Goal: Task Accomplishment & Management: Use online tool/utility

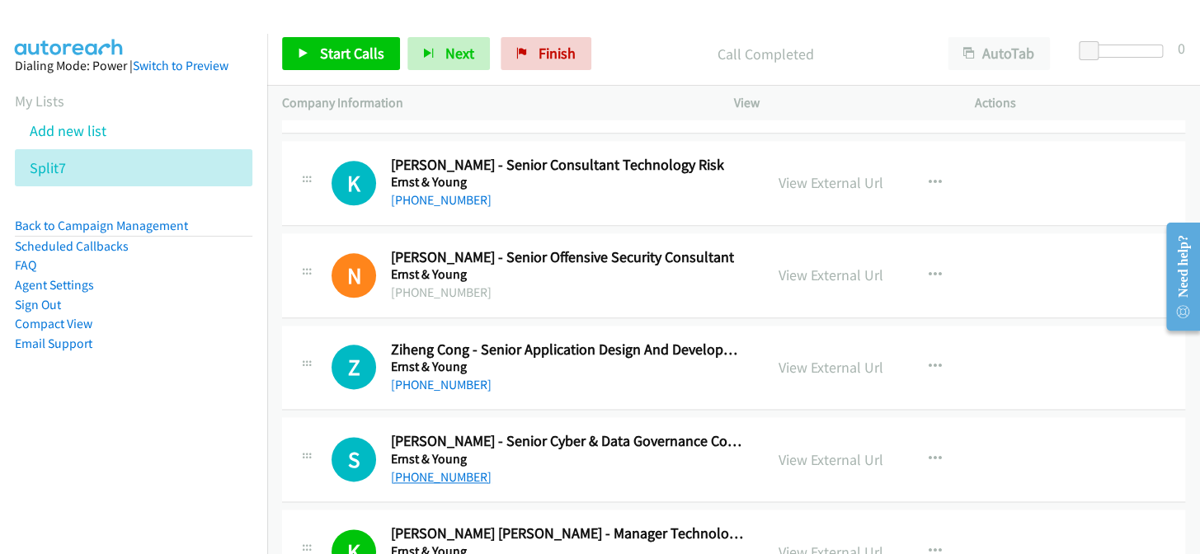
click at [445, 469] on link "+61 430 011 713" at bounding box center [441, 477] width 101 height 16
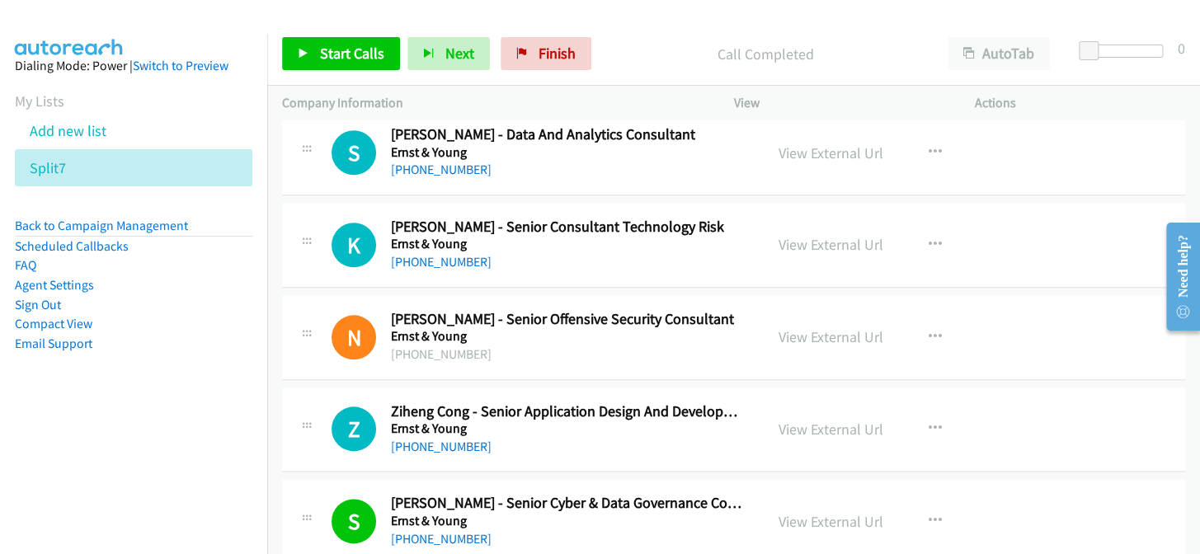
scroll to position [29690, 0]
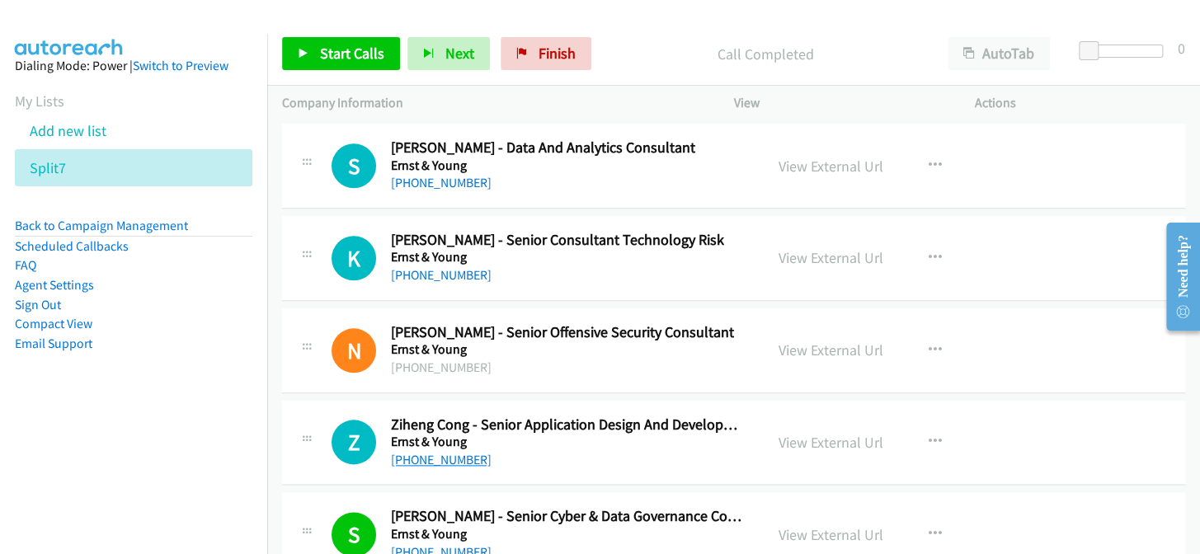
click at [442, 452] on link "+61 404 523 286" at bounding box center [441, 460] width 101 height 16
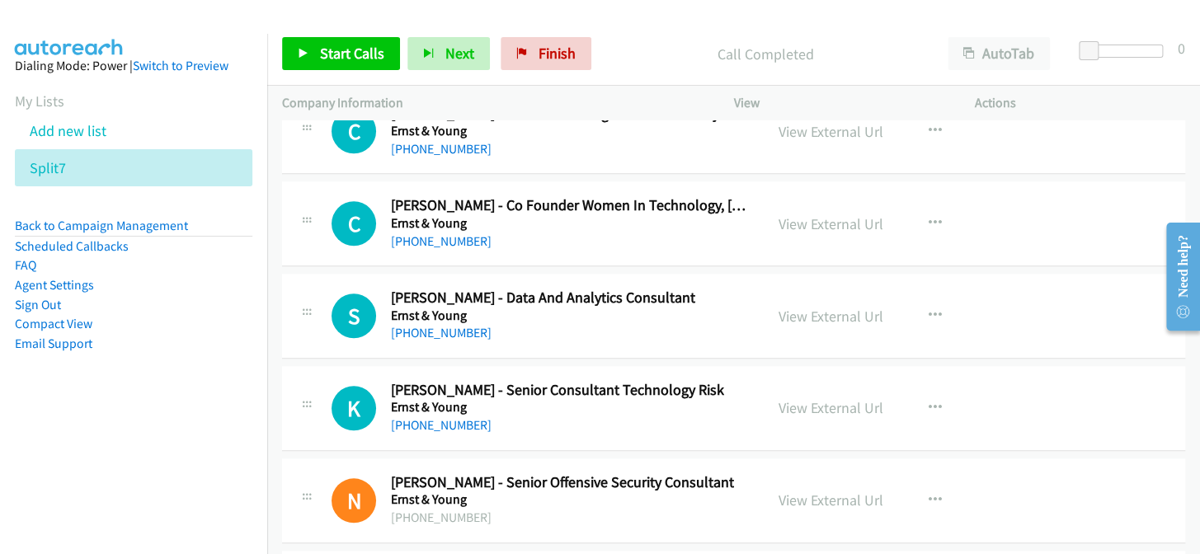
scroll to position [29465, 0]
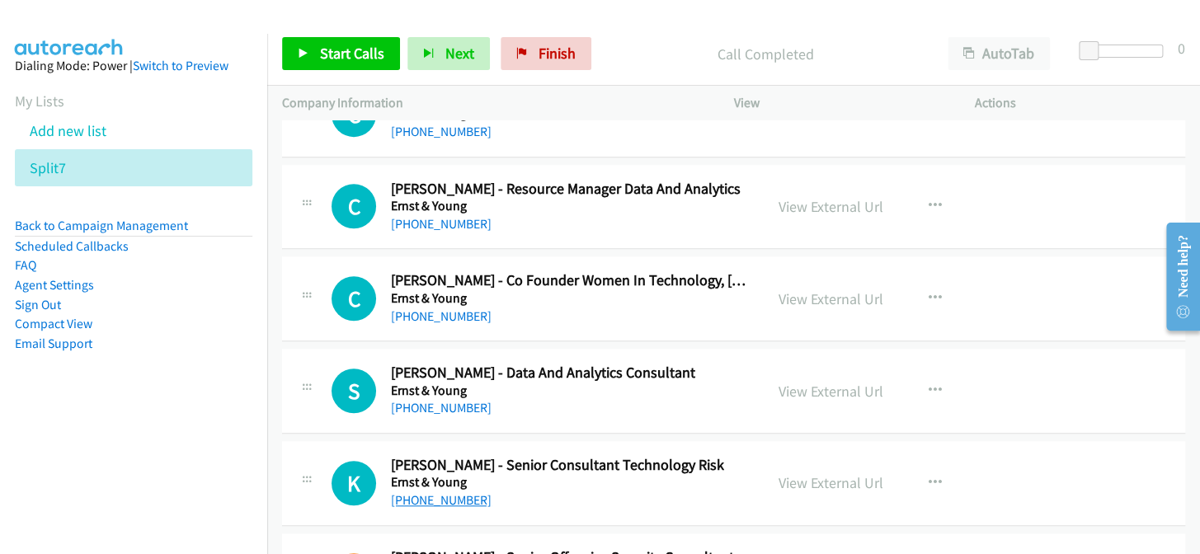
click at [410, 492] on link "+61 437 393 255" at bounding box center [441, 500] width 101 height 16
click at [418, 400] on link "+61 412 966 543" at bounding box center [441, 408] width 101 height 16
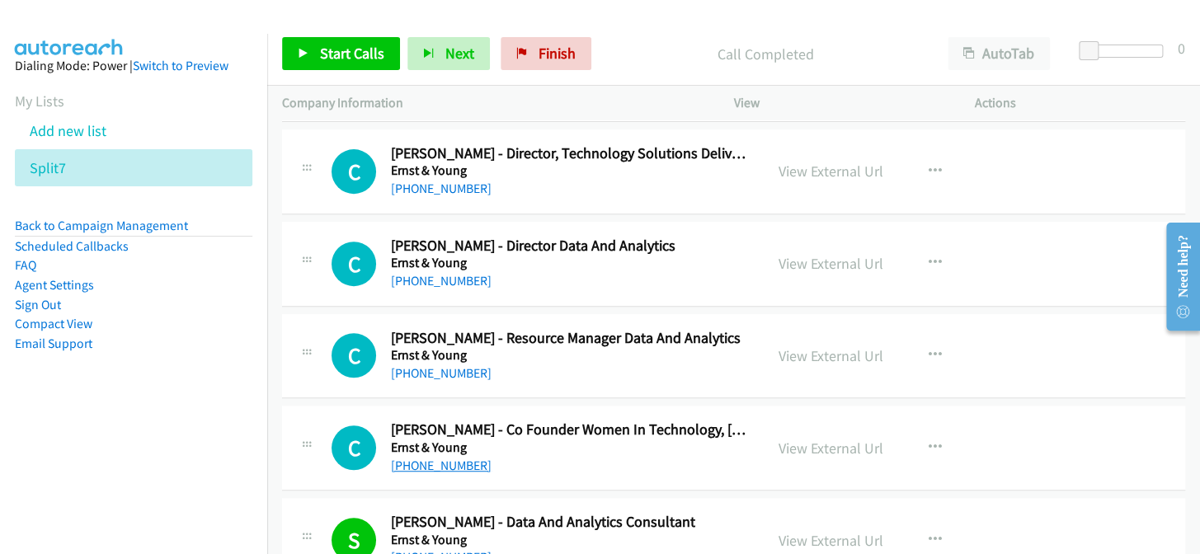
click at [442, 458] on link "+61 447 491 102" at bounding box center [441, 466] width 101 height 16
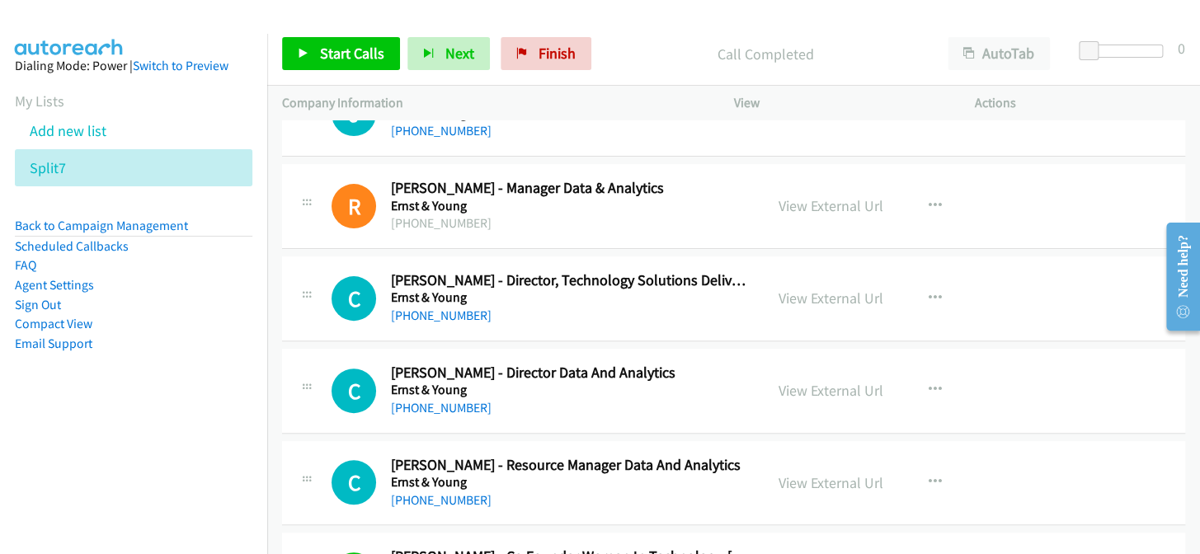
scroll to position [29166, 0]
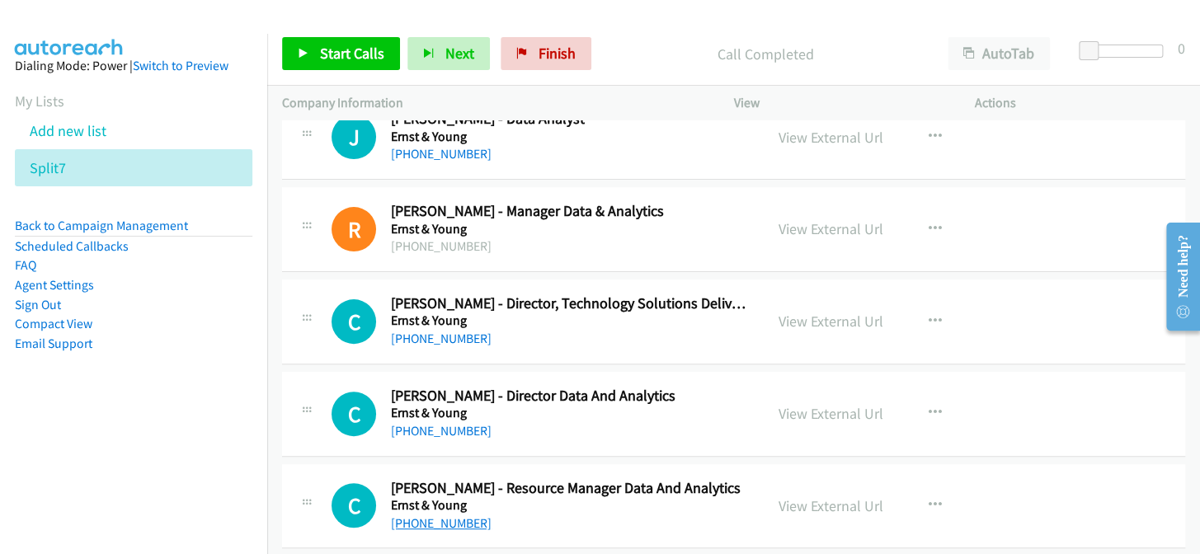
click at [441, 515] on link "+61 404 984 823" at bounding box center [441, 523] width 101 height 16
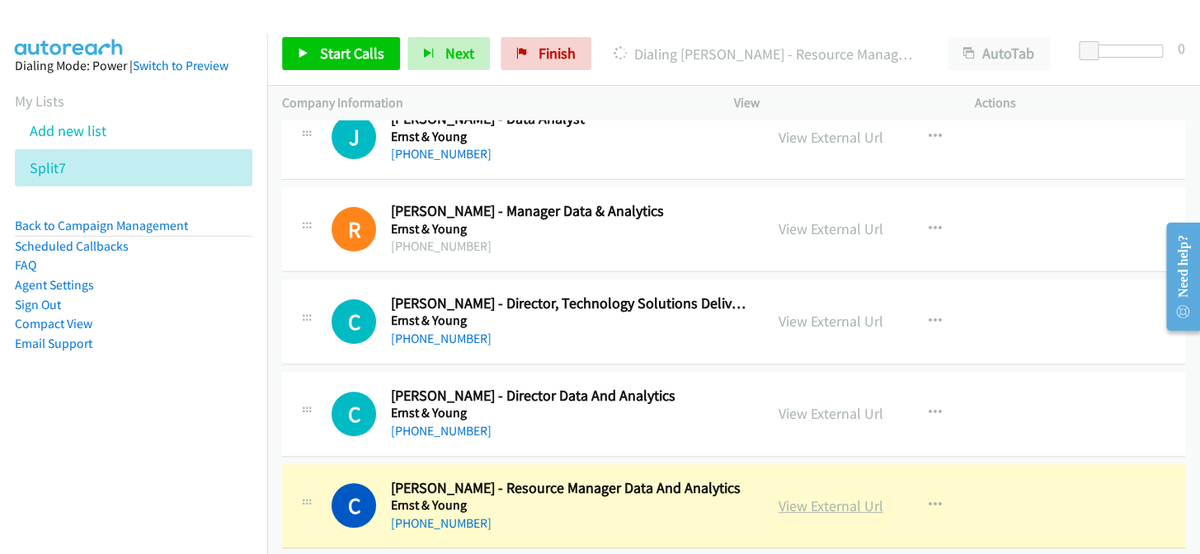
click at [802, 496] on link "View External Url" at bounding box center [830, 505] width 105 height 19
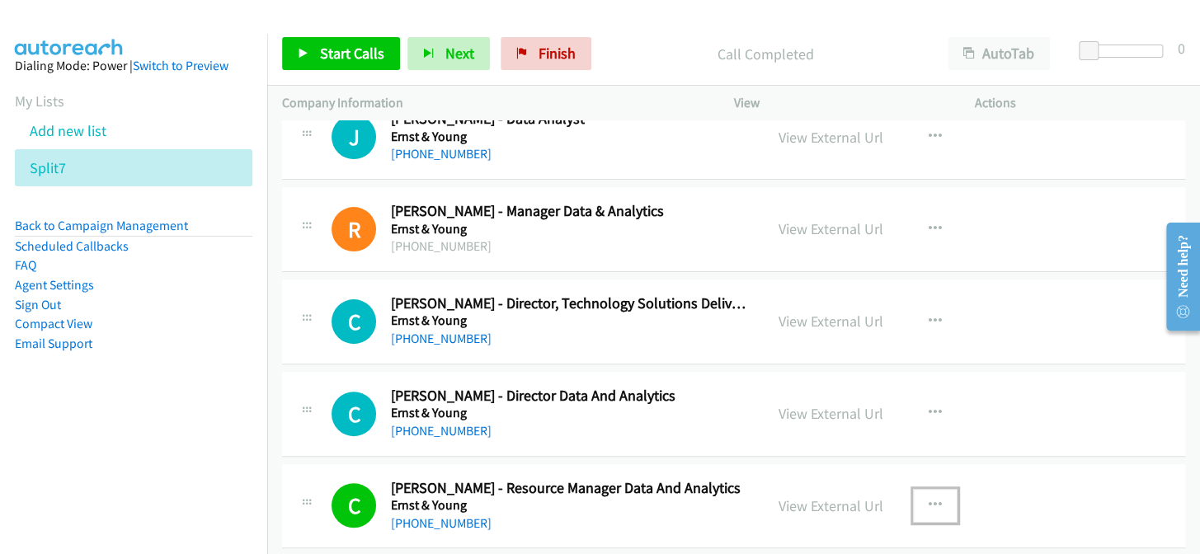
click at [929, 499] on icon "button" at bounding box center [935, 505] width 13 height 13
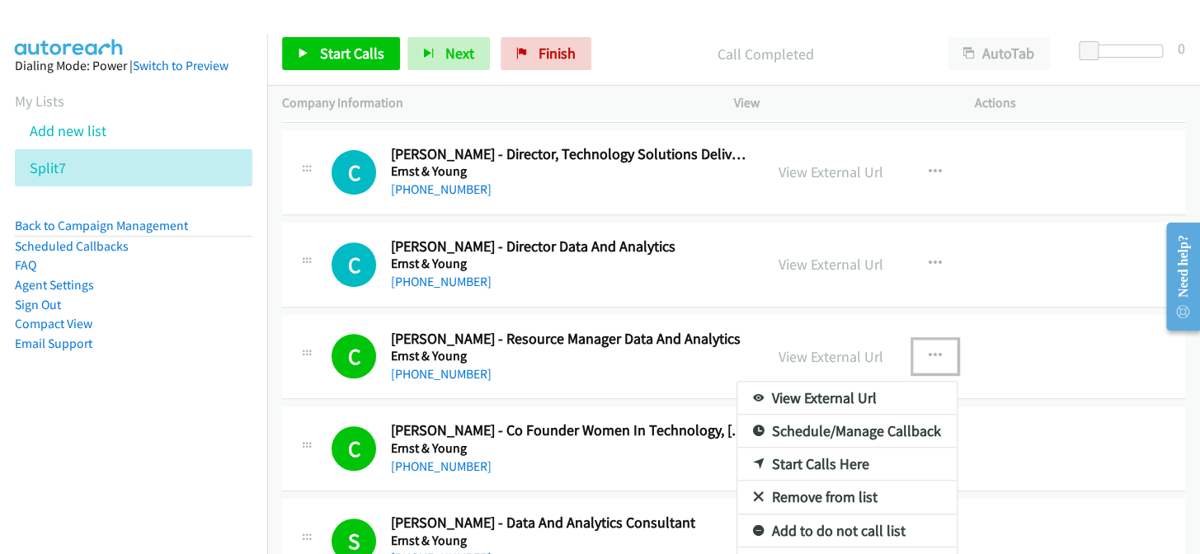
scroll to position [29316, 0]
click at [809, 514] on link "Add to do not call list" at bounding box center [846, 530] width 219 height 33
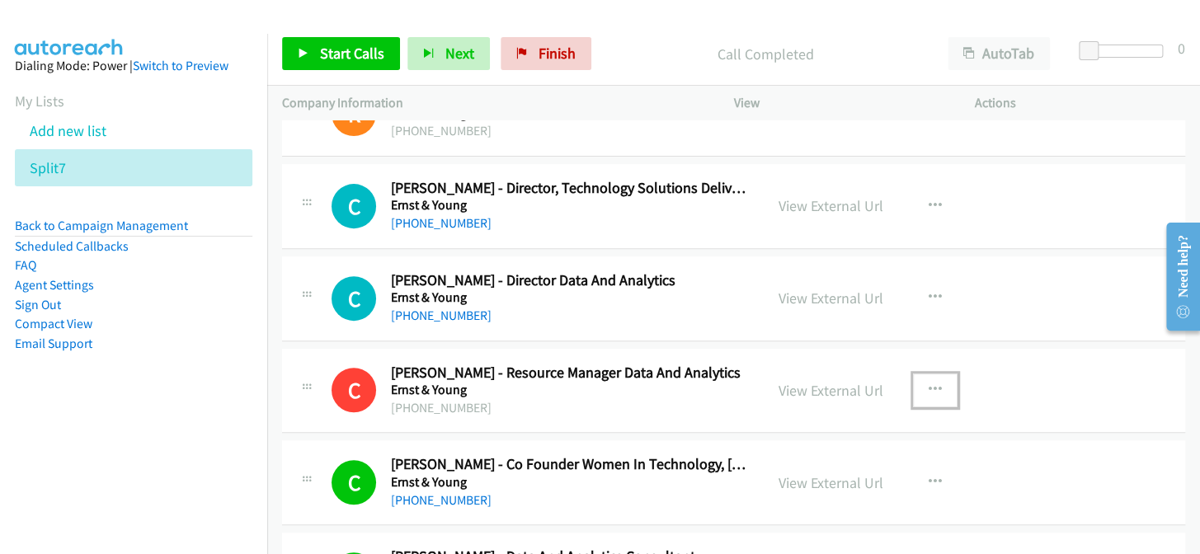
scroll to position [29166, 0]
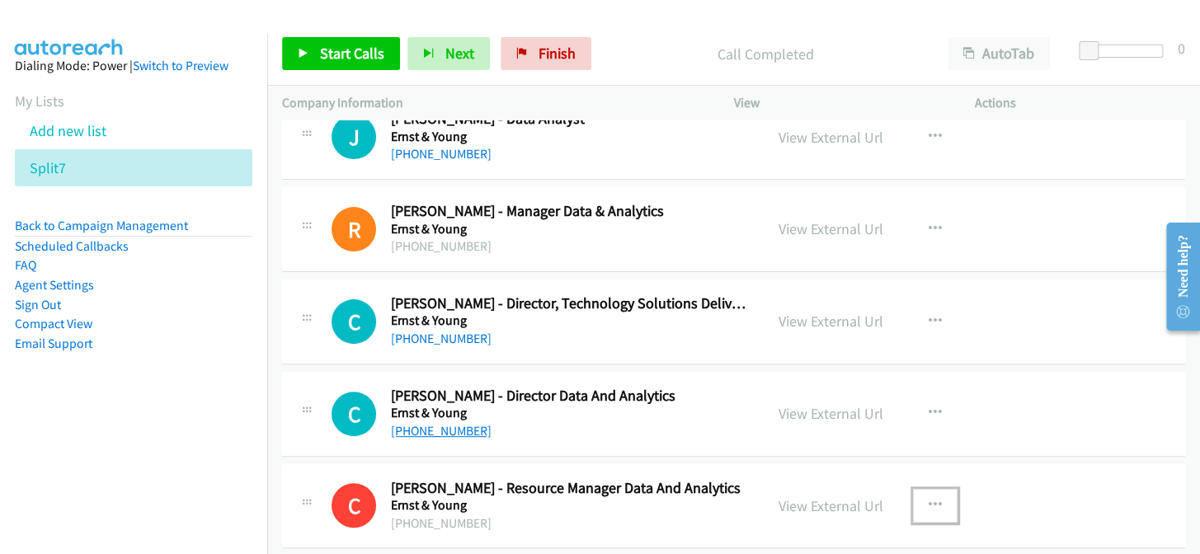
click at [411, 423] on link "+61 402 769 778" at bounding box center [441, 431] width 101 height 16
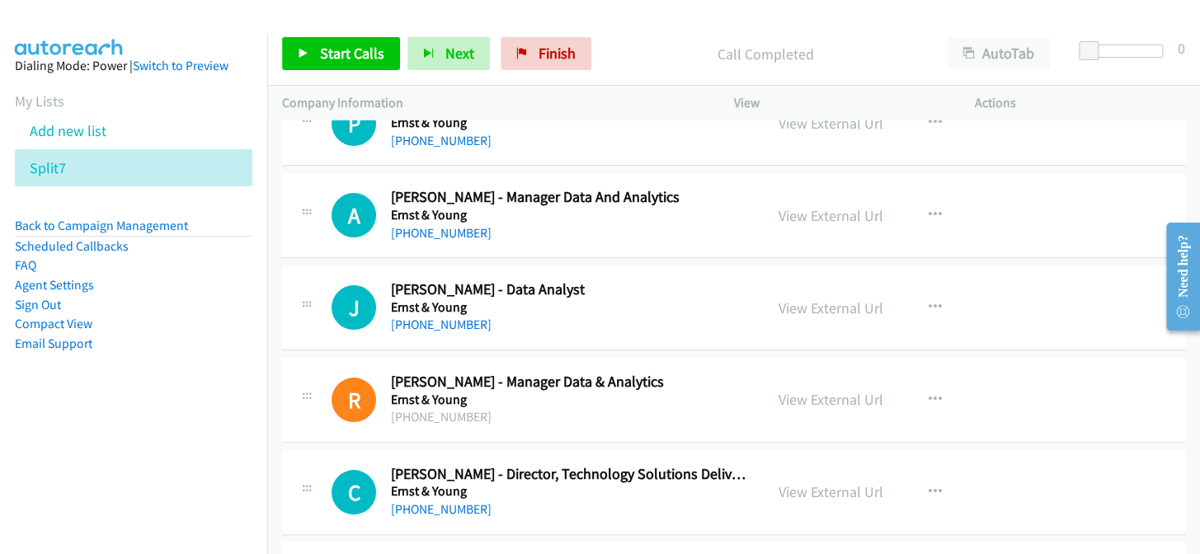
scroll to position [29091, 0]
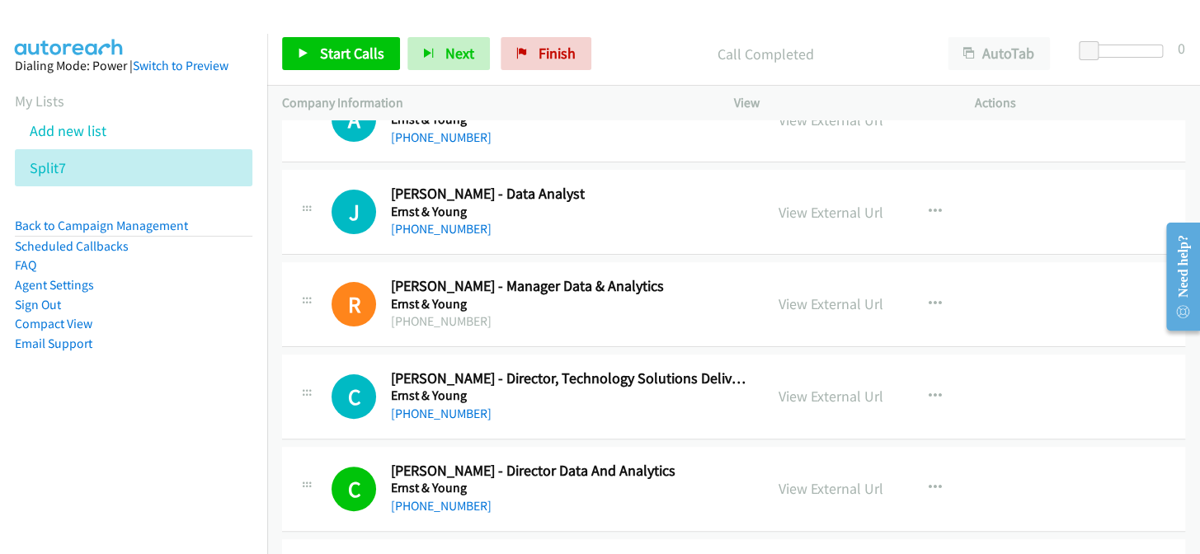
click at [415, 388] on h5 "Ernst & Young" at bounding box center [570, 396] width 358 height 16
click at [421, 406] on link "+61 2 9276 9833" at bounding box center [441, 414] width 101 height 16
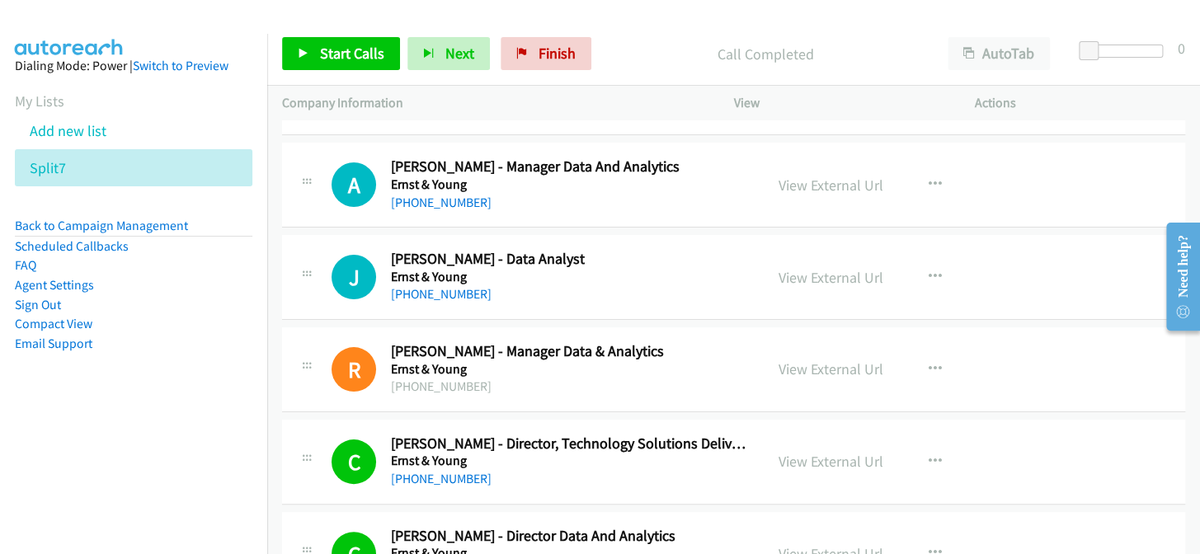
scroll to position [28941, 0]
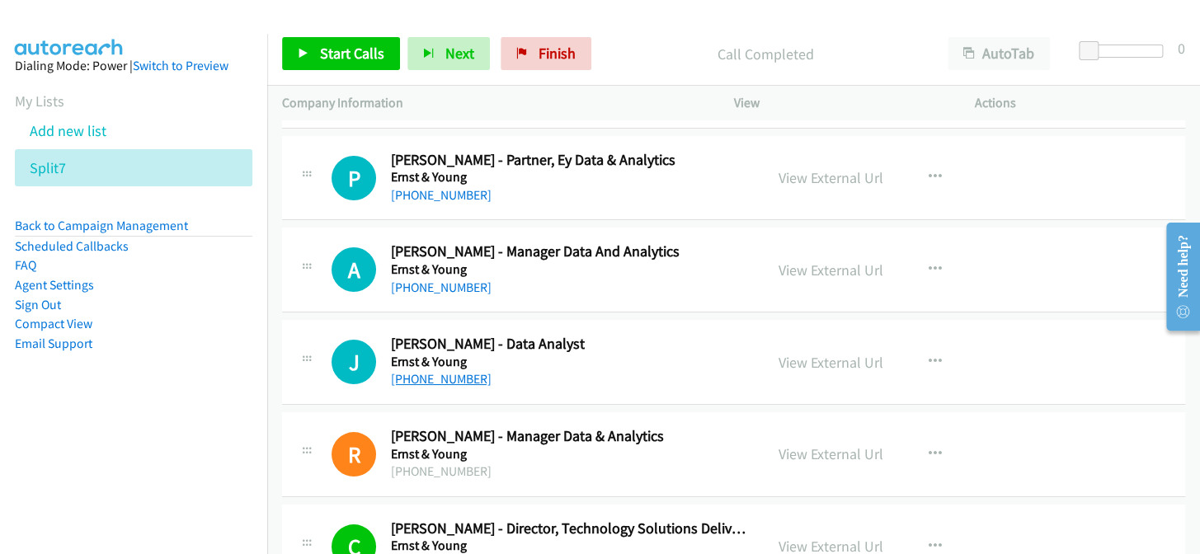
click at [431, 371] on link "+61 2 9966 3643" at bounding box center [441, 379] width 101 height 16
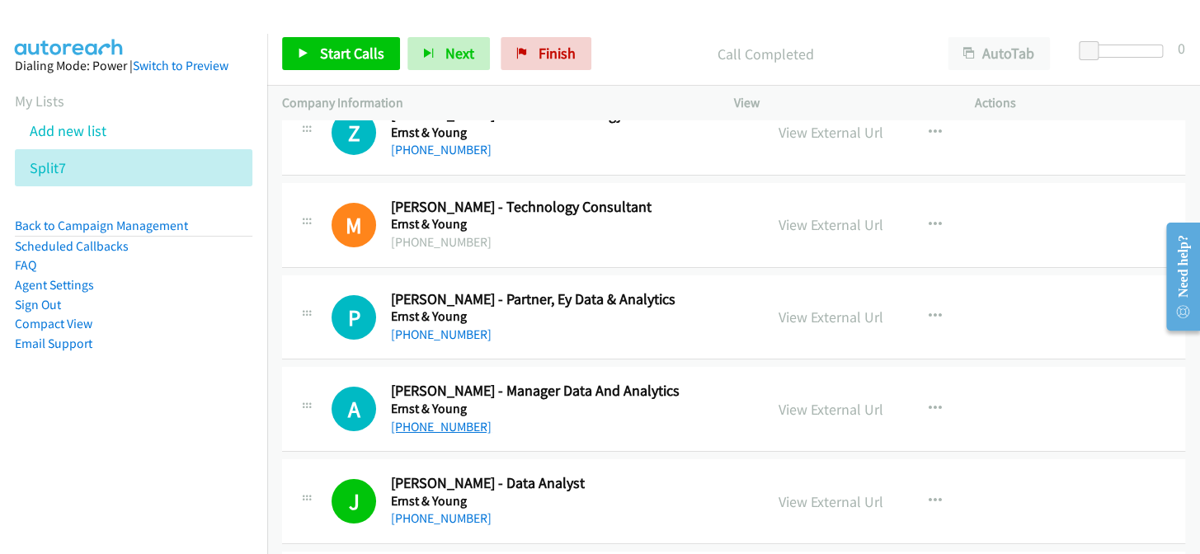
scroll to position [28791, 0]
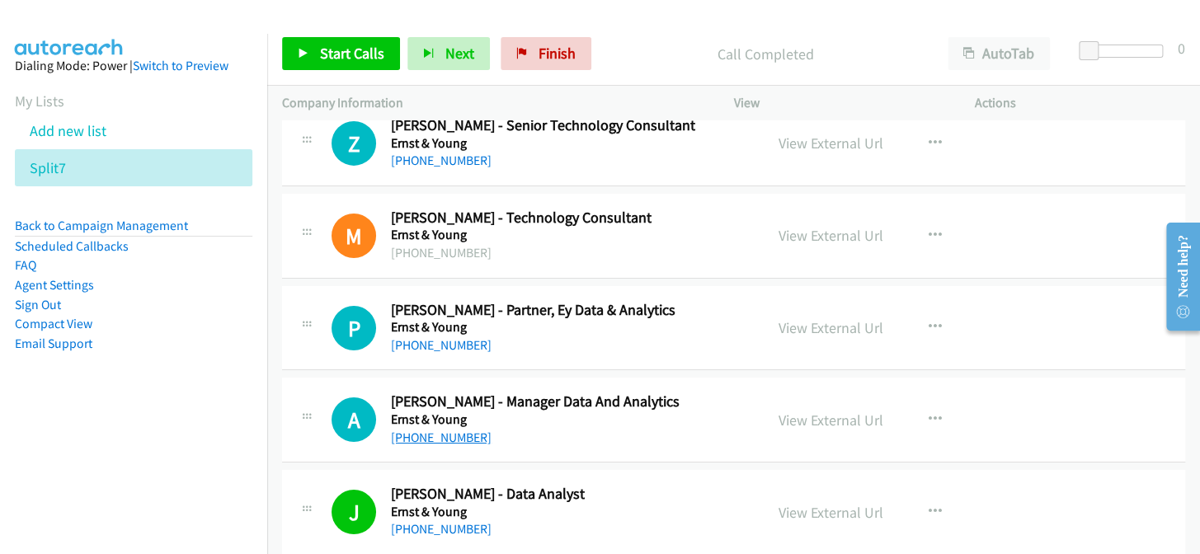
click at [413, 430] on link "+61 450 249 920" at bounding box center [441, 438] width 101 height 16
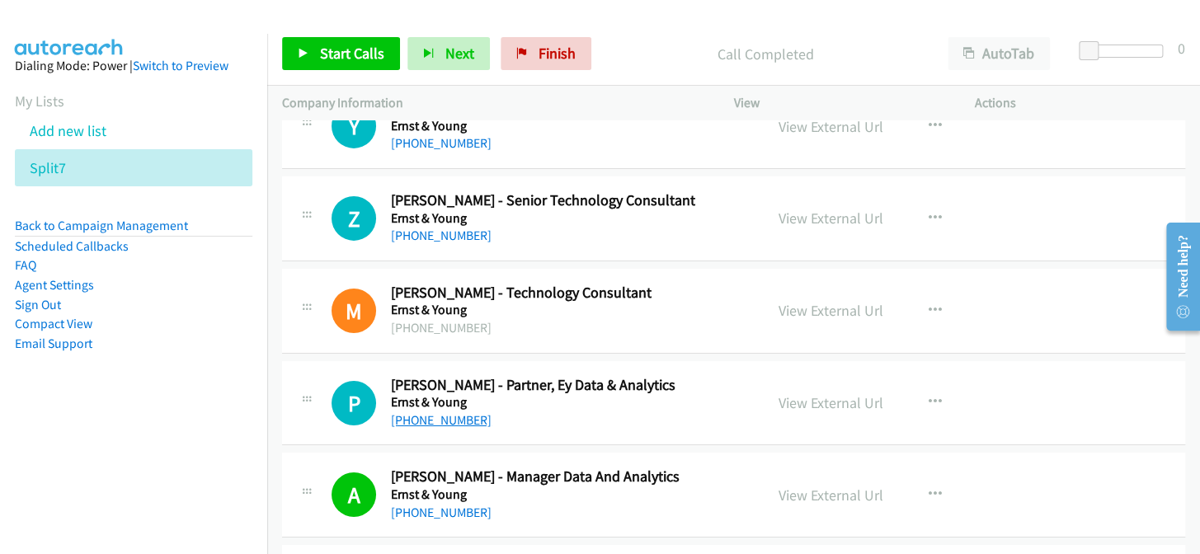
click at [436, 412] on link "+61 2 9354 4907" at bounding box center [441, 420] width 101 height 16
click at [916, 386] on button "button" at bounding box center [935, 402] width 45 height 33
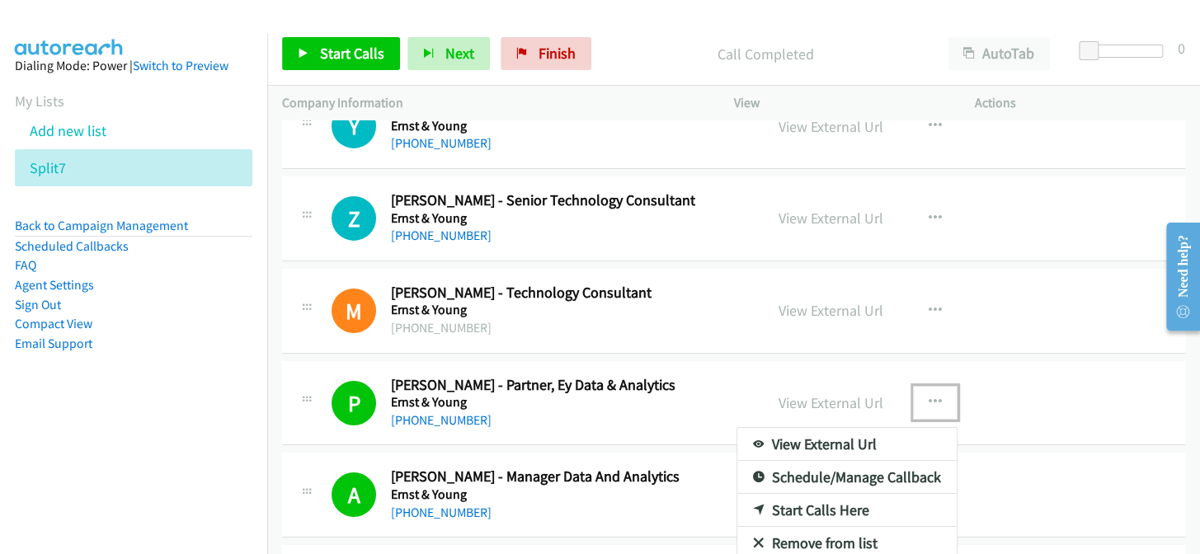
scroll to position [28791, 0]
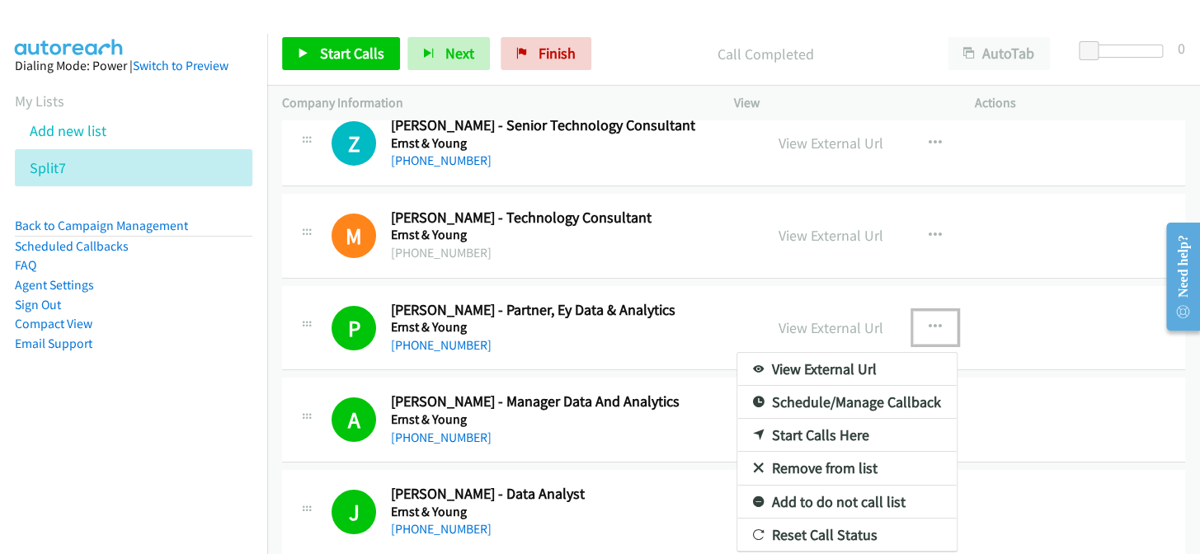
click at [824, 486] on link "Add to do not call list" at bounding box center [846, 502] width 219 height 33
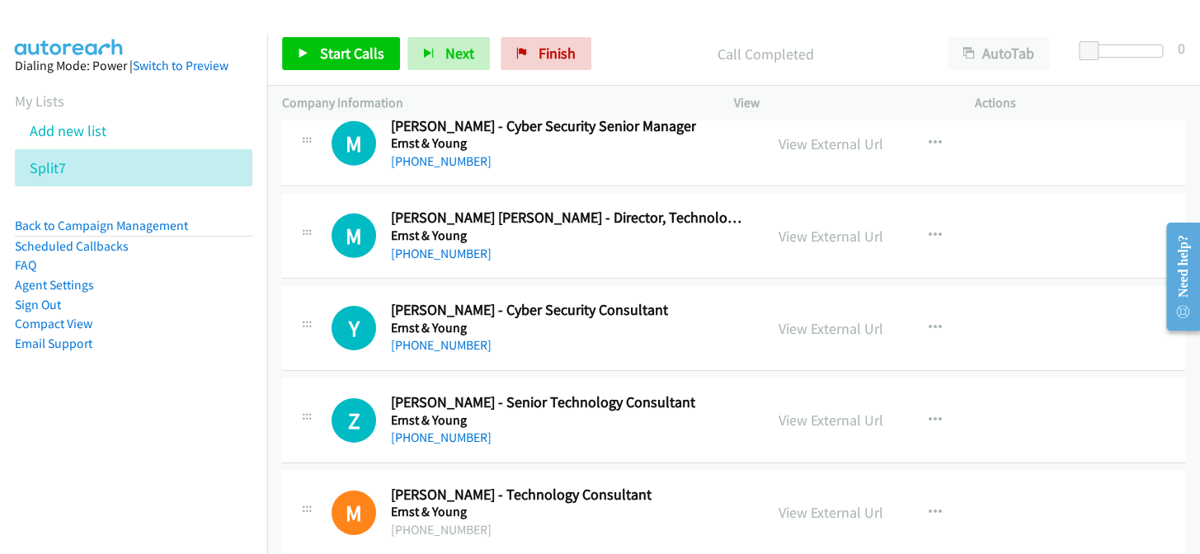
scroll to position [28491, 0]
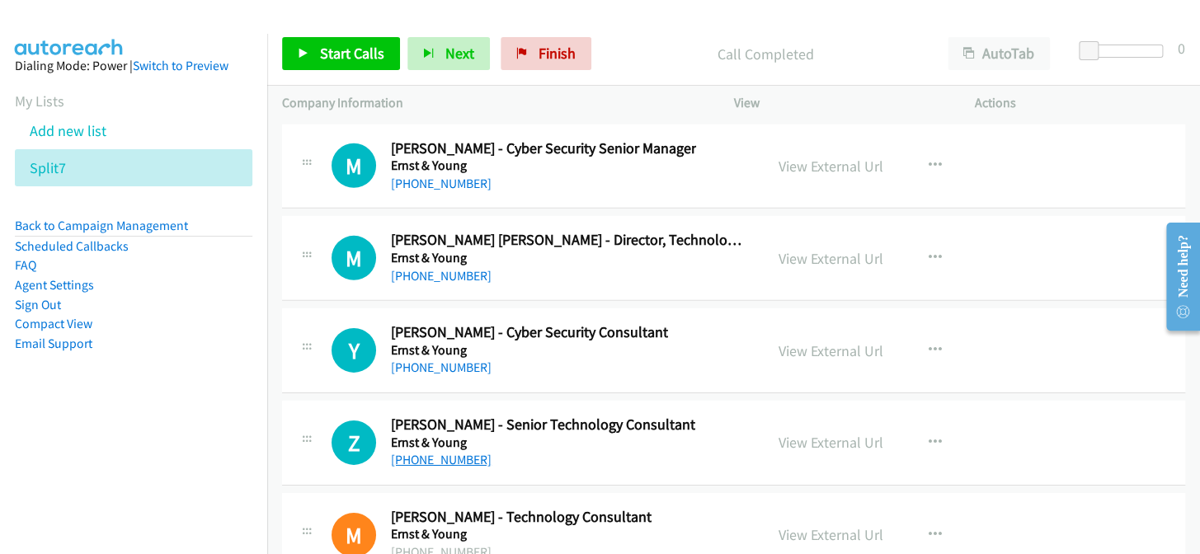
click at [438, 452] on link "+61 450 004 335" at bounding box center [441, 460] width 101 height 16
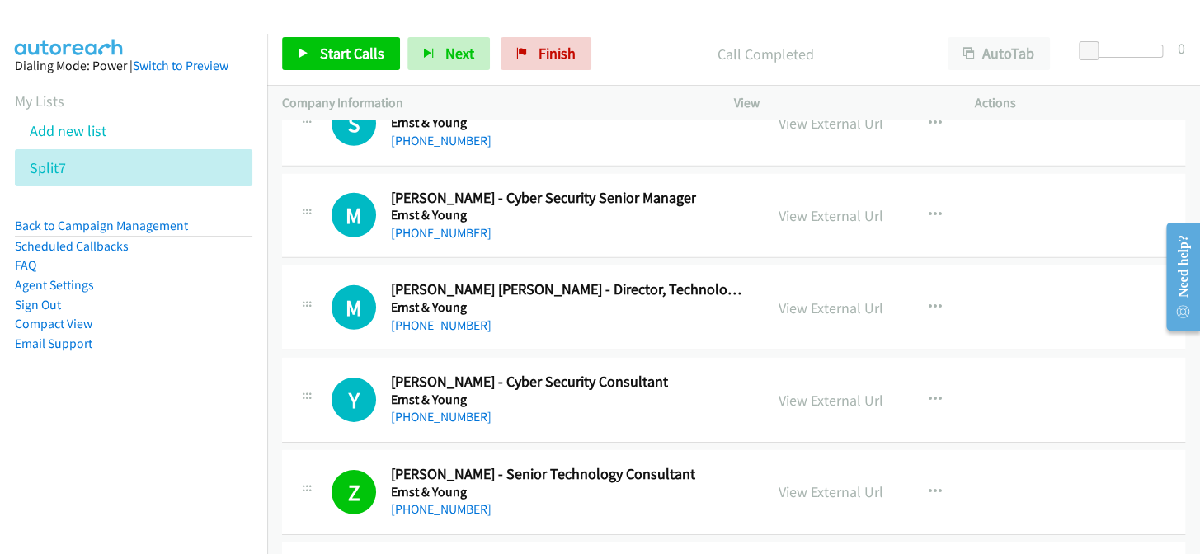
scroll to position [28416, 0]
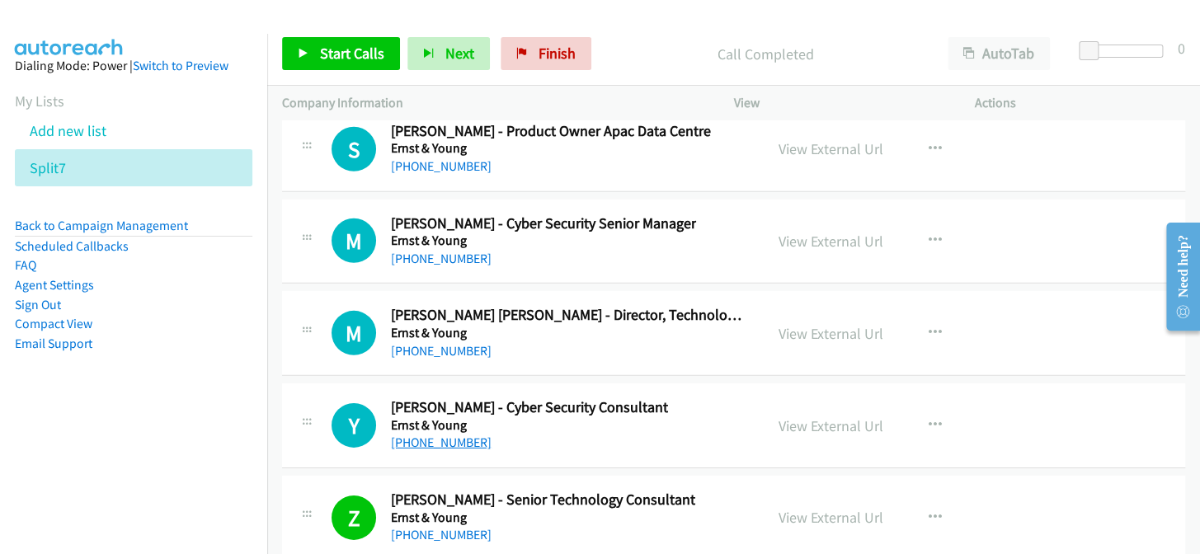
click at [408, 435] on link "+61 415 715 258" at bounding box center [441, 443] width 101 height 16
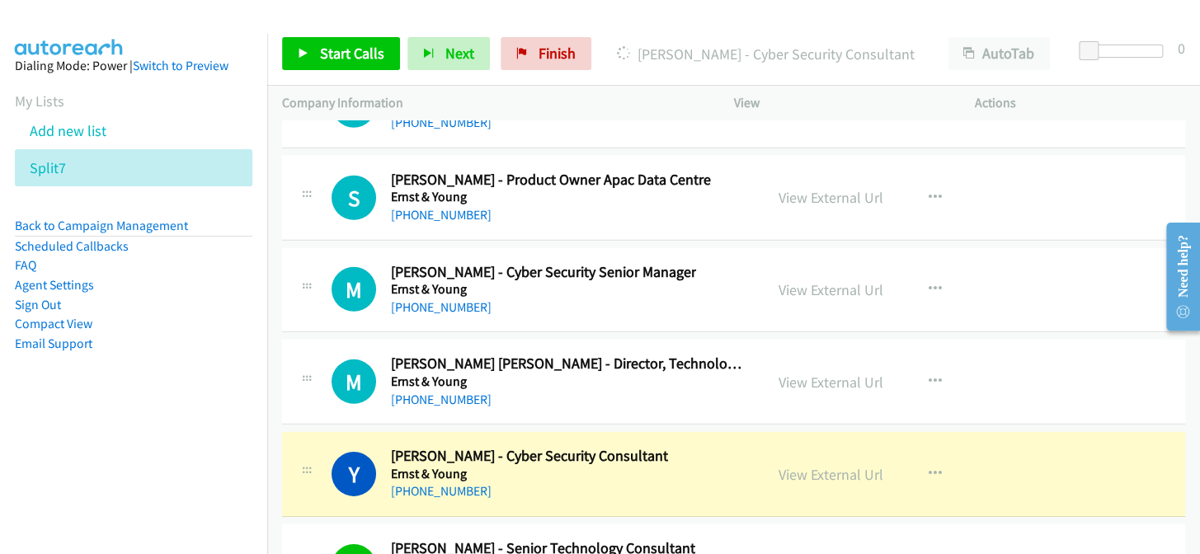
scroll to position [28341, 0]
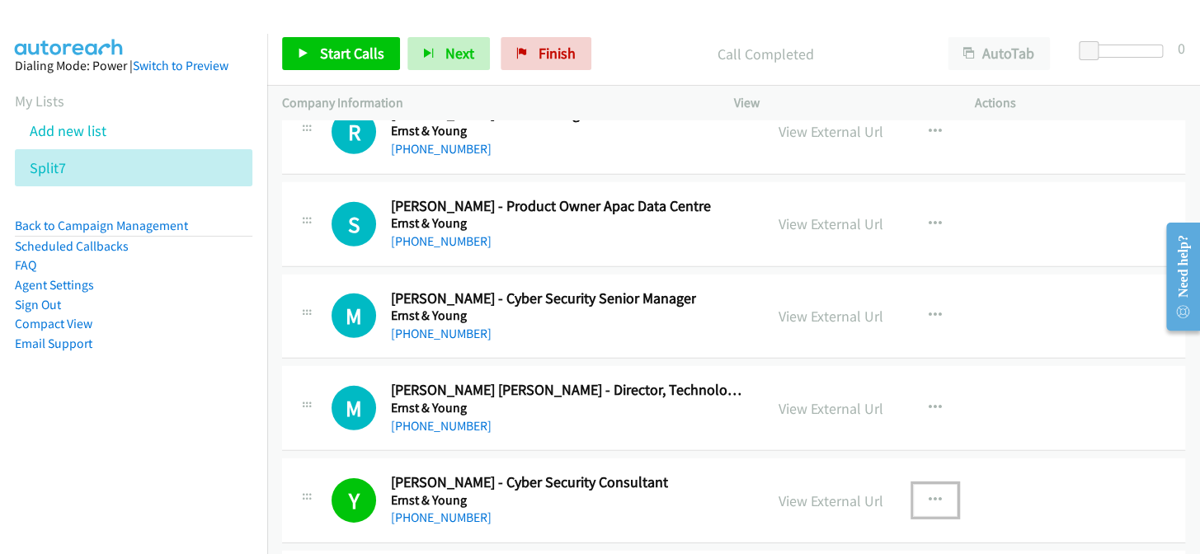
click at [932, 484] on button "button" at bounding box center [935, 500] width 45 height 33
drag, startPoint x: 167, startPoint y: 58, endPoint x: 187, endPoint y: 412, distance: 355.1
click at [223, 430] on nav "Dialing Mode: Power | Switch to Preview My Lists Add new list Split7 Back to Ca…" at bounding box center [134, 311] width 268 height 554
drag, startPoint x: 211, startPoint y: 416, endPoint x: 194, endPoint y: 388, distance: 32.3
click at [214, 411] on aside "Dialing Mode: Power | Switch to Preview My Lists Add new list Split7 Back to Ca…" at bounding box center [133, 231] width 267 height 394
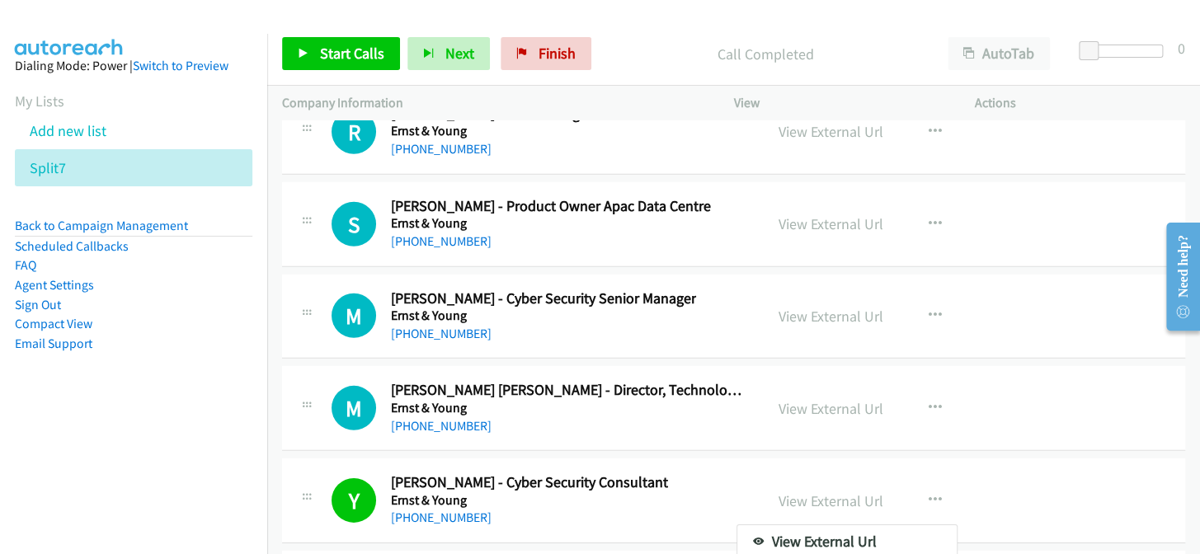
click at [275, 78] on main "Start Calls Pause Next Finish Call Completed AutoTab AutoTab 0 Company Informat…" at bounding box center [600, 39] width 1200 height 78
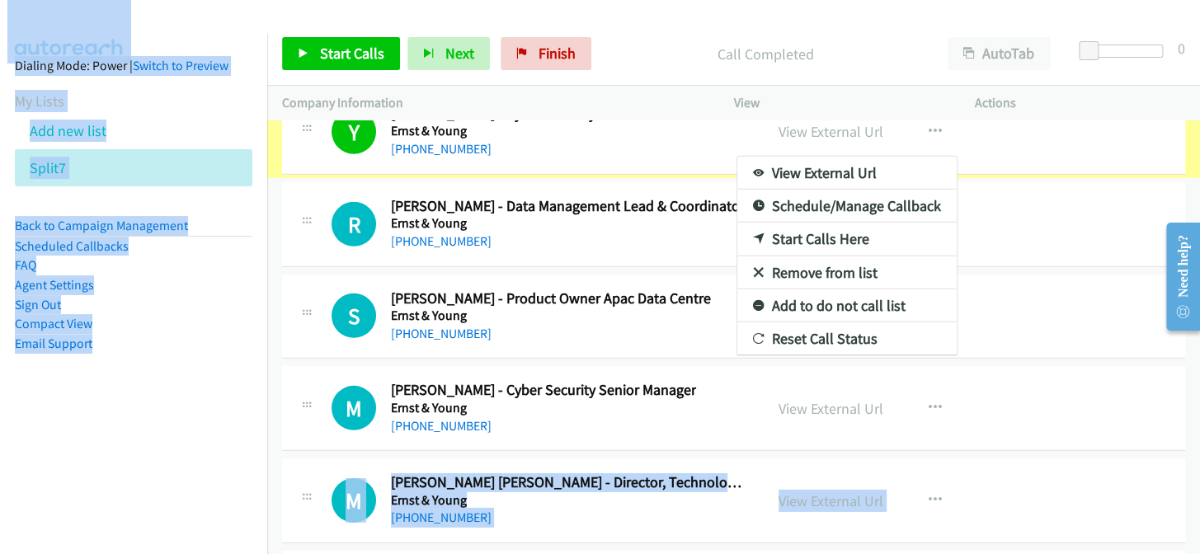
scroll to position [28384, 0]
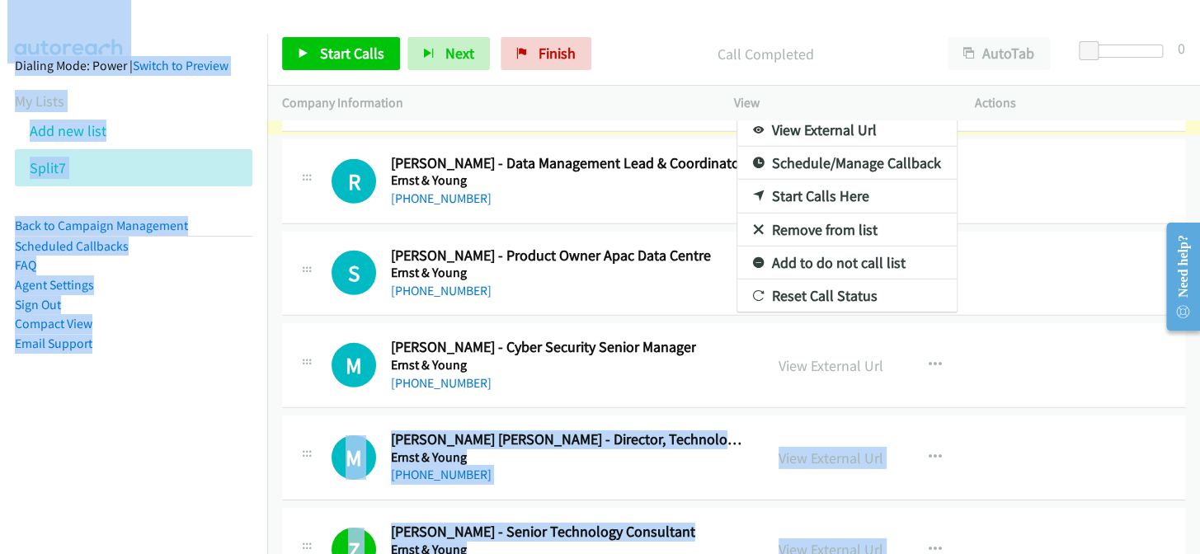
drag, startPoint x: 242, startPoint y: 465, endPoint x: 249, endPoint y: 447, distance: 19.3
click at [244, 464] on nav "Dialing Mode: Power | Switch to Preview My Lists Add new list Split7 Back to Ca…" at bounding box center [134, 311] width 268 height 554
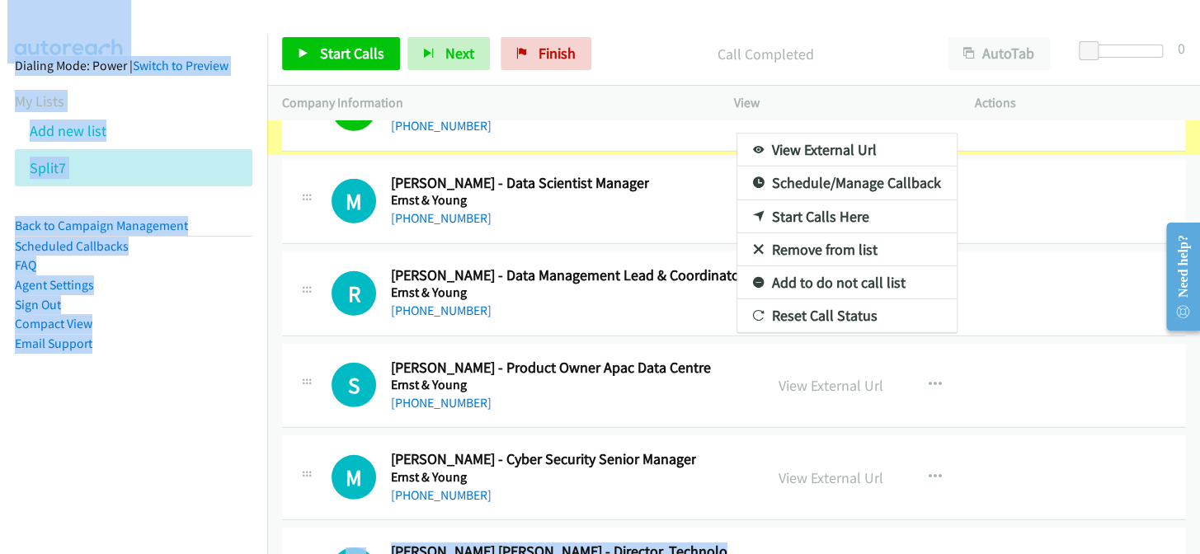
scroll to position [28170, 0]
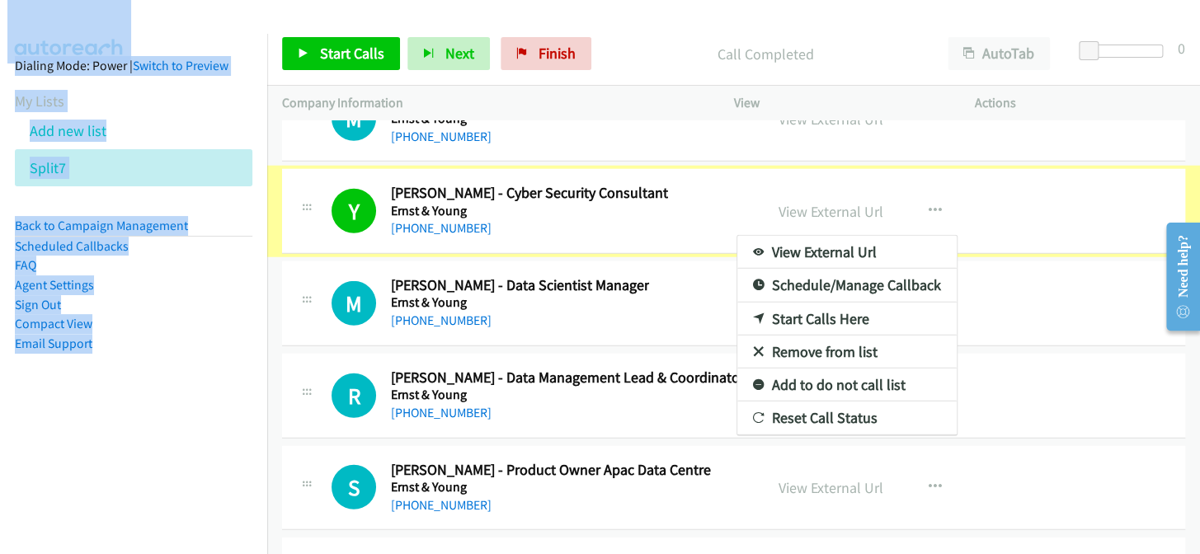
click at [163, 113] on li "Add new list" at bounding box center [148, 130] width 267 height 37
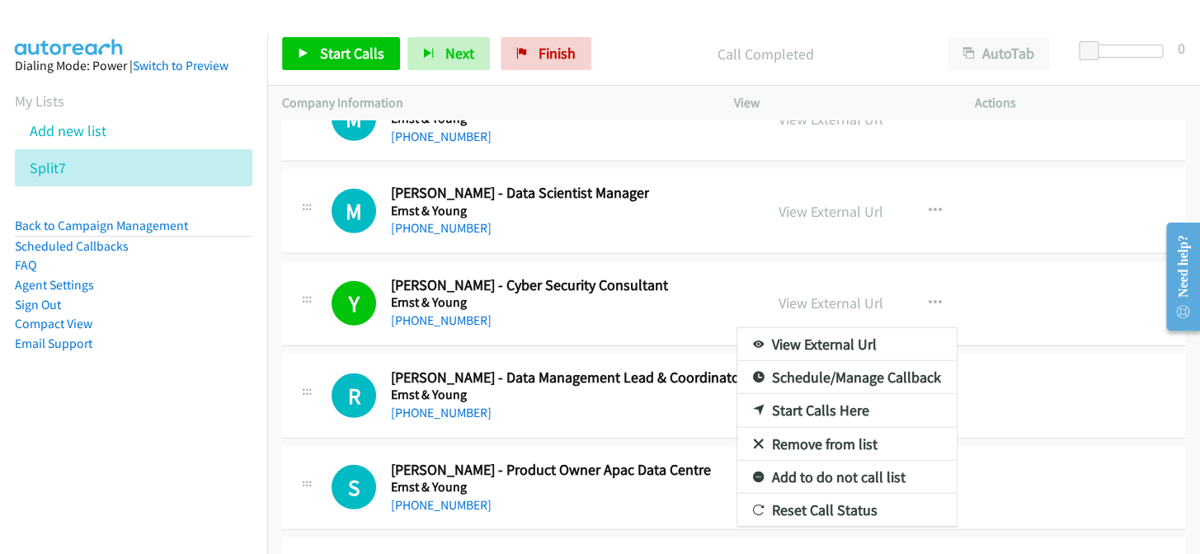
click at [829, 461] on link "Add to do not call list" at bounding box center [846, 477] width 219 height 33
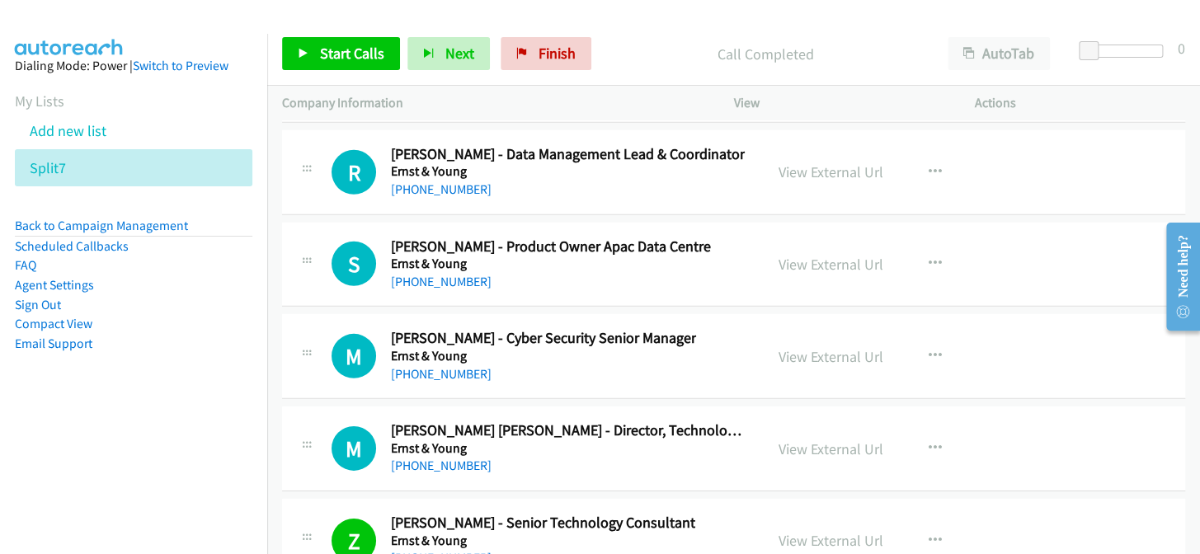
scroll to position [28470, 0]
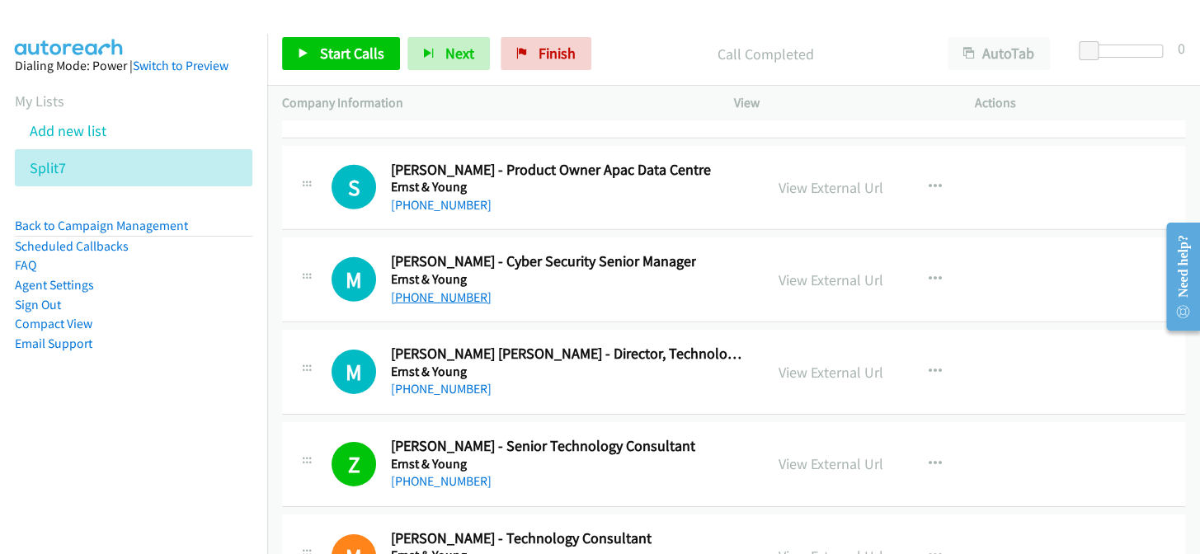
click at [434, 289] on link "+64 22 066 1966" at bounding box center [441, 297] width 101 height 16
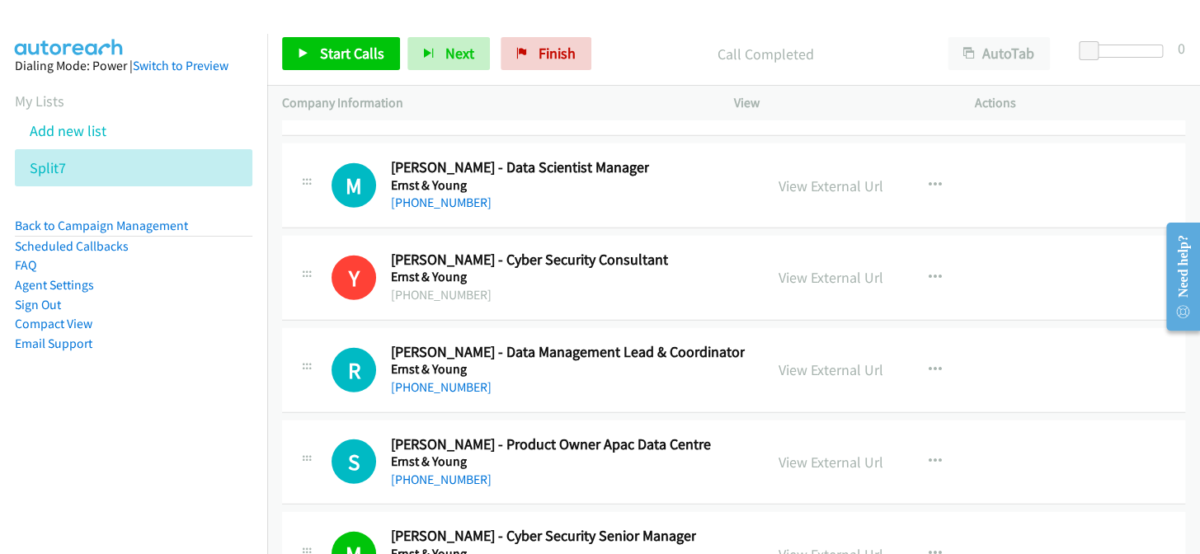
scroll to position [28170, 0]
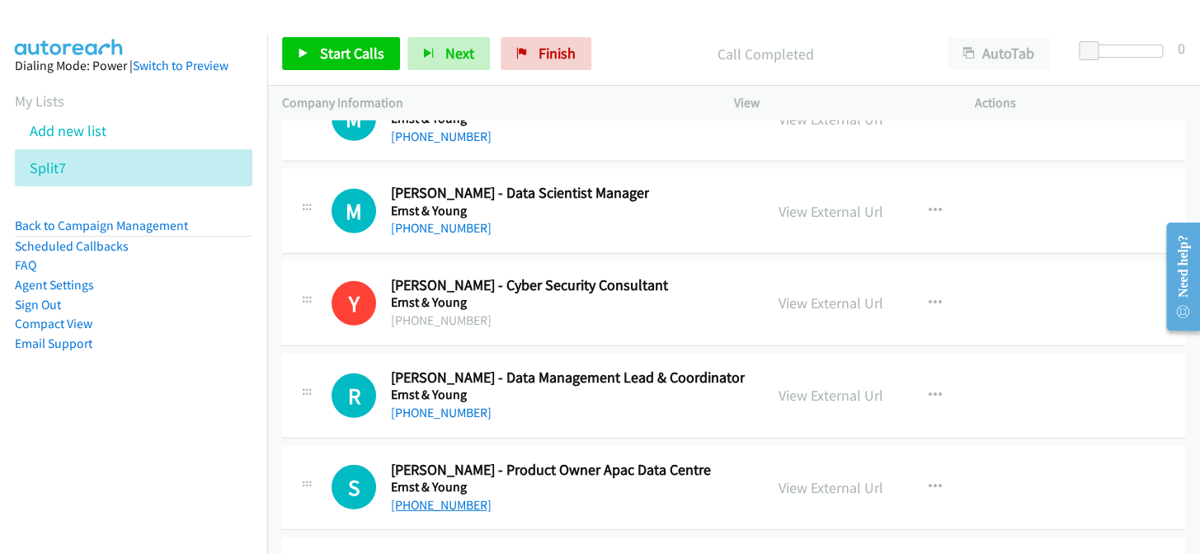
click at [444, 497] on link "+61 2 9248 4524" at bounding box center [441, 505] width 101 height 16
click at [720, 31] on div "Start Calls Pause Next Finish Call Completed AutoTab AutoTab 0" at bounding box center [733, 53] width 933 height 63
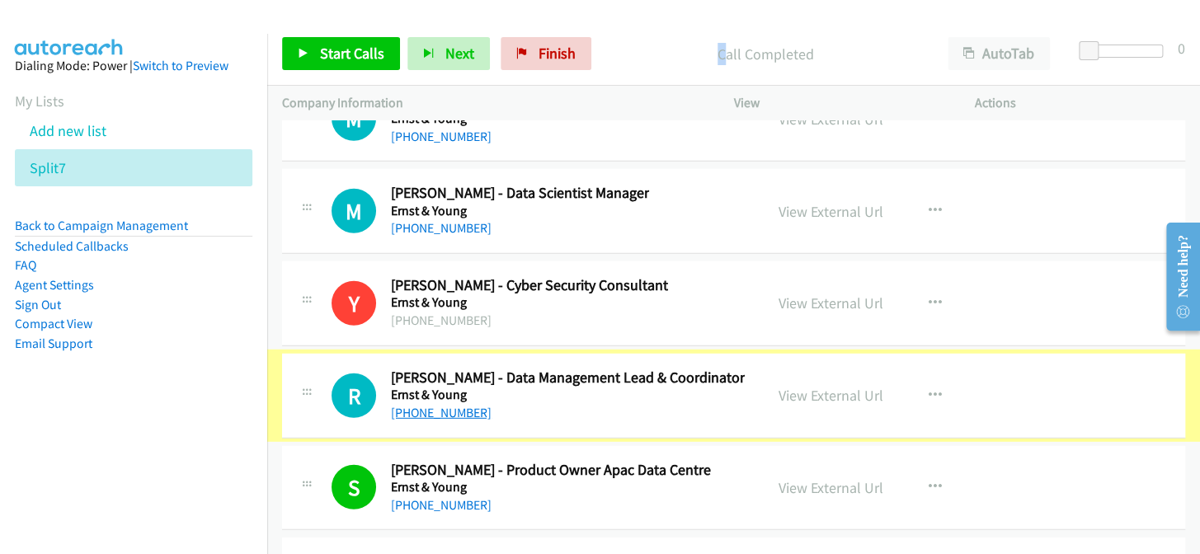
drag, startPoint x: 430, startPoint y: 379, endPoint x: 447, endPoint y: 374, distance: 17.2
click at [404, 403] on div "+61 412 800 147" at bounding box center [568, 413] width 354 height 20
click at [406, 405] on link "+61 412 800 147" at bounding box center [441, 413] width 101 height 16
drag, startPoint x: 447, startPoint y: 374, endPoint x: 468, endPoint y: 376, distance: 21.5
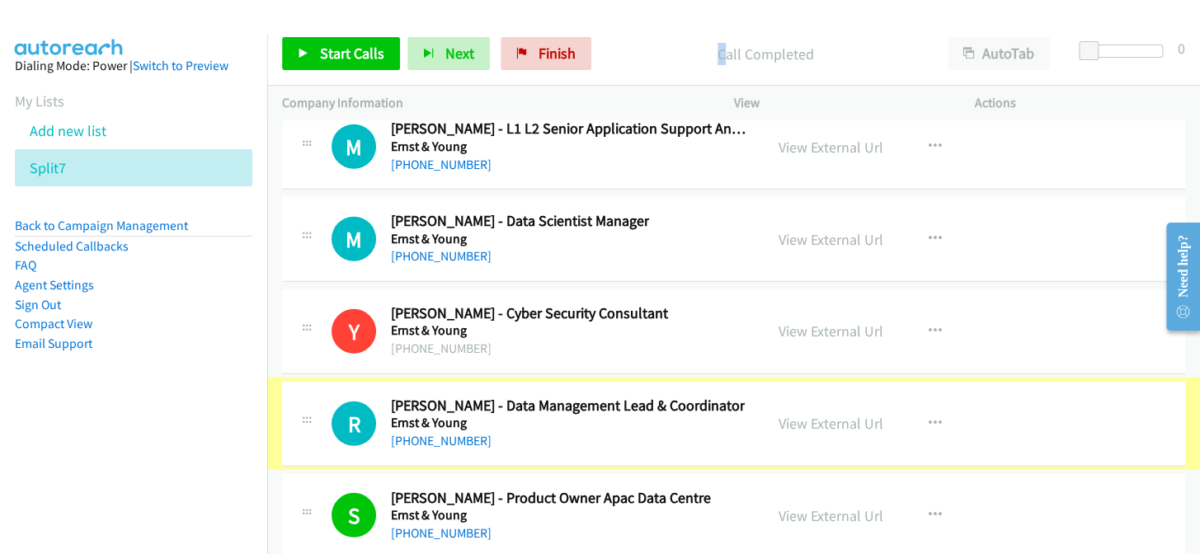
scroll to position [28095, 0]
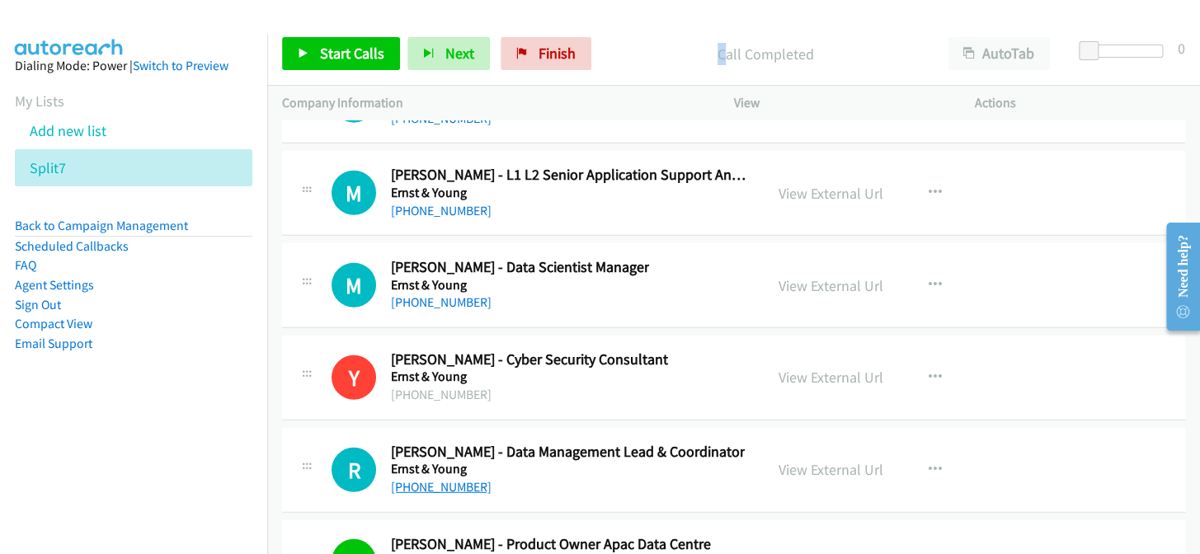
click at [437, 479] on link "+61 412 800 147" at bounding box center [441, 487] width 101 height 16
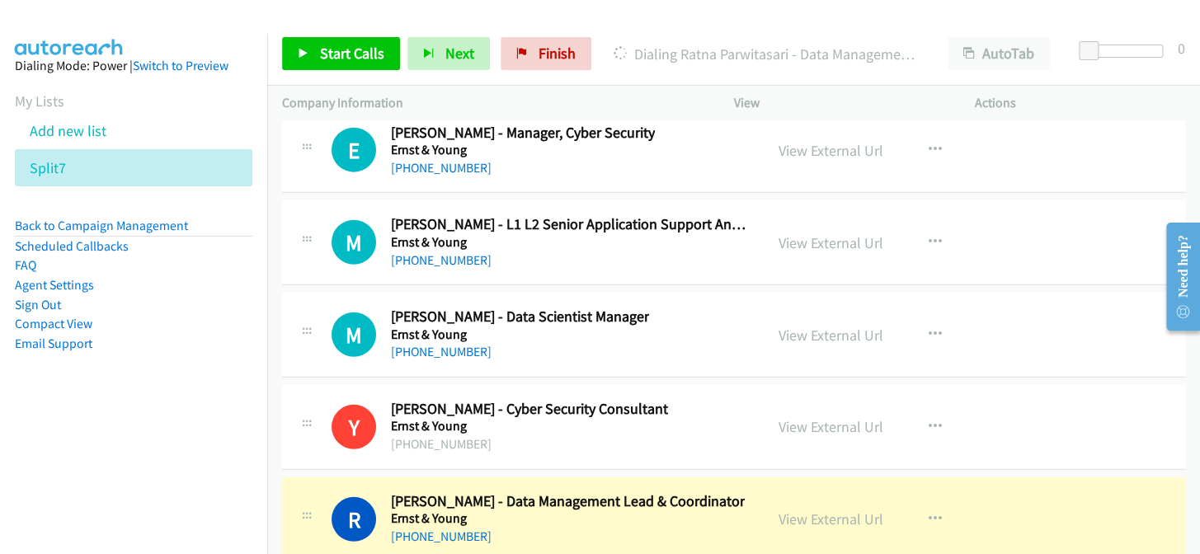
scroll to position [28020, 0]
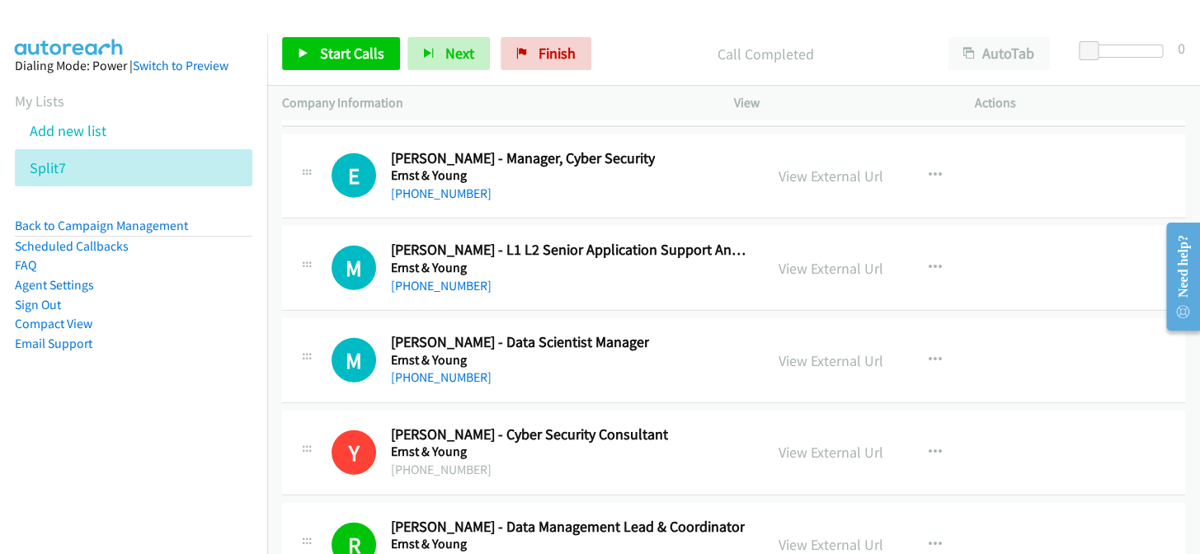
click at [722, 54] on p "Call Completed" at bounding box center [766, 54] width 304 height 22
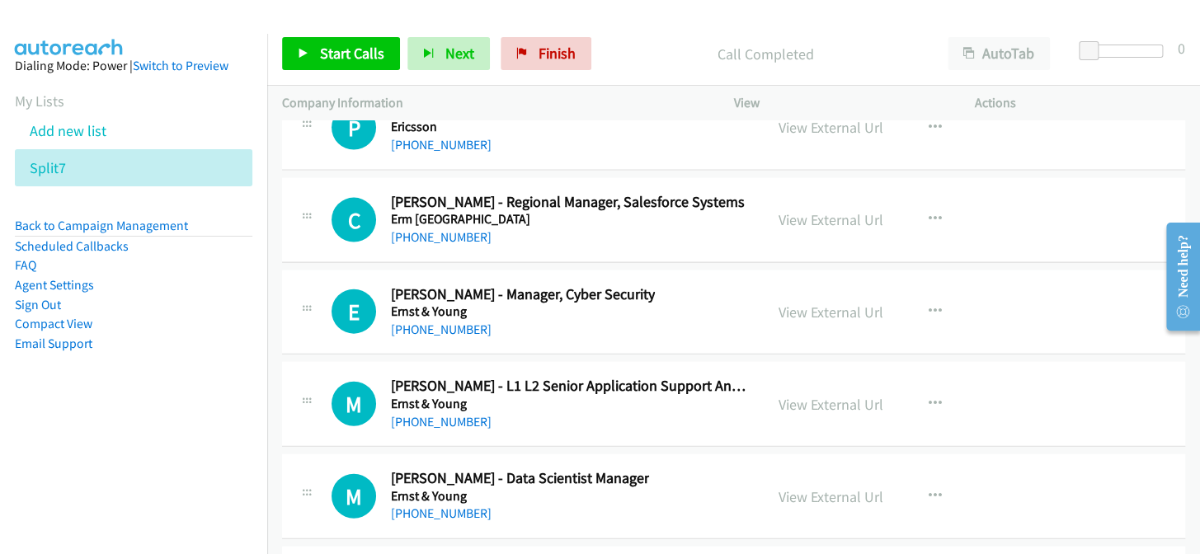
scroll to position [27870, 0]
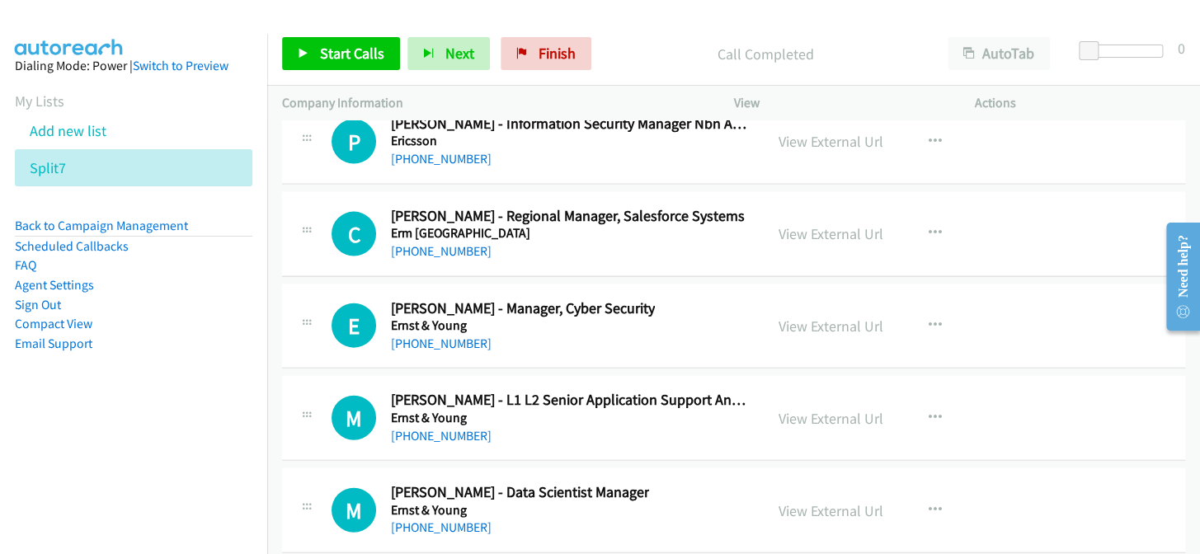
click at [414, 336] on link "+61 477 012 436" at bounding box center [441, 344] width 101 height 16
click at [416, 336] on link "+61 477 012 436" at bounding box center [441, 344] width 101 height 16
click at [422, 336] on link "+61 477 012 436" at bounding box center [441, 344] width 101 height 16
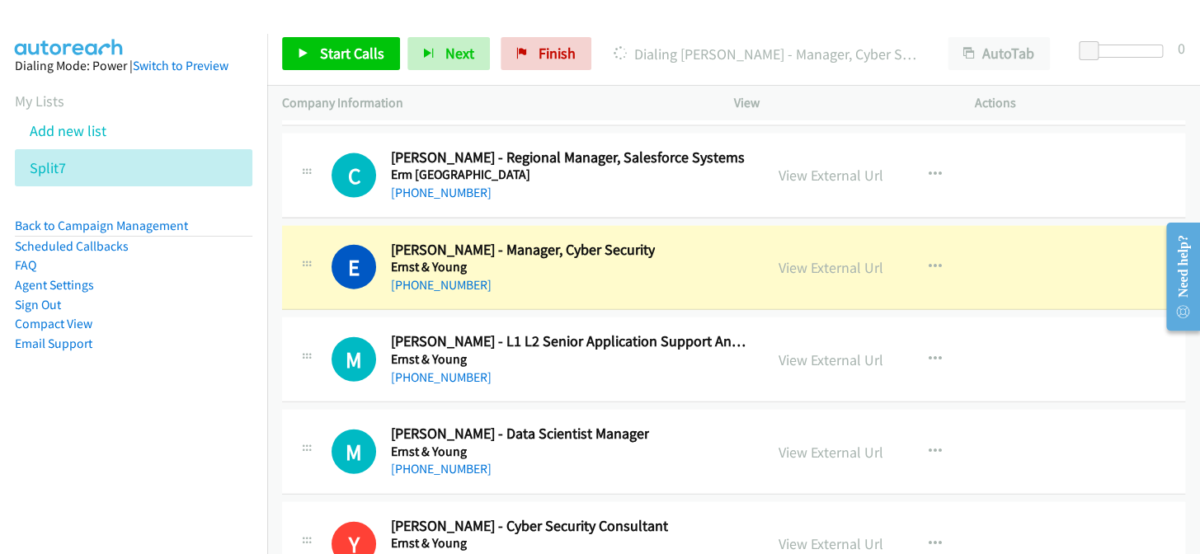
scroll to position [27945, 0]
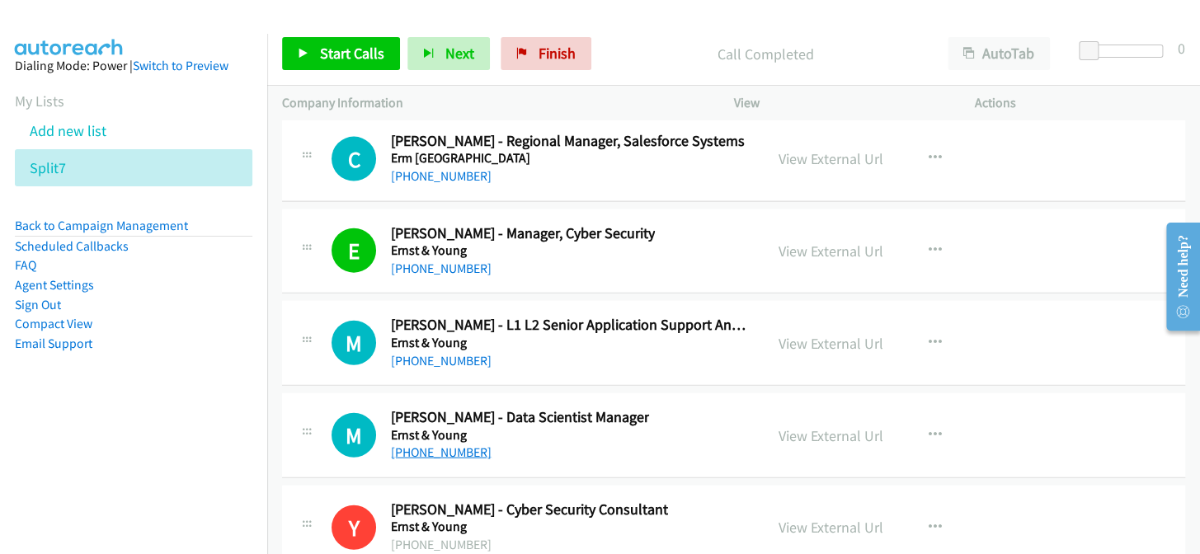
click at [420, 444] on link "+61 498 494 547" at bounding box center [441, 452] width 101 height 16
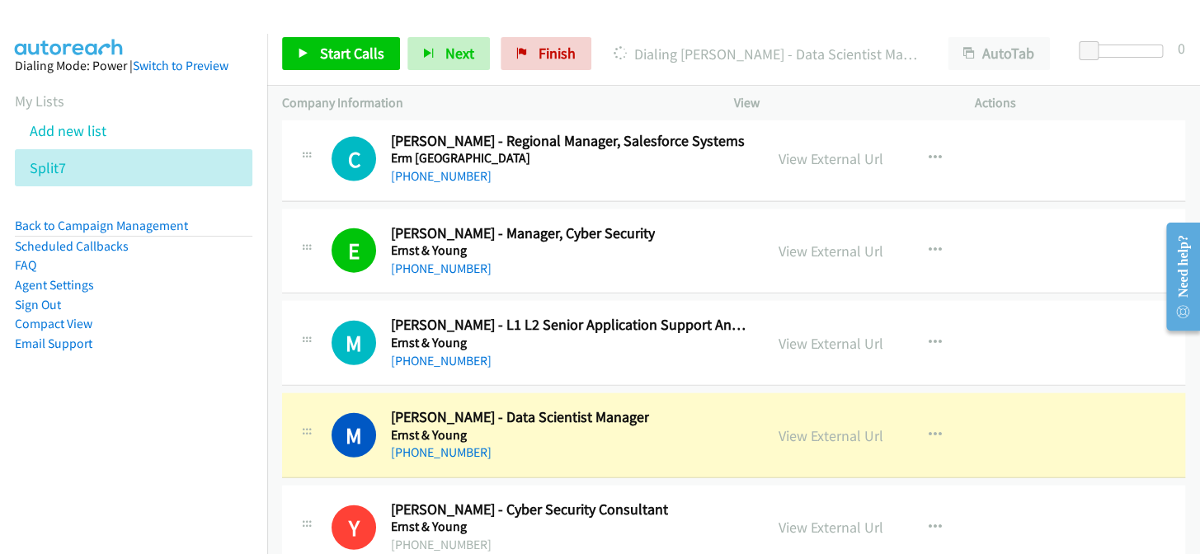
scroll to position [27870, 0]
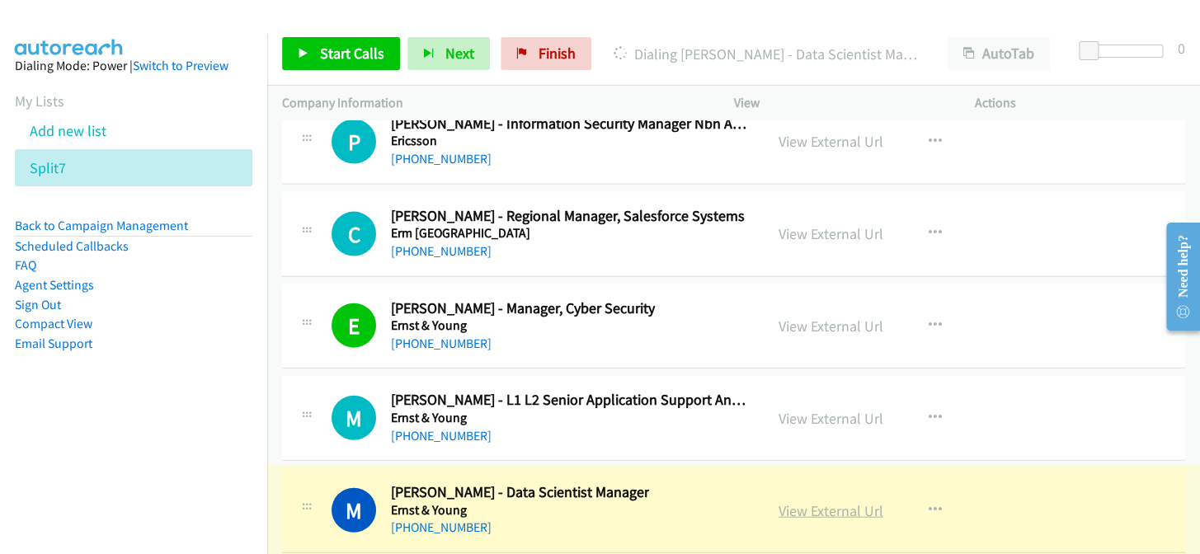
click at [823, 501] on link "View External Url" at bounding box center [830, 510] width 105 height 19
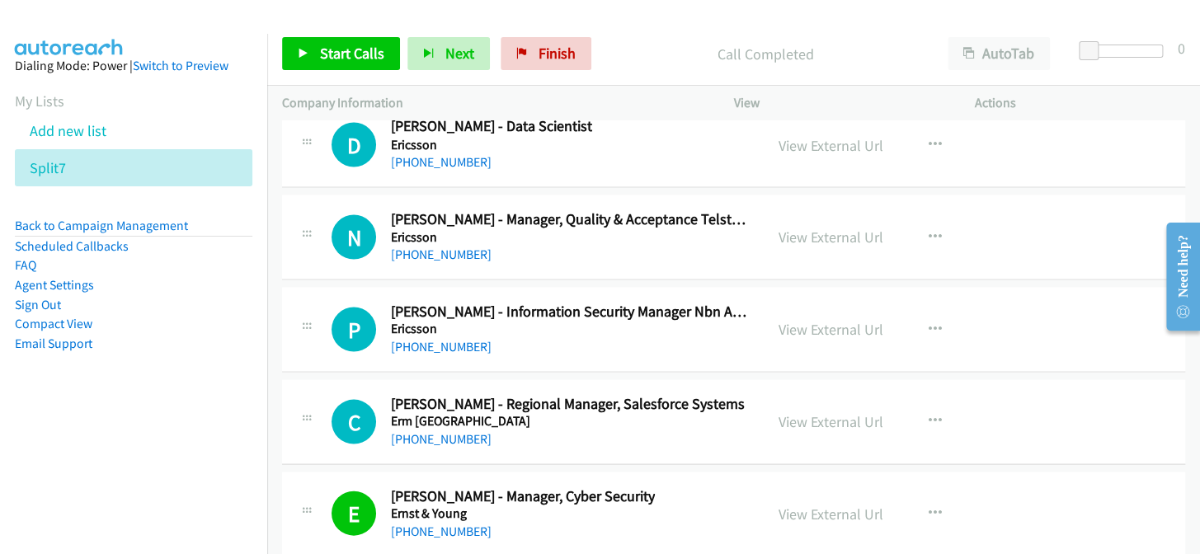
scroll to position [27645, 0]
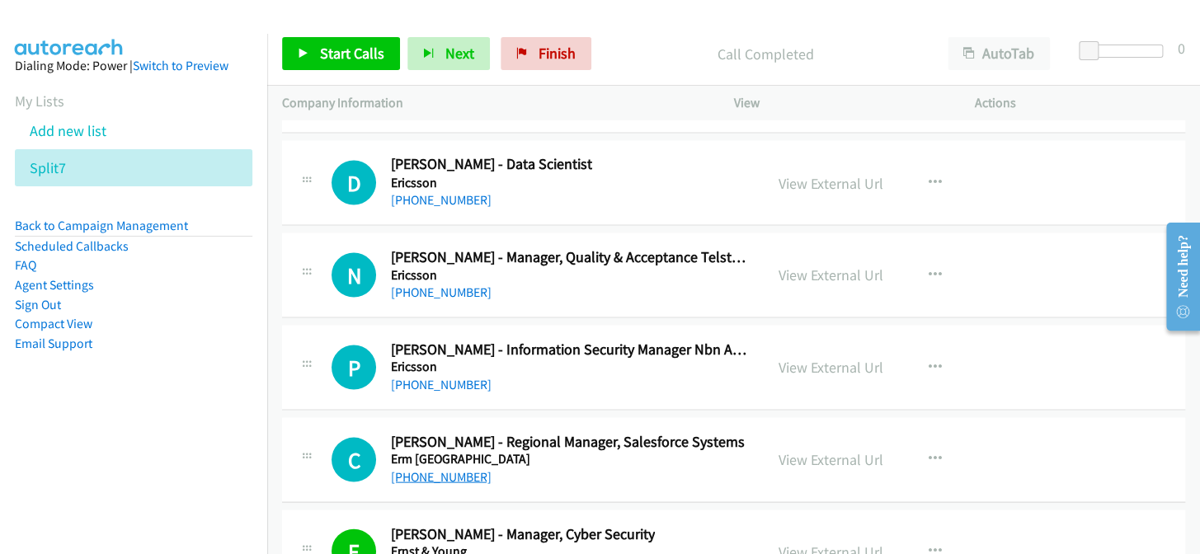
click at [462, 468] on link "+61 2 8584 8872" at bounding box center [441, 476] width 101 height 16
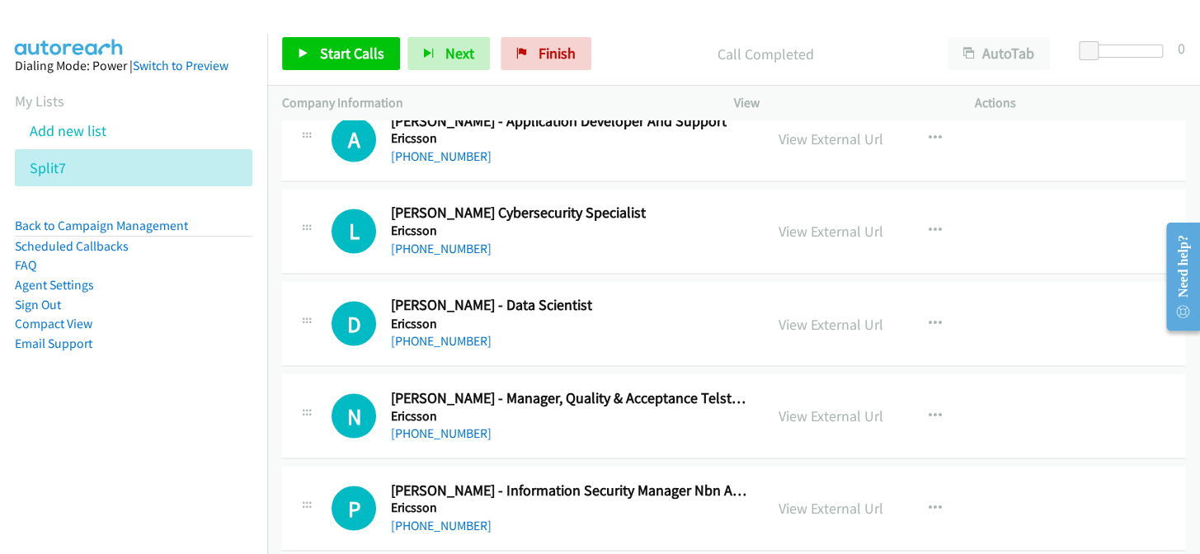
scroll to position [27495, 0]
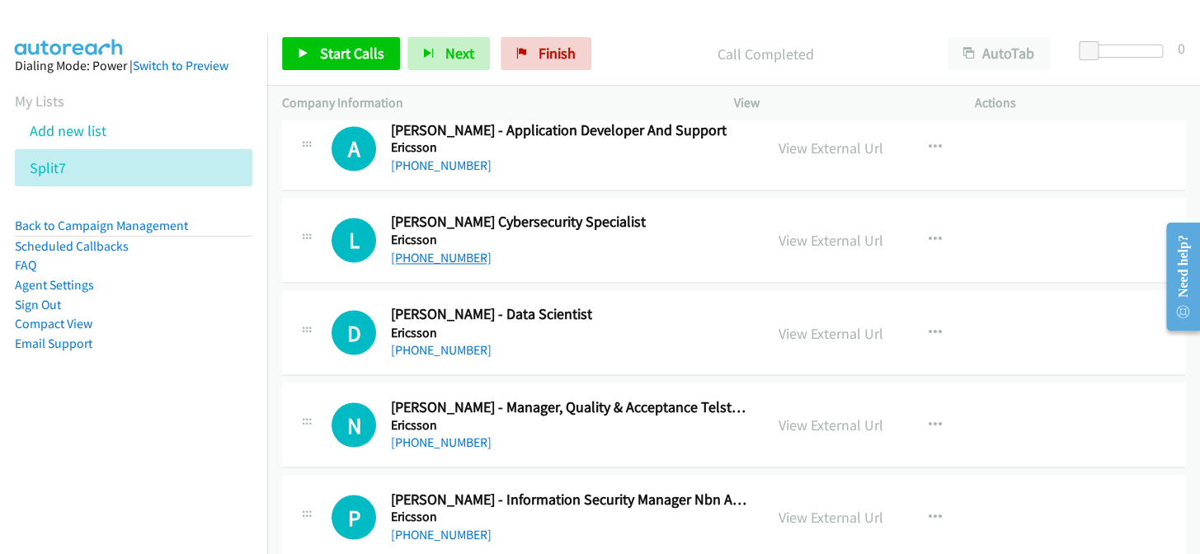
click at [437, 250] on link "+61 459 971 059" at bounding box center [441, 258] width 101 height 16
click at [431, 341] on link "+61 16 323 6628" at bounding box center [441, 349] width 101 height 16
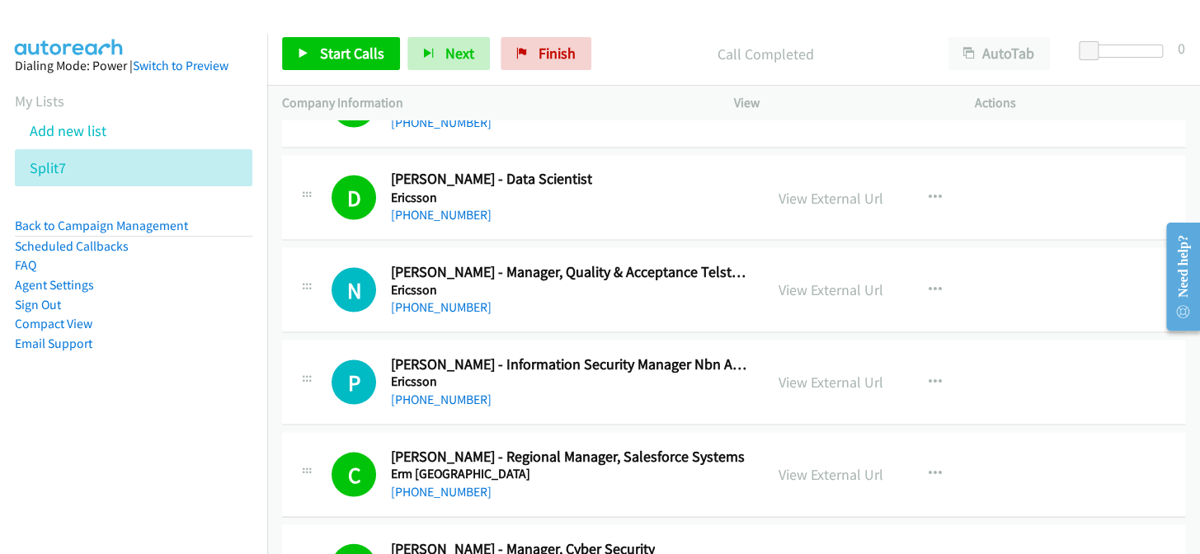
scroll to position [27645, 0]
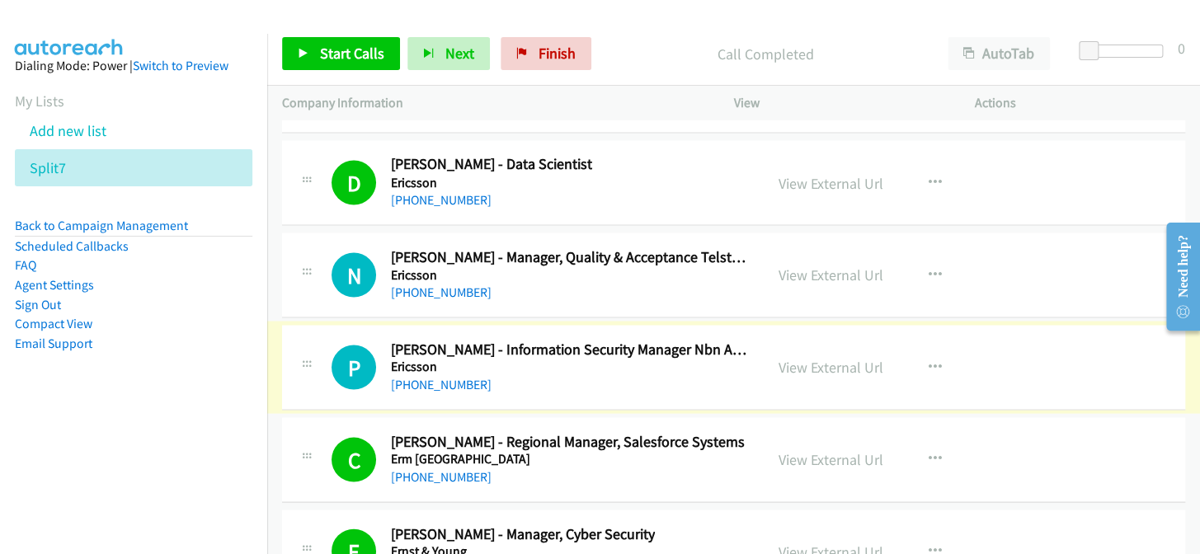
click at [443, 376] on link "+61 2 8879 2780" at bounding box center [441, 384] width 101 height 16
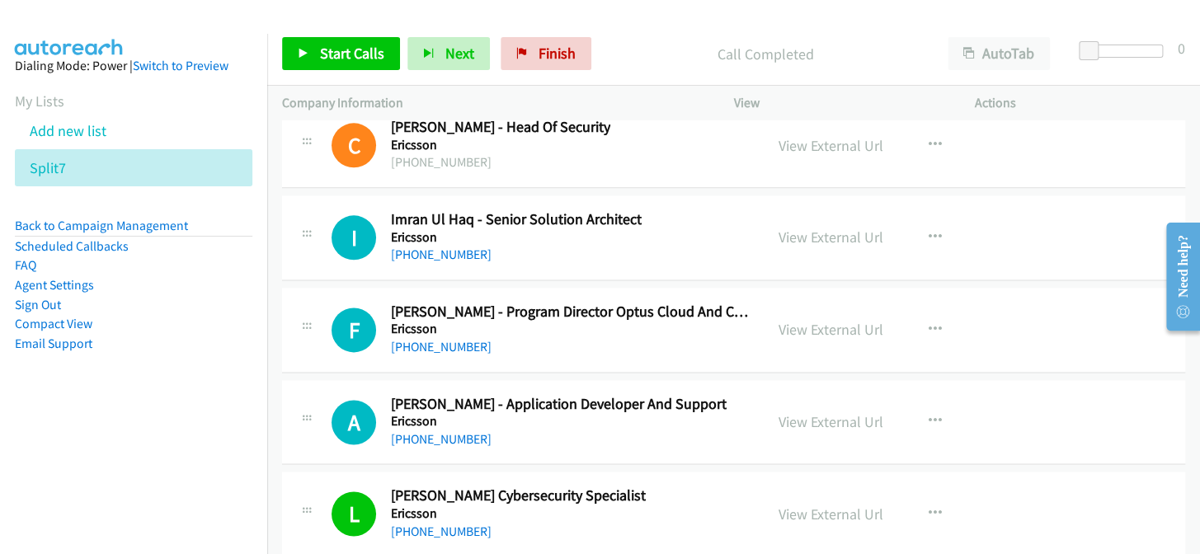
scroll to position [27196, 0]
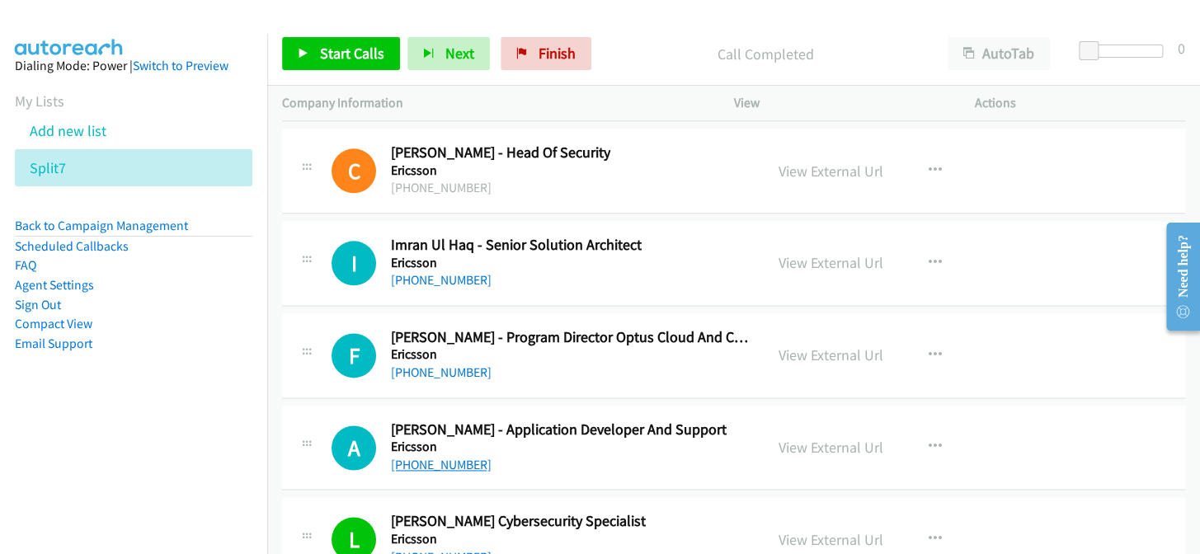
click at [409, 457] on link "+61 402 787 099" at bounding box center [441, 465] width 101 height 16
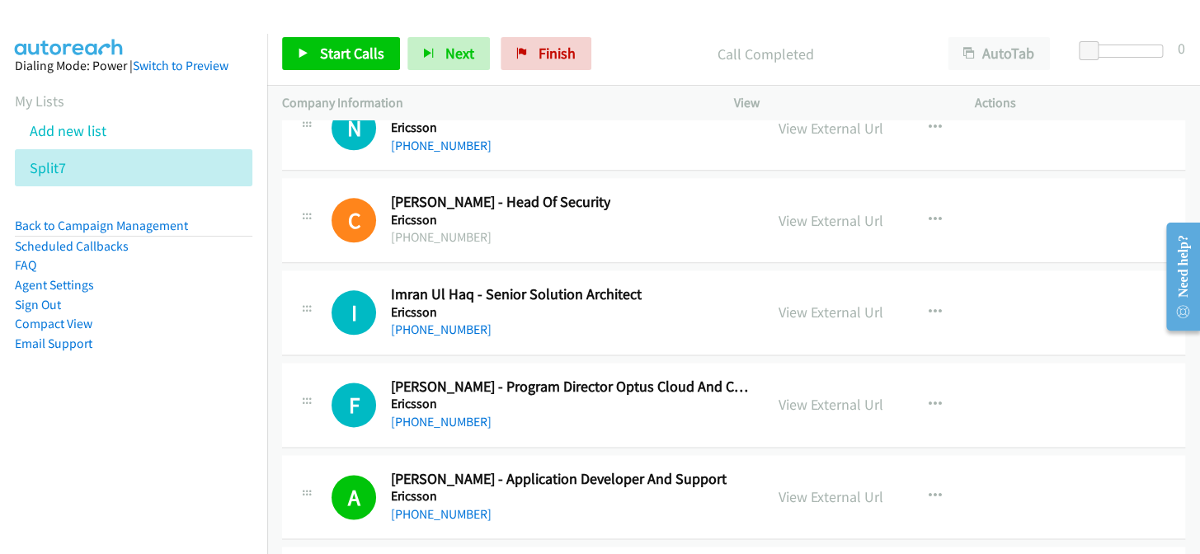
scroll to position [27046, 0]
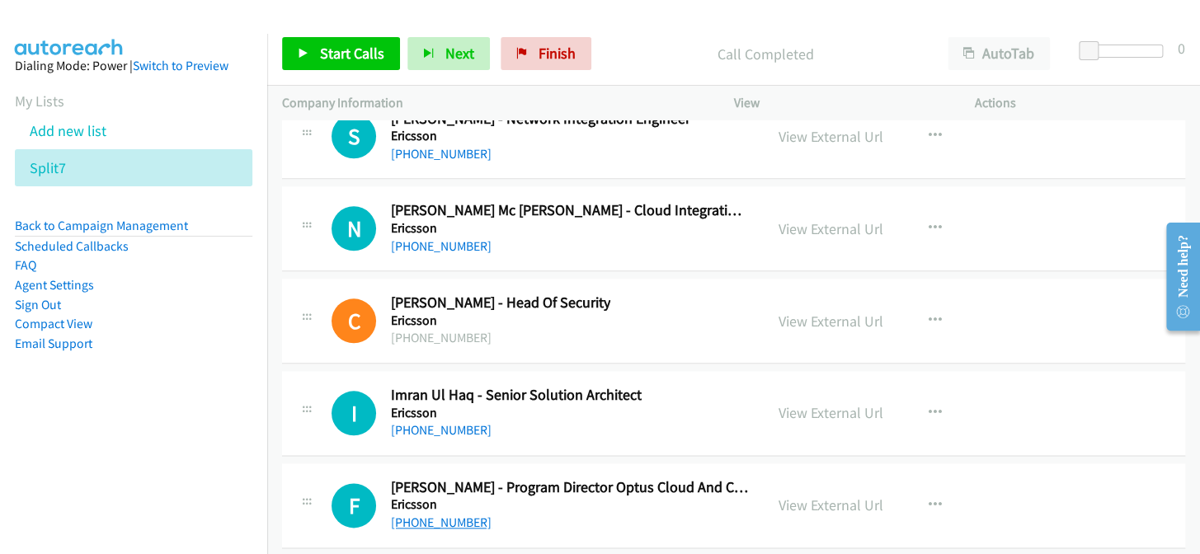
click at [416, 515] on link "+61 411 031 466" at bounding box center [441, 523] width 101 height 16
click at [458, 422] on link "+61 469 746 815" at bounding box center [441, 430] width 101 height 16
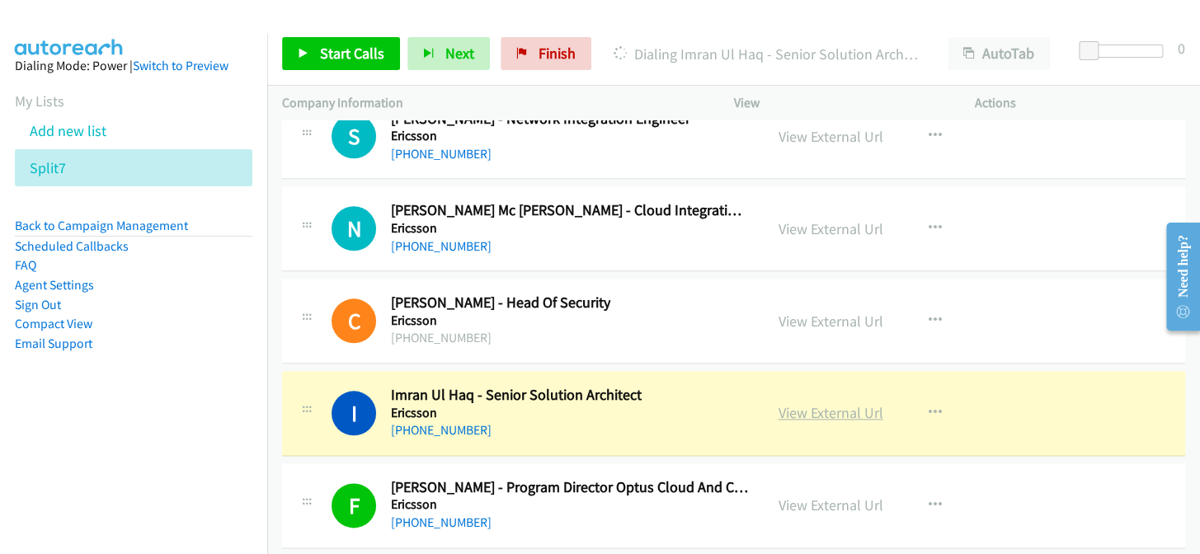
click at [839, 403] on link "View External Url" at bounding box center [830, 412] width 105 height 19
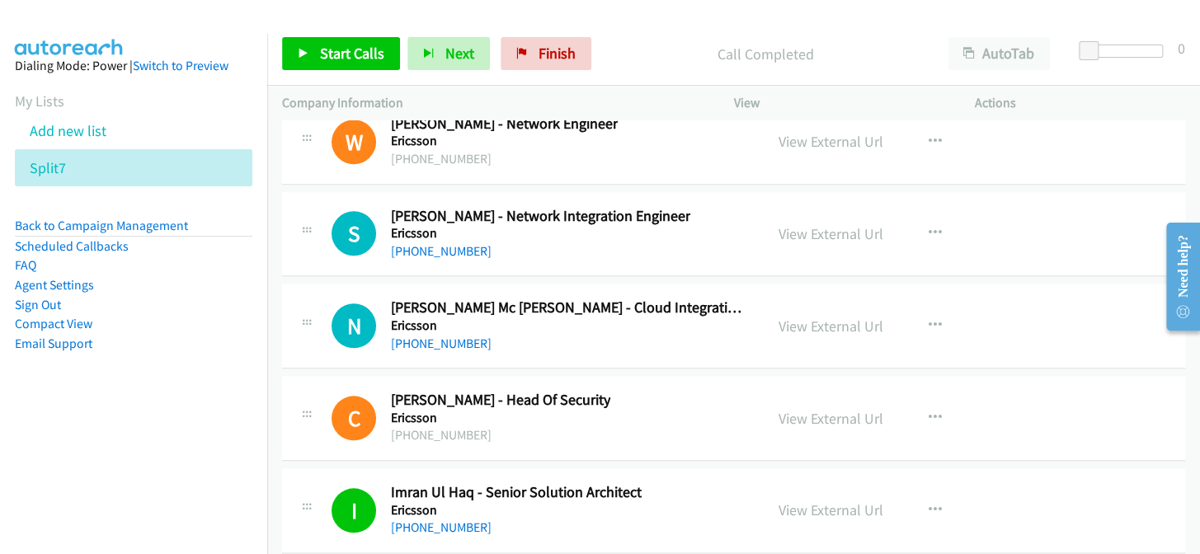
scroll to position [26896, 0]
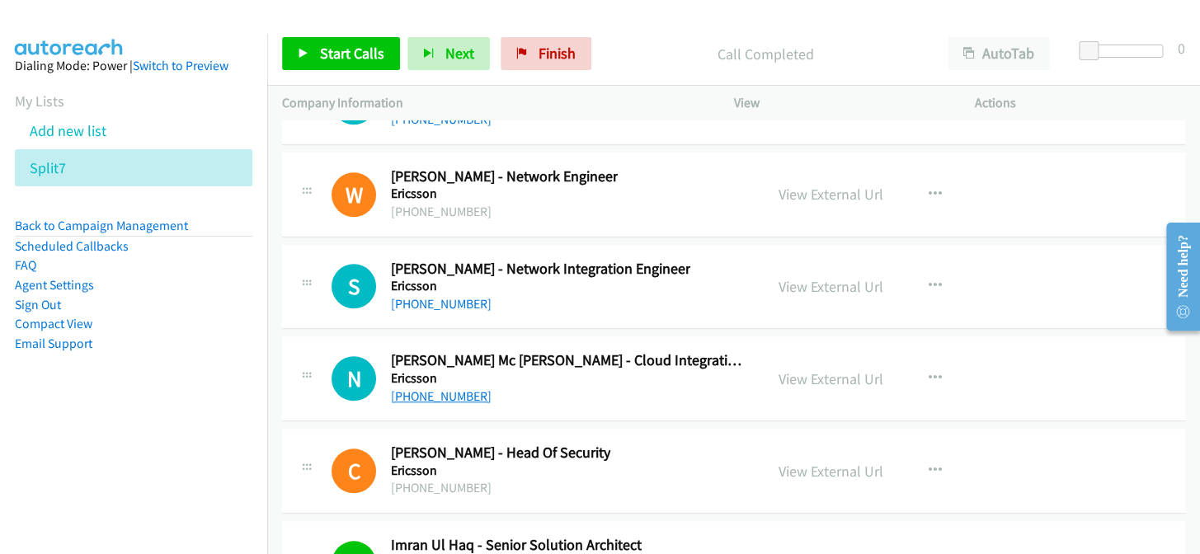
click at [445, 388] on link "+61 434 816 657" at bounding box center [441, 396] width 101 height 16
click at [439, 296] on link "+61 413 973 128" at bounding box center [441, 304] width 101 height 16
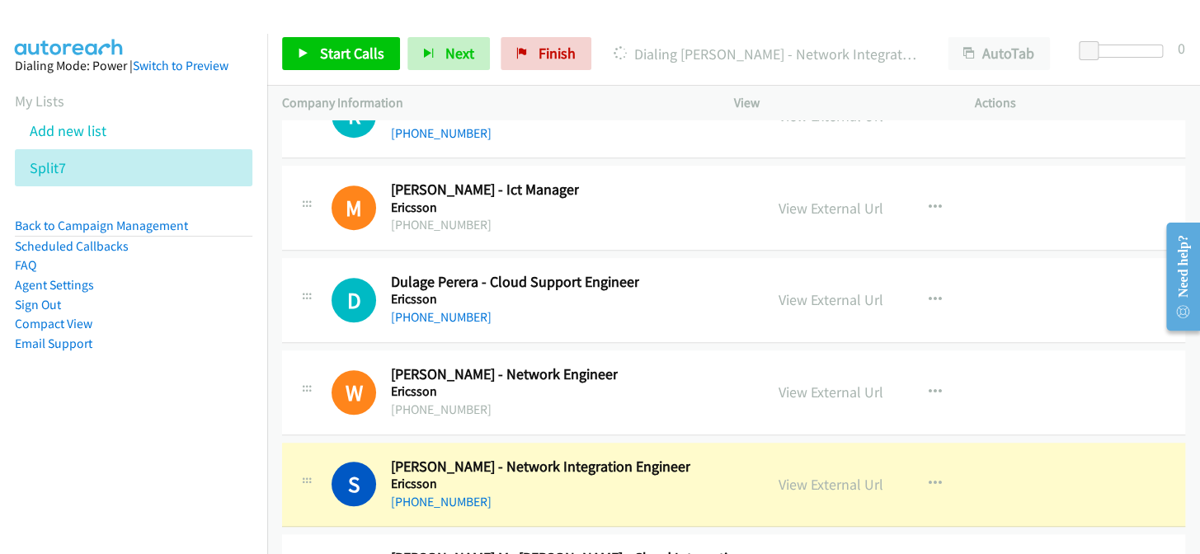
scroll to position [26670, 0]
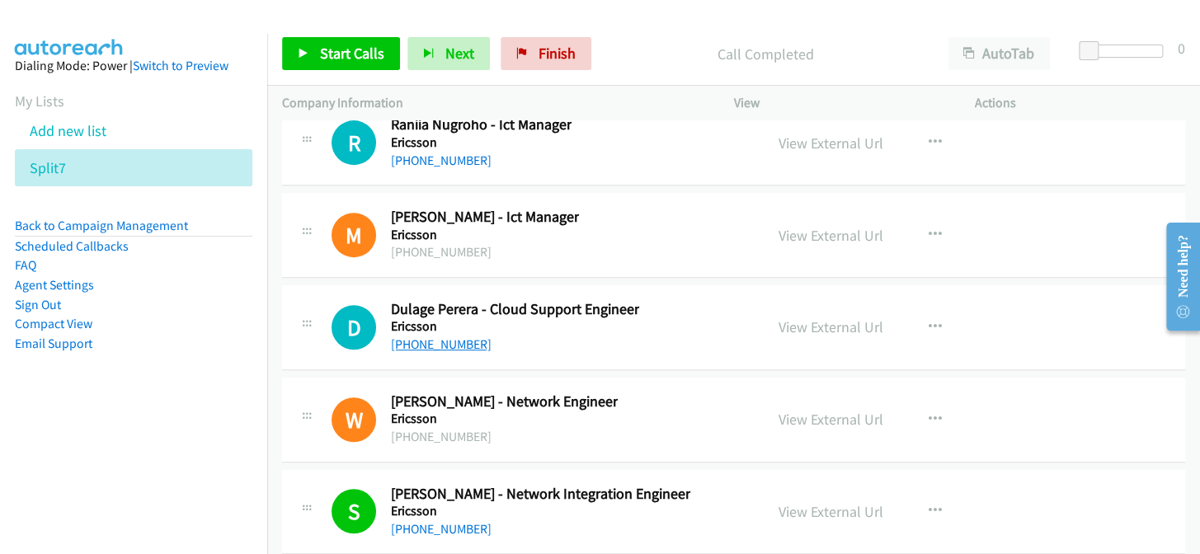
click at [458, 336] on link "+61 403 691 059" at bounding box center [441, 344] width 101 height 16
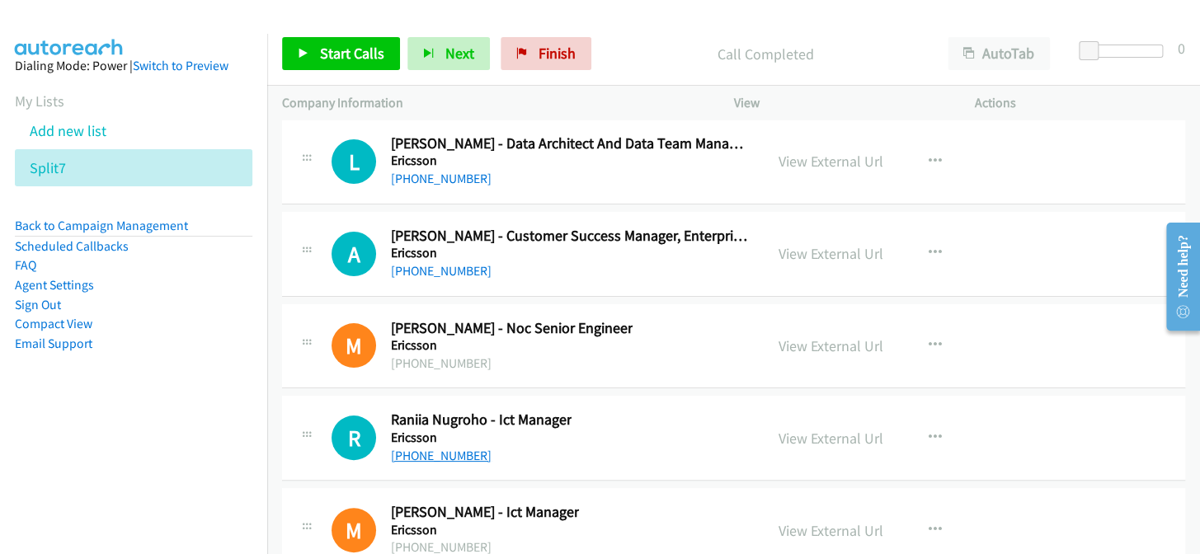
scroll to position [26371, 0]
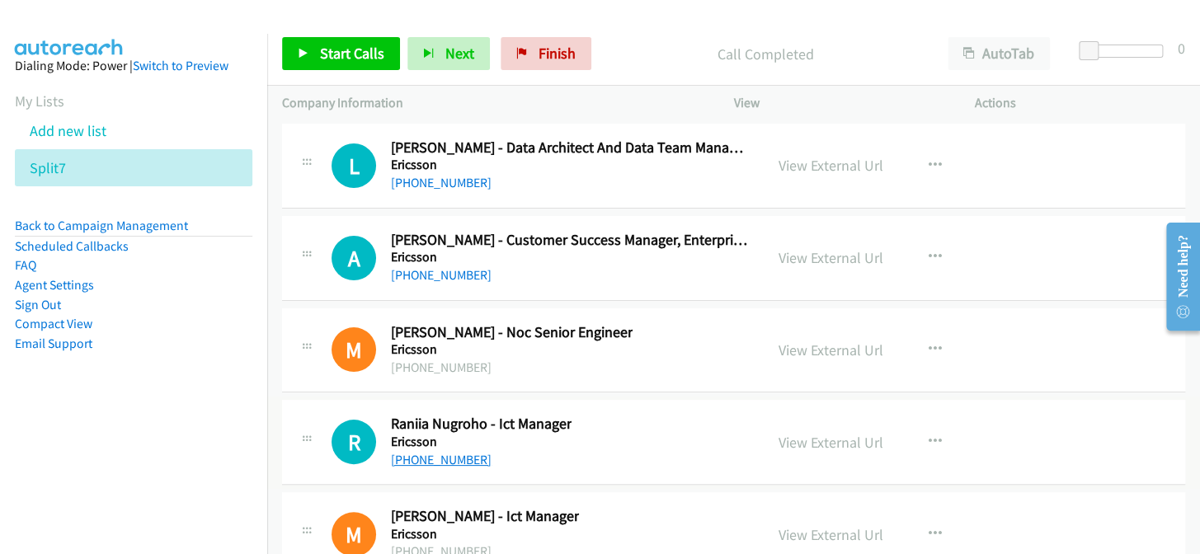
click at [464, 452] on link "+61 432 359 619" at bounding box center [441, 460] width 101 height 16
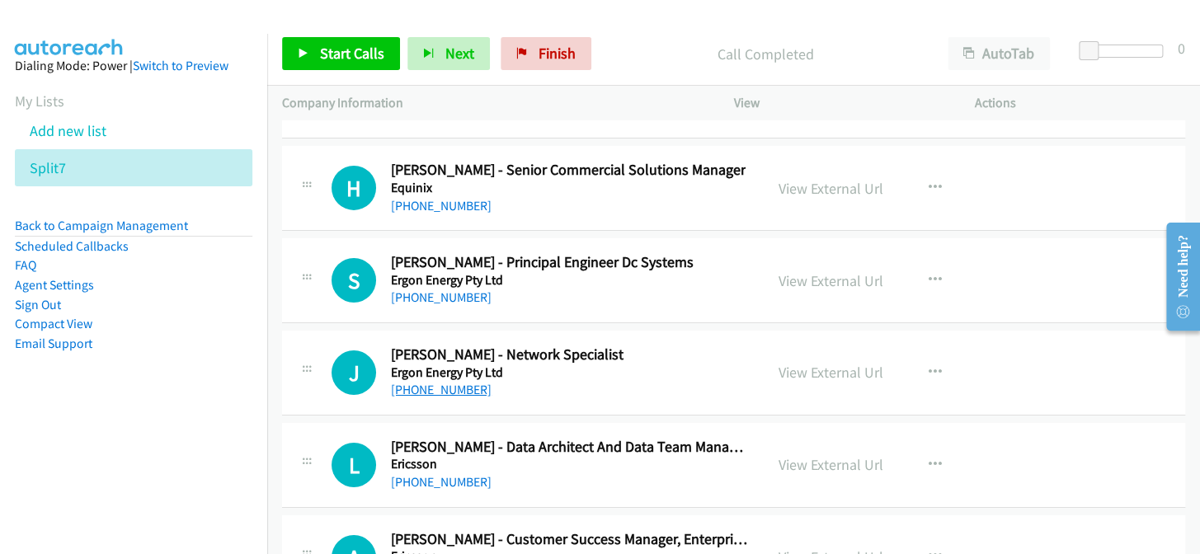
scroll to position [26071, 0]
click at [454, 383] on link "+61 431 083 997" at bounding box center [441, 391] width 101 height 16
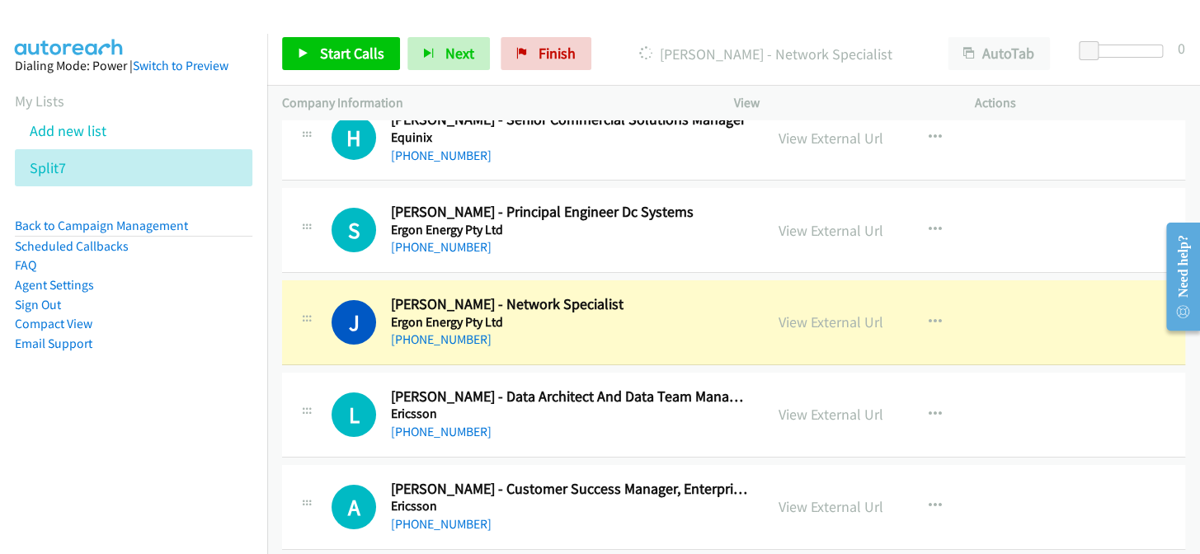
scroll to position [26146, 0]
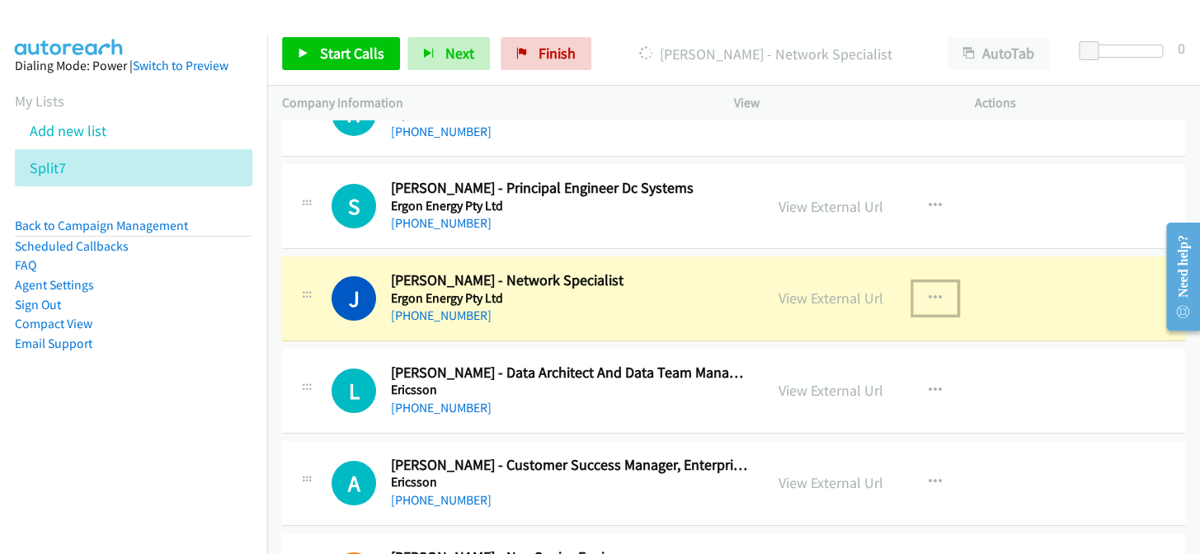
click at [933, 292] on icon "button" at bounding box center [935, 298] width 13 height 13
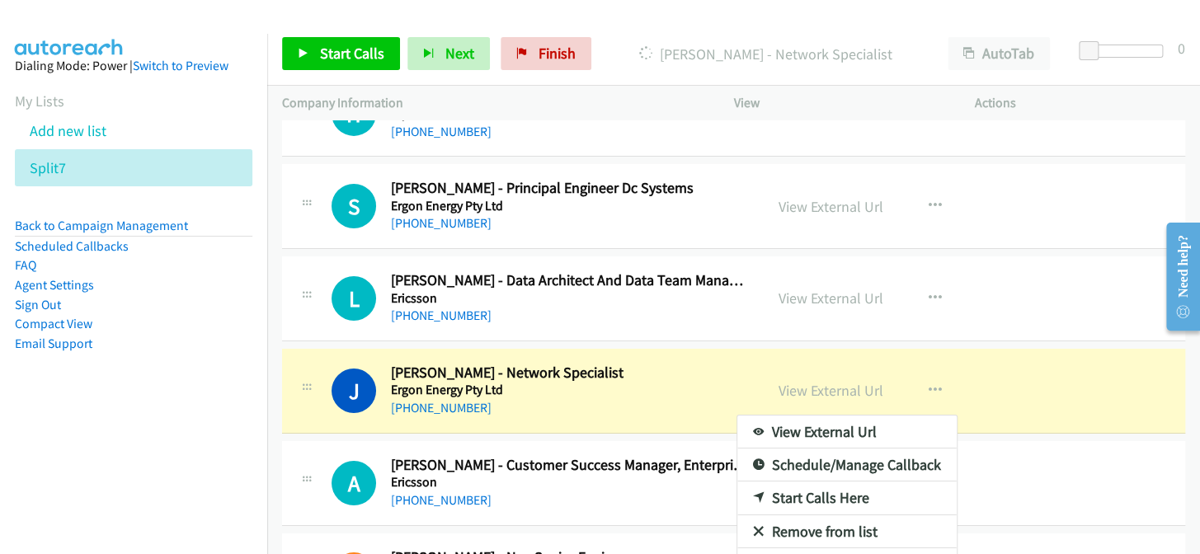
click at [816, 548] on link "Add to do not call list" at bounding box center [846, 564] width 219 height 33
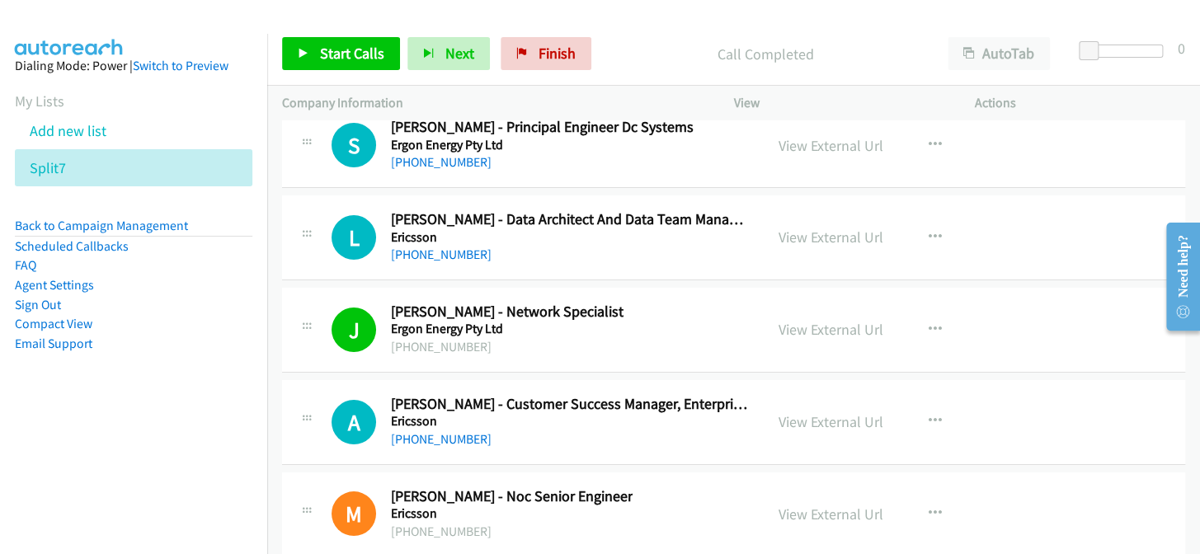
scroll to position [26221, 0]
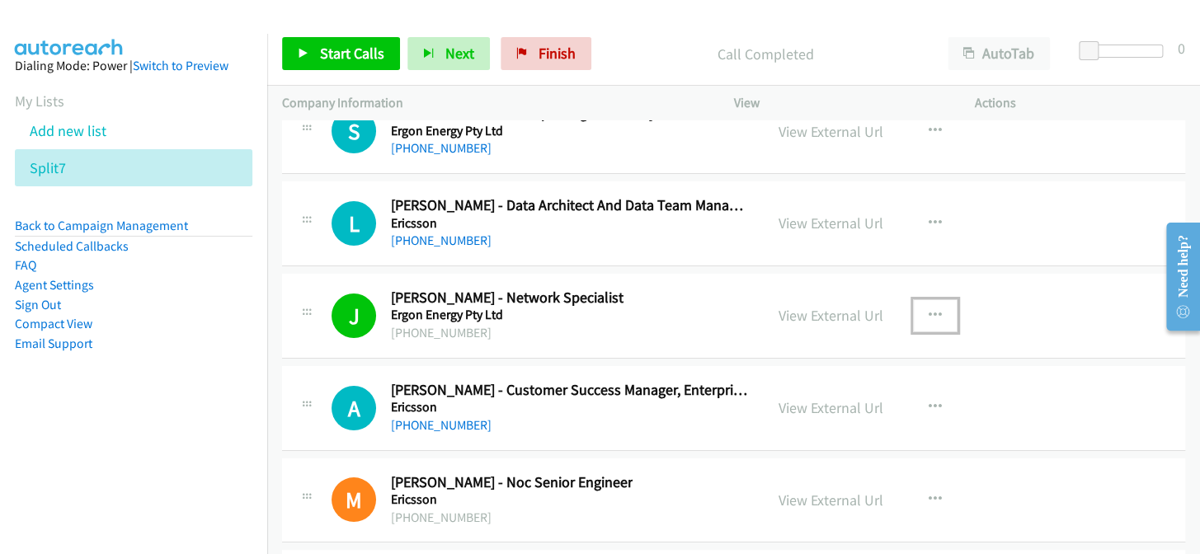
click at [929, 309] on icon "button" at bounding box center [935, 315] width 13 height 13
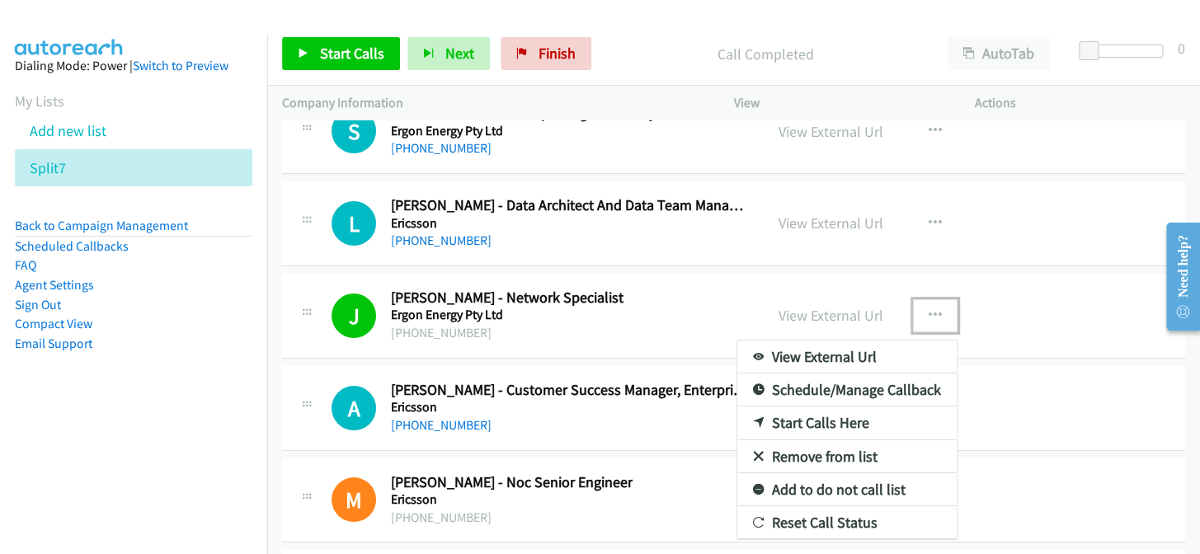
click at [796, 473] on link "Add to do not call list" at bounding box center [846, 489] width 219 height 33
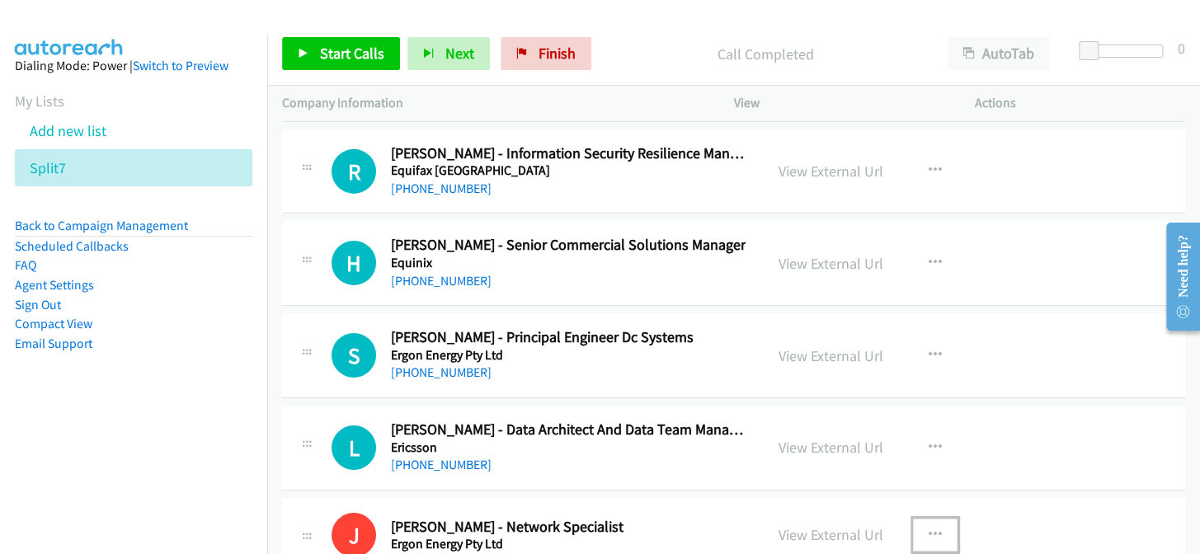
scroll to position [25996, 0]
click at [453, 458] on link "+61 2 9111 4812" at bounding box center [441, 466] width 101 height 16
click at [539, 51] on span "Finish" at bounding box center [556, 53] width 37 height 19
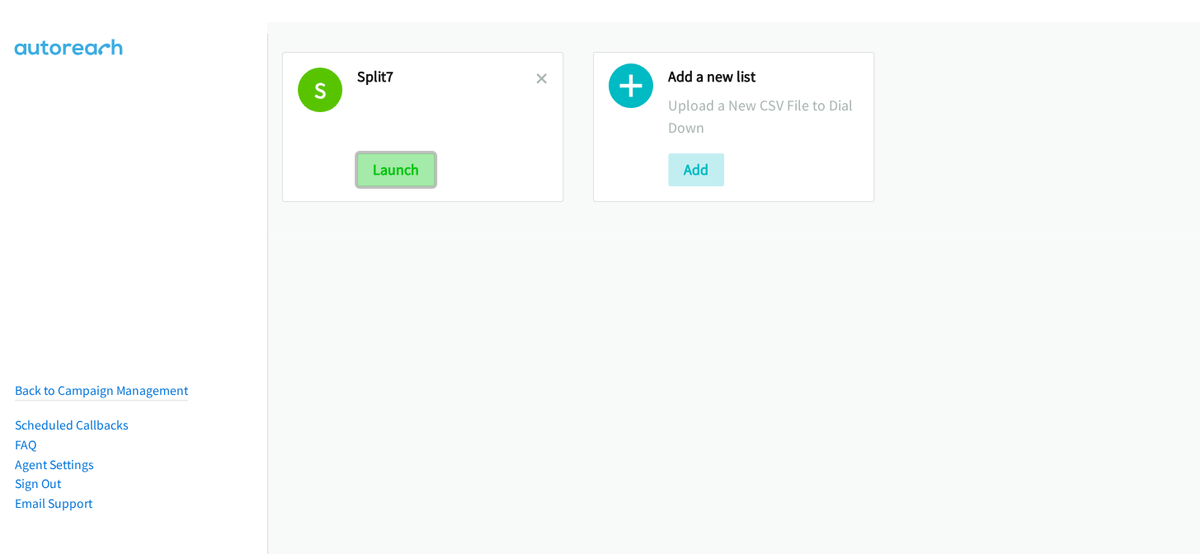
click at [427, 160] on button "Launch" at bounding box center [396, 169] width 78 height 33
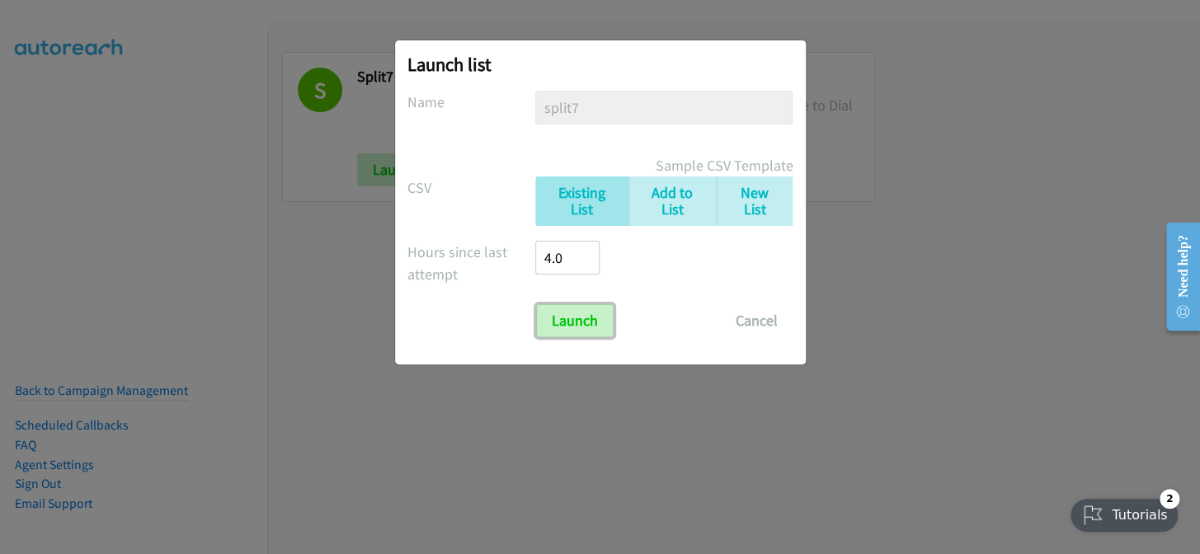
click at [591, 309] on input "Launch" at bounding box center [575, 320] width 78 height 33
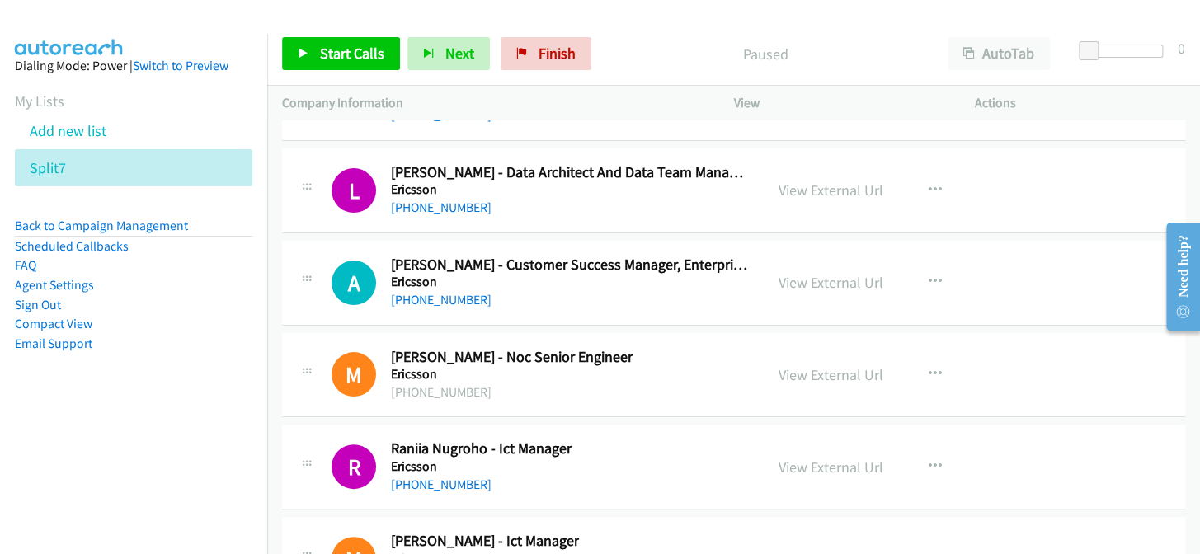
scroll to position [26503, 0]
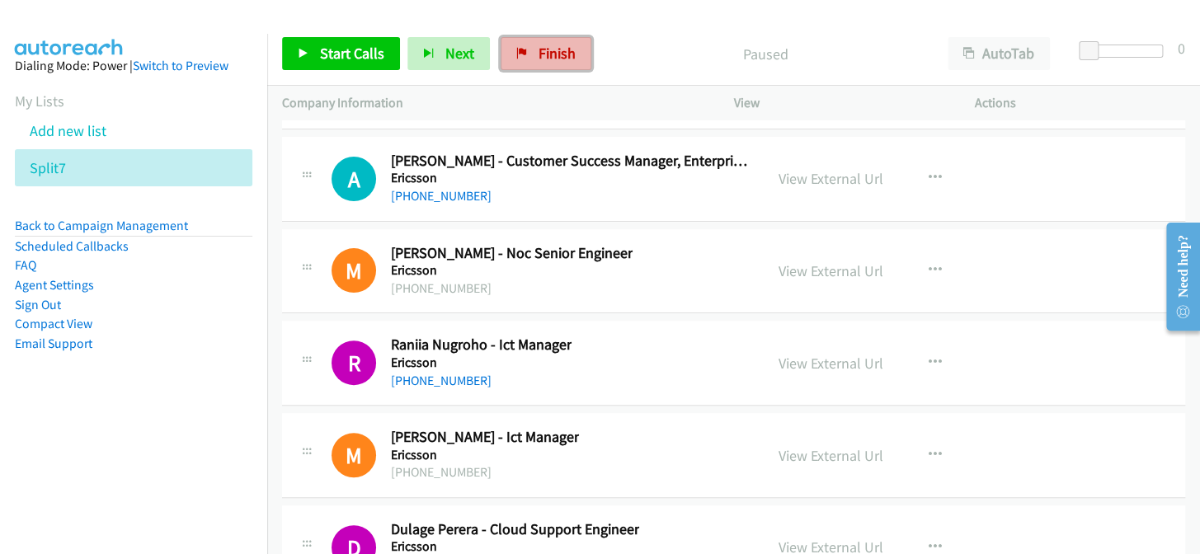
click at [553, 54] on span "Finish" at bounding box center [556, 53] width 37 height 19
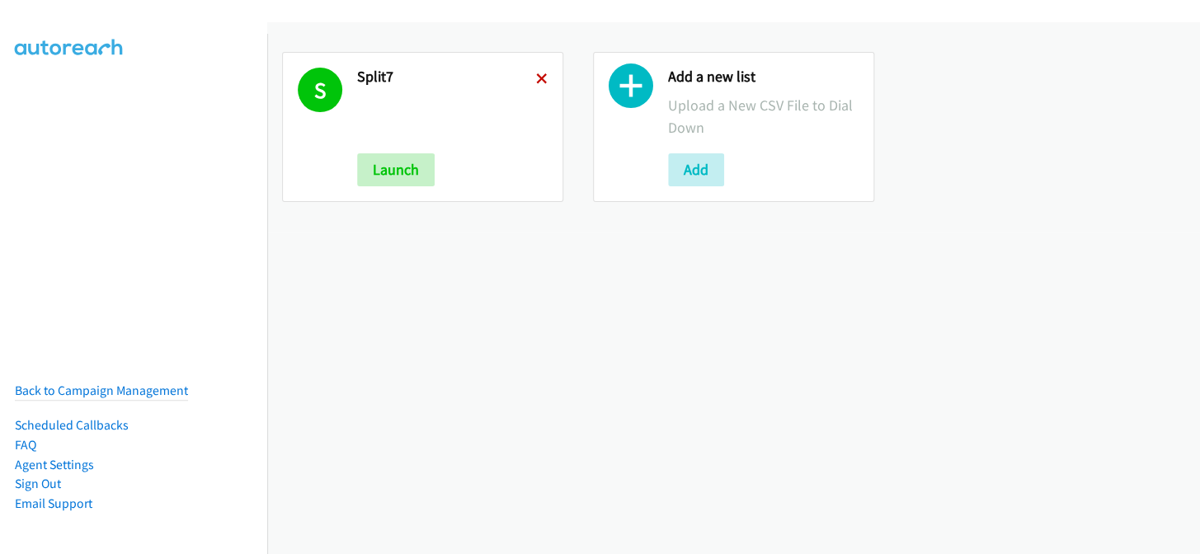
click at [536, 74] on icon at bounding box center [542, 80] width 12 height 12
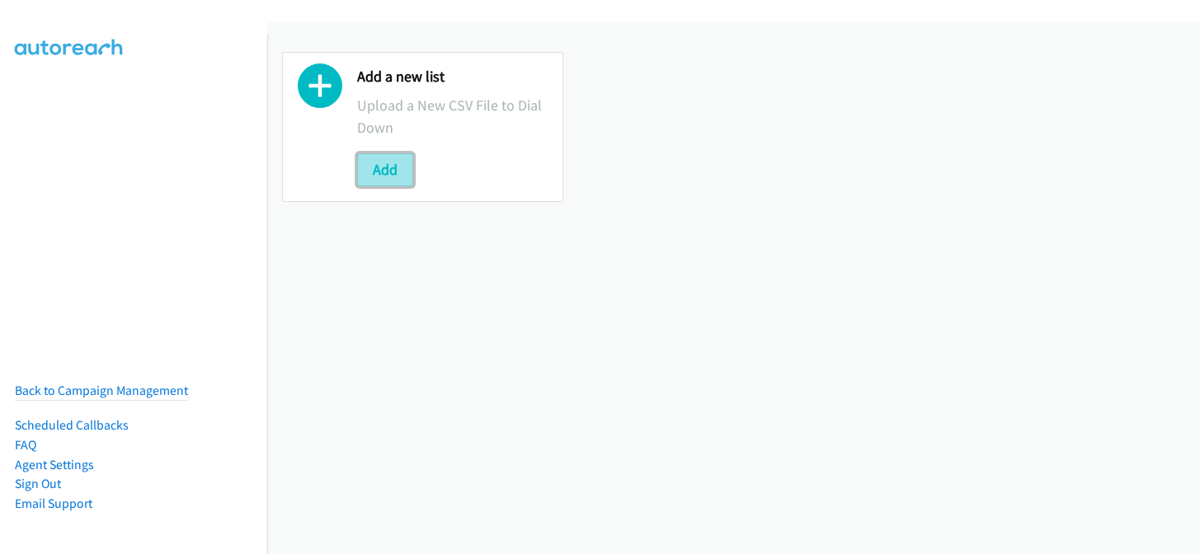
click at [393, 168] on button "Add" at bounding box center [385, 169] width 56 height 33
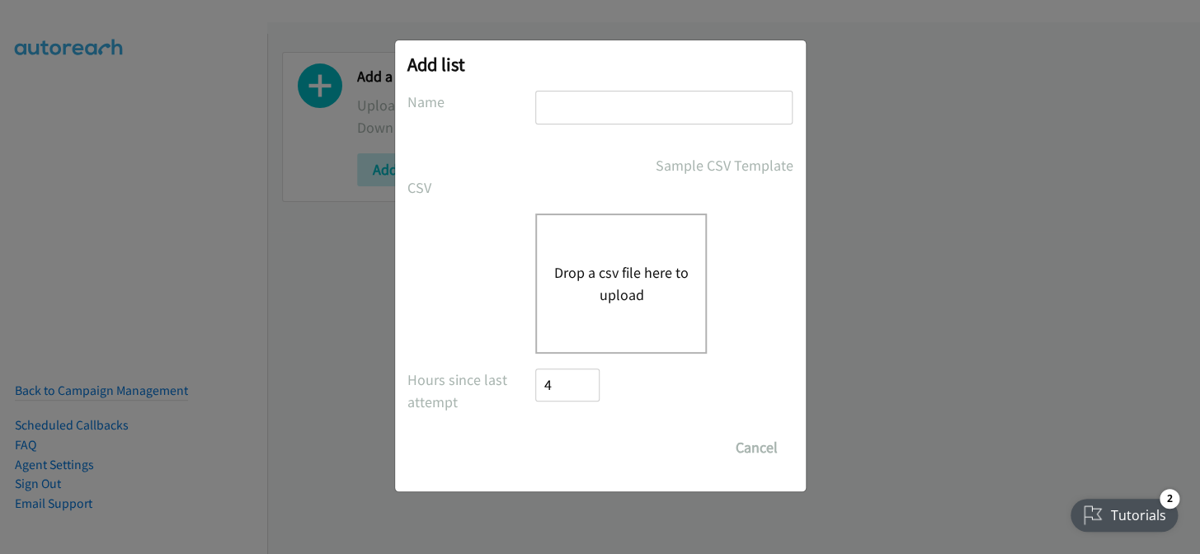
click at [608, 106] on input "text" at bounding box center [663, 108] width 257 height 34
type input "split7"
click at [555, 258] on div "Drop a csv file here to upload" at bounding box center [621, 284] width 172 height 140
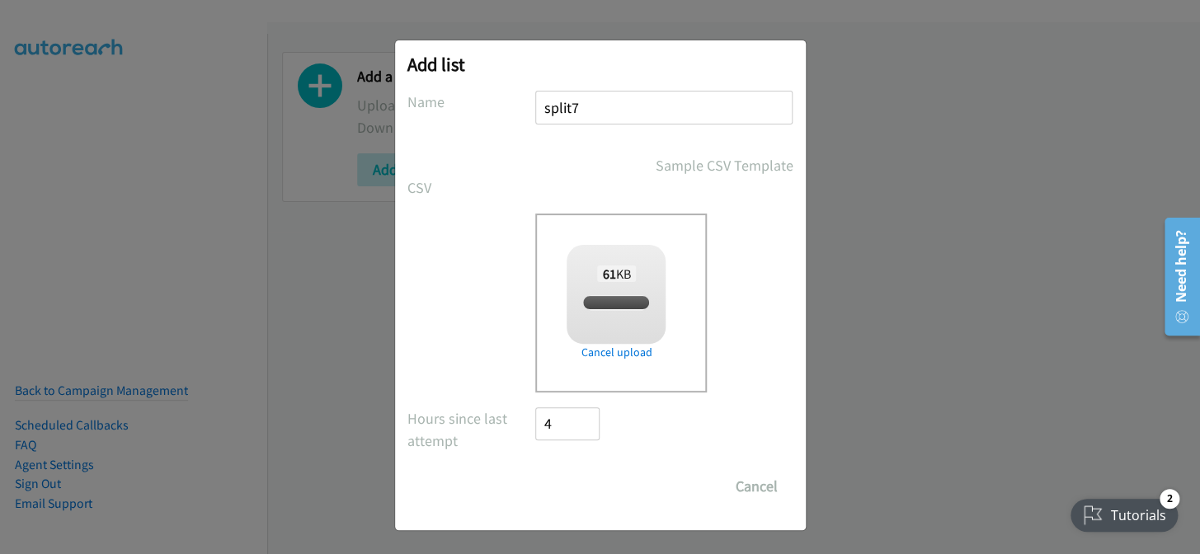
checkbox input "true"
click at [597, 477] on input "Save List" at bounding box center [579, 486] width 87 height 33
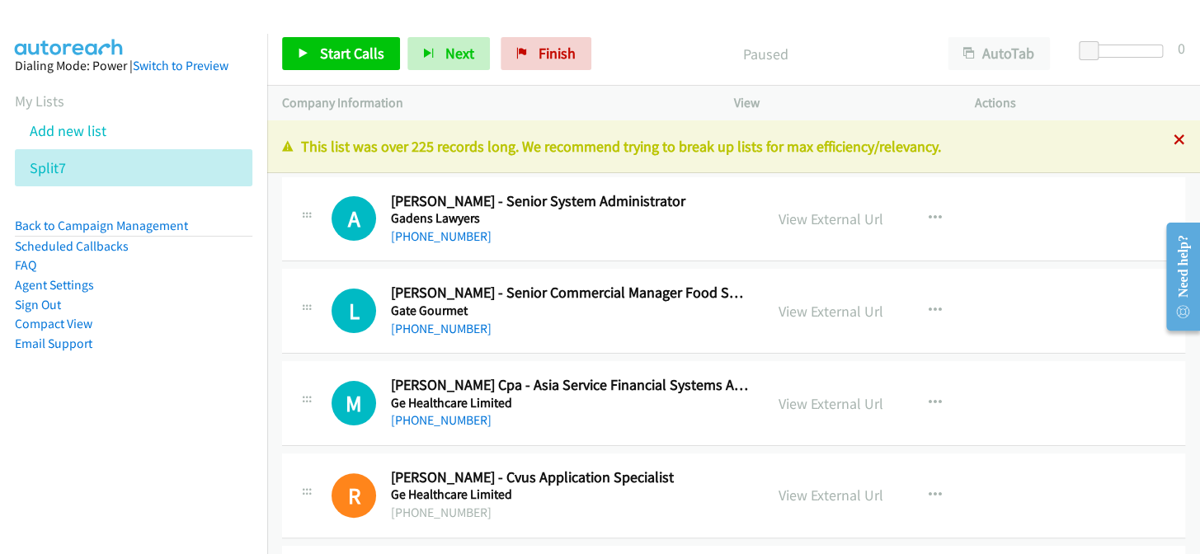
click at [1173, 141] on icon at bounding box center [1179, 141] width 12 height 12
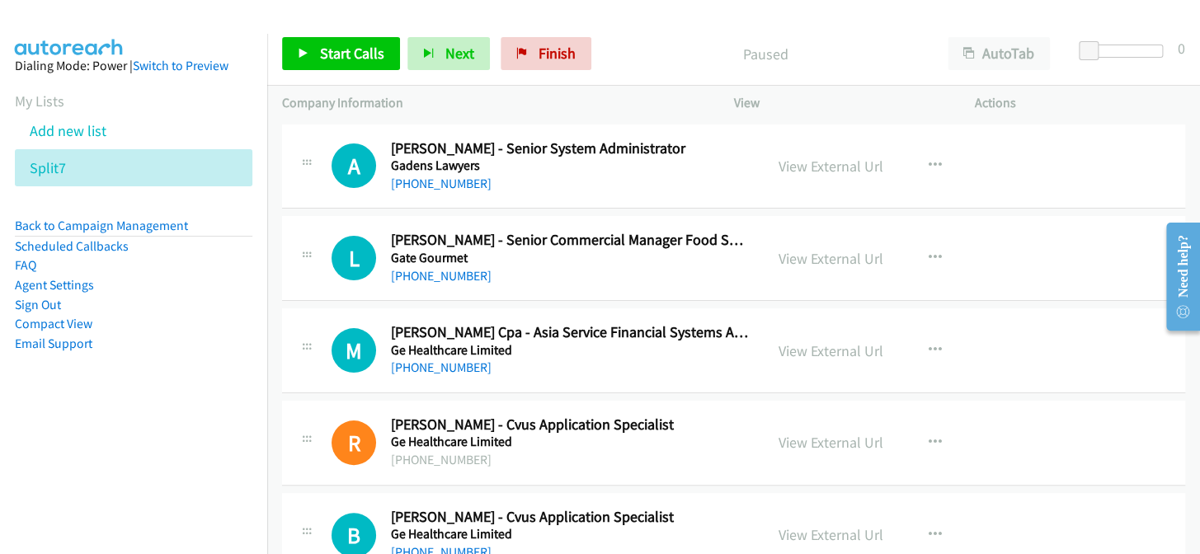
drag, startPoint x: 440, startPoint y: 181, endPoint x: 446, endPoint y: 173, distance: 10.6
click at [422, 182] on link "+61 451 138 947" at bounding box center [441, 184] width 101 height 16
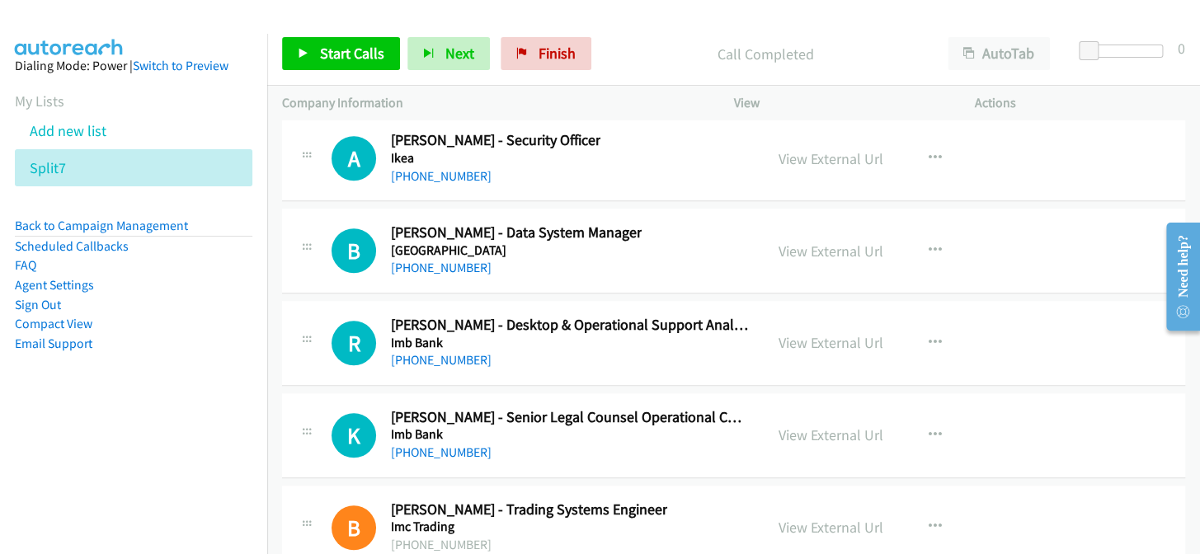
scroll to position [24117, 0]
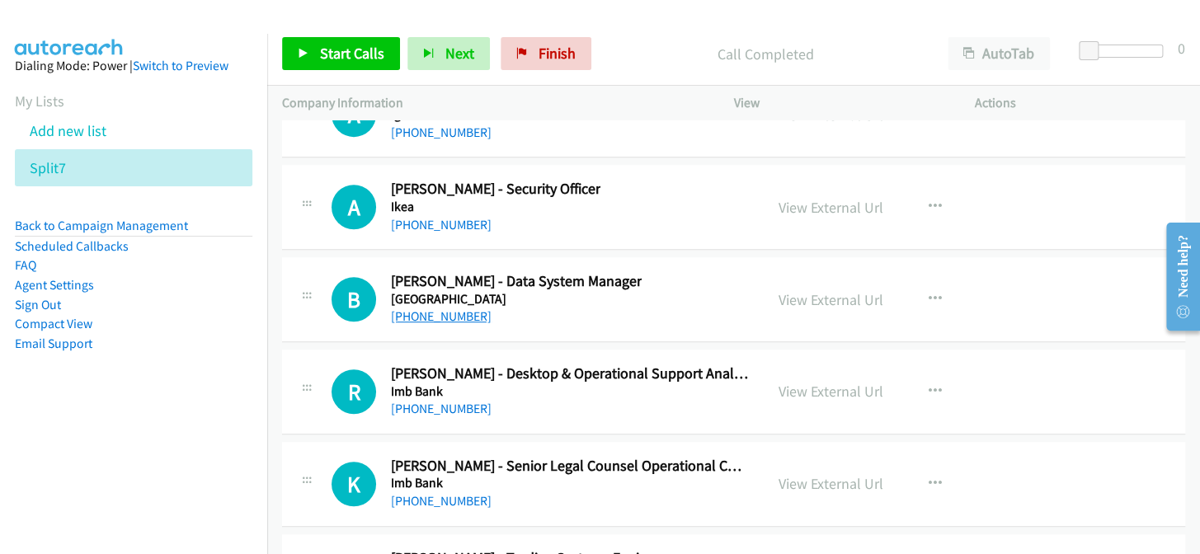
click at [453, 308] on link "+61 430 633 221" at bounding box center [441, 316] width 101 height 16
click at [433, 383] on h5 "Imb Bank" at bounding box center [570, 391] width 358 height 16
click at [447, 399] on div "+61 1300 662 925" at bounding box center [570, 409] width 358 height 20
click at [454, 401] on link "+61 1300 662 925" at bounding box center [441, 409] width 101 height 16
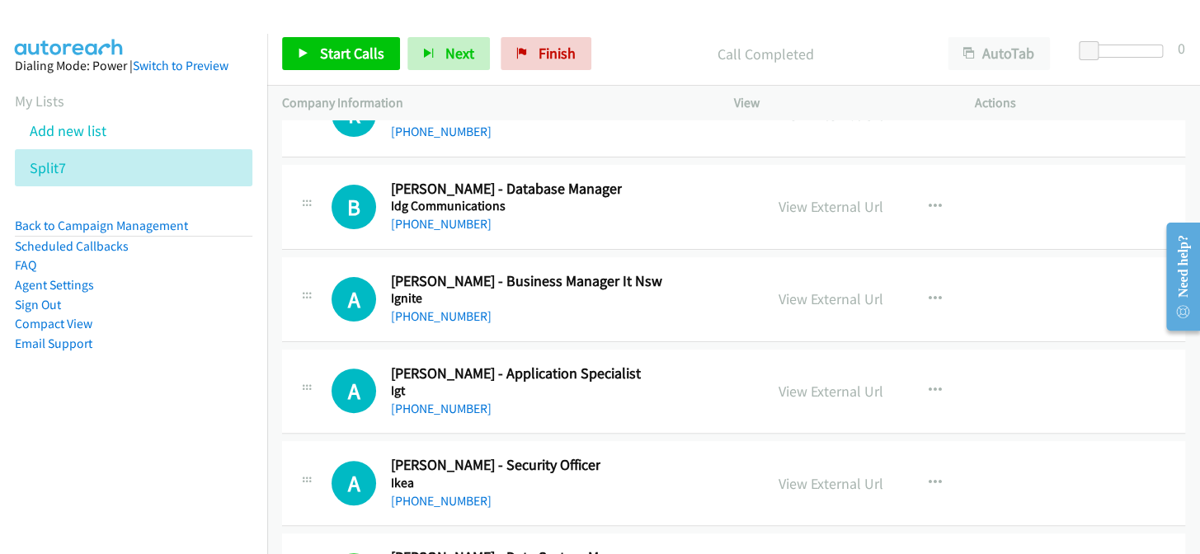
scroll to position [23816, 0]
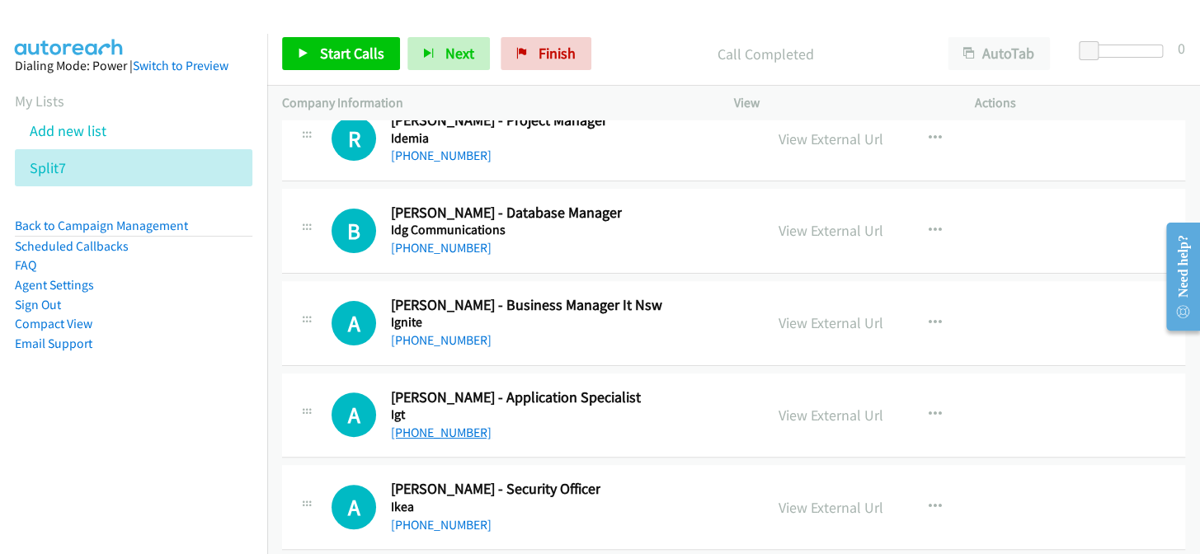
click at [439, 425] on link "+61 1800 448 283" at bounding box center [441, 433] width 101 height 16
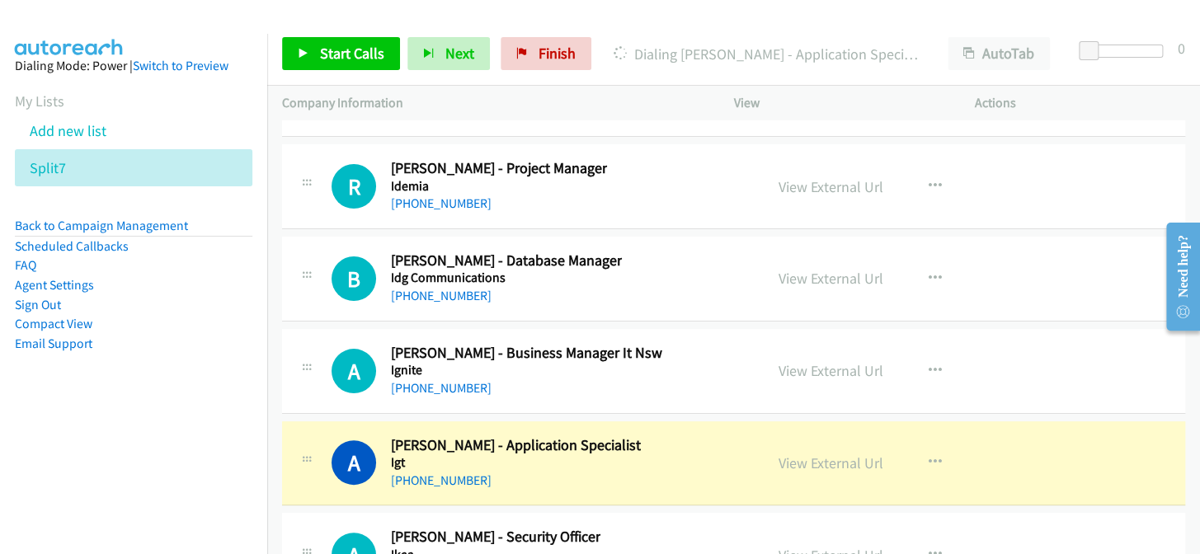
scroll to position [23741, 0]
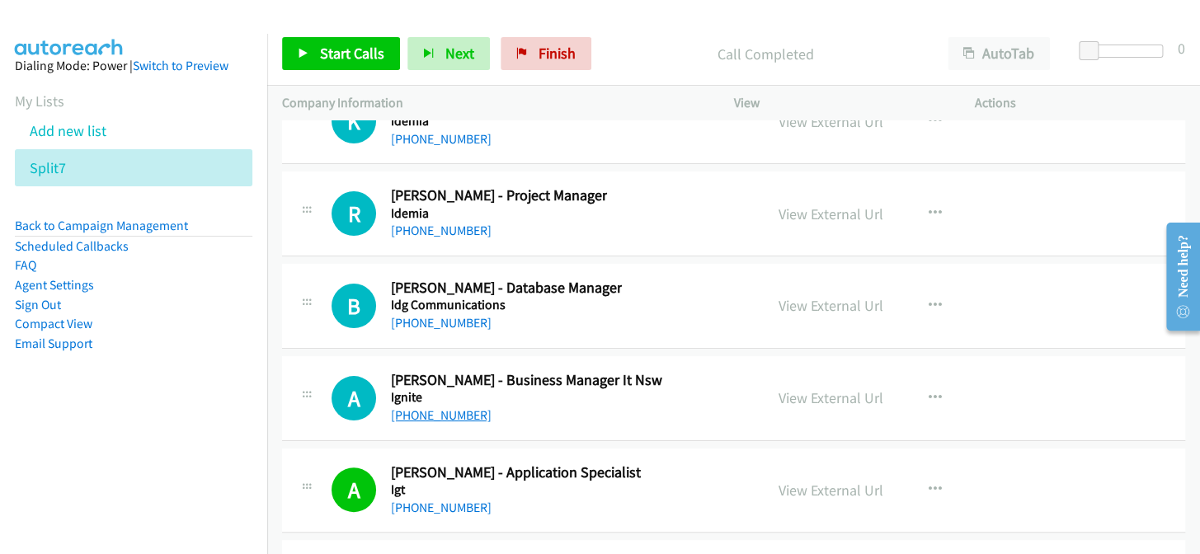
click at [457, 407] on link "+61 2 9464 5716" at bounding box center [441, 415] width 101 height 16
click at [445, 315] on link "+61 2 9439 5133" at bounding box center [441, 323] width 101 height 16
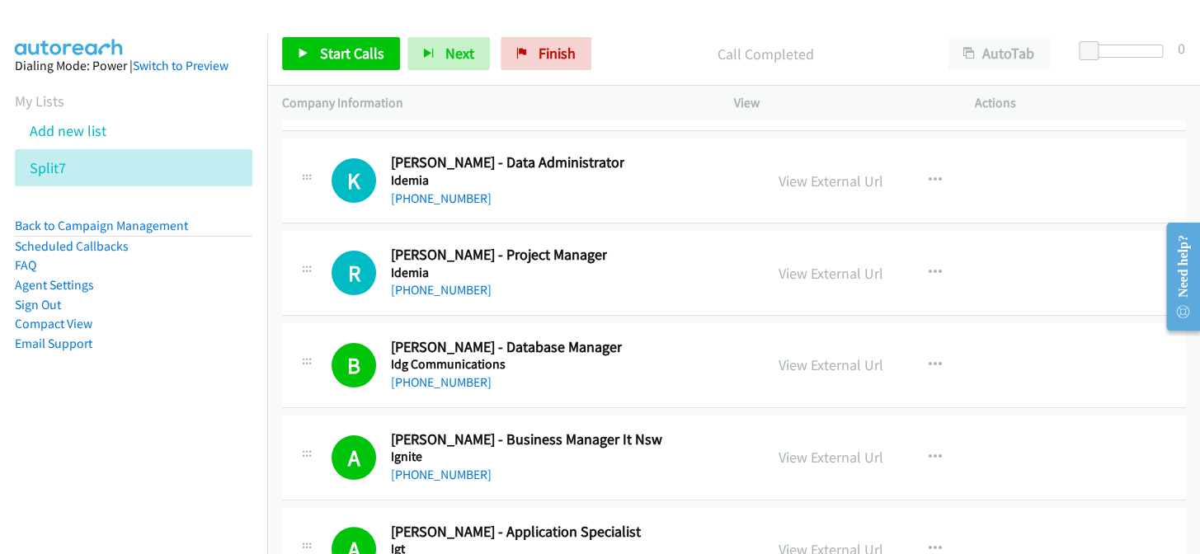
scroll to position [23592, 0]
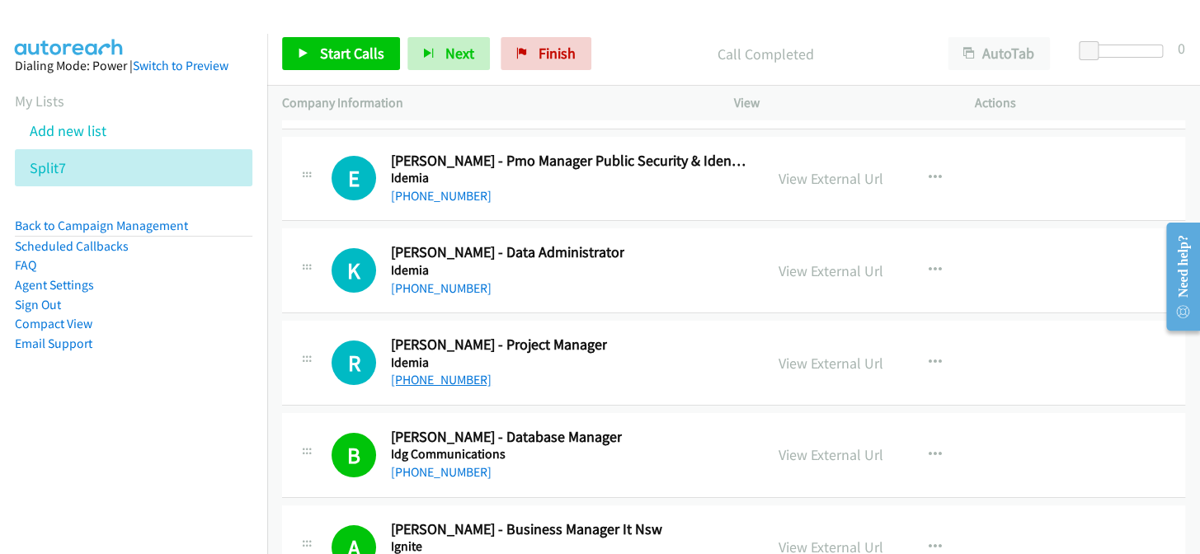
click at [439, 372] on link "+61 2 8786 6506" at bounding box center [441, 380] width 101 height 16
click at [454, 280] on link "+61 2 8786 6000" at bounding box center [441, 288] width 101 height 16
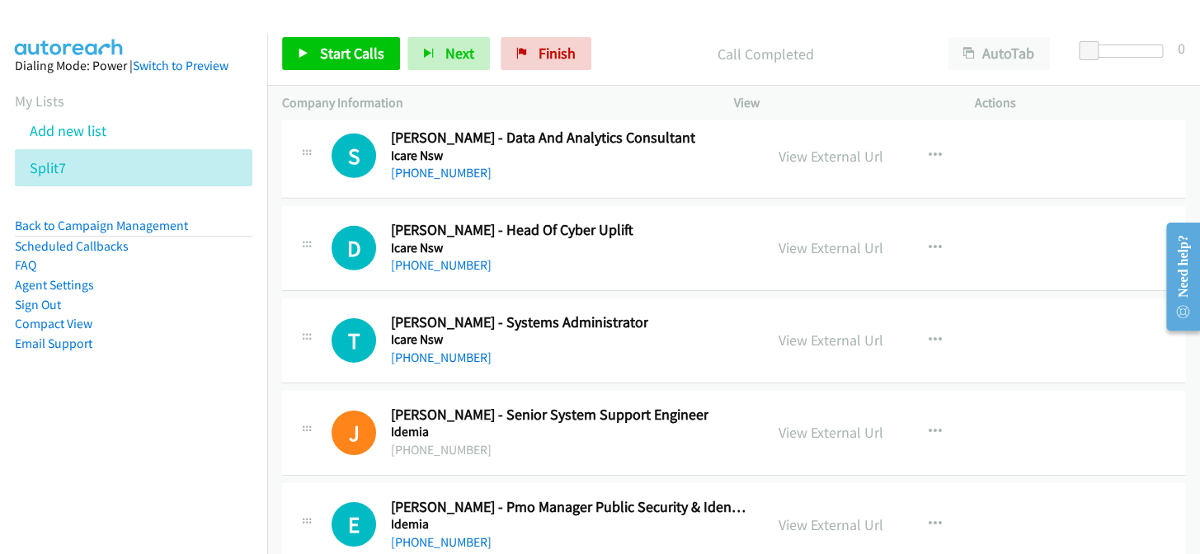
scroll to position [23217, 0]
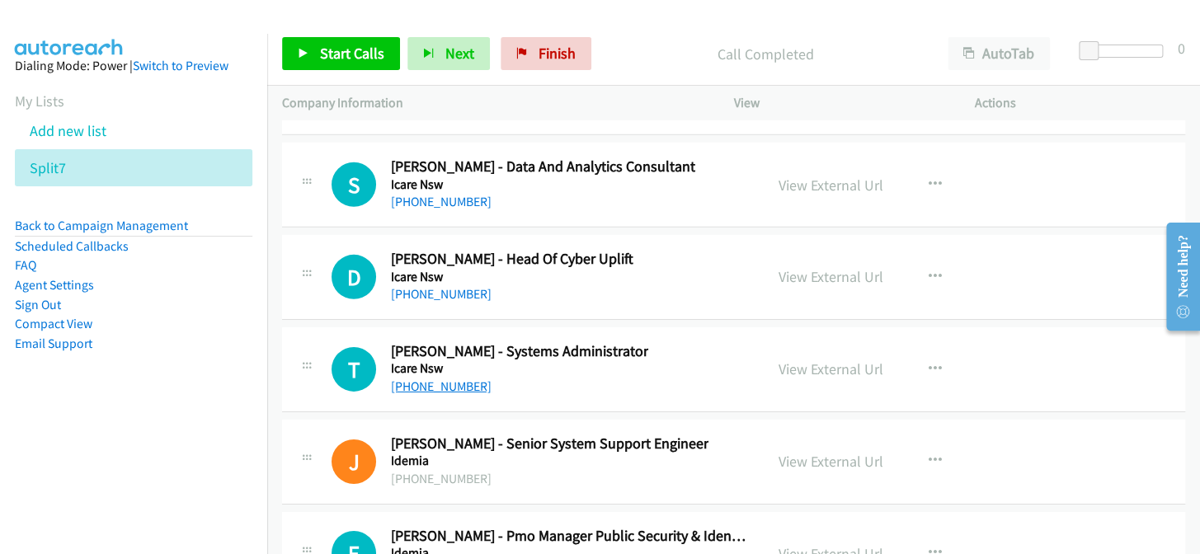
click at [440, 379] on link "+61 2 7922 5415" at bounding box center [441, 387] width 101 height 16
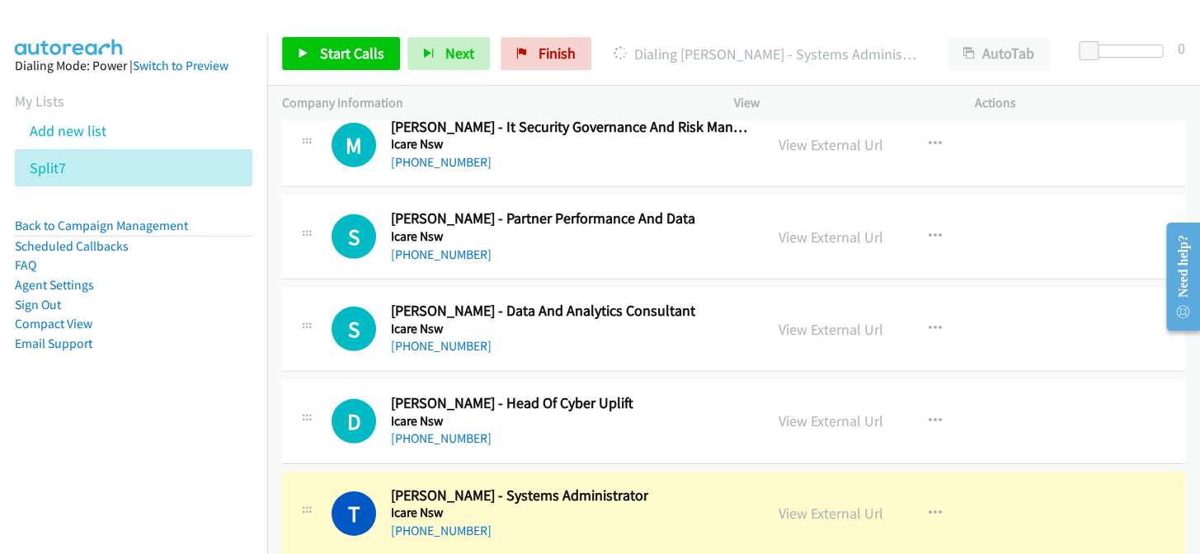
scroll to position [23067, 0]
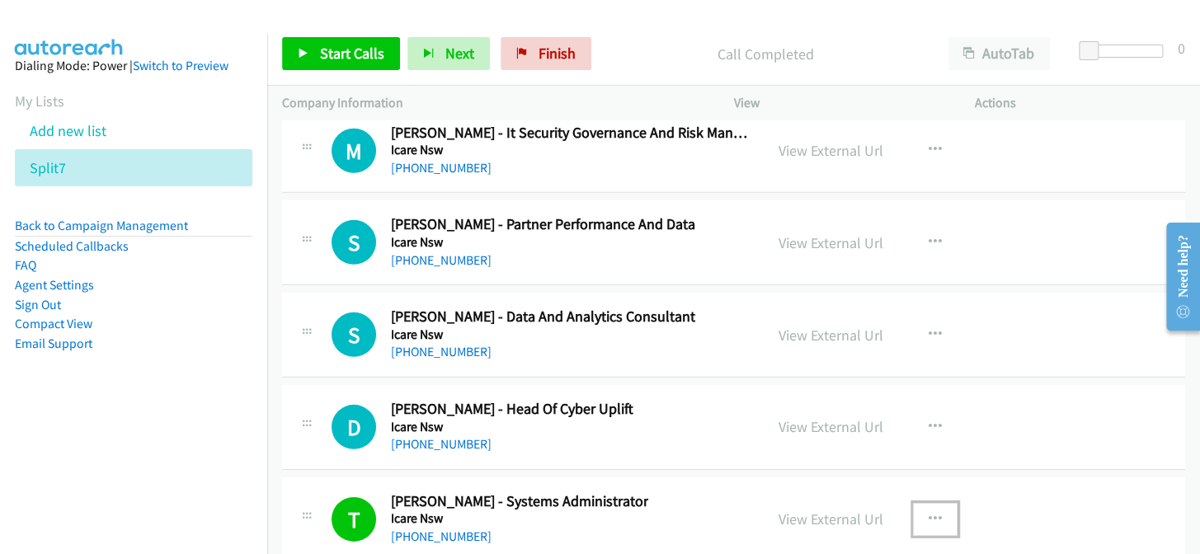
click at [936, 503] on button "button" at bounding box center [935, 519] width 45 height 33
click at [777, 446] on div at bounding box center [600, 277] width 1200 height 554
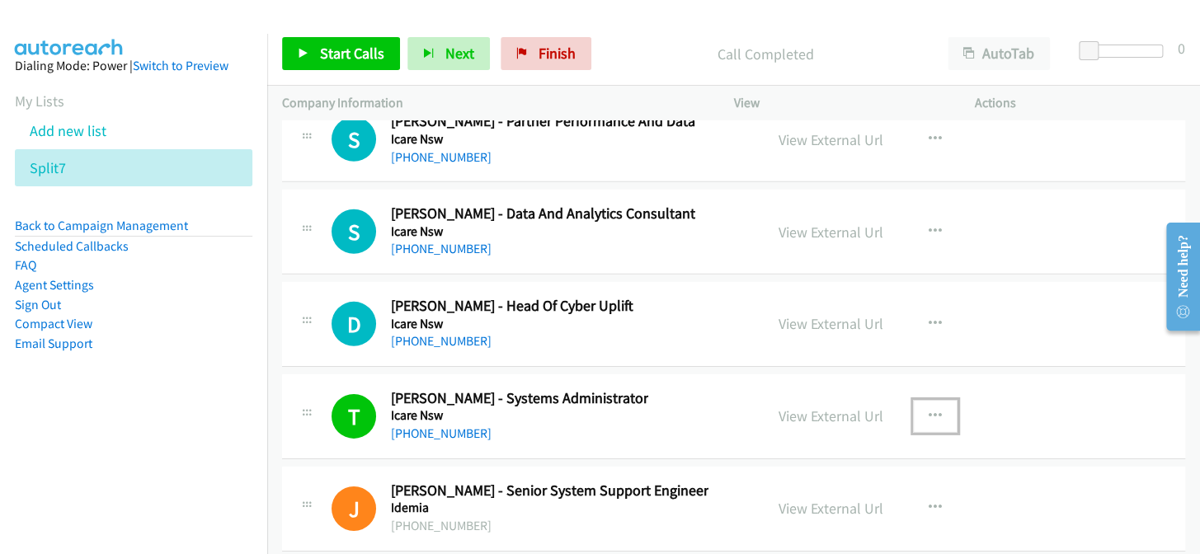
scroll to position [23217, 0]
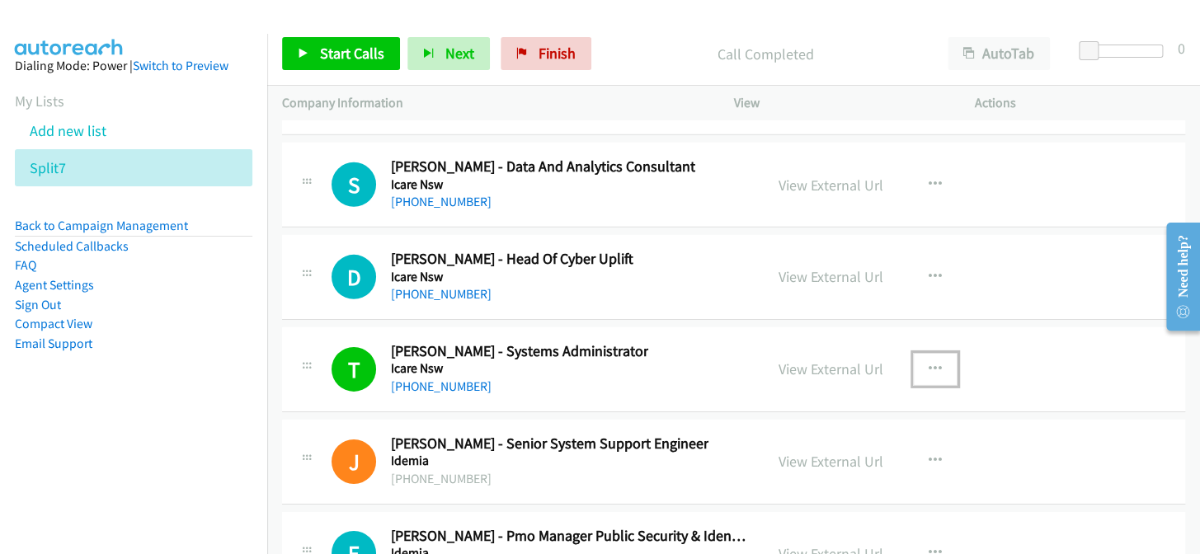
click at [917, 353] on button "button" at bounding box center [935, 369] width 45 height 33
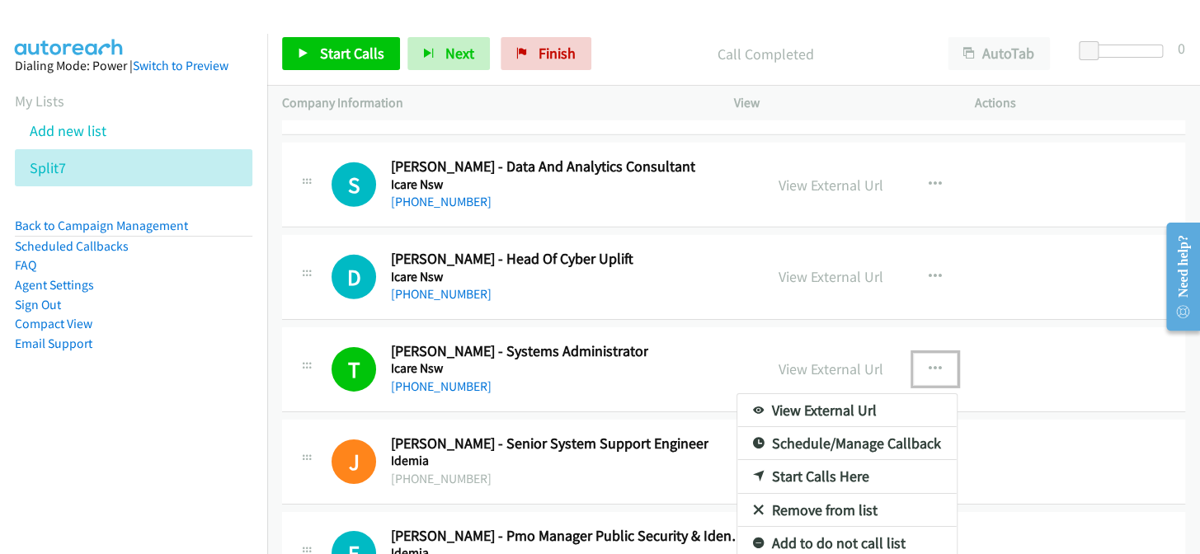
click at [798, 494] on link "Remove from list" at bounding box center [846, 510] width 219 height 33
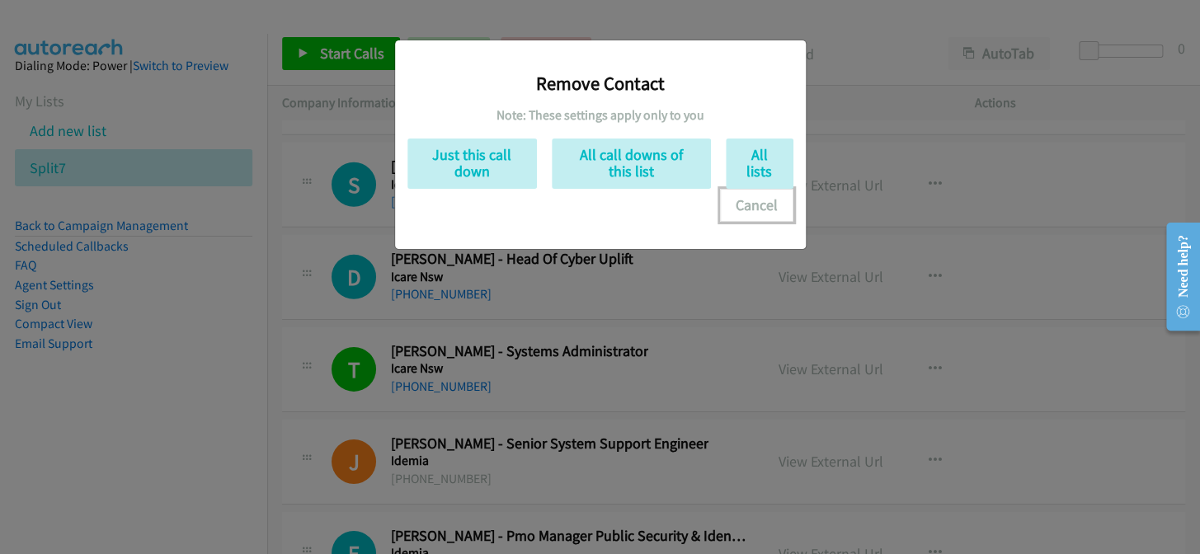
click at [760, 199] on button "Cancel" at bounding box center [756, 205] width 73 height 33
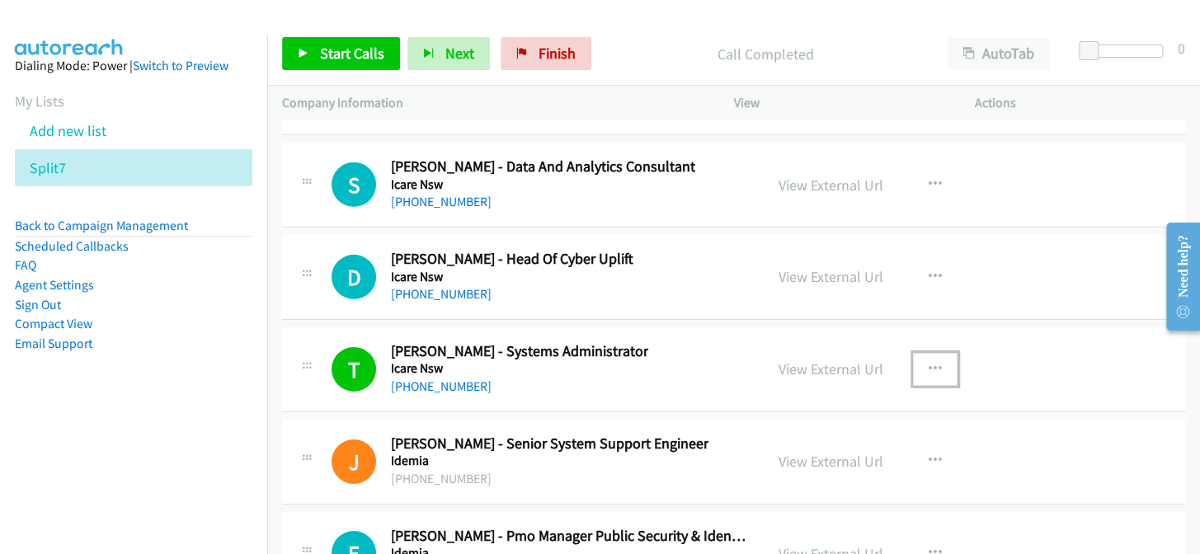
click at [931, 363] on icon "button" at bounding box center [935, 369] width 13 height 13
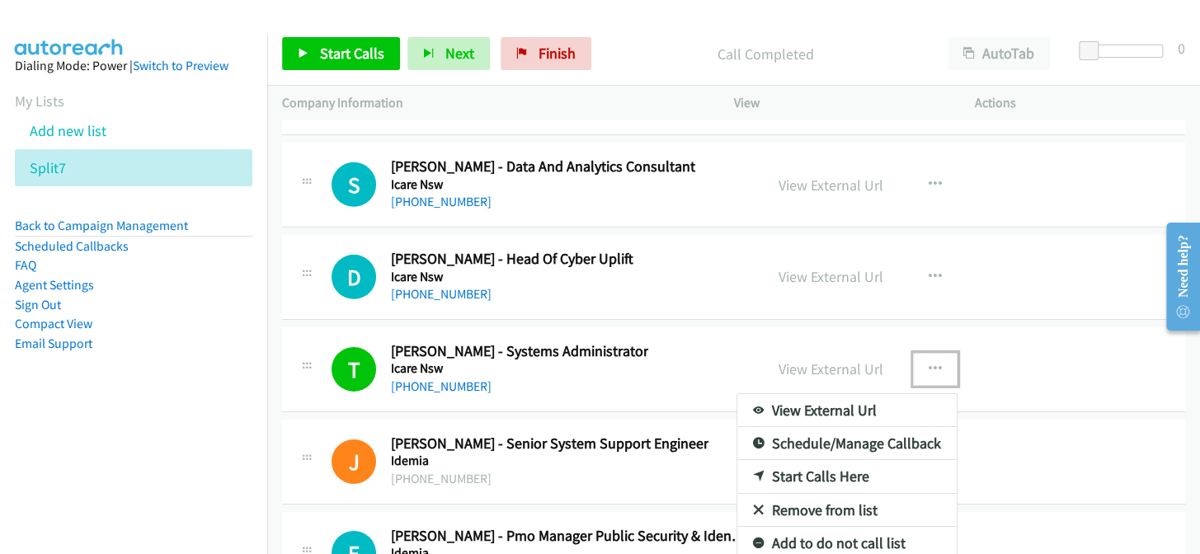
click at [855, 527] on link "Add to do not call list" at bounding box center [846, 543] width 219 height 33
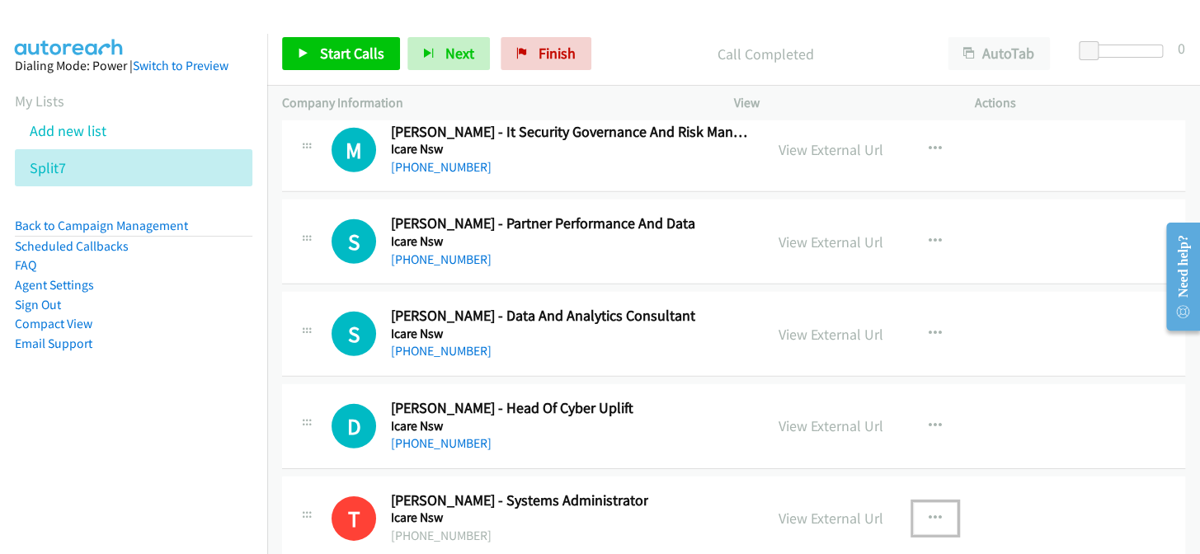
scroll to position [23067, 0]
click at [430, 436] on link "+61 450 255 793" at bounding box center [441, 444] width 101 height 16
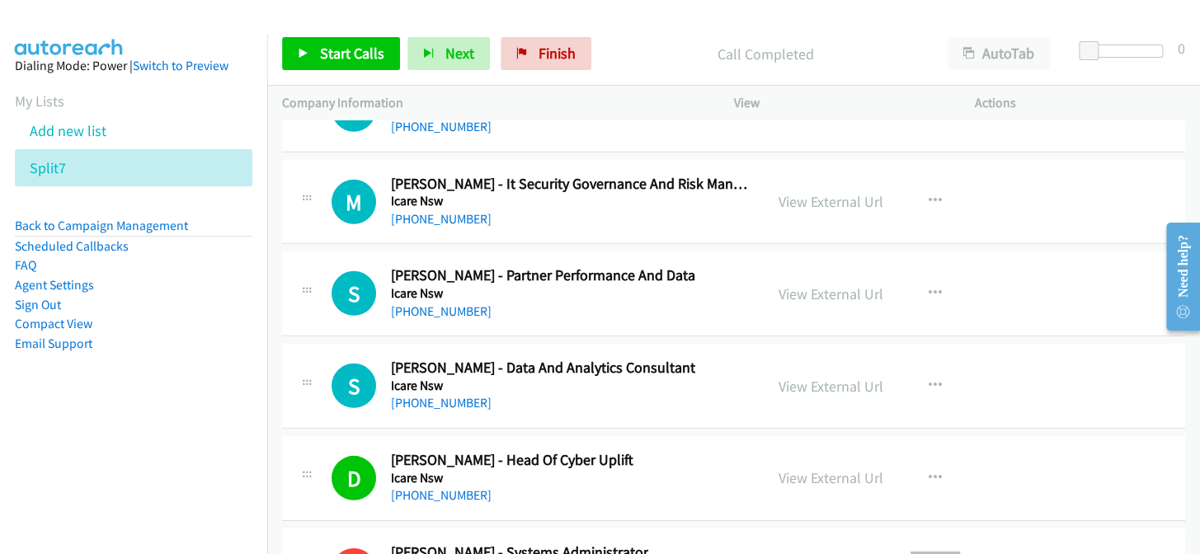
scroll to position [22917, 0]
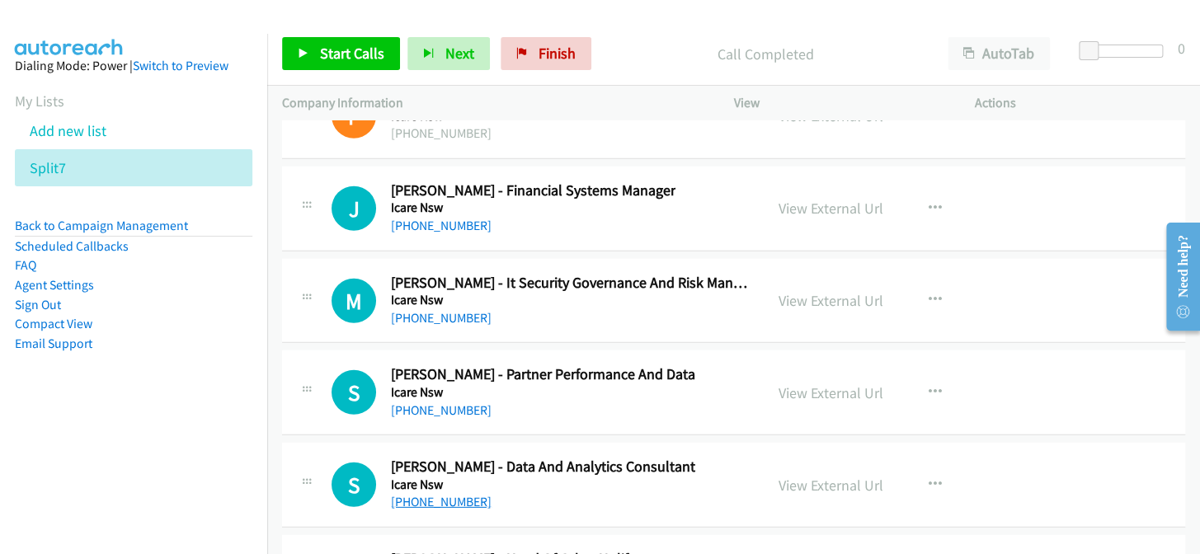
click at [421, 494] on link "+61 2 8297 7500" at bounding box center [441, 502] width 101 height 16
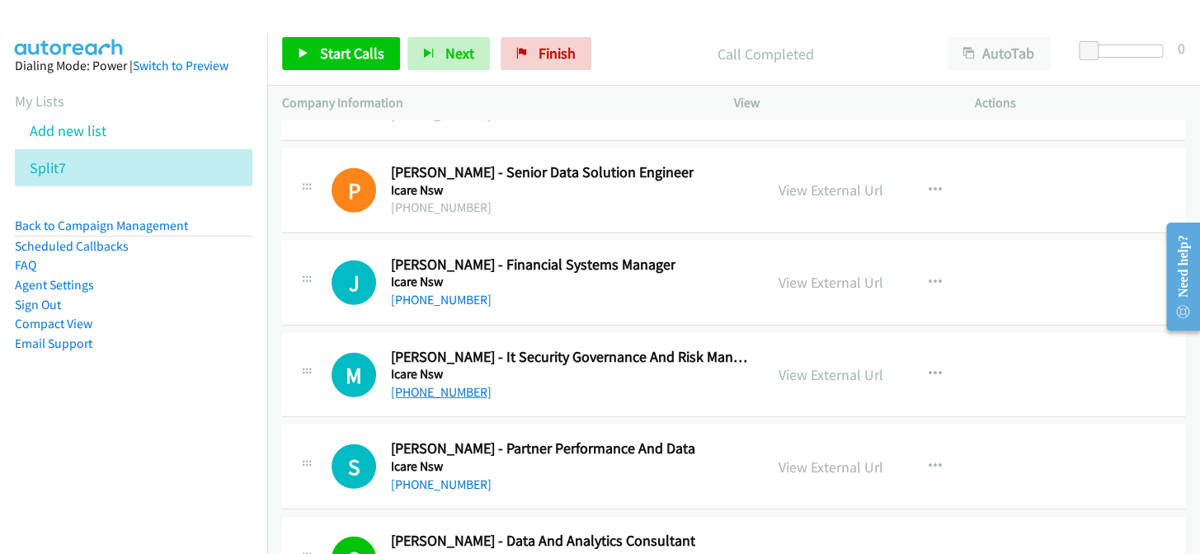
click at [445, 384] on link "+61 418 553 136" at bounding box center [441, 392] width 101 height 16
click at [475, 477] on link "+61 2 7922 5938" at bounding box center [441, 485] width 101 height 16
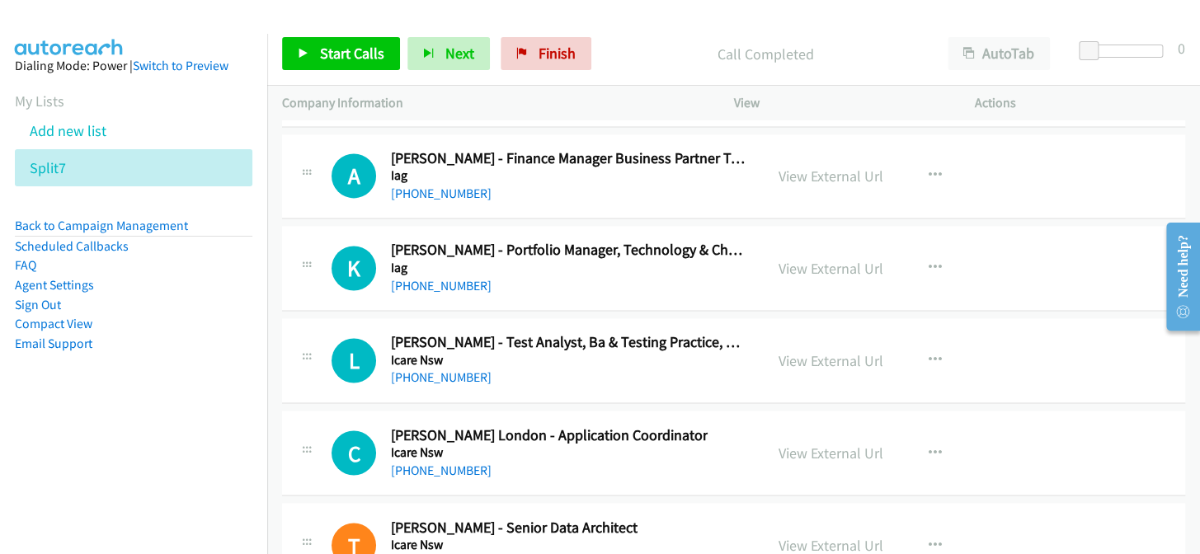
scroll to position [22092, 0]
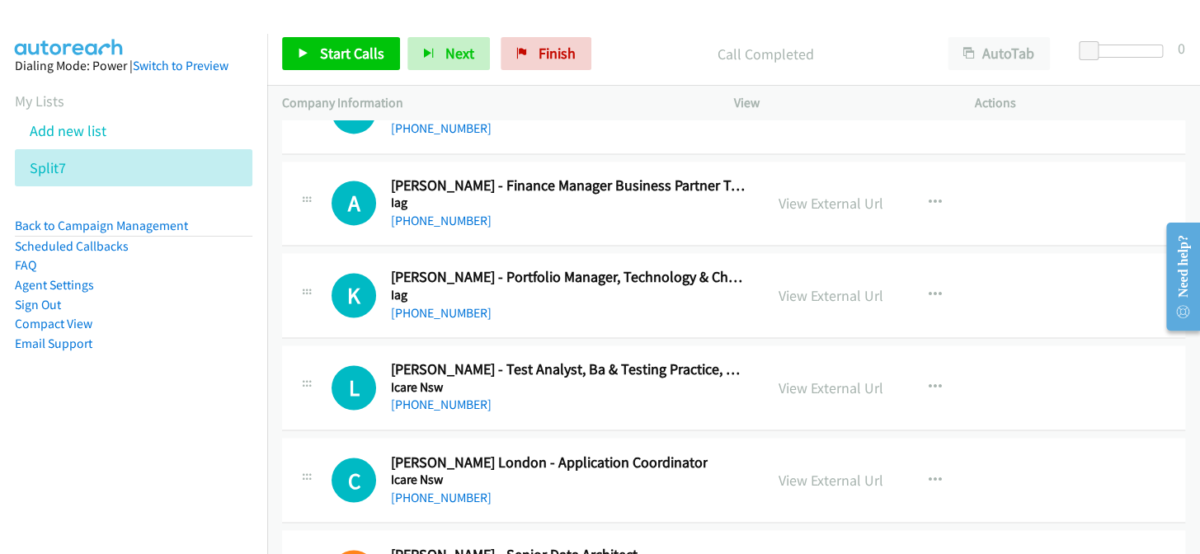
click at [468, 487] on div "+61 2 9064 6206" at bounding box center [549, 497] width 317 height 20
click at [468, 489] on link "+61 2 9064 6206" at bounding box center [441, 497] width 101 height 16
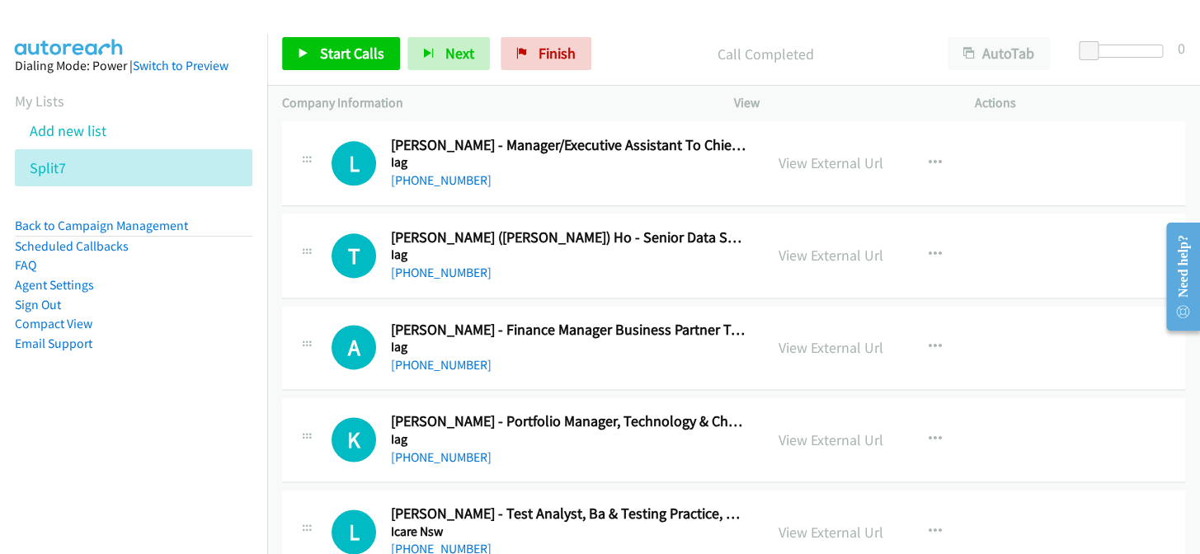
scroll to position [21943, 0]
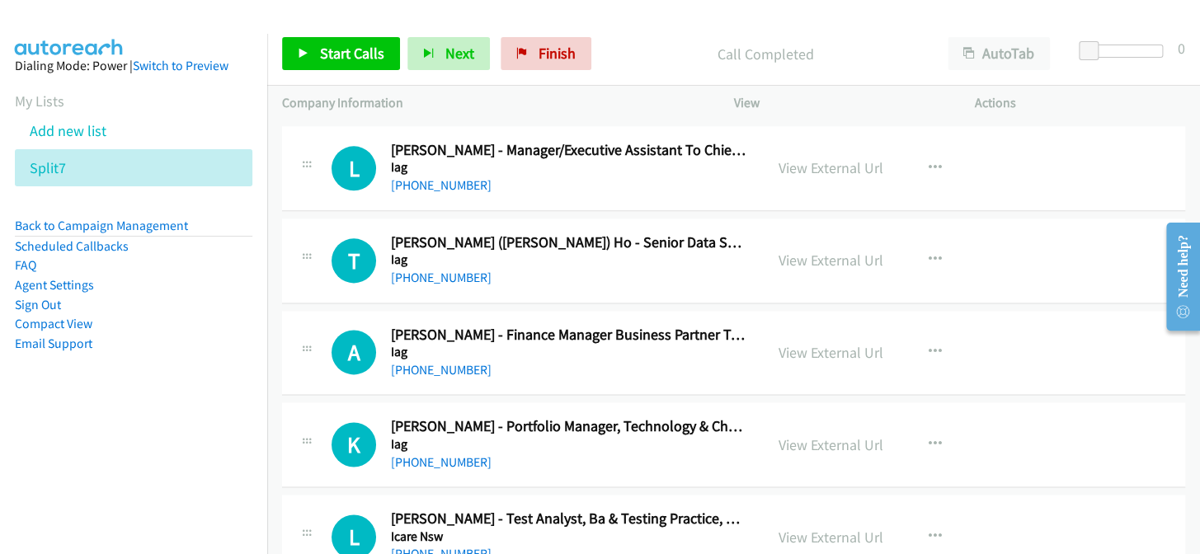
click at [454, 546] on link "+61 2 7922 5425" at bounding box center [441, 554] width 101 height 16
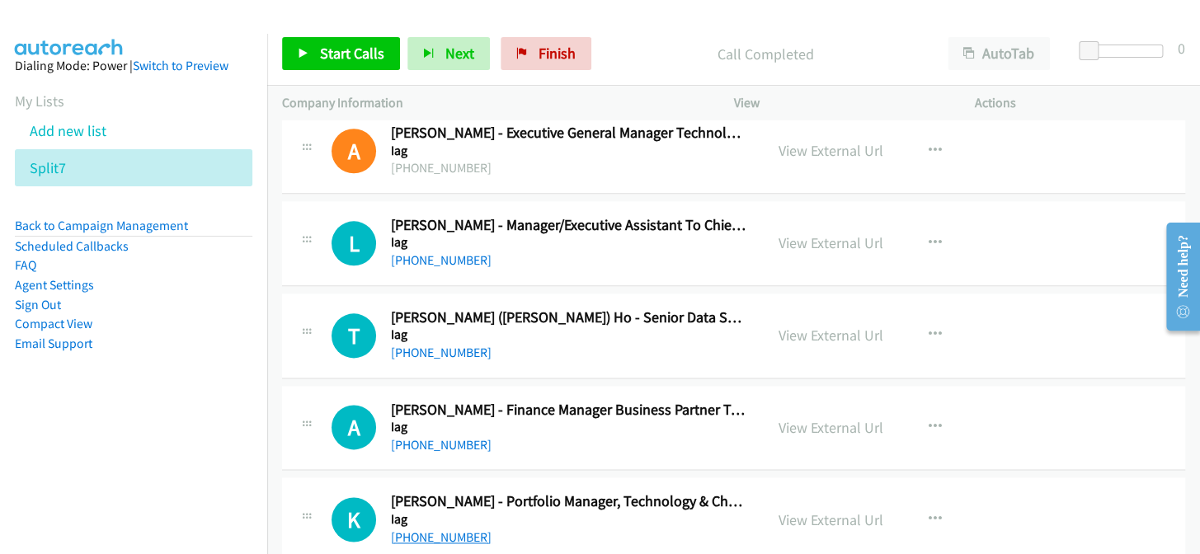
click at [470, 529] on link "+61 411 012 195" at bounding box center [441, 537] width 101 height 16
click at [453, 252] on link "+61 408 207 428" at bounding box center [441, 260] width 101 height 16
click at [415, 345] on link "+61 428 985 499" at bounding box center [441, 353] width 101 height 16
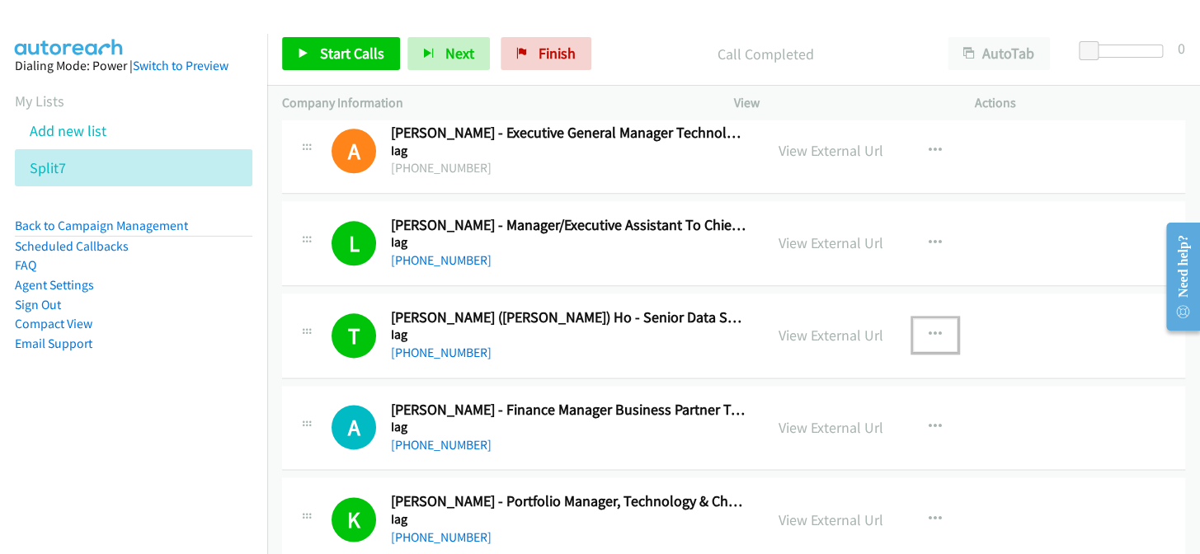
click at [919, 318] on button "button" at bounding box center [935, 334] width 45 height 33
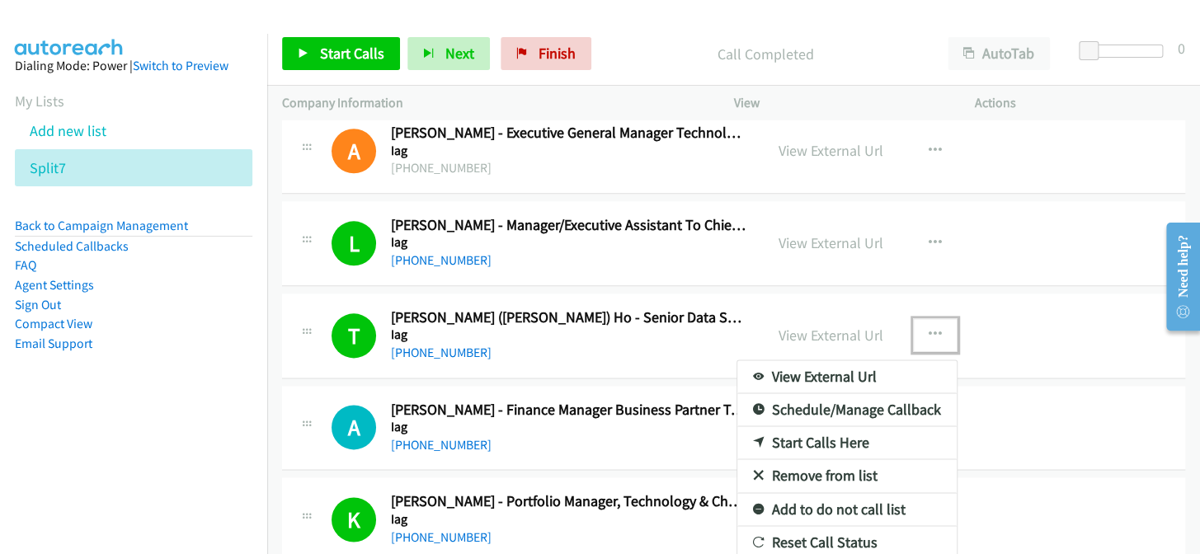
click at [805, 493] on link "Add to do not call list" at bounding box center [846, 509] width 219 height 33
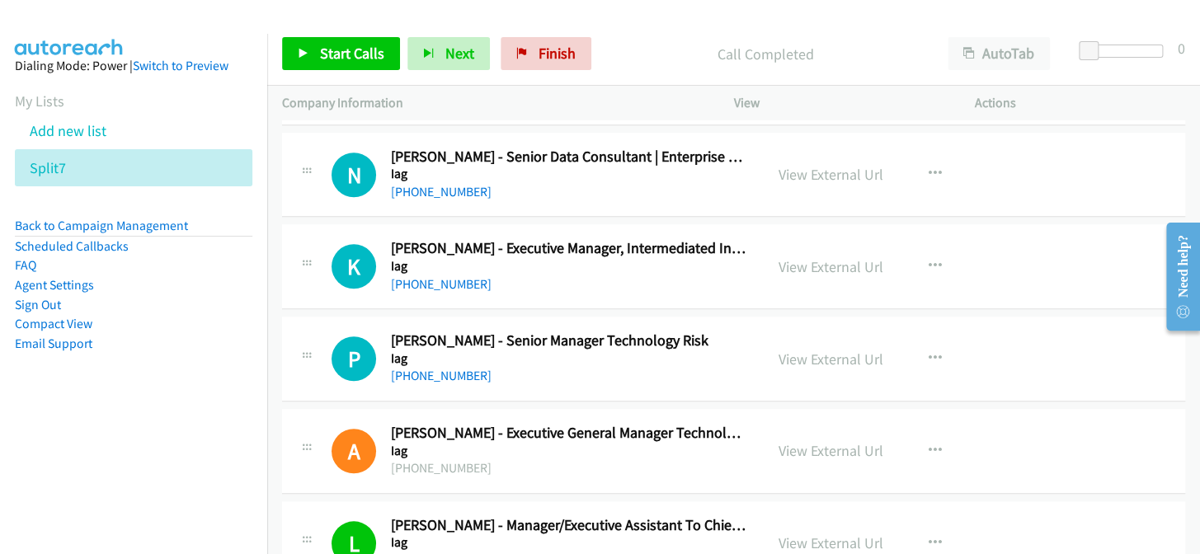
scroll to position [21493, 0]
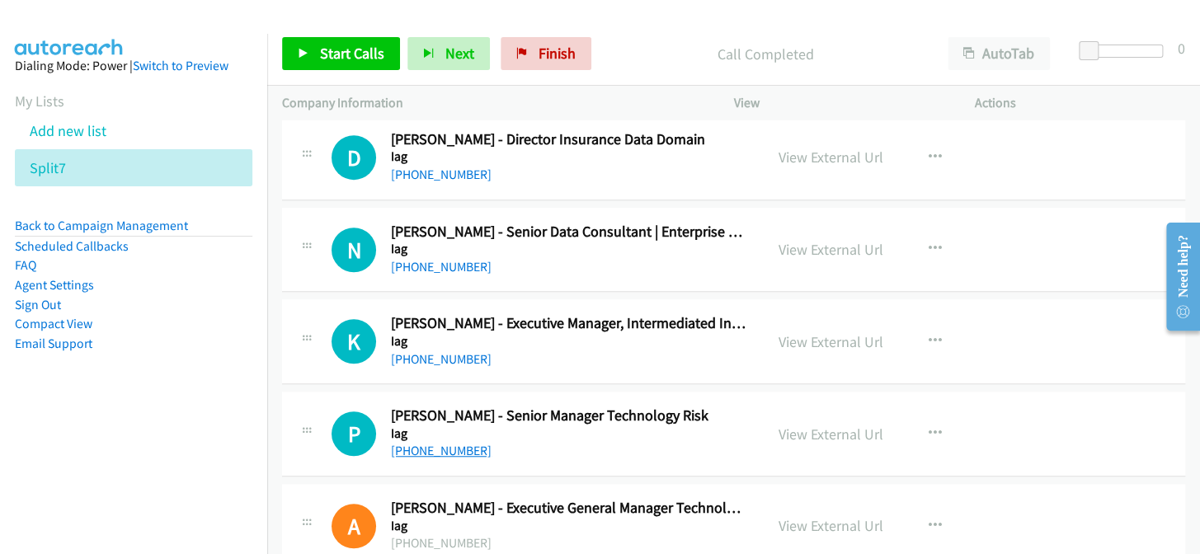
click at [439, 443] on link "+61 411 014 920" at bounding box center [441, 451] width 101 height 16
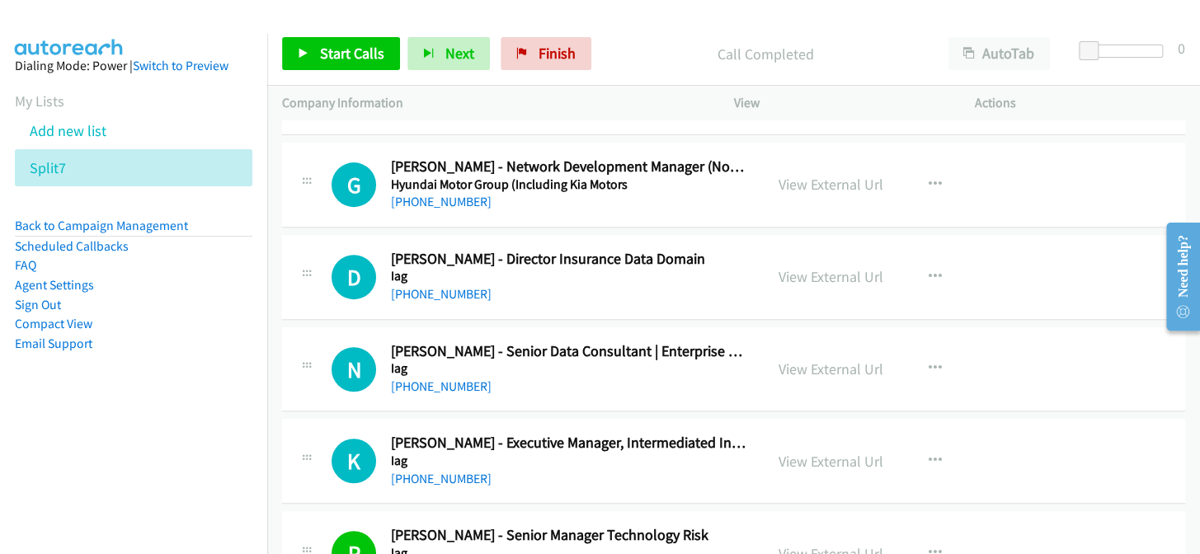
scroll to position [21342, 0]
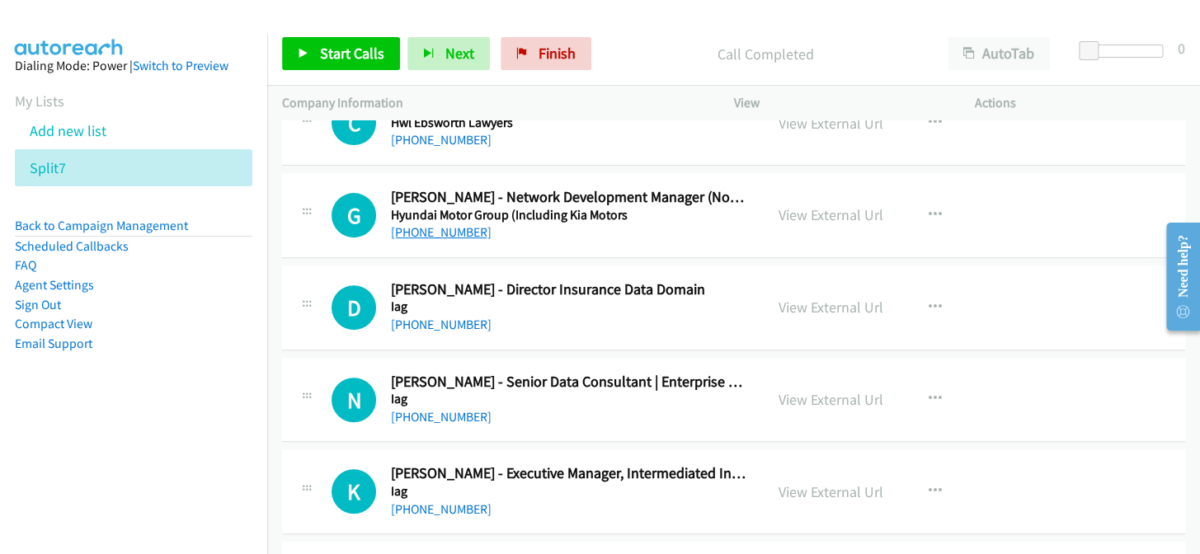
click at [454, 224] on link "+61 488 297 377" at bounding box center [441, 232] width 101 height 16
click at [426, 317] on link "+61 2 8299 9325" at bounding box center [441, 325] width 101 height 16
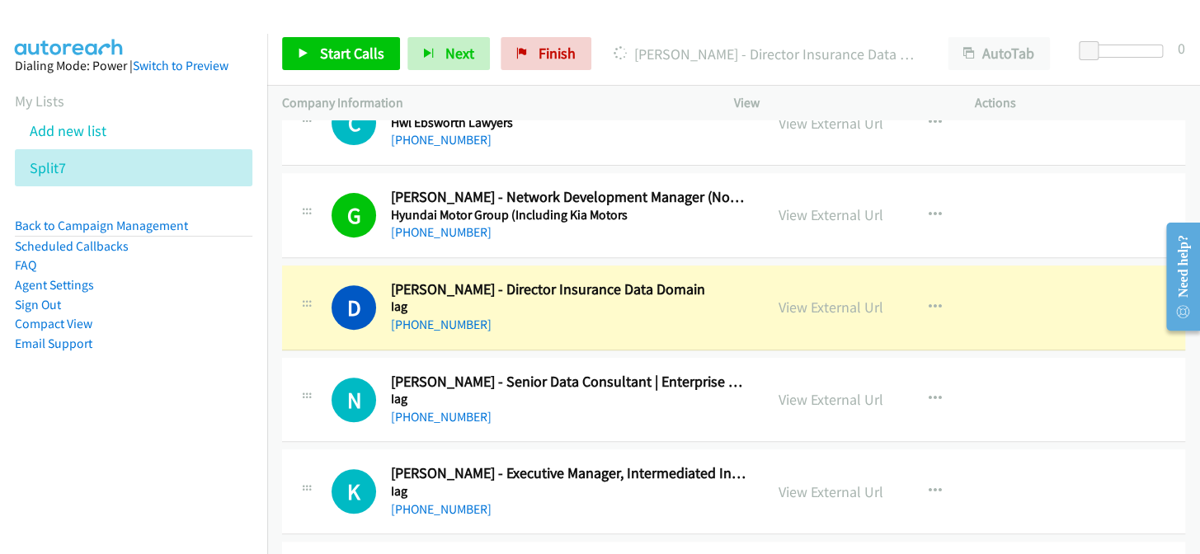
scroll to position [21417, 0]
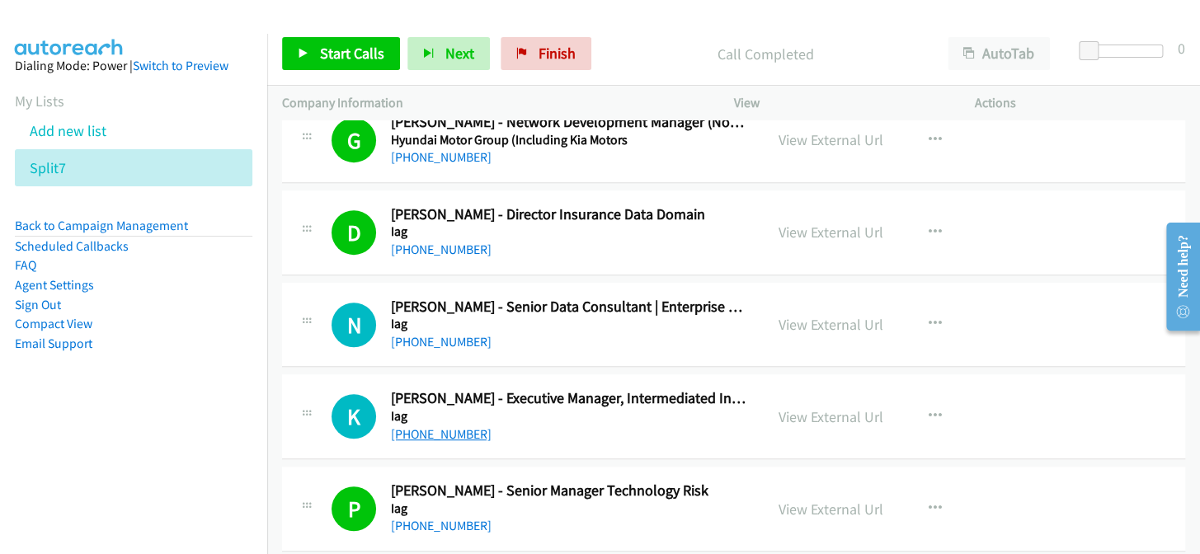
click at [435, 426] on link "+61 406 936 264" at bounding box center [441, 434] width 101 height 16
click at [444, 426] on link "+61 406 936 264" at bounding box center [441, 434] width 101 height 16
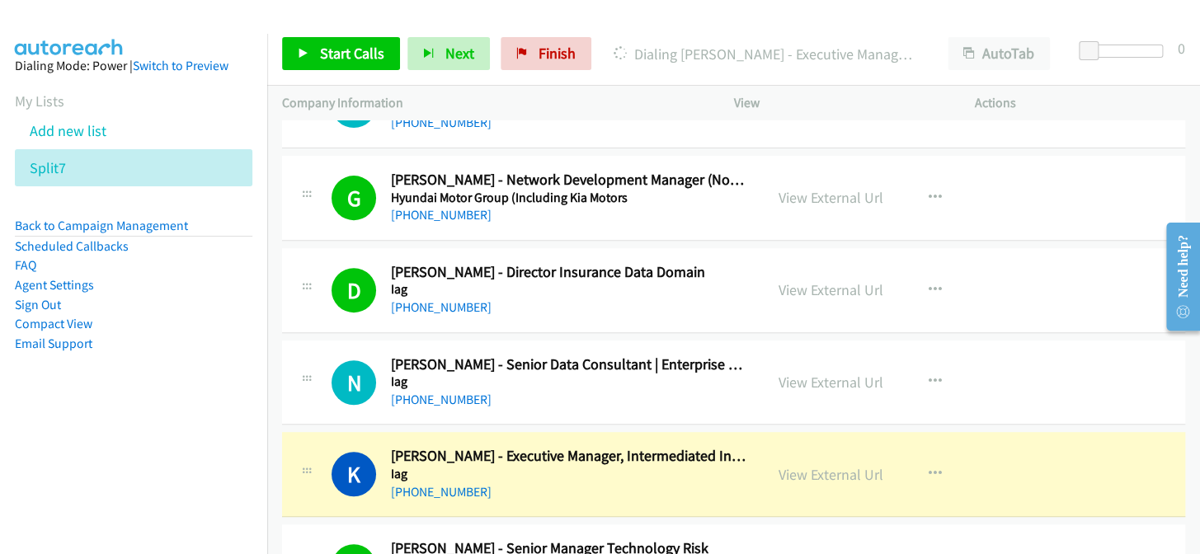
scroll to position [21342, 0]
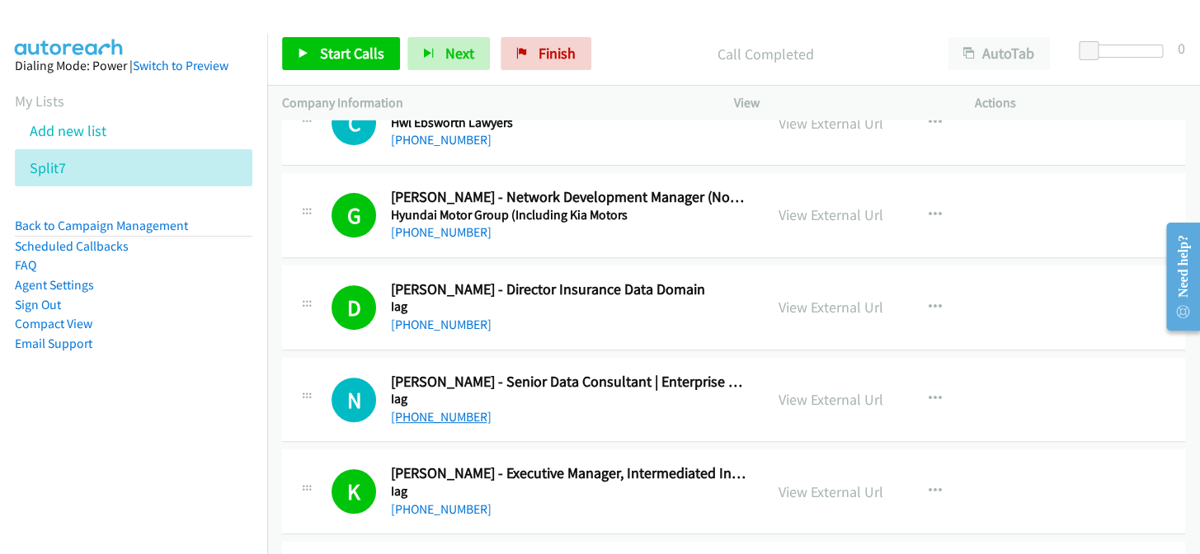
click at [429, 409] on link "+61 431 397 835" at bounding box center [441, 417] width 101 height 16
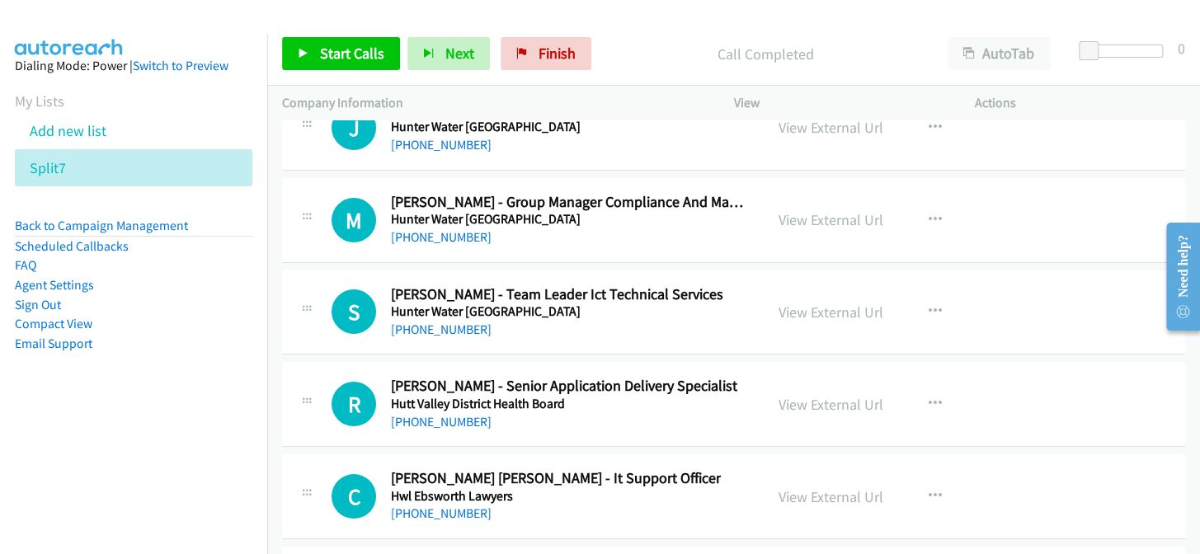
scroll to position [20968, 0]
click at [430, 506] on link "+61 2 9334 8900" at bounding box center [441, 514] width 101 height 16
click at [444, 413] on div "+64 27 315 3653" at bounding box center [564, 423] width 346 height 20
click at [445, 415] on link "+64 27 315 3653" at bounding box center [441, 423] width 101 height 16
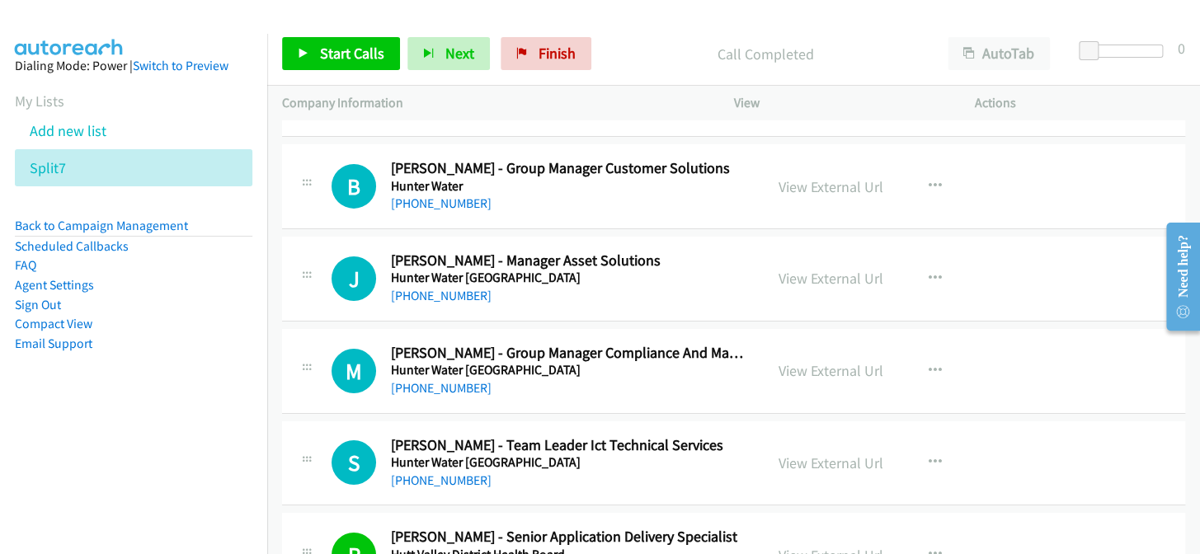
scroll to position [20743, 0]
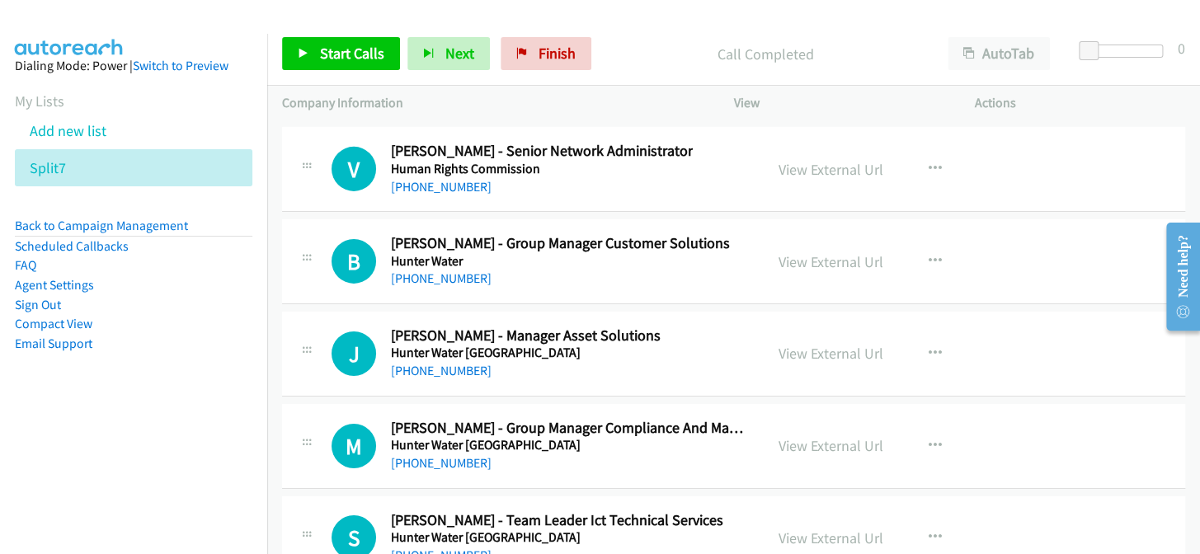
click at [446, 548] on link "+61 2 4906 4674" at bounding box center [441, 556] width 101 height 16
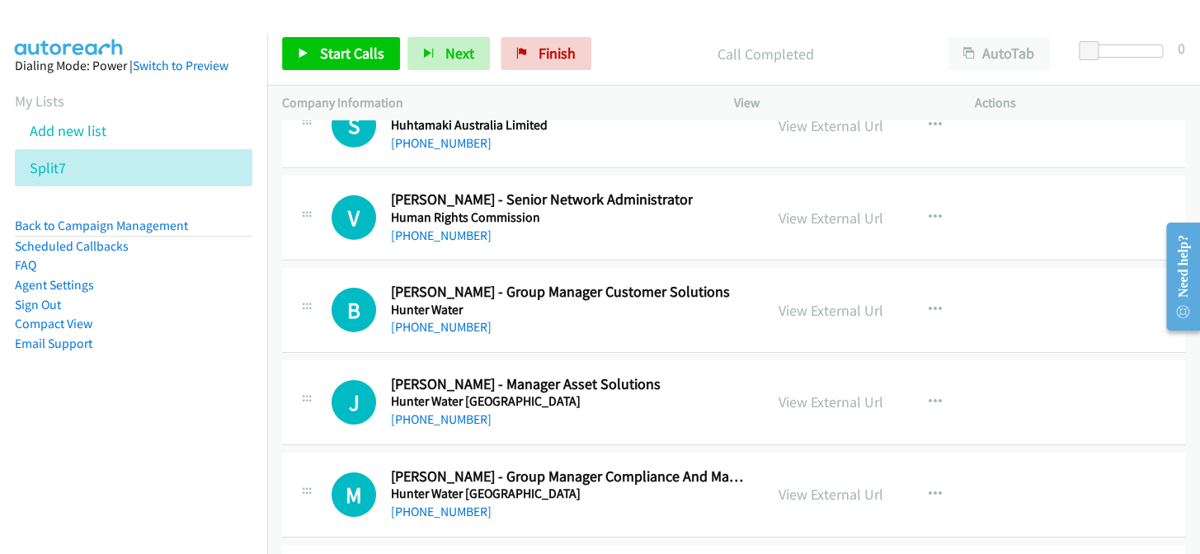
scroll to position [20668, 0]
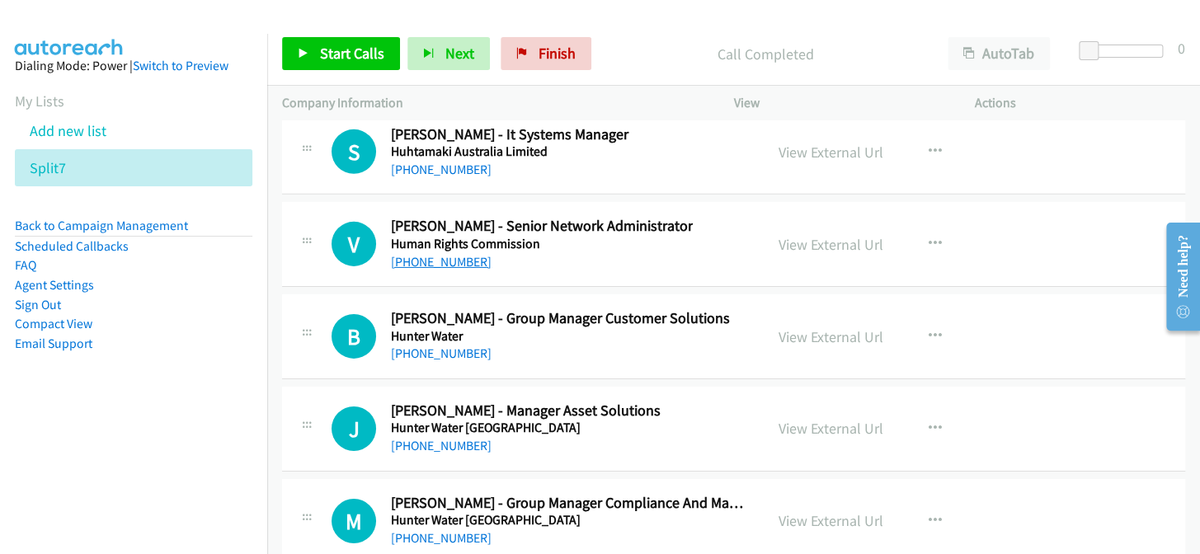
click at [442, 254] on link "+61 2 9284 9856" at bounding box center [441, 262] width 101 height 16
click at [429, 346] on link "+61 417 229 646" at bounding box center [441, 354] width 101 height 16
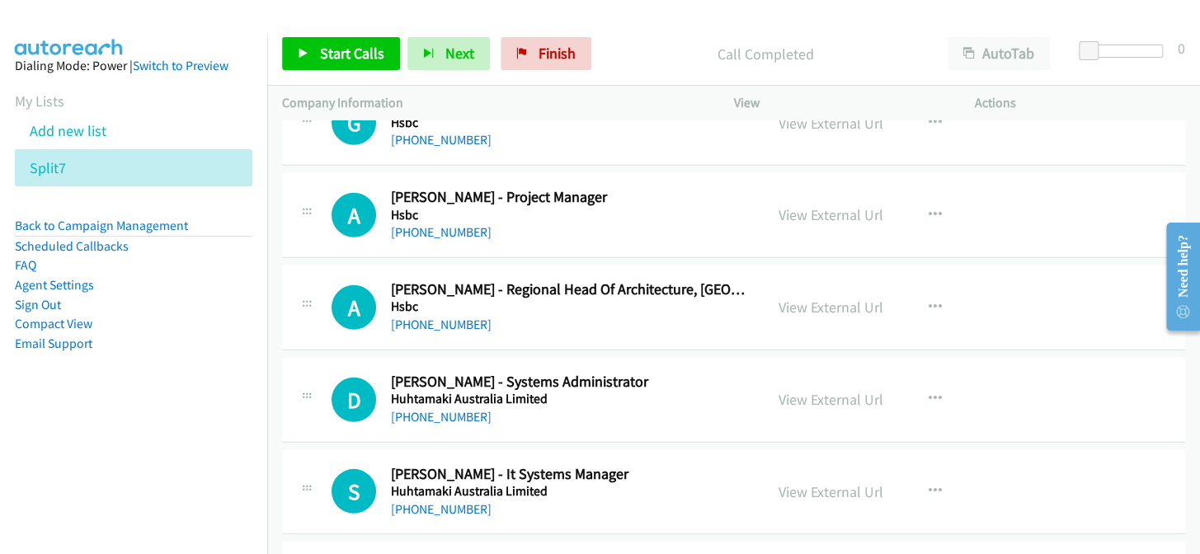
scroll to position [20294, 0]
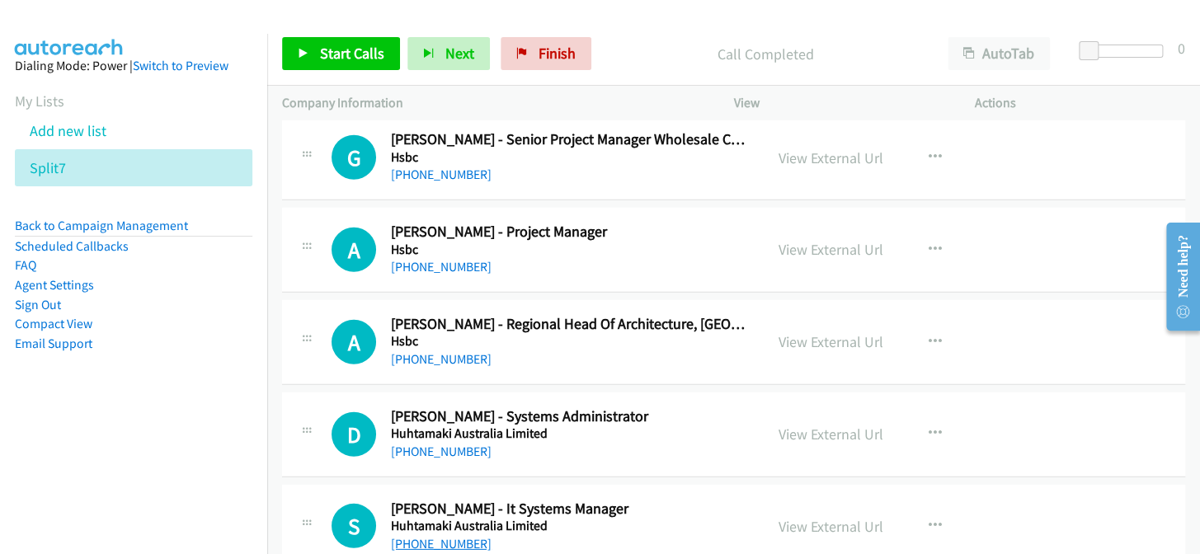
click at [445, 536] on link "+61 439 475 938" at bounding box center [441, 544] width 101 height 16
click at [412, 444] on link "+61 2 9708 7400" at bounding box center [441, 452] width 101 height 16
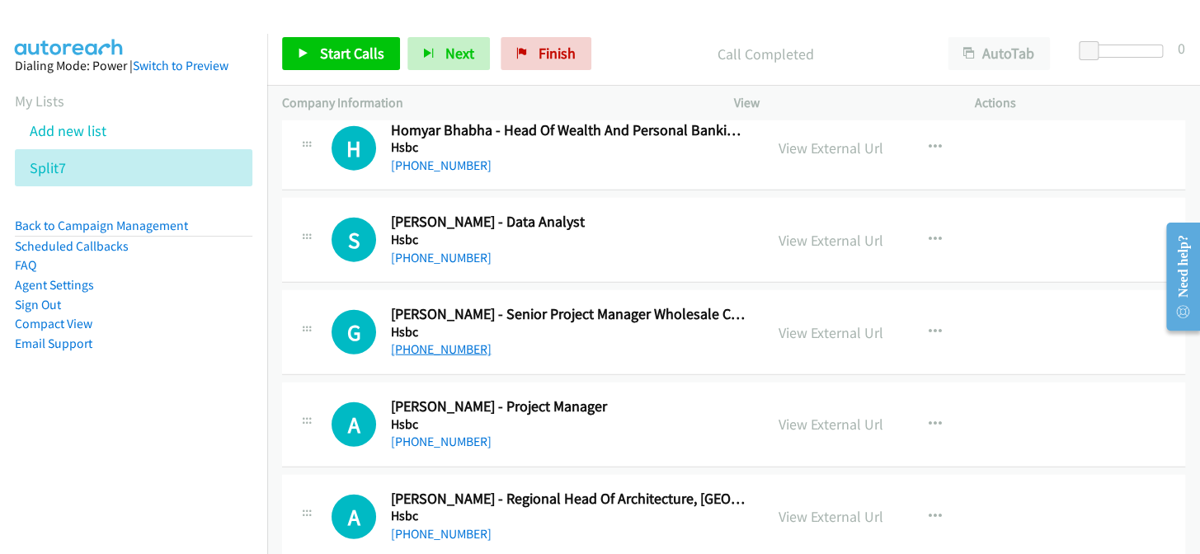
scroll to position [20143, 0]
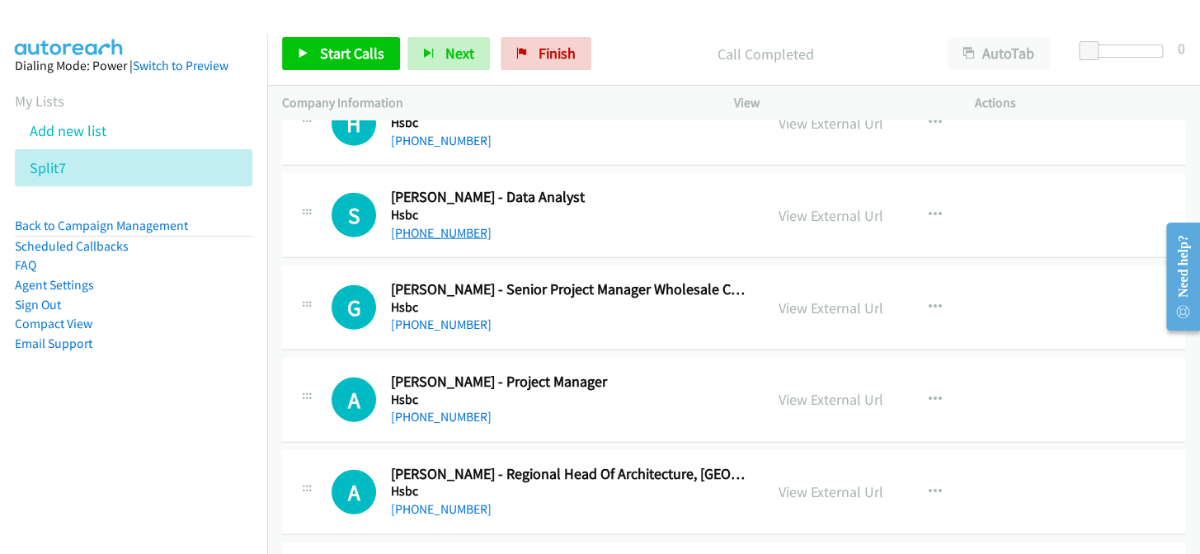
click at [411, 225] on link "+61 492 803 698" at bounding box center [441, 233] width 101 height 16
click at [451, 409] on link "+61 2 9255 2431" at bounding box center [441, 417] width 101 height 16
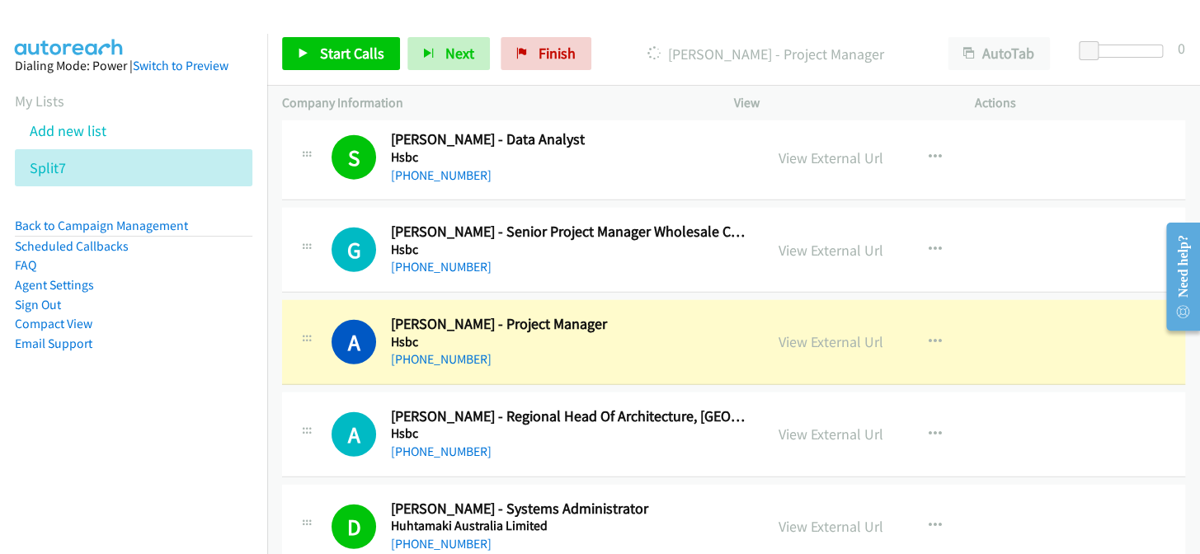
scroll to position [20218, 0]
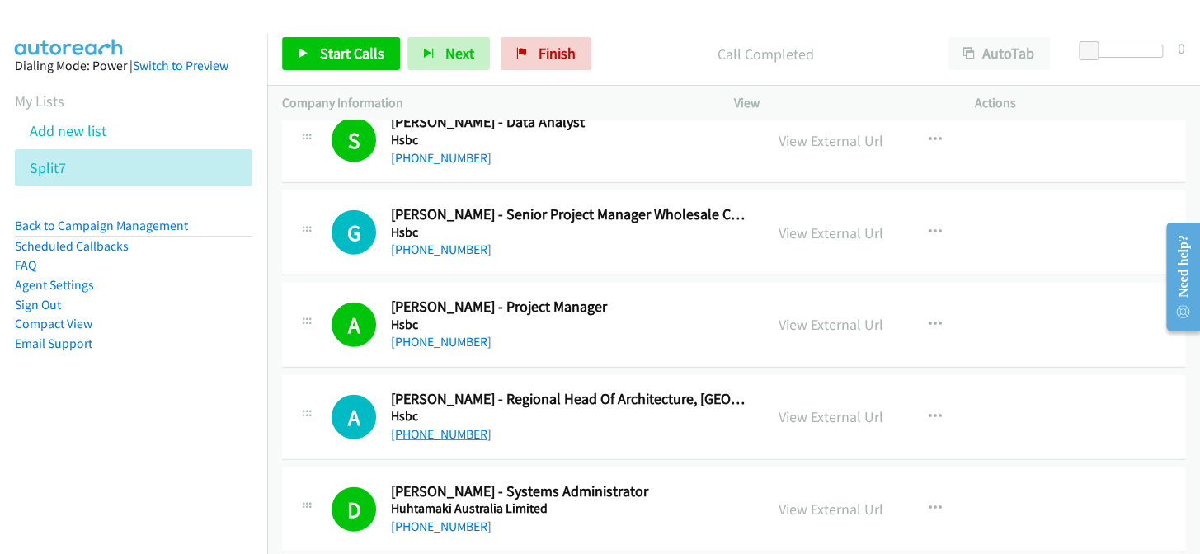
click at [449, 426] on link "+61 437 033 196" at bounding box center [441, 434] width 101 height 16
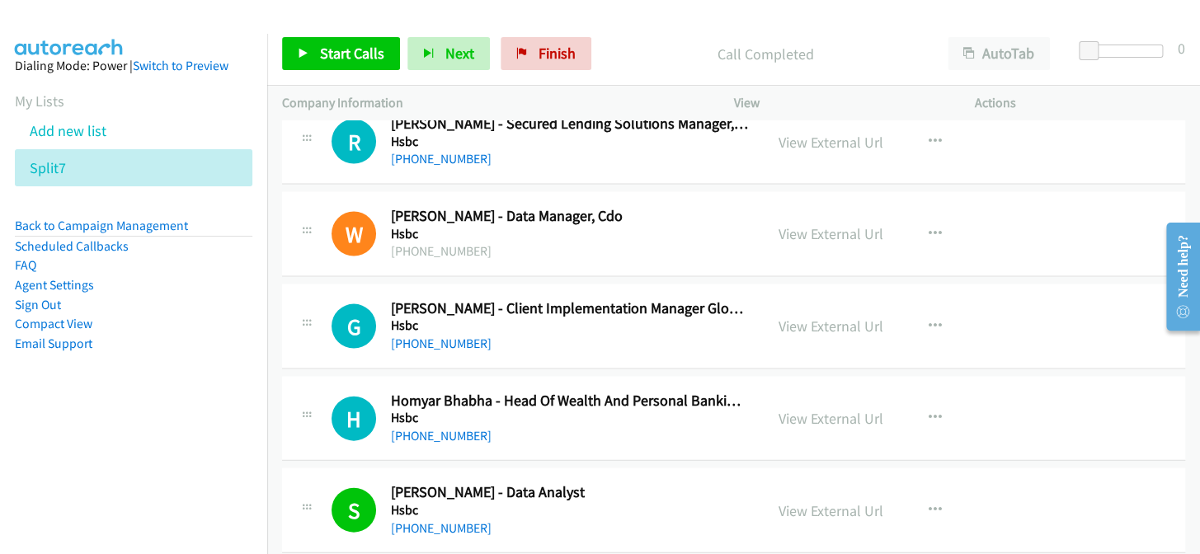
scroll to position [19843, 0]
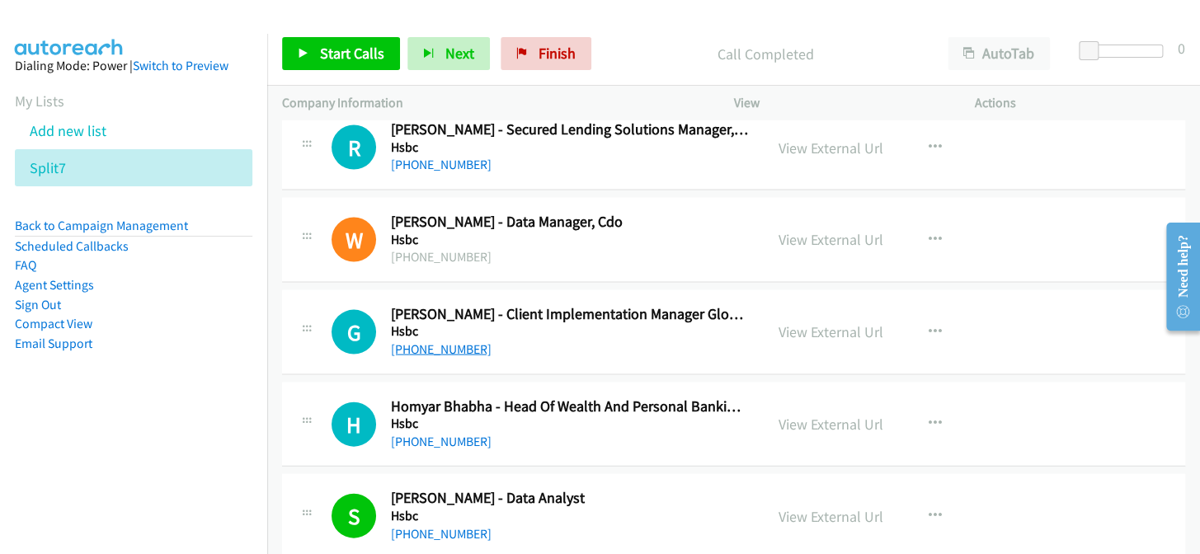
click at [455, 341] on link "+61 424 904 475" at bounding box center [441, 349] width 101 height 16
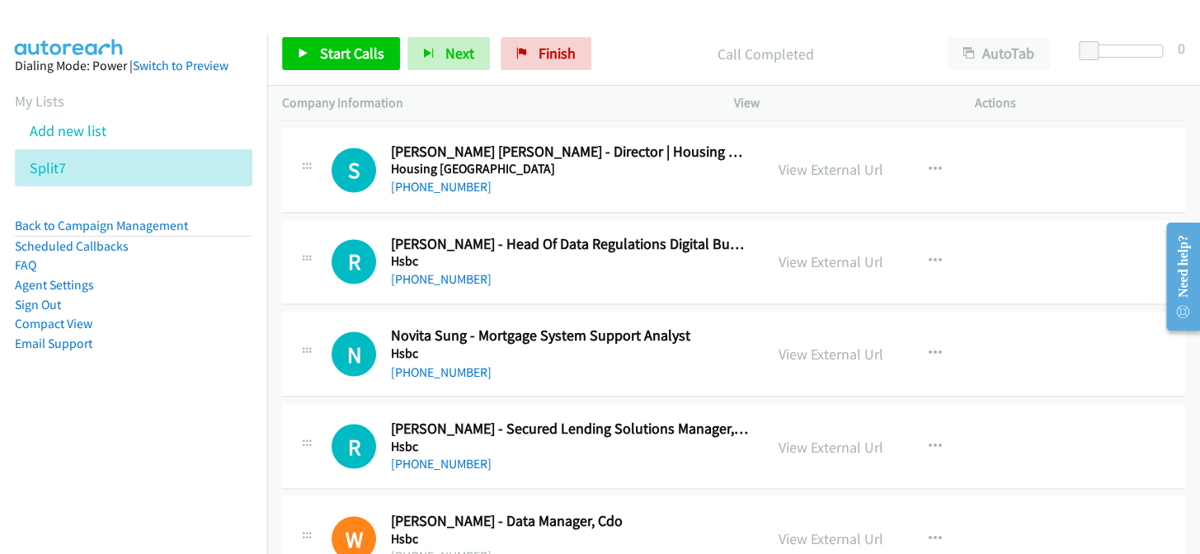
scroll to position [19469, 0]
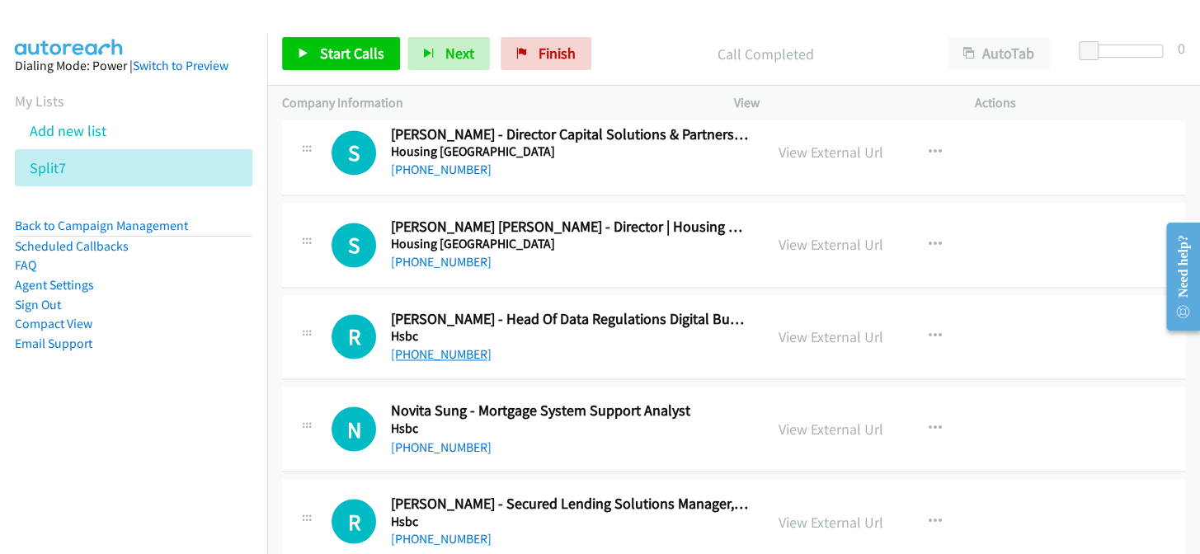
drag, startPoint x: 434, startPoint y: 338, endPoint x: 440, endPoint y: 326, distance: 13.7
click at [440, 346] on link "+61 2 9006 5075" at bounding box center [441, 354] width 101 height 16
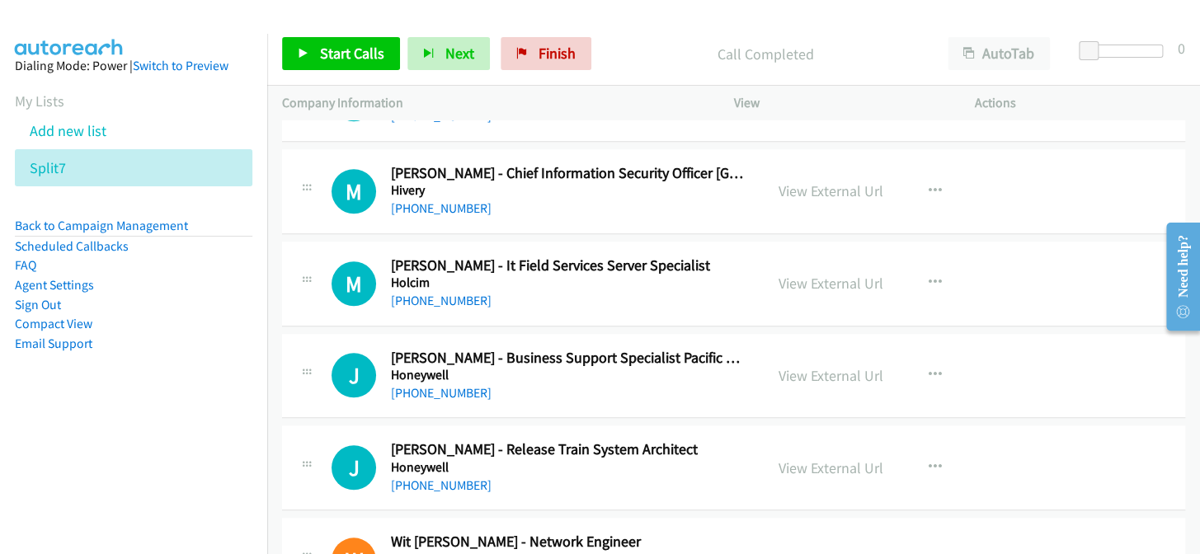
scroll to position [18944, 0]
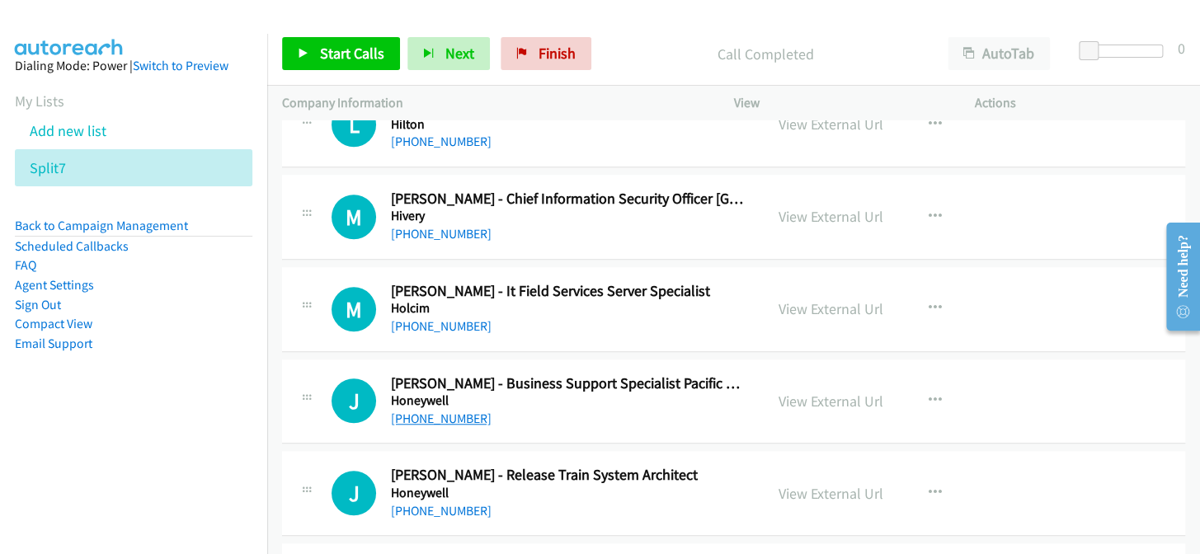
click at [462, 411] on link "+61 2 9353 7159" at bounding box center [441, 419] width 101 height 16
click at [453, 318] on link "+61 2 8867 2327" at bounding box center [441, 326] width 101 height 16
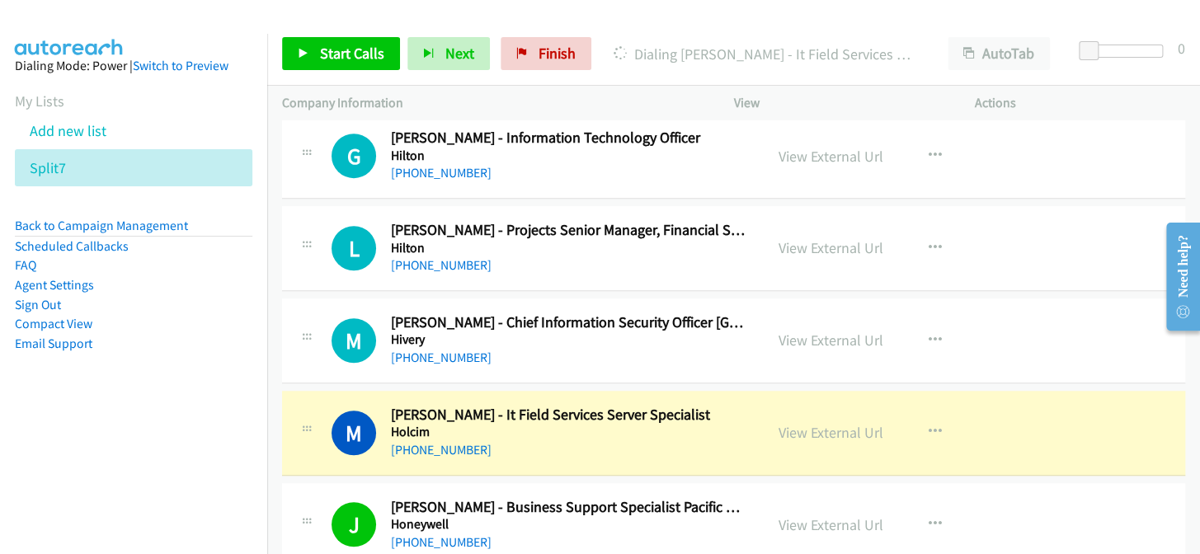
scroll to position [18793, 0]
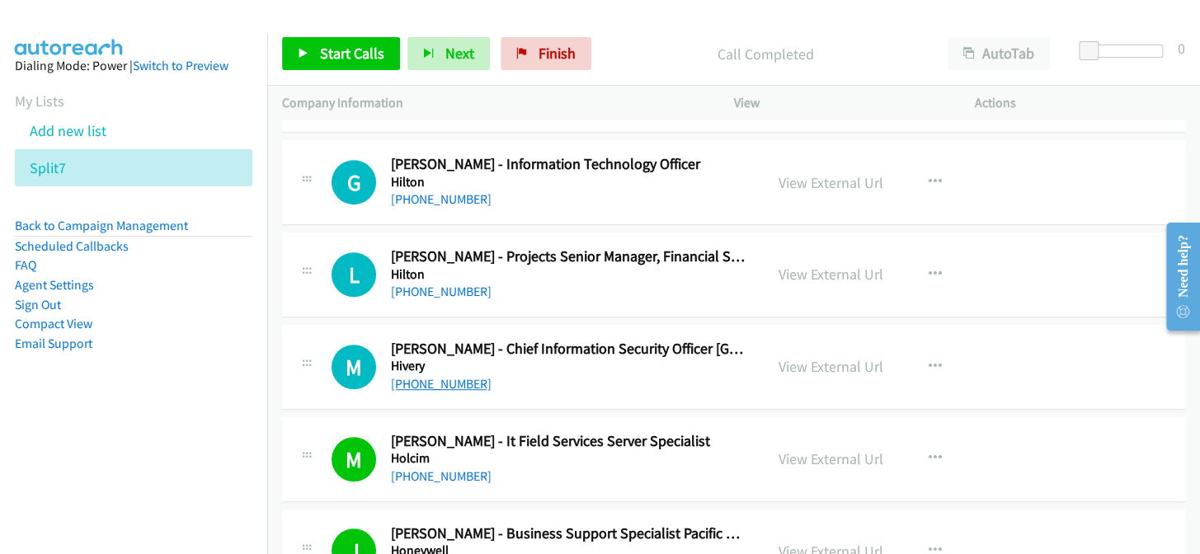
click at [430, 376] on link "+61 411 485 407" at bounding box center [441, 384] width 101 height 16
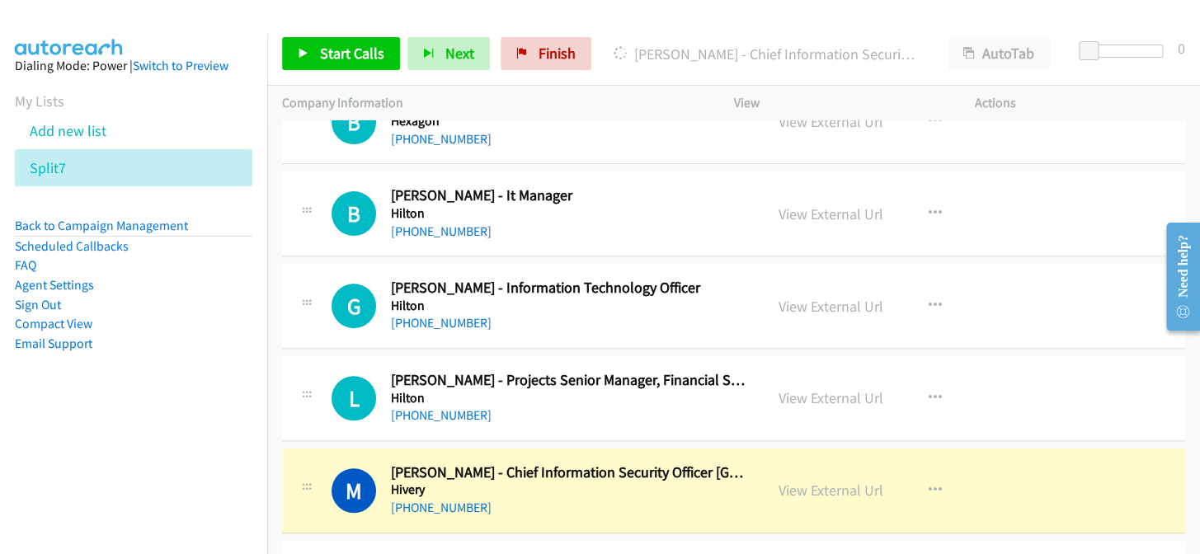
scroll to position [18644, 0]
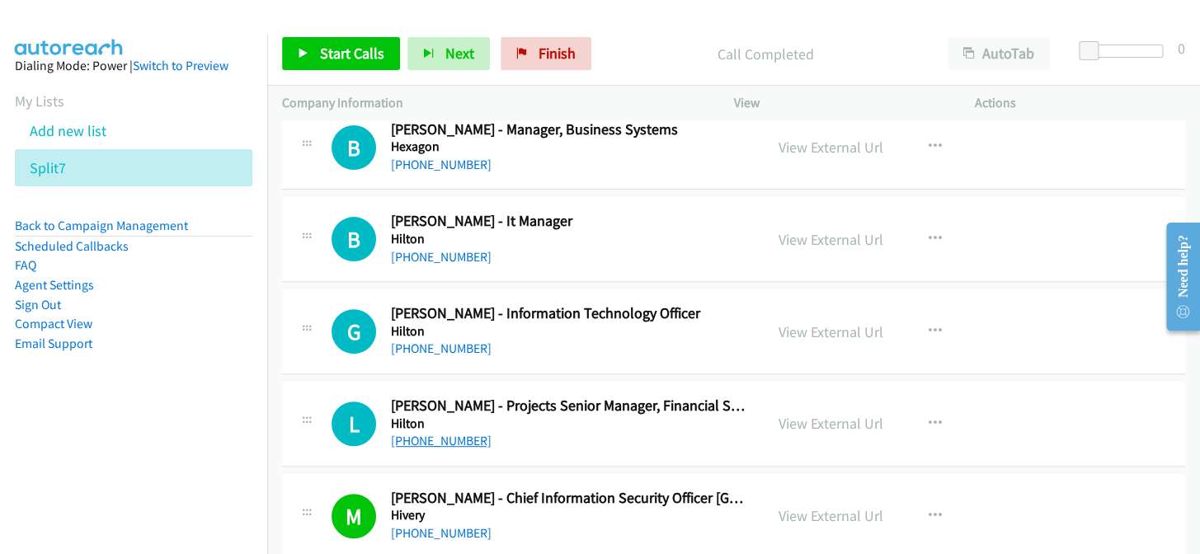
drag, startPoint x: 416, startPoint y: 421, endPoint x: 427, endPoint y: 418, distance: 11.8
click at [459, 433] on link "+61 2 7207 1944" at bounding box center [441, 441] width 101 height 16
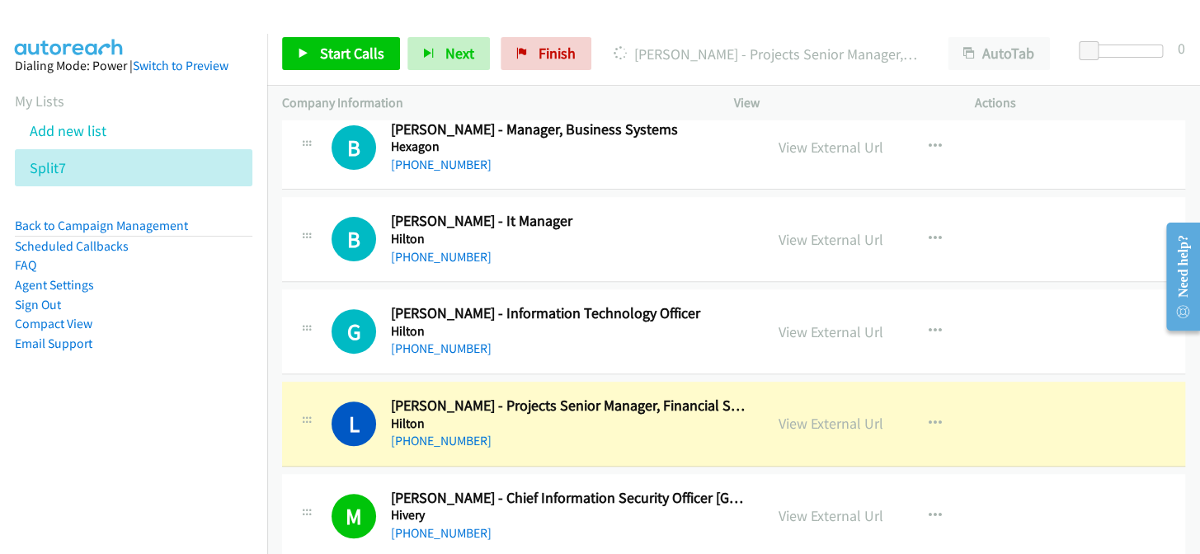
scroll to position [18569, 0]
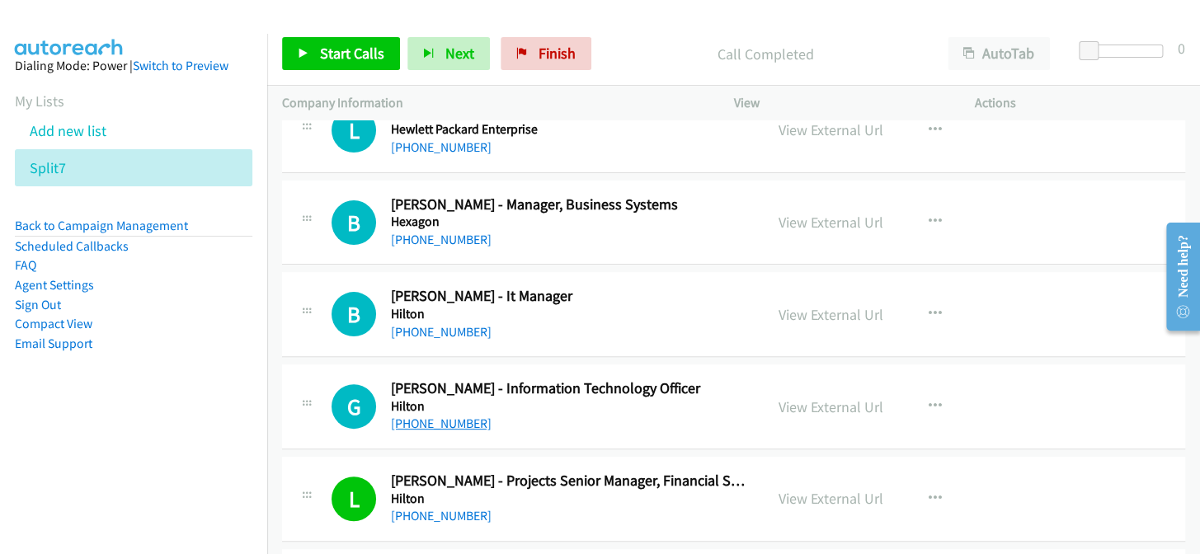
click at [461, 416] on link "+61 2 9266 2000" at bounding box center [441, 424] width 101 height 16
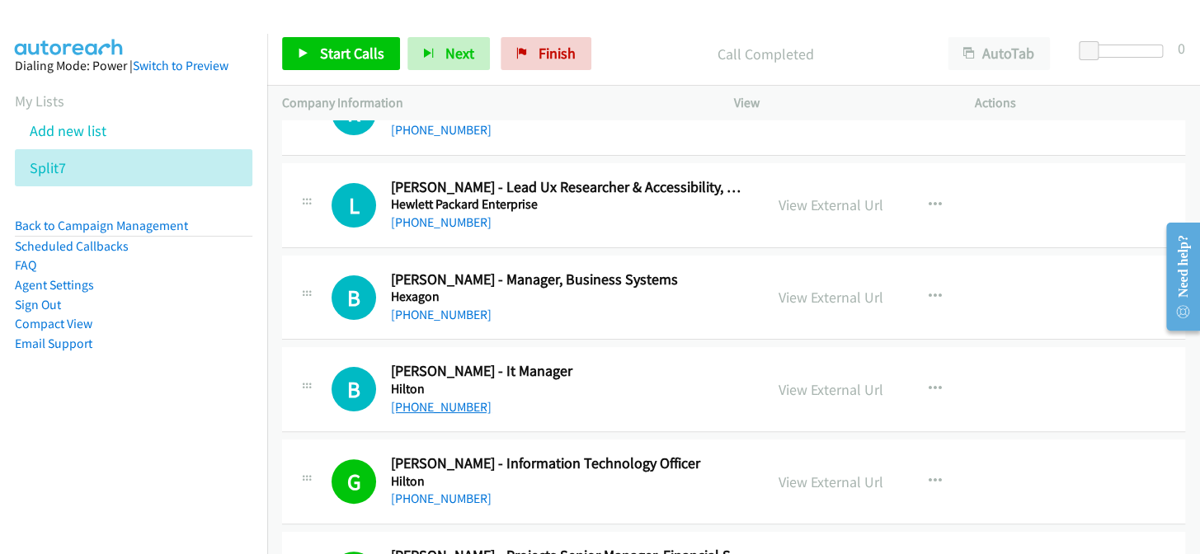
click at [445, 399] on link "+61 432 935 792" at bounding box center [441, 407] width 101 height 16
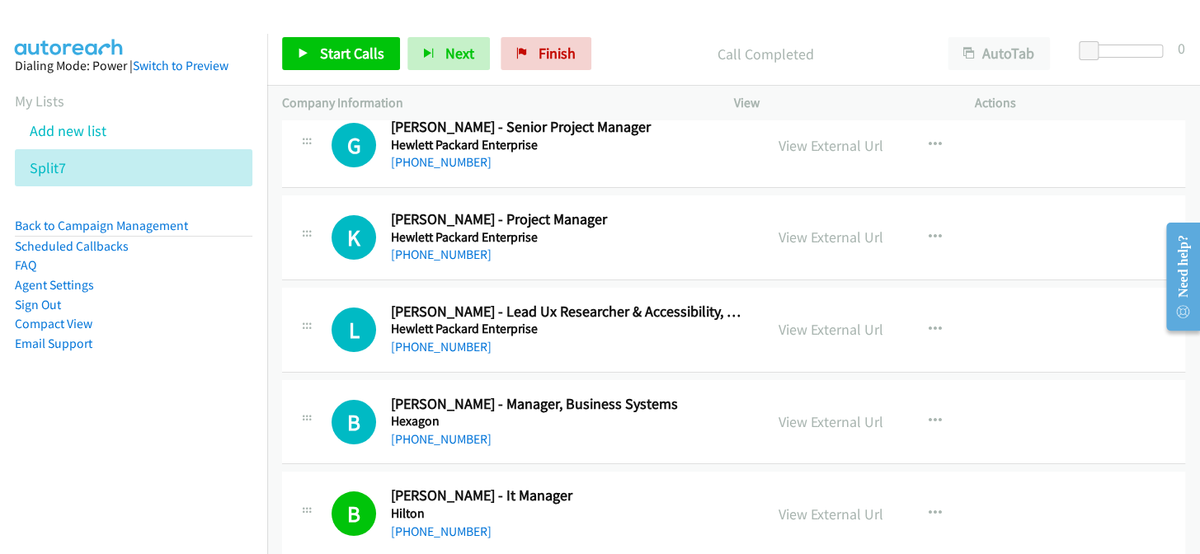
scroll to position [18344, 0]
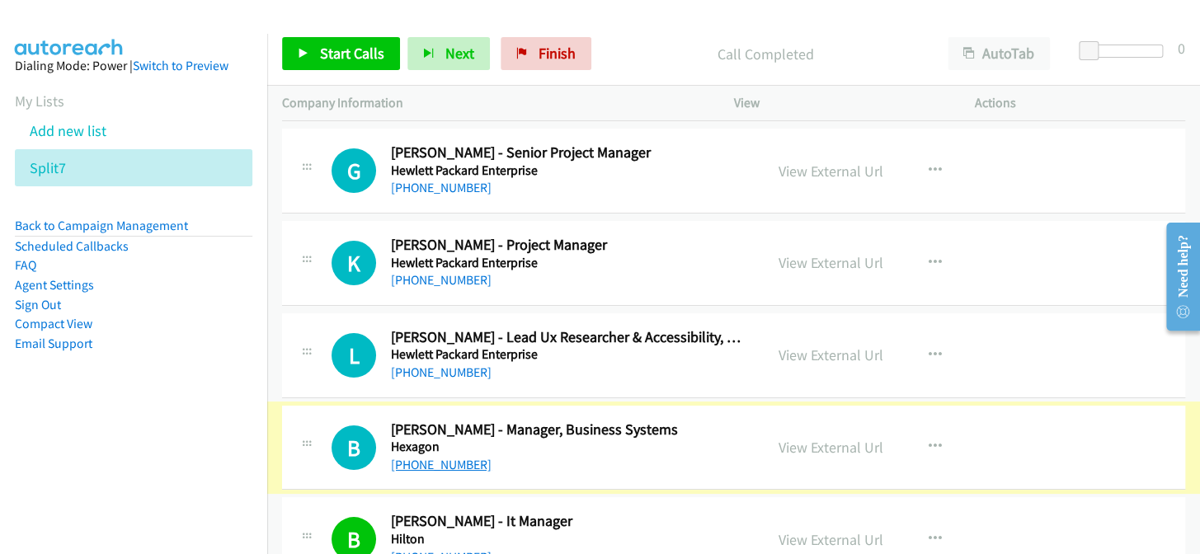
click at [452, 457] on link "+61 2 9956 4029" at bounding box center [441, 465] width 101 height 16
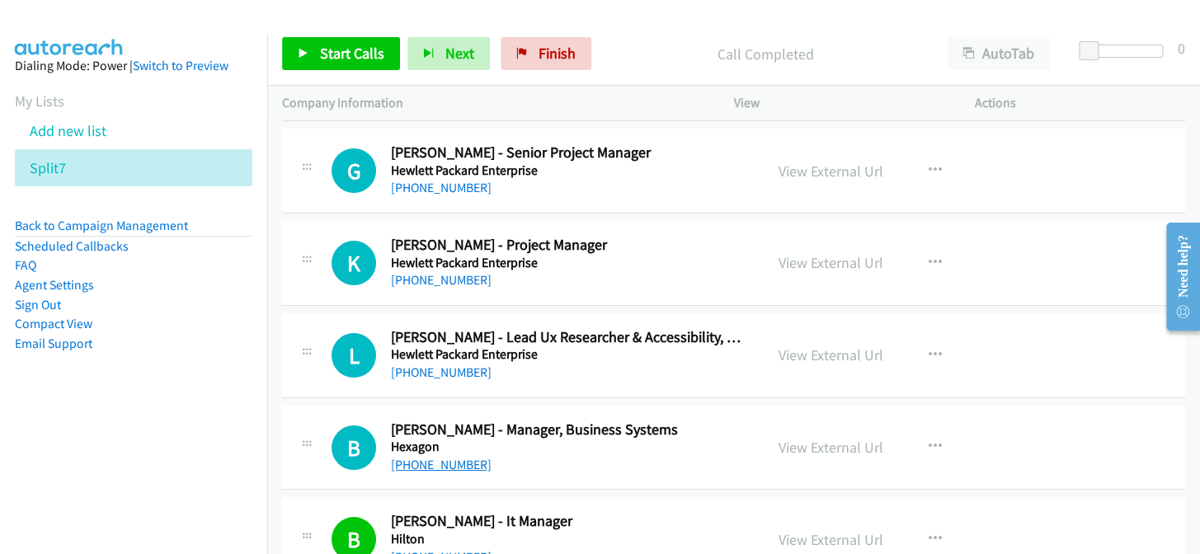
click at [434, 457] on link "+61 2 9956 4029" at bounding box center [441, 465] width 101 height 16
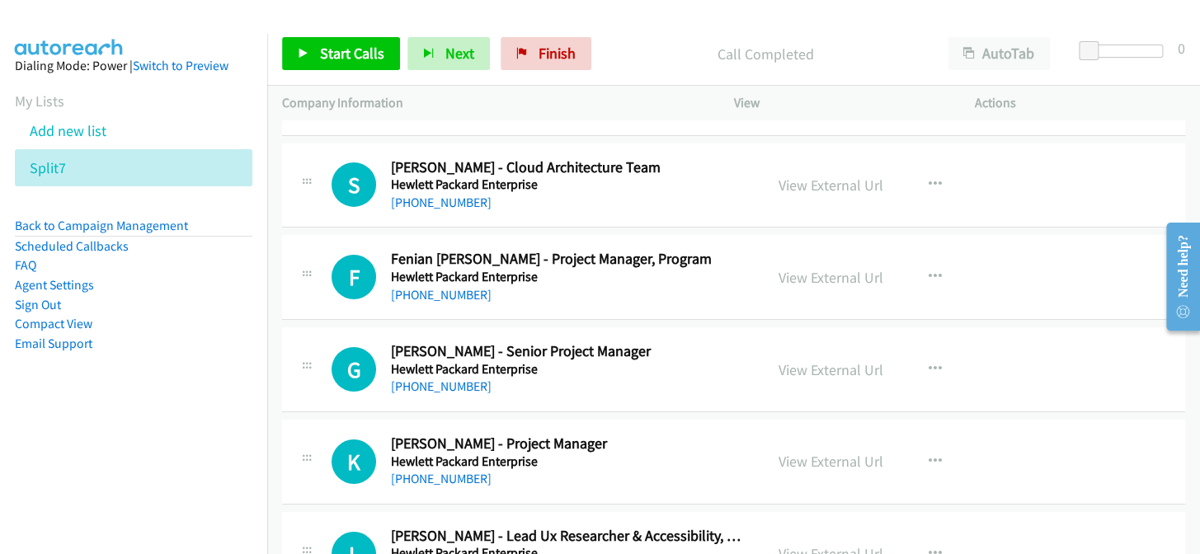
scroll to position [18119, 0]
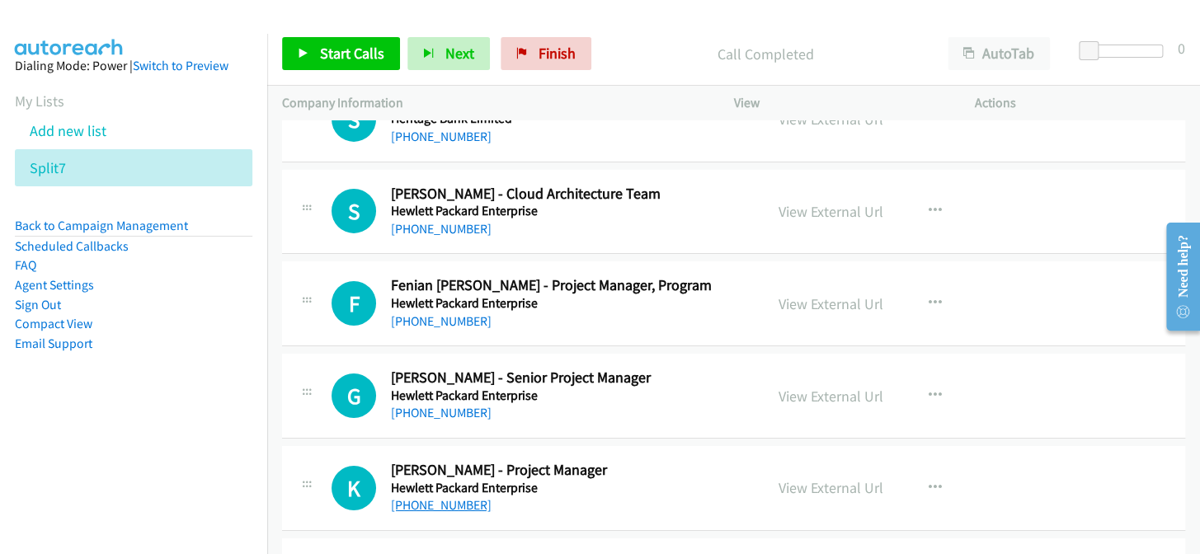
click at [445, 497] on link "+61 406 716 566" at bounding box center [441, 505] width 101 height 16
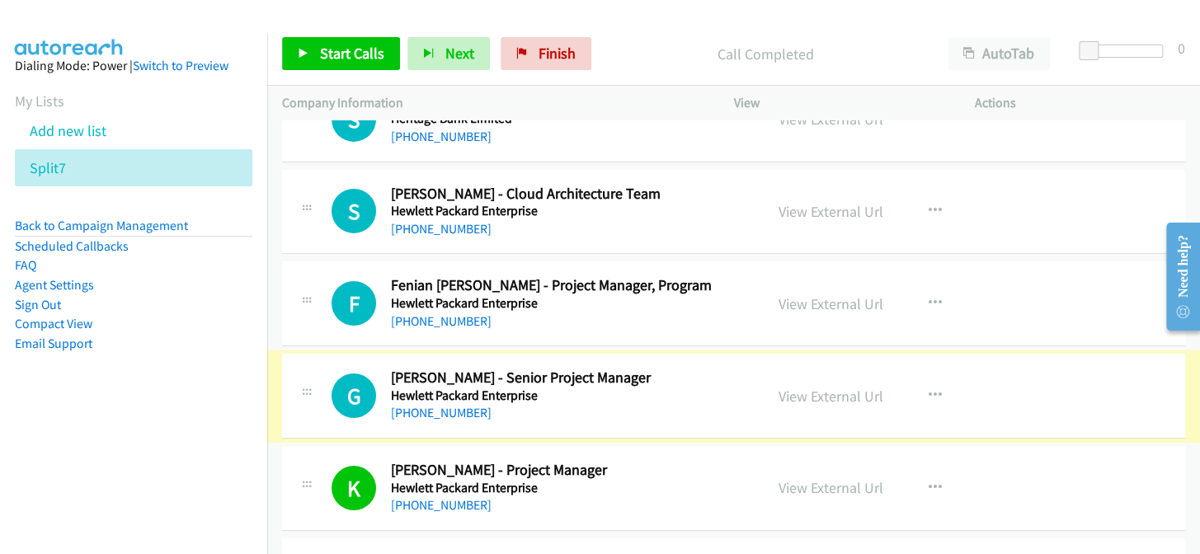
click at [443, 405] on link "+61 481 331 888" at bounding box center [441, 413] width 101 height 16
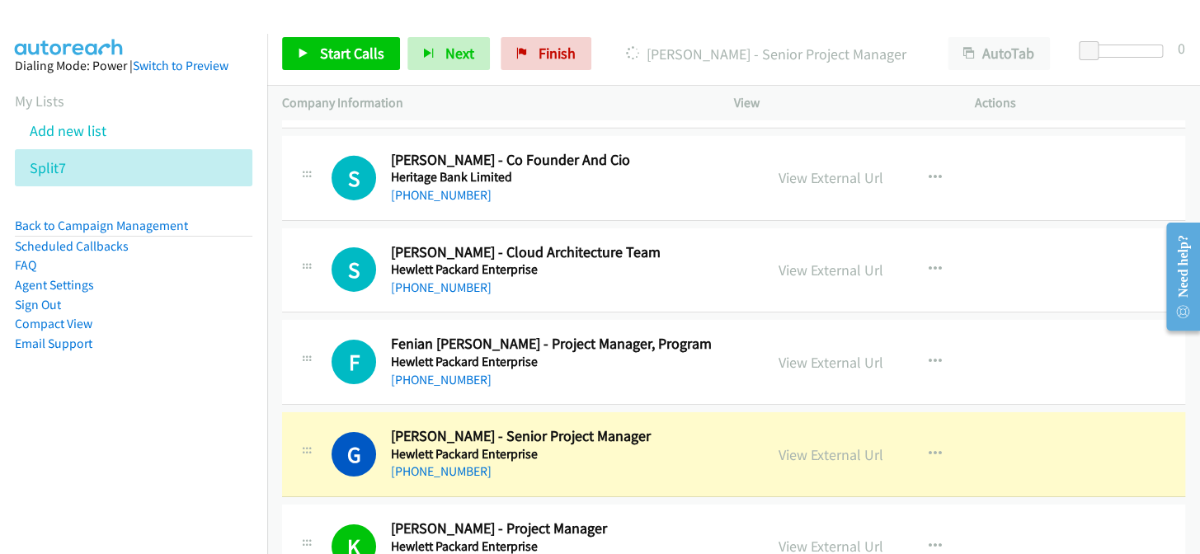
scroll to position [18044, 0]
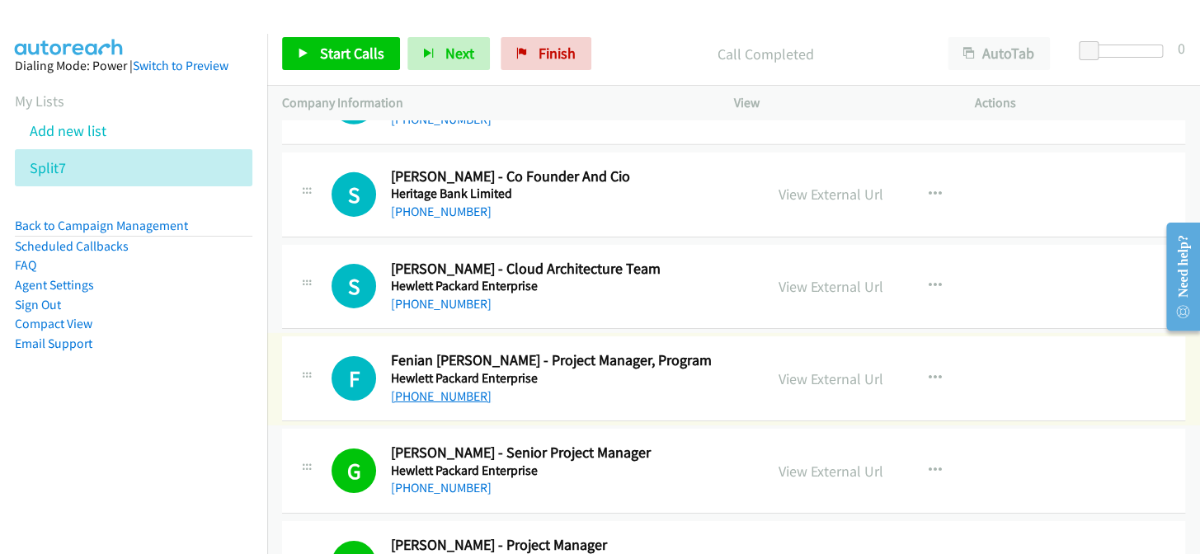
click at [454, 388] on link "+61 468 874 179" at bounding box center [441, 396] width 101 height 16
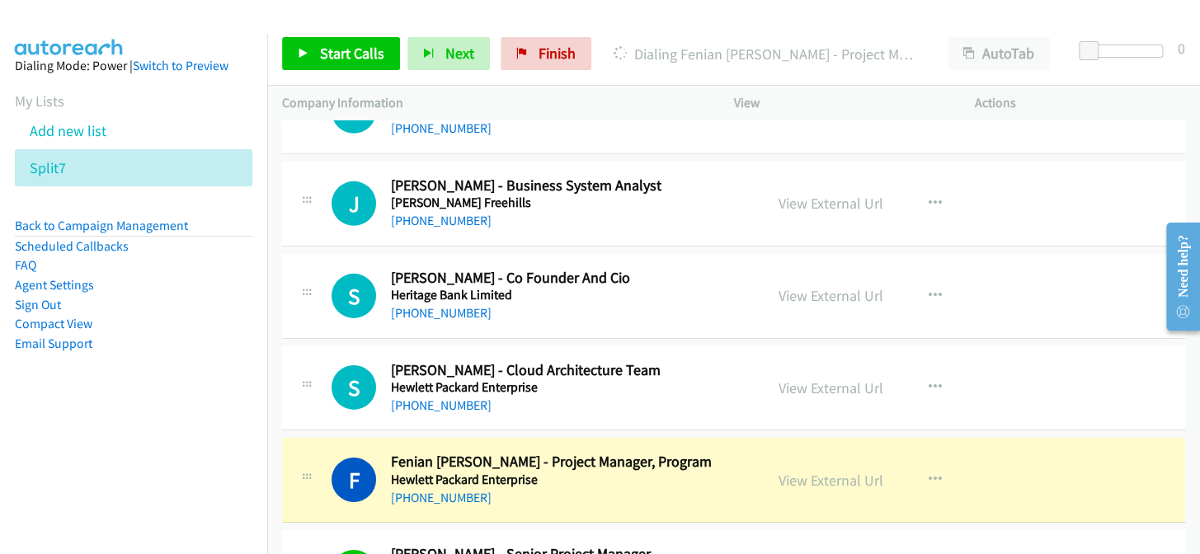
scroll to position [17969, 0]
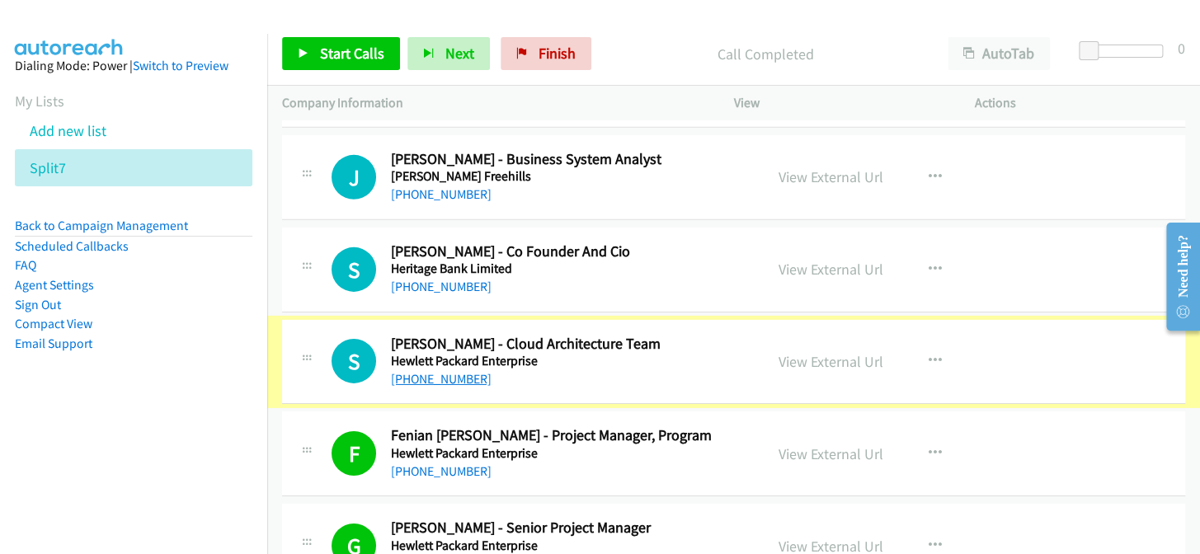
click at [445, 371] on link "+61 2 8278 4775" at bounding box center [441, 379] width 101 height 16
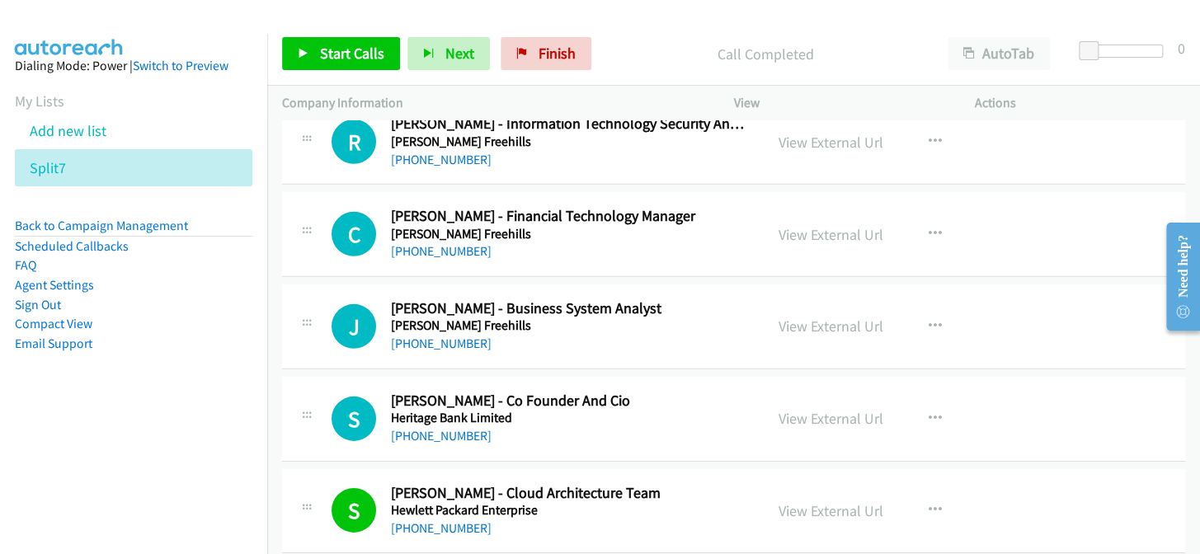
scroll to position [17745, 0]
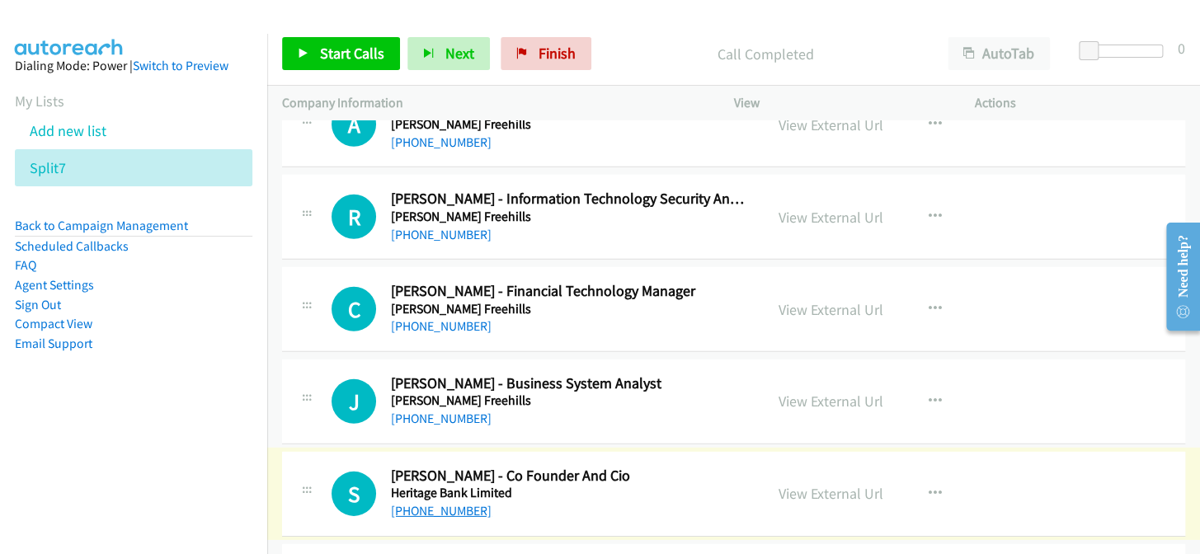
click at [437, 503] on link "+61 2 6225 3000" at bounding box center [441, 511] width 101 height 16
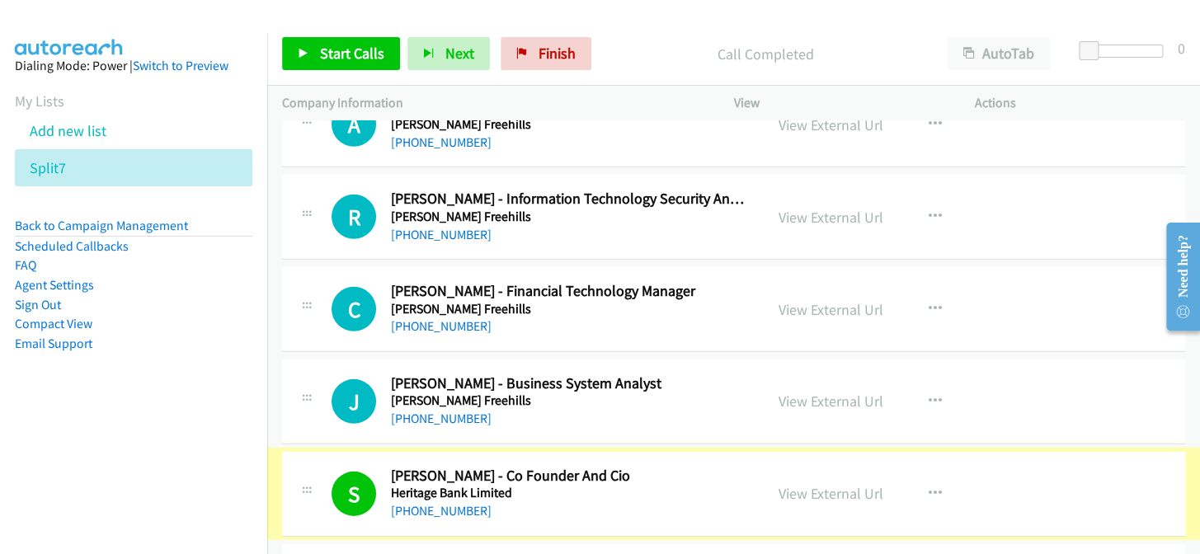
click at [437, 503] on link "+61 2 6225 3000" at bounding box center [441, 511] width 101 height 16
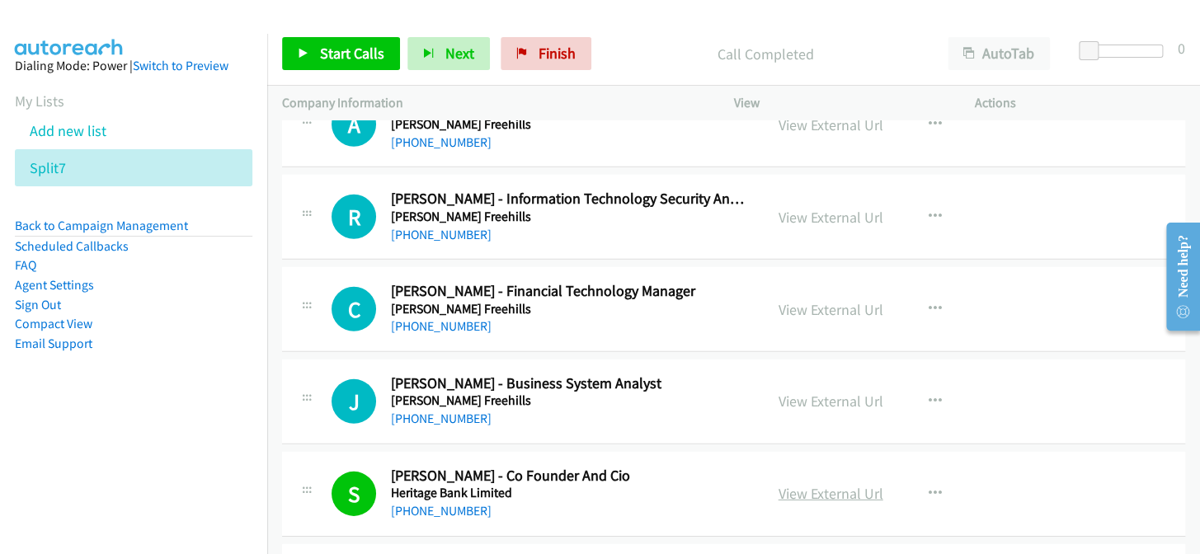
click at [830, 484] on link "View External Url" at bounding box center [830, 493] width 105 height 19
click at [450, 411] on link "+61 2 9599 3148" at bounding box center [441, 419] width 101 height 16
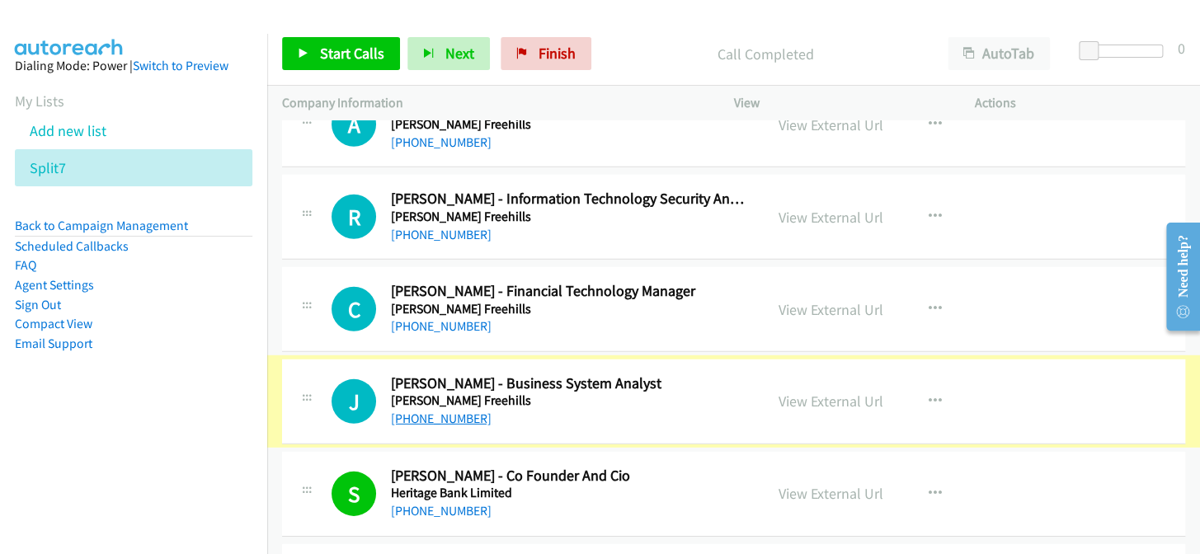
click at [454, 411] on link "+61 2 9599 3148" at bounding box center [441, 419] width 101 height 16
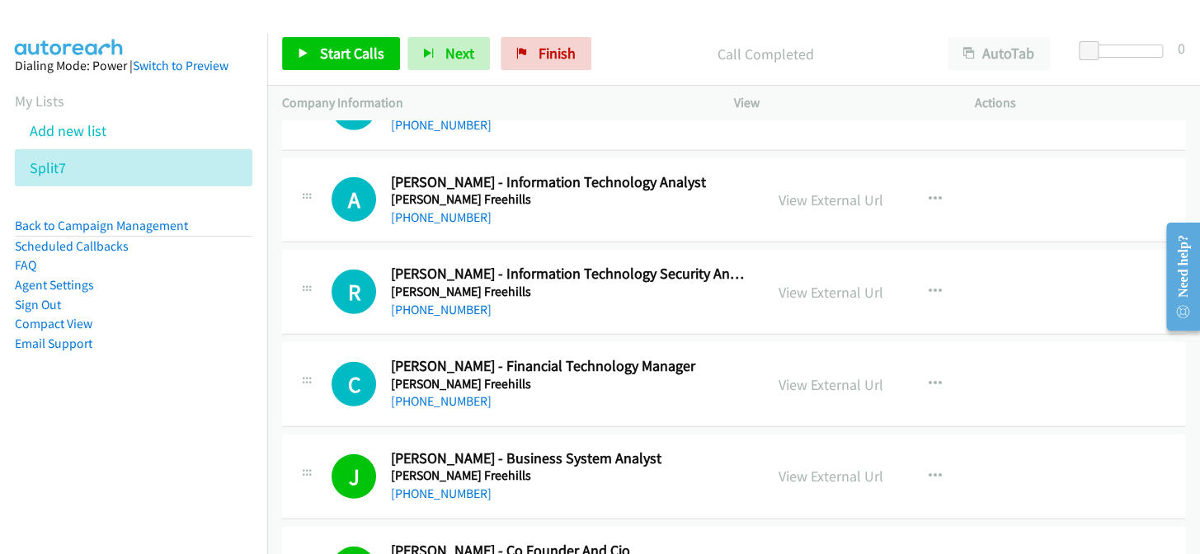
scroll to position [17594, 0]
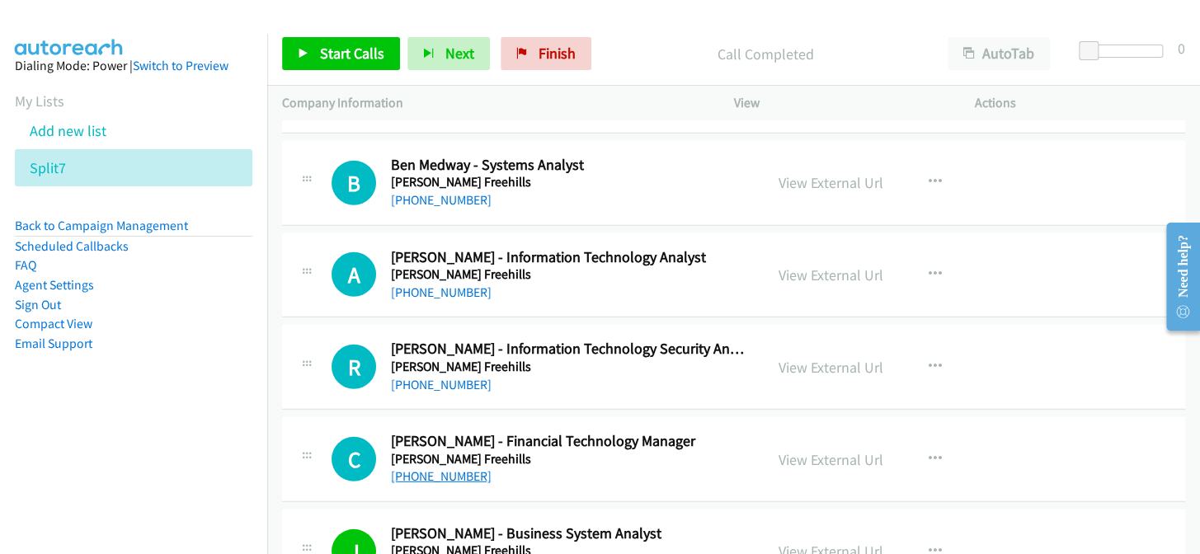
click at [462, 468] on link "+61 448 423 769" at bounding box center [441, 476] width 101 height 16
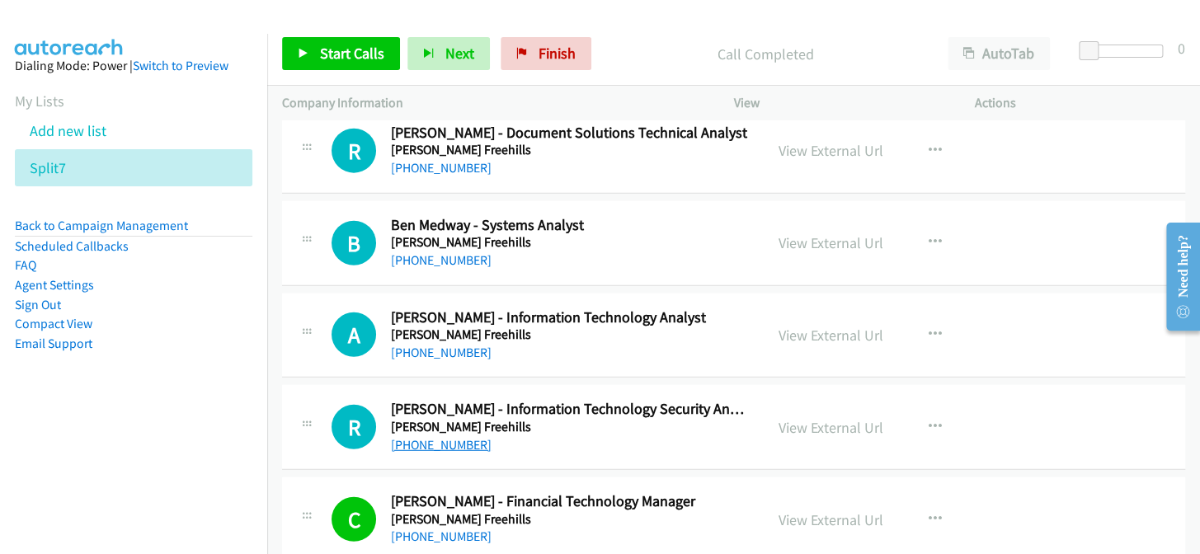
scroll to position [17519, 0]
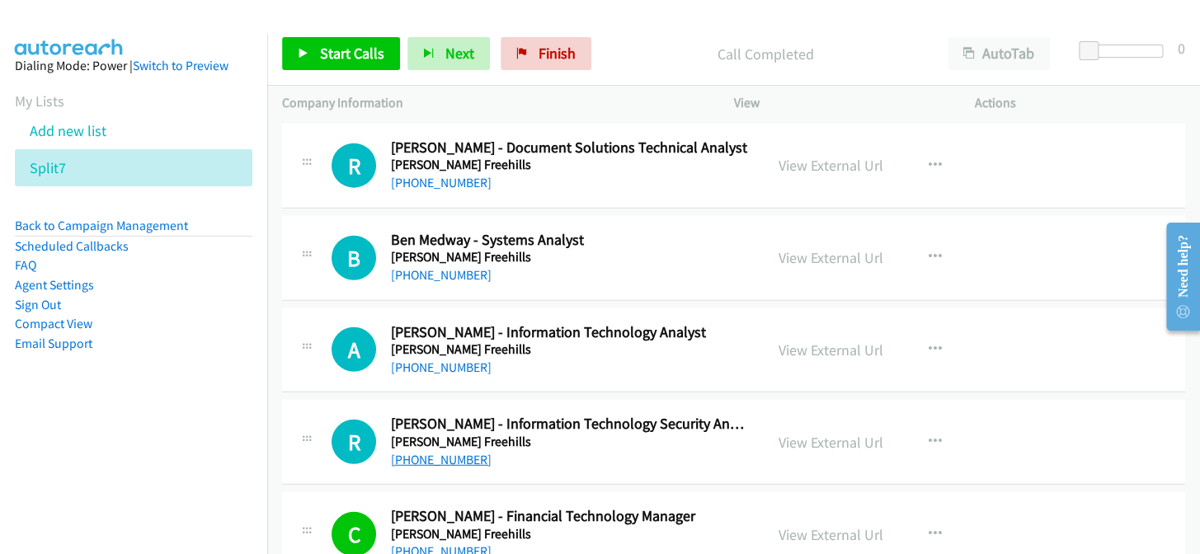
click at [456, 452] on link "+61 2 9322 4759" at bounding box center [441, 460] width 101 height 16
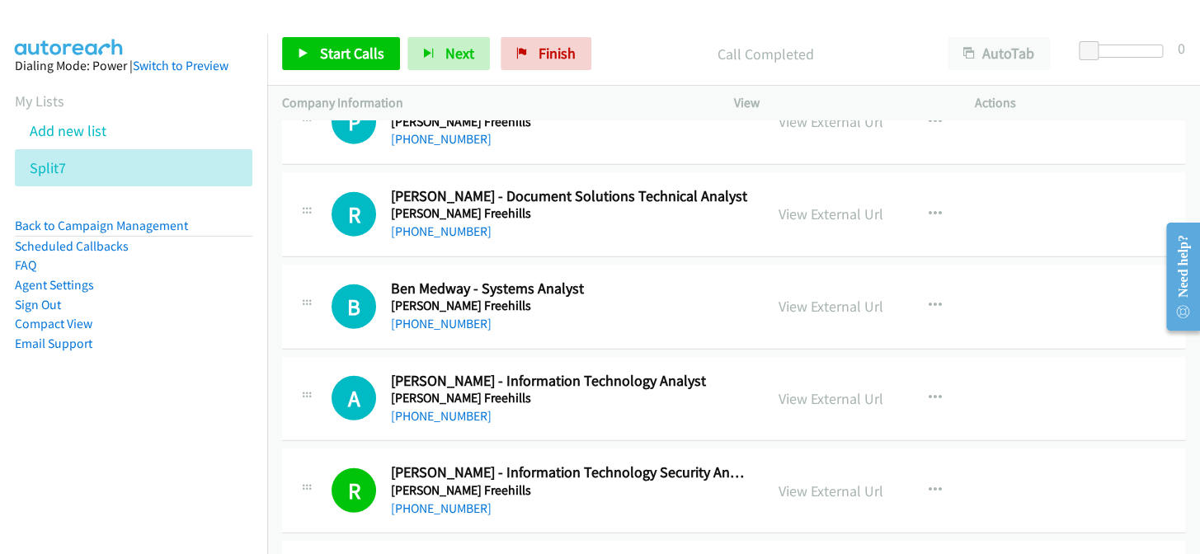
scroll to position [17444, 0]
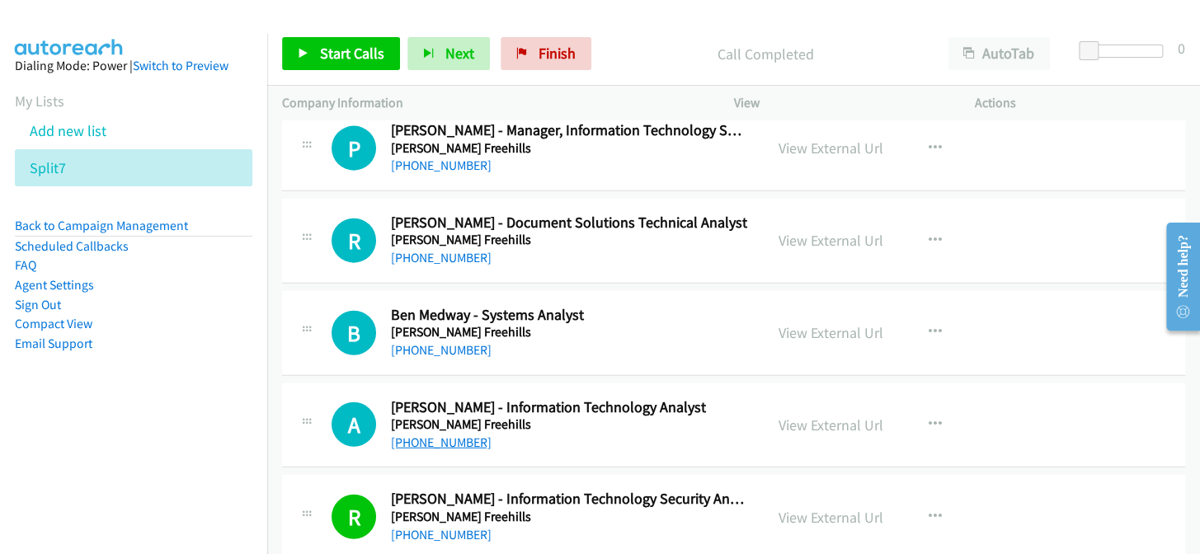
click at [424, 435] on link "+61 2 9322 4350" at bounding box center [441, 443] width 101 height 16
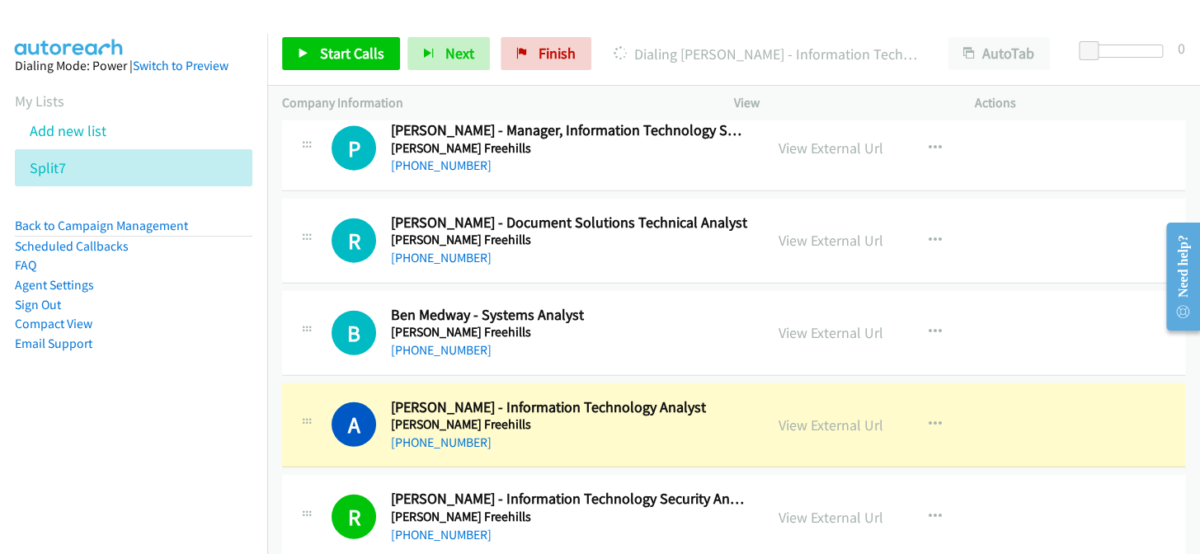
scroll to position [17369, 0]
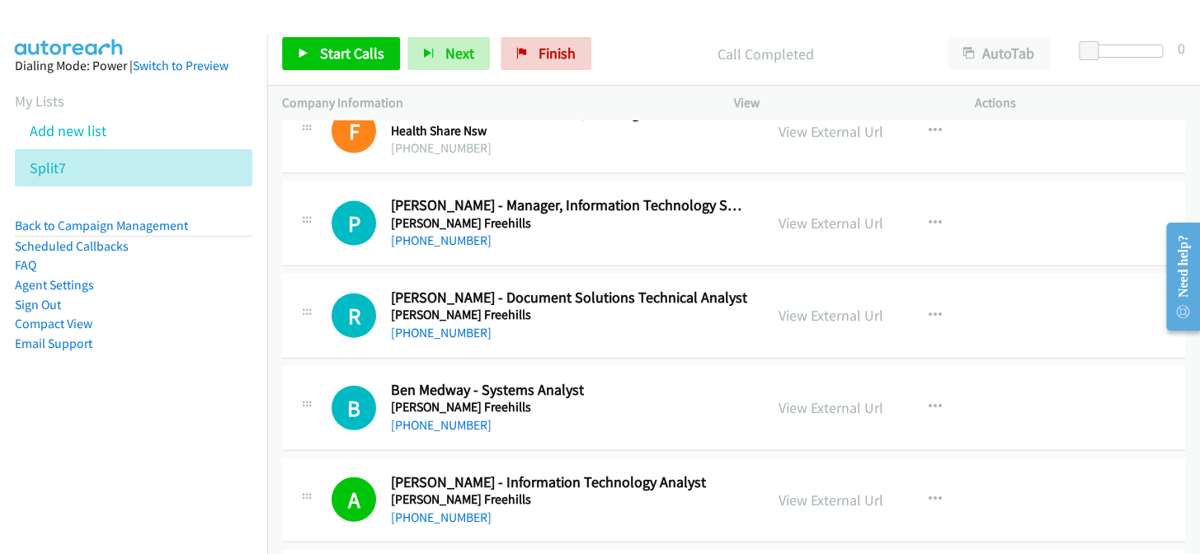
click at [437, 413] on div "B Callback Scheduled Ben Medway - Systems Analyst Herbert Smith Freehills Austr…" at bounding box center [733, 408] width 903 height 85
click at [444, 417] on link "+61 2 9322 4615" at bounding box center [441, 425] width 101 height 16
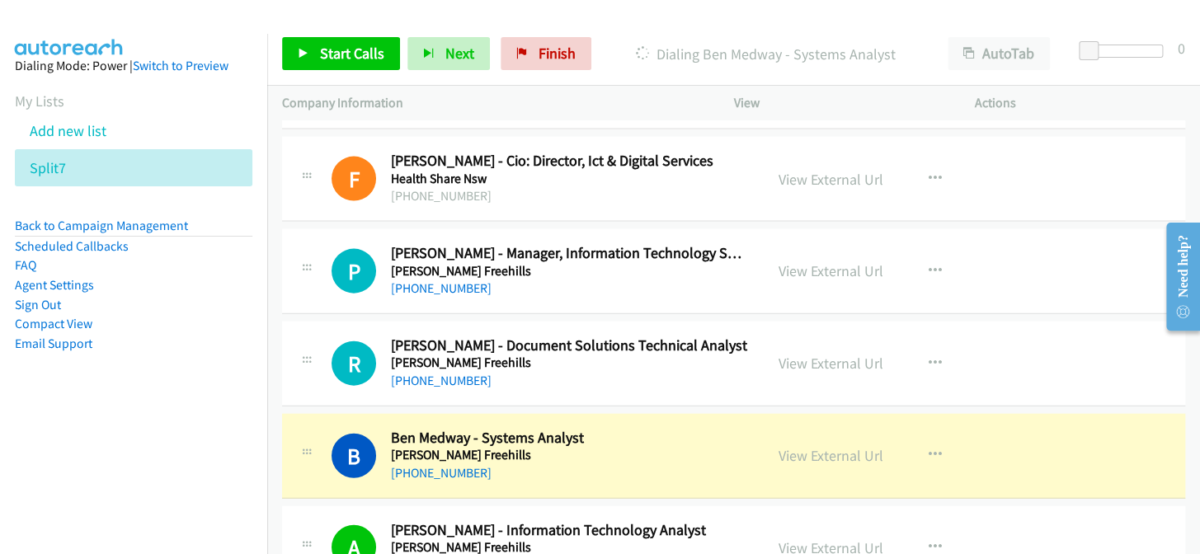
scroll to position [17294, 0]
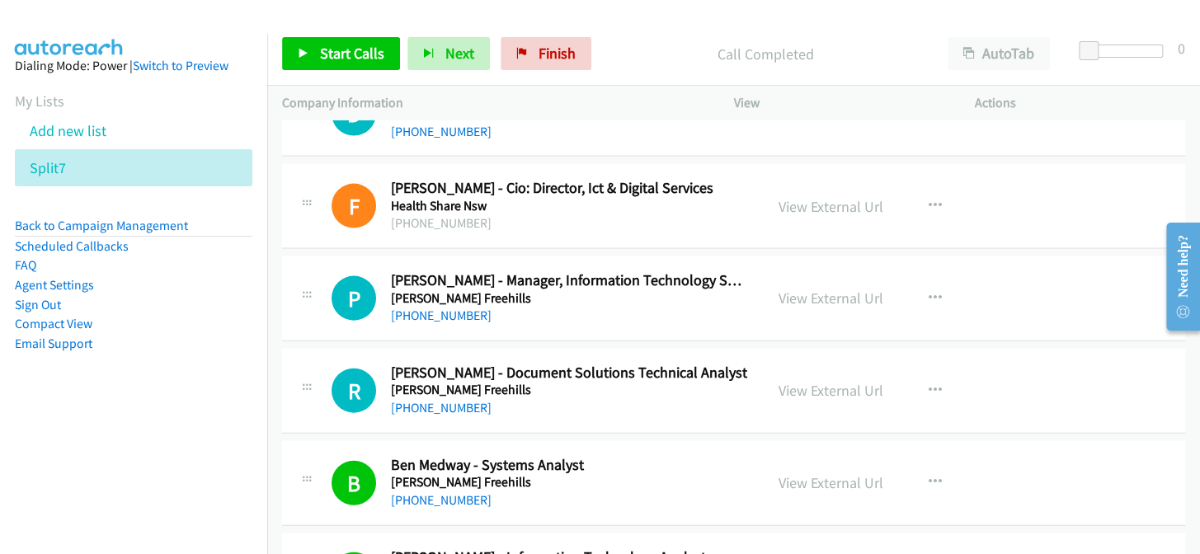
drag, startPoint x: 440, startPoint y: 386, endPoint x: 483, endPoint y: 397, distance: 45.0
click at [440, 400] on link "+61 404 003 782" at bounding box center [441, 408] width 101 height 16
click at [440, 308] on link "+61 2 9322 4199" at bounding box center [441, 316] width 101 height 16
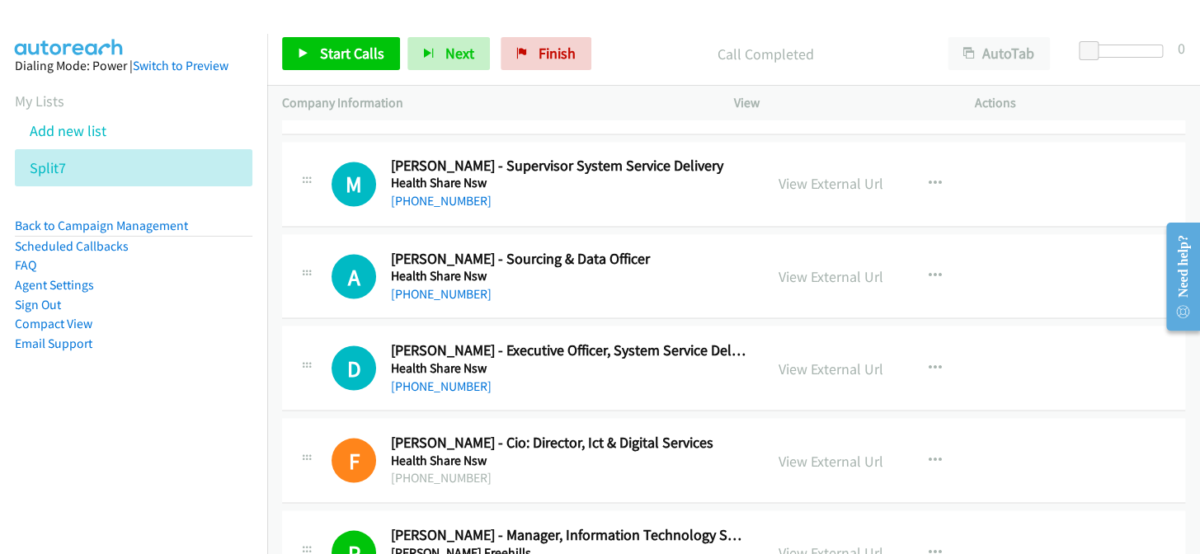
scroll to position [16995, 0]
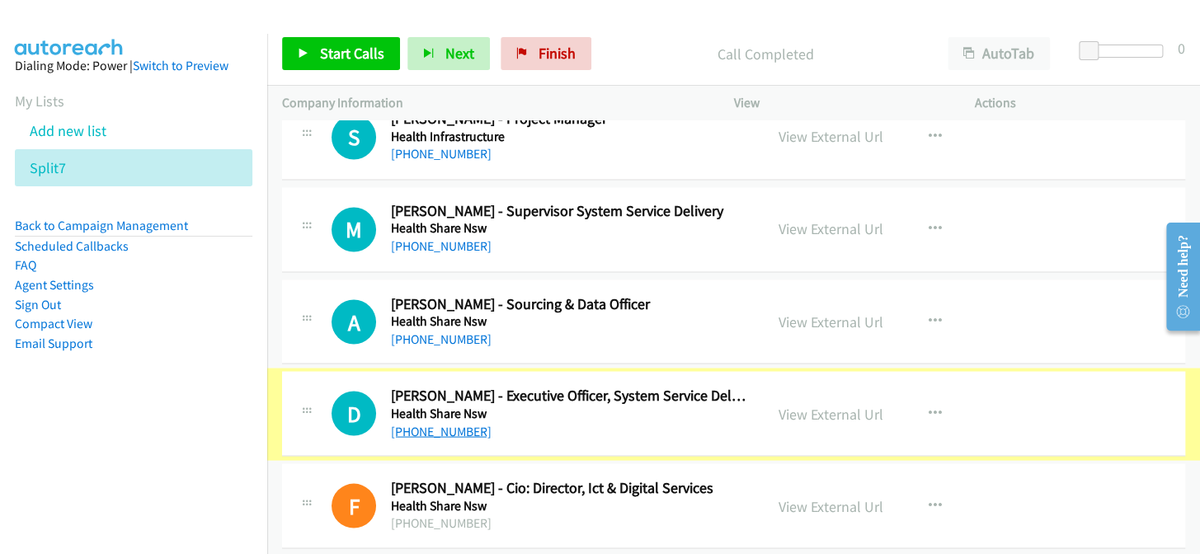
click at [452, 423] on link "+61 2 9372 8173" at bounding box center [441, 431] width 101 height 16
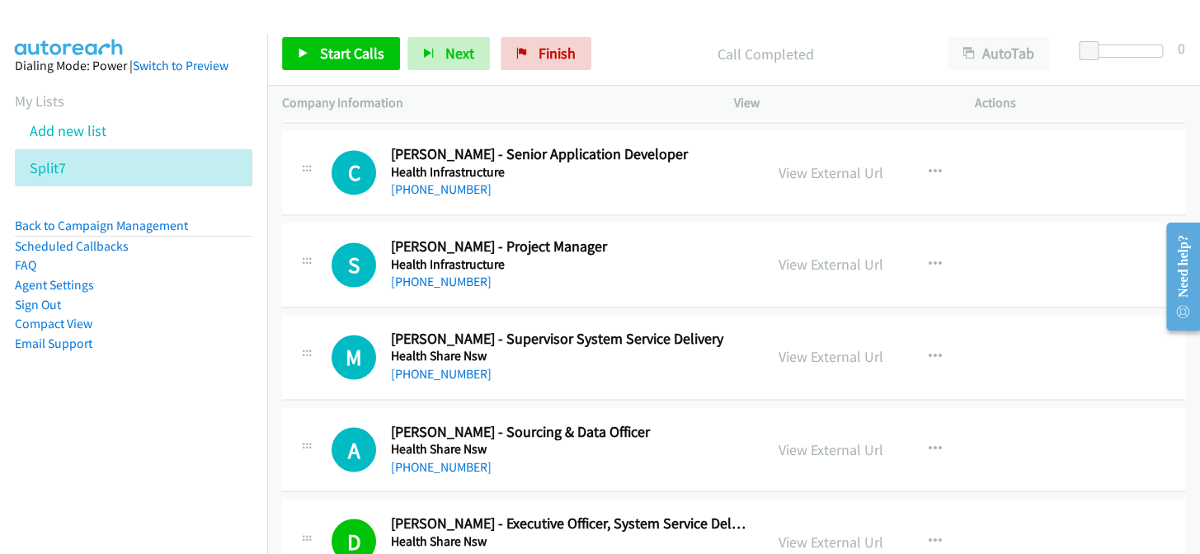
scroll to position [16845, 0]
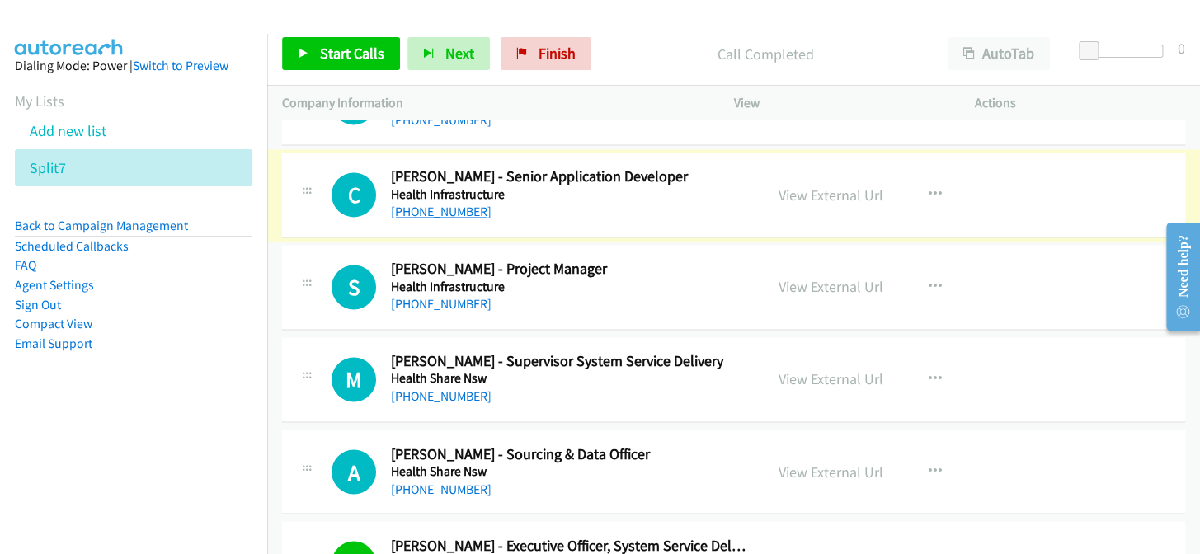
click at [454, 204] on link "+61 2 9585 6886" at bounding box center [441, 212] width 101 height 16
click at [449, 296] on link "+61 431 005 869" at bounding box center [441, 304] width 101 height 16
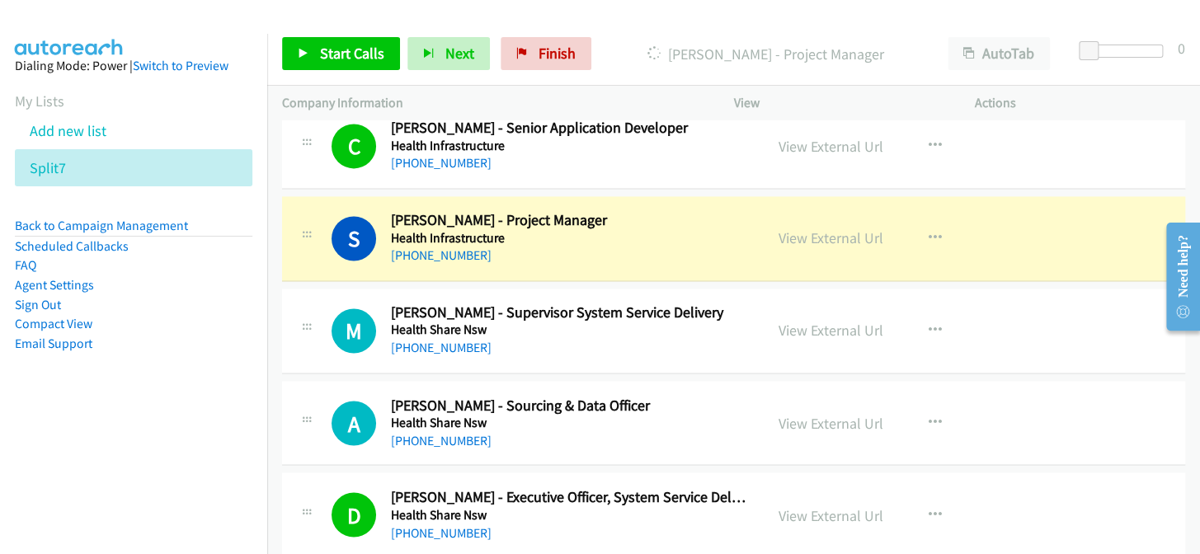
scroll to position [16920, 0]
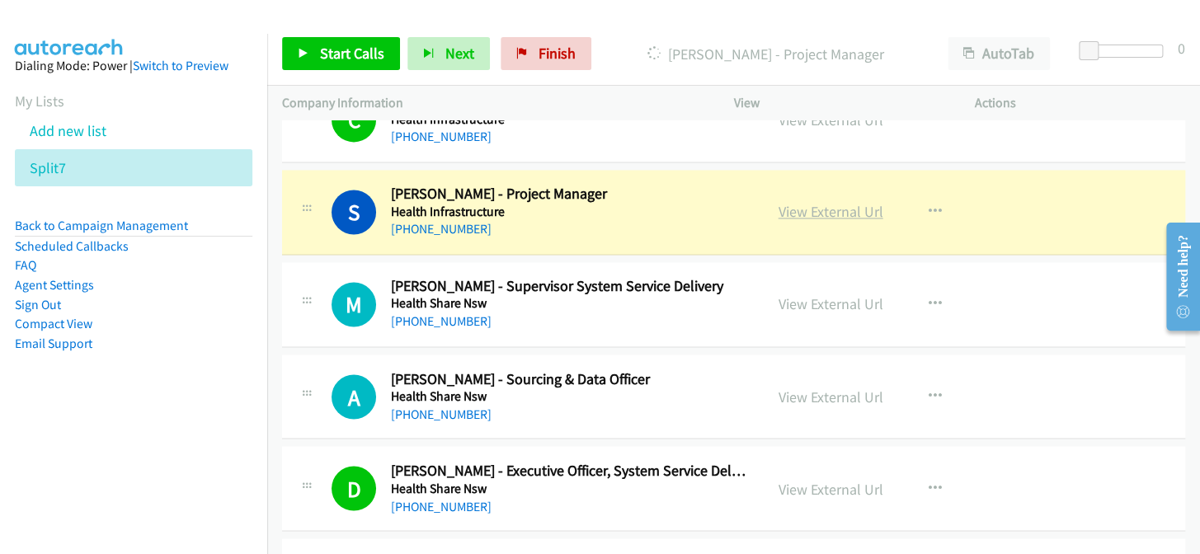
click at [797, 202] on link "View External Url" at bounding box center [830, 211] width 105 height 19
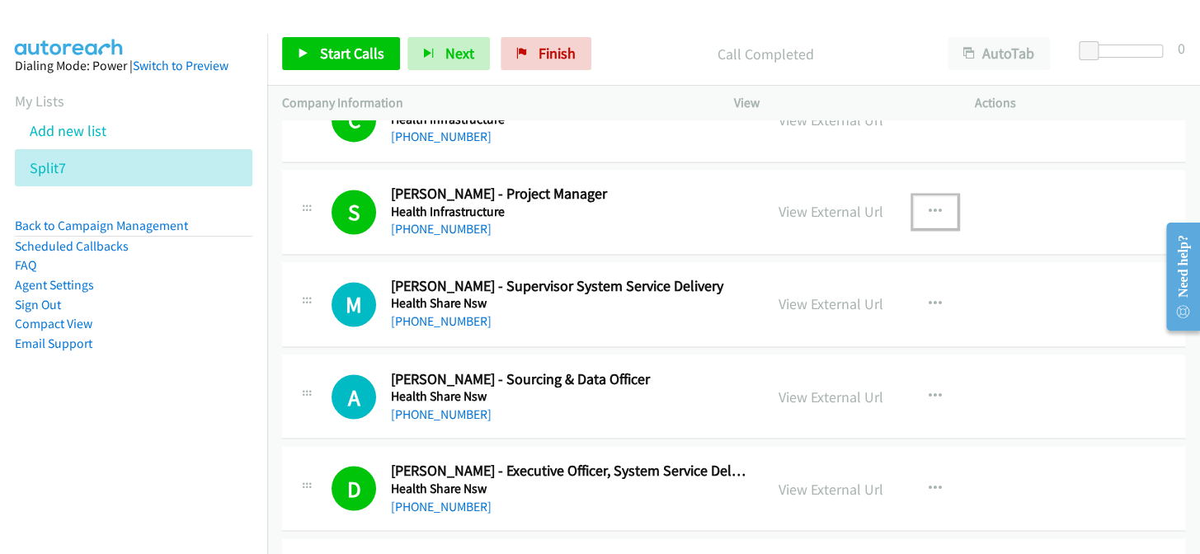
click at [929, 205] on icon "button" at bounding box center [935, 211] width 13 height 13
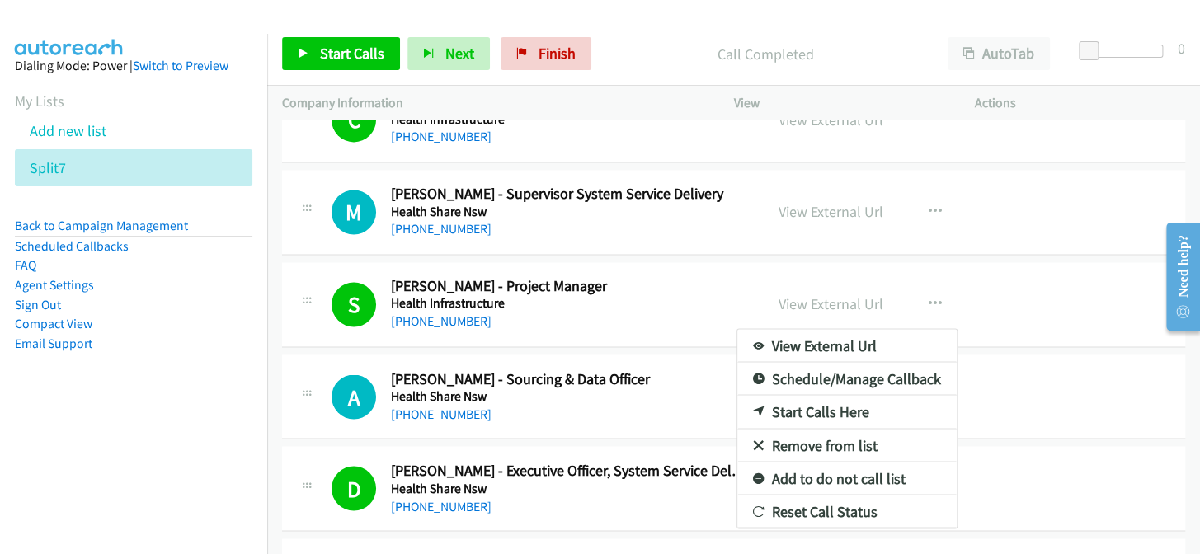
click at [821, 462] on link "Add to do not call list" at bounding box center [846, 478] width 219 height 33
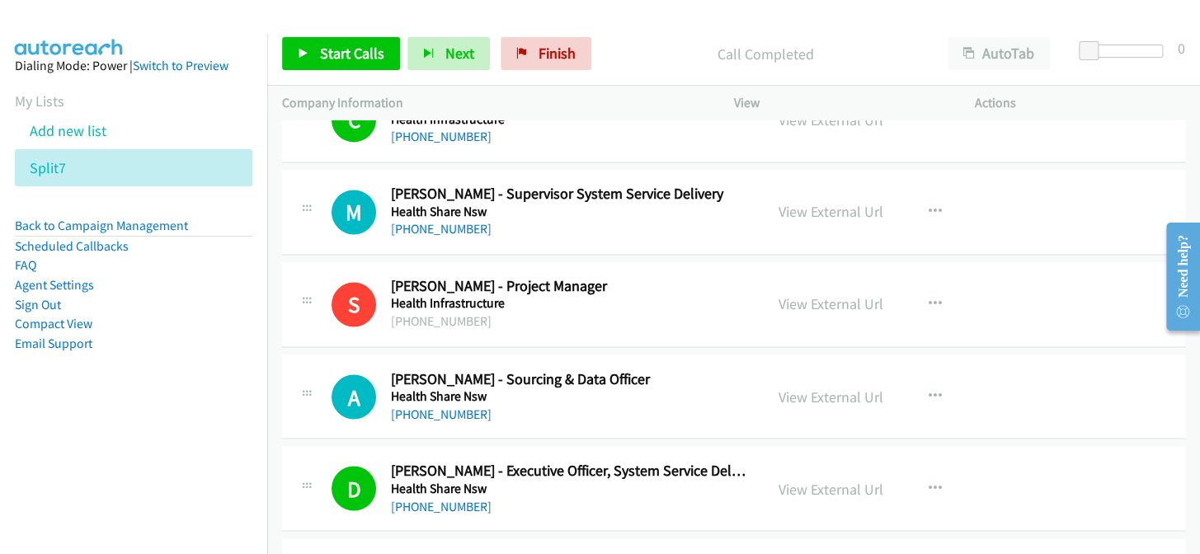
scroll to position [16995, 0]
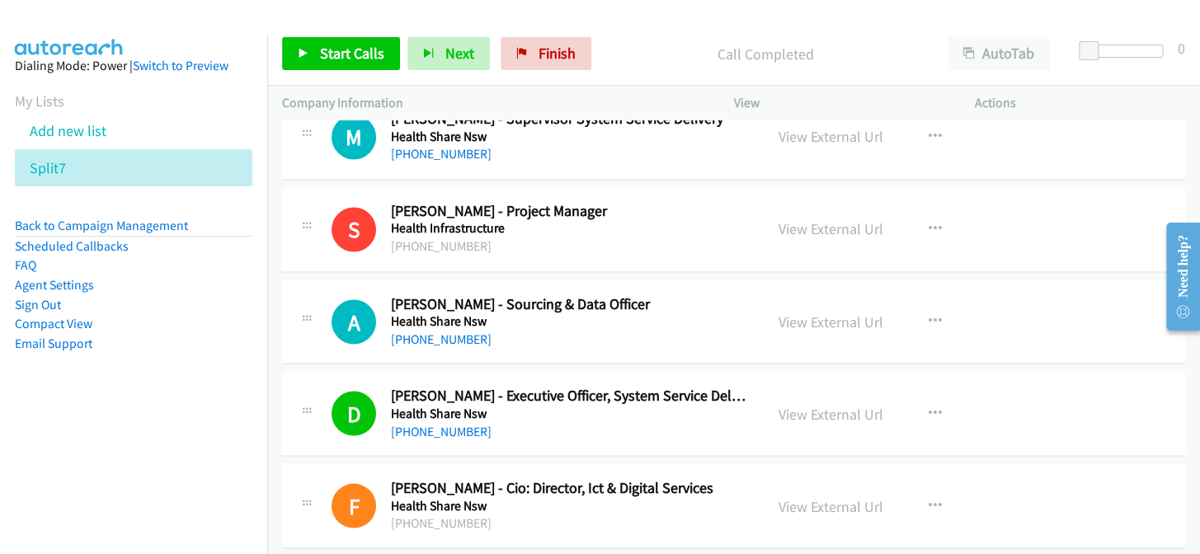
click at [459, 331] on div "A Callback Scheduled Amanda Cobcroft - Sourcing & Data Officer Health Share Nsw…" at bounding box center [733, 322] width 903 height 85
drag, startPoint x: 440, startPoint y: 345, endPoint x: 1202, endPoint y: 446, distance: 769.5
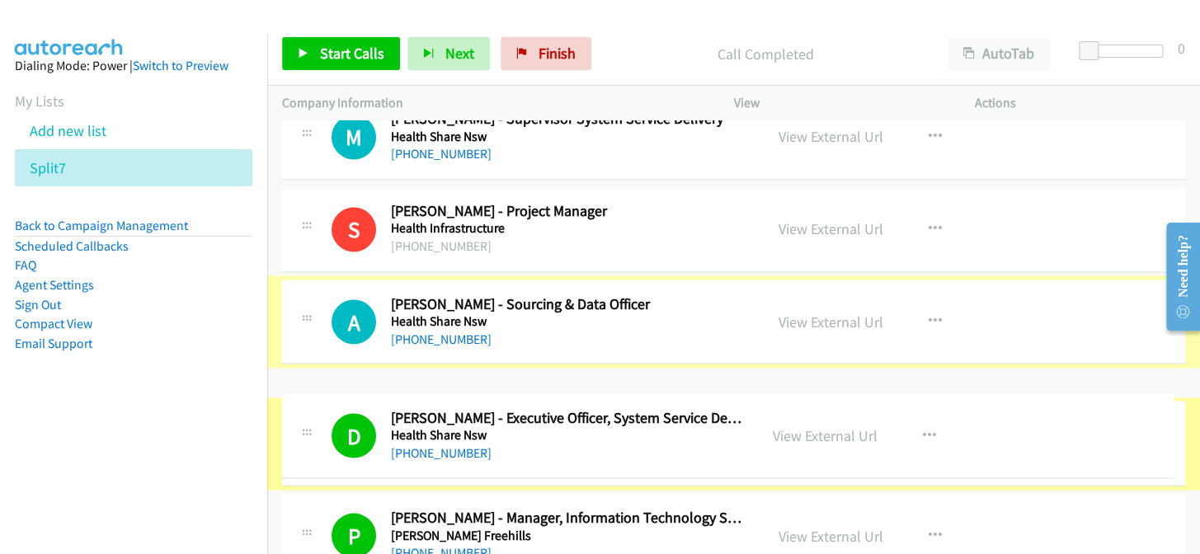
drag, startPoint x: 1202, startPoint y: 446, endPoint x: 1174, endPoint y: 379, distance: 73.2
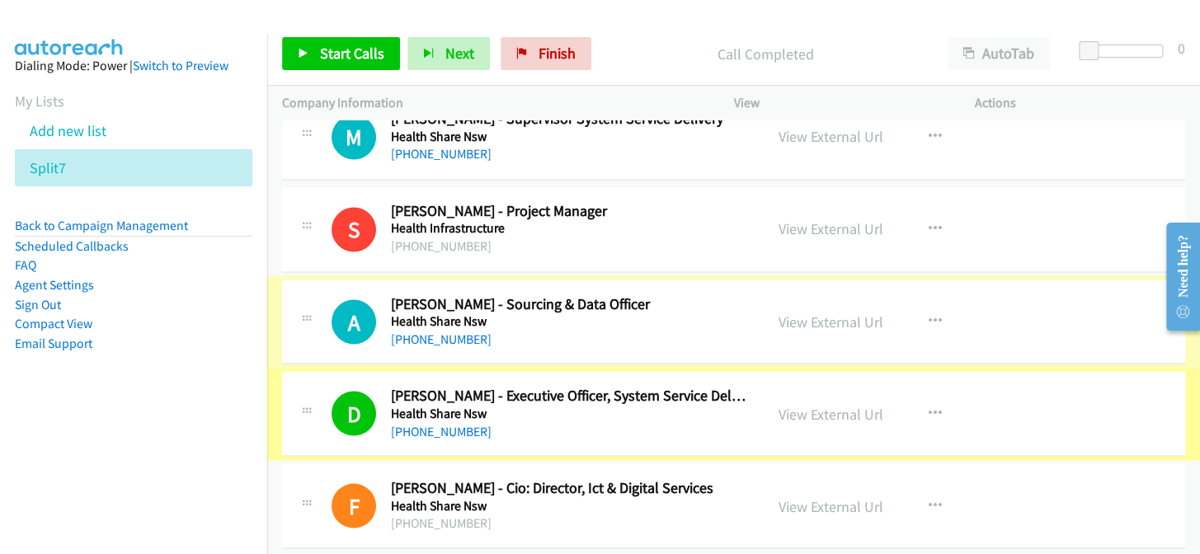
scroll to position [17011, 0]
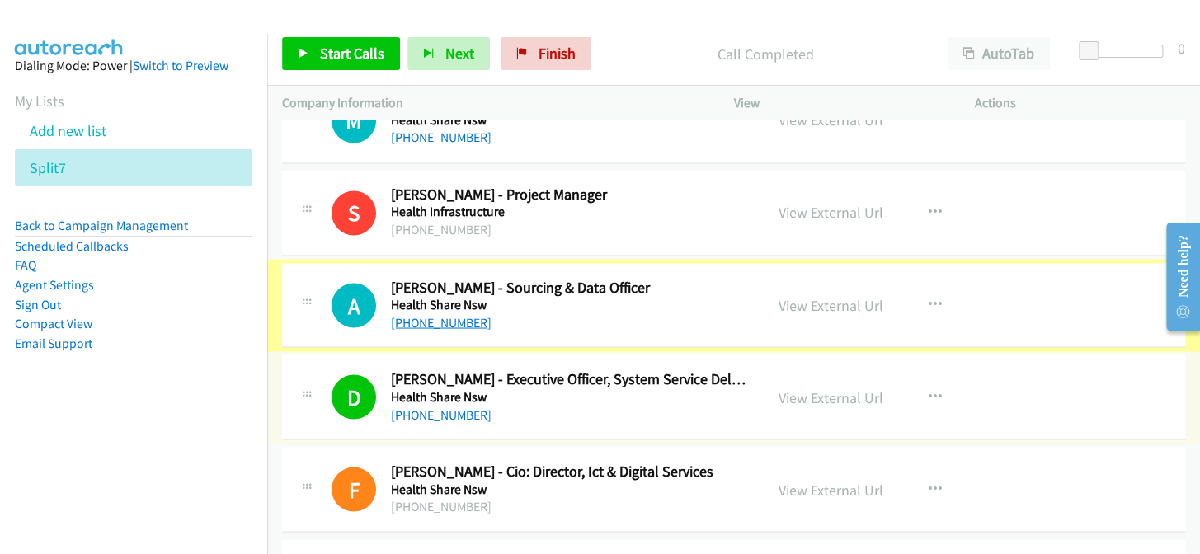
click at [454, 314] on link "+61 413 646 619" at bounding box center [441, 322] width 101 height 16
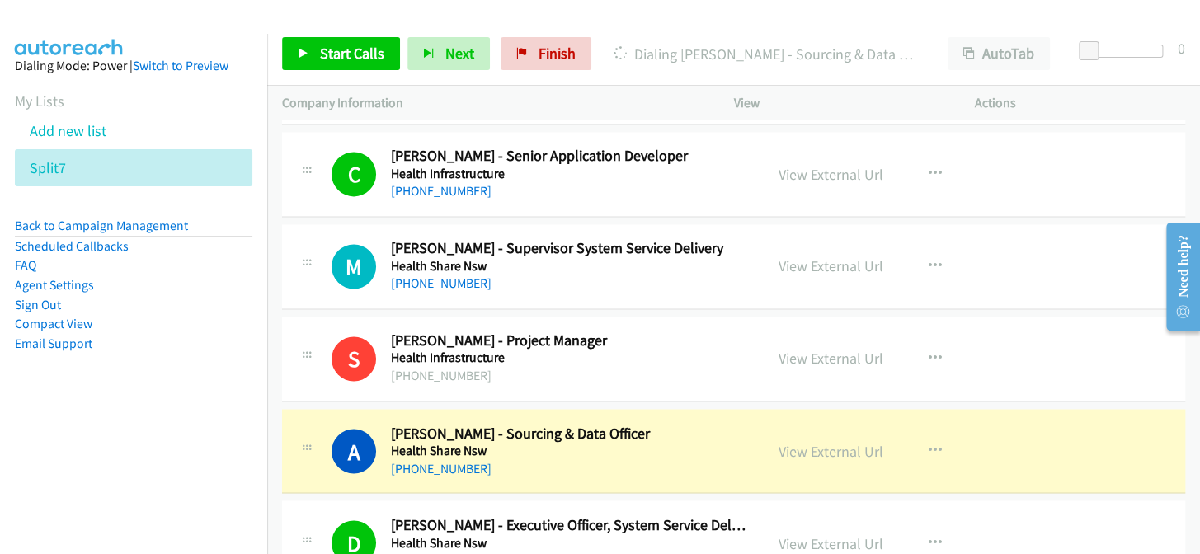
scroll to position [16861, 0]
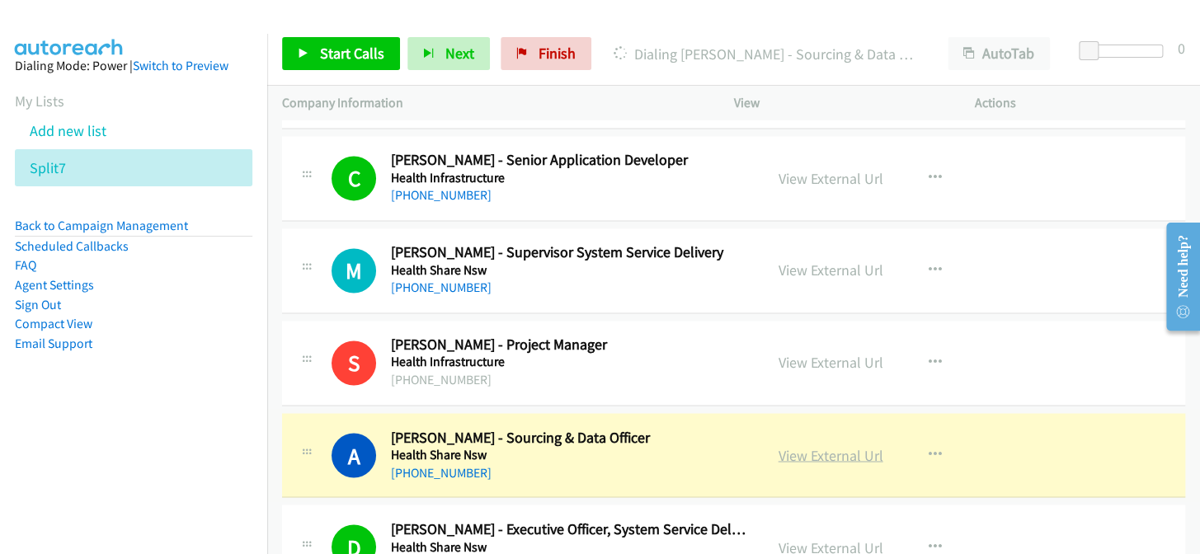
click at [844, 445] on link "View External Url" at bounding box center [830, 454] width 105 height 19
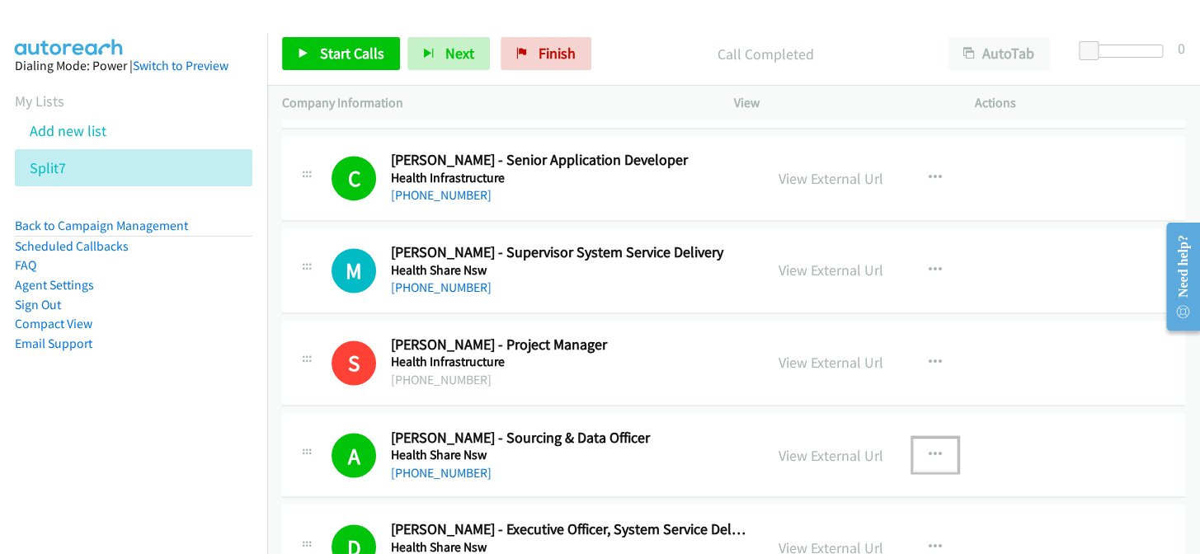
click at [919, 439] on button "button" at bounding box center [935, 454] width 45 height 33
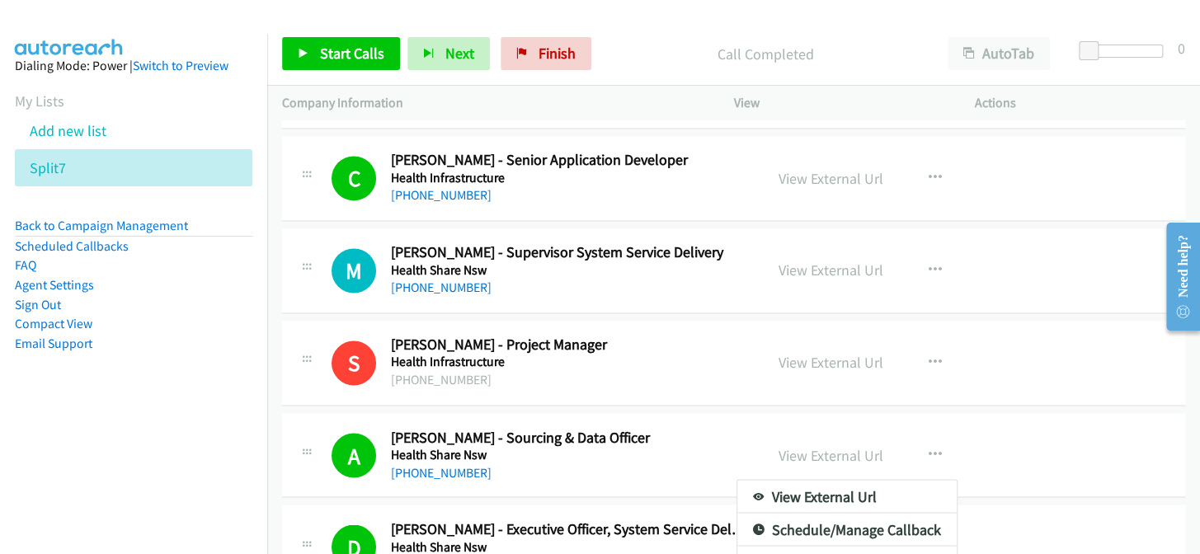
click at [205, 247] on li "Scheduled Callbacks" at bounding box center [133, 247] width 237 height 20
click at [282, 260] on div at bounding box center [600, 277] width 1200 height 554
drag, startPoint x: 217, startPoint y: 263, endPoint x: 222, endPoint y: 252, distance: 12.6
click at [222, 264] on li "FAQ" at bounding box center [133, 266] width 237 height 20
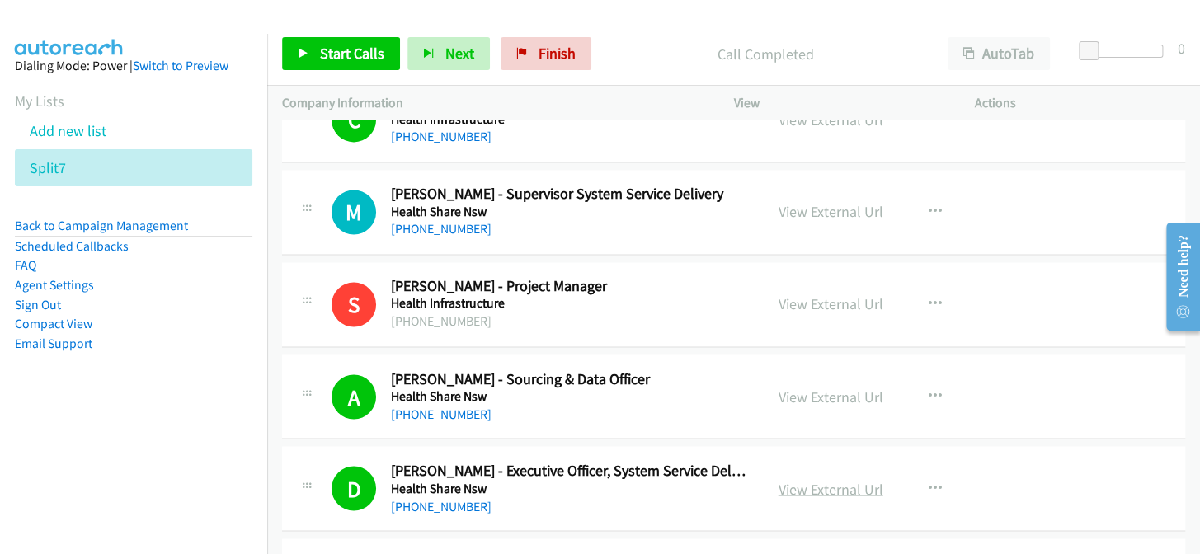
scroll to position [17011, 0]
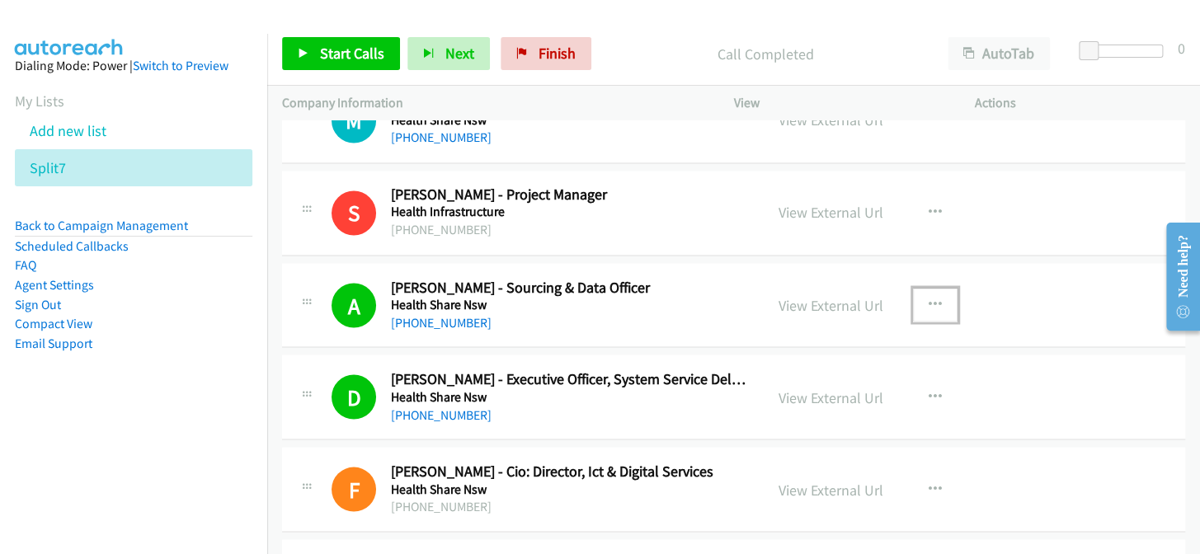
click at [929, 298] on icon "button" at bounding box center [935, 304] width 13 height 13
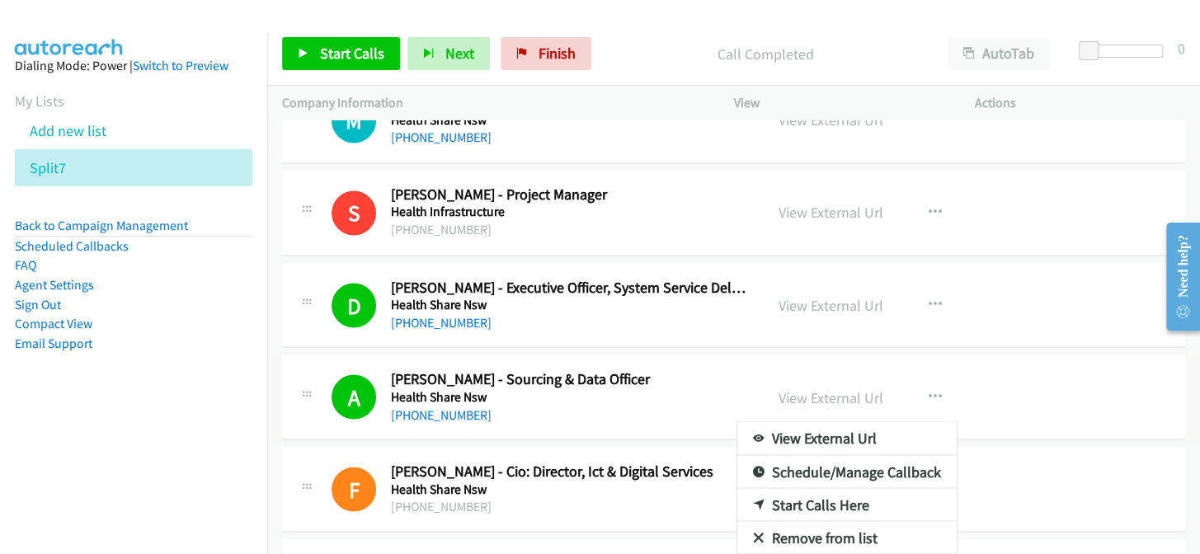
click at [919, 381] on div at bounding box center [600, 277] width 1200 height 554
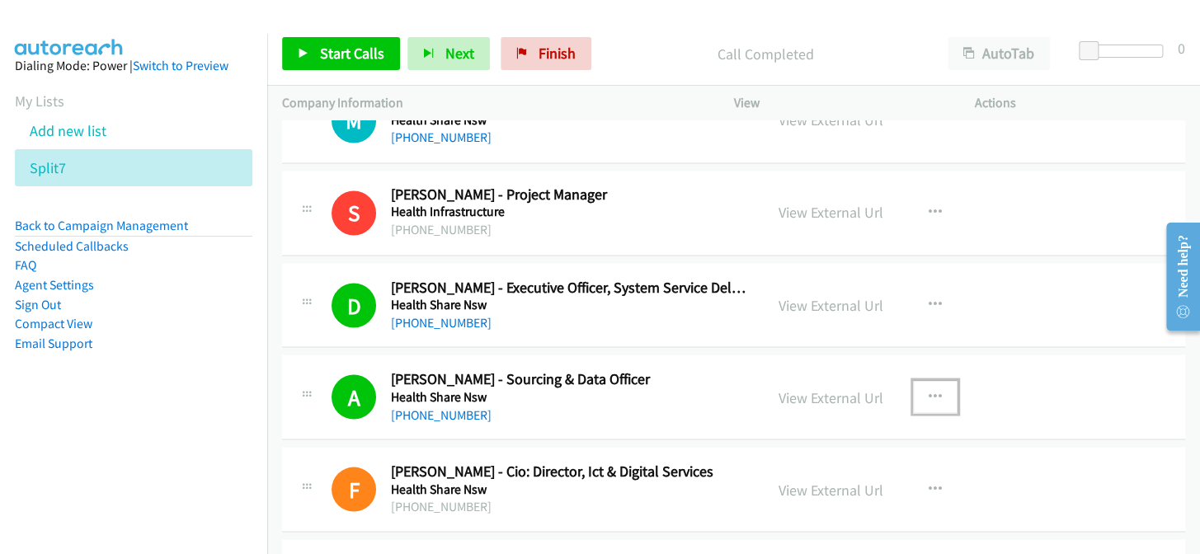
click at [929, 390] on icon "button" at bounding box center [935, 396] width 13 height 13
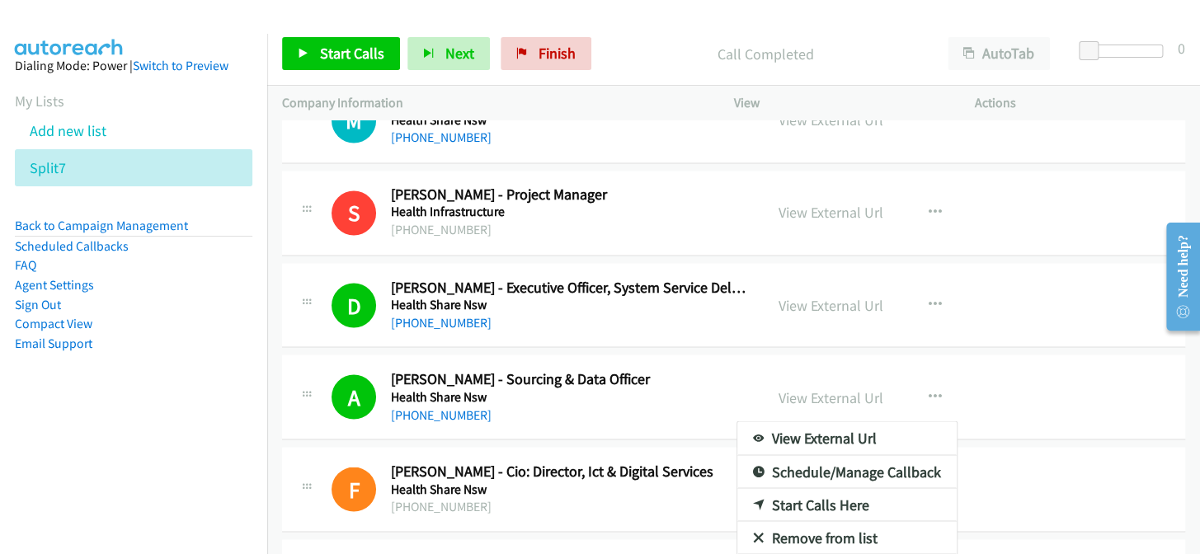
click at [240, 308] on aside "Dialing Mode: Power | Switch to Preview My Lists Add new list Split7 Back to Ca…" at bounding box center [133, 231] width 267 height 394
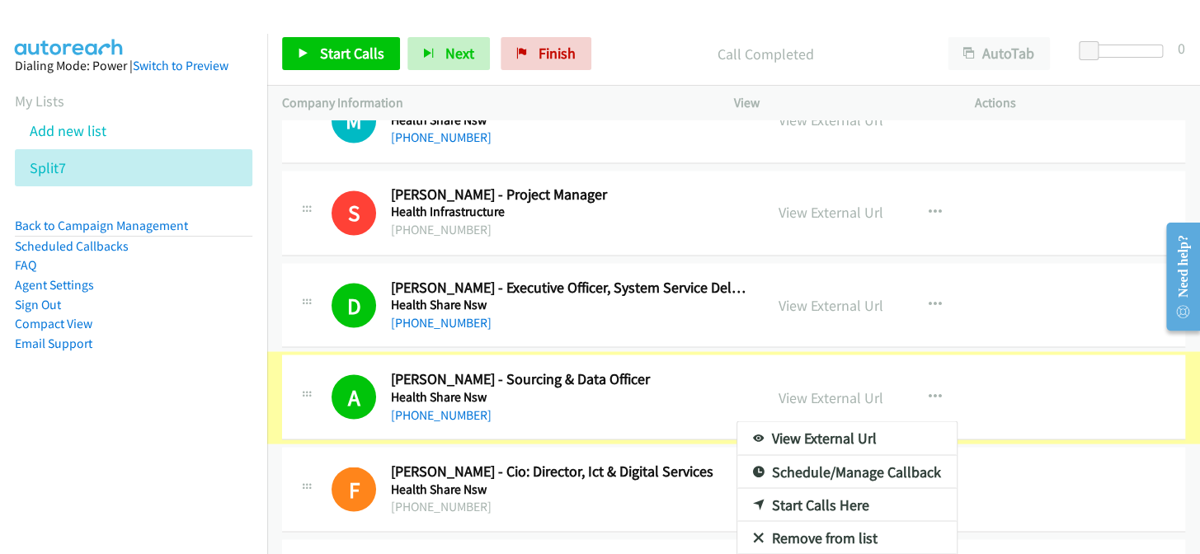
click at [701, 76] on div at bounding box center [600, 277] width 1200 height 554
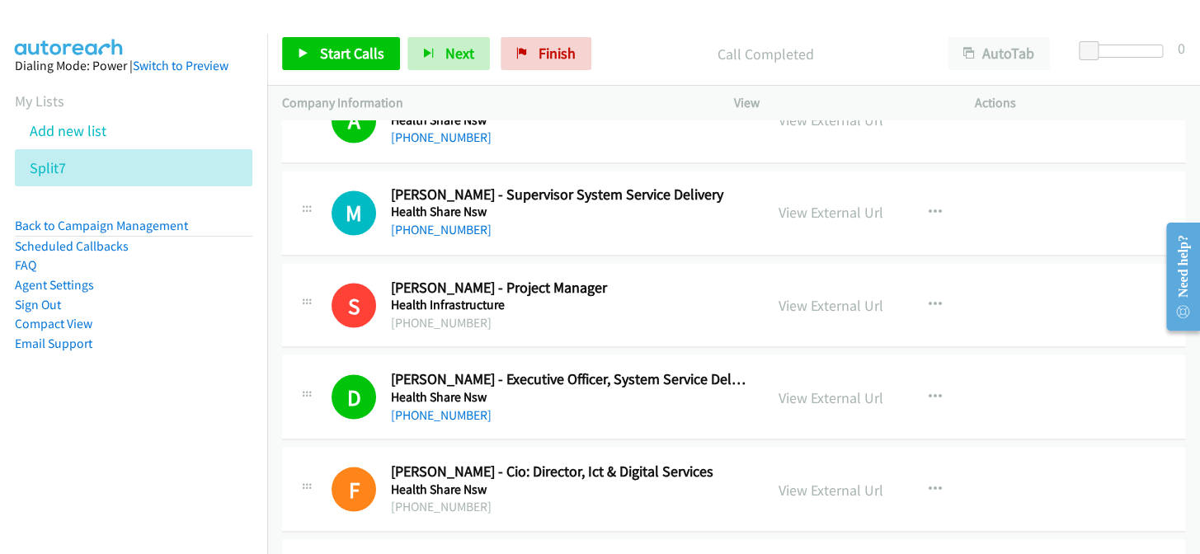
scroll to position [17037, 0]
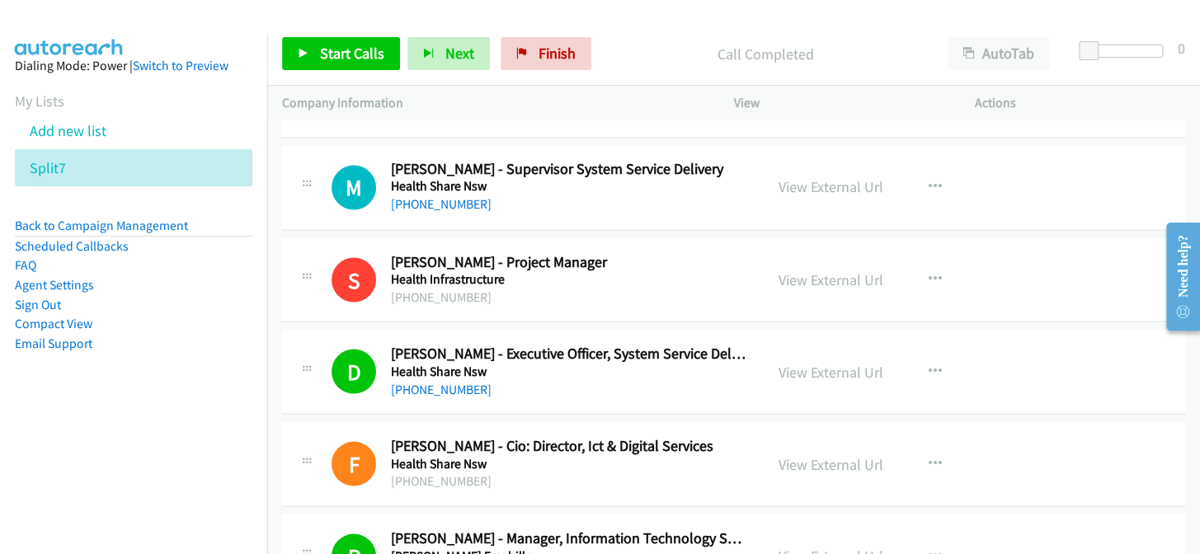
drag, startPoint x: 703, startPoint y: 92, endPoint x: 709, endPoint y: 101, distance: 10.1
click at [710, 79] on div "Start Calls Pause Next Finish Call Completed AutoTab AutoTab 0 Company Informat…" at bounding box center [733, 71] width 933 height 99
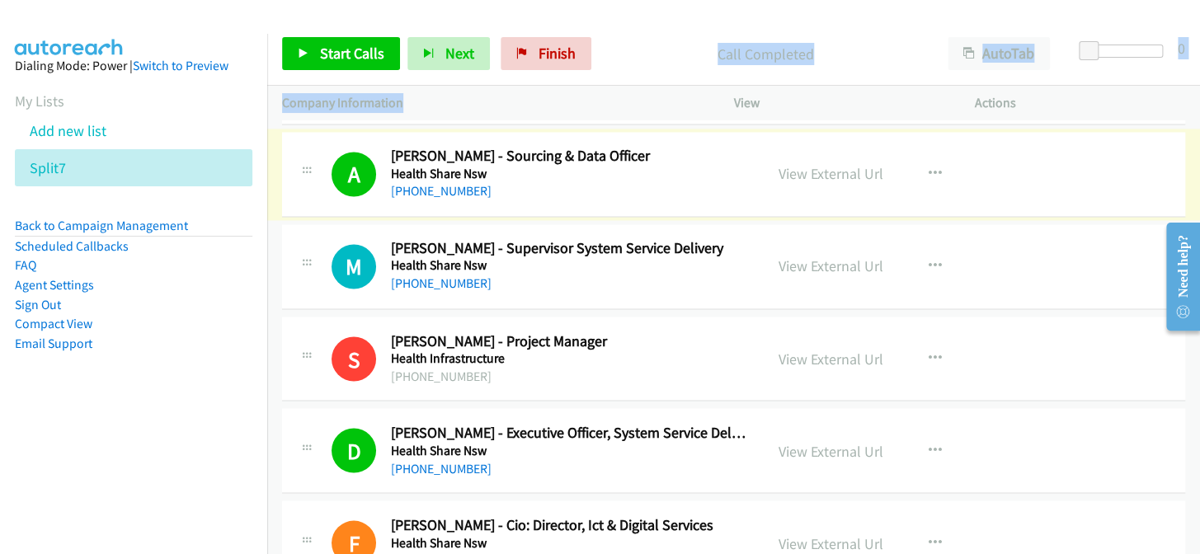
scroll to position [16959, 0]
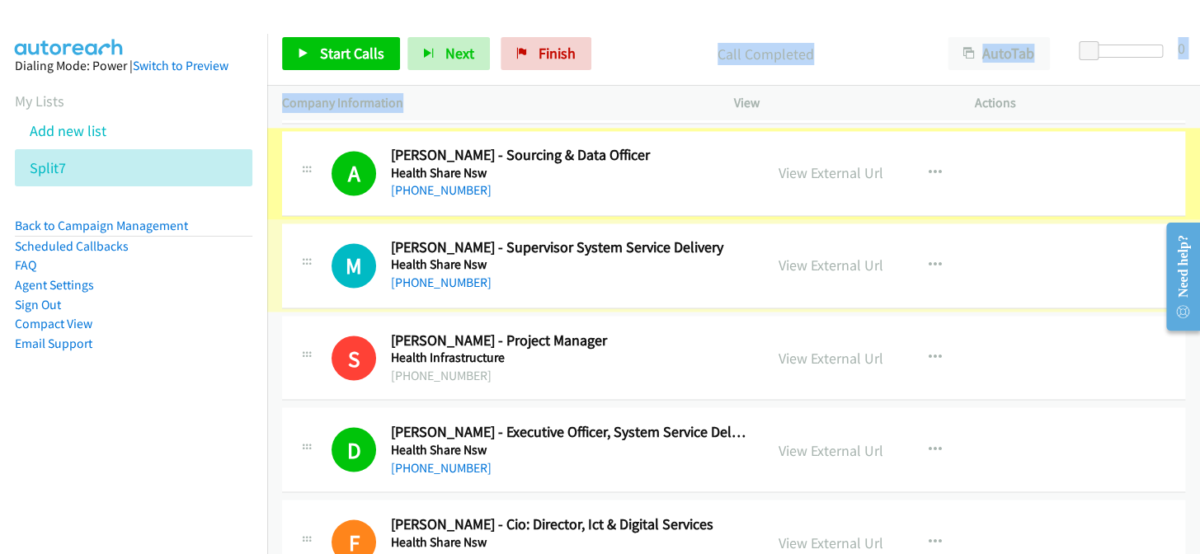
click at [614, 70] on div "Start Calls Pause Next Finish Call Completed AutoTab AutoTab 0" at bounding box center [733, 53] width 933 height 63
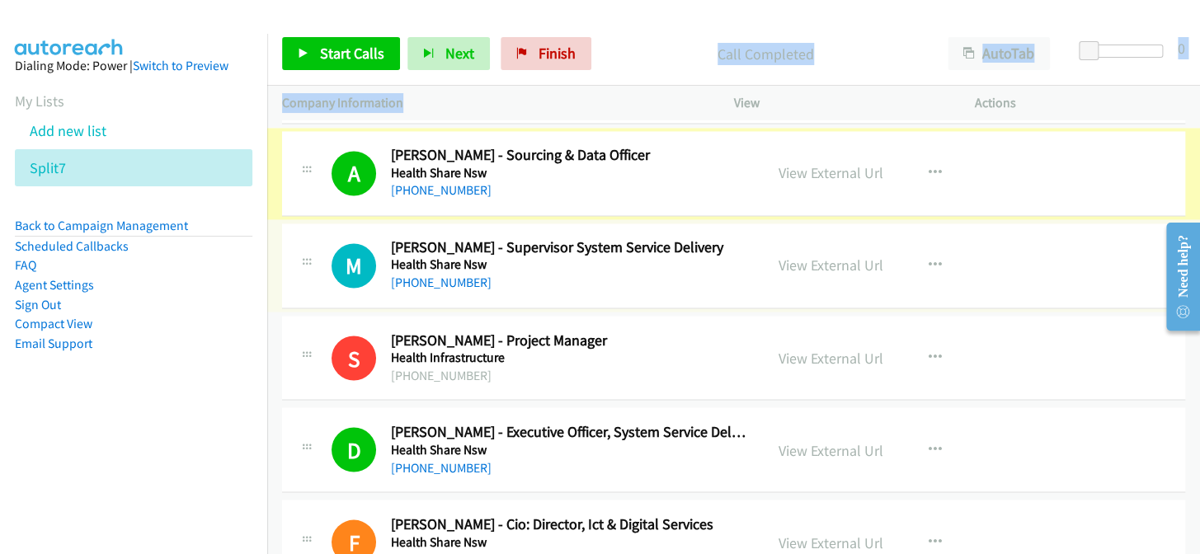
click at [618, 76] on div "Start Calls Pause Next Finish Call Completed AutoTab AutoTab 0" at bounding box center [733, 53] width 933 height 63
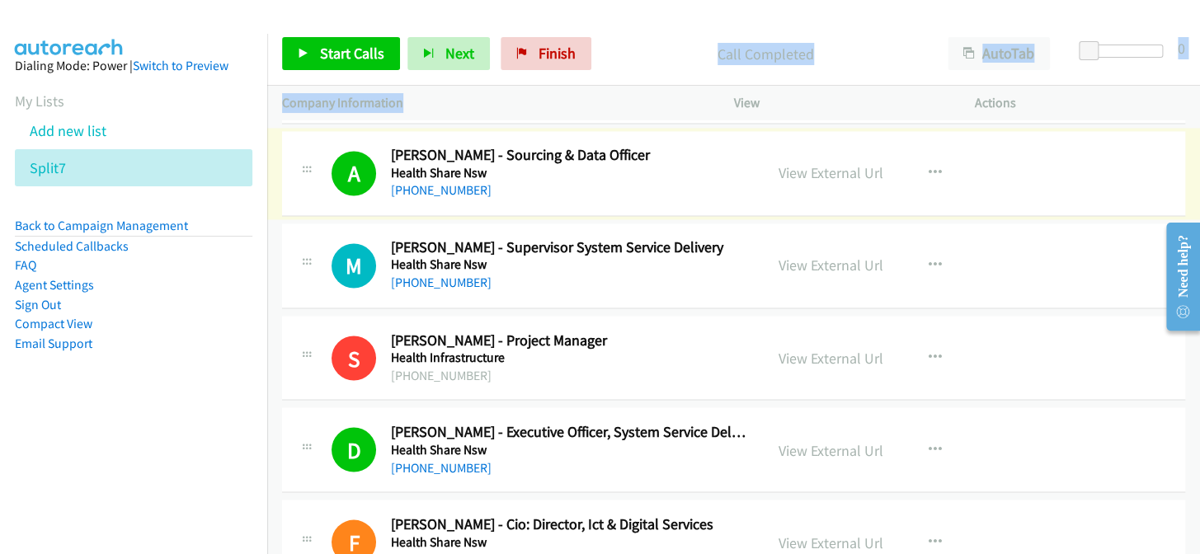
click at [616, 78] on div "Start Calls Pause Next Finish Call Completed AutoTab AutoTab 0" at bounding box center [733, 53] width 933 height 63
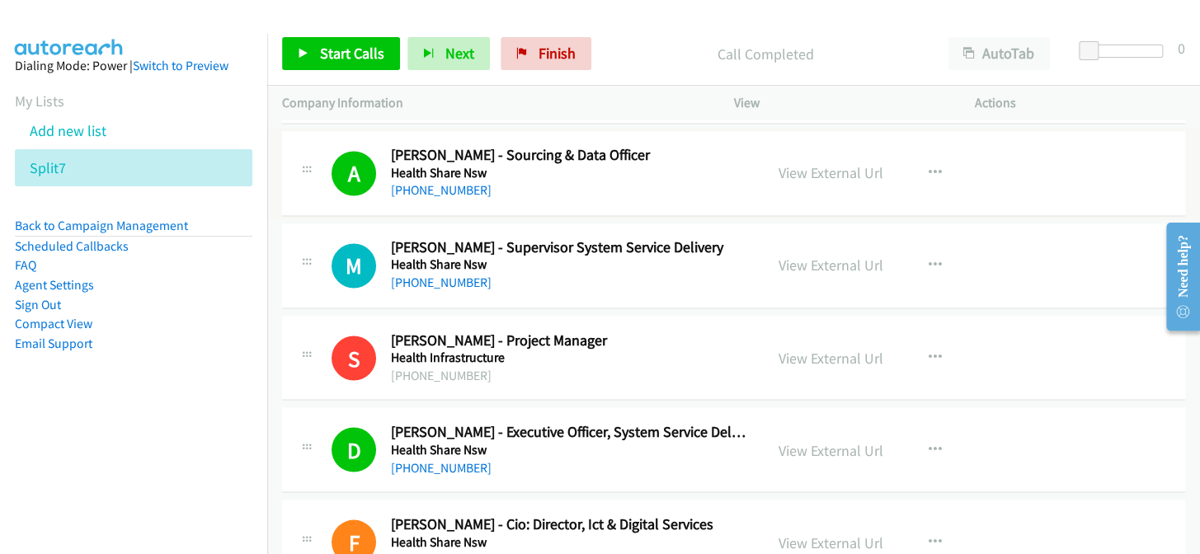
click at [618, 78] on div "Start Calls Pause Next Finish Call Completed AutoTab AutoTab 0" at bounding box center [733, 53] width 933 height 63
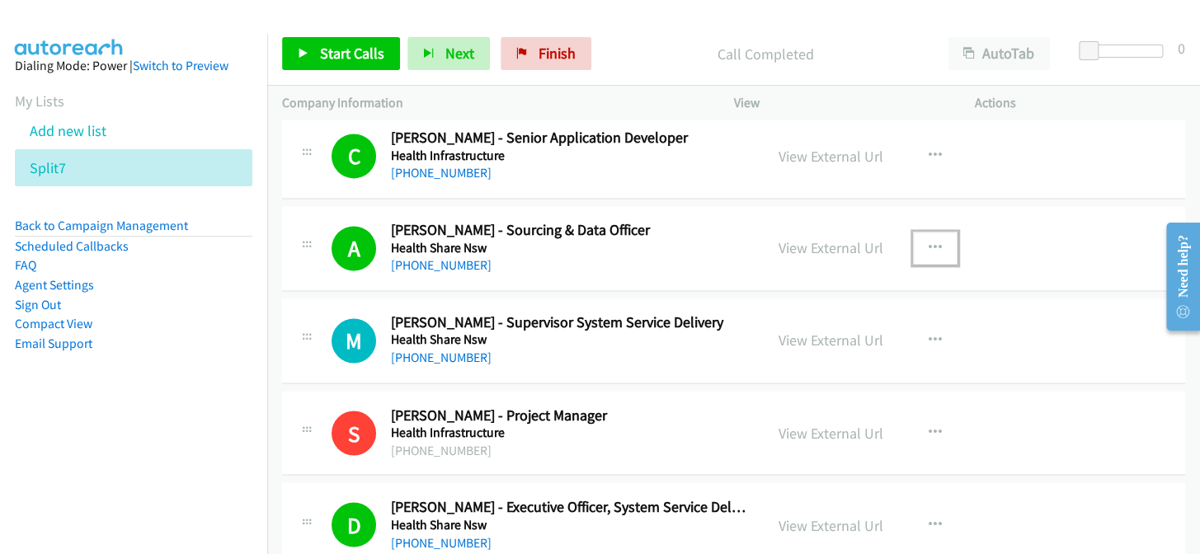
click at [919, 233] on button "button" at bounding box center [935, 248] width 45 height 33
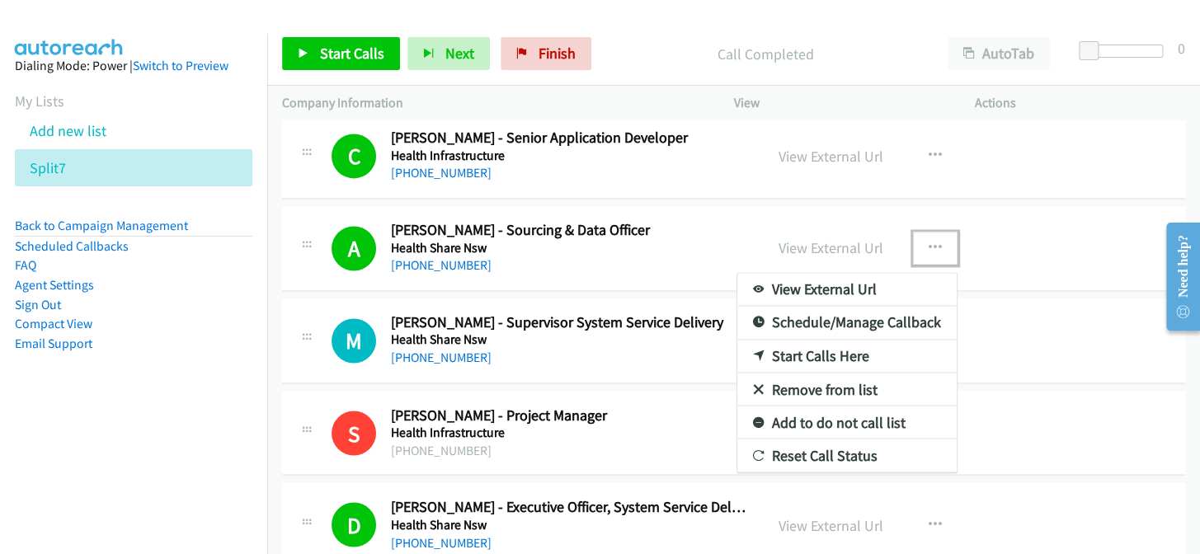
click at [845, 406] on link "Add to do not call list" at bounding box center [846, 422] width 219 height 33
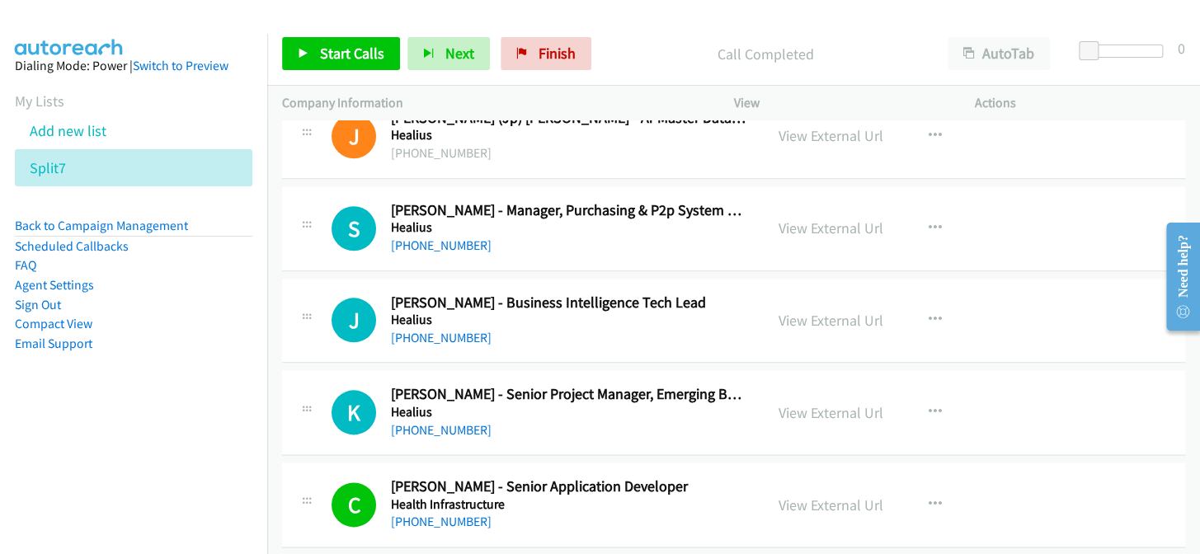
scroll to position [16509, 0]
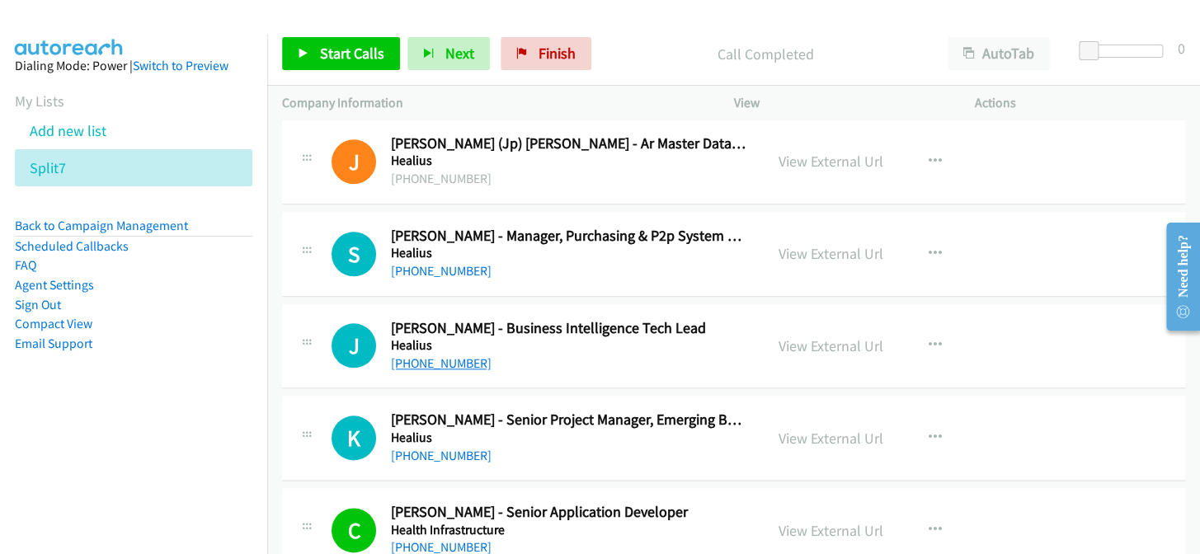
click at [416, 355] on link "+61 2 8116 3111" at bounding box center [441, 363] width 101 height 16
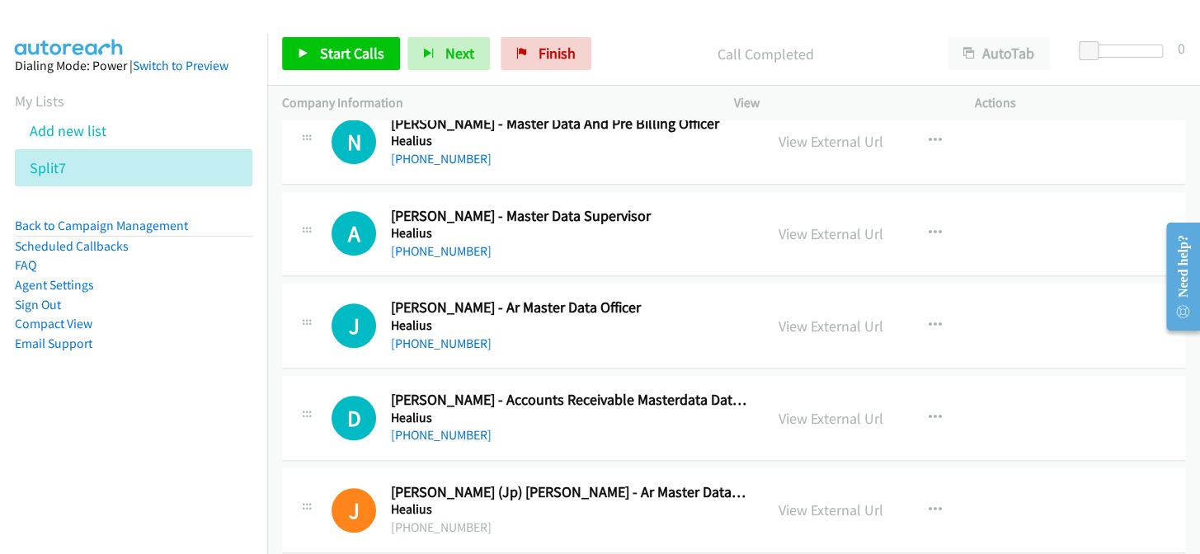
scroll to position [16134, 0]
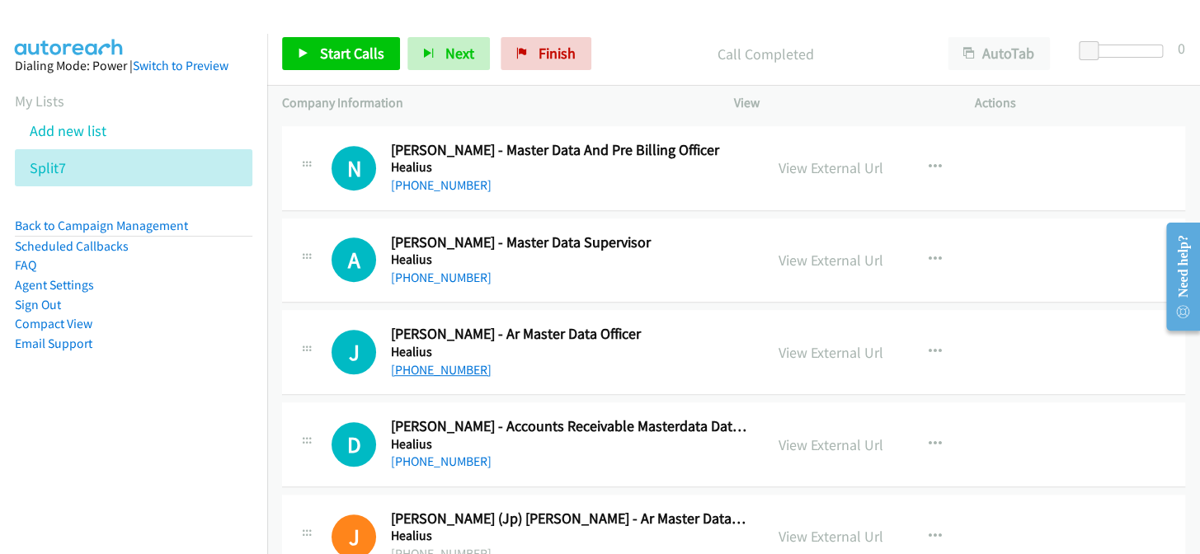
click at [458, 362] on link "+61 401 904 543" at bounding box center [441, 370] width 101 height 16
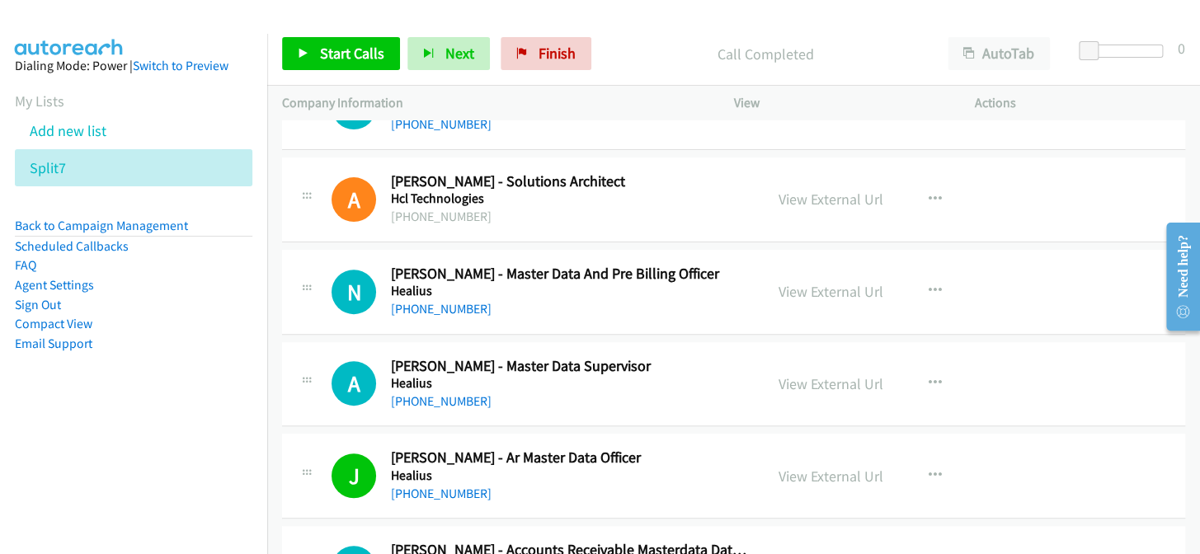
scroll to position [15984, 0]
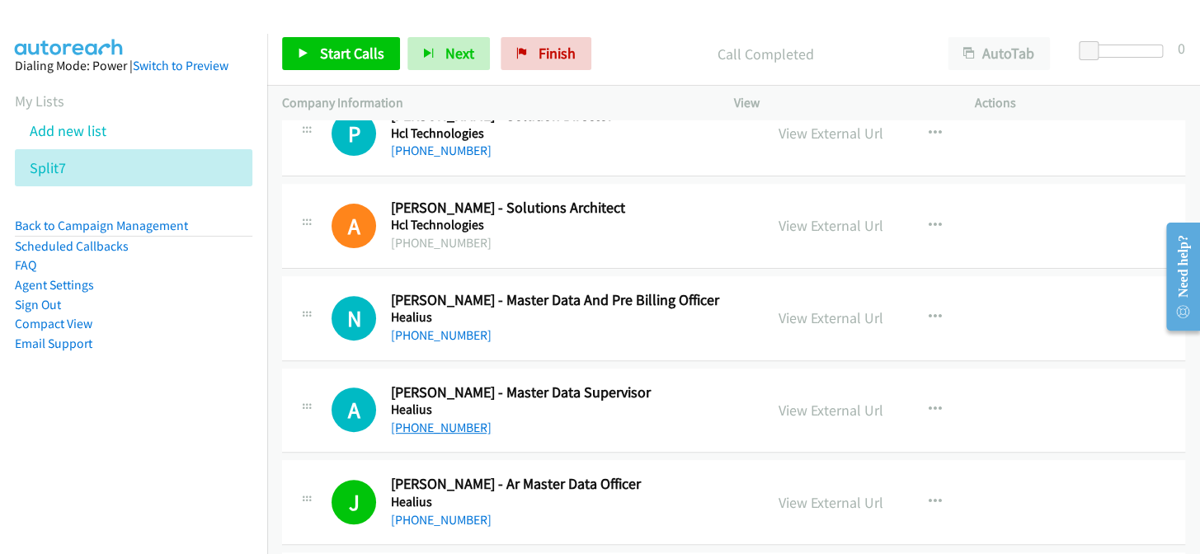
click at [471, 420] on link "+61 432 233 895" at bounding box center [441, 428] width 101 height 16
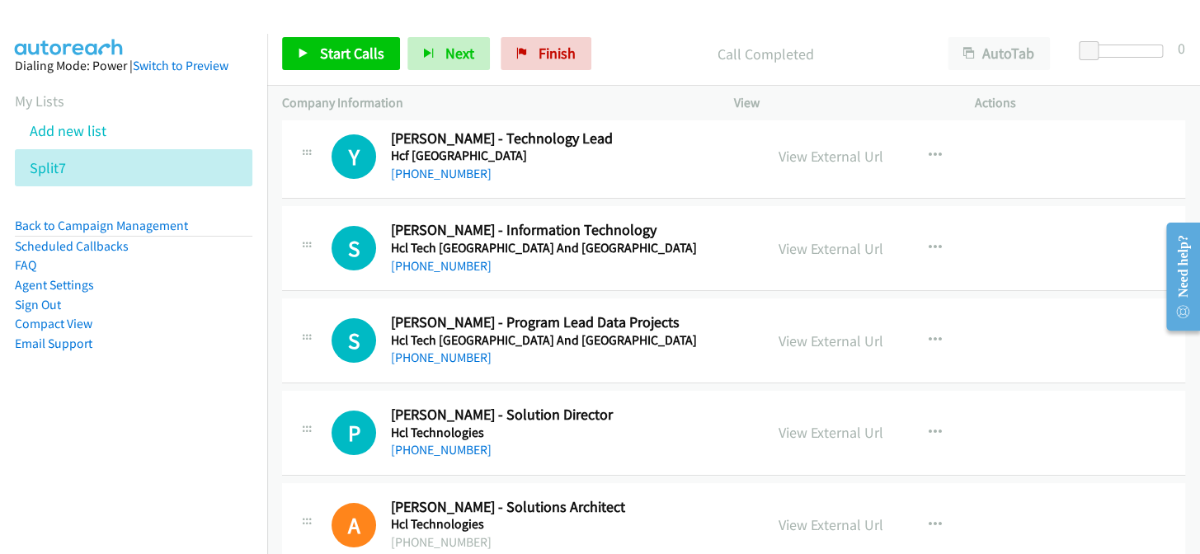
scroll to position [15685, 0]
click at [437, 442] on link "+61 415 911 595" at bounding box center [441, 450] width 101 height 16
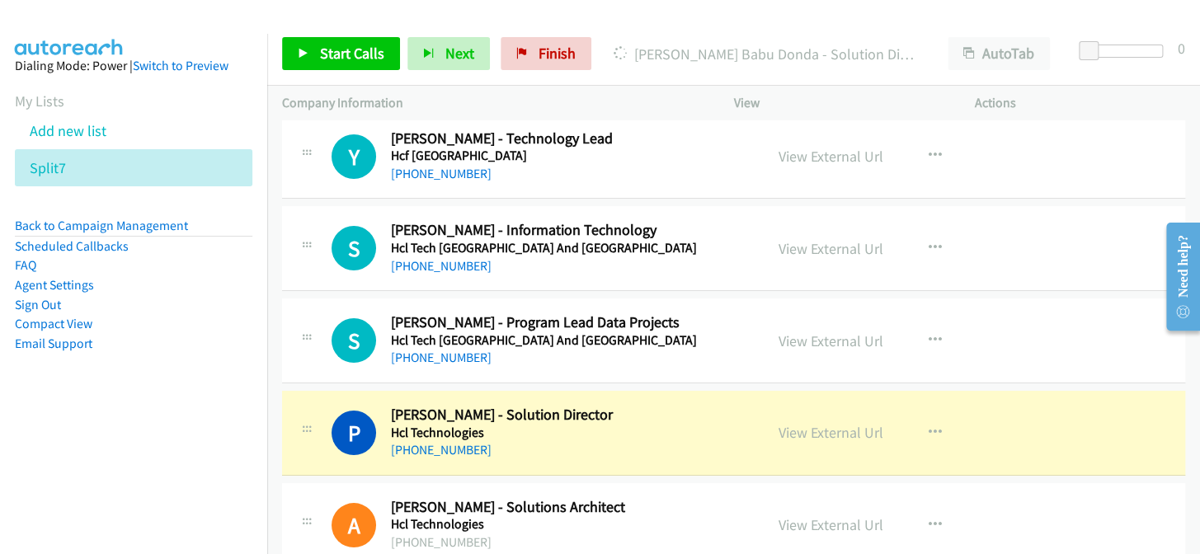
scroll to position [15610, 0]
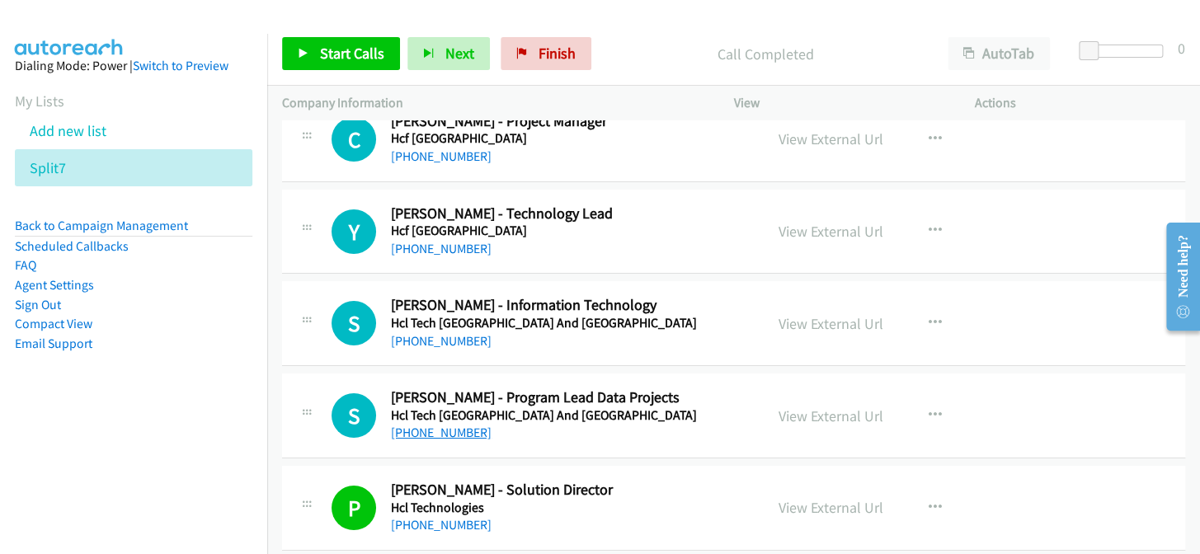
click at [440, 425] on link "+61 450 879 194" at bounding box center [441, 433] width 101 height 16
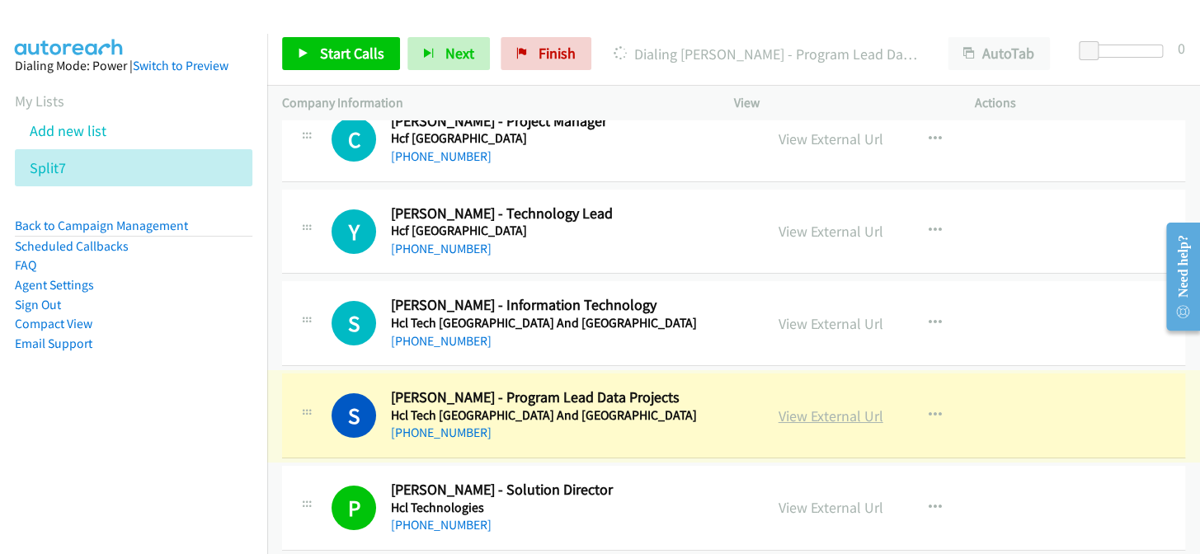
click at [828, 407] on link "View External Url" at bounding box center [830, 416] width 105 height 19
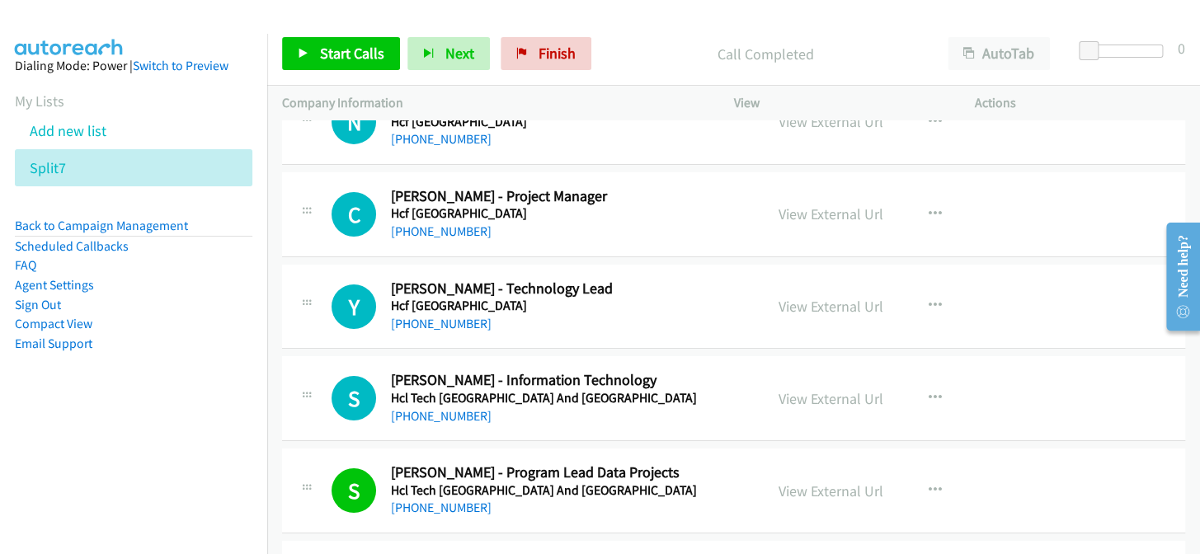
scroll to position [15459, 0]
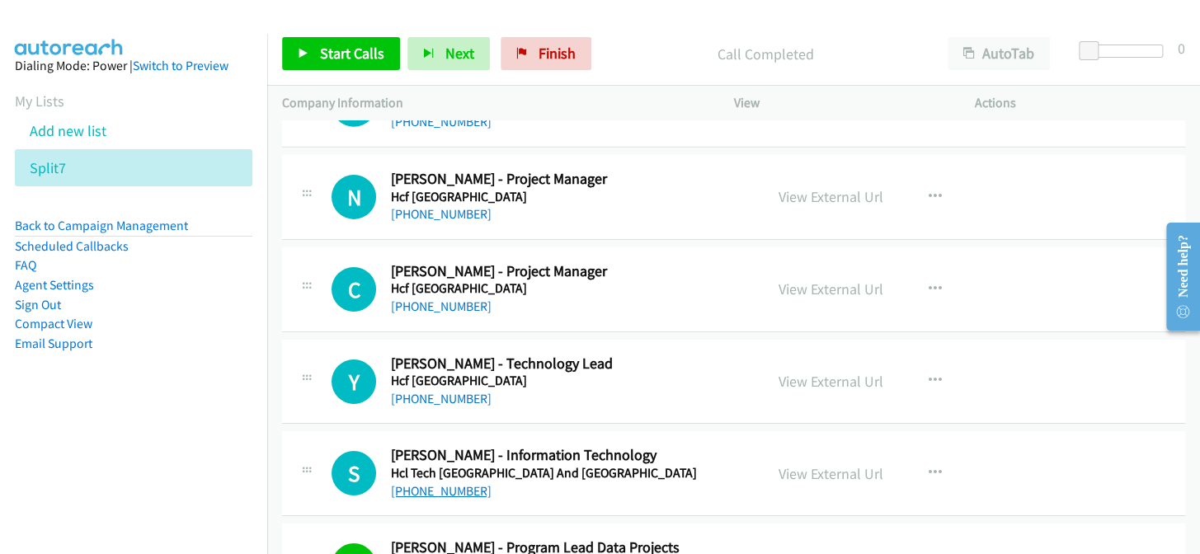
click at [439, 483] on link "+61 7 8081 1513" at bounding box center [441, 491] width 101 height 16
click at [441, 483] on link "+61 7 8081 1513" at bounding box center [441, 491] width 101 height 16
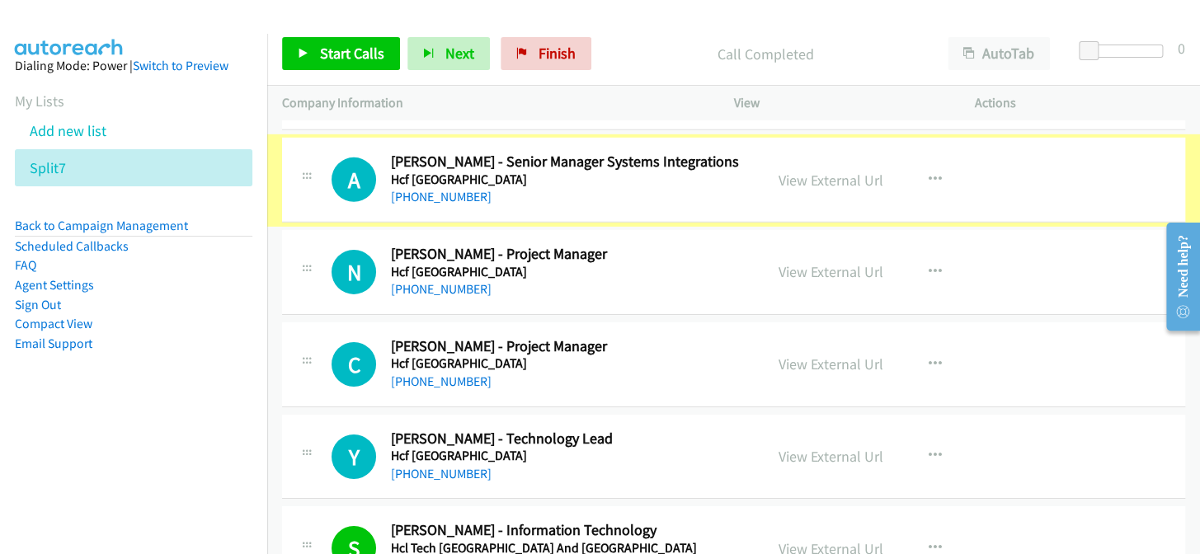
scroll to position [15384, 0]
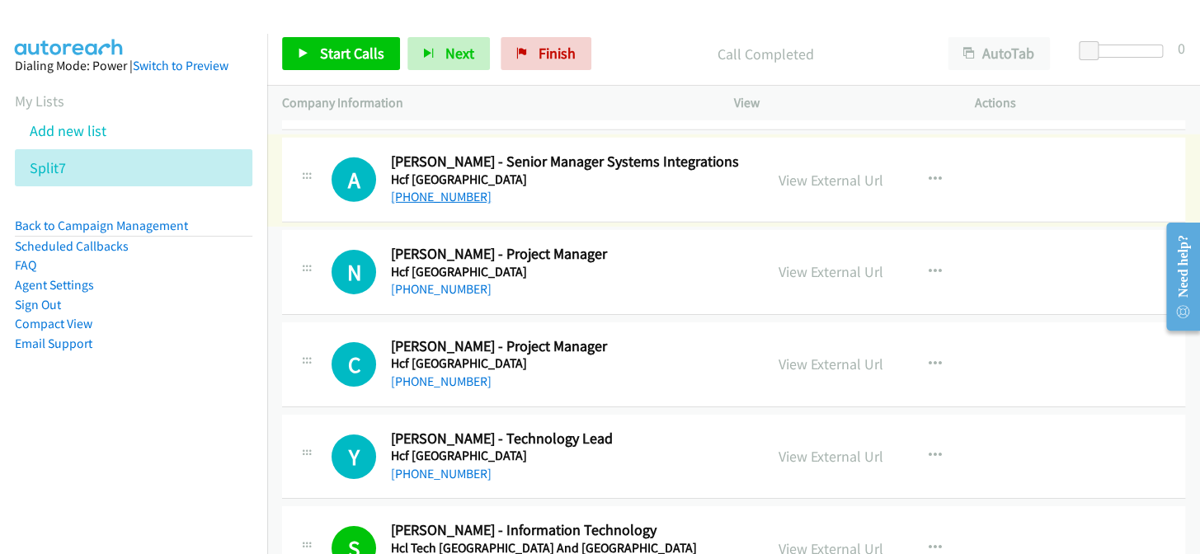
click at [425, 189] on link "+61 412 830 204" at bounding box center [441, 197] width 101 height 16
drag, startPoint x: 434, startPoint y: 270, endPoint x: 454, endPoint y: 276, distance: 20.9
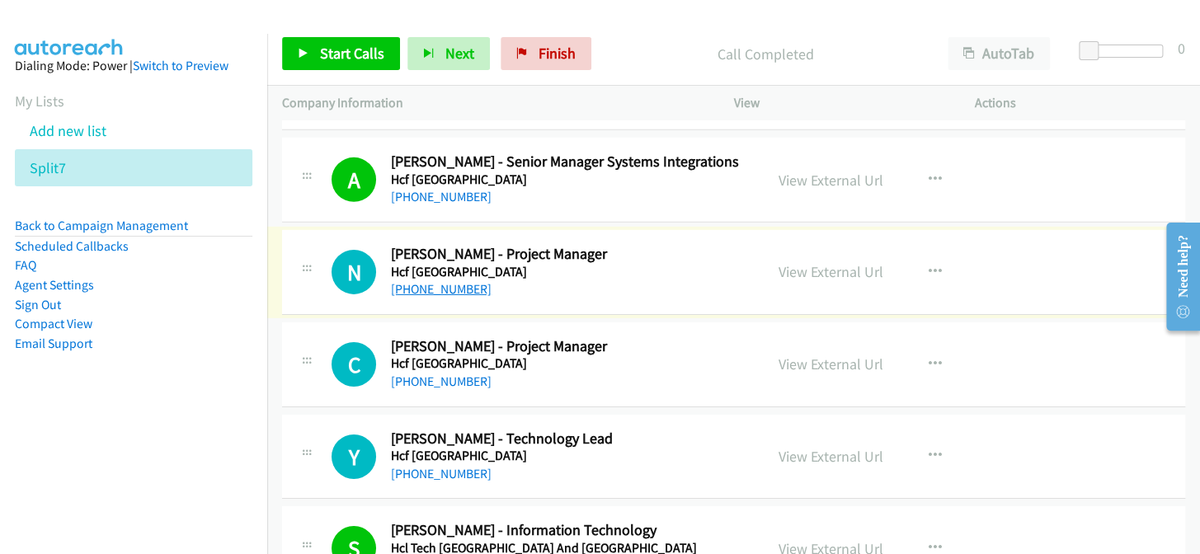
click at [449, 281] on link "+64 21 347 696" at bounding box center [441, 289] width 101 height 16
drag, startPoint x: 416, startPoint y: 402, endPoint x: 454, endPoint y: 350, distance: 63.8
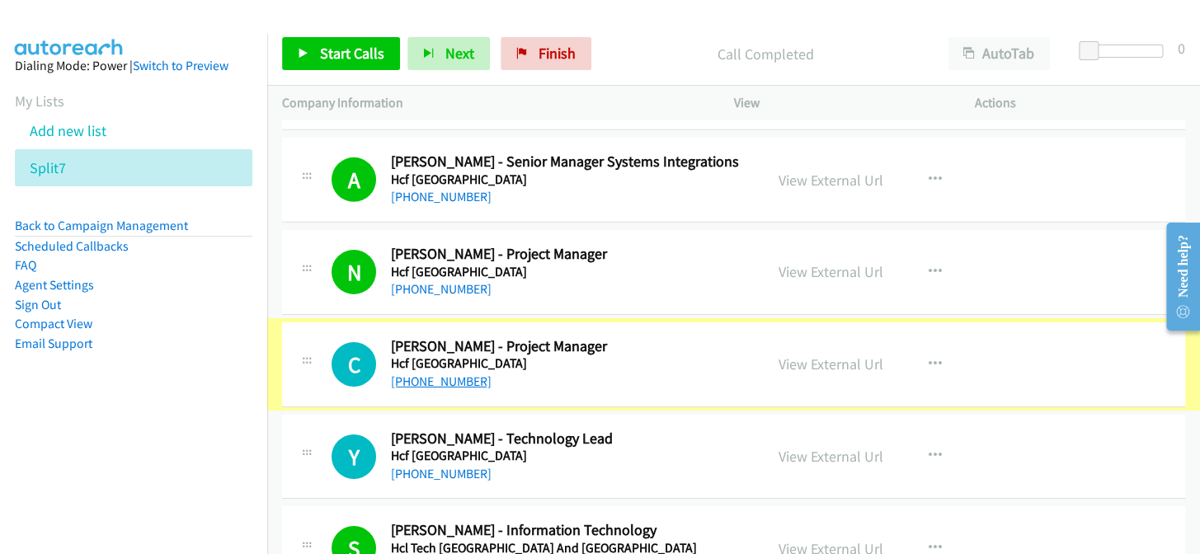
drag, startPoint x: 448, startPoint y: 360, endPoint x: 430, endPoint y: 355, distance: 17.8
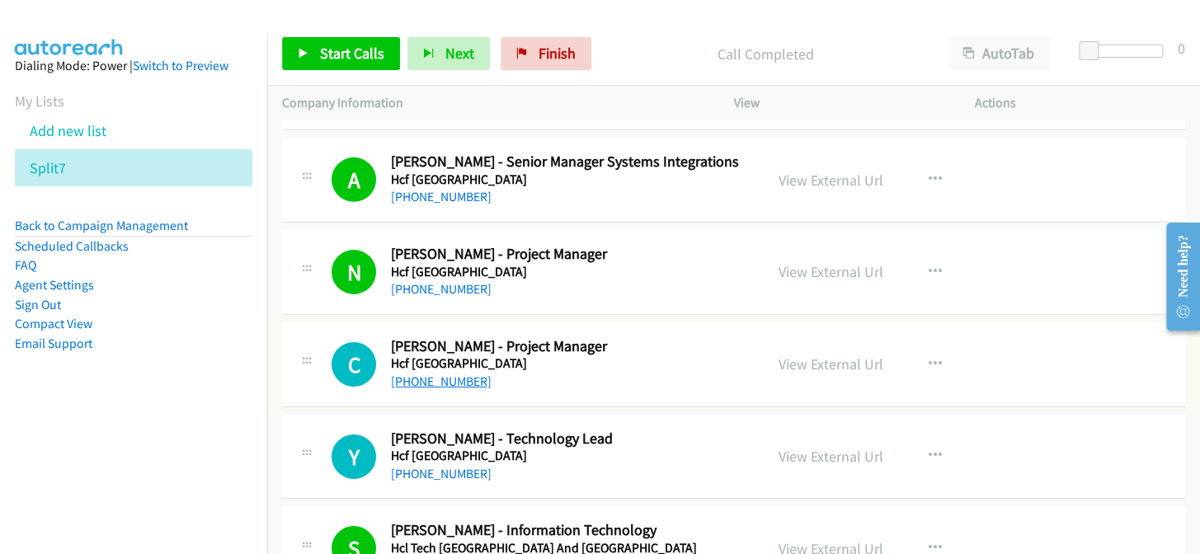
click at [430, 374] on link "+61 417 481 691" at bounding box center [441, 382] width 101 height 16
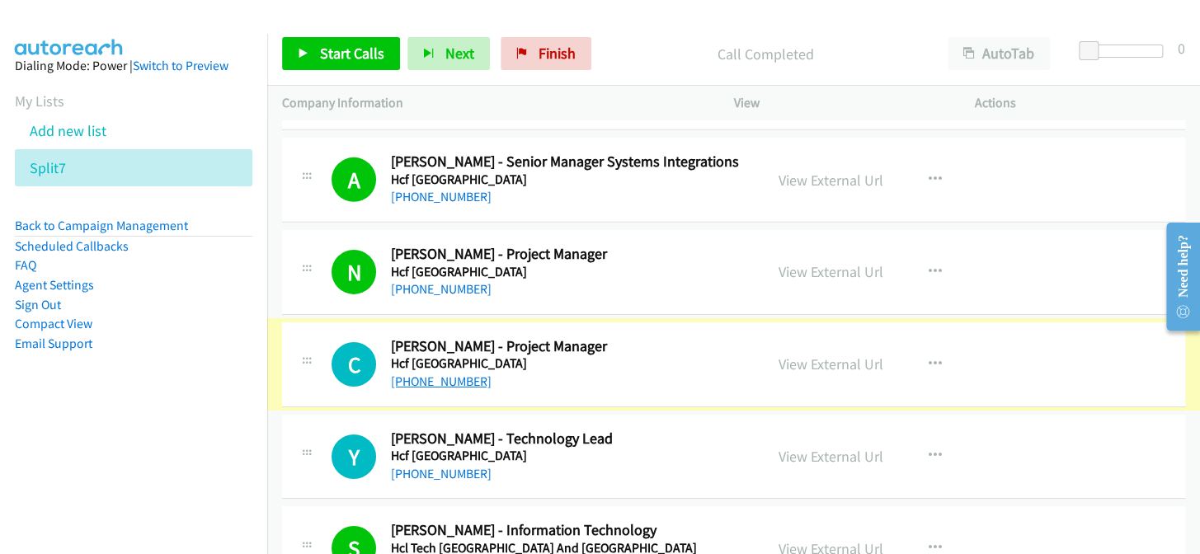
drag, startPoint x: 431, startPoint y: 359, endPoint x: 427, endPoint y: 369, distance: 10.7
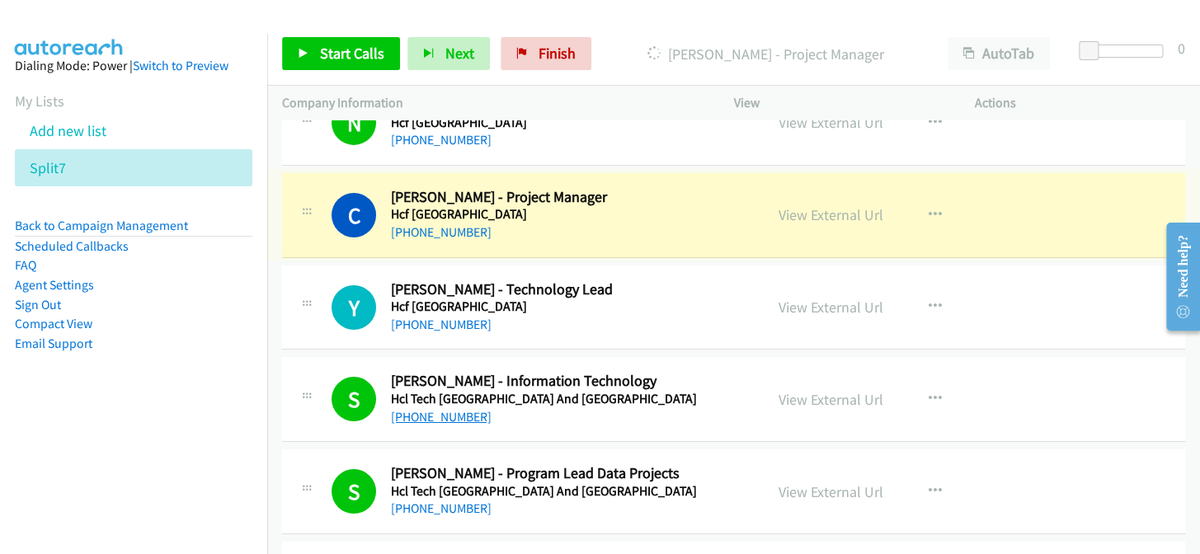
scroll to position [15535, 0]
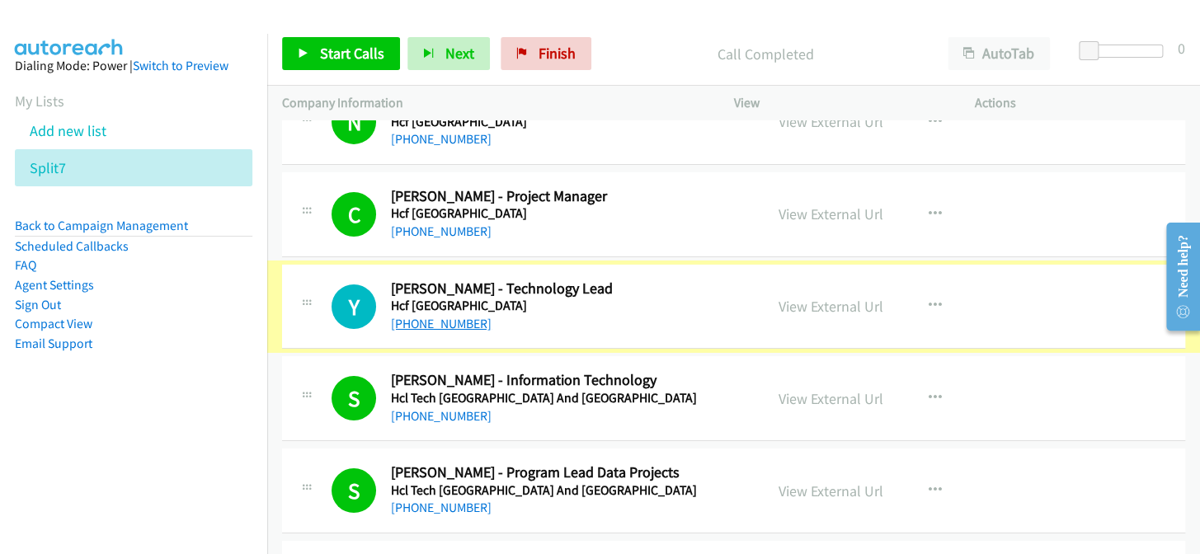
click at [440, 316] on link "+61 404 343 860" at bounding box center [441, 324] width 101 height 16
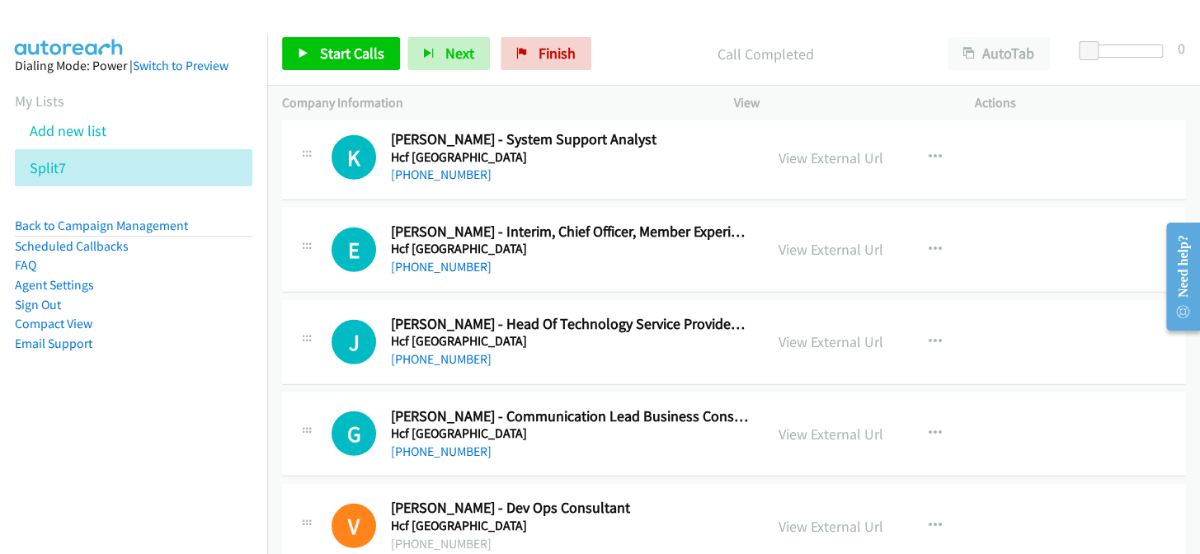
scroll to position [14860, 0]
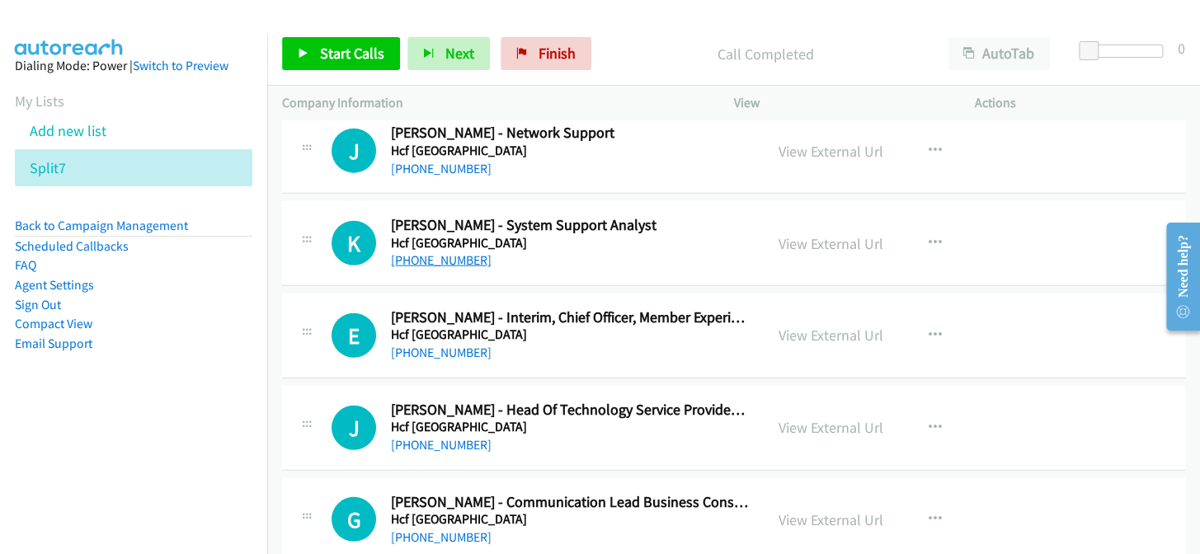
click at [411, 252] on link "+61 2 9290 0534" at bounding box center [441, 260] width 101 height 16
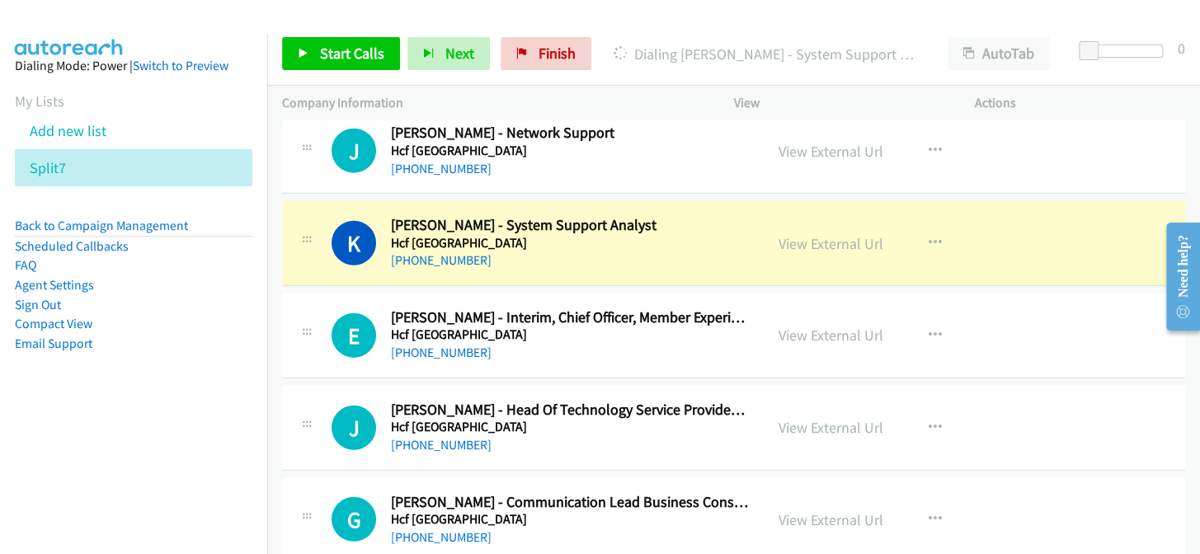
scroll to position [14934, 0]
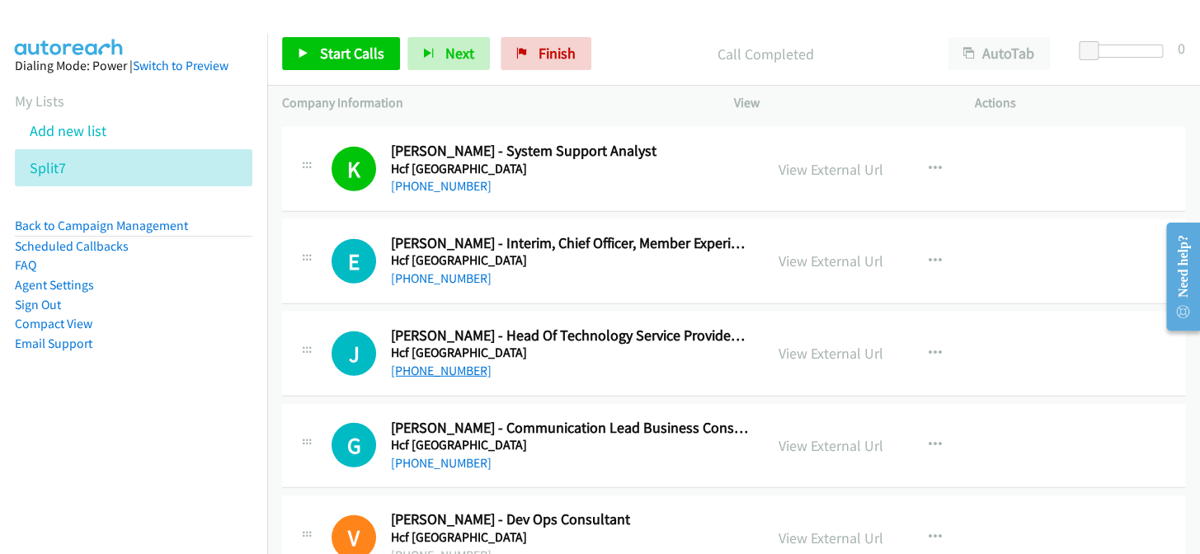
click at [426, 363] on link "+61 2 9448 9907" at bounding box center [441, 371] width 101 height 16
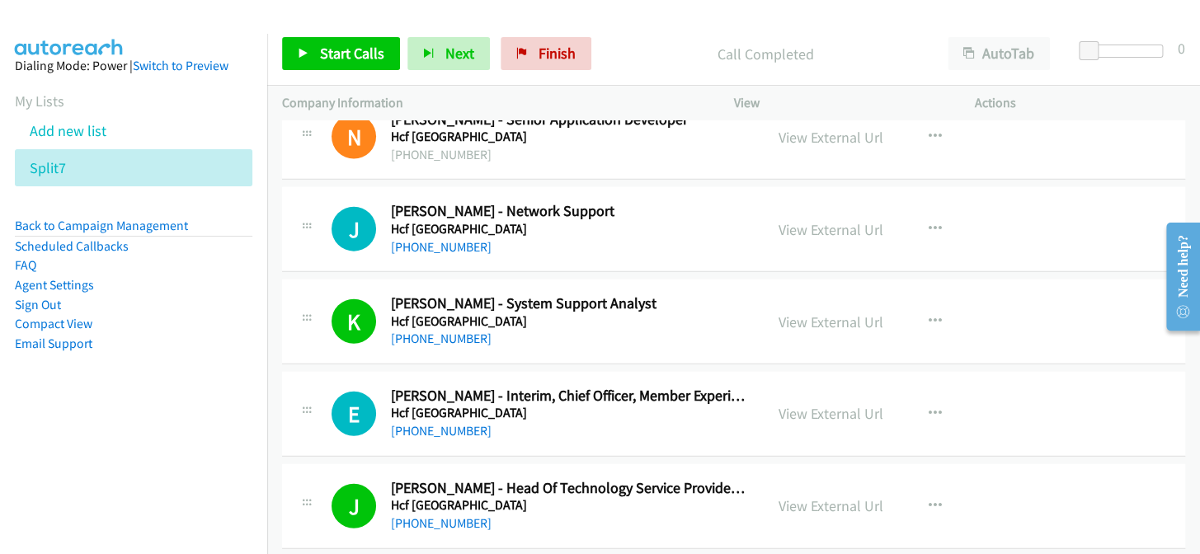
scroll to position [14710, 0]
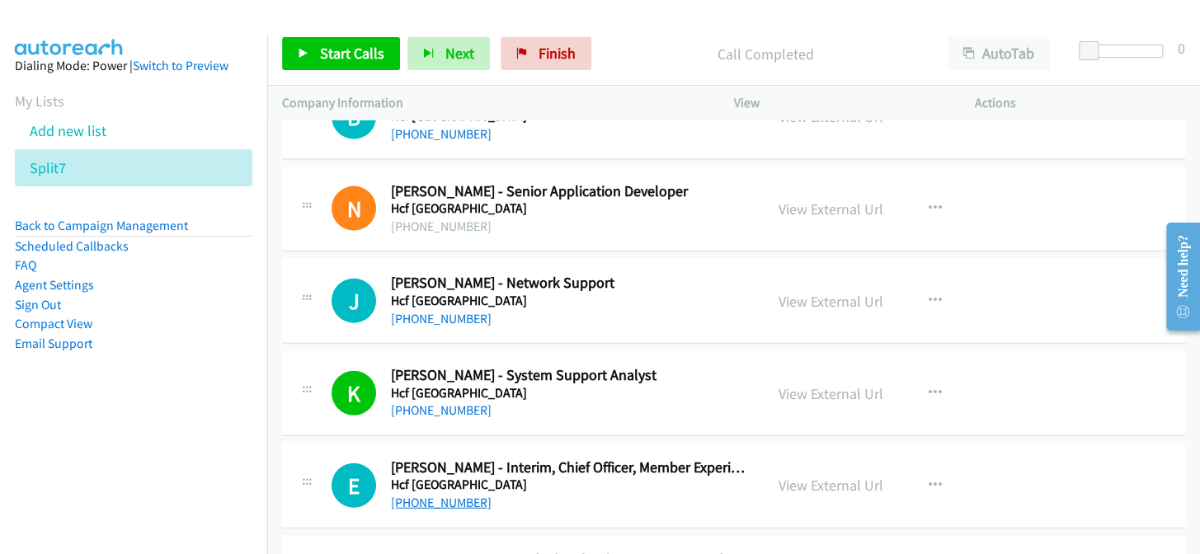
click at [420, 495] on link "+61 418 206 401" at bounding box center [441, 503] width 101 height 16
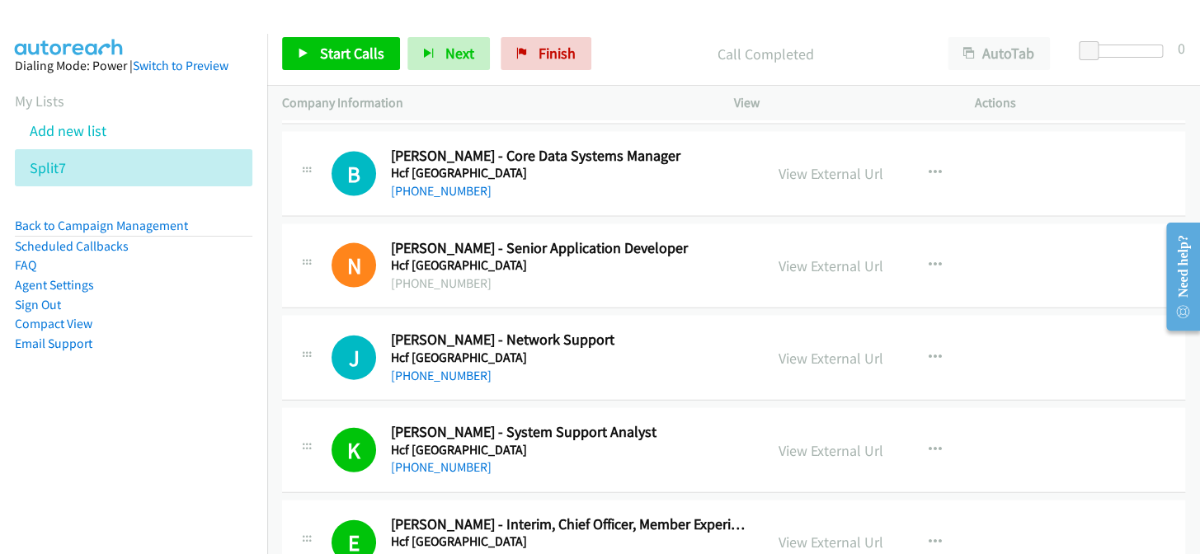
scroll to position [14635, 0]
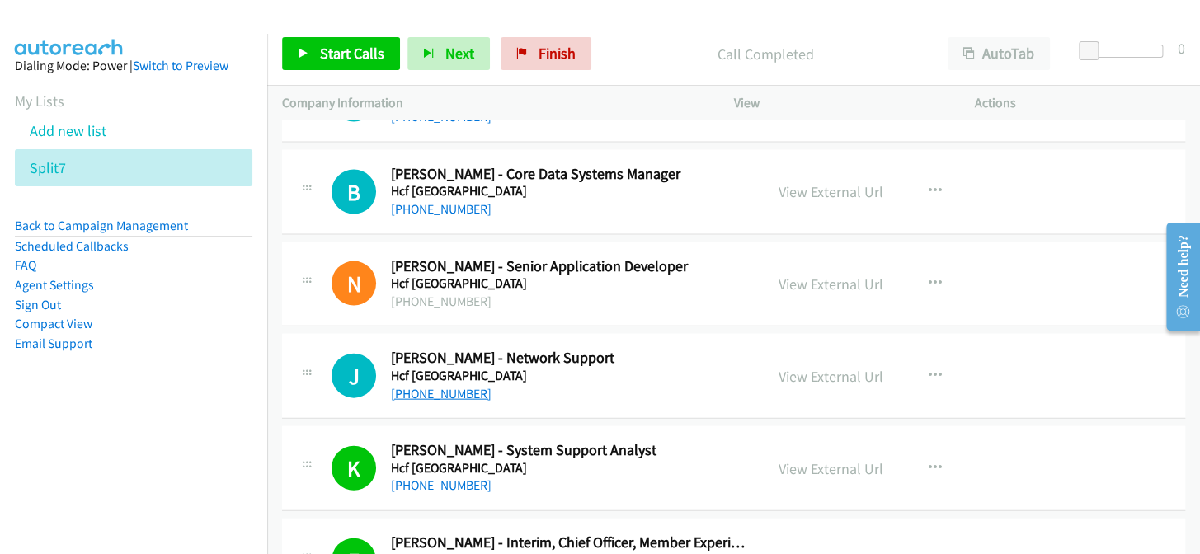
click at [435, 386] on link "+61 2 9290 0360" at bounding box center [441, 394] width 101 height 16
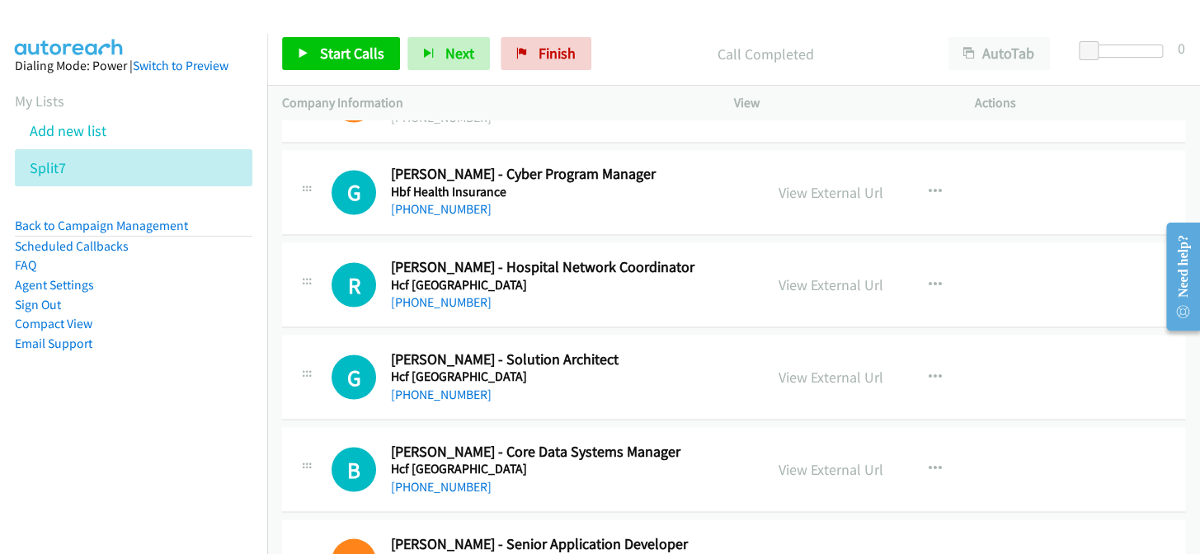
scroll to position [14335, 0]
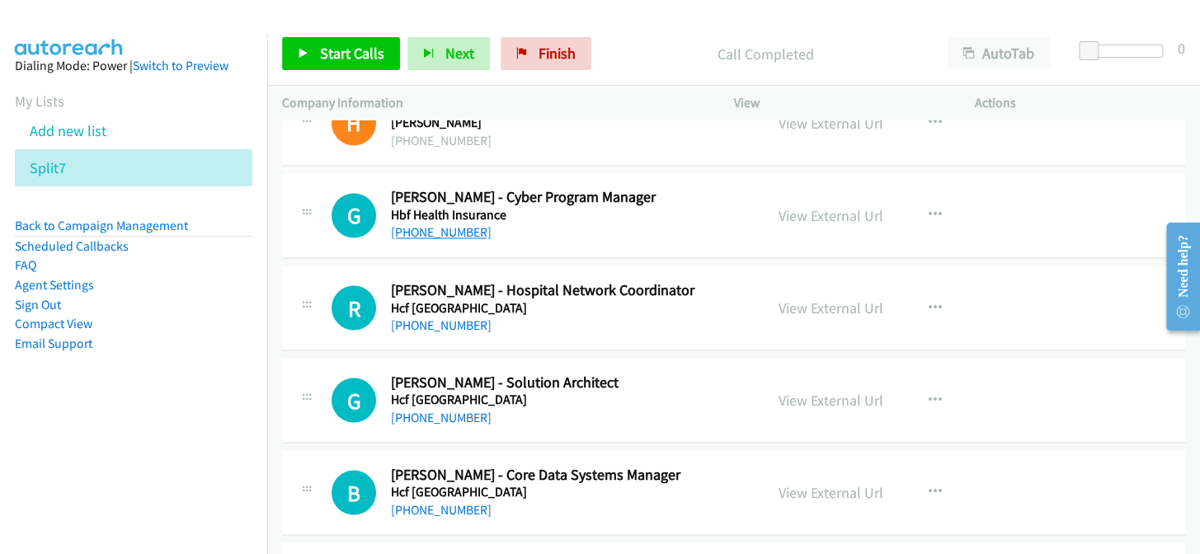
click at [440, 224] on link "+61 2 9427 5274" at bounding box center [441, 232] width 101 height 16
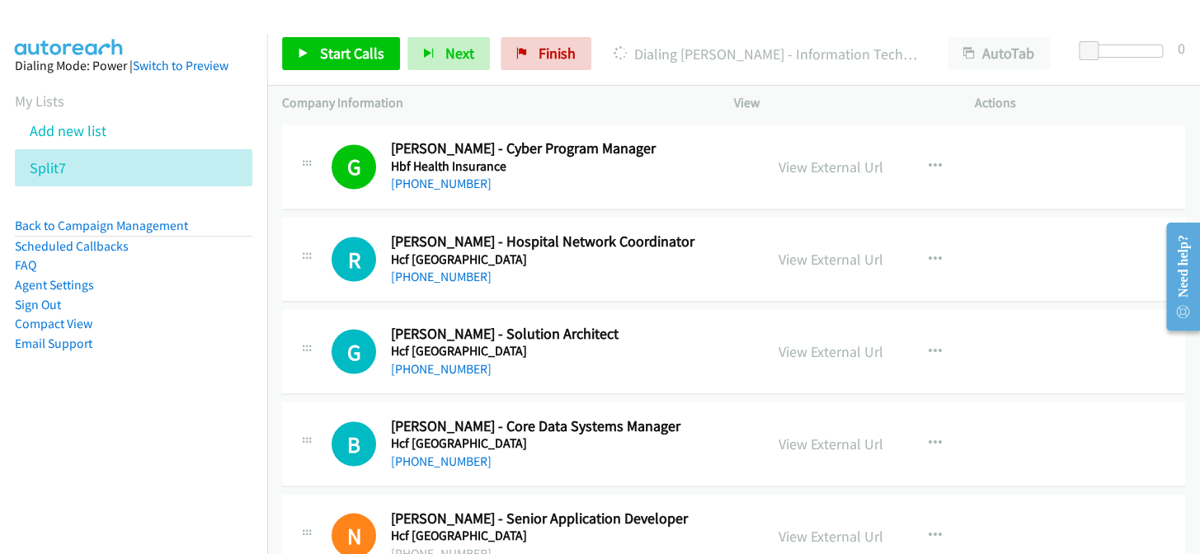
scroll to position [14410, 0]
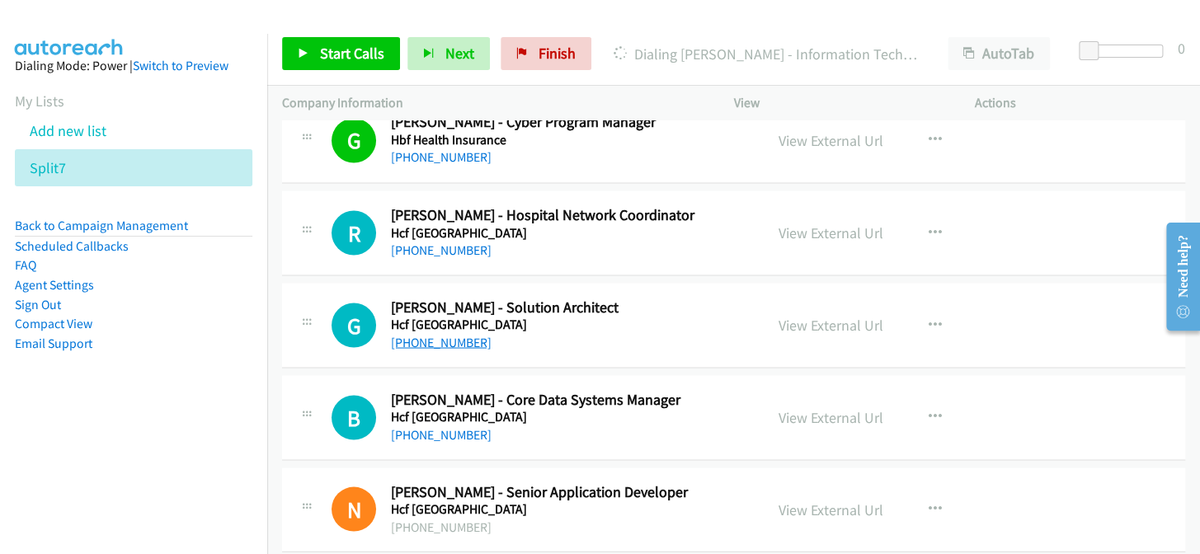
click at [433, 334] on link "+61 2 9290 0459" at bounding box center [441, 342] width 101 height 16
click at [455, 334] on link "+61 2 9290 0459" at bounding box center [441, 342] width 101 height 16
click at [425, 334] on link "+61 2 9290 0459" at bounding box center [441, 342] width 101 height 16
click at [445, 426] on link "+61 2 9290 0500" at bounding box center [441, 434] width 101 height 16
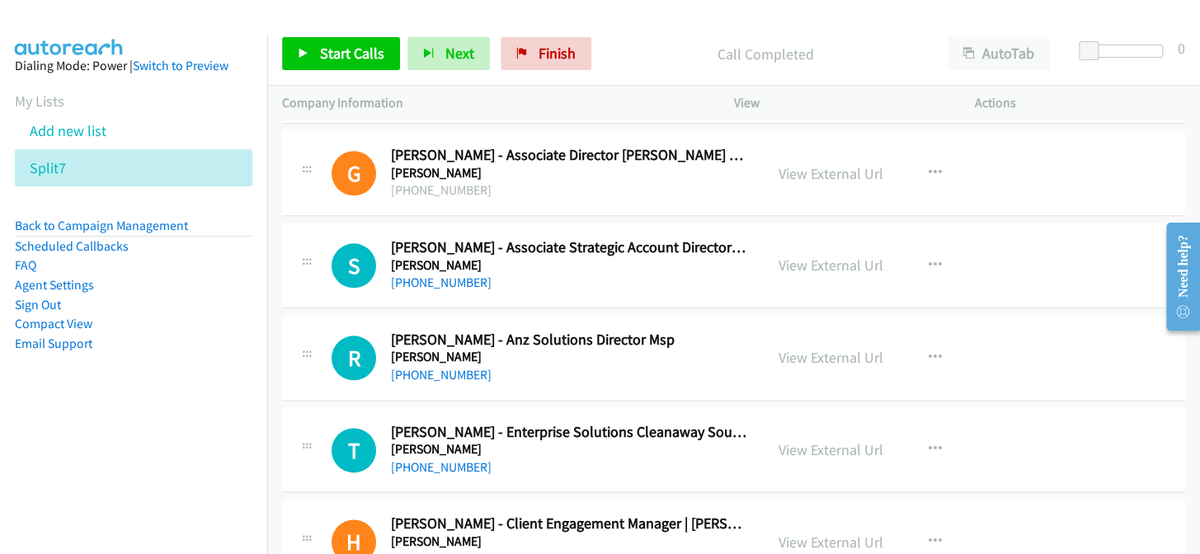
scroll to position [13885, 0]
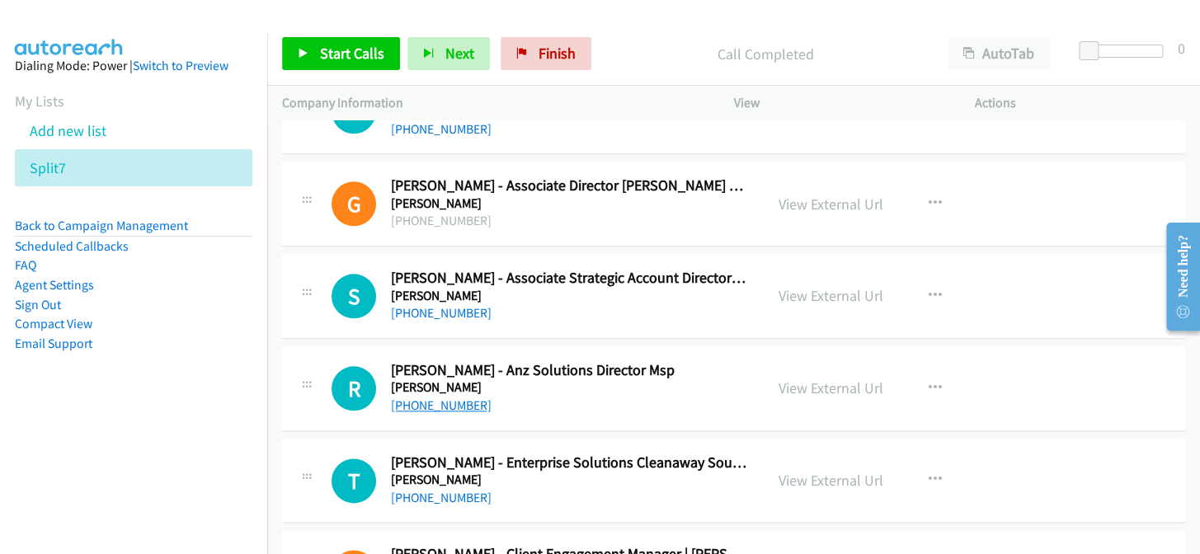
click at [440, 397] on link "+61 498 000 792" at bounding box center [441, 405] width 101 height 16
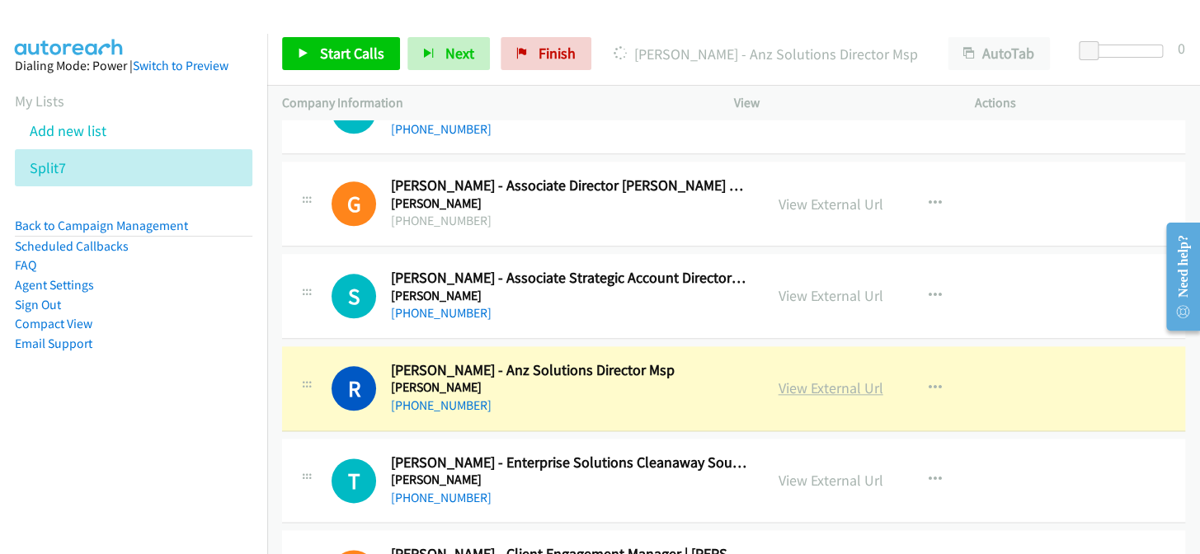
click at [861, 379] on link "View External Url" at bounding box center [830, 388] width 105 height 19
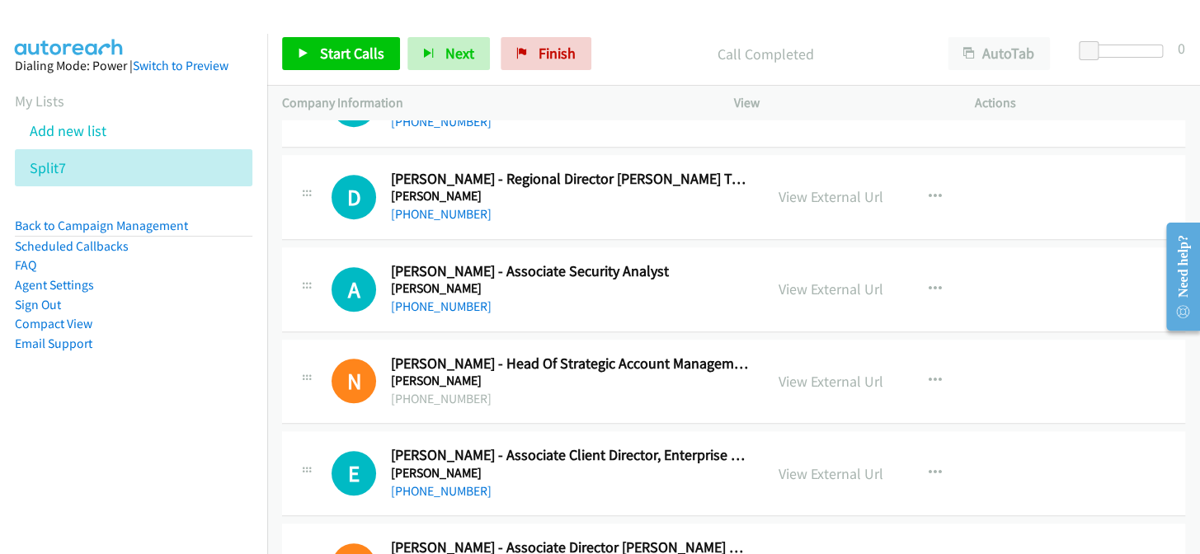
scroll to position [13510, 0]
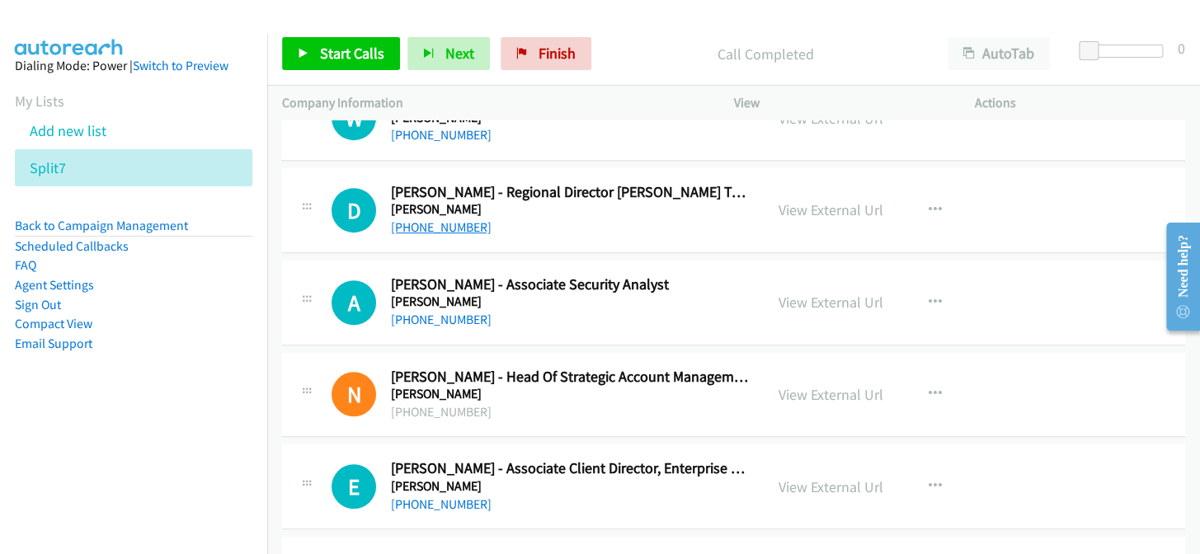
click at [451, 219] on link "+61 2 9249 2286" at bounding box center [441, 227] width 101 height 16
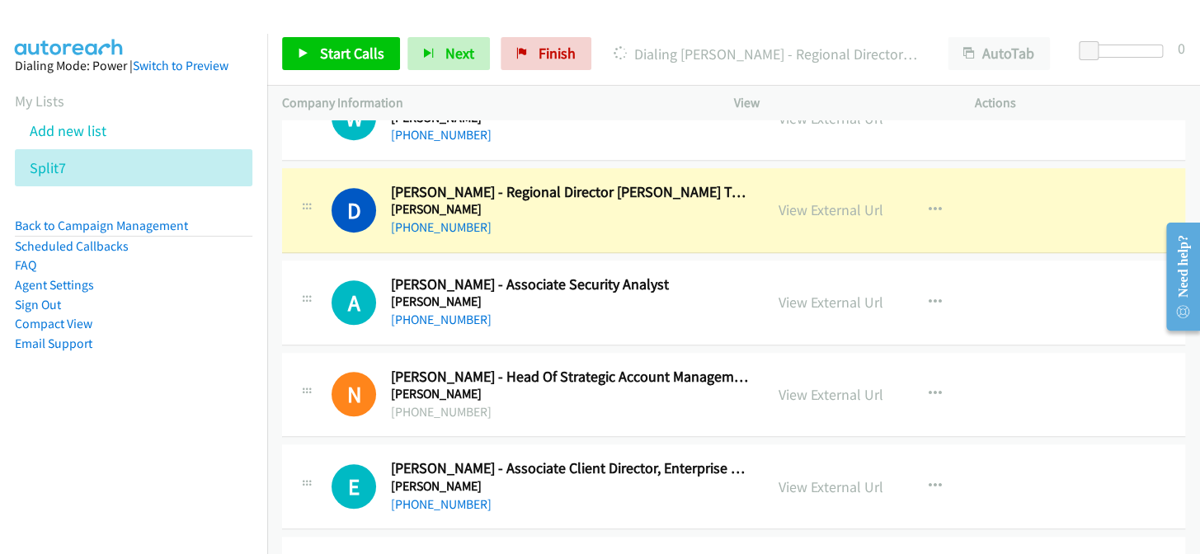
click at [543, 78] on div "Start Calls Pause Next Finish Dialing Daniel Jones - Regional Director Hays Tec…" at bounding box center [733, 53] width 933 height 63
click at [554, 54] on span "Finish" at bounding box center [556, 53] width 37 height 19
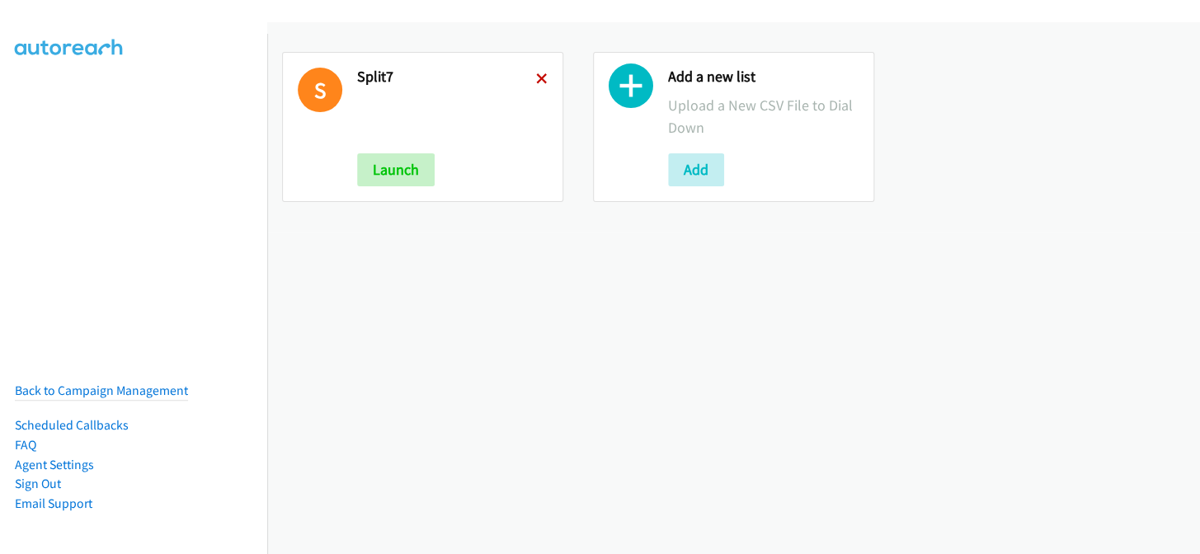
click at [542, 74] on icon at bounding box center [542, 80] width 12 height 12
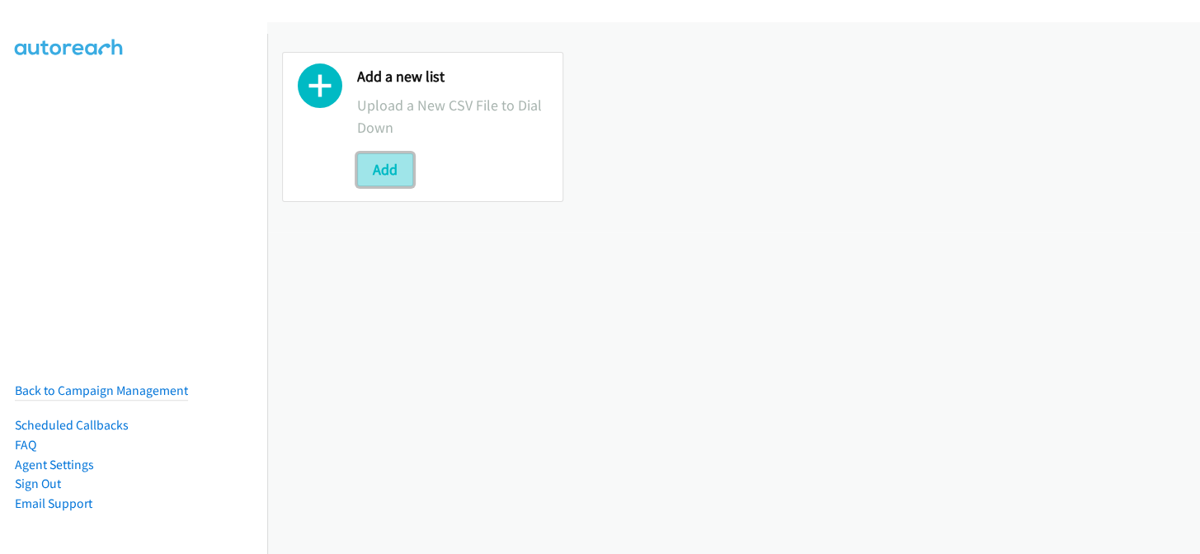
click at [389, 173] on button "Add" at bounding box center [385, 169] width 56 height 33
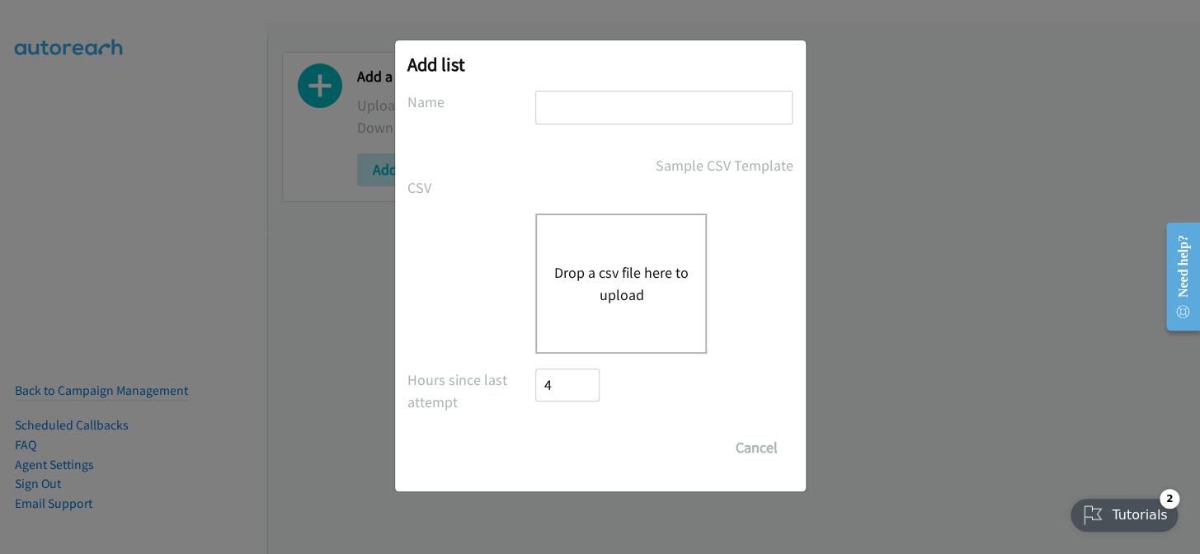
click at [615, 107] on input "text" at bounding box center [663, 108] width 257 height 34
type input "split7"
drag, startPoint x: 652, startPoint y: 300, endPoint x: 643, endPoint y: 300, distance: 9.1
click at [651, 301] on button "Drop a csv file here to upload" at bounding box center [620, 283] width 135 height 45
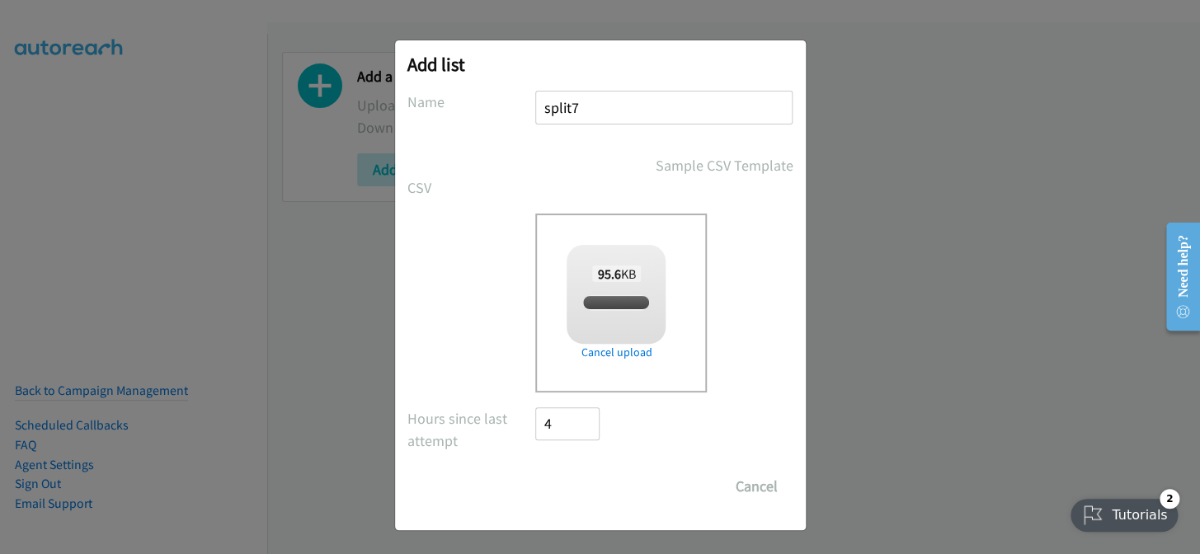
checkbox input "true"
click at [576, 493] on input "Save List" at bounding box center [579, 486] width 87 height 33
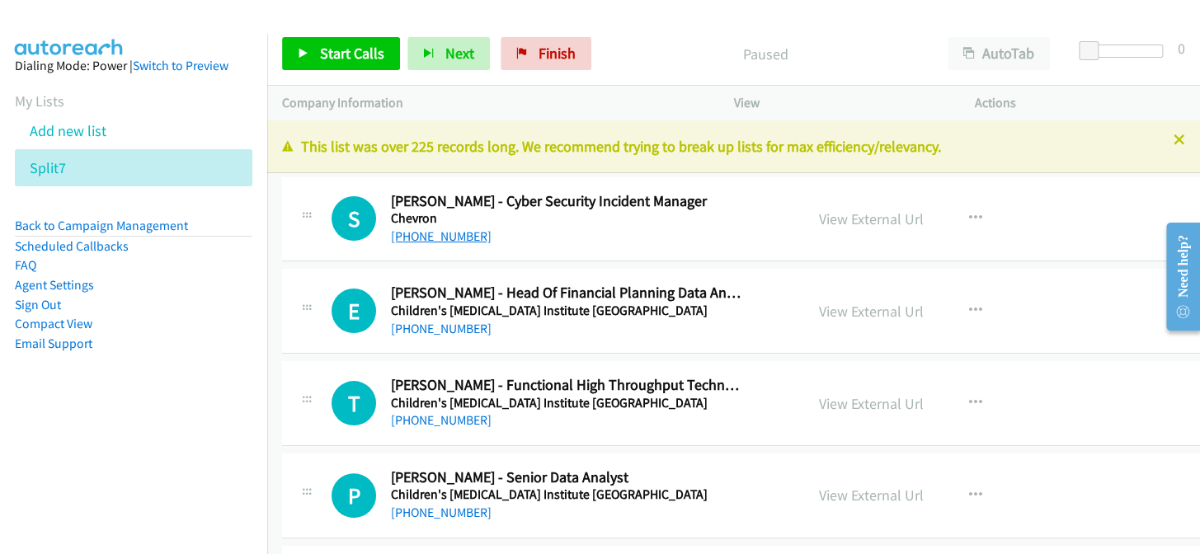
click at [470, 232] on link "[PHONE_NUMBER]" at bounding box center [441, 236] width 101 height 16
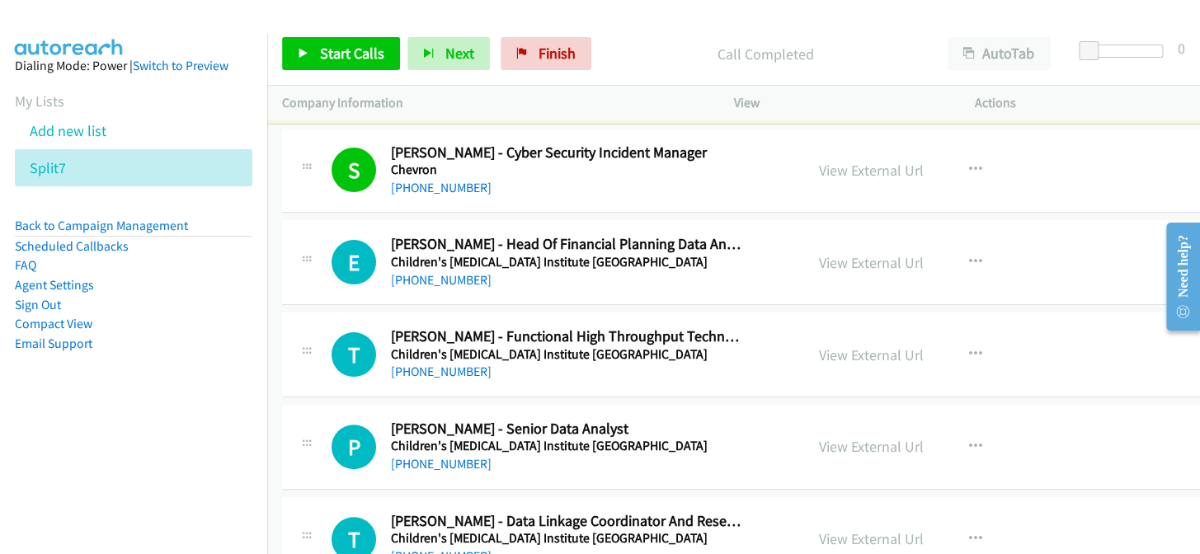
scroll to position [74, 0]
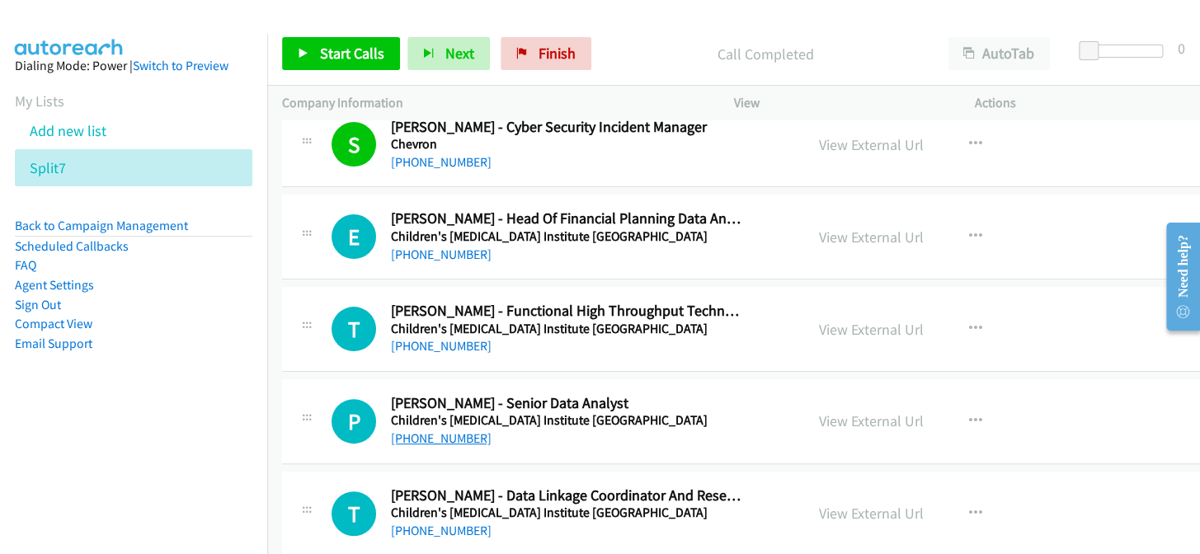
click at [400, 433] on link "[PHONE_NUMBER]" at bounding box center [441, 438] width 101 height 16
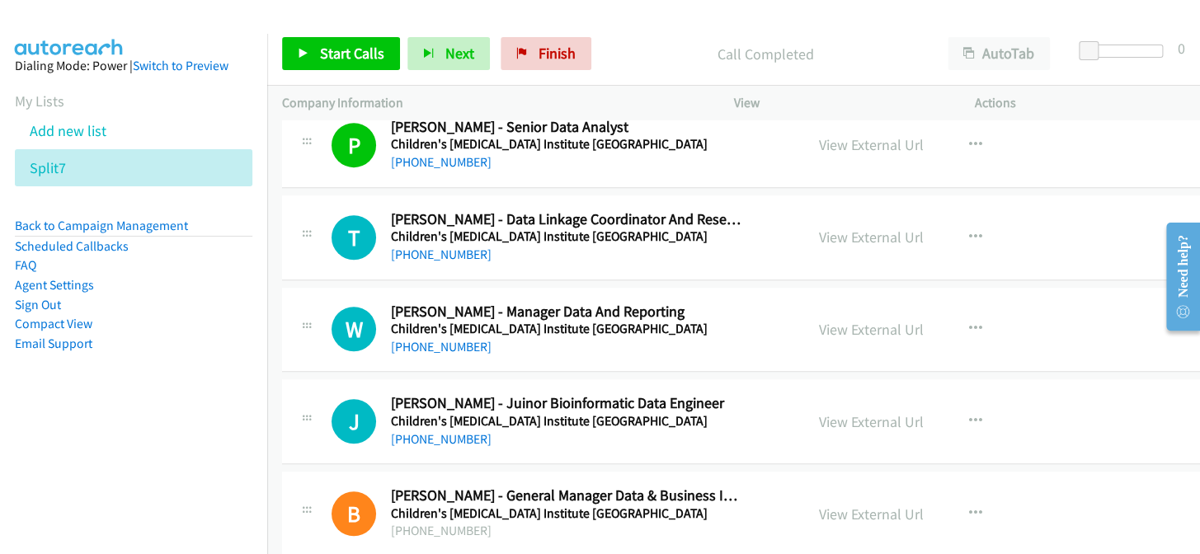
scroll to position [374, 0]
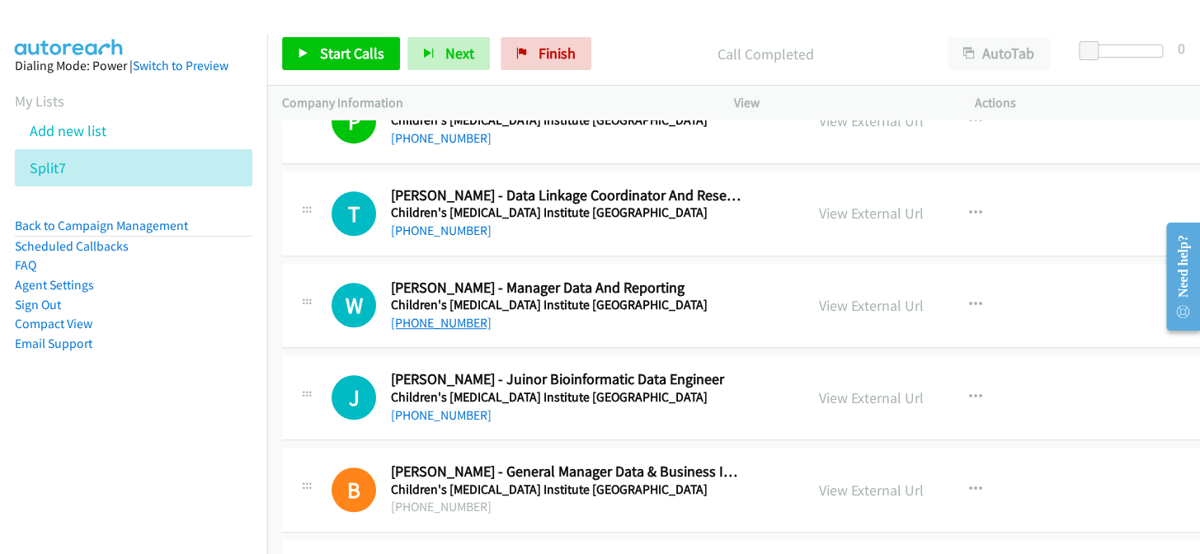
click at [440, 323] on link "+61 432 666 083" at bounding box center [441, 323] width 101 height 16
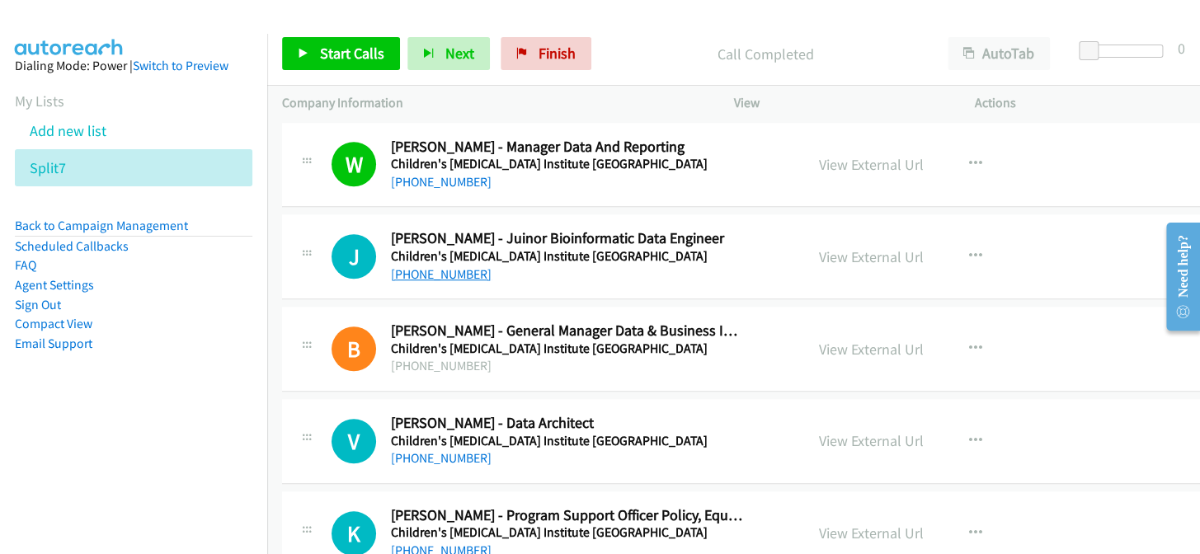
scroll to position [524, 0]
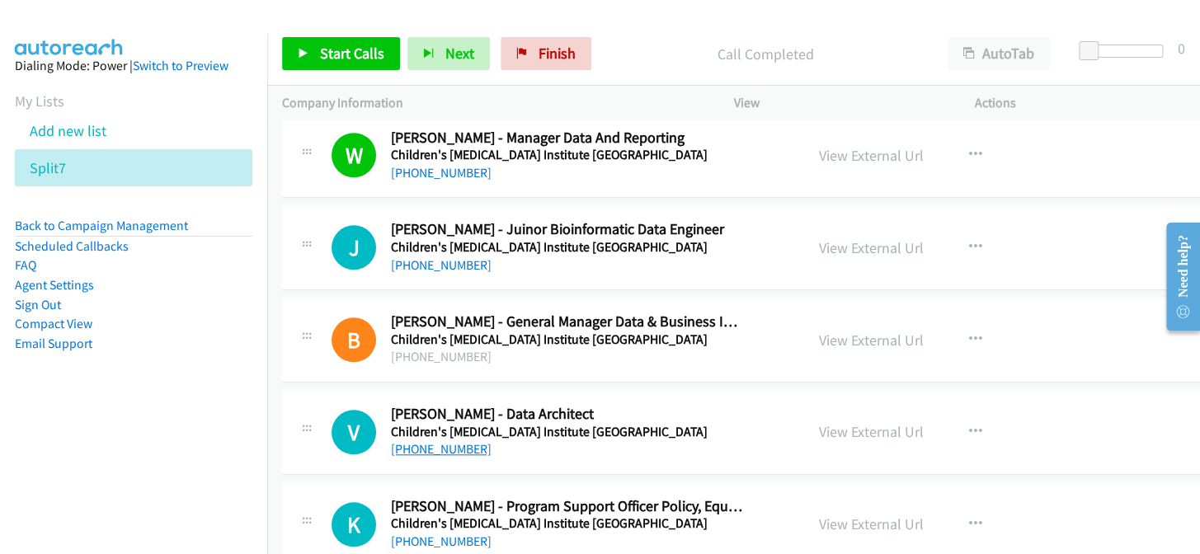
click at [434, 451] on link "[PHONE_NUMBER]" at bounding box center [441, 449] width 101 height 16
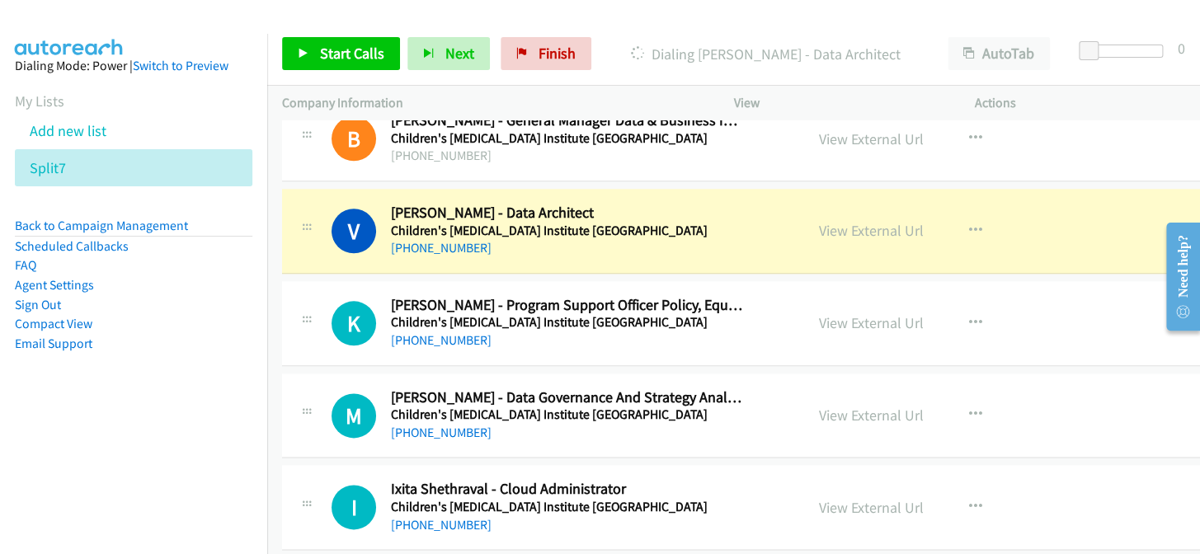
scroll to position [750, 0]
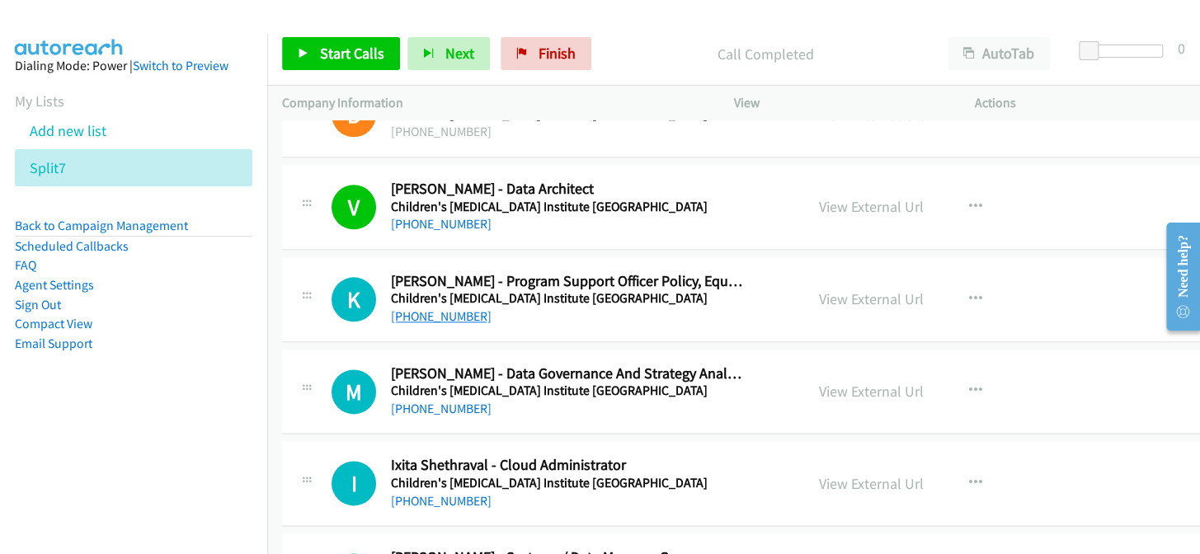
click at [445, 309] on link "[PHONE_NUMBER]" at bounding box center [441, 316] width 101 height 16
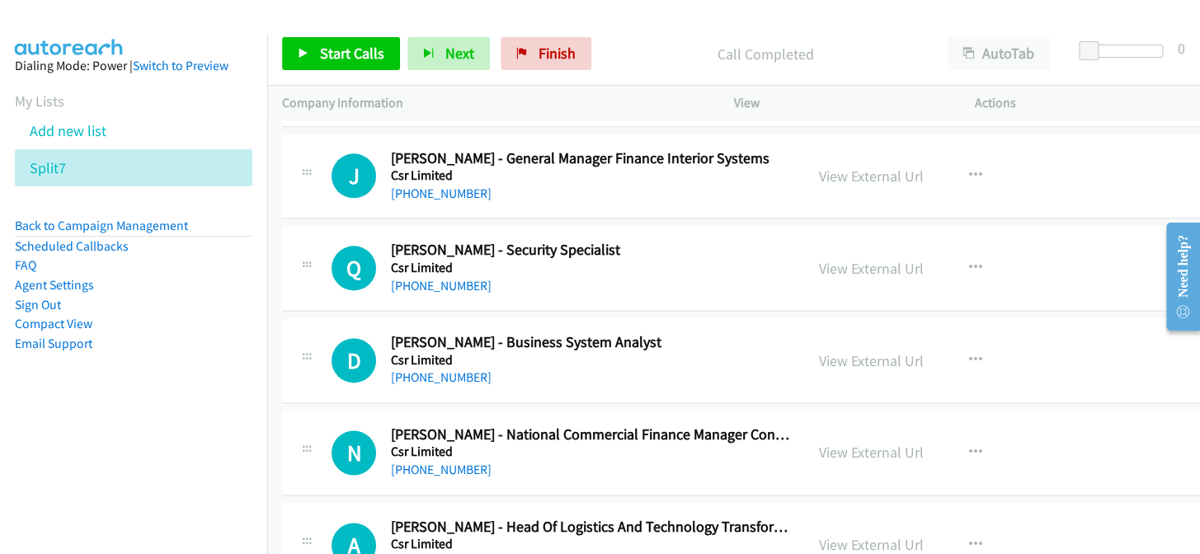
scroll to position [36383, 0]
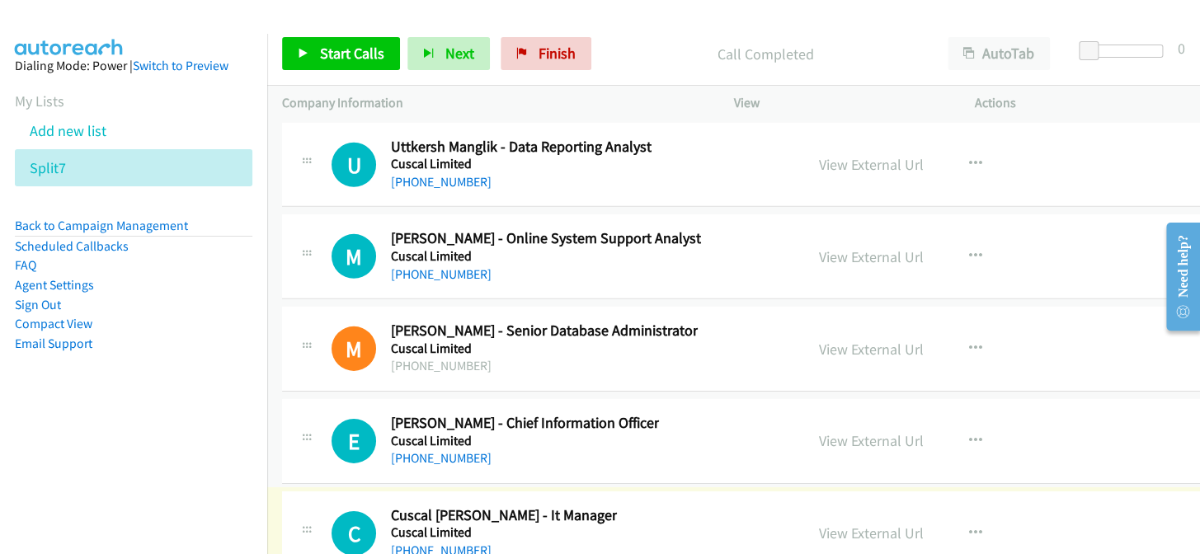
click at [426, 543] on link "[PHONE_NUMBER]" at bounding box center [441, 551] width 101 height 16
click at [431, 450] on link "[PHONE_NUMBER]" at bounding box center [441, 458] width 101 height 16
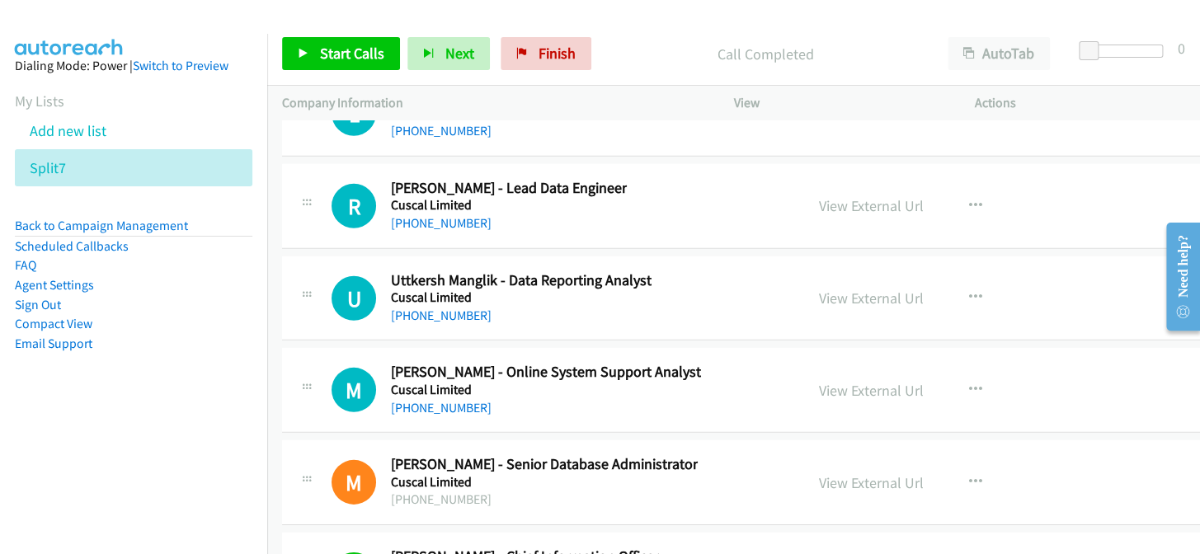
scroll to position [36234, 0]
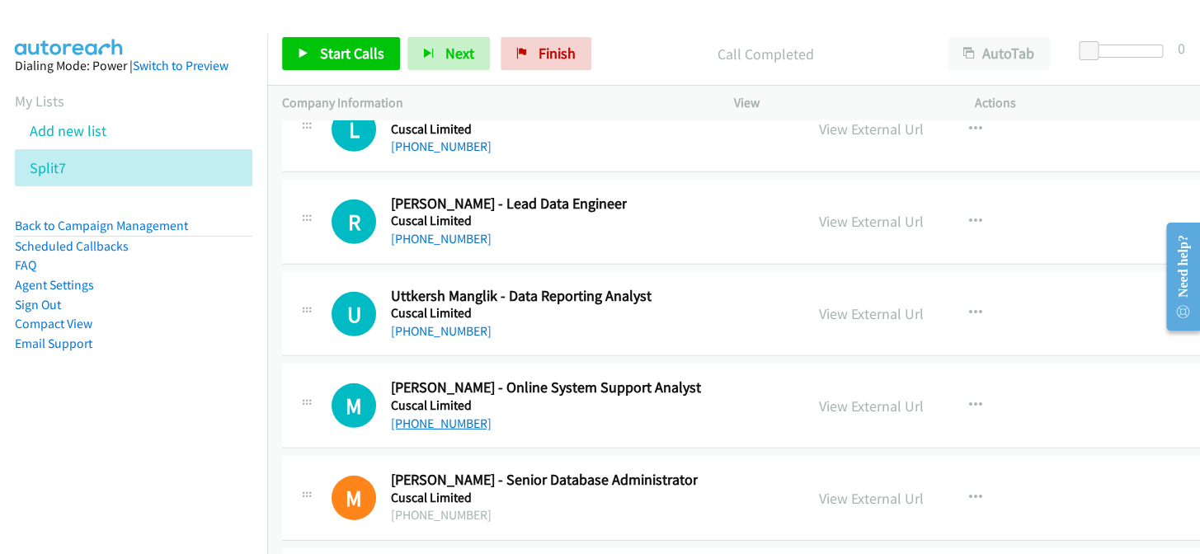
click at [454, 416] on link "[PHONE_NUMBER]" at bounding box center [441, 424] width 101 height 16
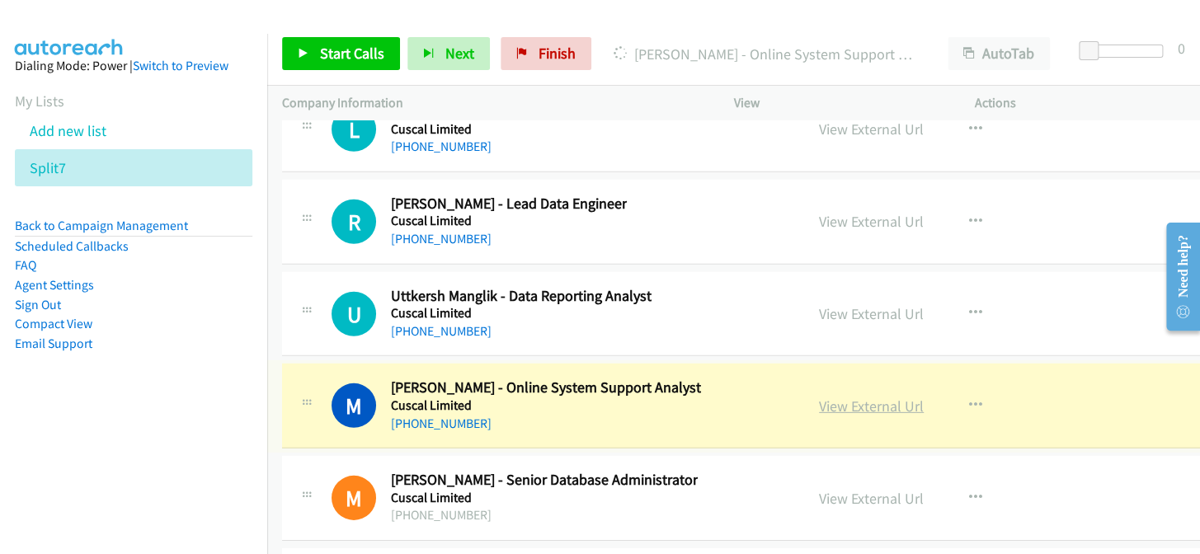
click at [824, 397] on link "View External Url" at bounding box center [871, 406] width 105 height 19
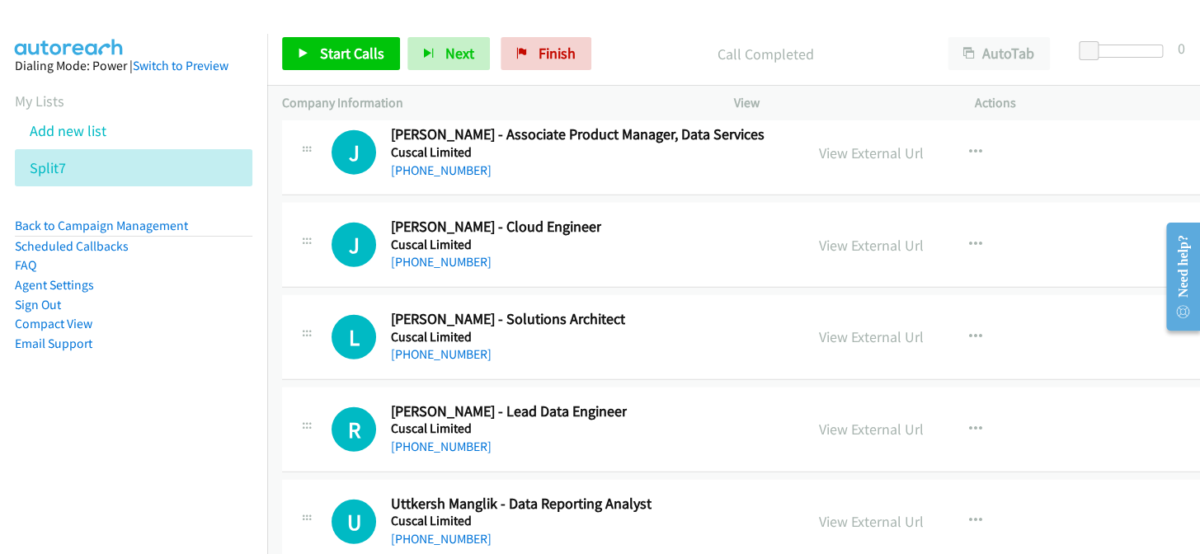
scroll to position [36009, 0]
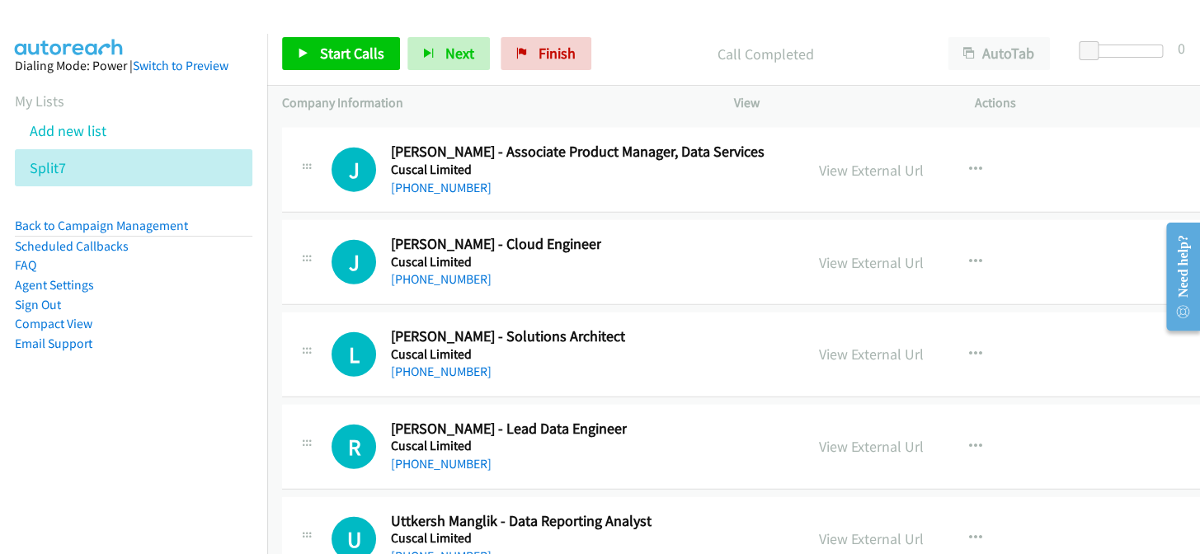
click at [417, 548] on link "[PHONE_NUMBER]" at bounding box center [441, 556] width 101 height 16
click at [445, 456] on link "[PHONE_NUMBER]" at bounding box center [441, 464] width 101 height 16
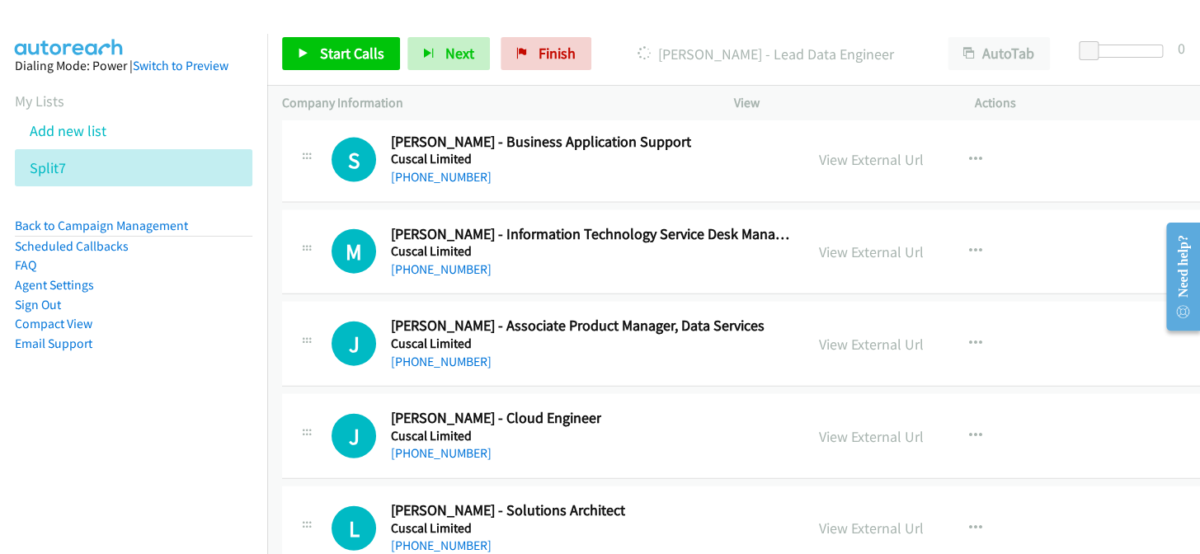
scroll to position [35859, 0]
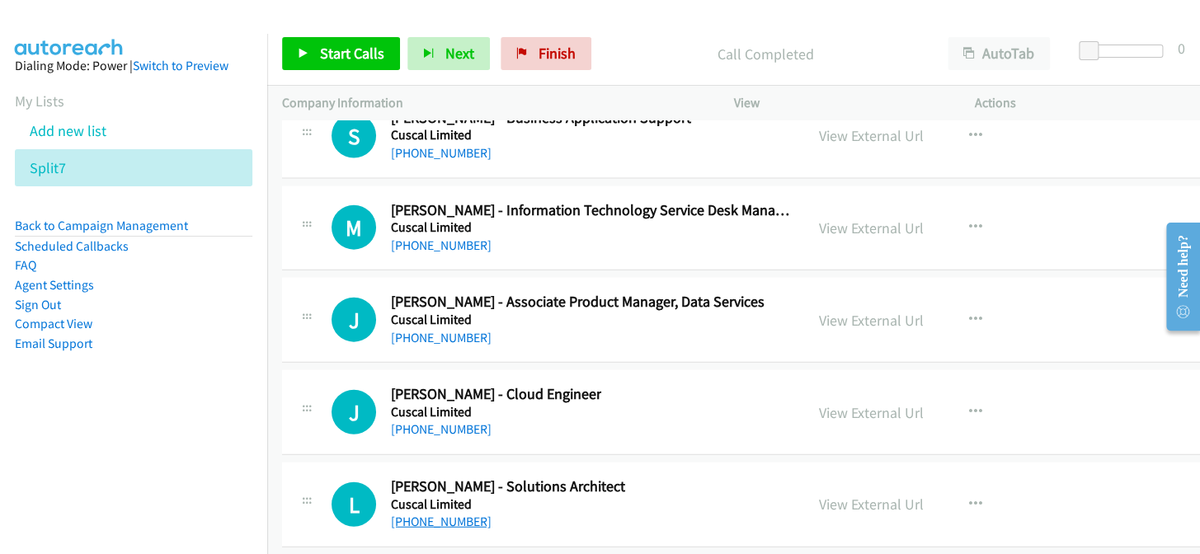
click at [448, 514] on link "[PHONE_NUMBER]" at bounding box center [441, 522] width 101 height 16
click at [435, 421] on link "[PHONE_NUMBER]" at bounding box center [441, 429] width 101 height 16
click at [454, 421] on link "[PHONE_NUMBER]" at bounding box center [441, 429] width 101 height 16
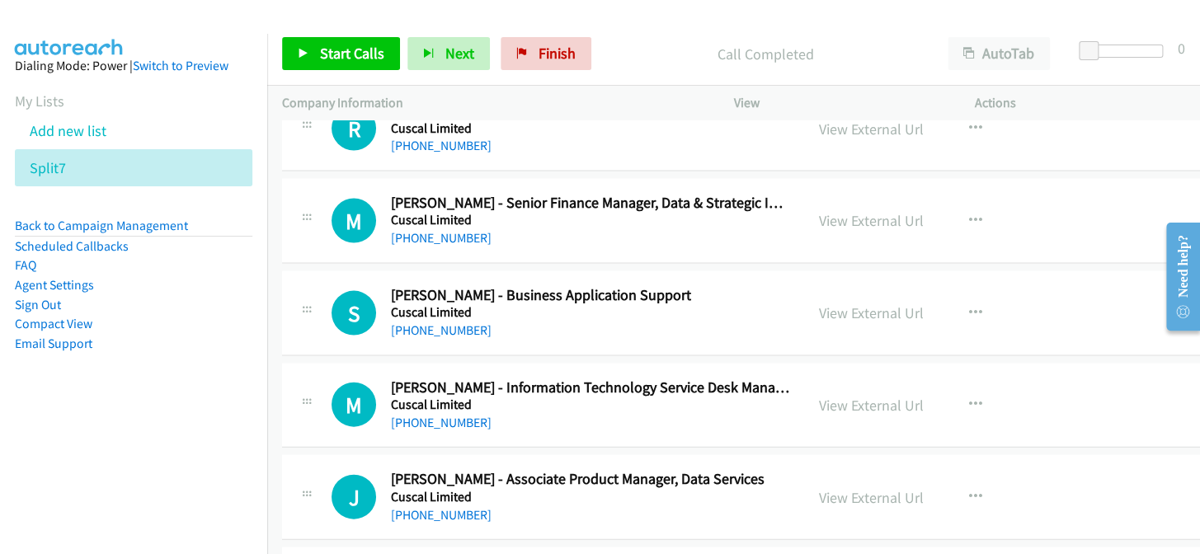
scroll to position [35708, 0]
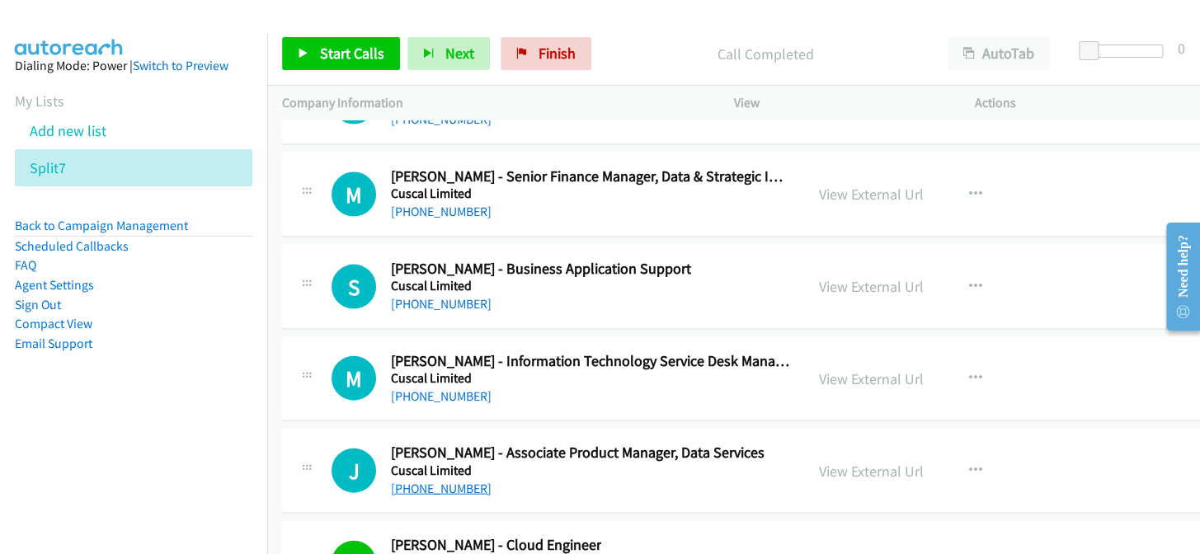
click at [416, 480] on link "[PHONE_NUMBER]" at bounding box center [441, 488] width 101 height 16
drag, startPoint x: 429, startPoint y: 346, endPoint x: 1125, endPoint y: 185, distance: 714.5
click at [424, 388] on link "[PHONE_NUMBER]" at bounding box center [441, 396] width 101 height 16
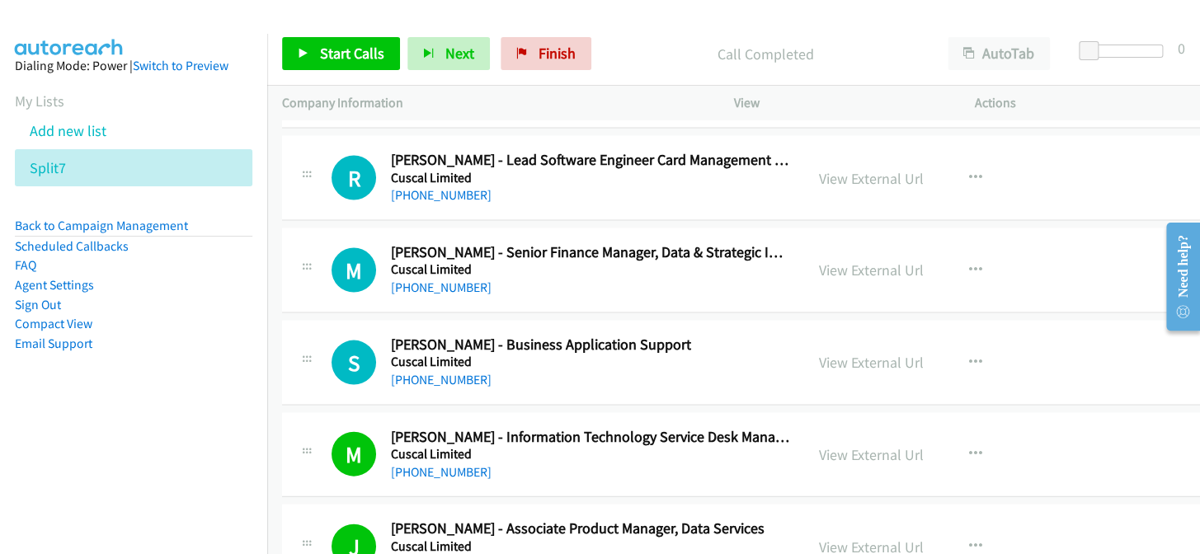
scroll to position [35558, 0]
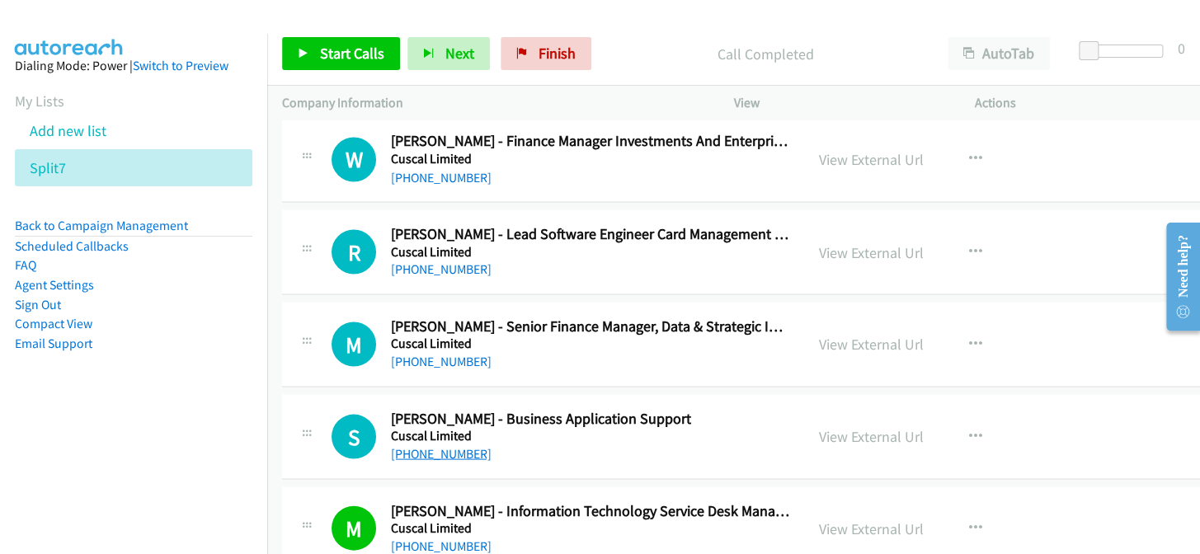
click at [448, 445] on link "[PHONE_NUMBER]" at bounding box center [441, 453] width 101 height 16
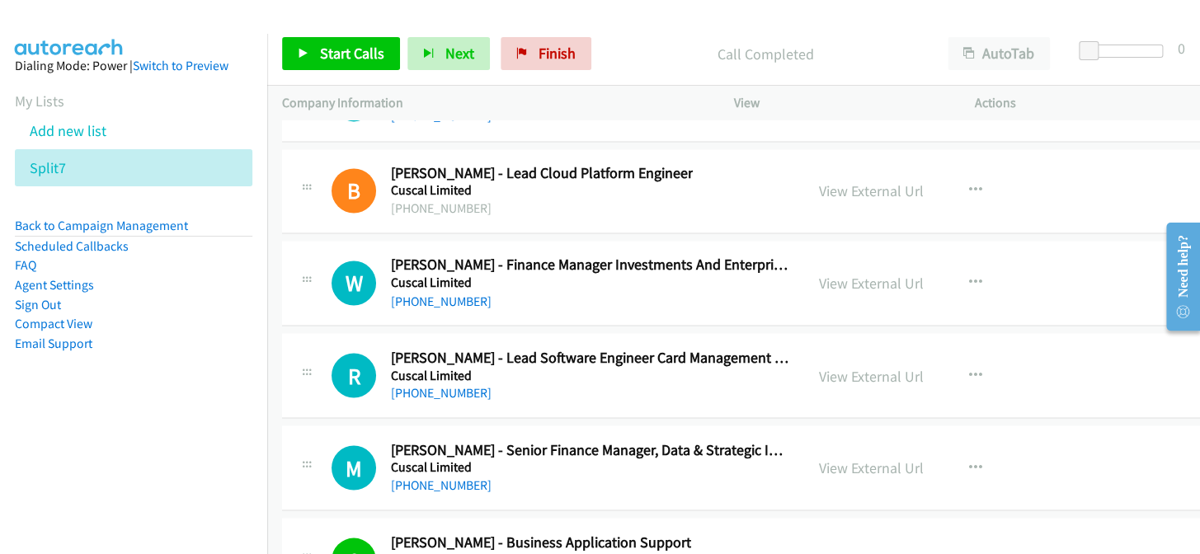
scroll to position [35409, 0]
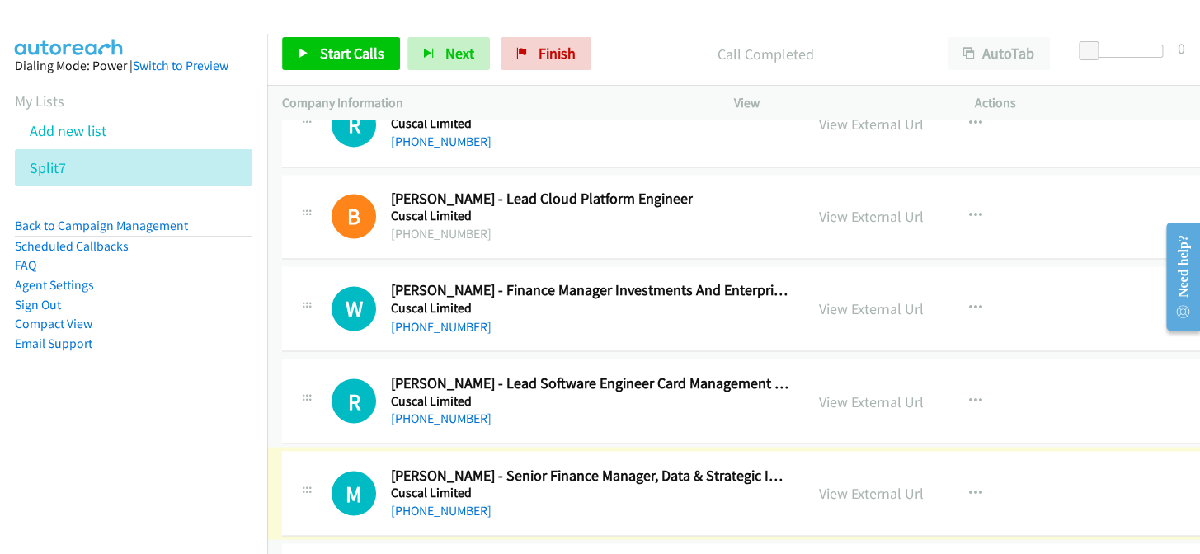
click at [447, 502] on link "[PHONE_NUMBER]" at bounding box center [441, 510] width 101 height 16
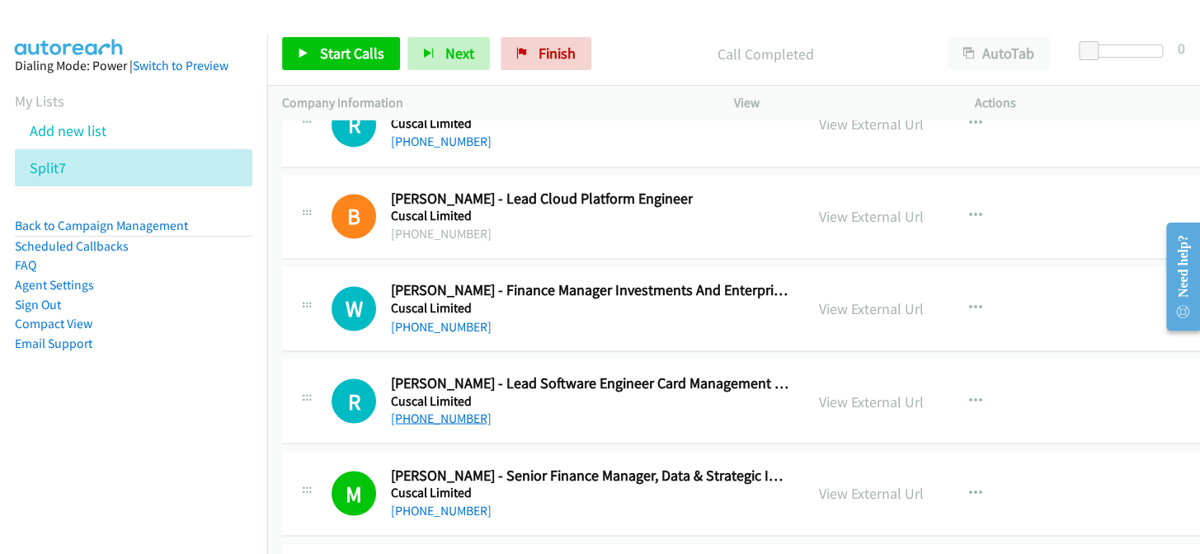
click at [420, 410] on link "[PHONE_NUMBER]" at bounding box center [441, 418] width 101 height 16
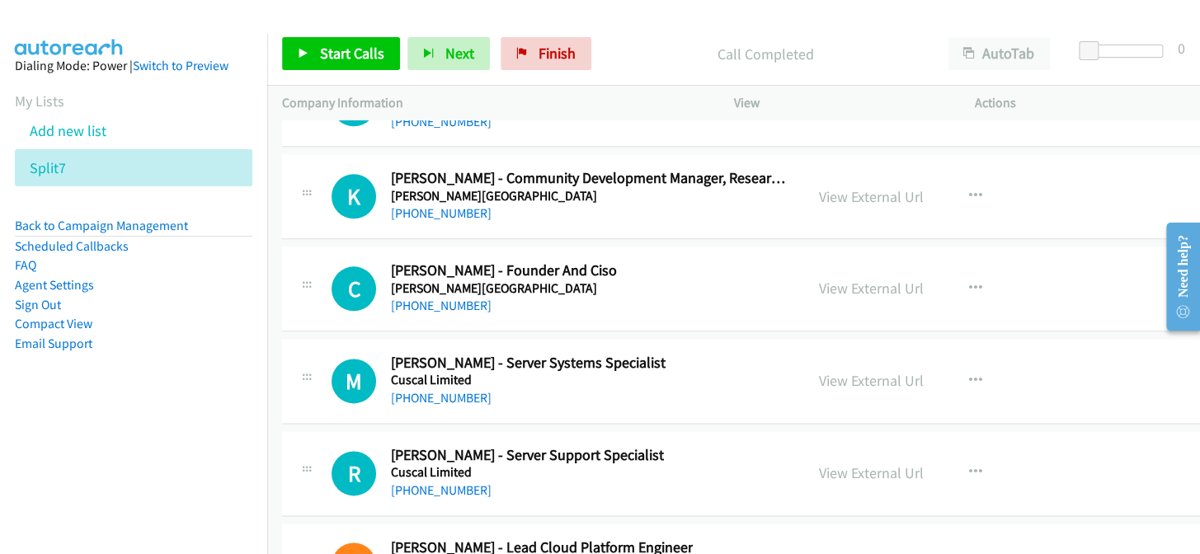
scroll to position [35034, 0]
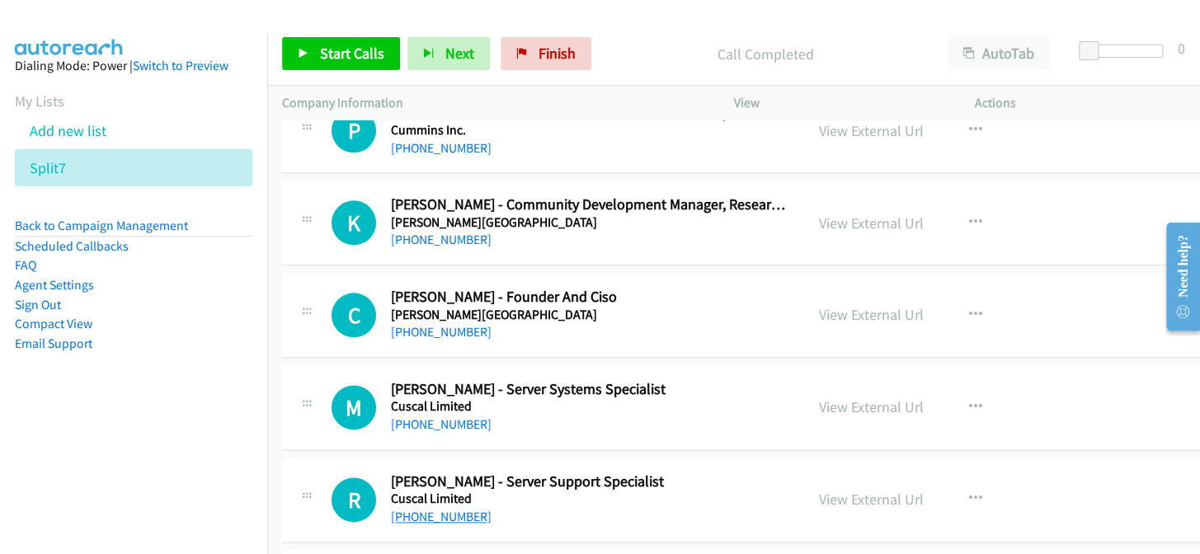
click at [442, 509] on link "[PHONE_NUMBER]" at bounding box center [441, 517] width 101 height 16
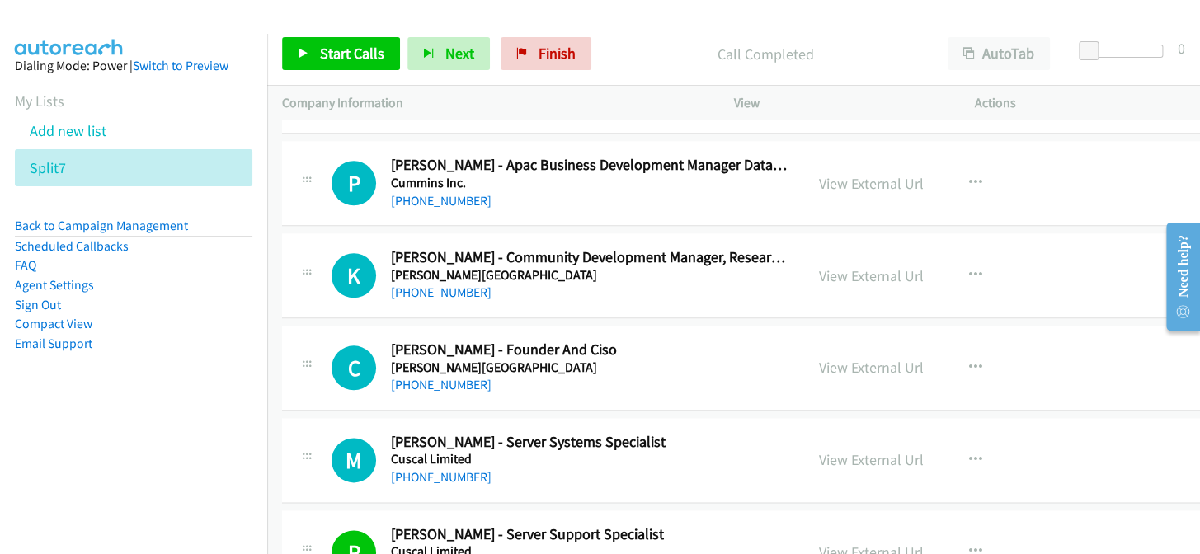
scroll to position [34959, 0]
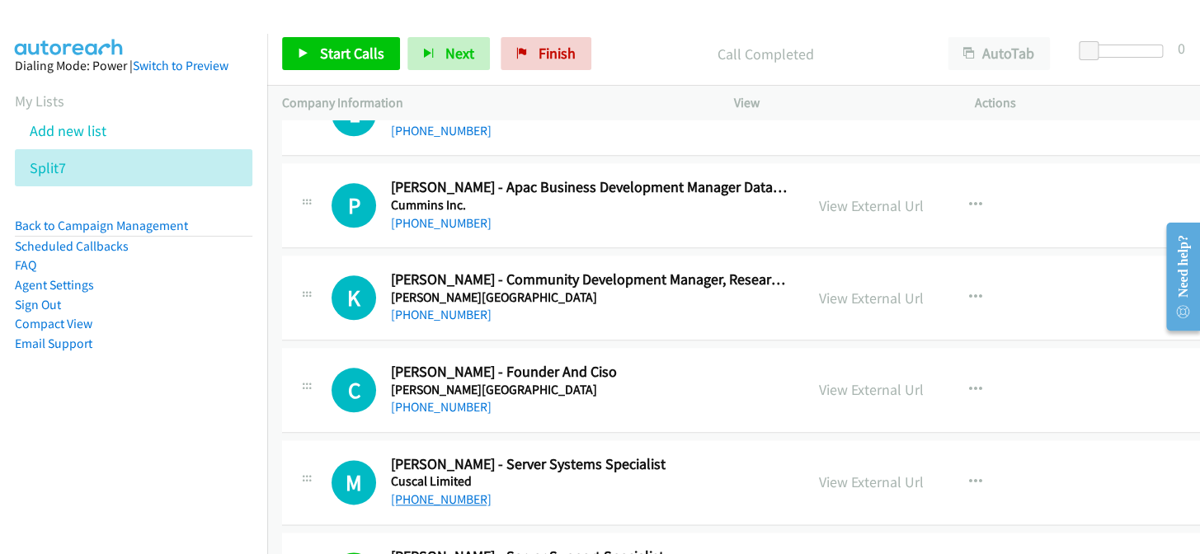
click at [440, 491] on link "[PHONE_NUMBER]" at bounding box center [441, 499] width 101 height 16
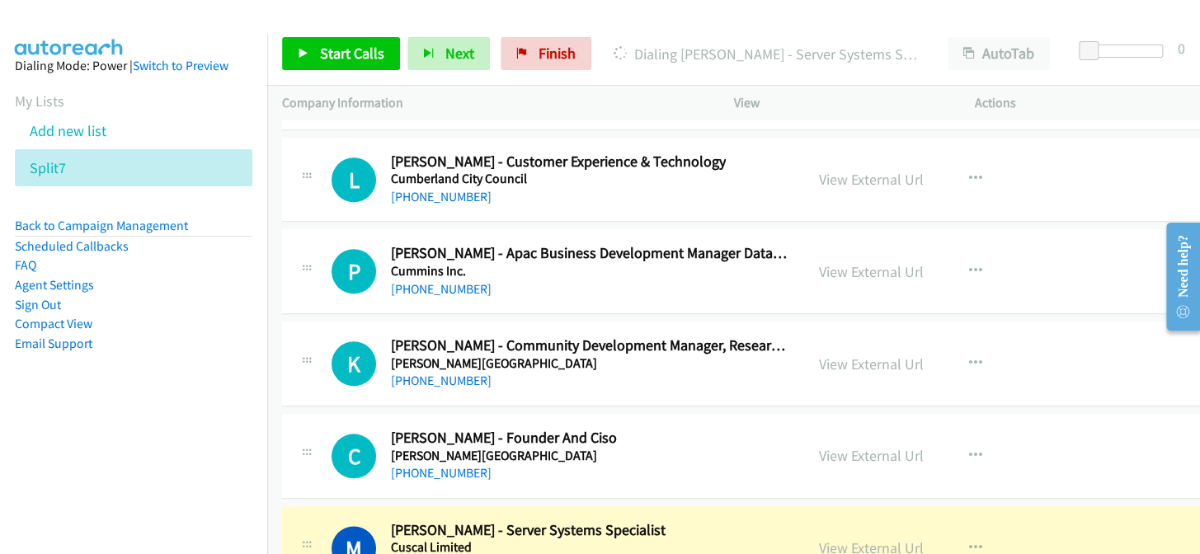
scroll to position [34884, 0]
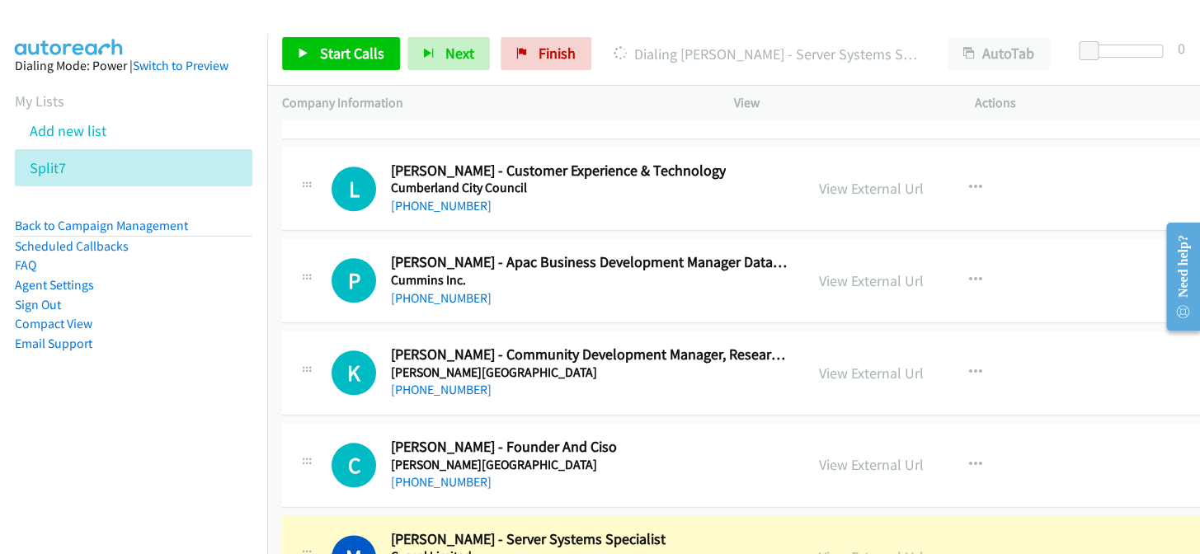
click at [861, 548] on link "View External Url" at bounding box center [871, 557] width 105 height 19
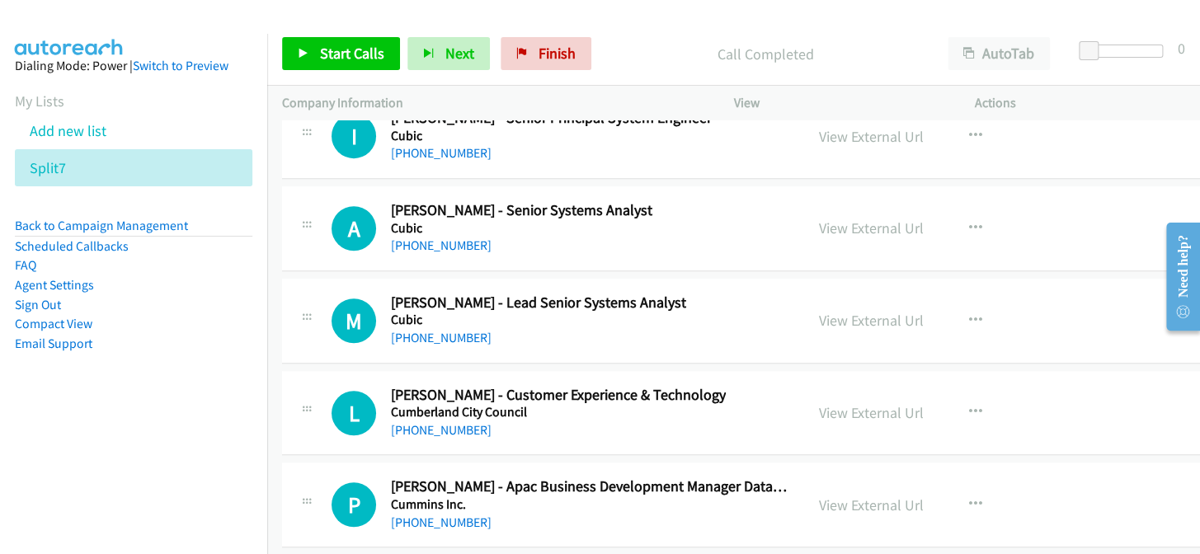
scroll to position [34959, 0]
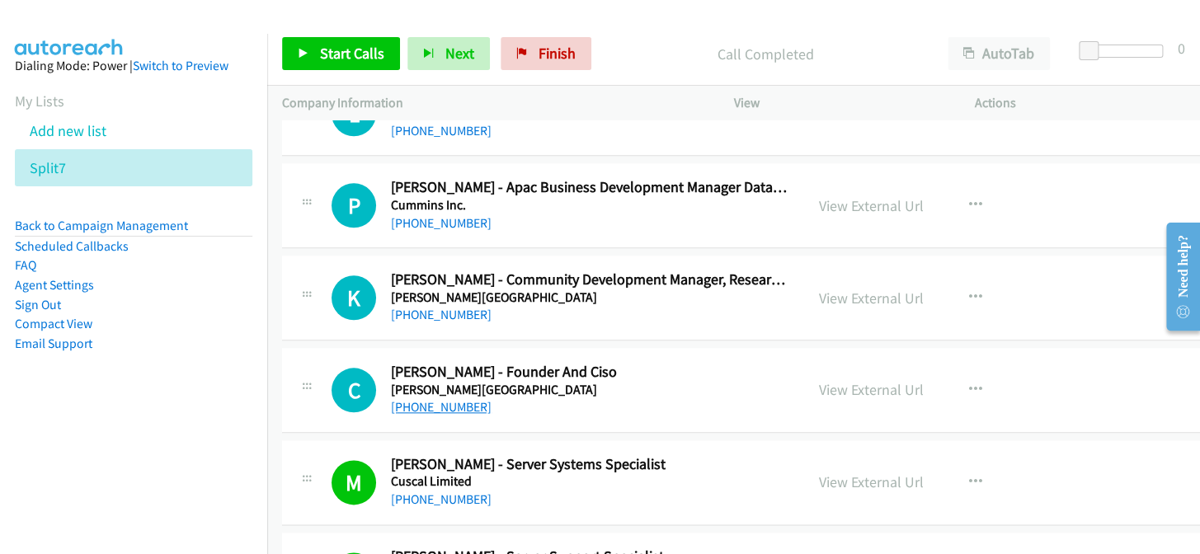
click at [412, 399] on link "[PHONE_NUMBER]" at bounding box center [441, 407] width 101 height 16
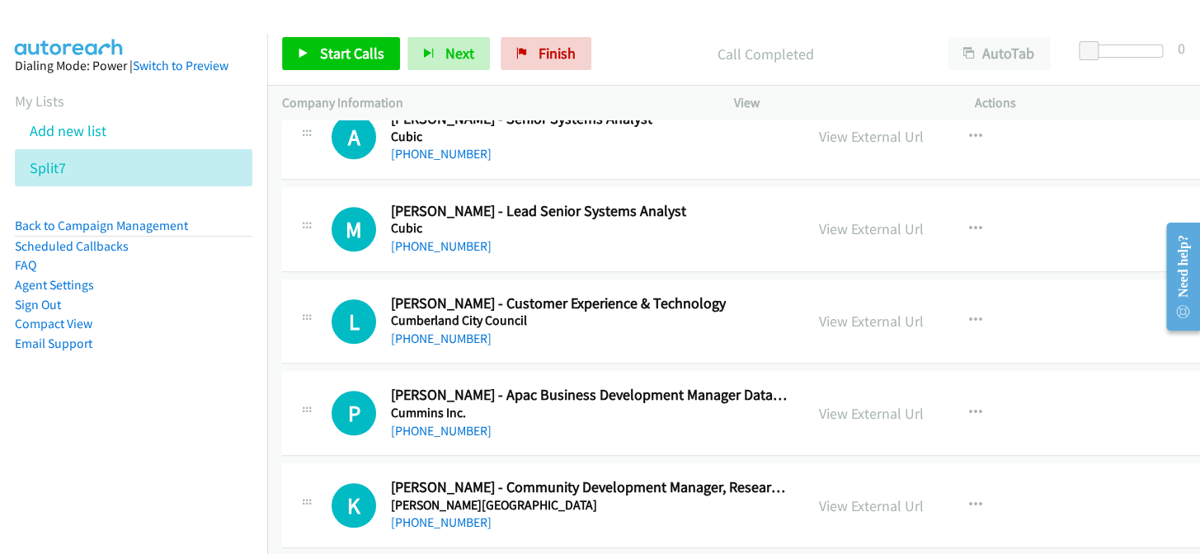
scroll to position [34734, 0]
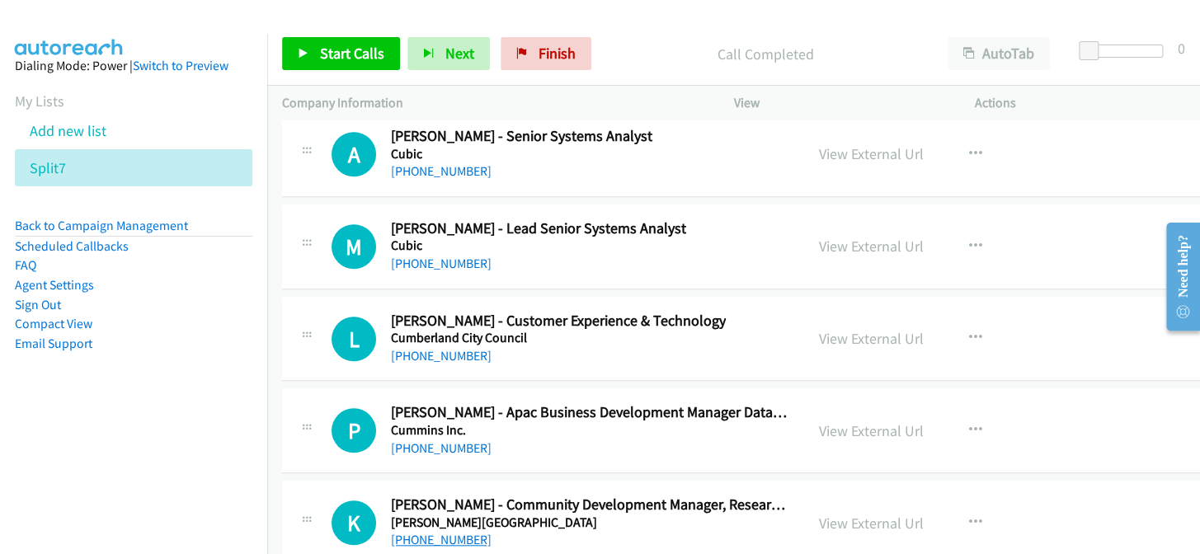
click at [423, 532] on link "[PHONE_NUMBER]" at bounding box center [441, 540] width 101 height 16
click at [443, 440] on link "[PHONE_NUMBER]" at bounding box center [441, 448] width 101 height 16
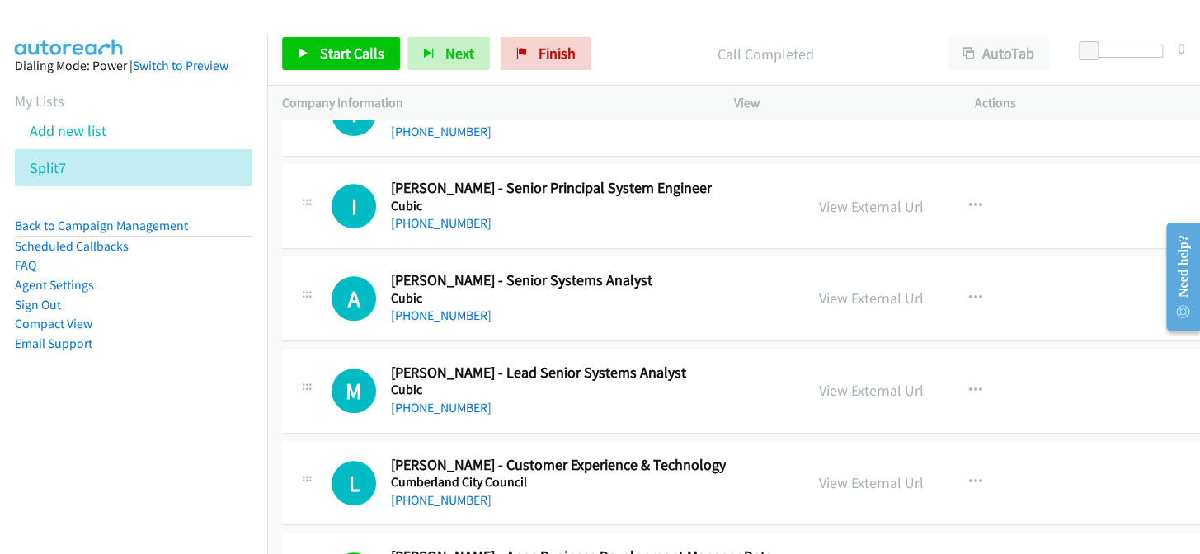
scroll to position [34584, 0]
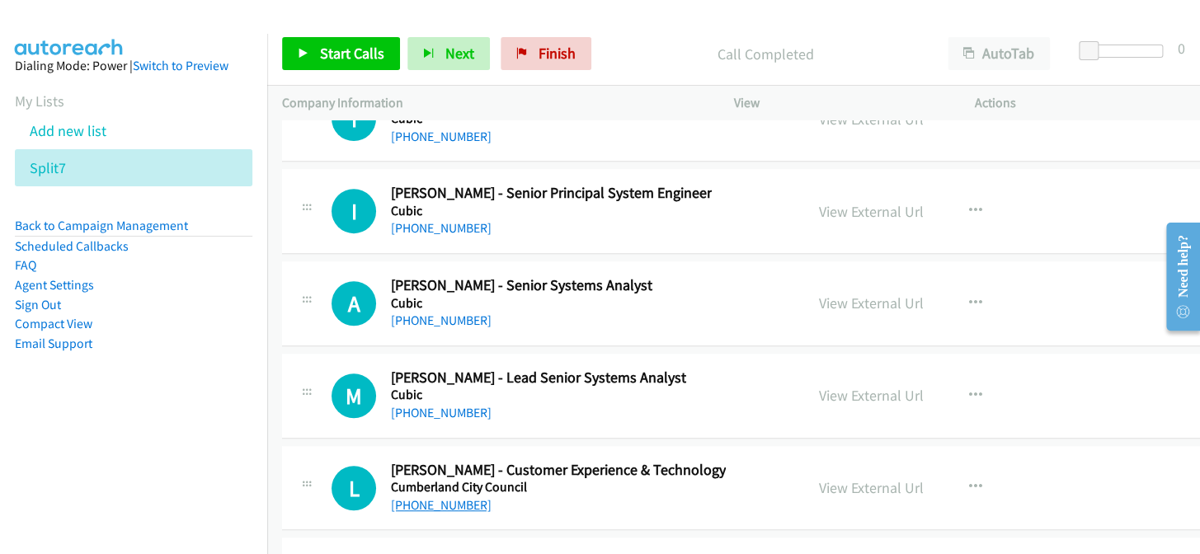
click at [436, 497] on link "[PHONE_NUMBER]" at bounding box center [441, 505] width 101 height 16
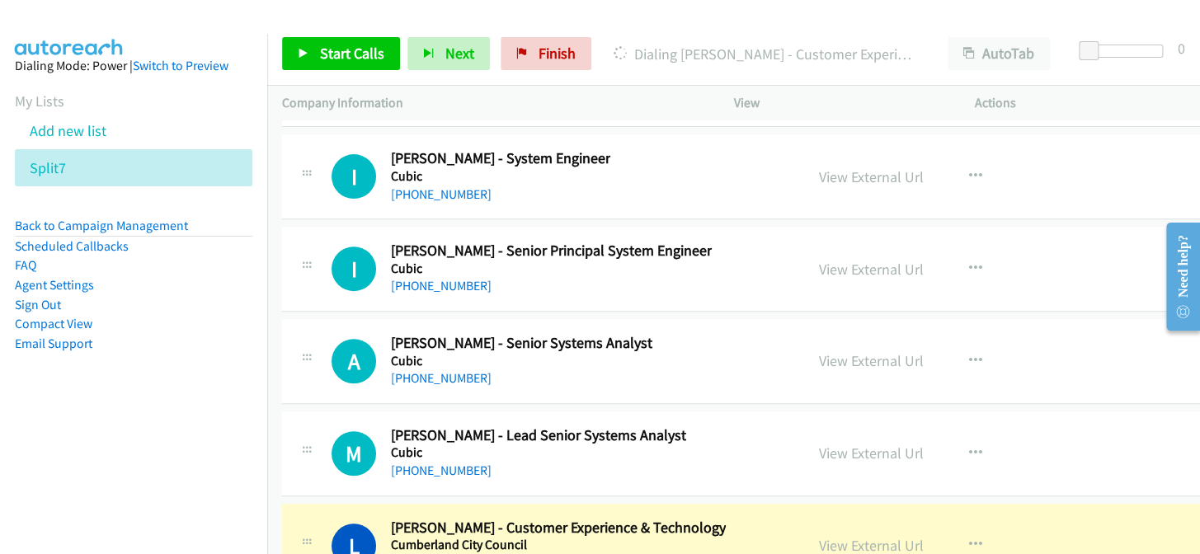
scroll to position [34509, 0]
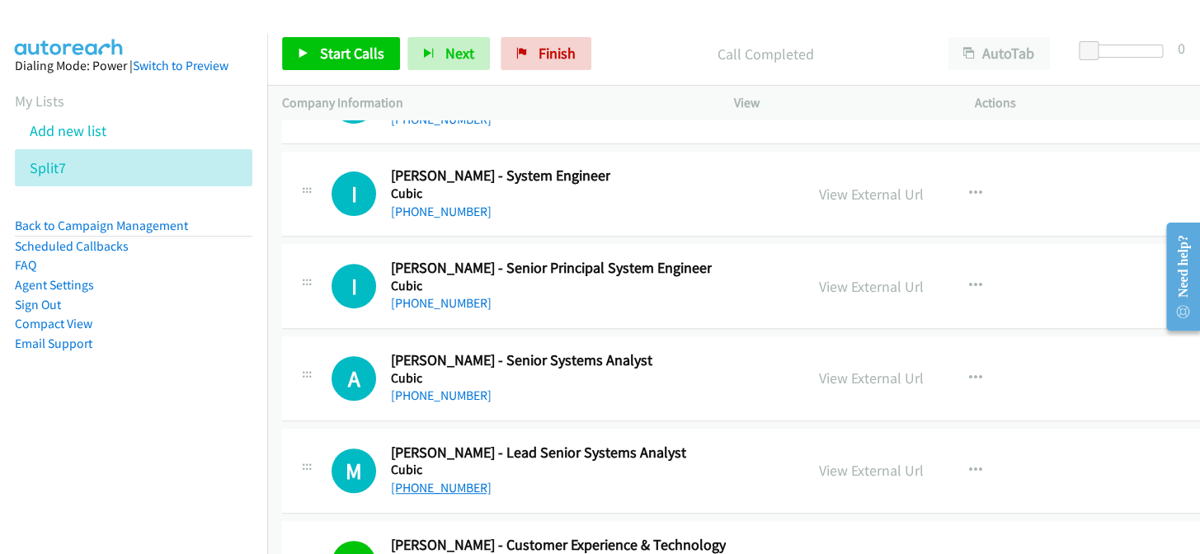
click at [455, 480] on link "[PHONE_NUMBER]" at bounding box center [441, 488] width 101 height 16
click at [438, 388] on link "[PHONE_NUMBER]" at bounding box center [441, 396] width 101 height 16
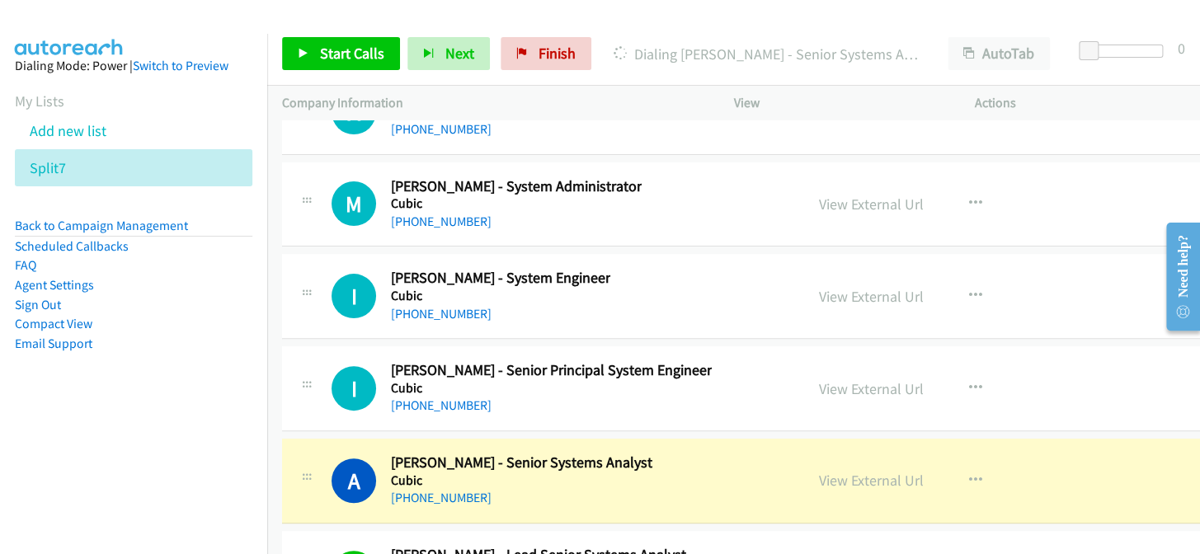
scroll to position [34359, 0]
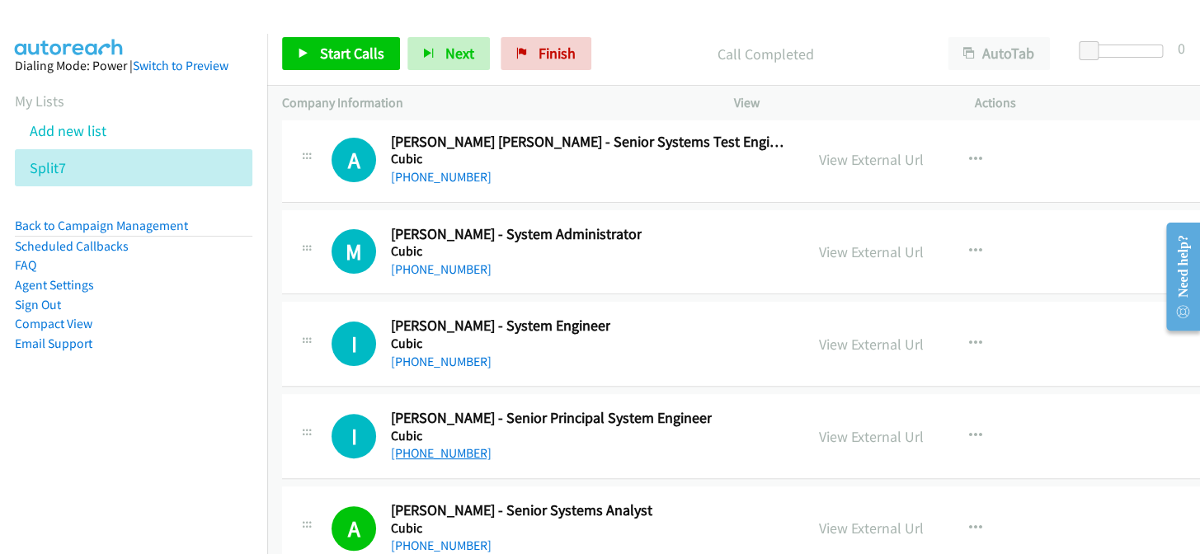
click at [463, 445] on link "[PHONE_NUMBER]" at bounding box center [441, 453] width 101 height 16
click at [461, 445] on link "[PHONE_NUMBER]" at bounding box center [441, 453] width 101 height 16
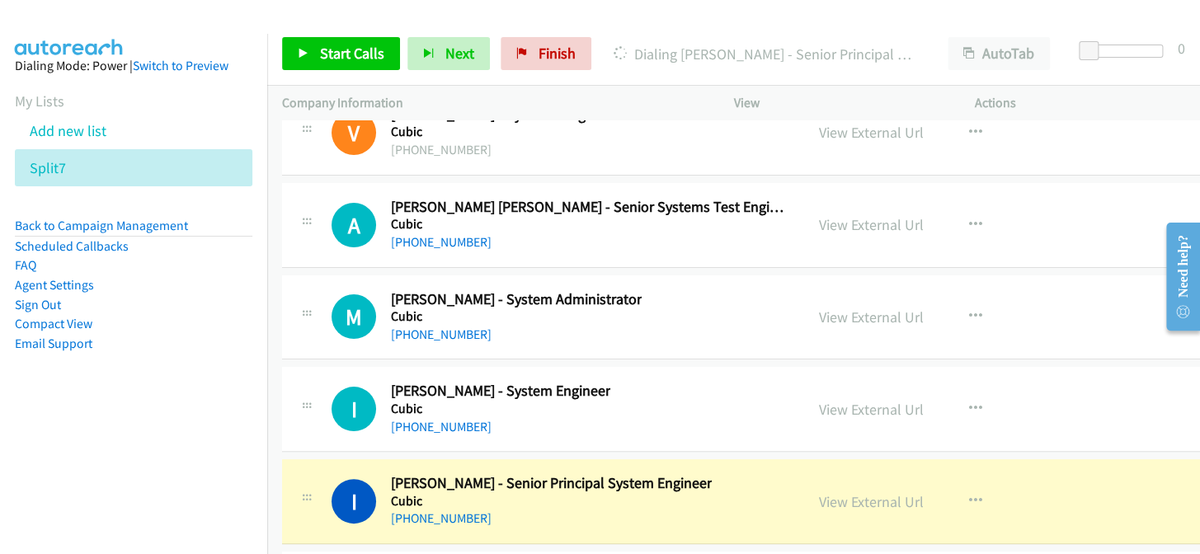
scroll to position [34284, 0]
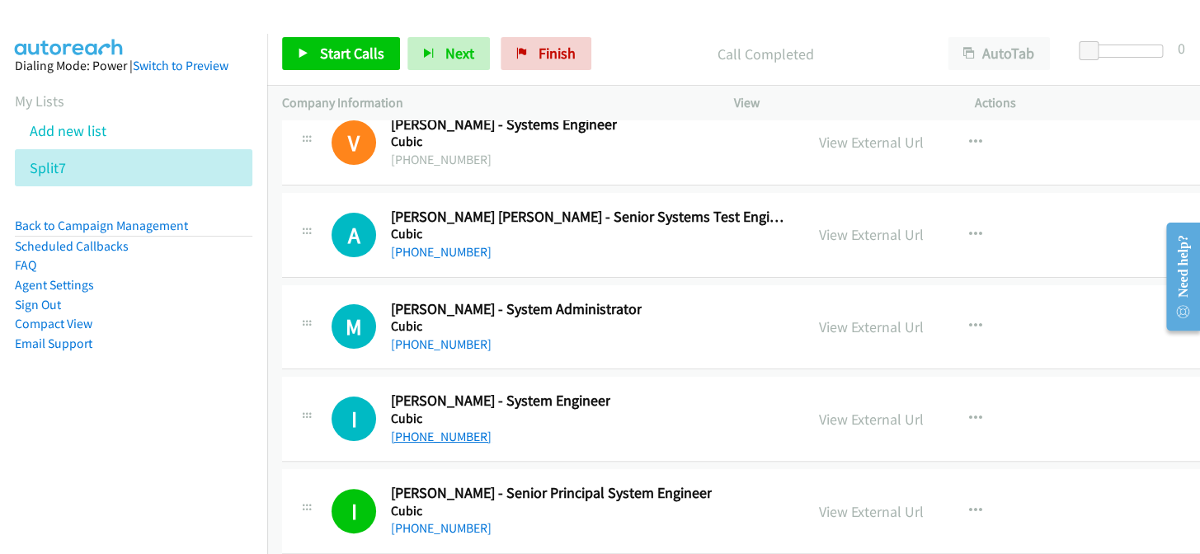
click at [432, 429] on link "[PHONE_NUMBER]" at bounding box center [441, 437] width 101 height 16
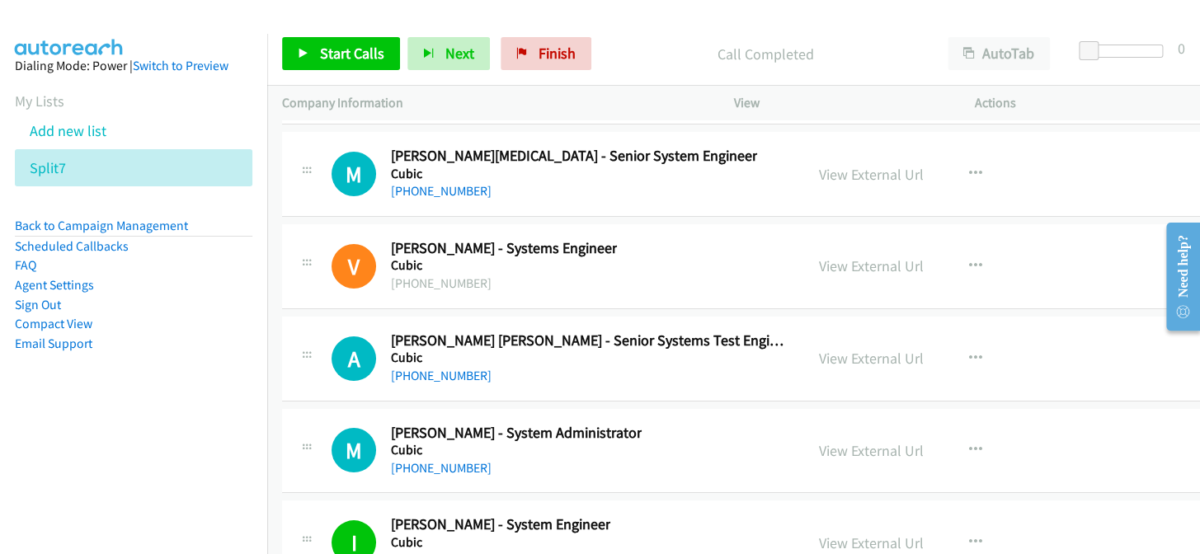
scroll to position [34134, 0]
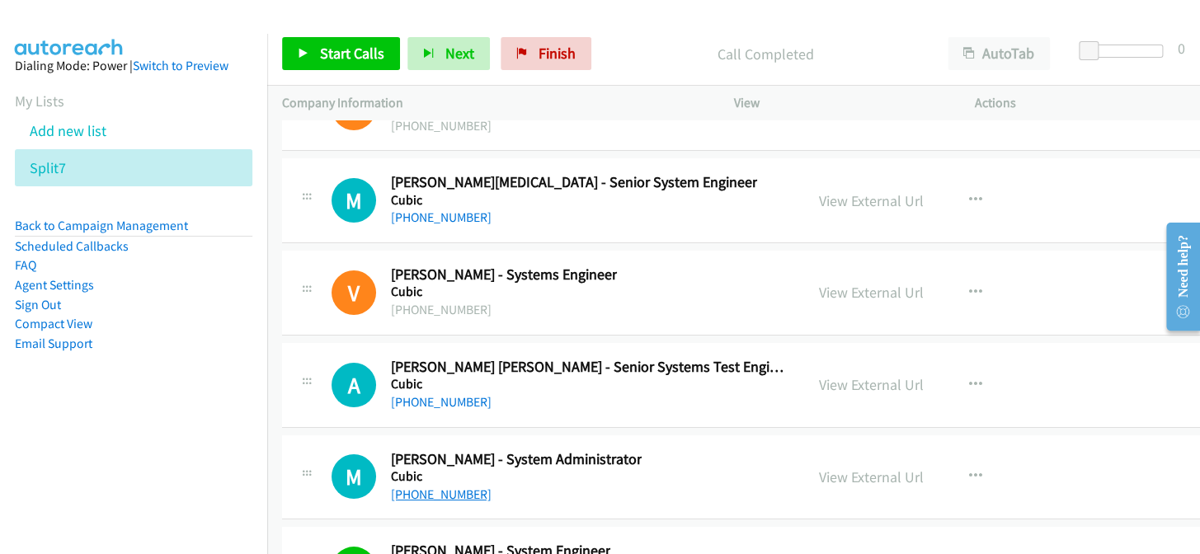
click at [437, 487] on link "[PHONE_NUMBER]" at bounding box center [441, 495] width 101 height 16
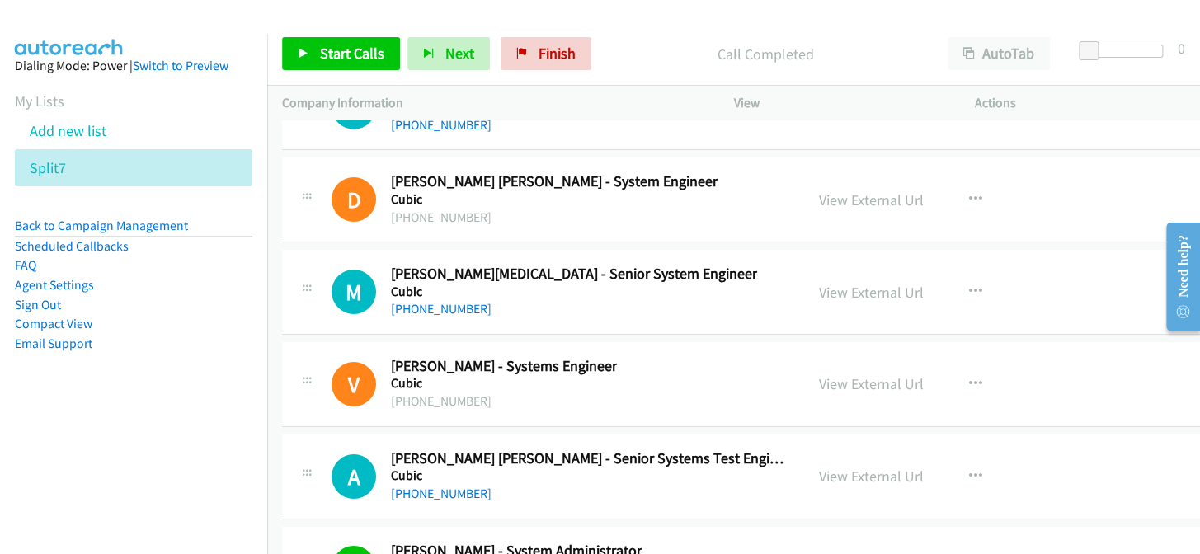
scroll to position [34059, 0]
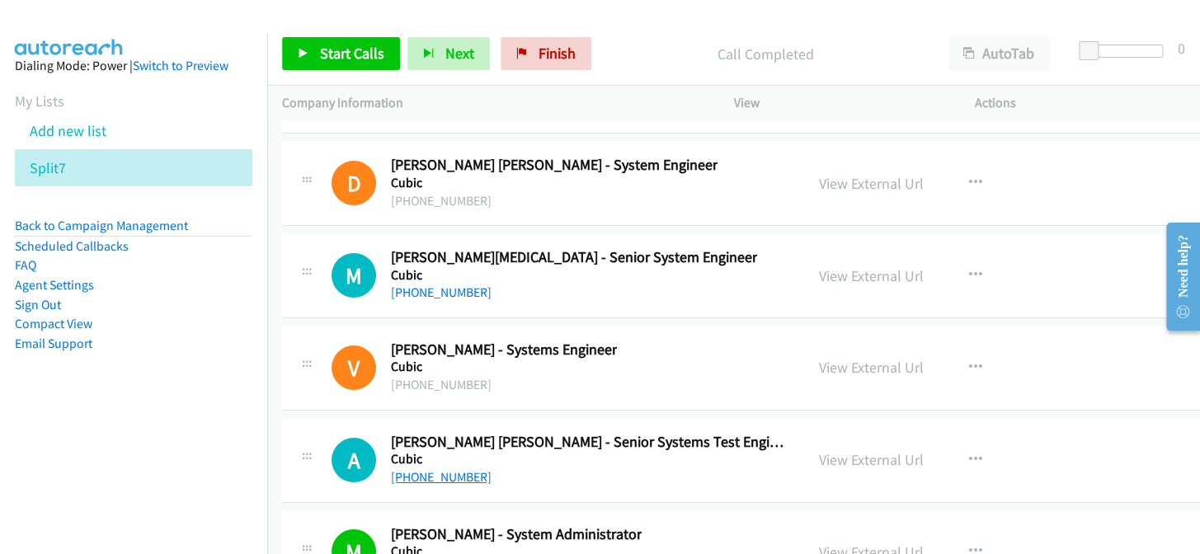
click at [429, 469] on link "[PHONE_NUMBER]" at bounding box center [441, 477] width 101 height 16
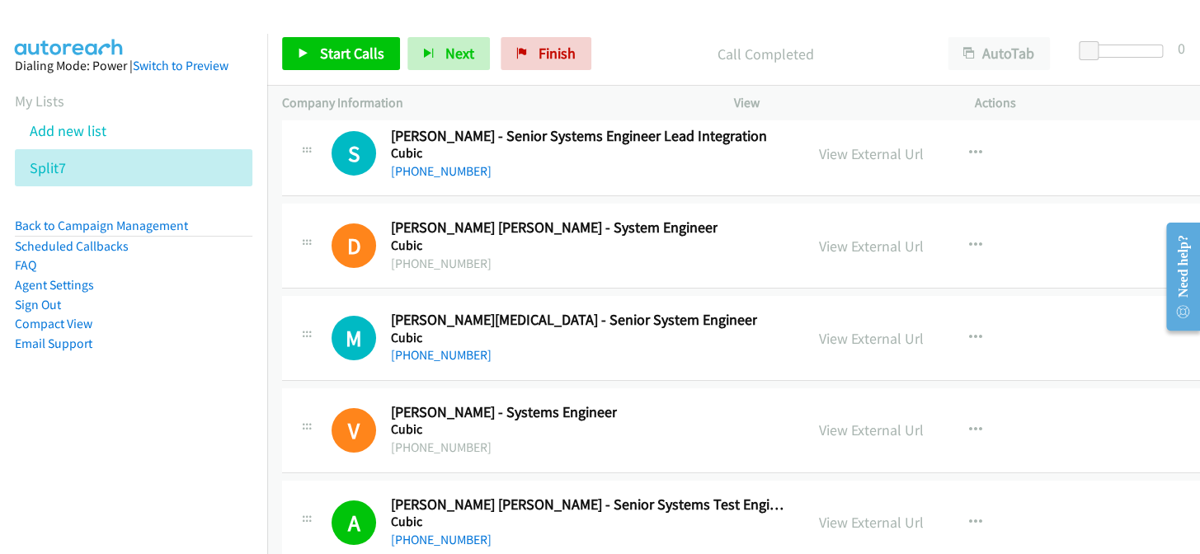
scroll to position [33909, 0]
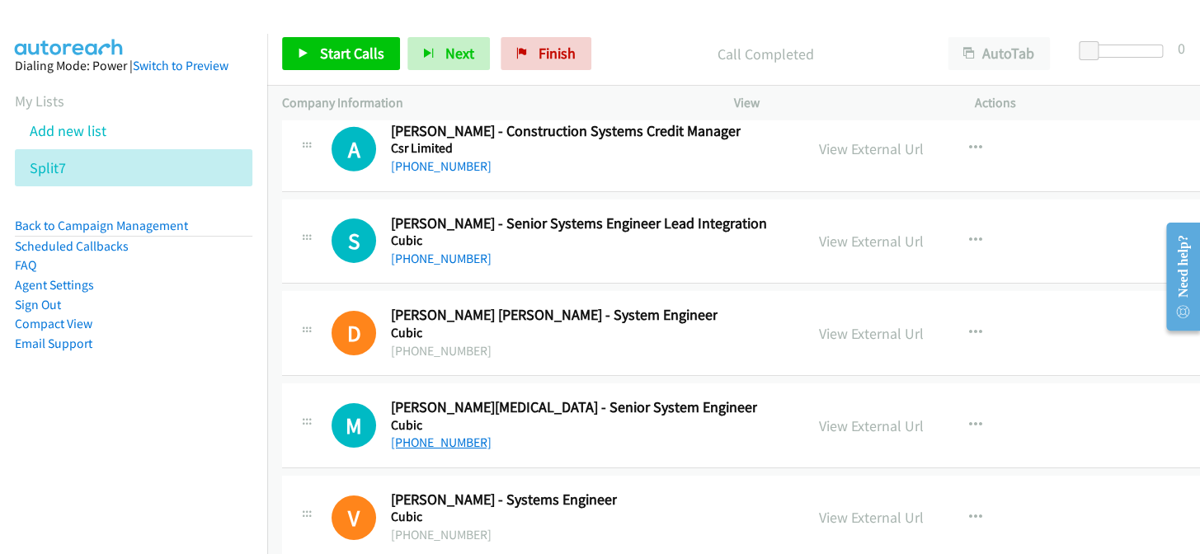
click at [457, 435] on link "[PHONE_NUMBER]" at bounding box center [441, 443] width 101 height 16
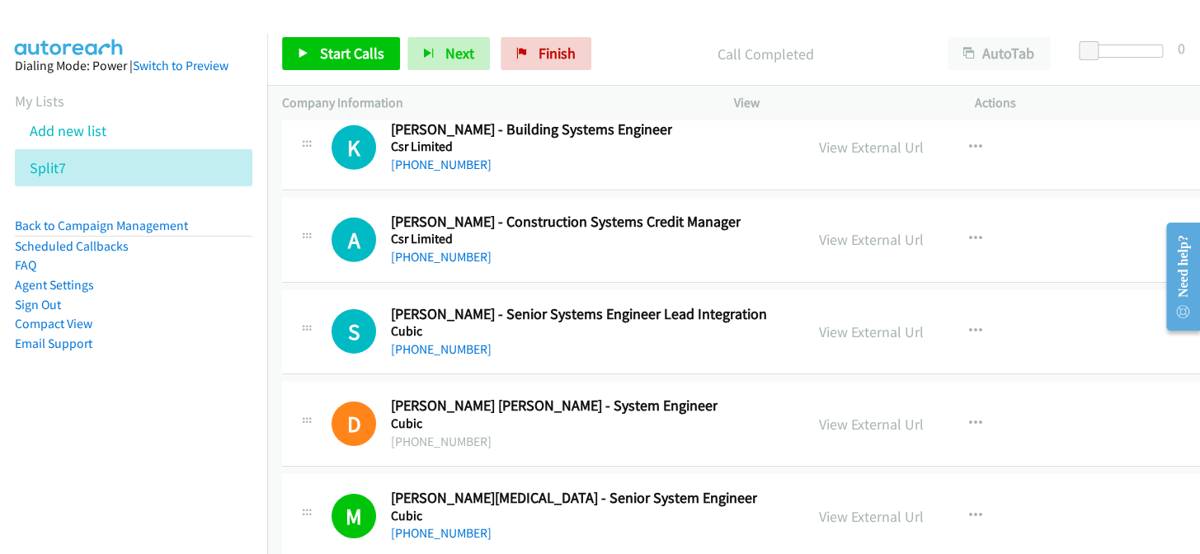
scroll to position [33685, 0]
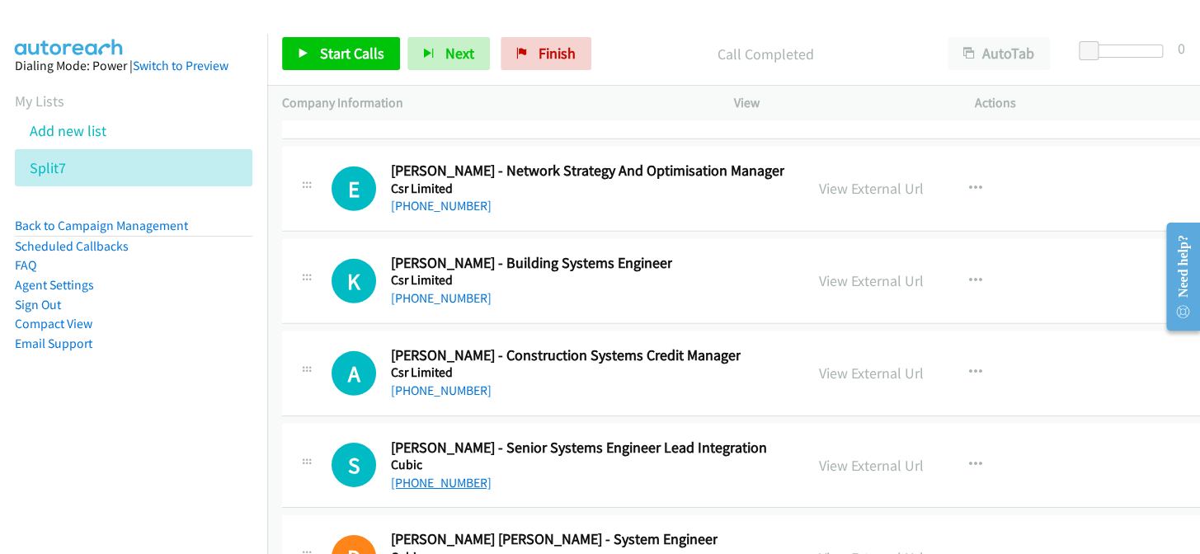
click at [399, 475] on link "[PHONE_NUMBER]" at bounding box center [441, 483] width 101 height 16
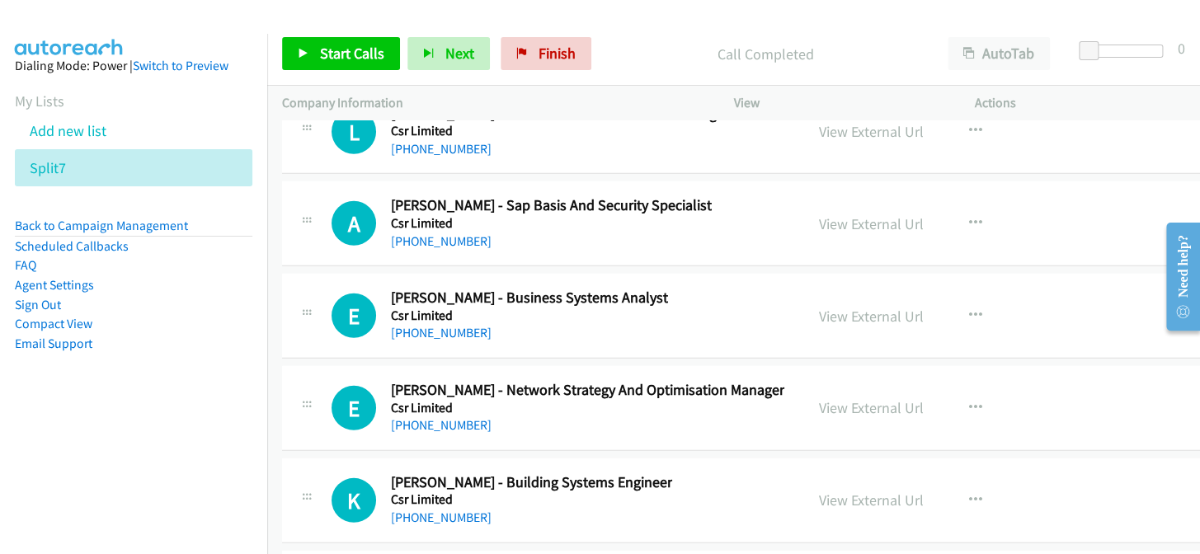
scroll to position [33460, 0]
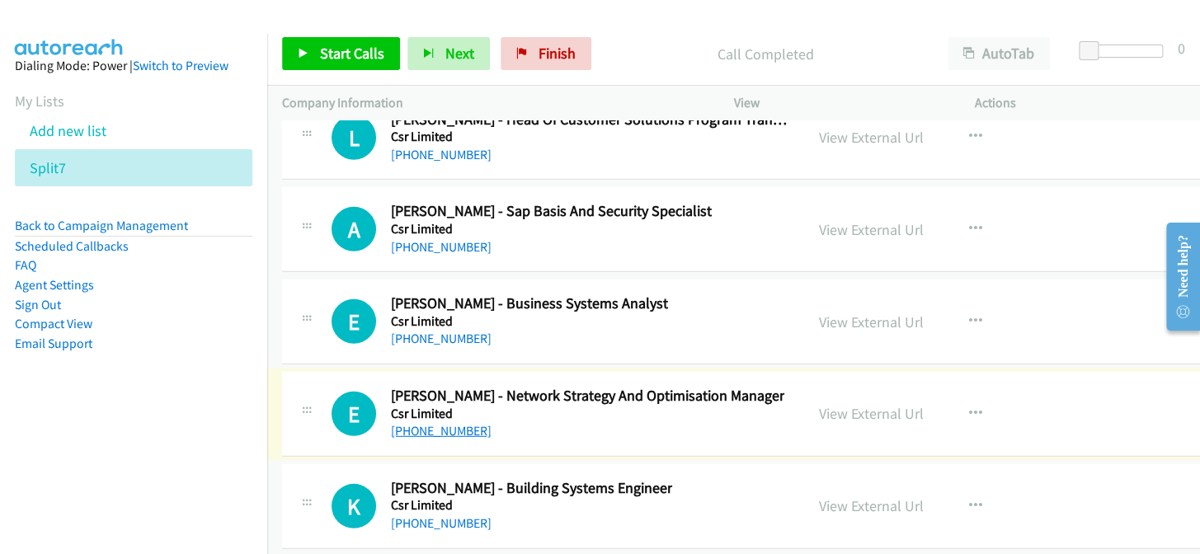
click at [454, 423] on link "[PHONE_NUMBER]" at bounding box center [441, 431] width 101 height 16
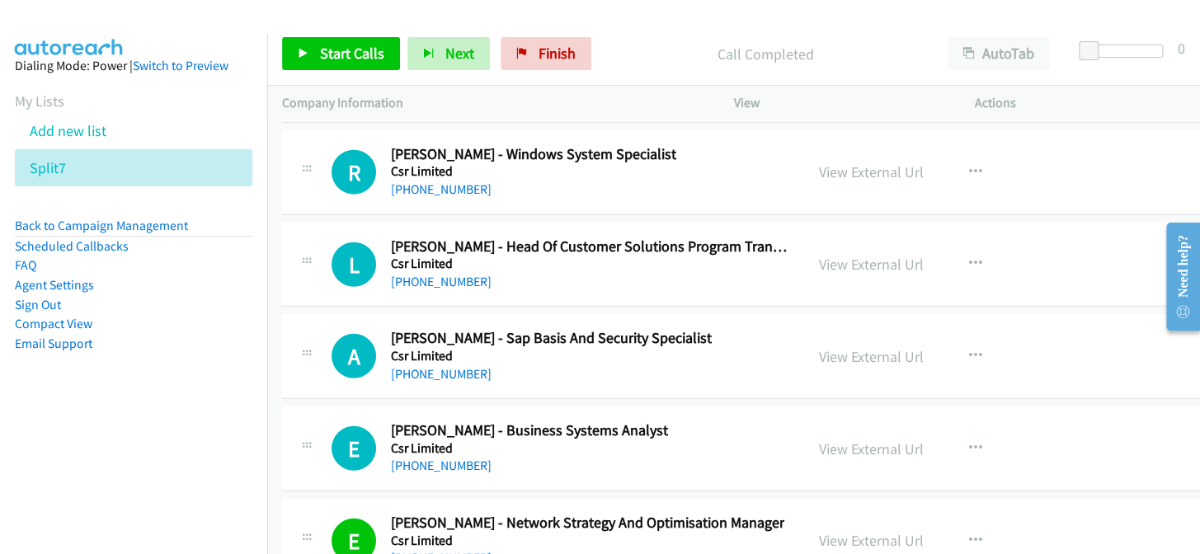
scroll to position [33310, 0]
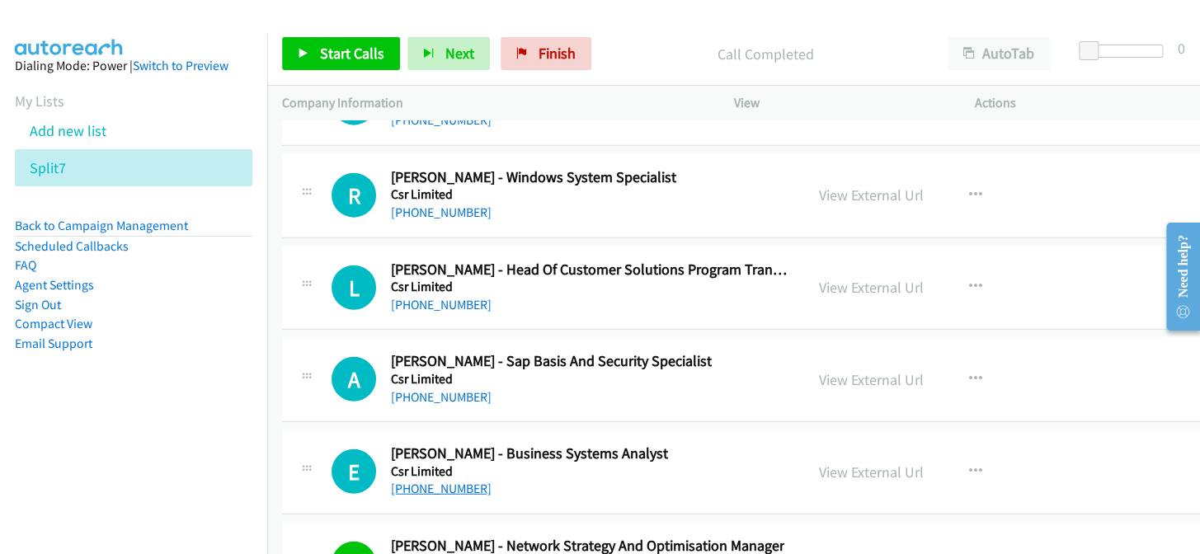
click at [426, 481] on link "[PHONE_NUMBER]" at bounding box center [441, 489] width 101 height 16
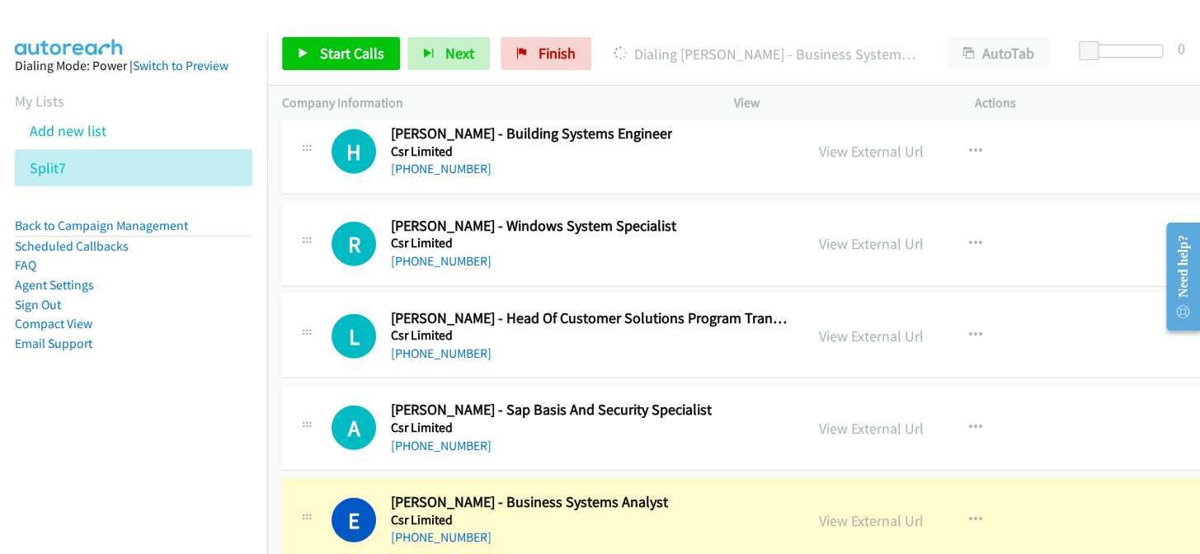
scroll to position [33235, 0]
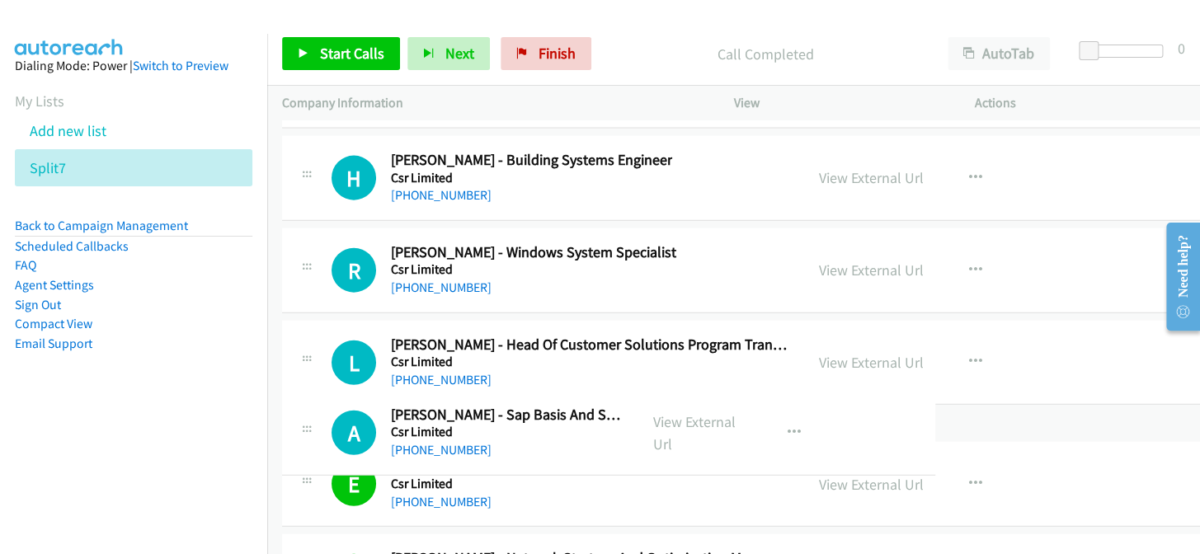
drag, startPoint x: 1007, startPoint y: 418, endPoint x: 1011, endPoint y: 437, distance: 19.4
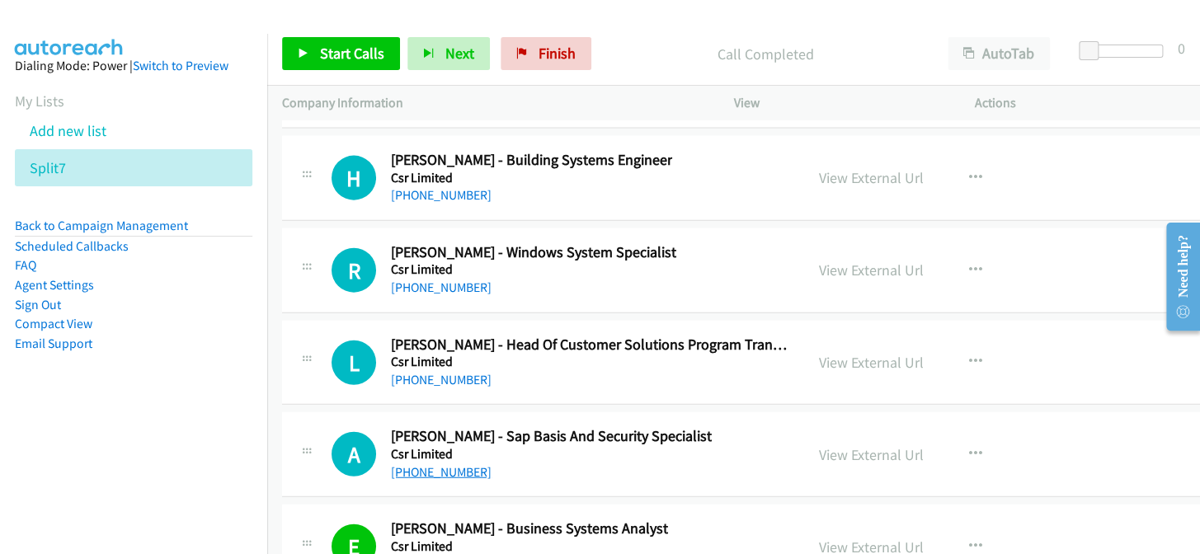
click at [447, 464] on link "[PHONE_NUMBER]" at bounding box center [441, 472] width 101 height 16
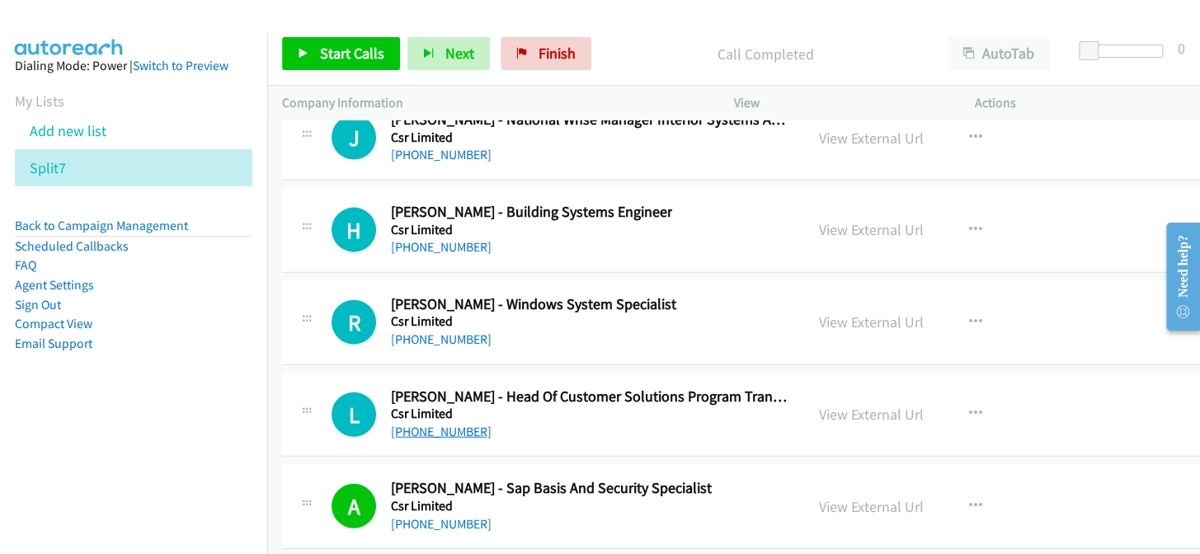
scroll to position [33159, 0]
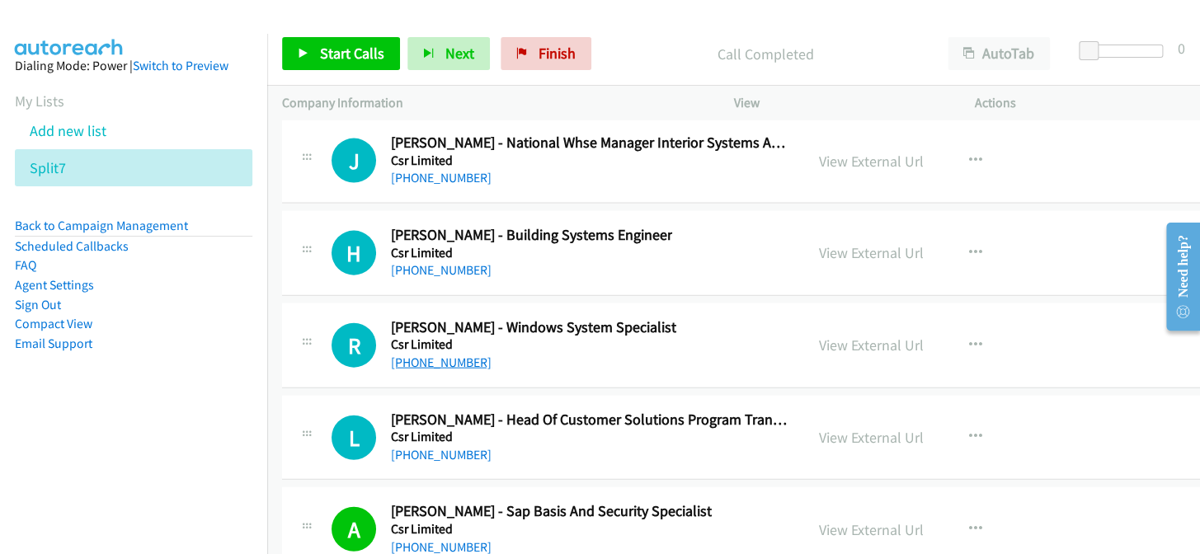
click at [450, 355] on link "[PHONE_NUMBER]" at bounding box center [441, 363] width 101 height 16
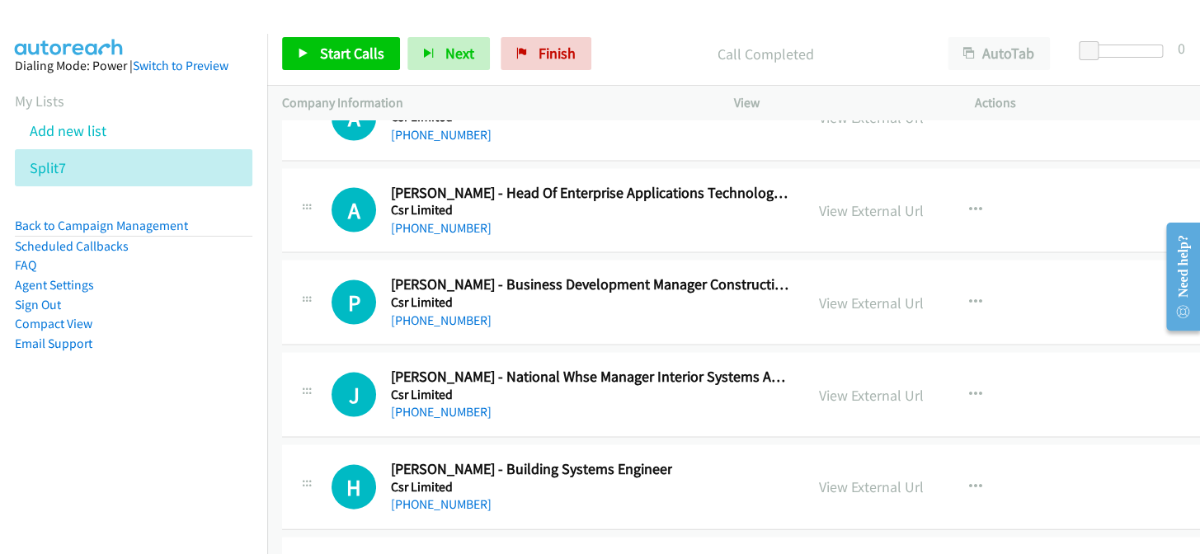
scroll to position [32935, 0]
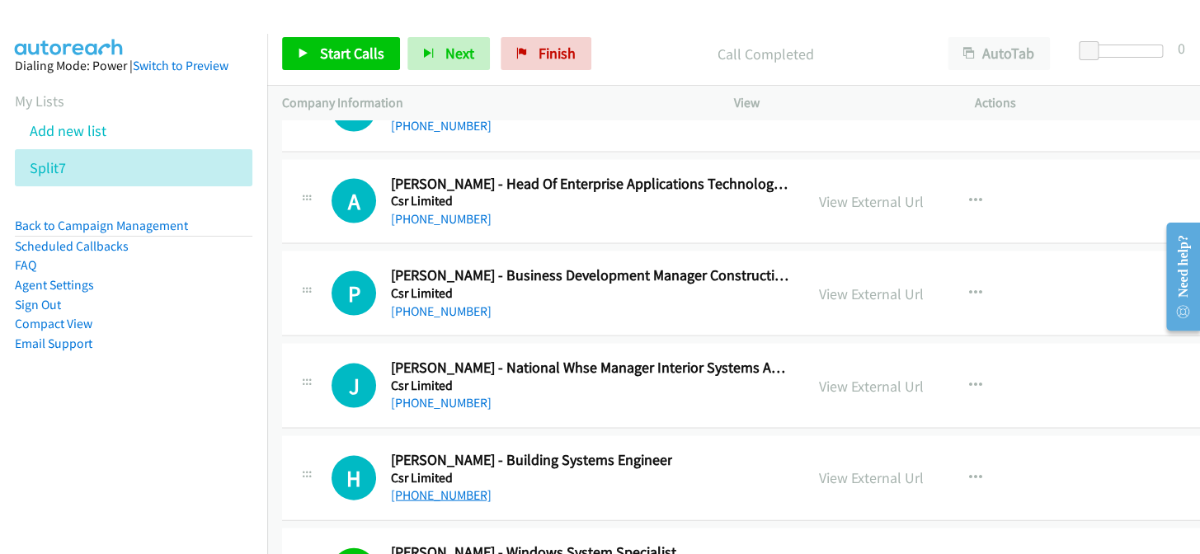
click at [445, 487] on link "[PHONE_NUMBER]" at bounding box center [441, 495] width 101 height 16
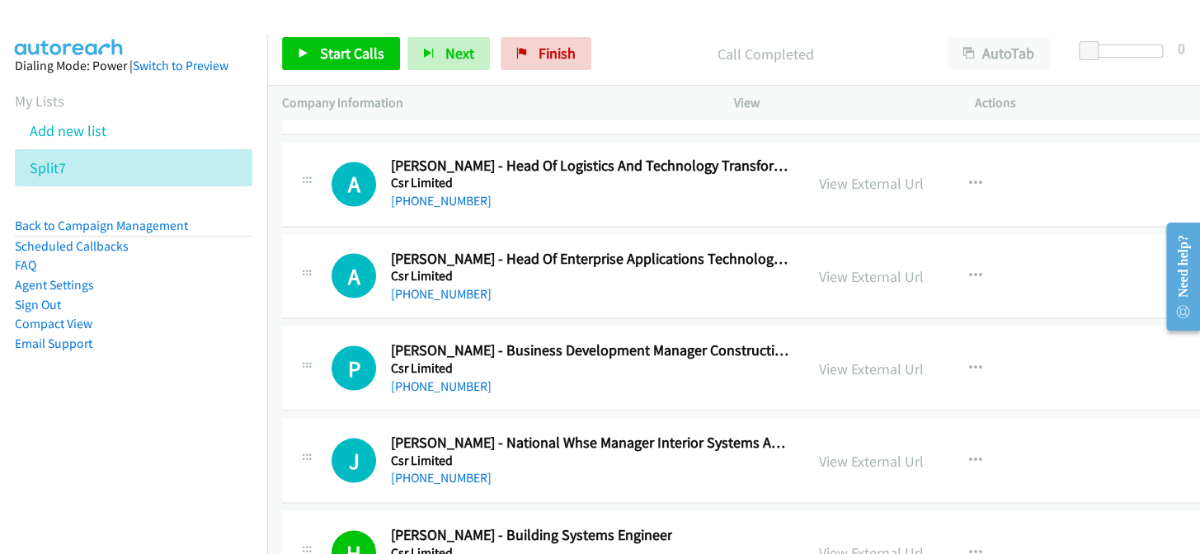
scroll to position [32785, 0]
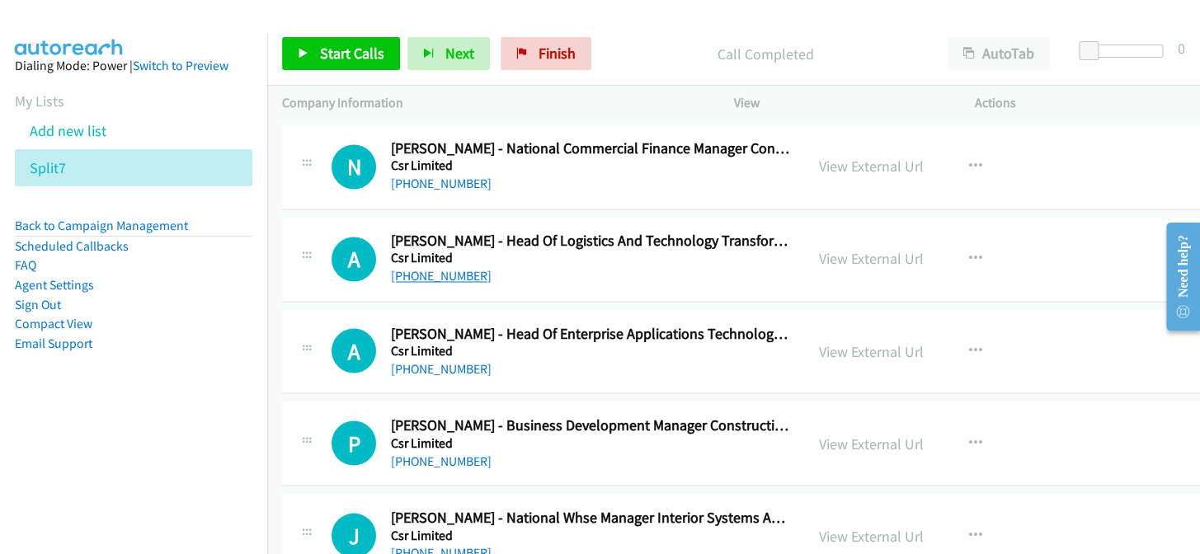
click at [443, 268] on link "[PHONE_NUMBER]" at bounding box center [441, 276] width 101 height 16
click at [420, 360] on link "[PHONE_NUMBER]" at bounding box center [441, 368] width 101 height 16
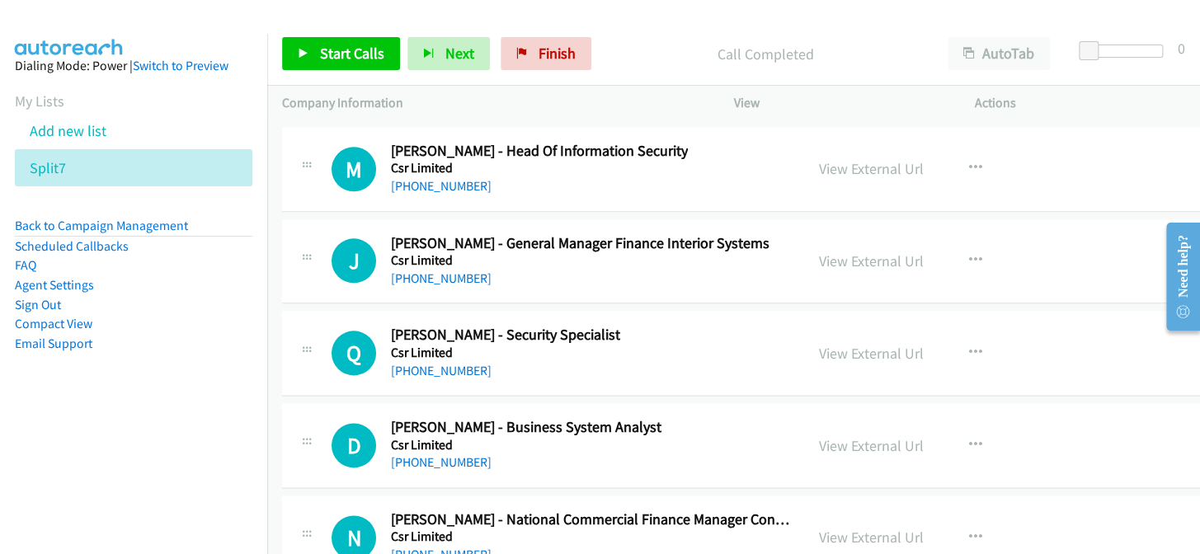
scroll to position [32410, 0]
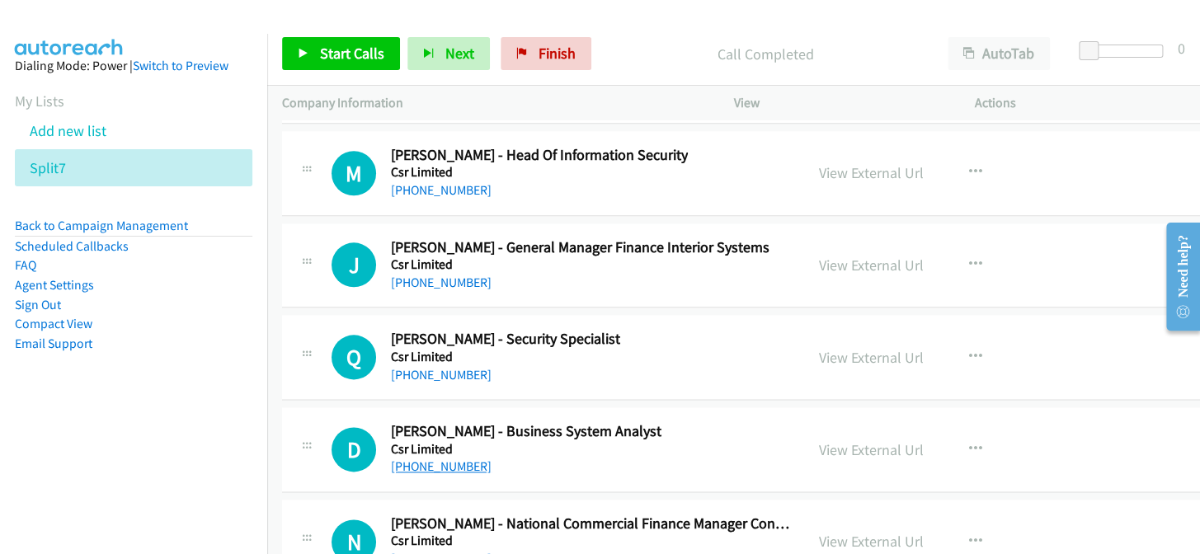
click at [440, 458] on link "[PHONE_NUMBER]" at bounding box center [441, 466] width 101 height 16
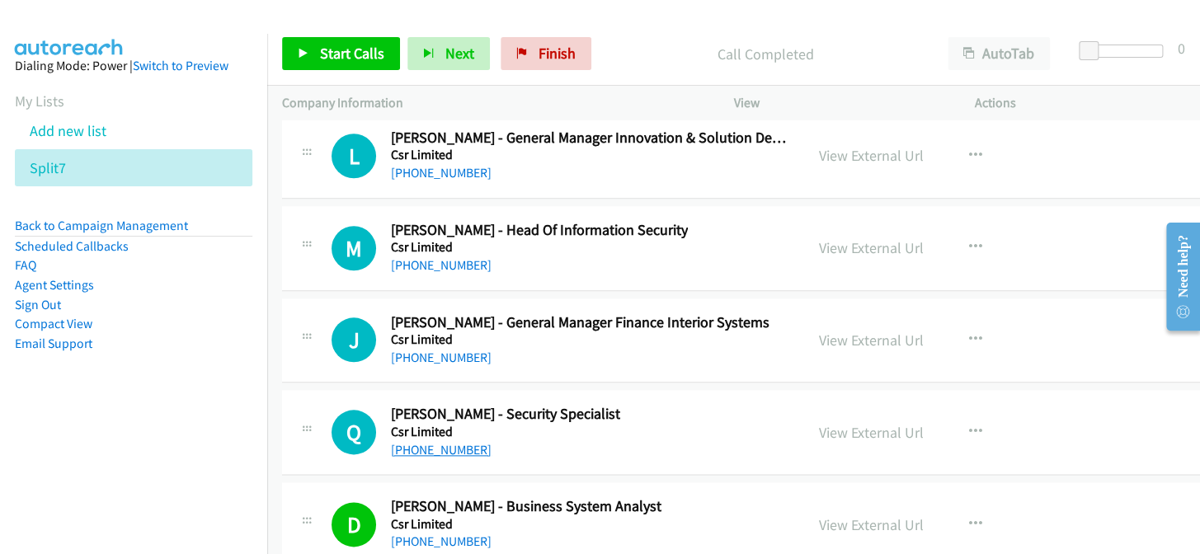
click at [442, 442] on link "[PHONE_NUMBER]" at bounding box center [441, 450] width 101 height 16
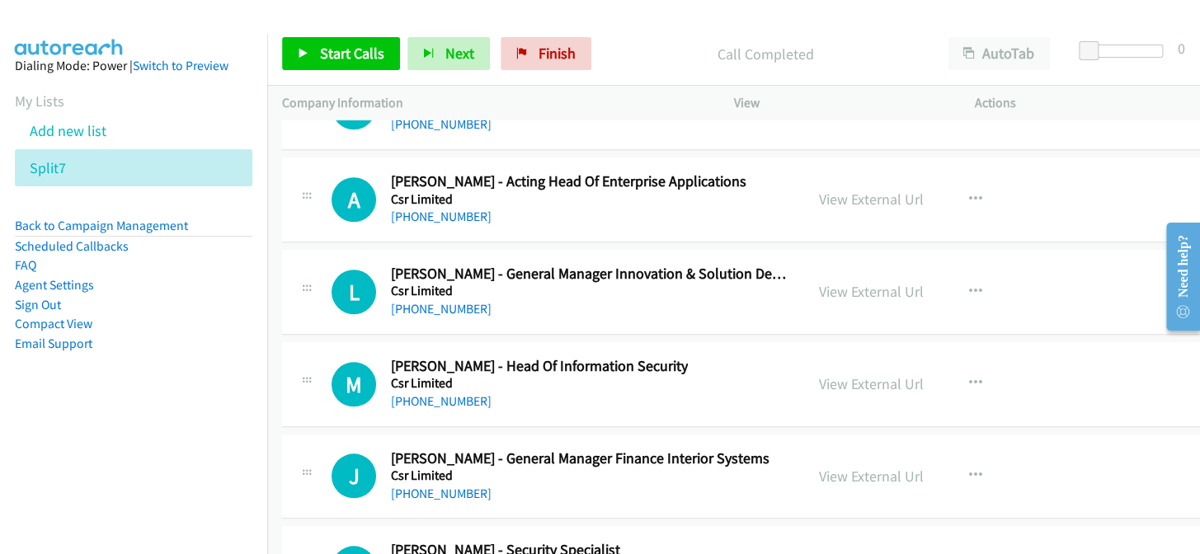
scroll to position [32186, 0]
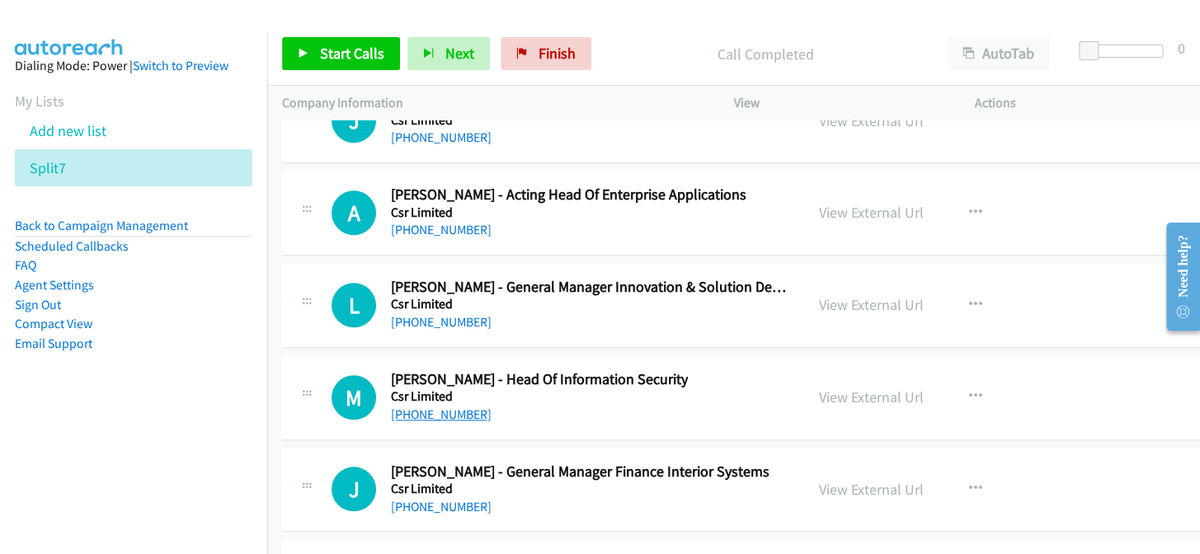
click at [458, 407] on link "[PHONE_NUMBER]" at bounding box center [441, 415] width 101 height 16
click at [455, 407] on link "[PHONE_NUMBER]" at bounding box center [441, 415] width 101 height 16
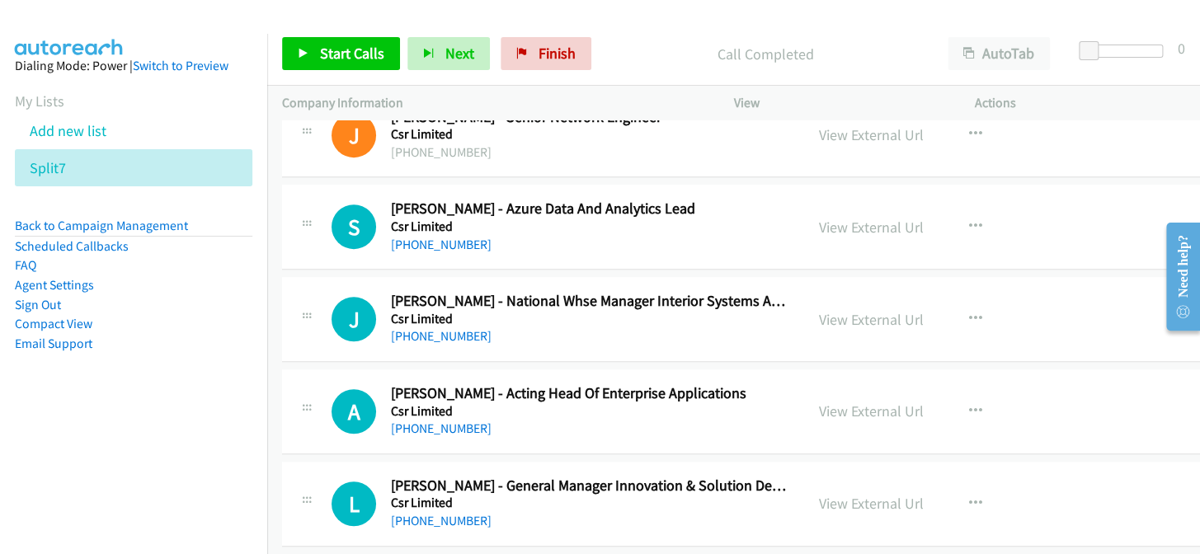
scroll to position [31960, 0]
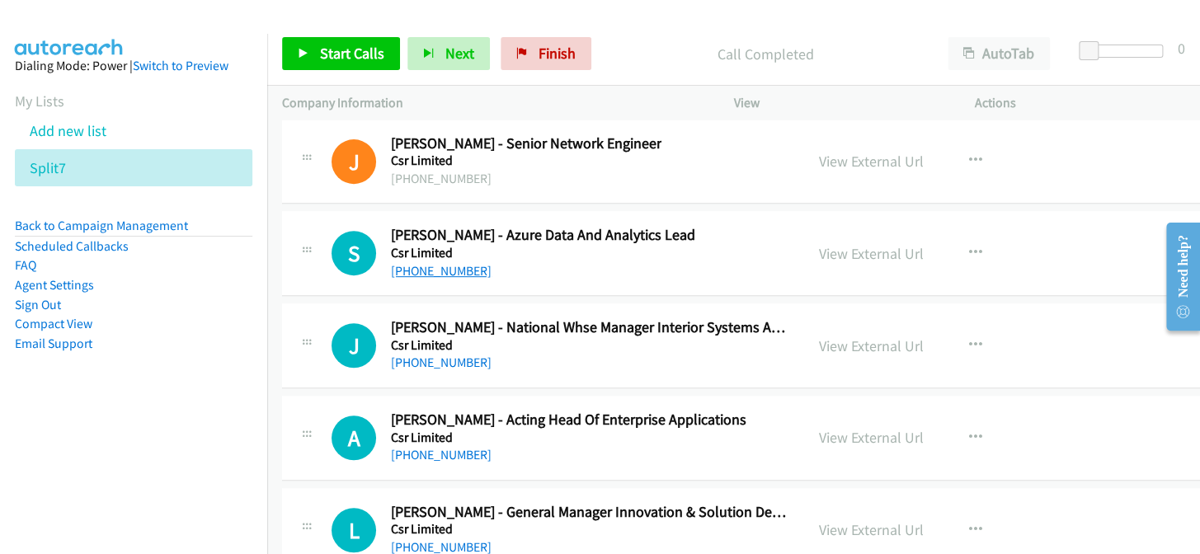
click at [447, 263] on link "[PHONE_NUMBER]" at bounding box center [441, 271] width 101 height 16
click at [448, 263] on link "[PHONE_NUMBER]" at bounding box center [441, 271] width 101 height 16
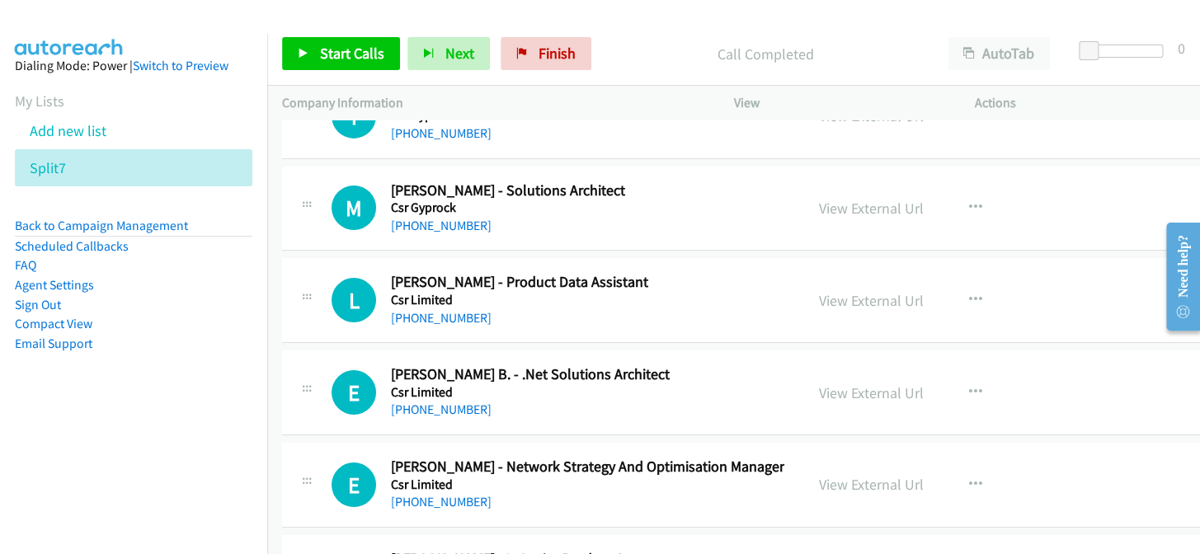
scroll to position [31435, 0]
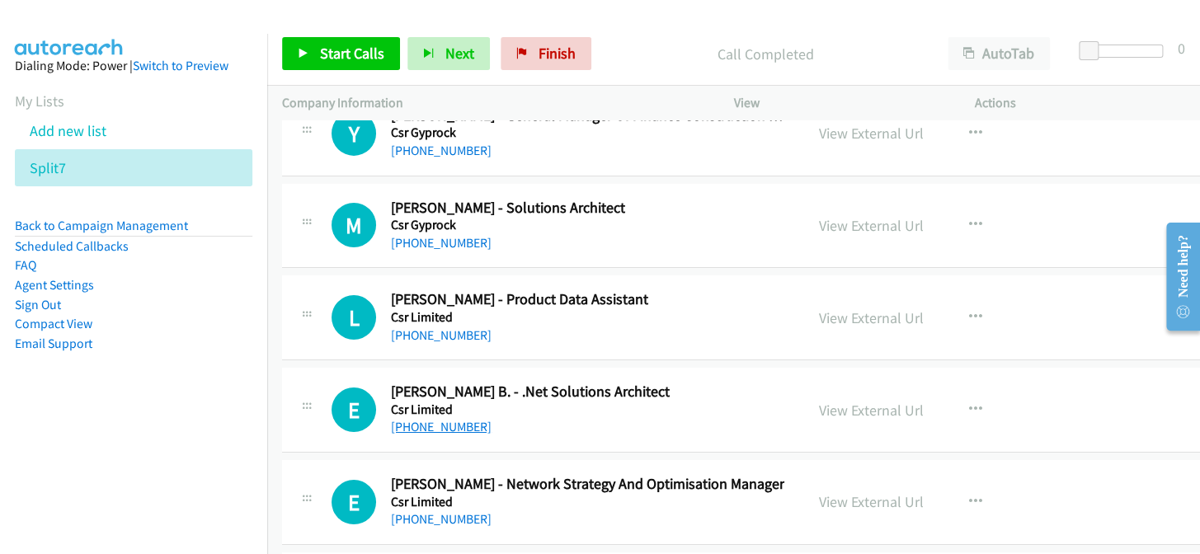
click at [435, 419] on link "[PHONE_NUMBER]" at bounding box center [441, 427] width 101 height 16
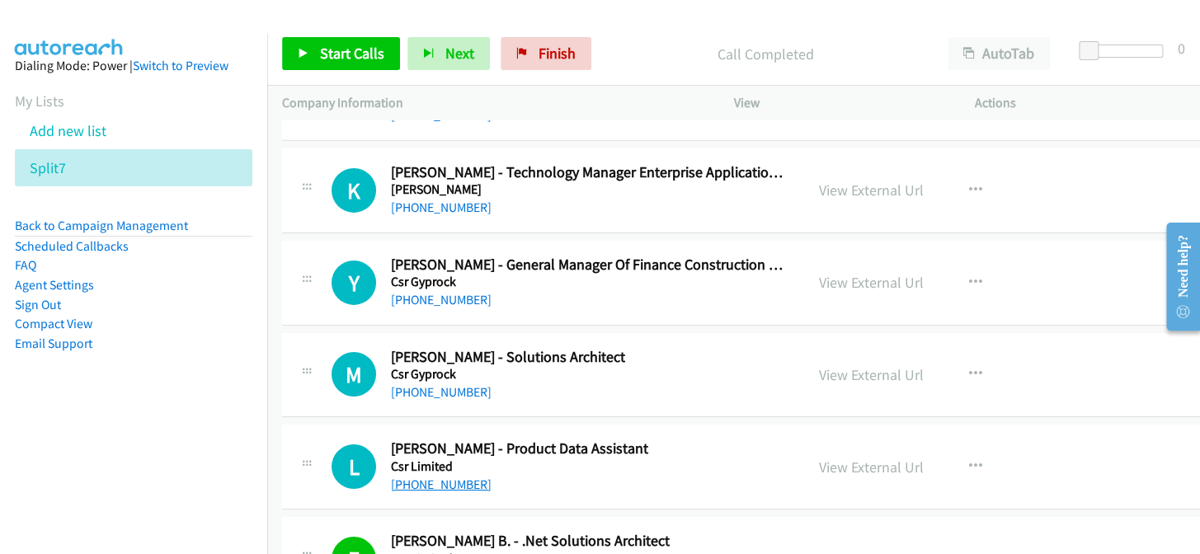
click at [454, 477] on link "[PHONE_NUMBER]" at bounding box center [441, 485] width 101 height 16
click at [446, 384] on link "[PHONE_NUMBER]" at bounding box center [441, 392] width 101 height 16
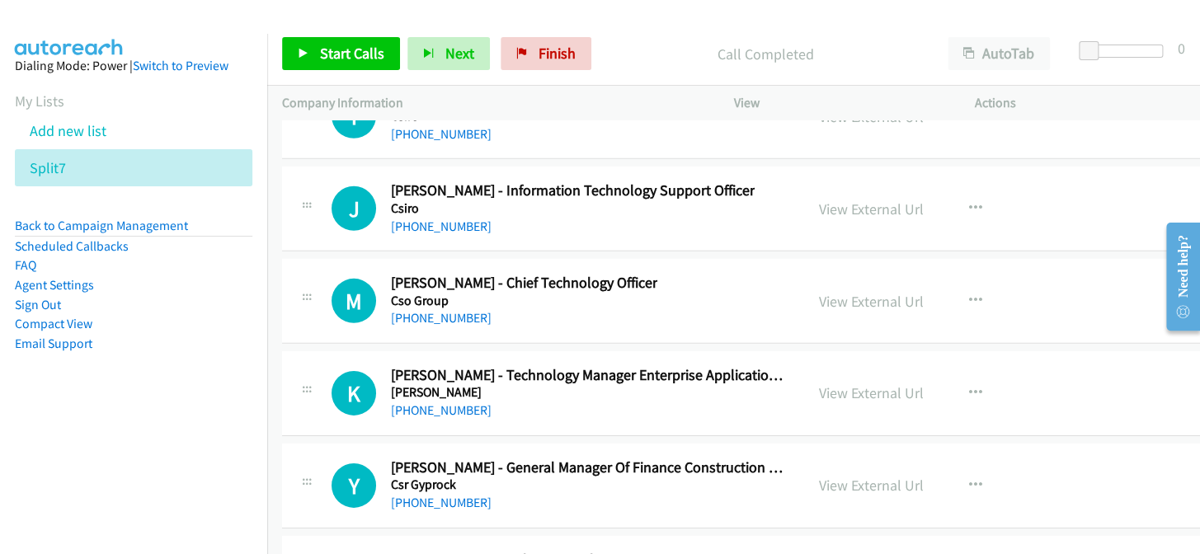
scroll to position [31061, 0]
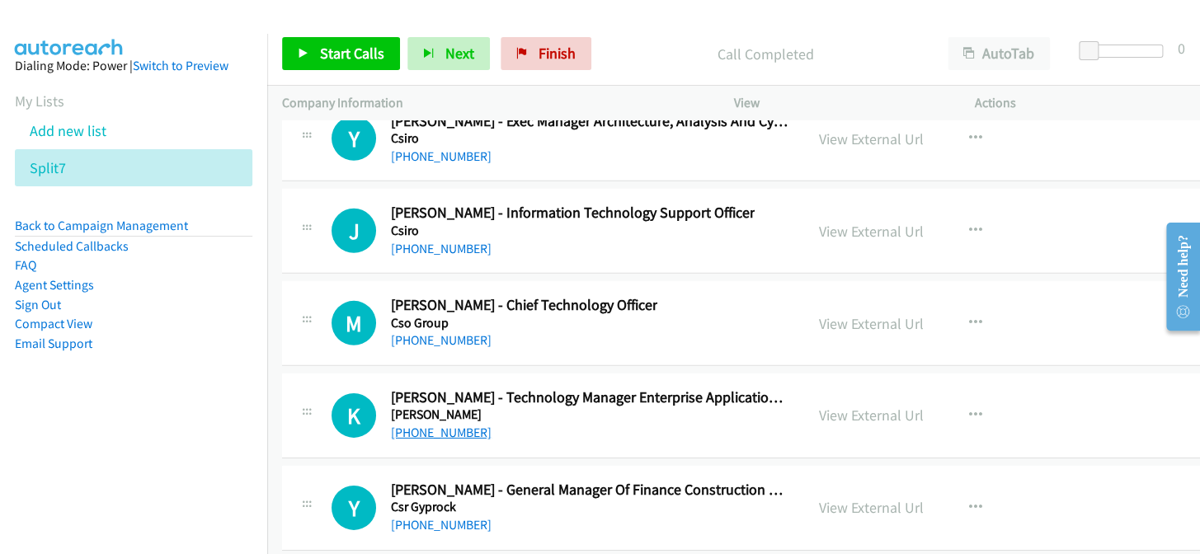
click at [443, 425] on link "[PHONE_NUMBER]" at bounding box center [441, 433] width 101 height 16
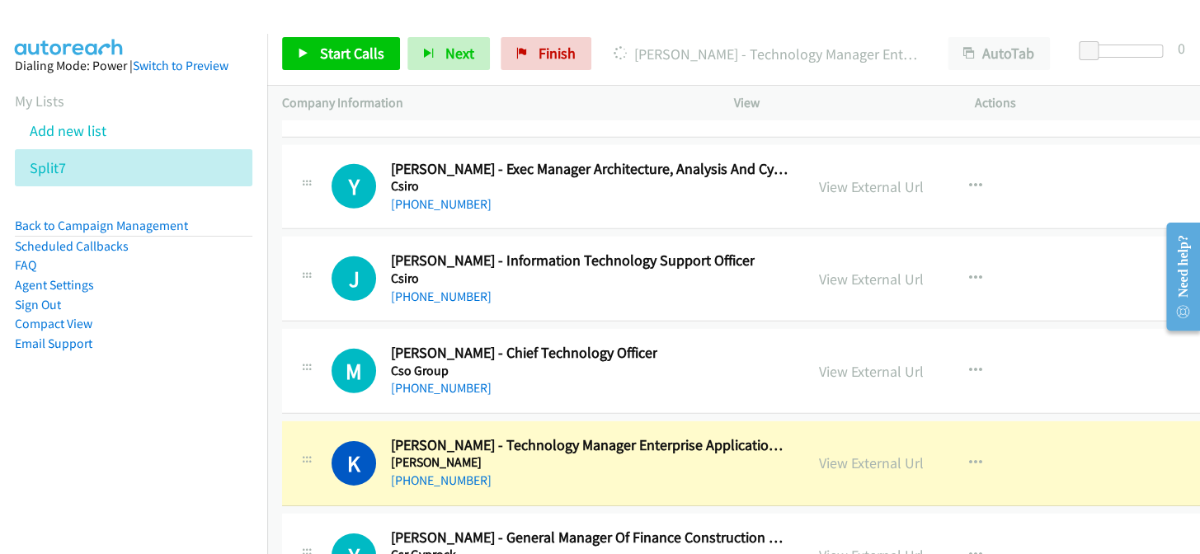
scroll to position [30986, 0]
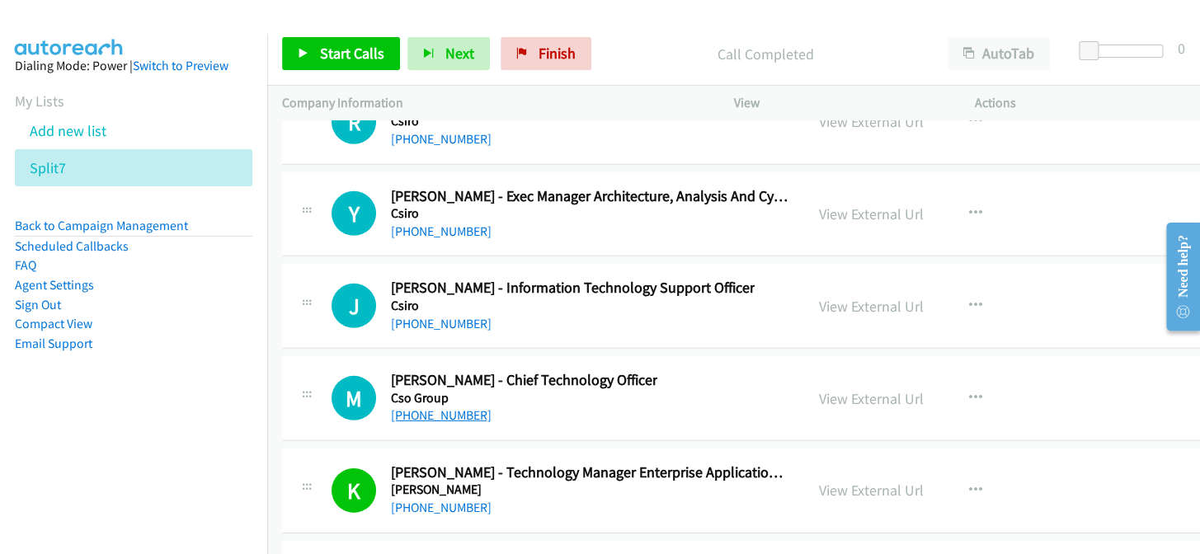
drag, startPoint x: 459, startPoint y: 369, endPoint x: 462, endPoint y: 380, distance: 11.8
click at [451, 407] on link "[PHONE_NUMBER]" at bounding box center [441, 415] width 101 height 16
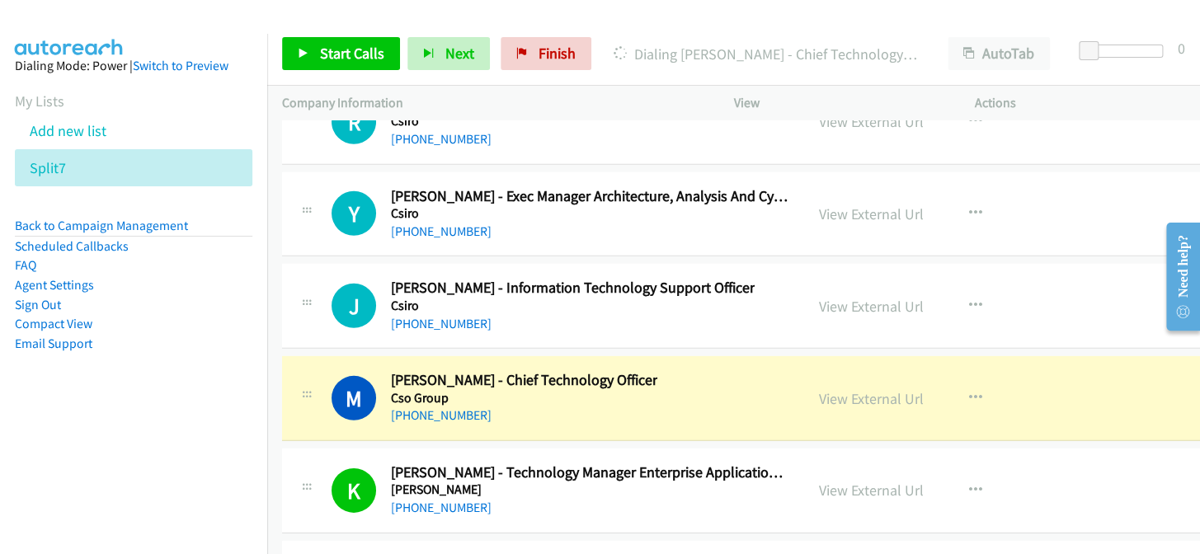
scroll to position [30911, 0]
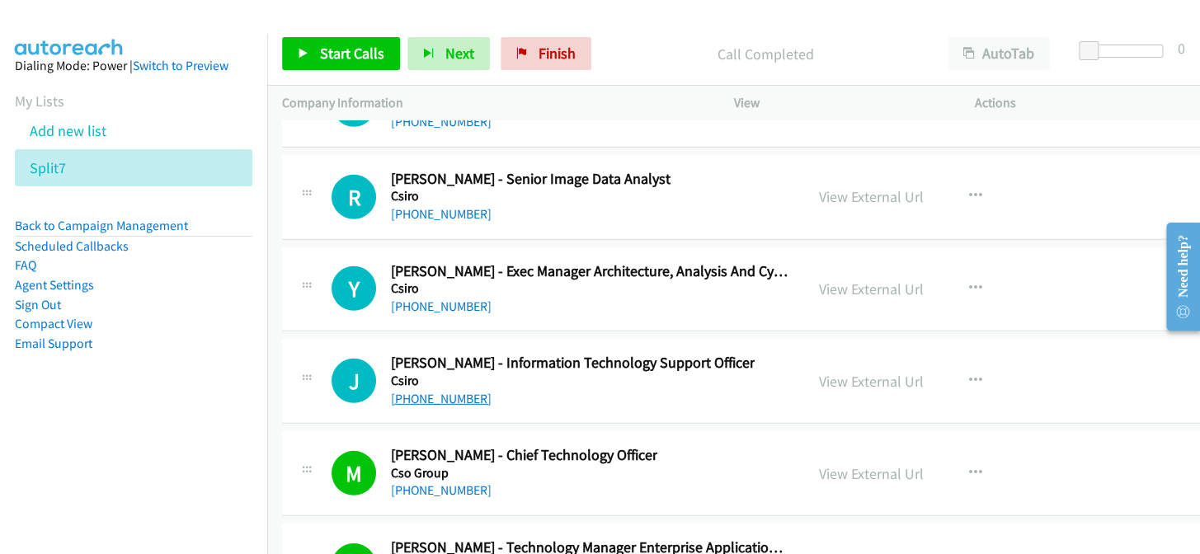
click at [451, 391] on link "[PHONE_NUMBER]" at bounding box center [441, 399] width 101 height 16
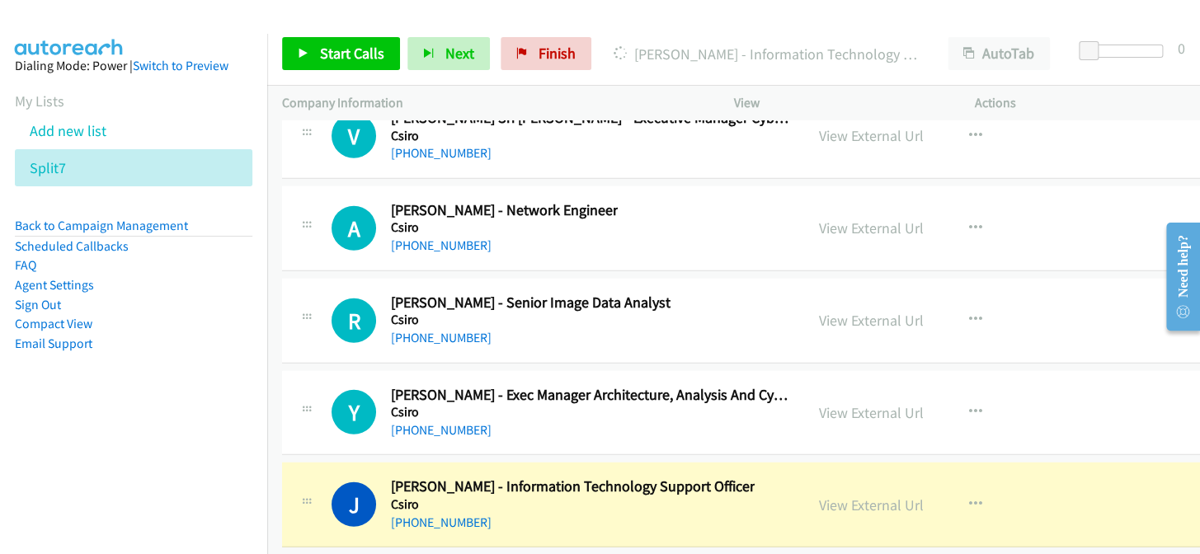
scroll to position [30761, 0]
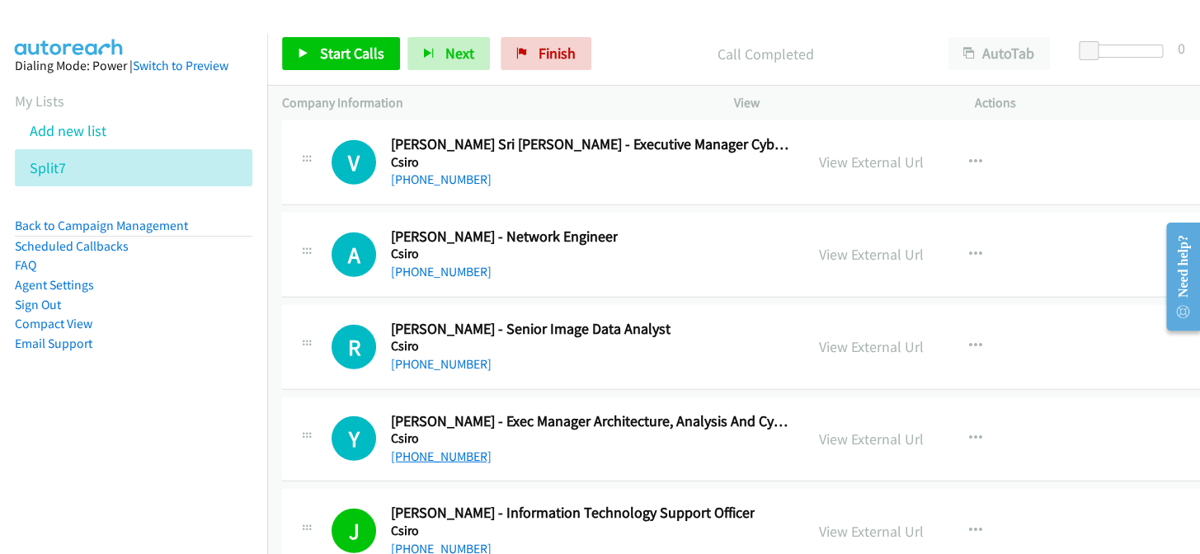
click at [450, 449] on link "[PHONE_NUMBER]" at bounding box center [441, 457] width 101 height 16
click at [444, 356] on link "[PHONE_NUMBER]" at bounding box center [441, 364] width 101 height 16
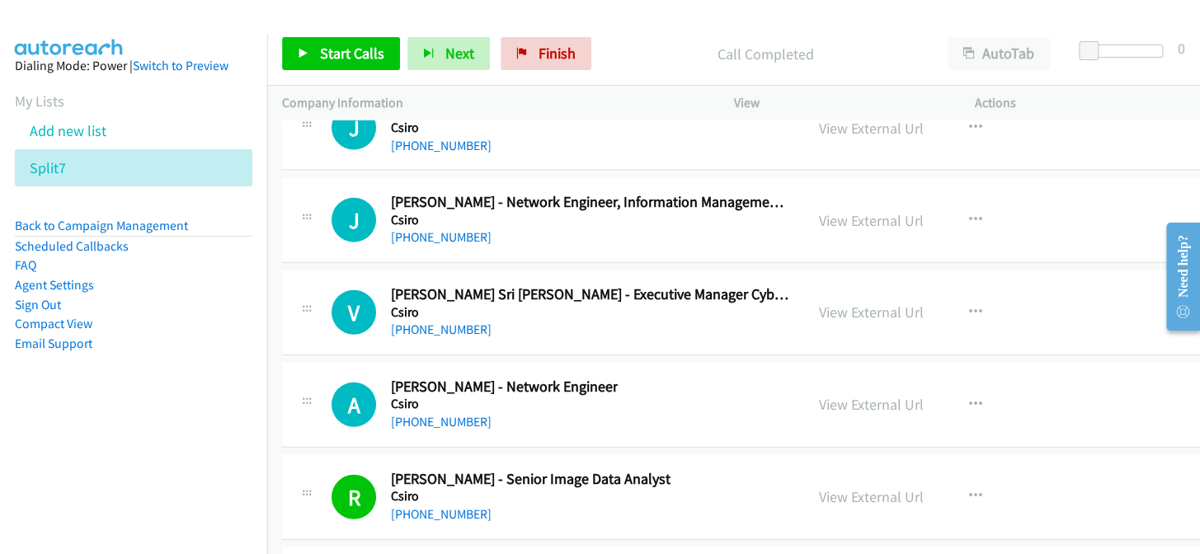
scroll to position [30536, 0]
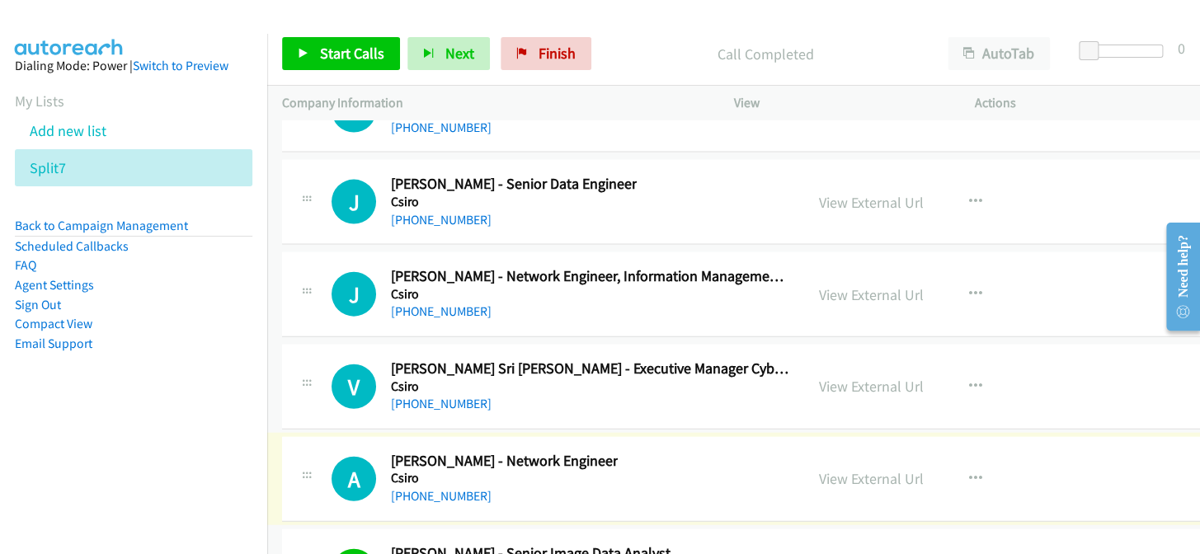
click at [433, 488] on link "[PHONE_NUMBER]" at bounding box center [441, 496] width 101 height 16
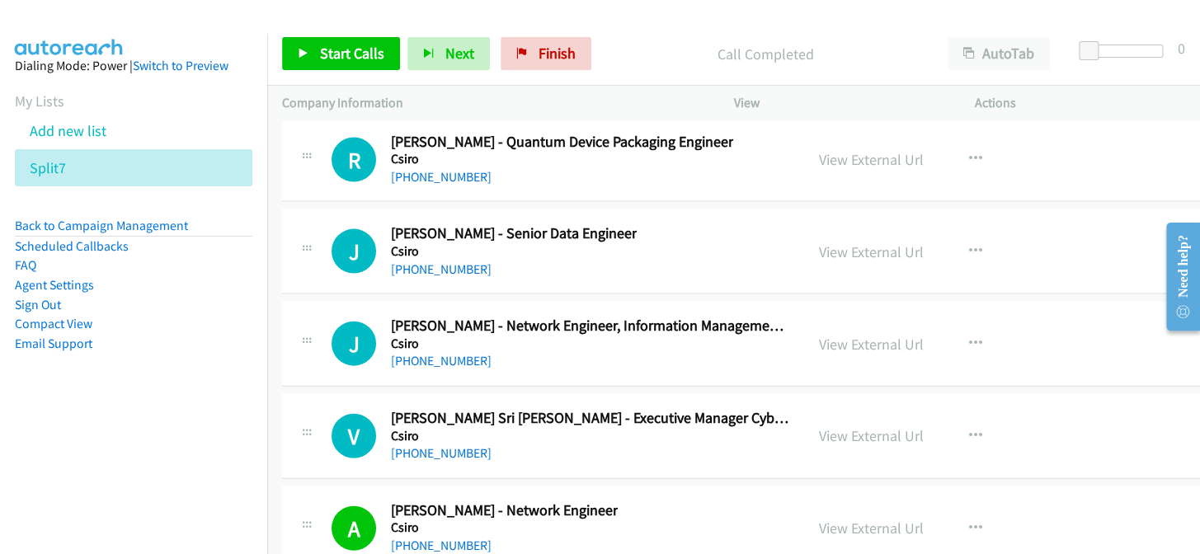
scroll to position [30461, 0]
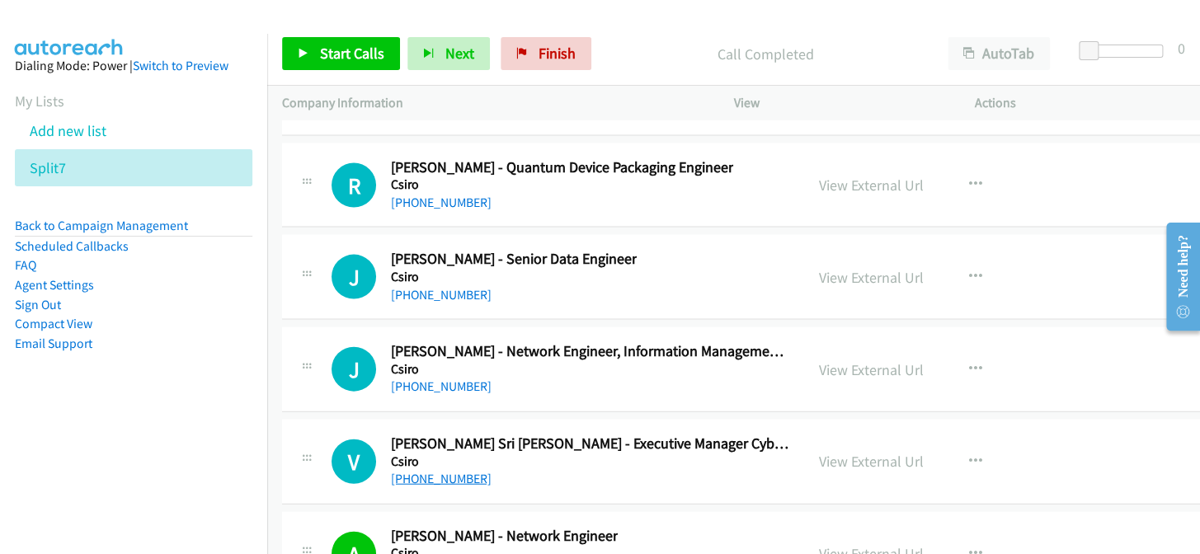
click at [426, 471] on link "[PHONE_NUMBER]" at bounding box center [441, 479] width 101 height 16
click at [421, 471] on link "[PHONE_NUMBER]" at bounding box center [441, 479] width 101 height 16
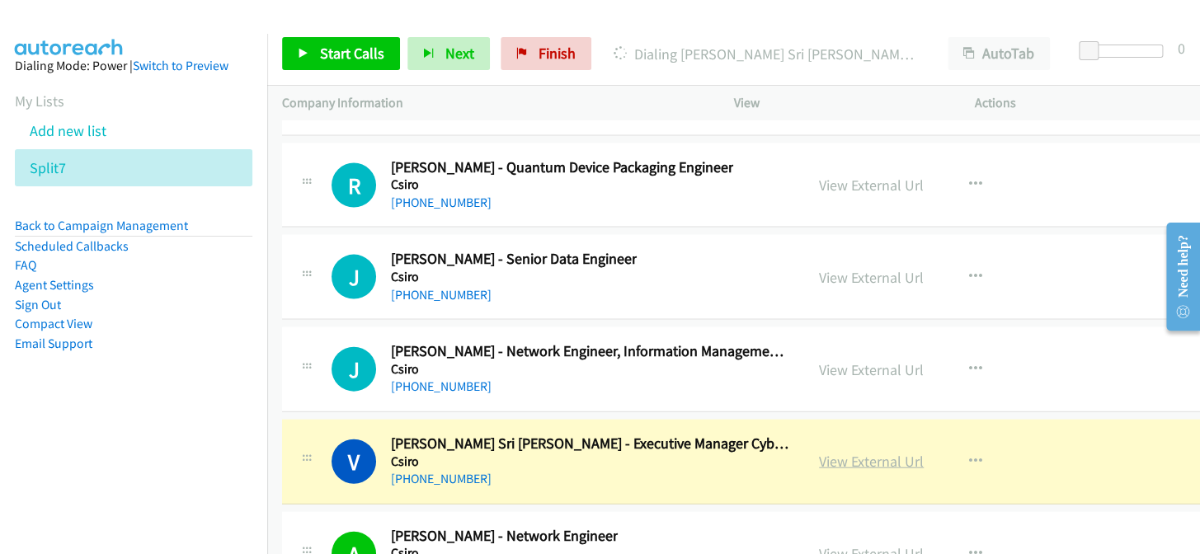
click at [833, 452] on link "View External Url" at bounding box center [871, 461] width 105 height 19
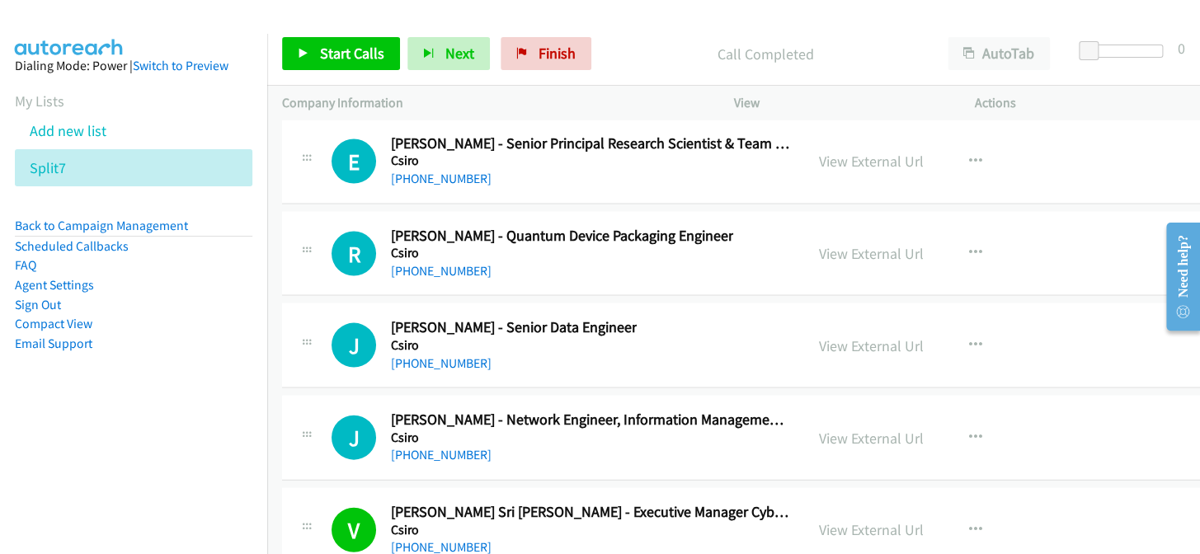
scroll to position [30386, 0]
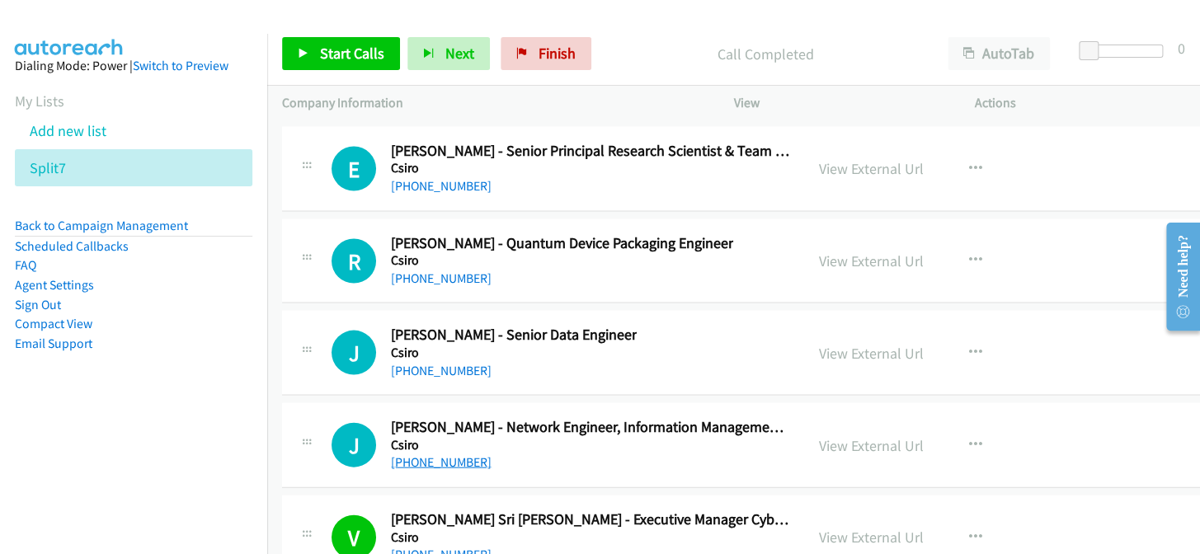
click at [441, 454] on link "[PHONE_NUMBER]" at bounding box center [441, 462] width 101 height 16
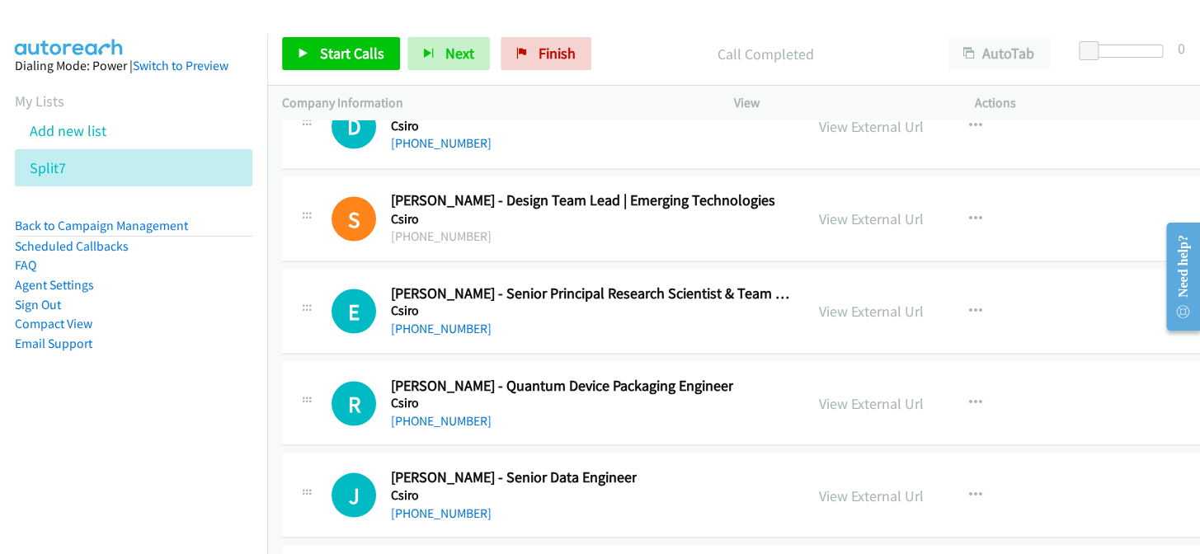
scroll to position [30236, 0]
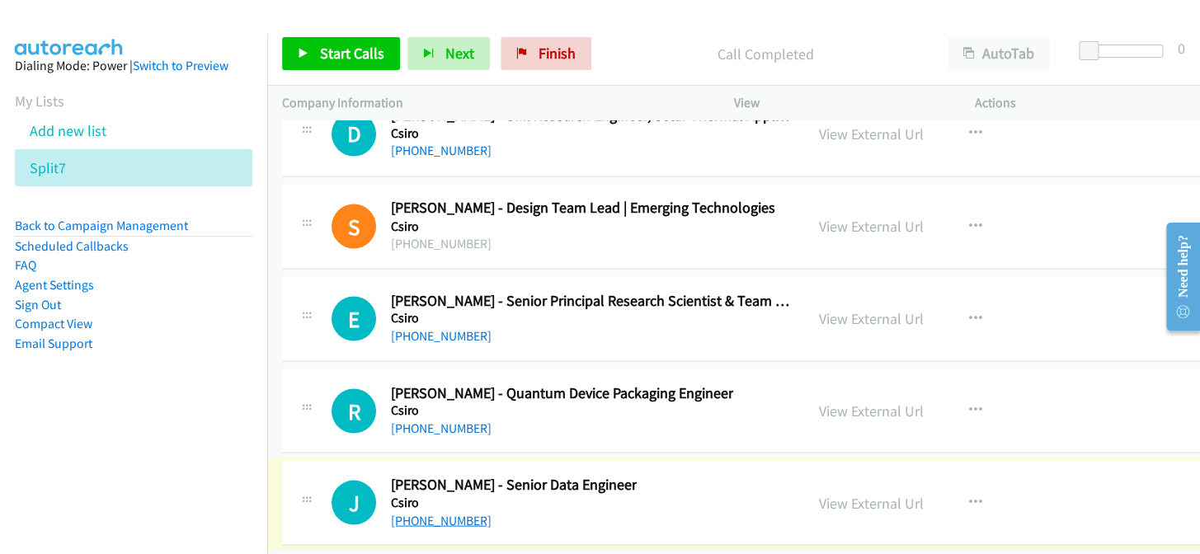
click at [444, 512] on link "[PHONE_NUMBER]" at bounding box center [441, 520] width 101 height 16
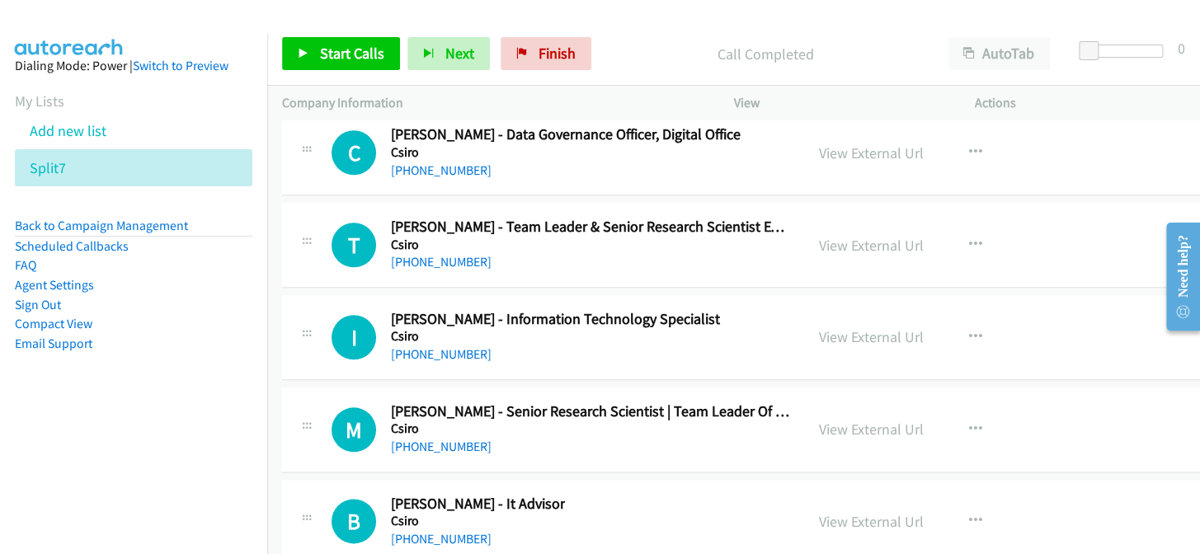
scroll to position [29712, 0]
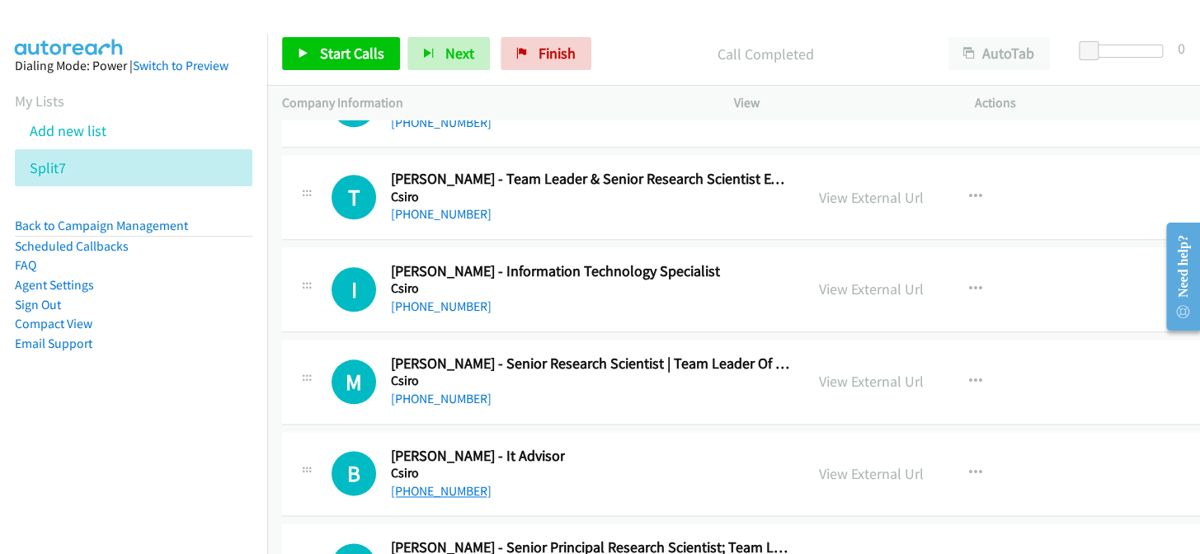
click at [442, 483] on link "[PHONE_NUMBER]" at bounding box center [441, 491] width 101 height 16
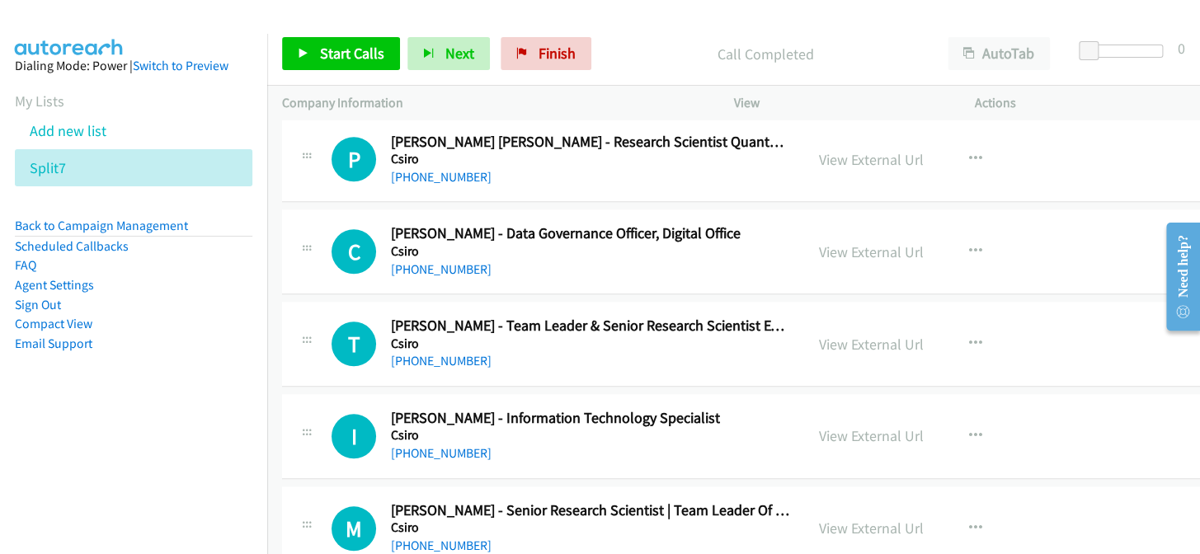
scroll to position [29562, 0]
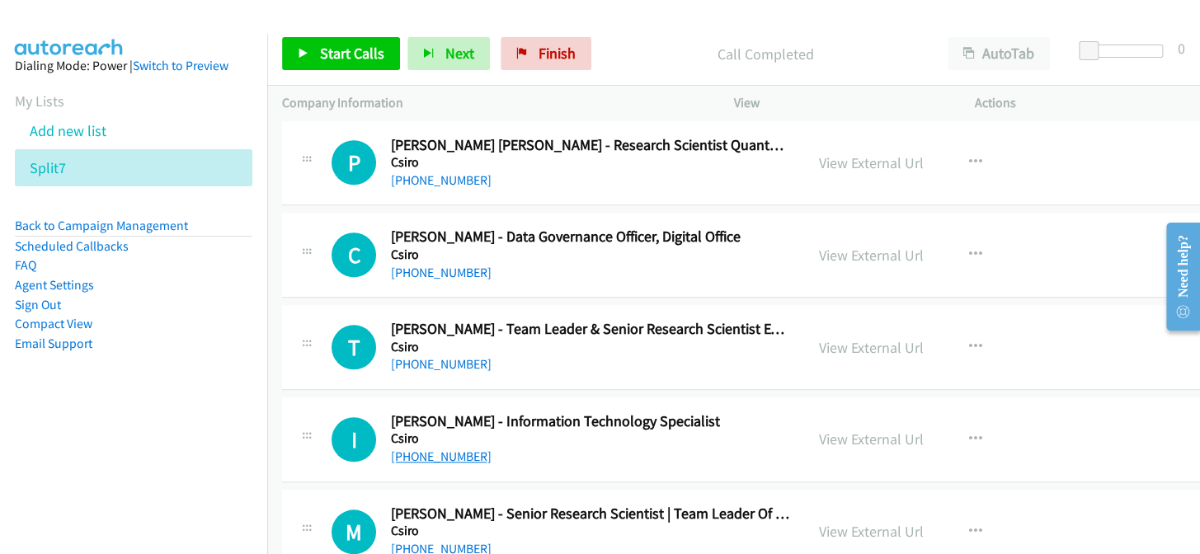
click at [449, 449] on link "[PHONE_NUMBER]" at bounding box center [441, 457] width 101 height 16
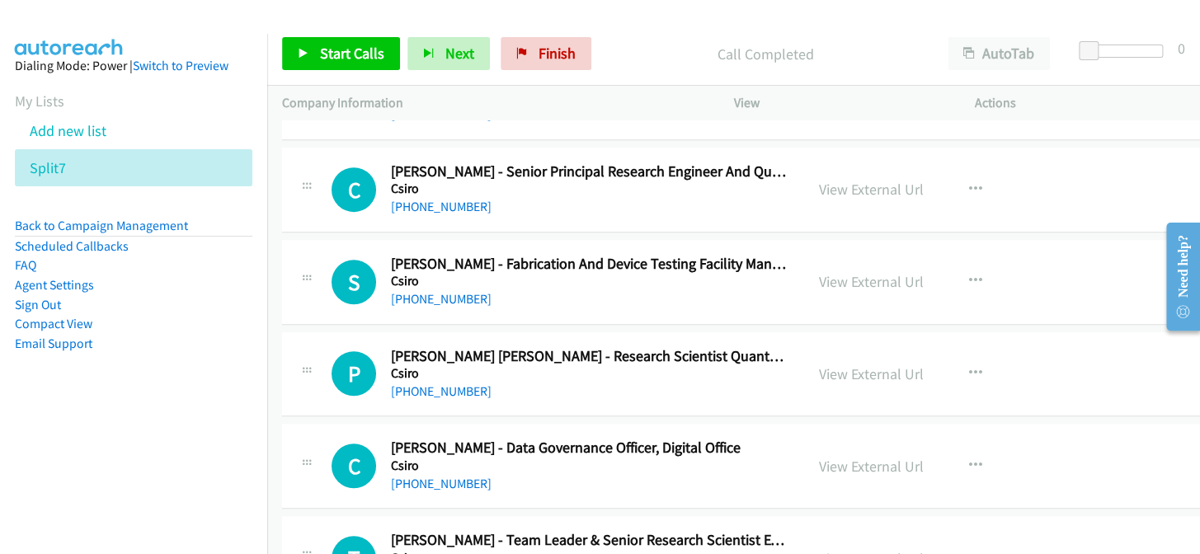
scroll to position [29336, 0]
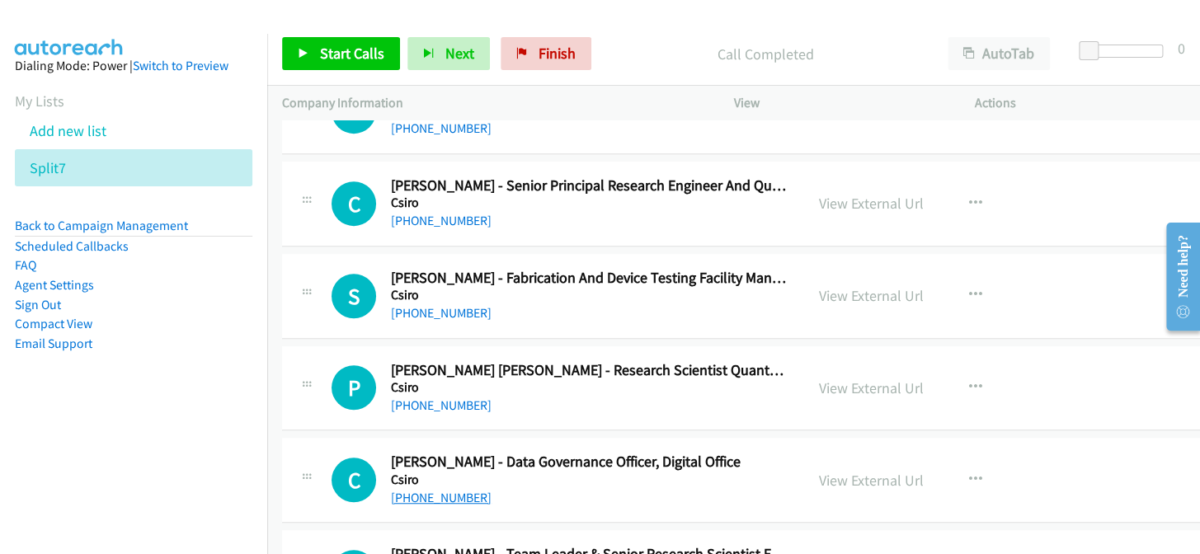
click at [426, 490] on link "[PHONE_NUMBER]" at bounding box center [441, 498] width 101 height 16
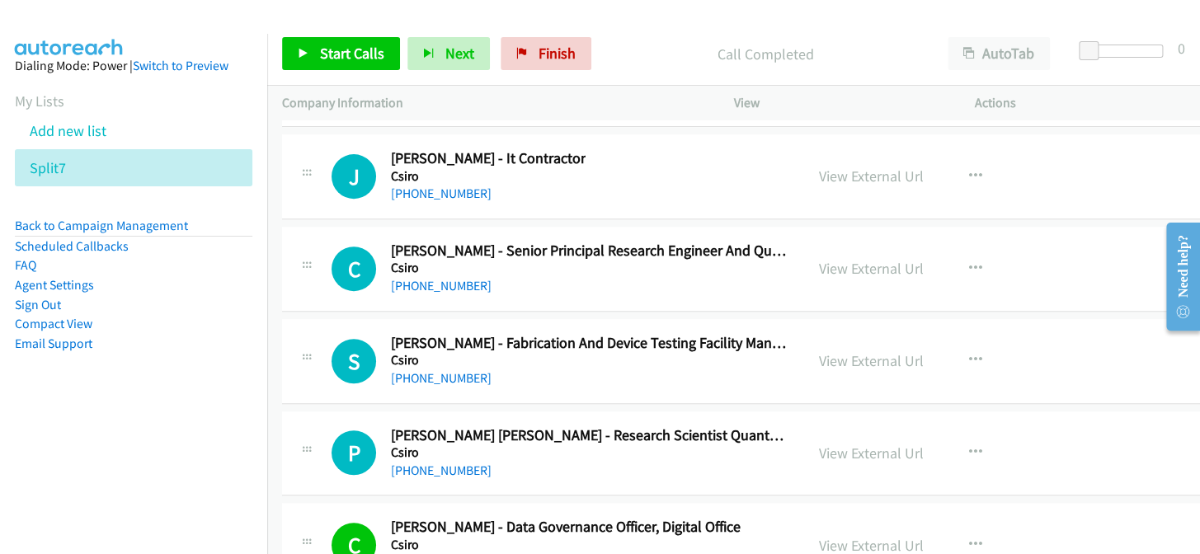
scroll to position [29261, 0]
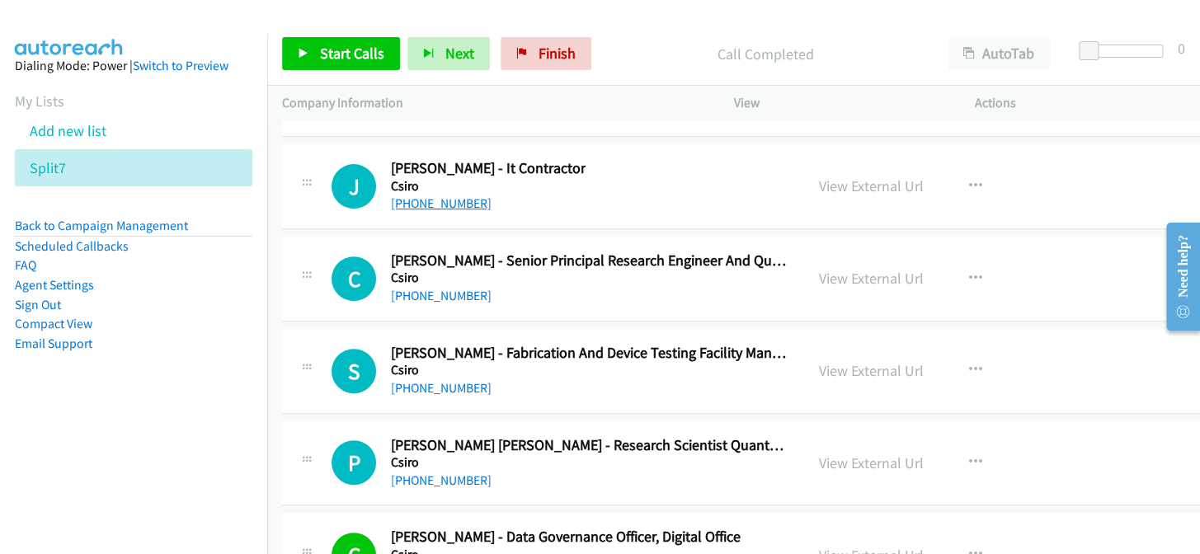
click at [426, 195] on link "[PHONE_NUMBER]" at bounding box center [441, 203] width 101 height 16
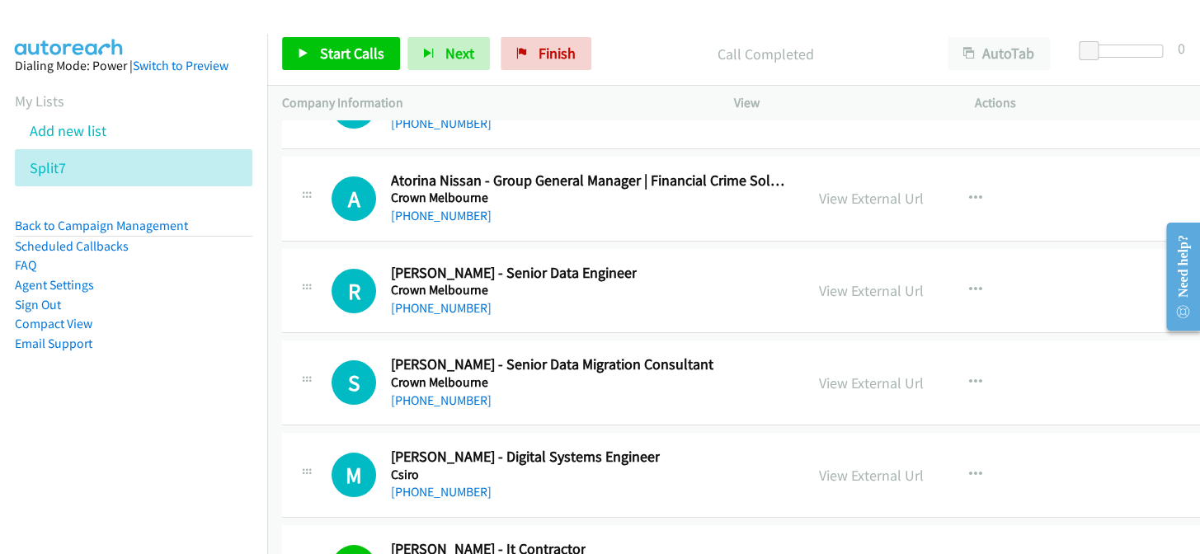
scroll to position [28812, 0]
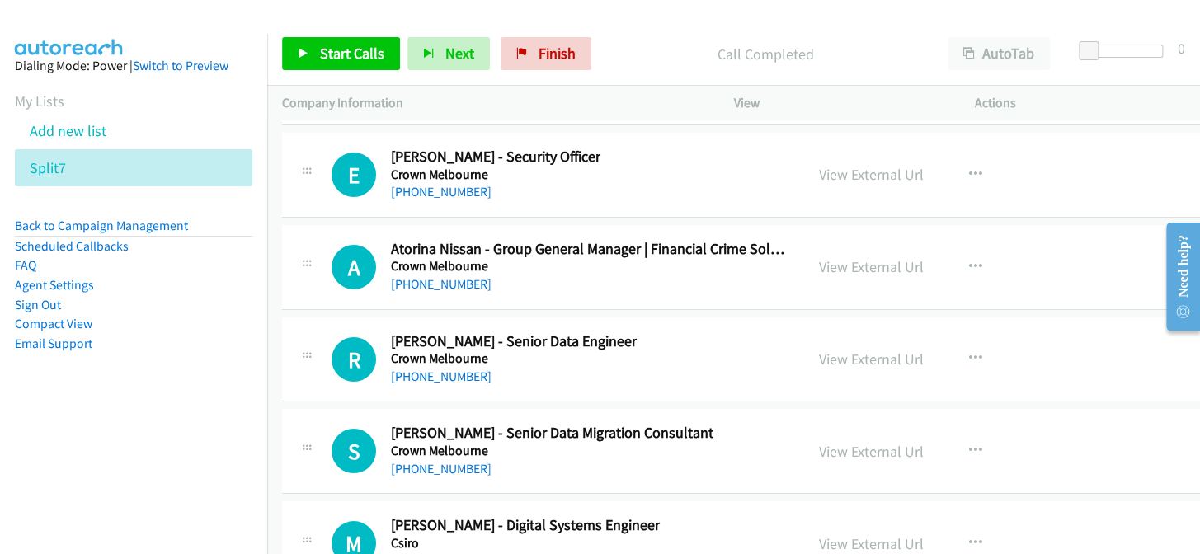
click at [430, 553] on link "[PHONE_NUMBER]" at bounding box center [441, 561] width 101 height 16
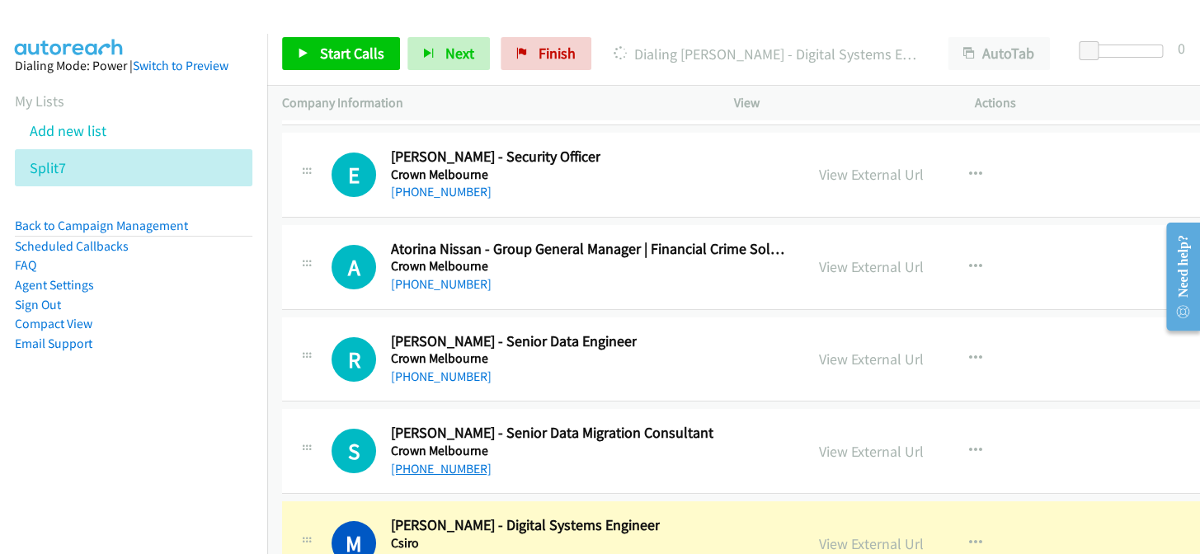
click at [435, 461] on link "[PHONE_NUMBER]" at bounding box center [441, 469] width 101 height 16
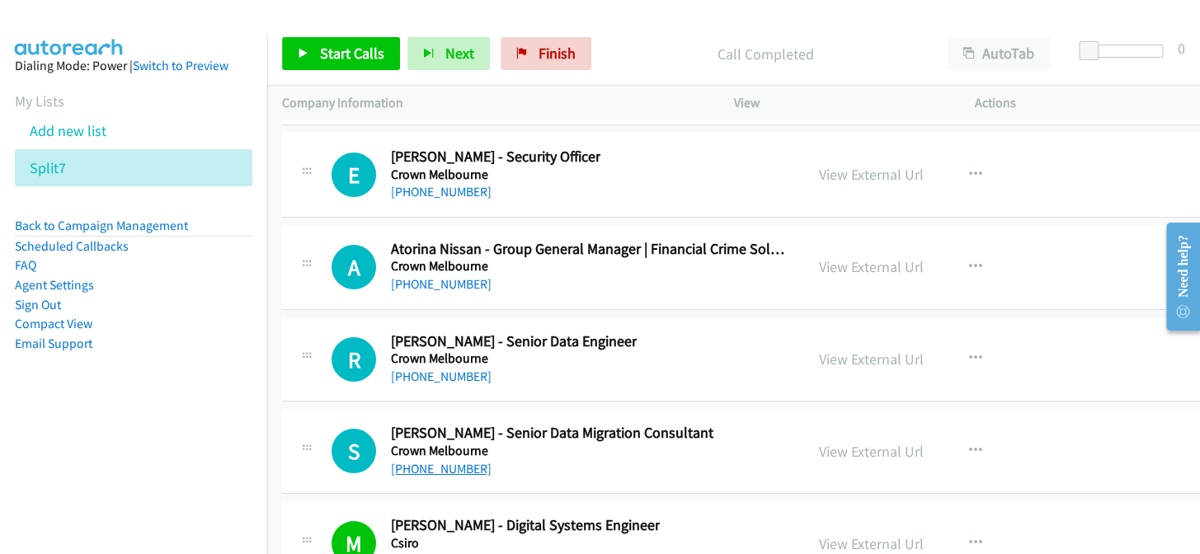
click at [394, 461] on link "[PHONE_NUMBER]" at bounding box center [441, 469] width 101 height 16
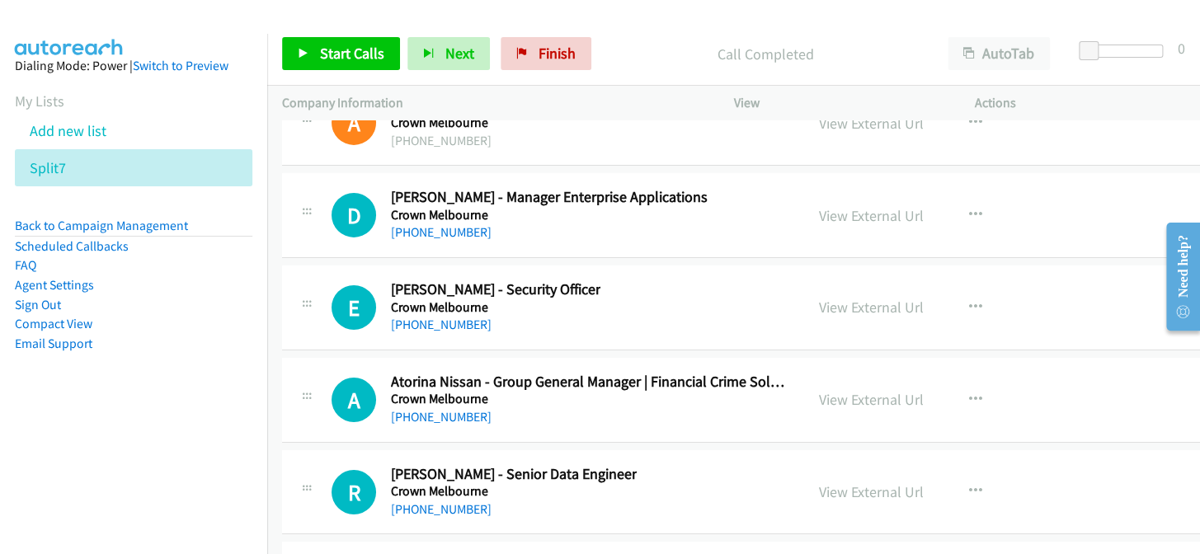
scroll to position [28662, 0]
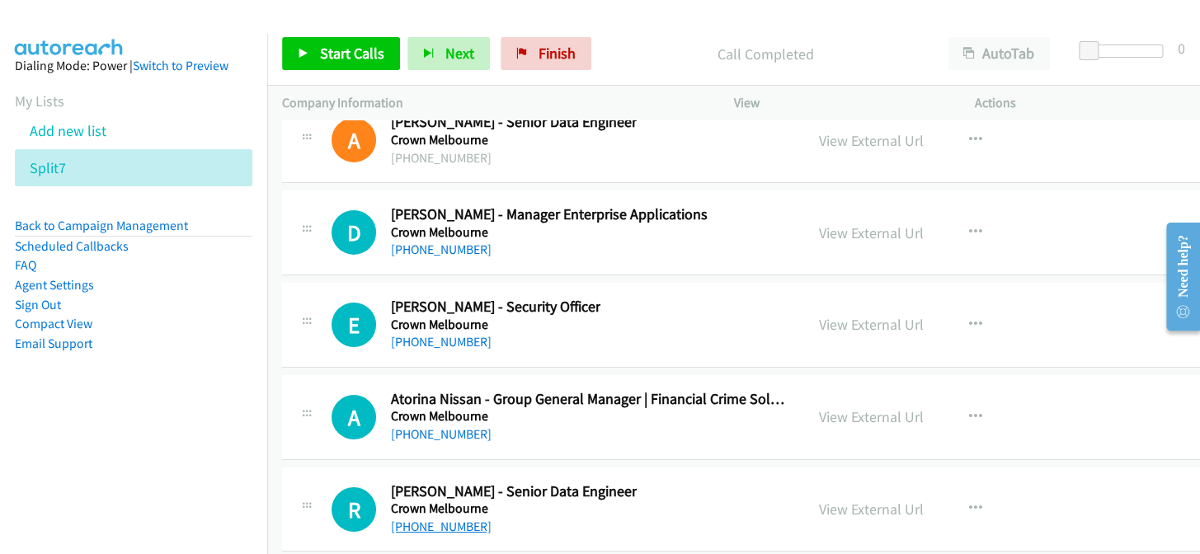
click at [407, 519] on link "[PHONE_NUMBER]" at bounding box center [441, 527] width 101 height 16
click at [409, 426] on link "[PHONE_NUMBER]" at bounding box center [441, 434] width 101 height 16
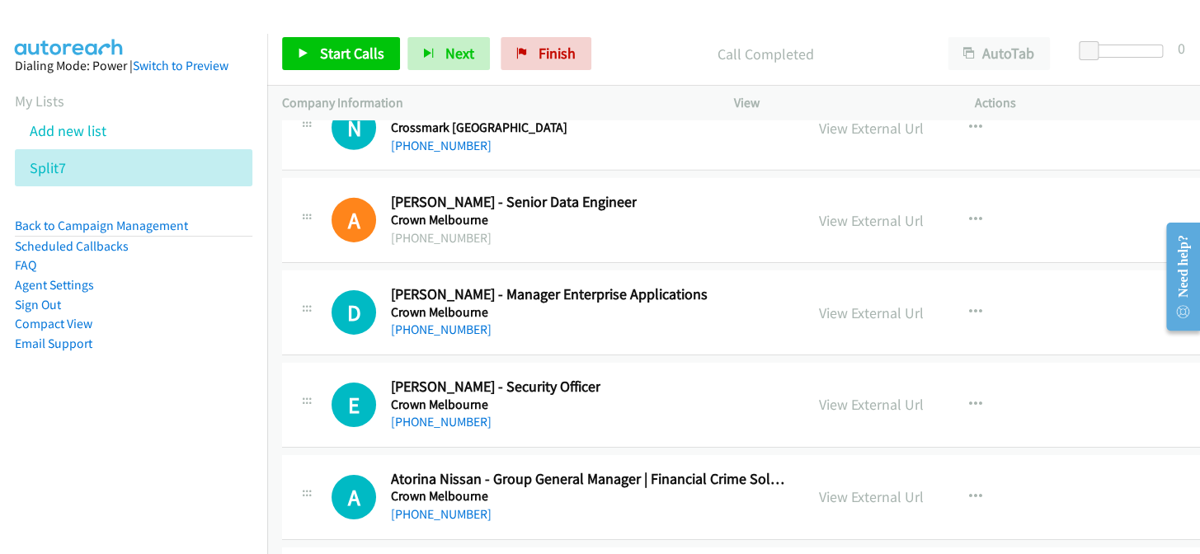
scroll to position [28437, 0]
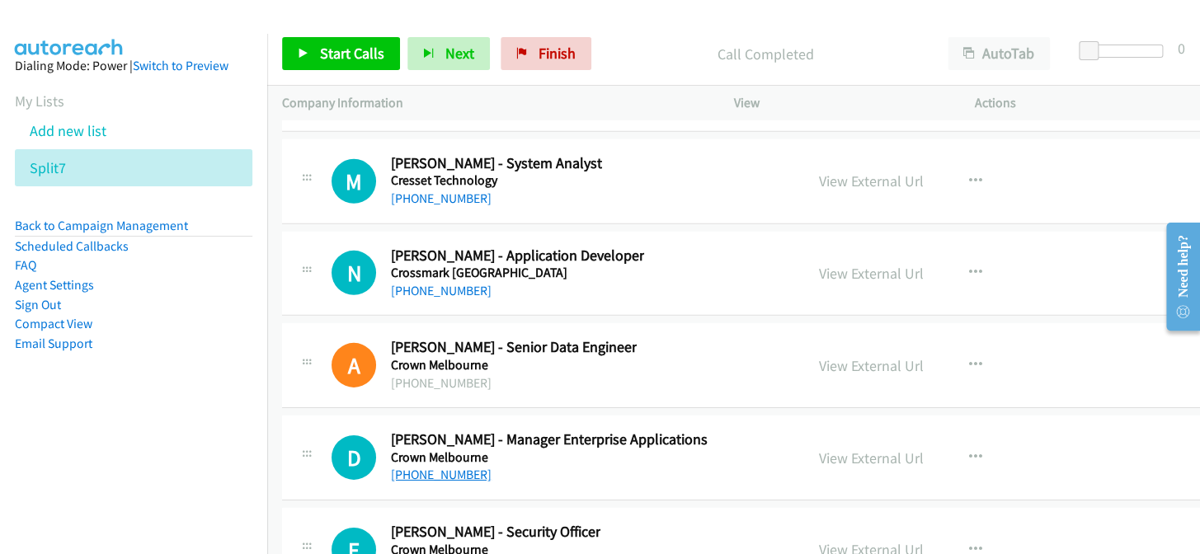
click at [452, 467] on link "[PHONE_NUMBER]" at bounding box center [441, 475] width 101 height 16
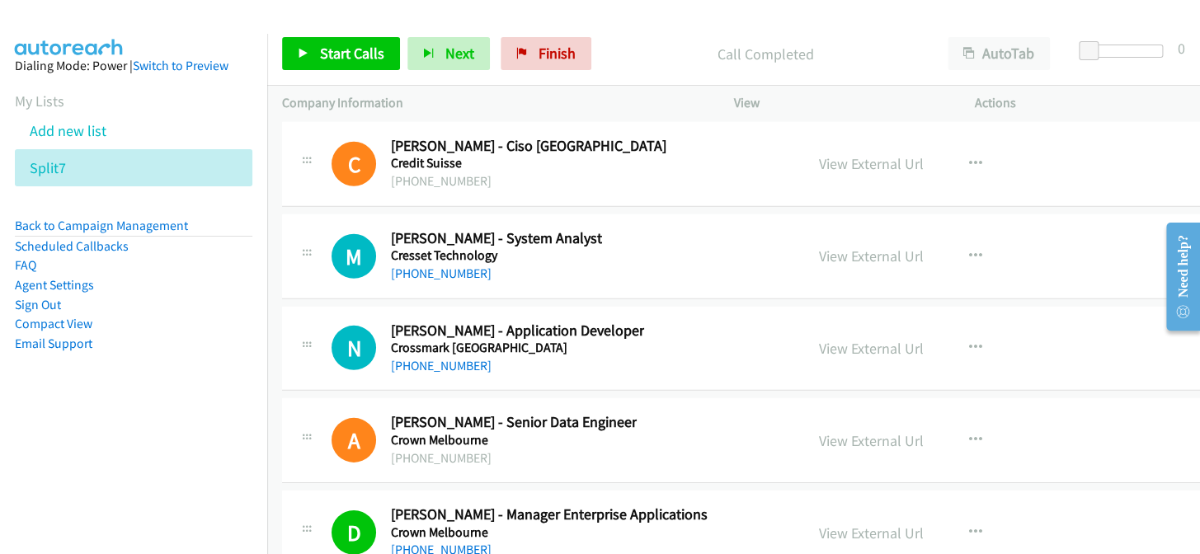
scroll to position [28212, 0]
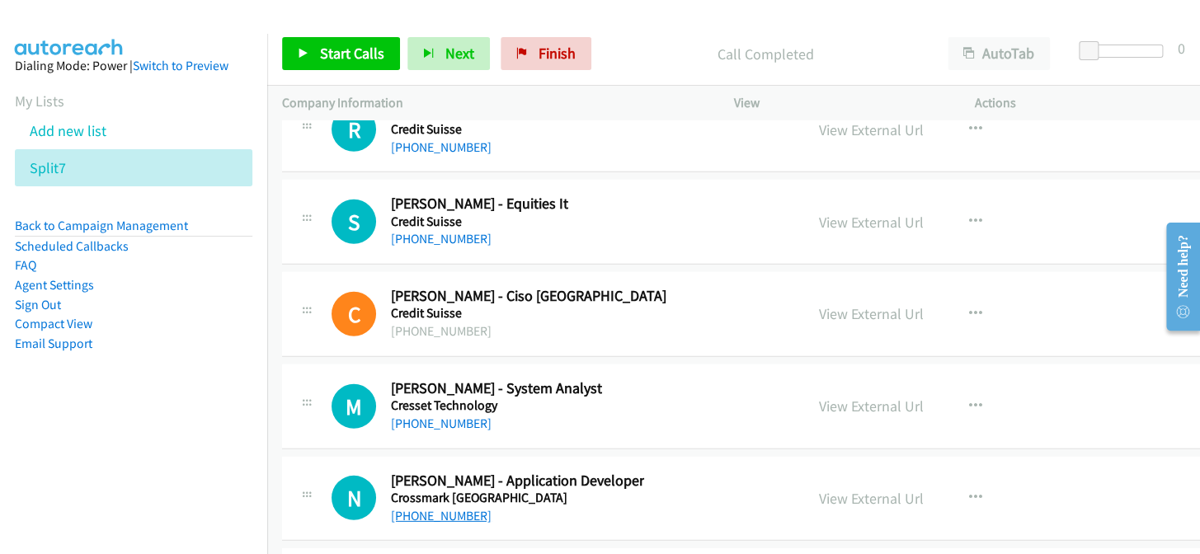
click at [449, 508] on link "[PHONE_NUMBER]" at bounding box center [441, 516] width 101 height 16
click at [425, 397] on h5 "Cresset Technology" at bounding box center [496, 405] width 211 height 16
click at [423, 416] on link "[PHONE_NUMBER]" at bounding box center [441, 424] width 101 height 16
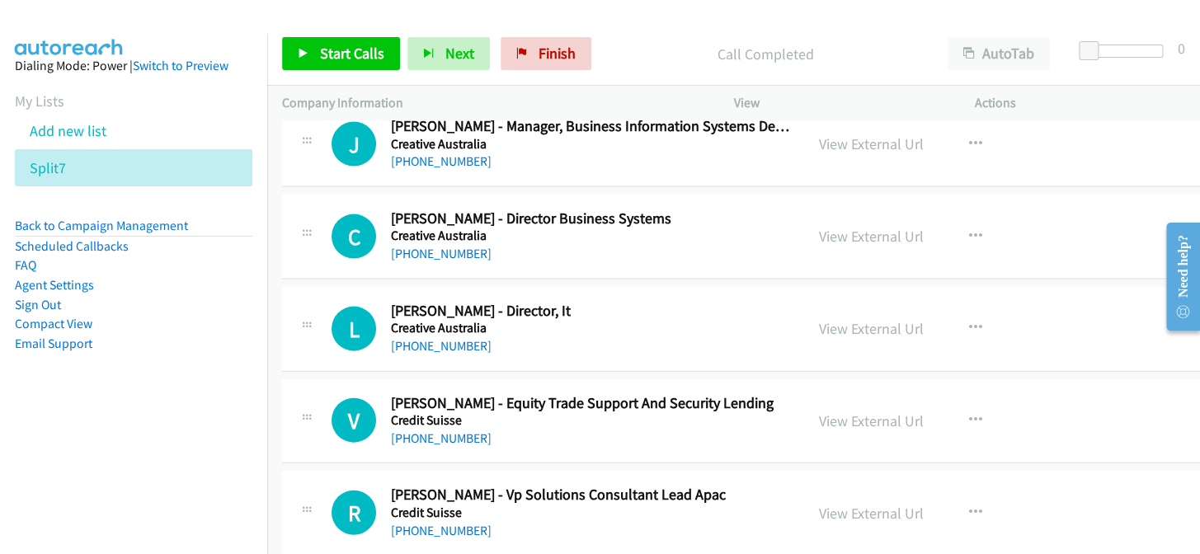
scroll to position [27837, 0]
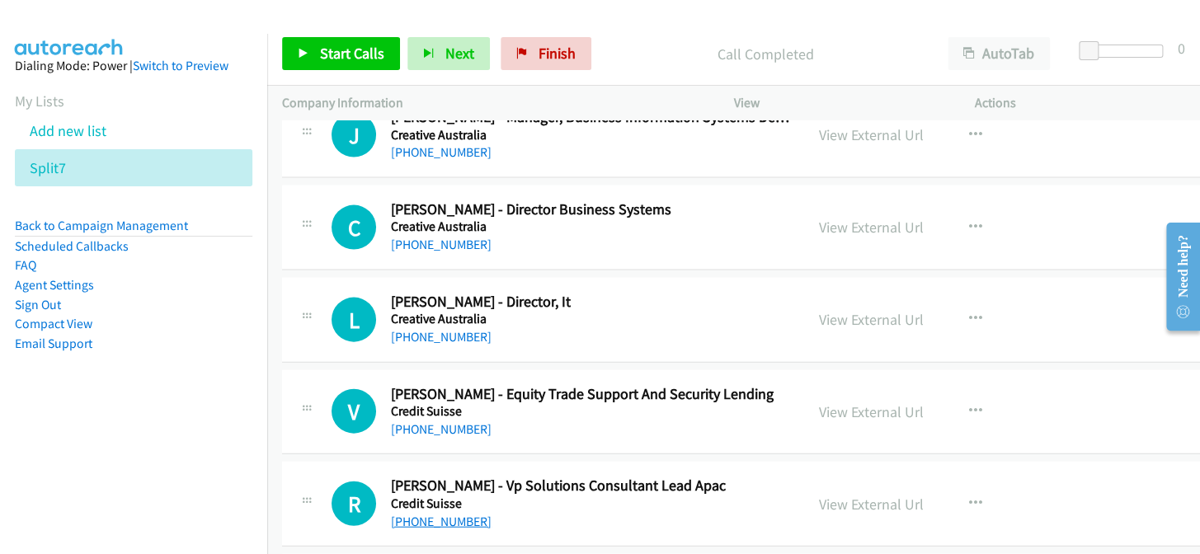
click at [459, 514] on link "[PHONE_NUMBER]" at bounding box center [441, 522] width 101 height 16
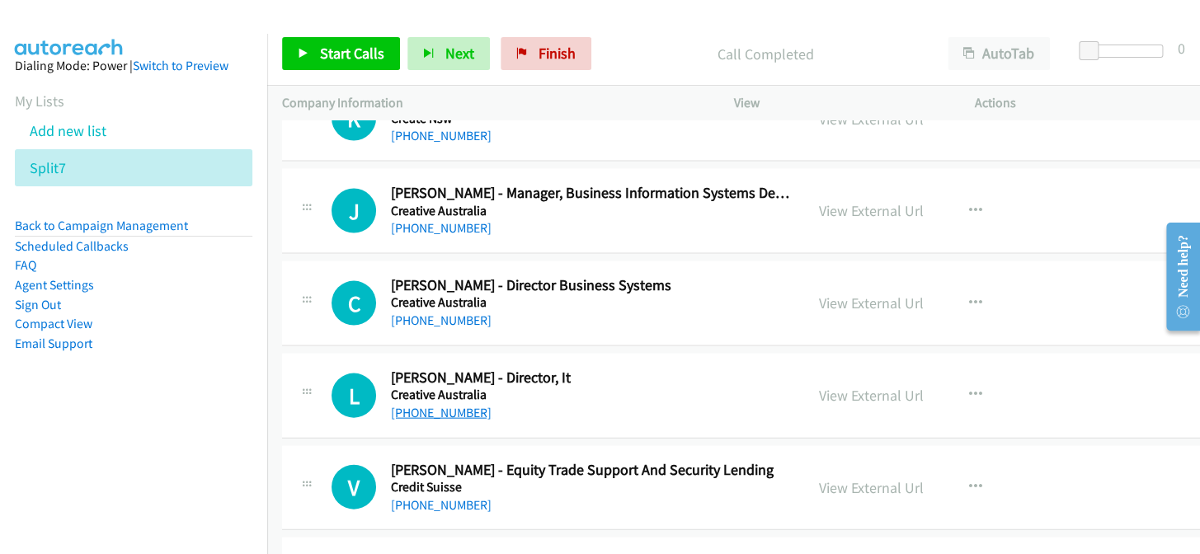
click at [429, 404] on link "[PHONE_NUMBER]" at bounding box center [441, 412] width 101 height 16
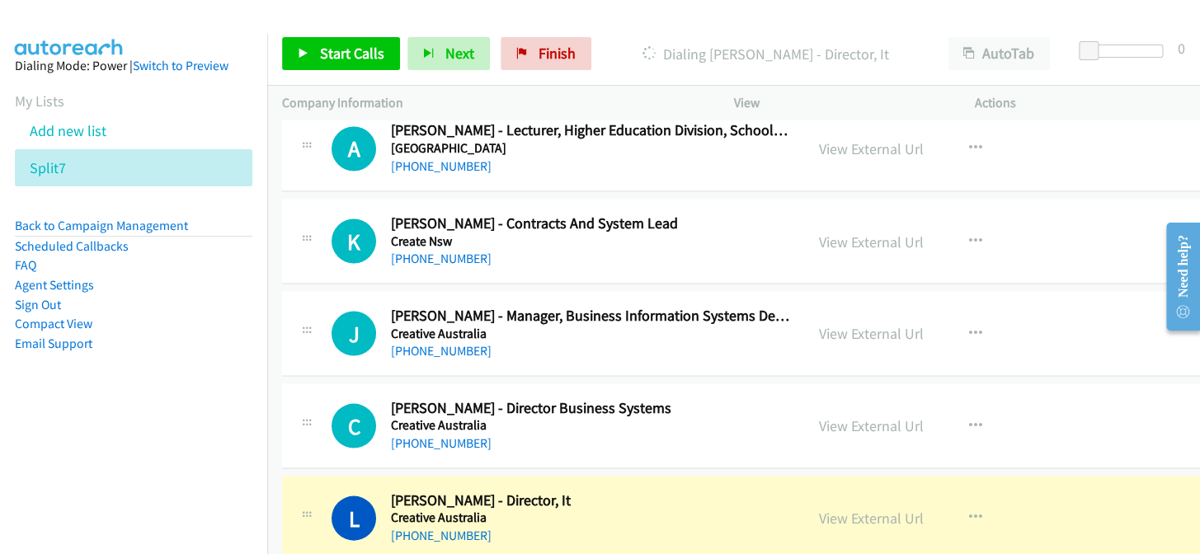
scroll to position [27612, 0]
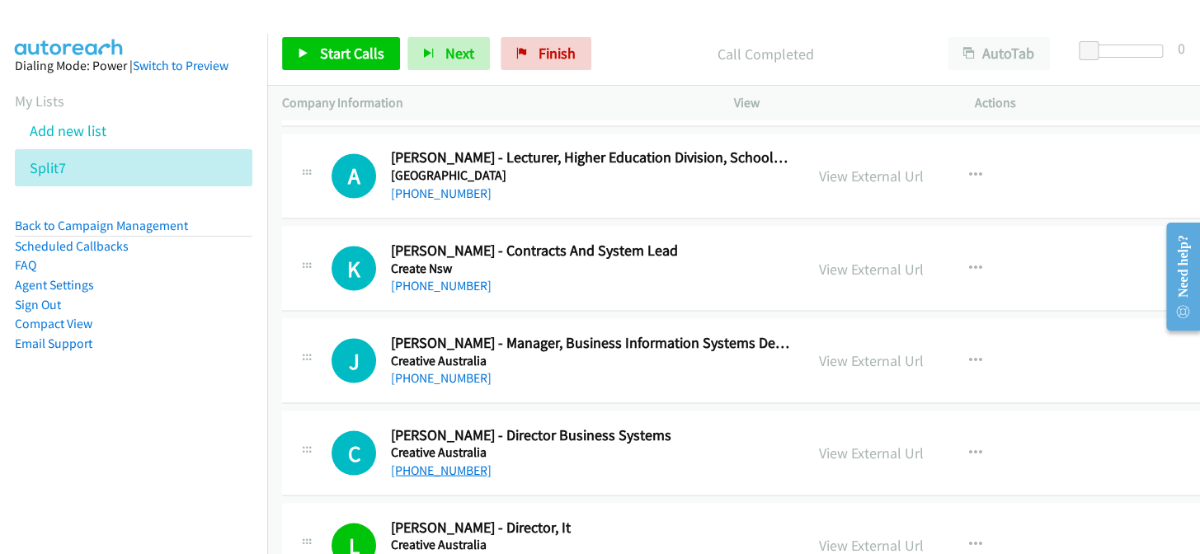
click at [466, 462] on link "[PHONE_NUMBER]" at bounding box center [441, 470] width 101 height 16
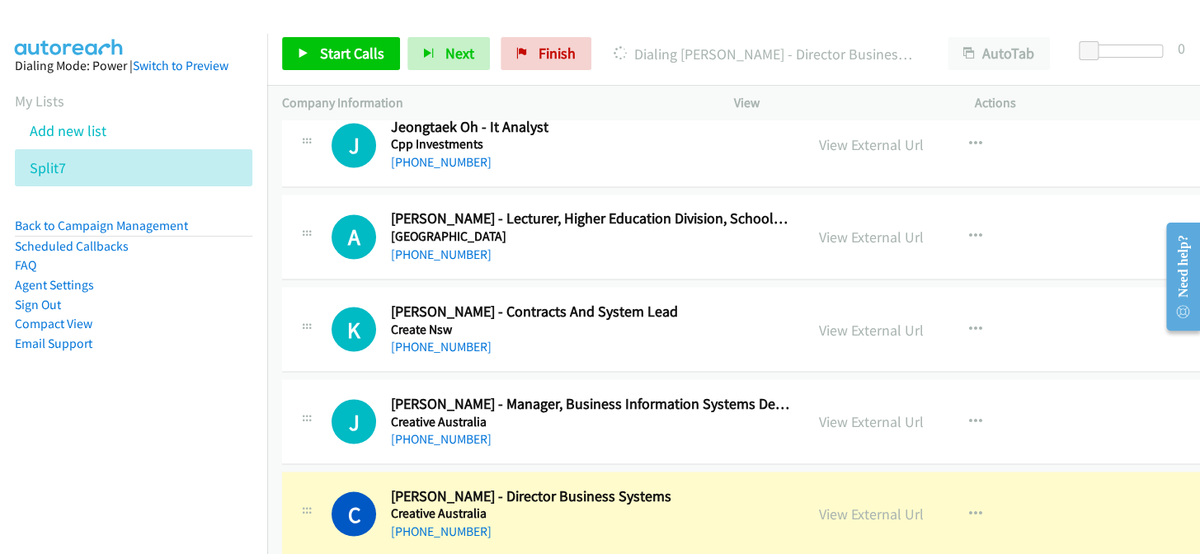
scroll to position [27537, 0]
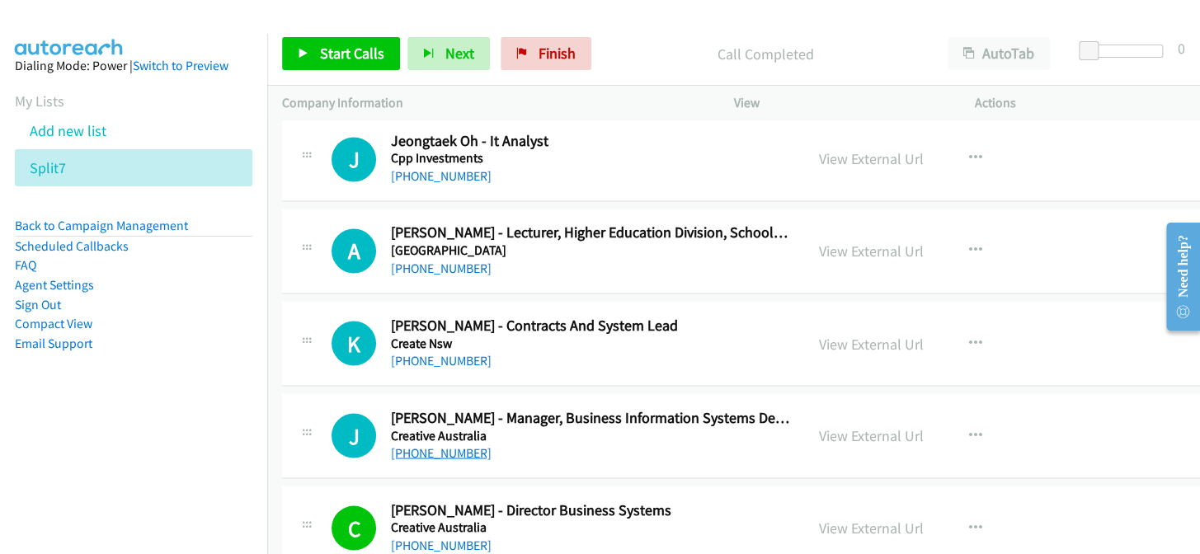
click at [437, 444] on link "[PHONE_NUMBER]" at bounding box center [441, 452] width 101 height 16
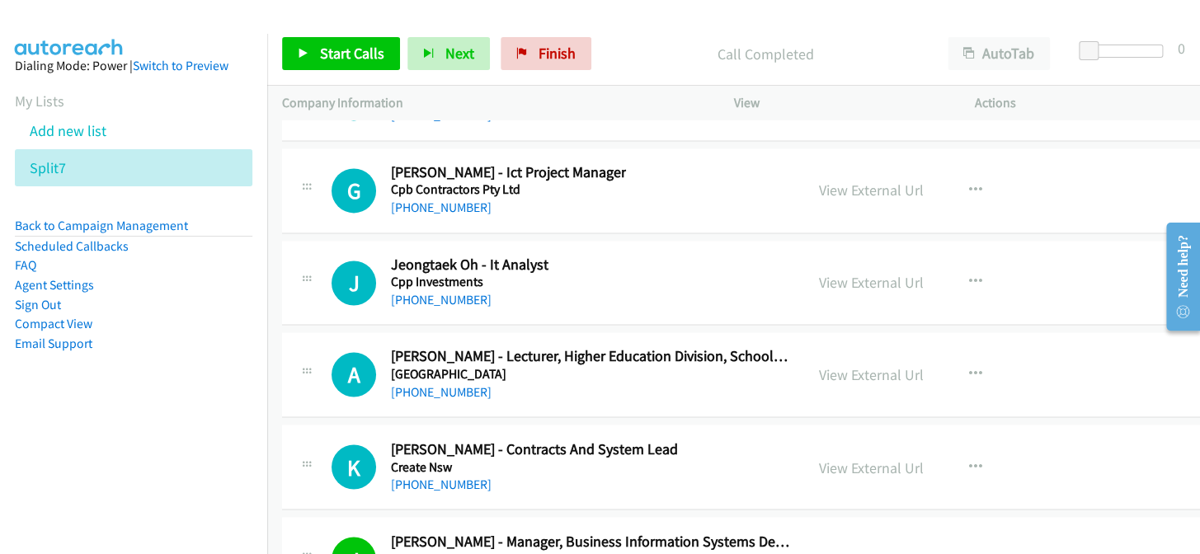
scroll to position [27387, 0]
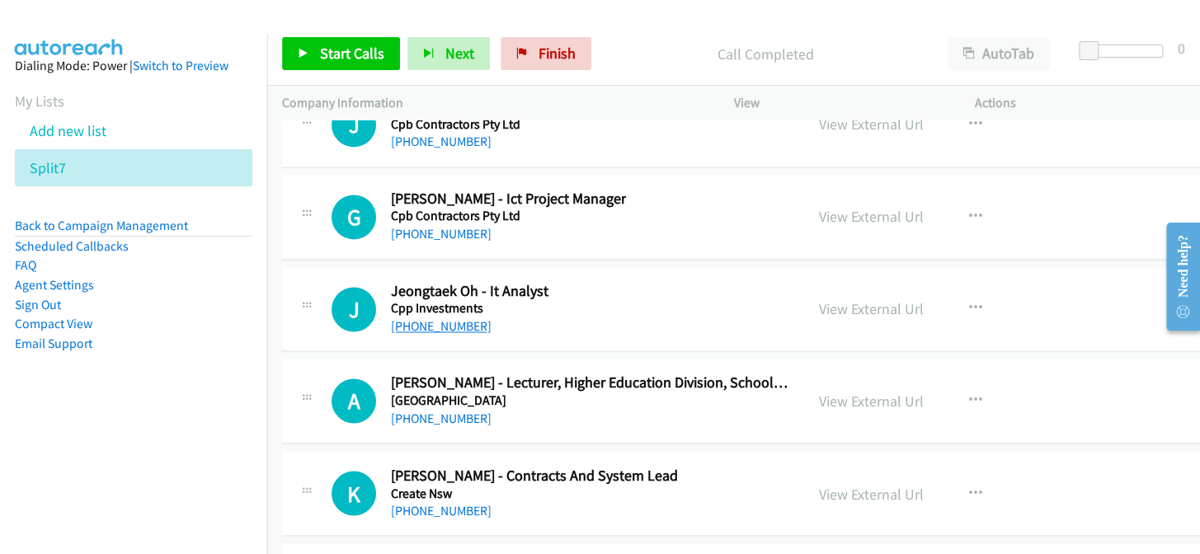
click at [433, 318] on link "[PHONE_NUMBER]" at bounding box center [441, 326] width 101 height 16
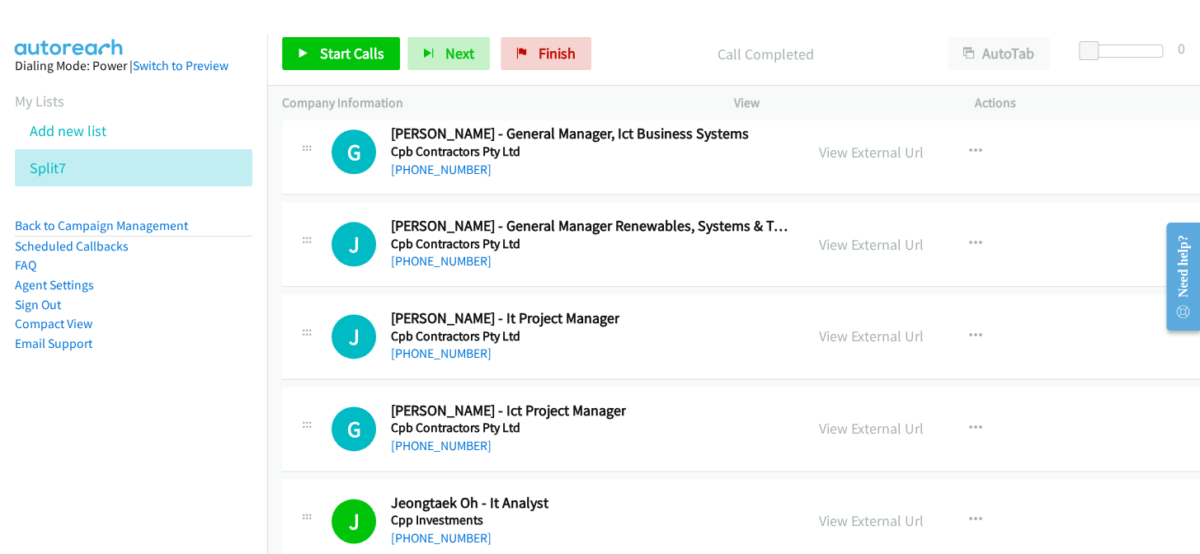
scroll to position [27163, 0]
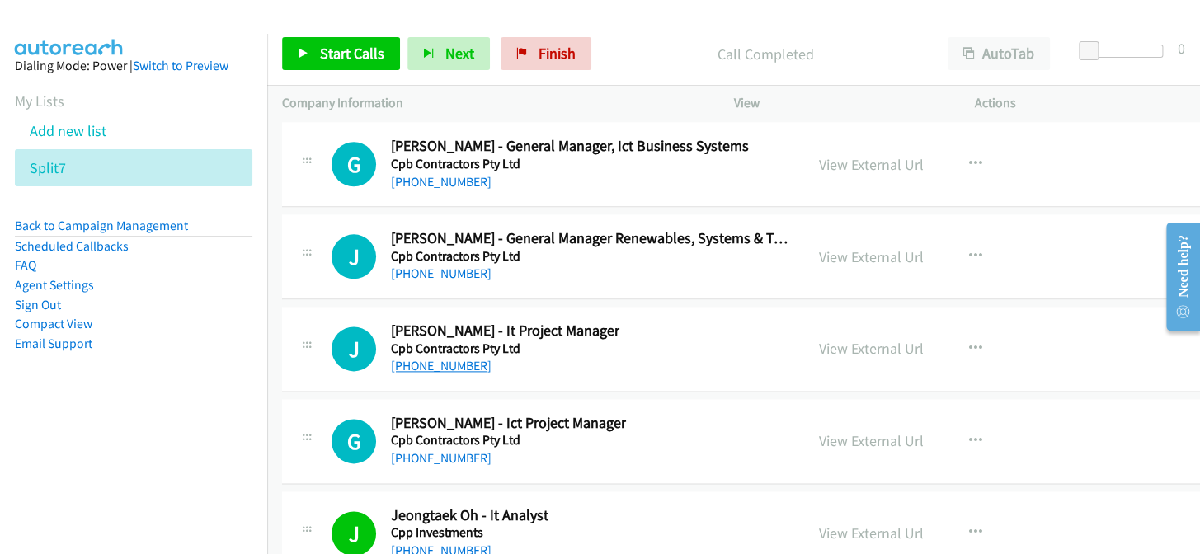
click at [451, 358] on link "[PHONE_NUMBER]" at bounding box center [441, 366] width 101 height 16
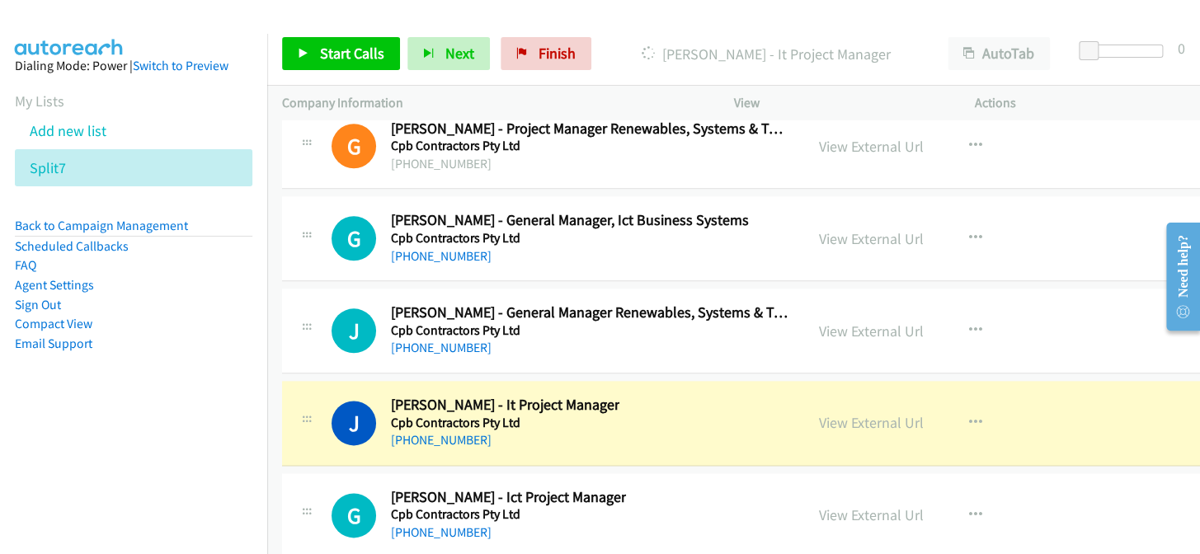
scroll to position [27088, 0]
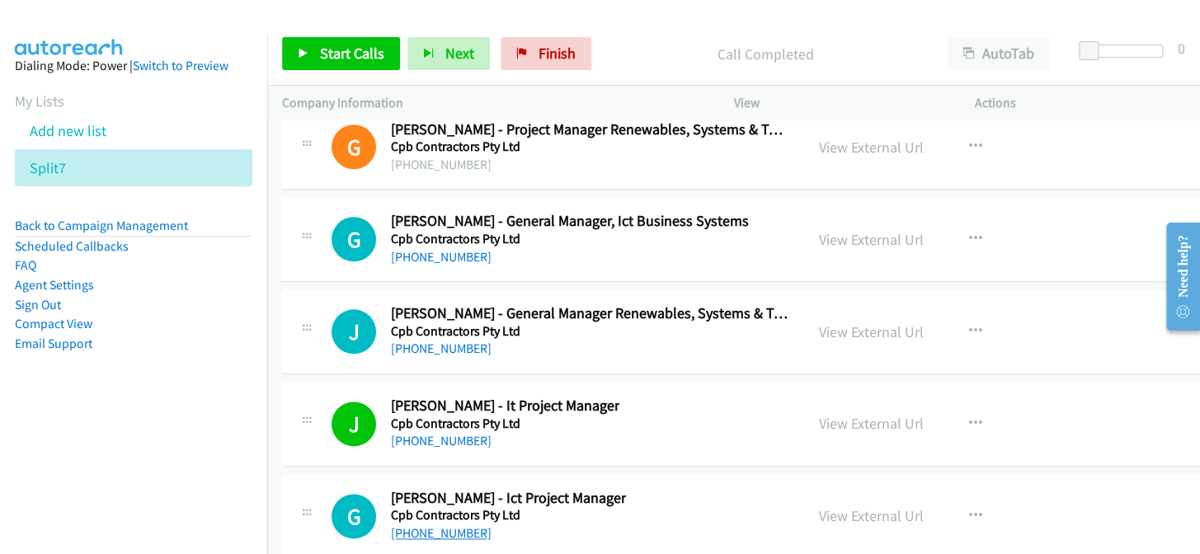
click at [450, 525] on link "[PHONE_NUMBER]" at bounding box center [441, 533] width 101 height 16
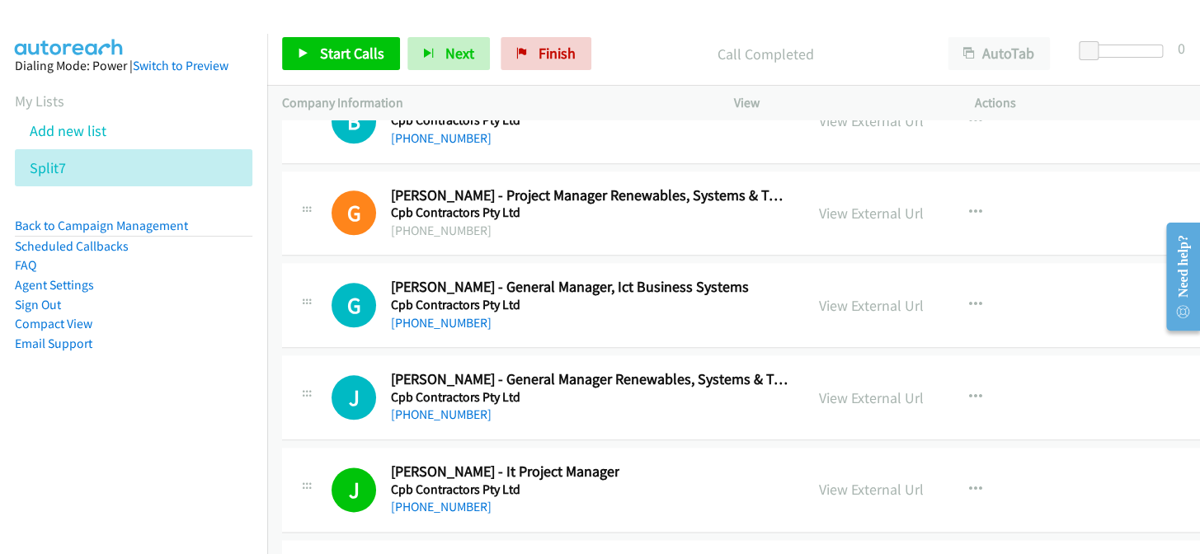
scroll to position [27013, 0]
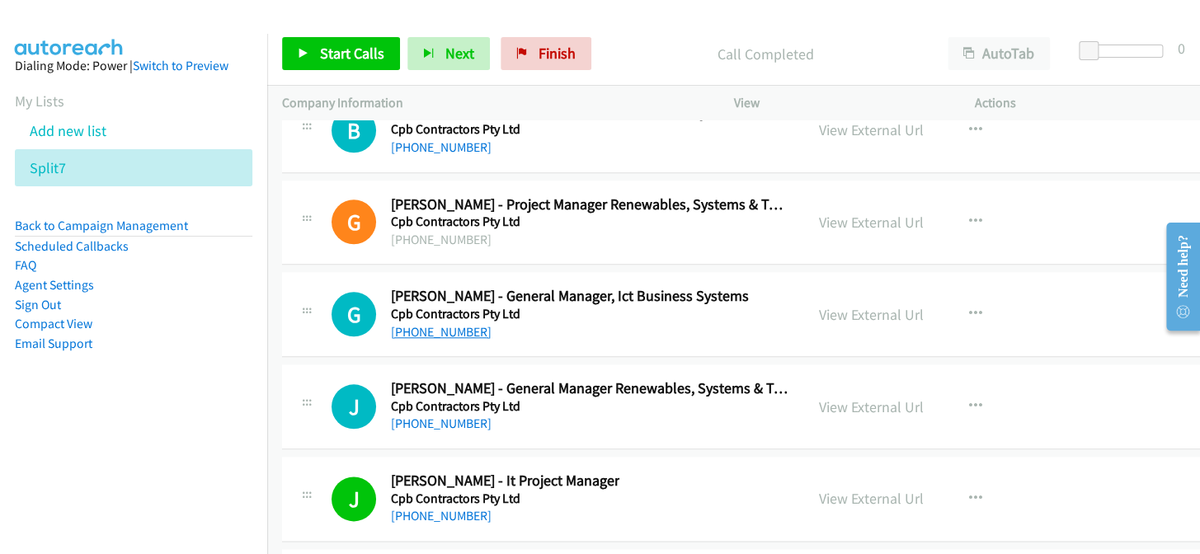
click at [461, 324] on link "[PHONE_NUMBER]" at bounding box center [441, 332] width 101 height 16
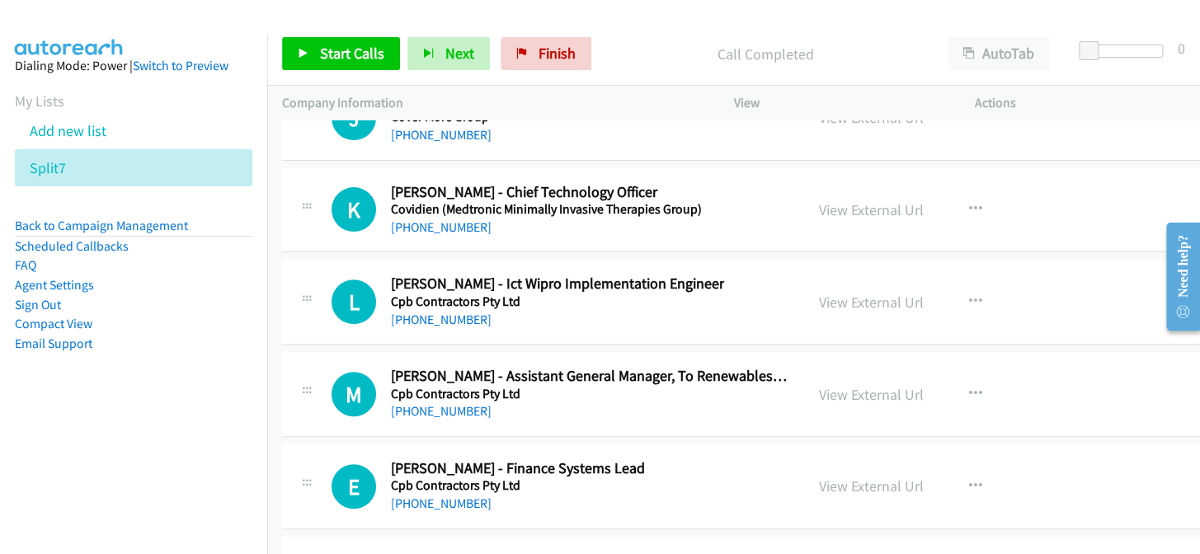
scroll to position [26562, 0]
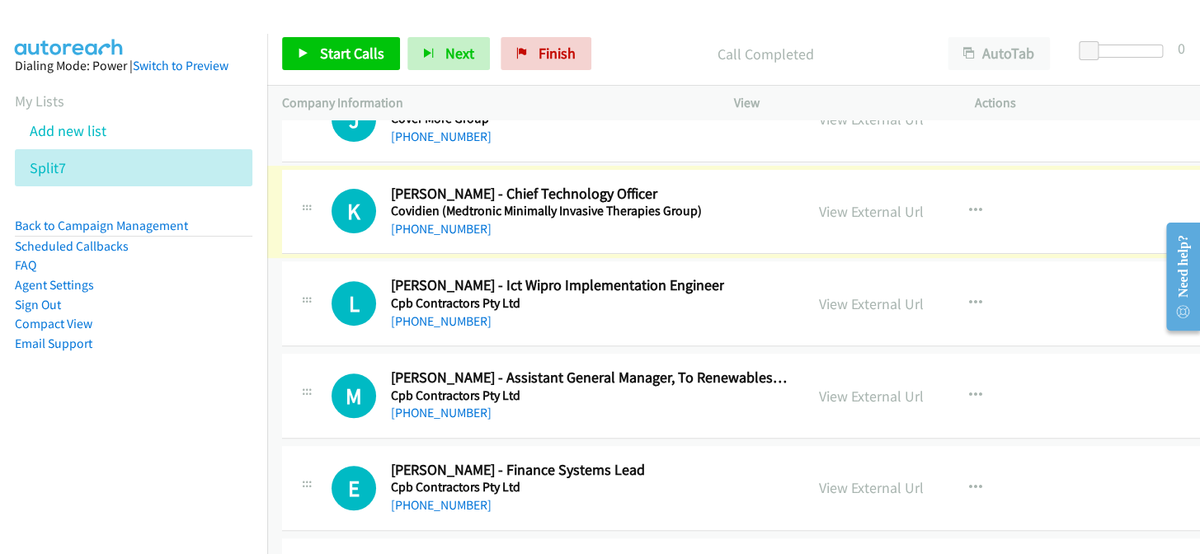
click at [443, 219] on div "[PHONE_NUMBER]" at bounding box center [546, 229] width 311 height 20
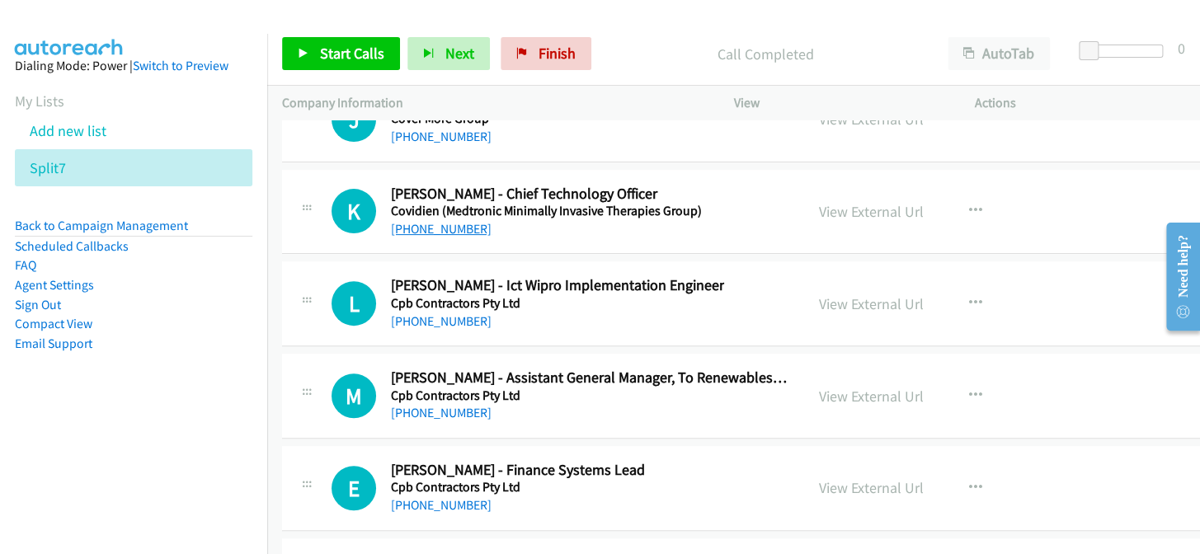
click at [452, 221] on link "[PHONE_NUMBER]" at bounding box center [441, 229] width 101 height 16
click at [445, 312] on div "[PHONE_NUMBER]" at bounding box center [557, 322] width 333 height 20
click at [445, 313] on link "[PHONE_NUMBER]" at bounding box center [441, 321] width 101 height 16
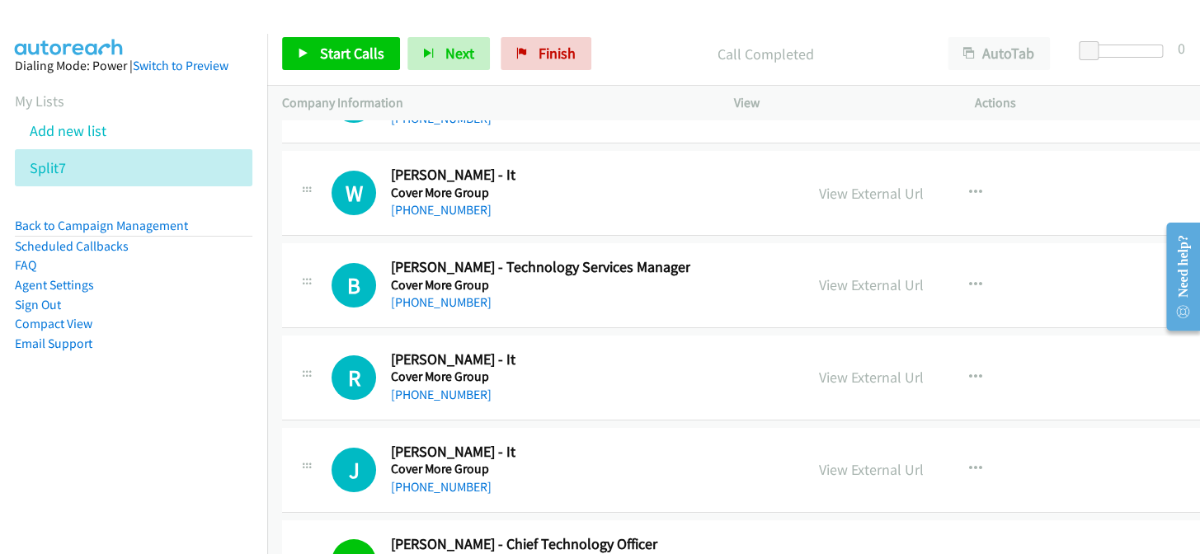
scroll to position [26188, 0]
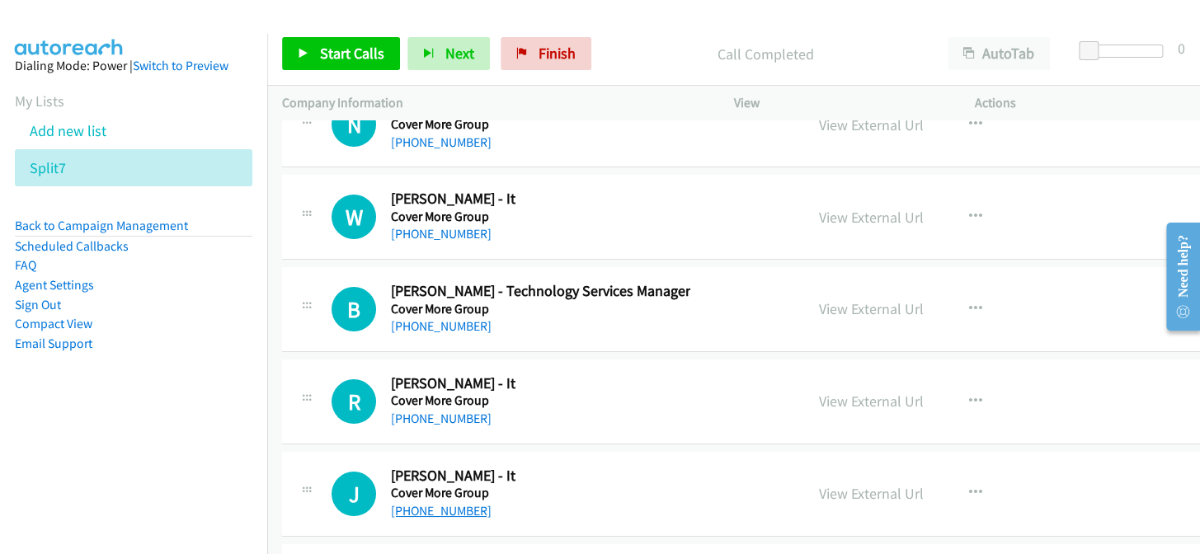
click at [413, 503] on link "[PHONE_NUMBER]" at bounding box center [441, 511] width 101 height 16
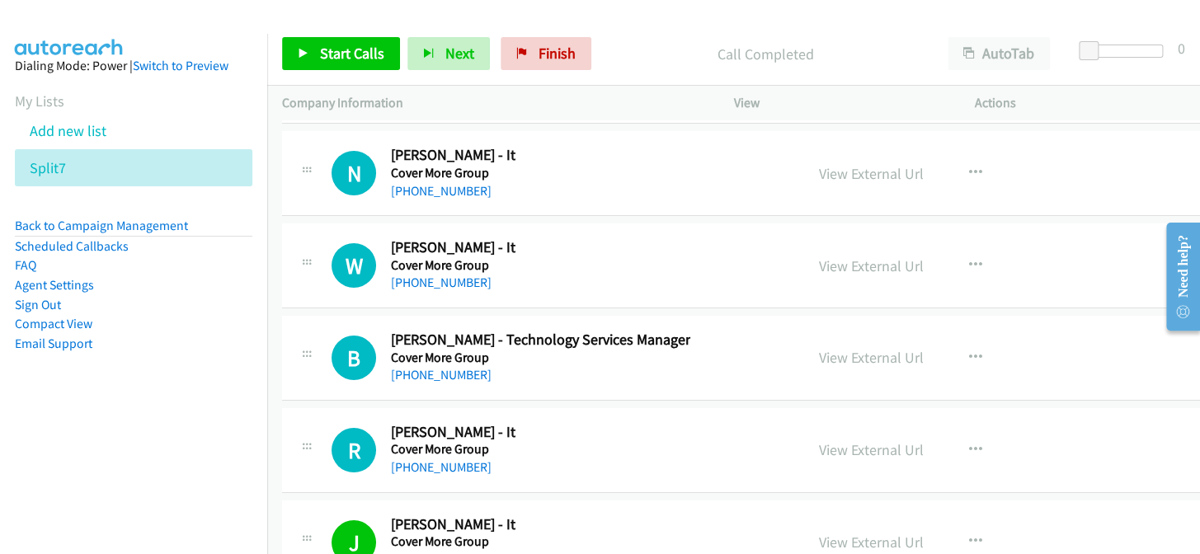
scroll to position [26113, 0]
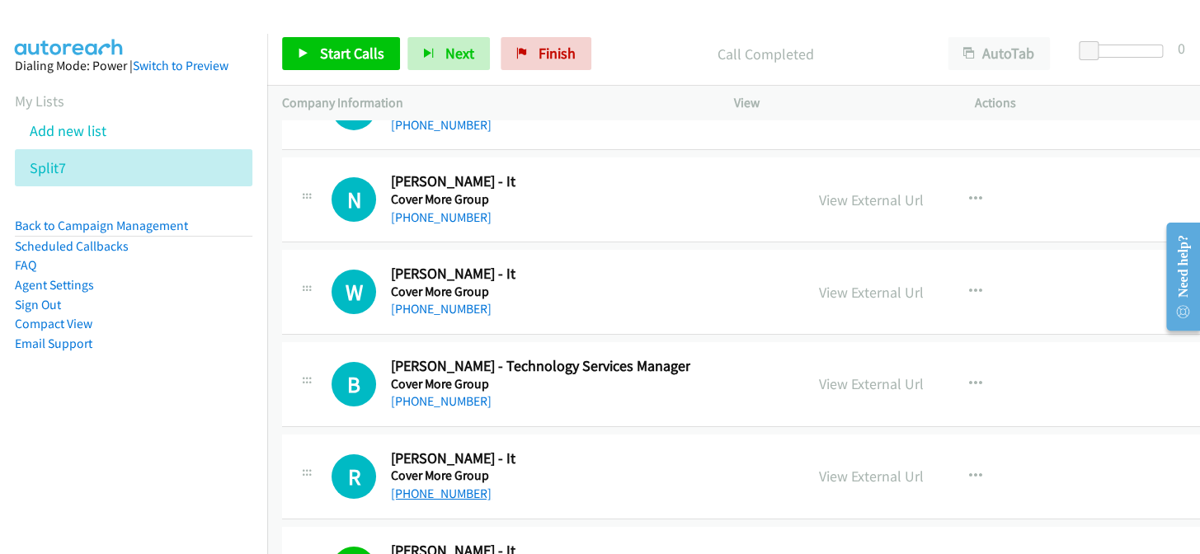
click at [407, 486] on link "[PHONE_NUMBER]" at bounding box center [441, 494] width 101 height 16
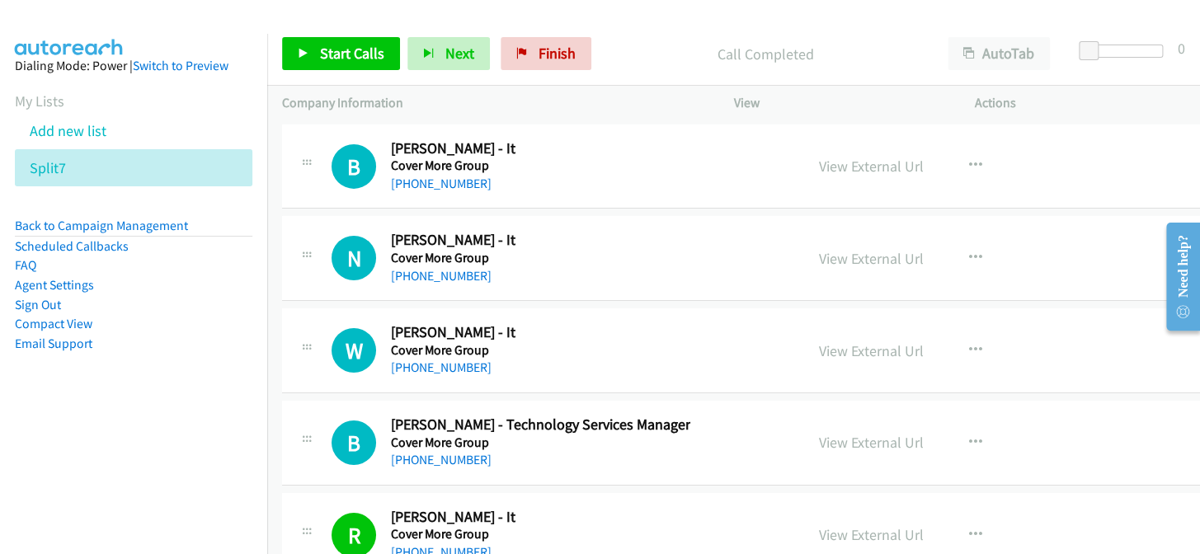
scroll to position [26038, 0]
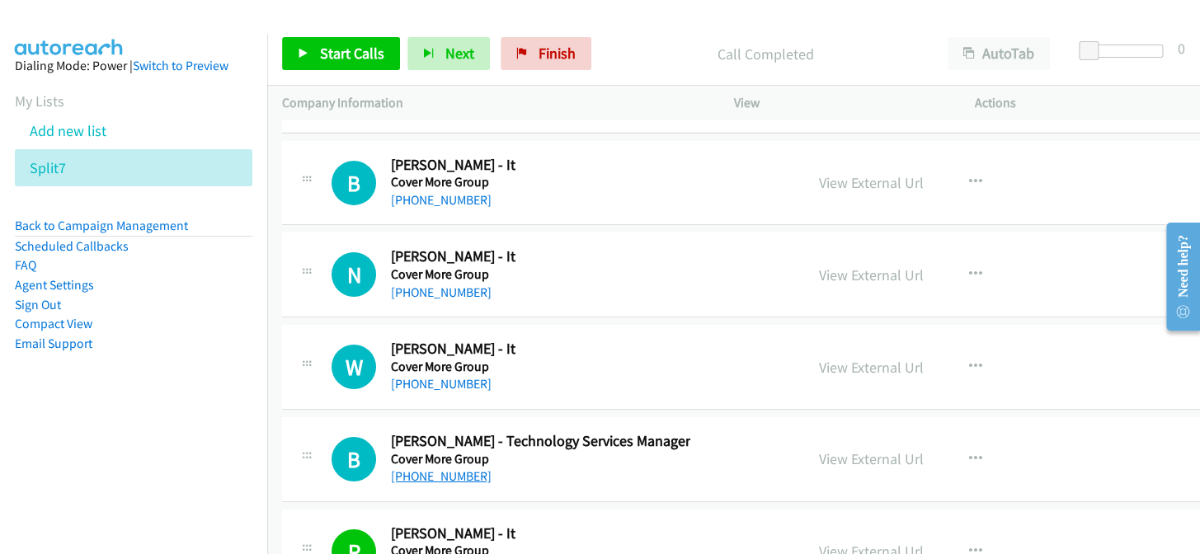
click at [444, 468] on link "[PHONE_NUMBER]" at bounding box center [441, 476] width 101 height 16
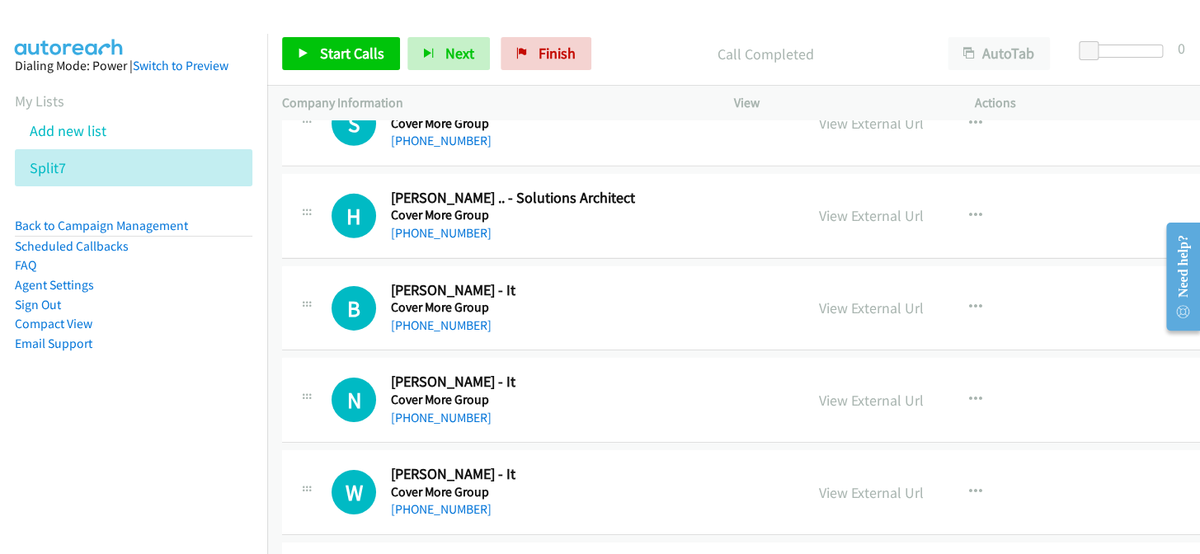
scroll to position [25888, 0]
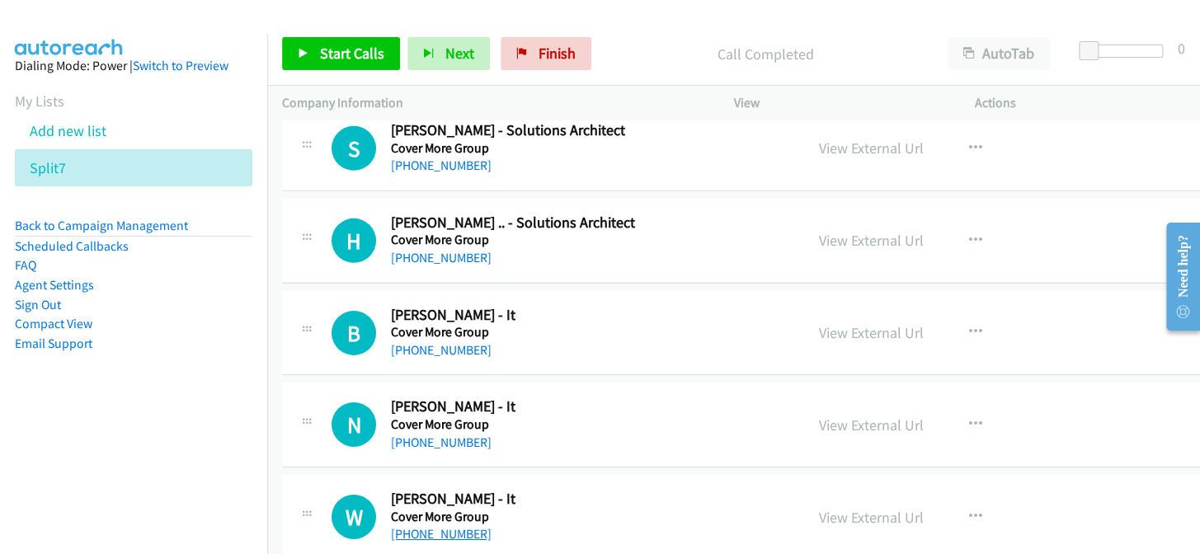
click at [417, 526] on link "[PHONE_NUMBER]" at bounding box center [441, 534] width 101 height 16
click at [454, 435] on link "[PHONE_NUMBER]" at bounding box center [441, 443] width 101 height 16
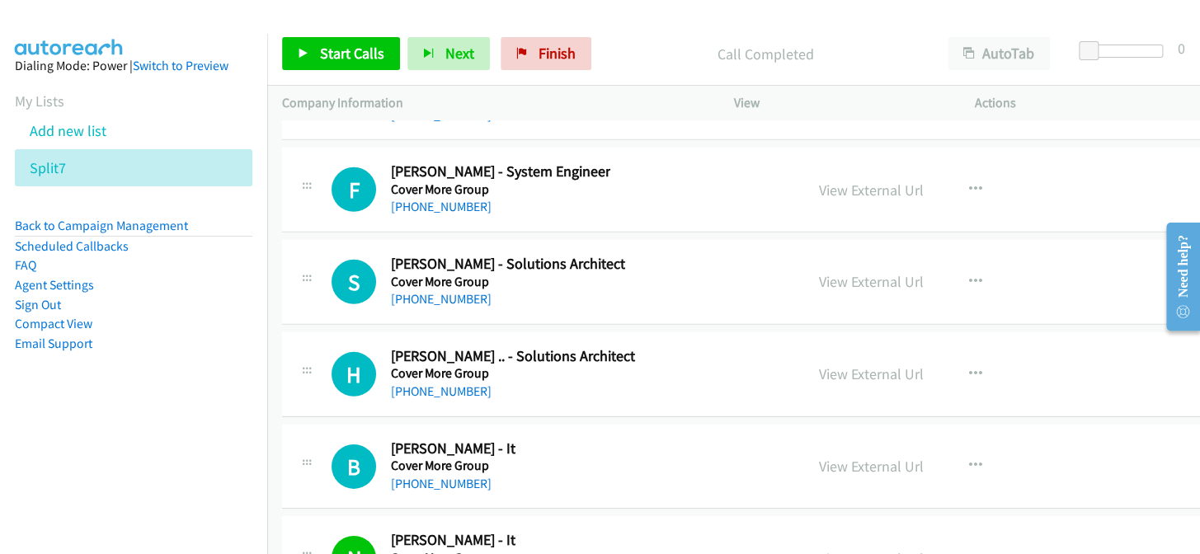
scroll to position [25738, 0]
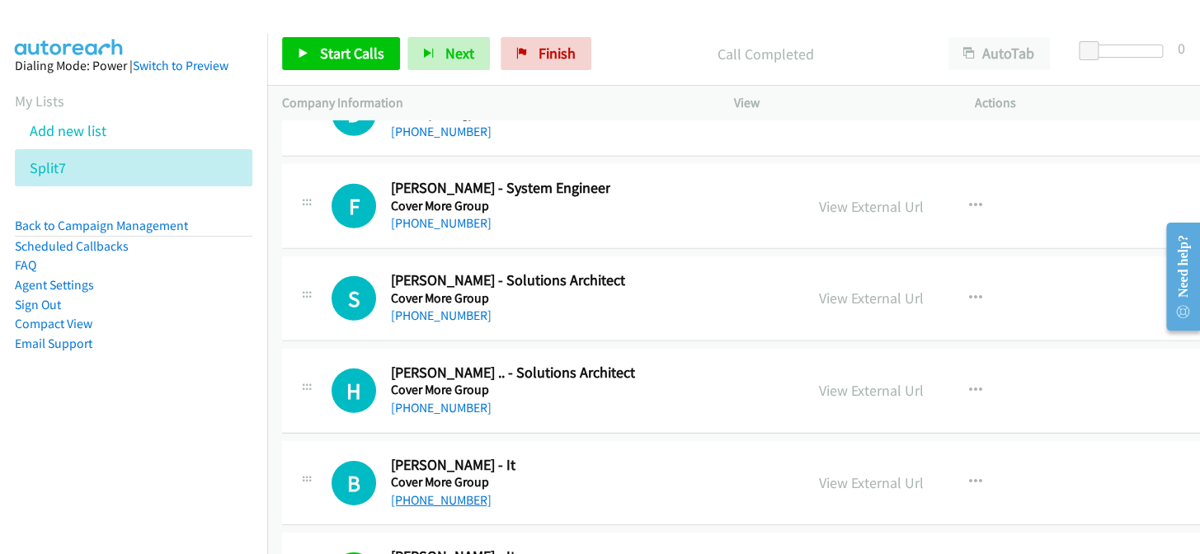
click at [438, 492] on link "[PHONE_NUMBER]" at bounding box center [441, 500] width 101 height 16
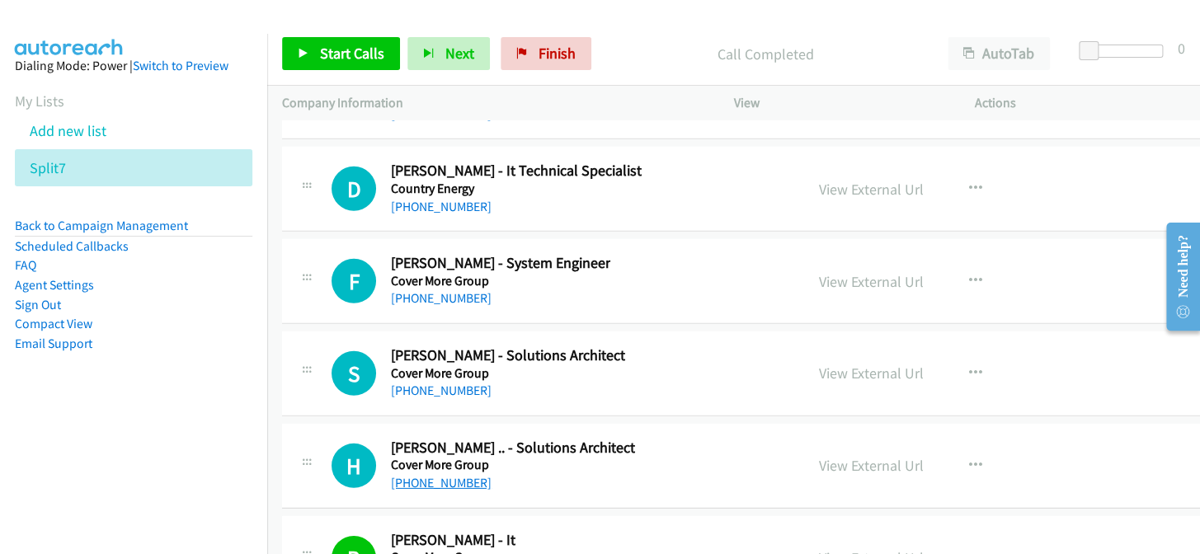
click at [453, 475] on link "[PHONE_NUMBER]" at bounding box center [441, 483] width 101 height 16
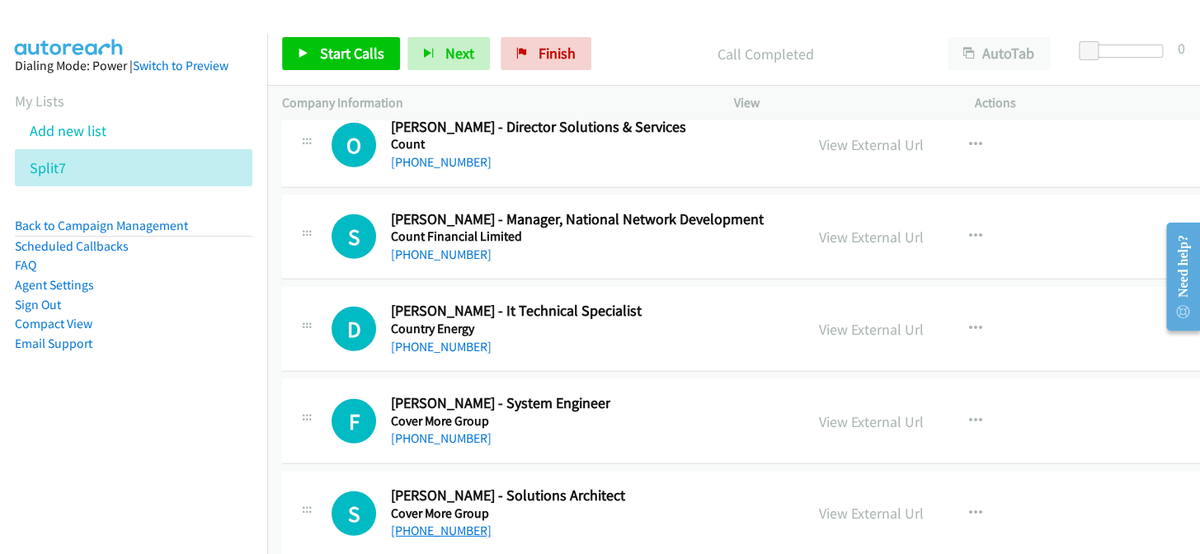
scroll to position [25513, 0]
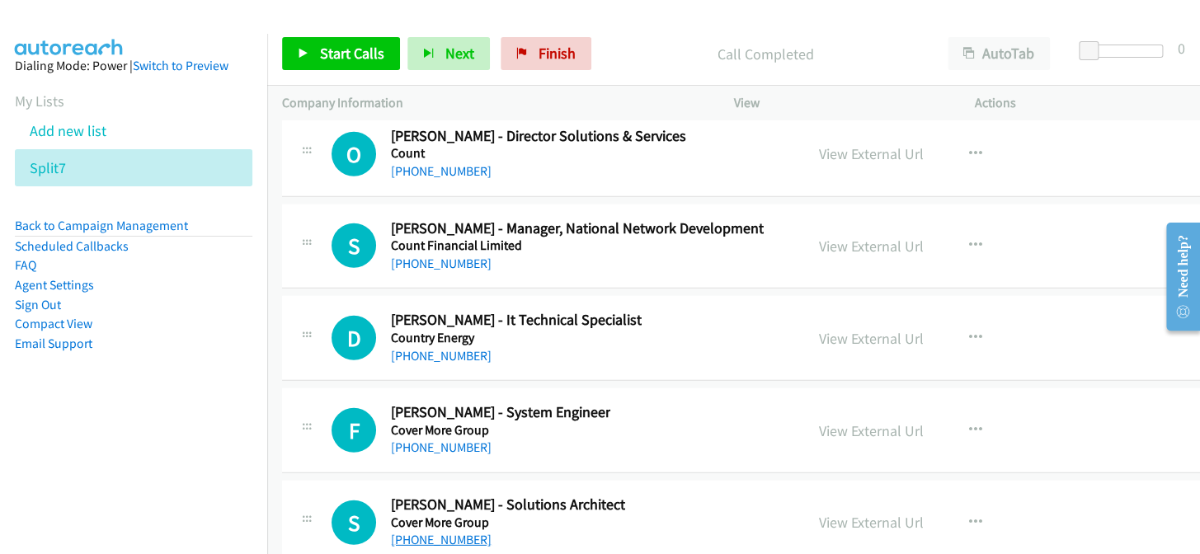
click at [429, 532] on link "[PHONE_NUMBER]" at bounding box center [441, 540] width 101 height 16
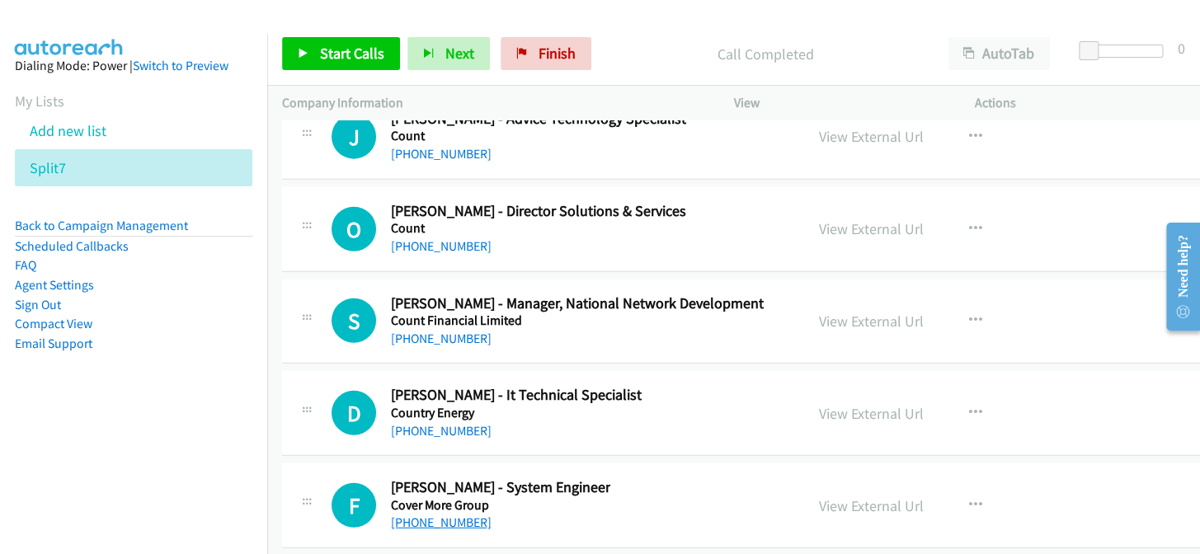
click at [461, 515] on link "[PHONE_NUMBER]" at bounding box center [441, 523] width 101 height 16
click at [440, 421] on div "[PHONE_NUMBER]" at bounding box center [516, 431] width 251 height 20
click at [435, 423] on link "[PHONE_NUMBER]" at bounding box center [441, 431] width 101 height 16
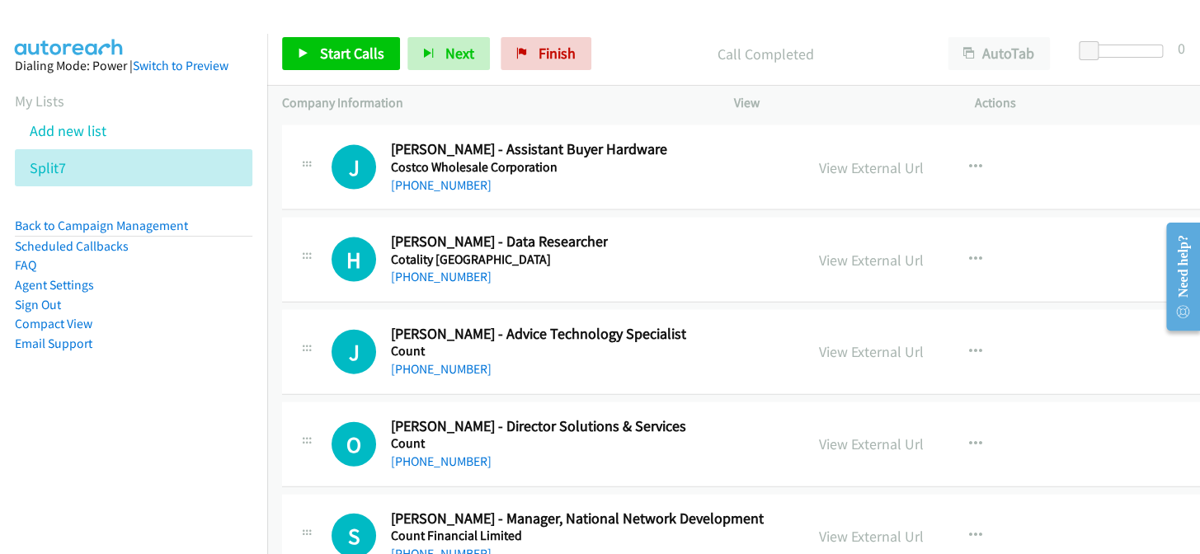
scroll to position [25213, 0]
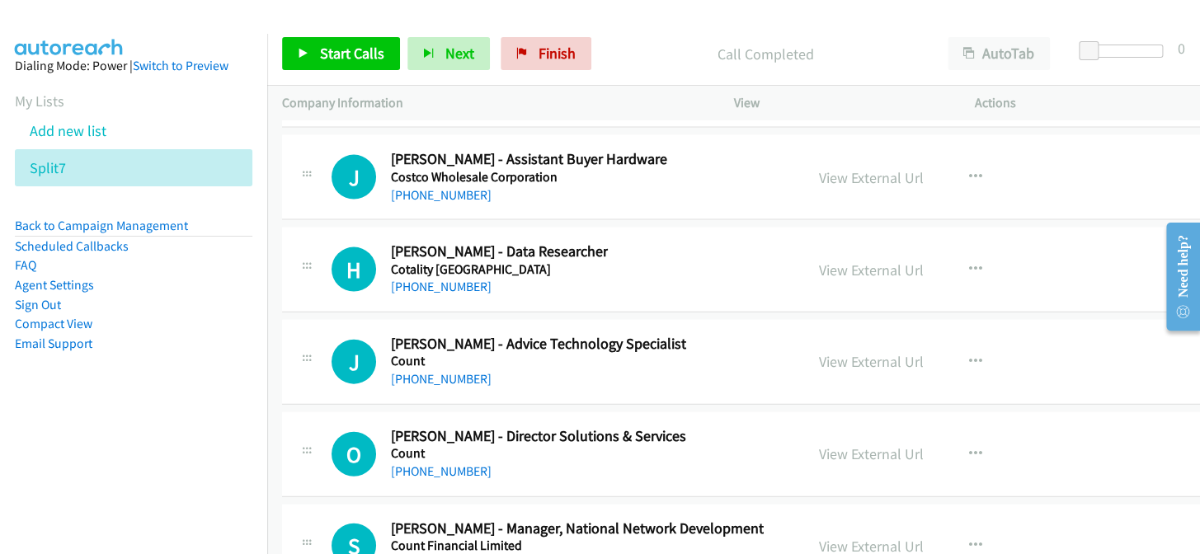
click at [413, 553] on link "[PHONE_NUMBER]" at bounding box center [441, 564] width 101 height 16
click at [458, 463] on link "[PHONE_NUMBER]" at bounding box center [441, 471] width 101 height 16
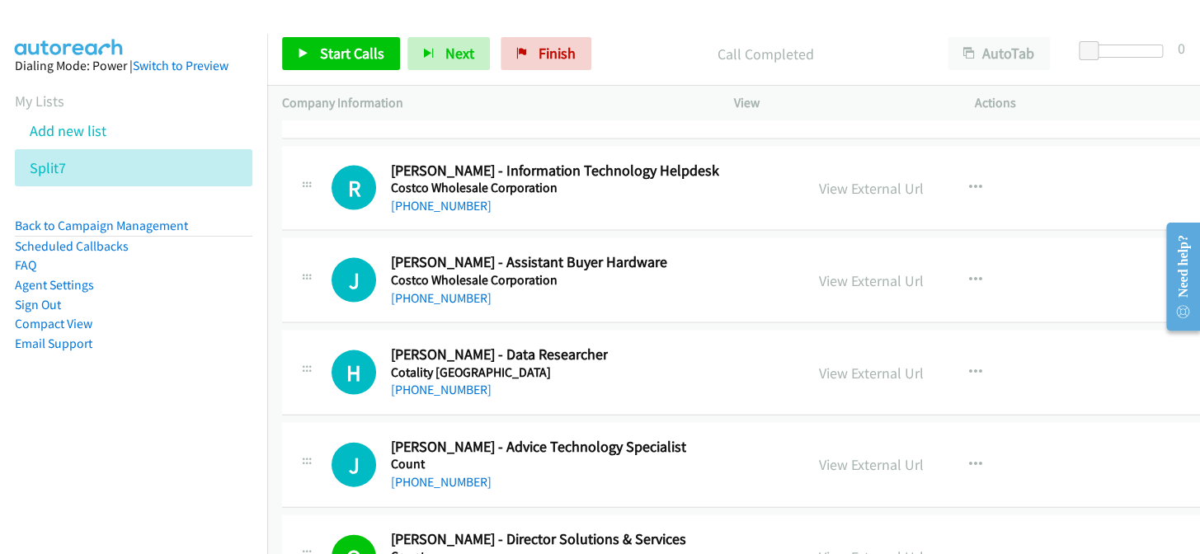
scroll to position [25138, 0]
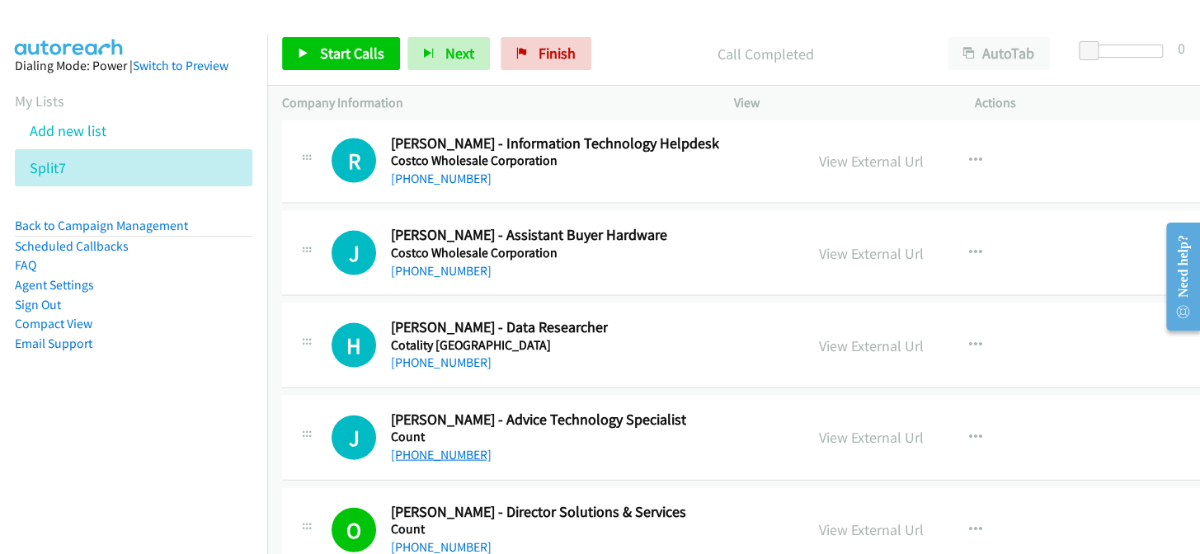
click at [437, 446] on link "[PHONE_NUMBER]" at bounding box center [441, 454] width 101 height 16
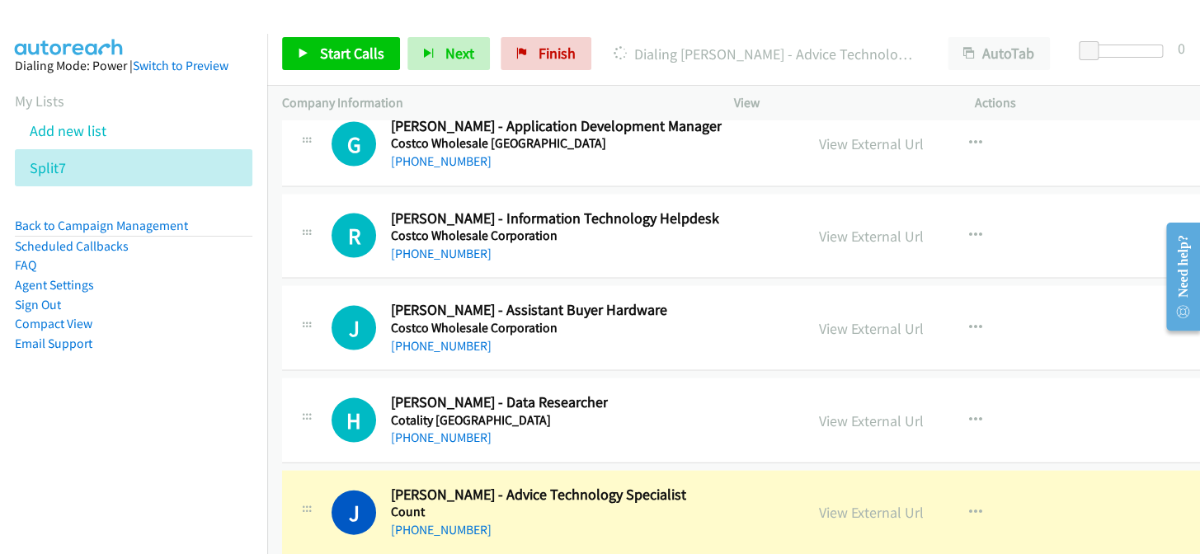
scroll to position [24988, 0]
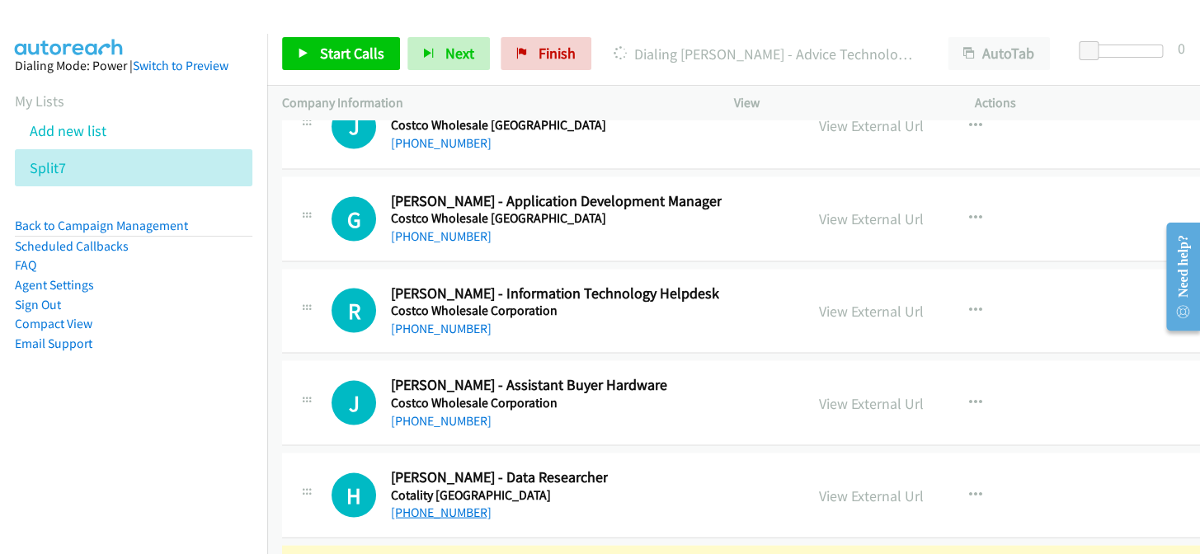
click at [463, 504] on link "[PHONE_NUMBER]" at bounding box center [441, 512] width 101 height 16
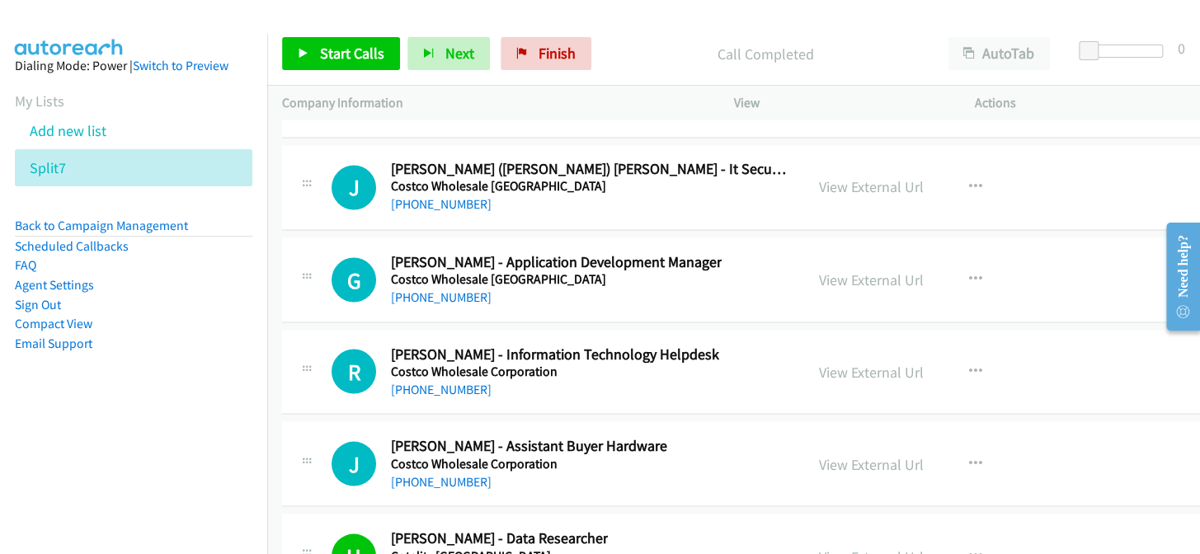
scroll to position [24838, 0]
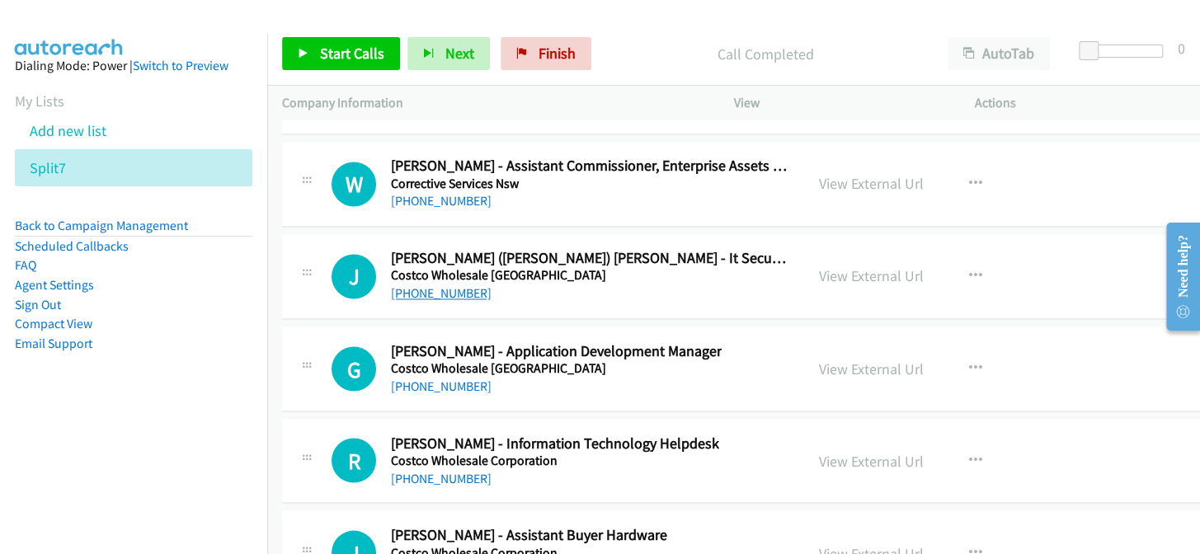
click at [451, 285] on link "[PHONE_NUMBER]" at bounding box center [441, 293] width 101 height 16
click at [435, 470] on link "[PHONE_NUMBER]" at bounding box center [441, 478] width 101 height 16
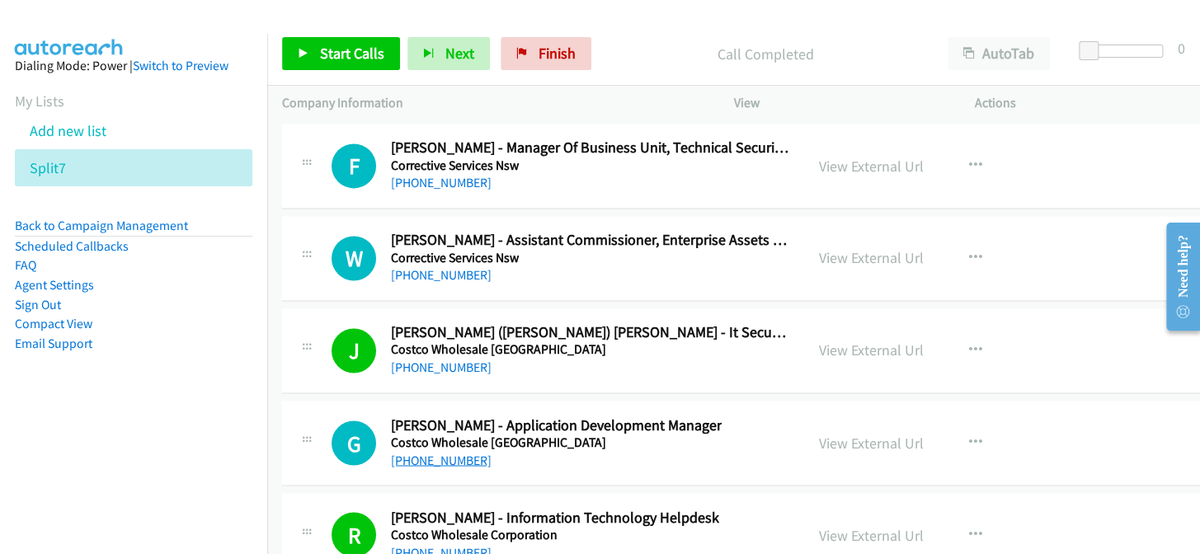
click at [453, 452] on link "[PHONE_NUMBER]" at bounding box center [441, 460] width 101 height 16
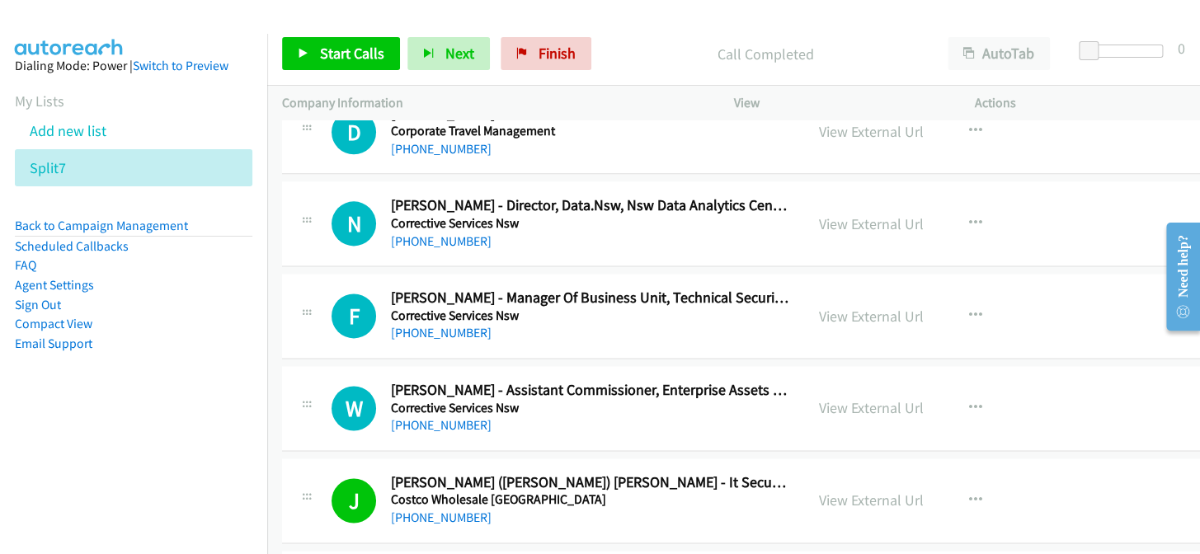
scroll to position [24539, 0]
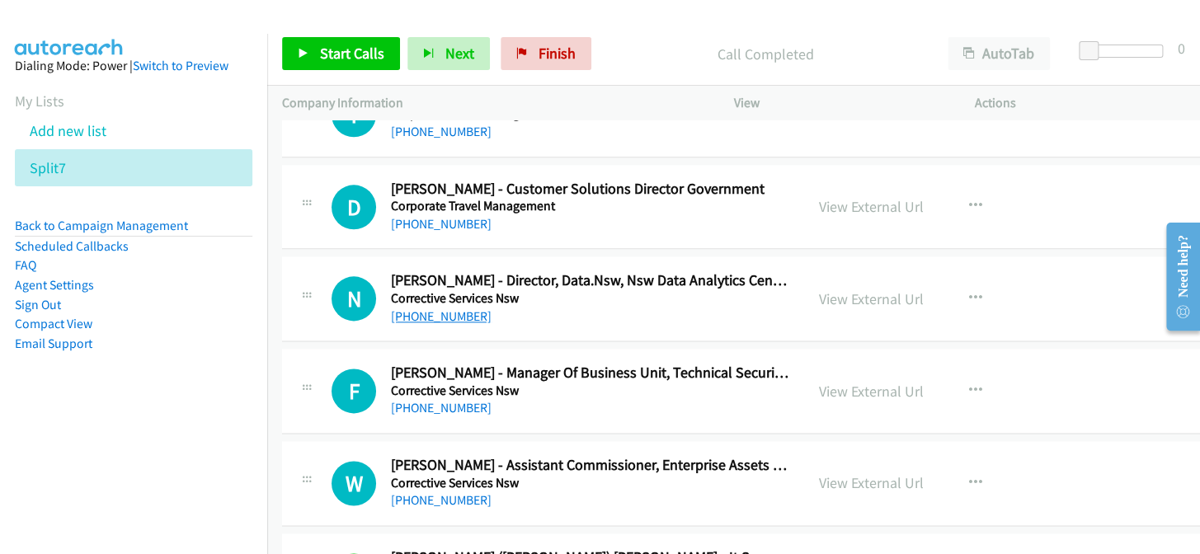
click at [463, 308] on link "[PHONE_NUMBER]" at bounding box center [441, 316] width 101 height 16
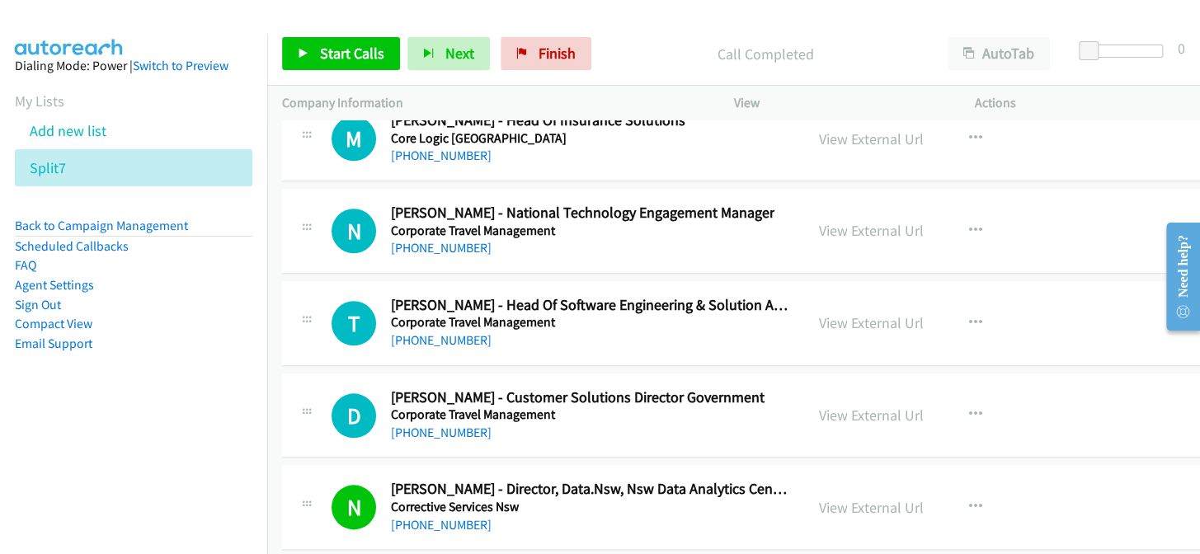
scroll to position [24314, 0]
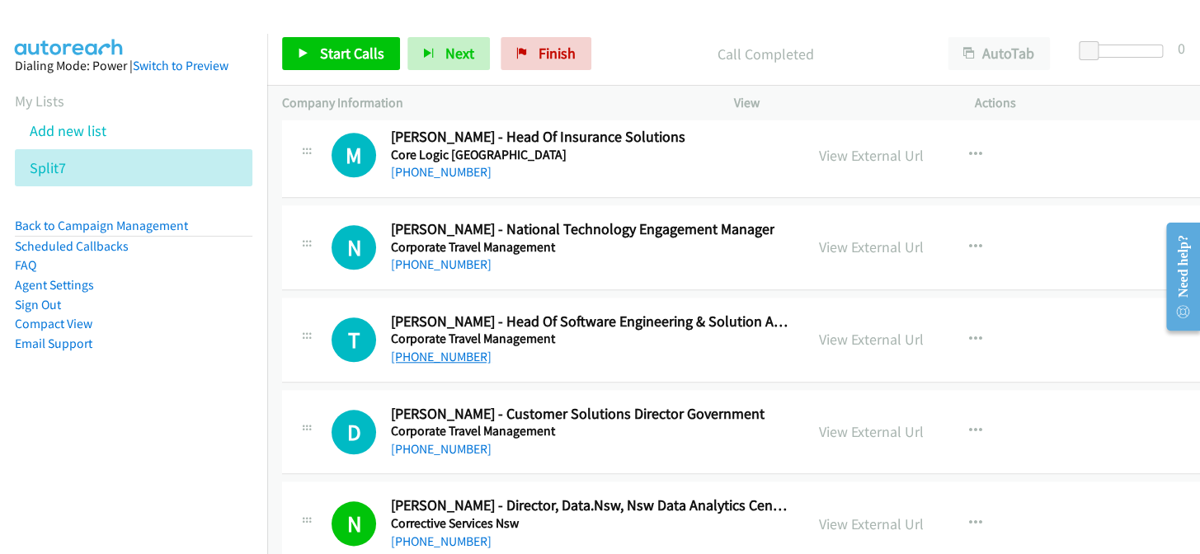
click at [451, 349] on link "[PHONE_NUMBER]" at bounding box center [441, 357] width 101 height 16
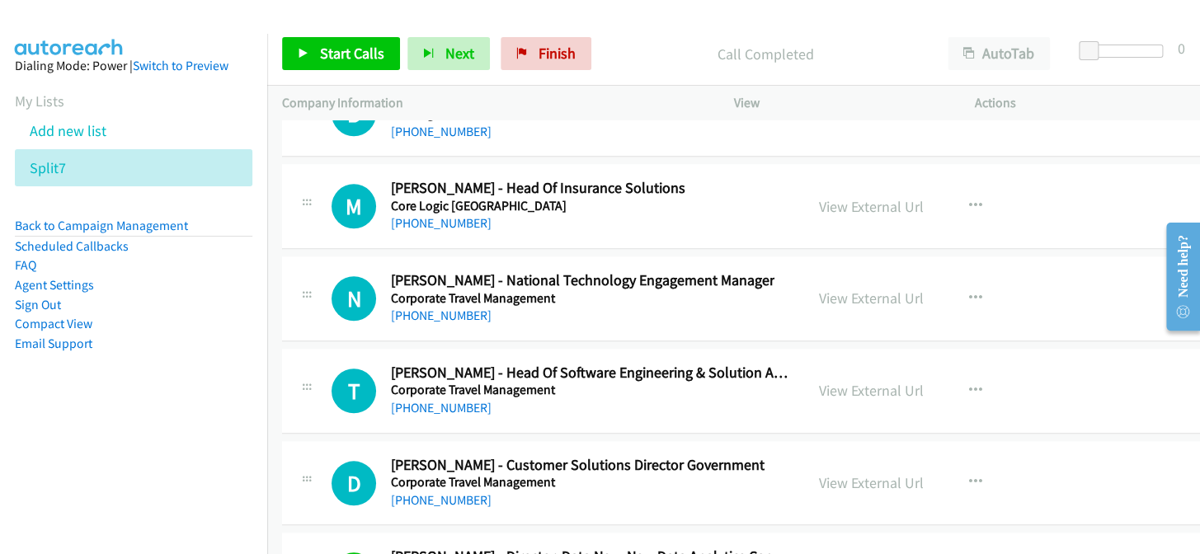
scroll to position [24239, 0]
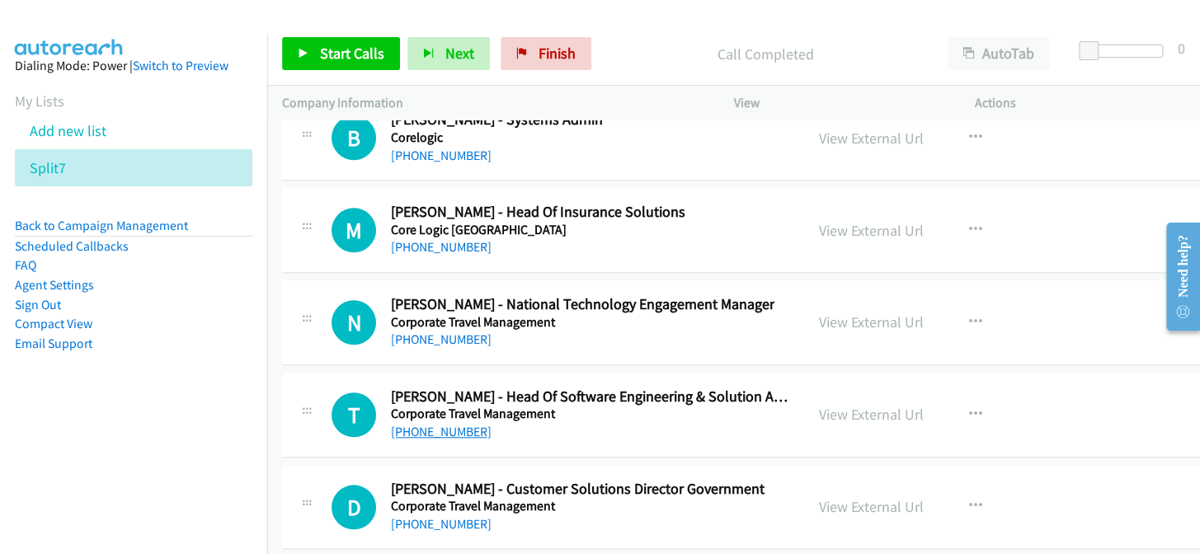
click at [467, 424] on link "[PHONE_NUMBER]" at bounding box center [441, 432] width 101 height 16
click at [460, 516] on link "[PHONE_NUMBER]" at bounding box center [441, 524] width 101 height 16
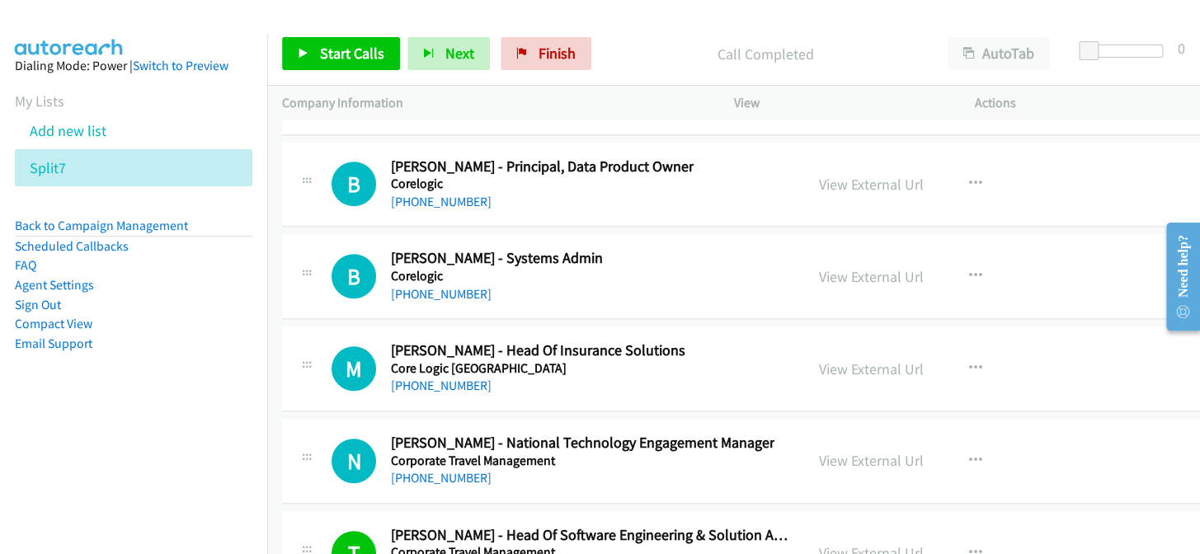
scroll to position [24088, 0]
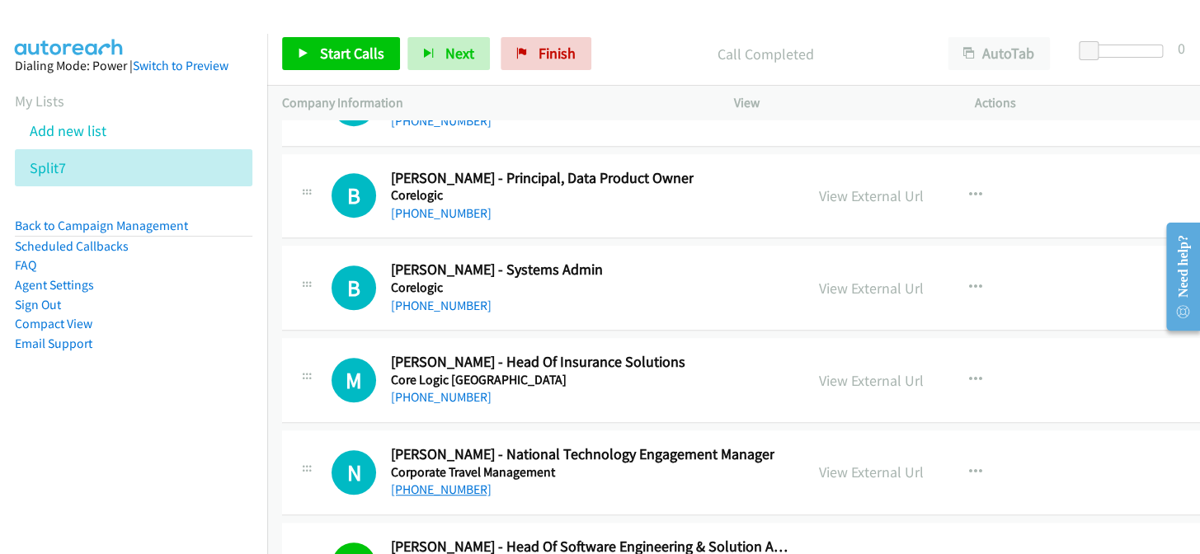
click at [443, 482] on link "[PHONE_NUMBER]" at bounding box center [441, 490] width 101 height 16
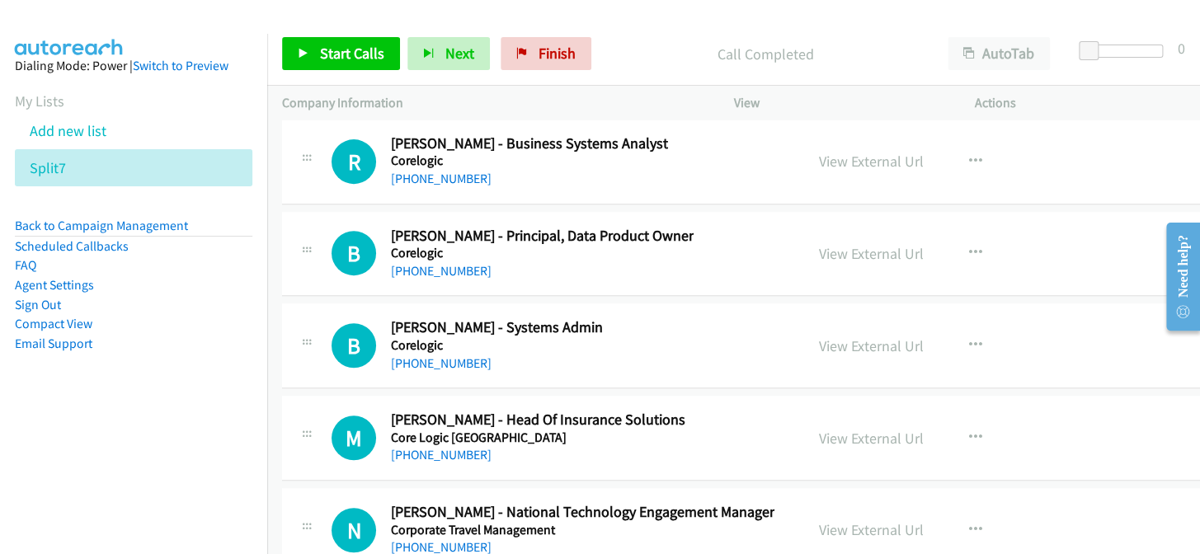
scroll to position [24013, 0]
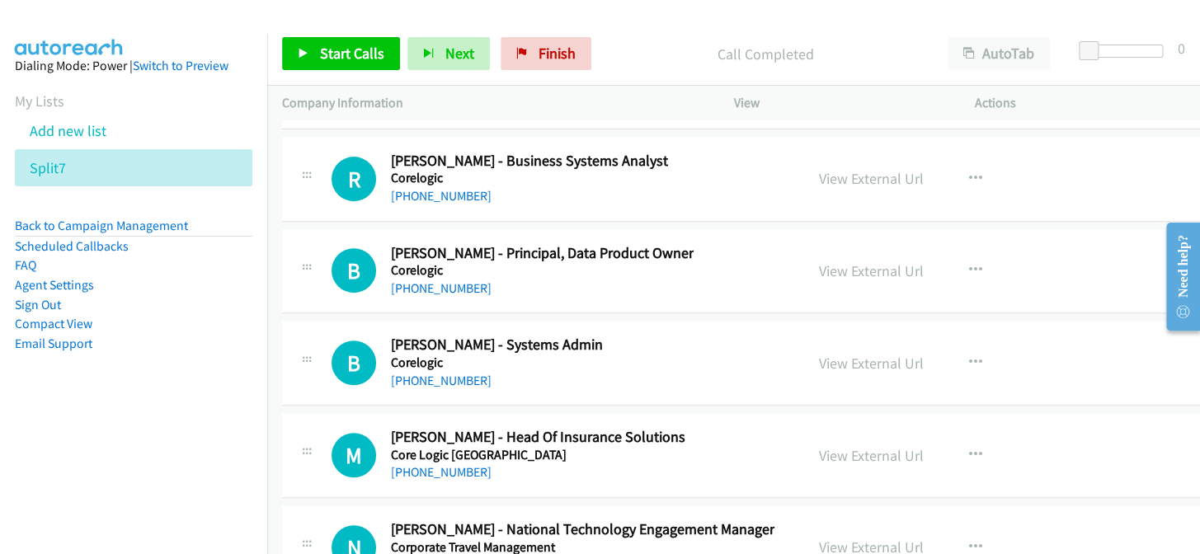
click at [455, 553] on link "[PHONE_NUMBER]" at bounding box center [441, 565] width 101 height 16
click at [445, 188] on link "[PHONE_NUMBER]" at bounding box center [441, 196] width 101 height 16
click at [440, 188] on link "[PHONE_NUMBER]" at bounding box center [441, 196] width 101 height 16
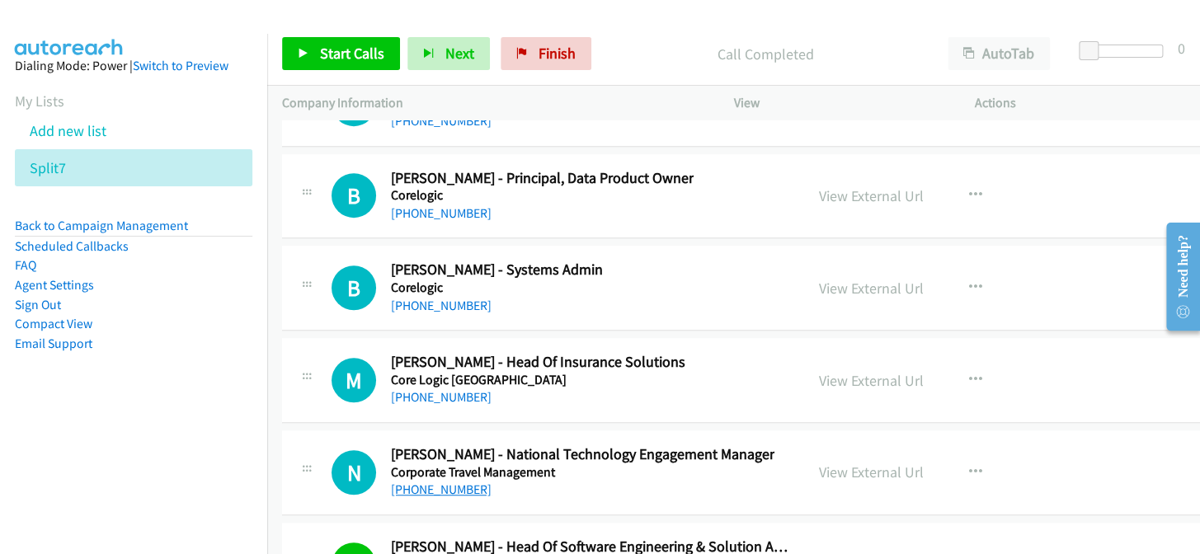
click at [463, 482] on link "[PHONE_NUMBER]" at bounding box center [441, 490] width 101 height 16
click at [451, 482] on link "[PHONE_NUMBER]" at bounding box center [441, 490] width 101 height 16
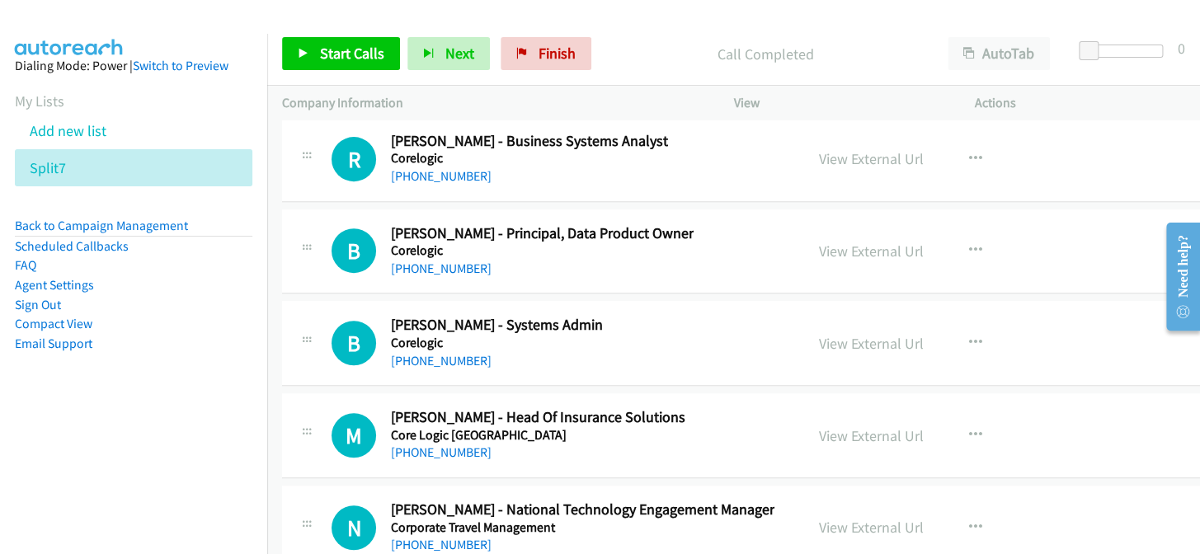
scroll to position [23939, 0]
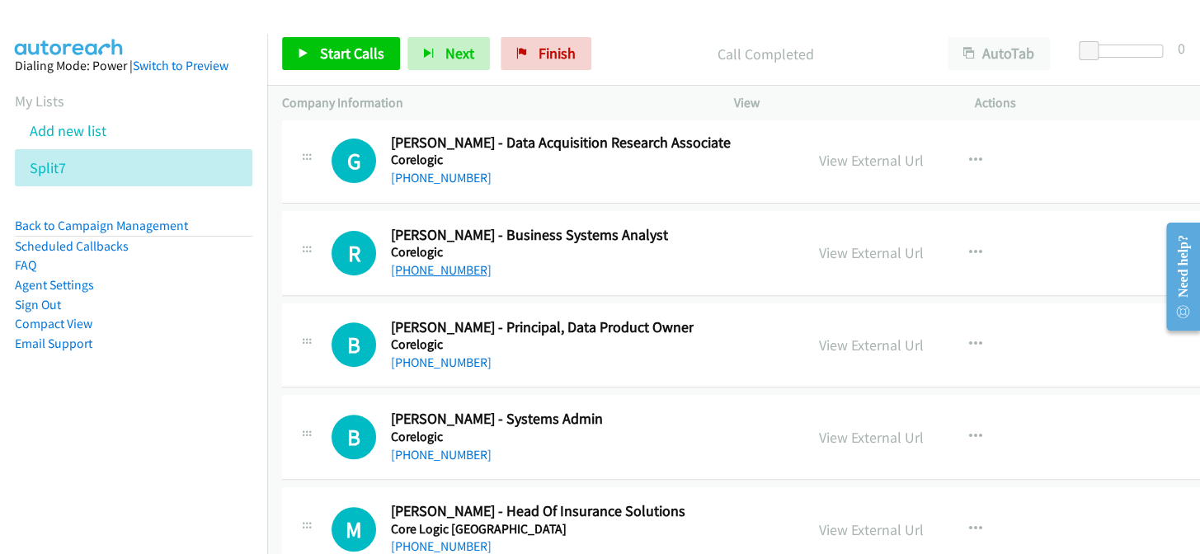
click at [444, 262] on link "[PHONE_NUMBER]" at bounding box center [441, 270] width 101 height 16
click at [438, 355] on link "[PHONE_NUMBER]" at bounding box center [441, 363] width 101 height 16
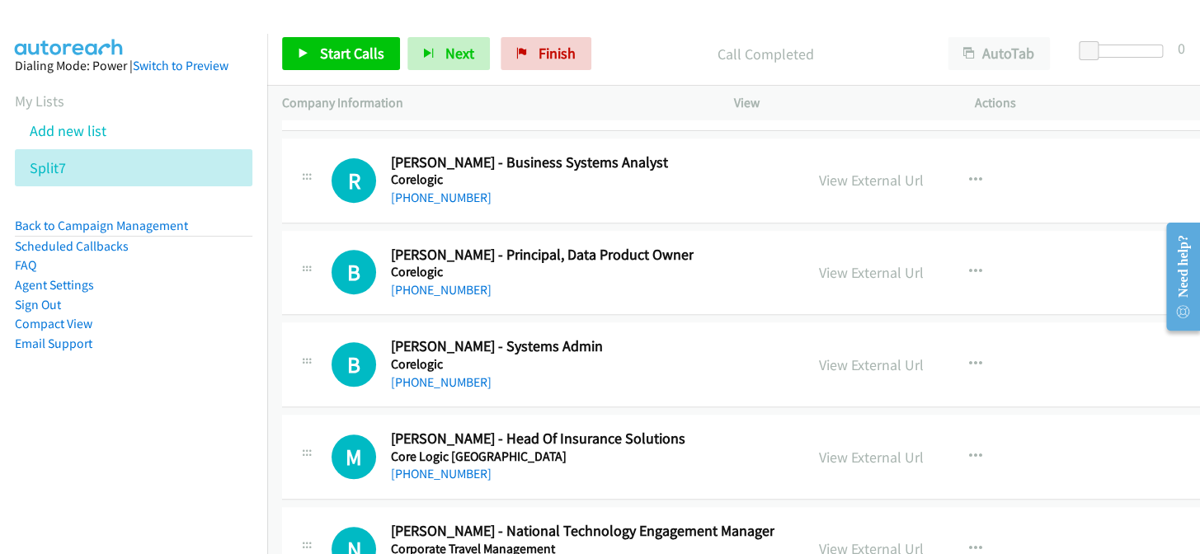
scroll to position [24013, 0]
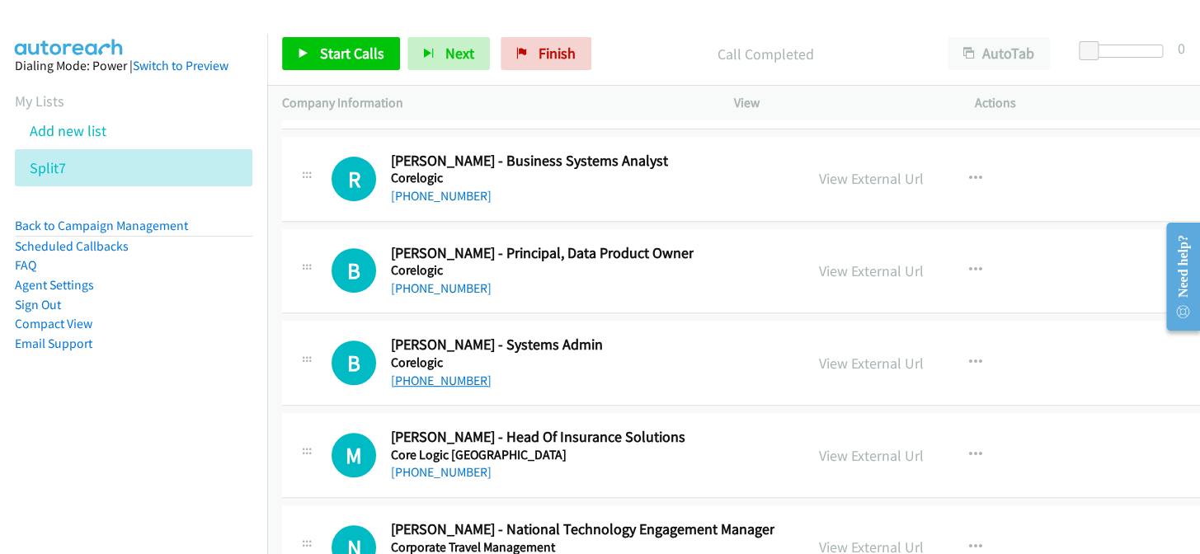
click at [436, 373] on link "[PHONE_NUMBER]" at bounding box center [441, 381] width 101 height 16
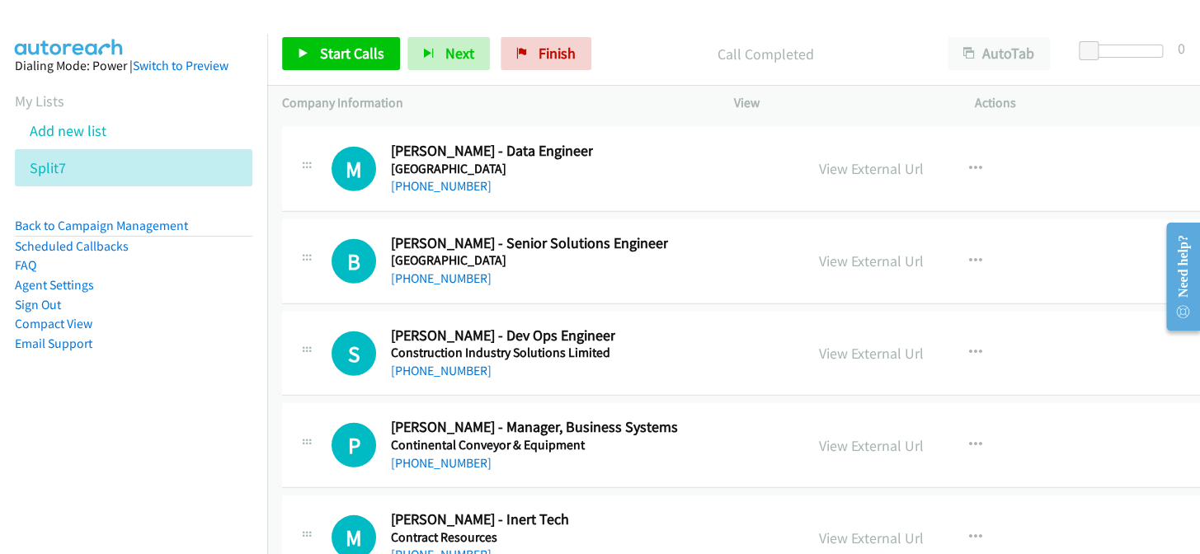
scroll to position [22889, 0]
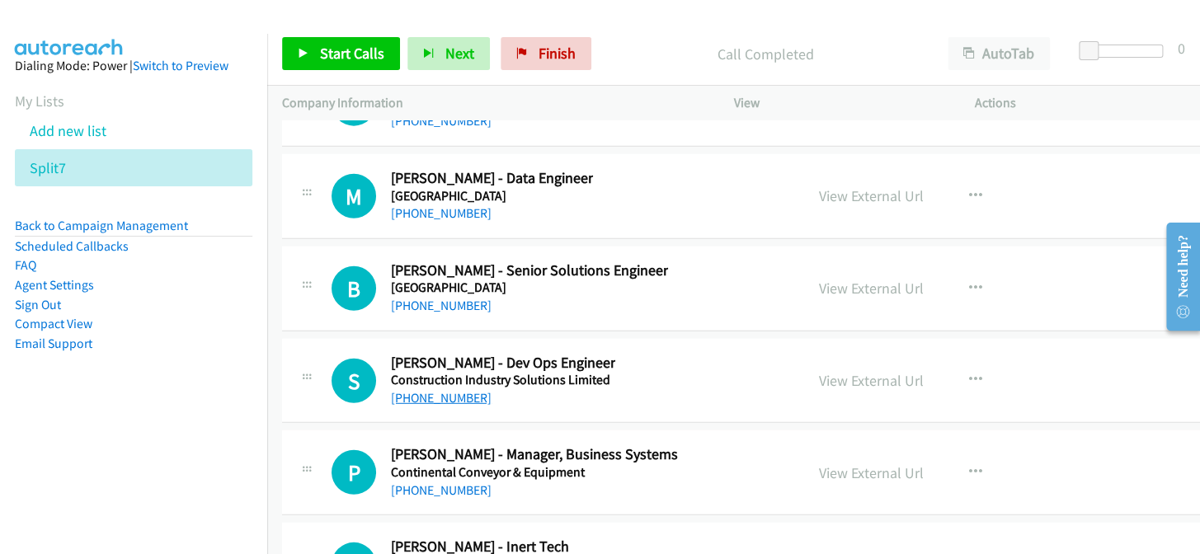
click at [435, 390] on link "[PHONE_NUMBER]" at bounding box center [441, 398] width 101 height 16
click at [953, 364] on button "button" at bounding box center [975, 380] width 45 height 33
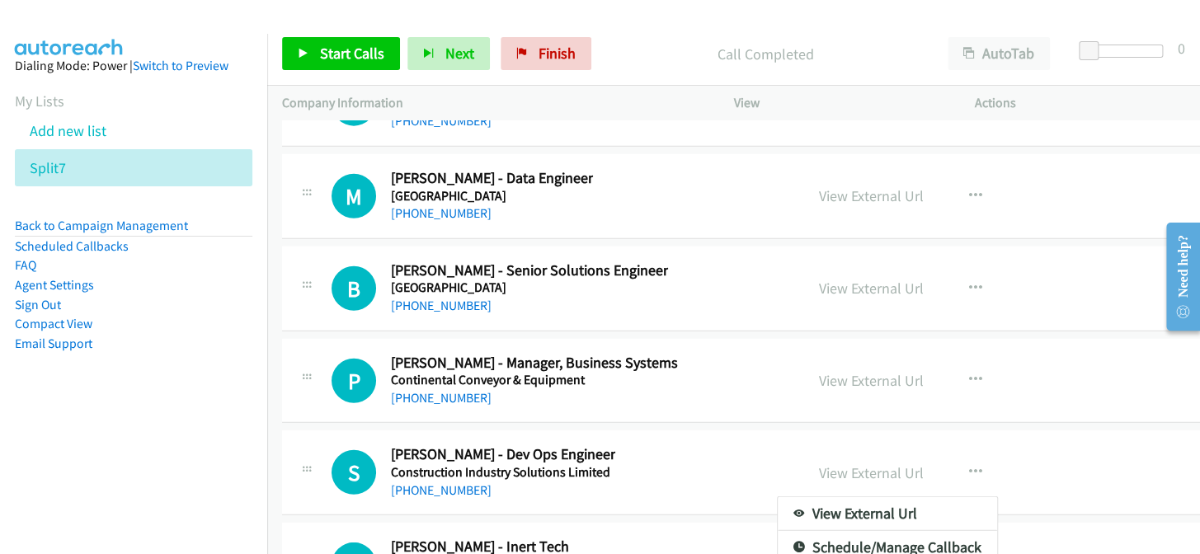
click at [210, 404] on aside "Dialing Mode: Power | Switch to Preview My Lists Add new list Split7 Back to Ca…" at bounding box center [133, 231] width 267 height 394
click at [955, 439] on div at bounding box center [600, 277] width 1200 height 554
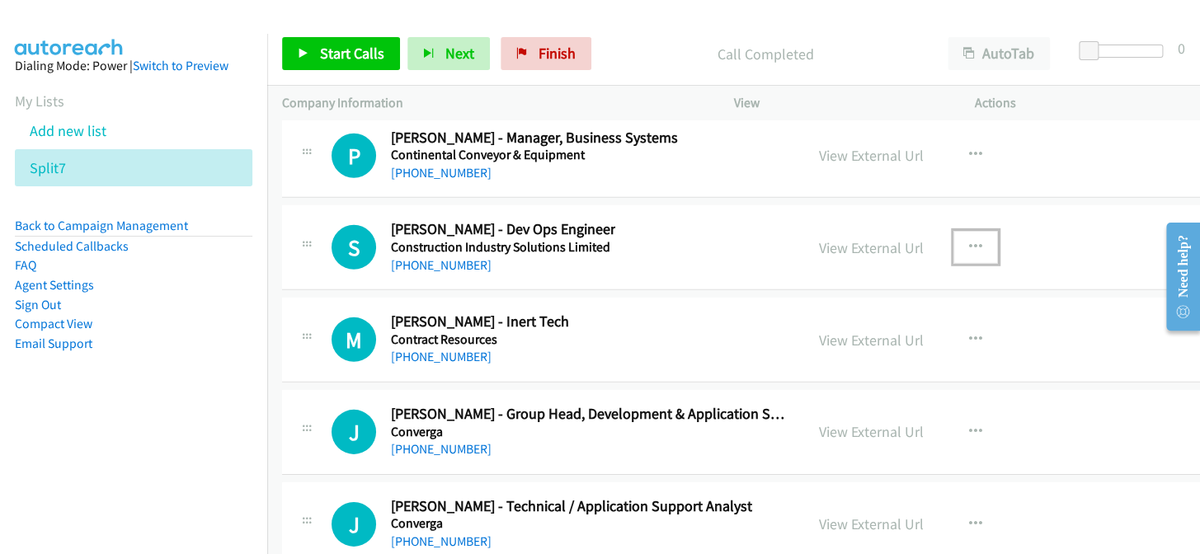
click at [969, 241] on icon "button" at bounding box center [975, 247] width 13 height 13
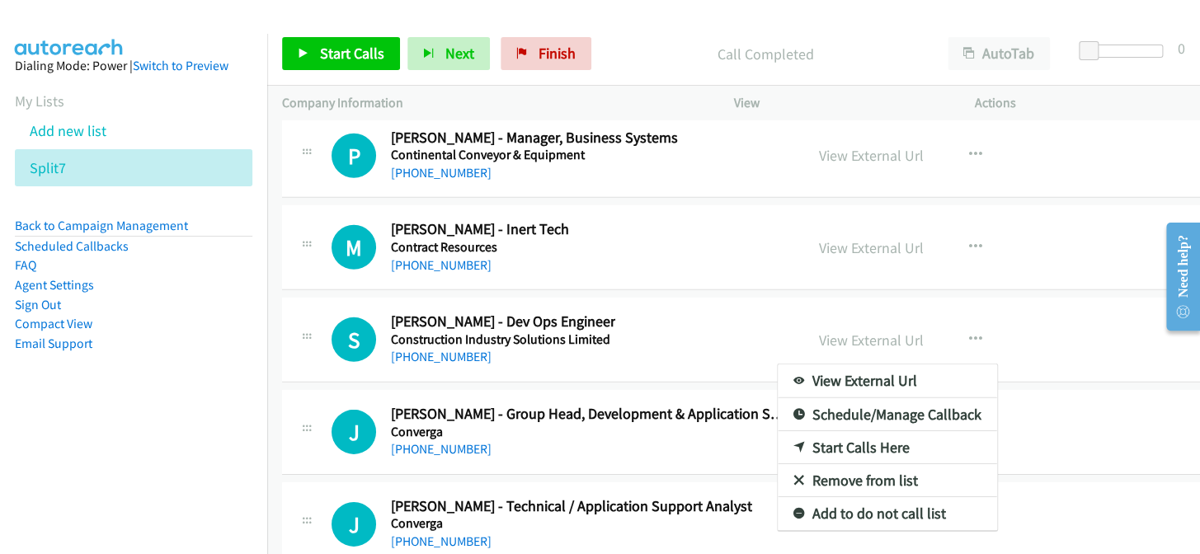
click at [857, 497] on link "Add to do not call list" at bounding box center [887, 513] width 219 height 33
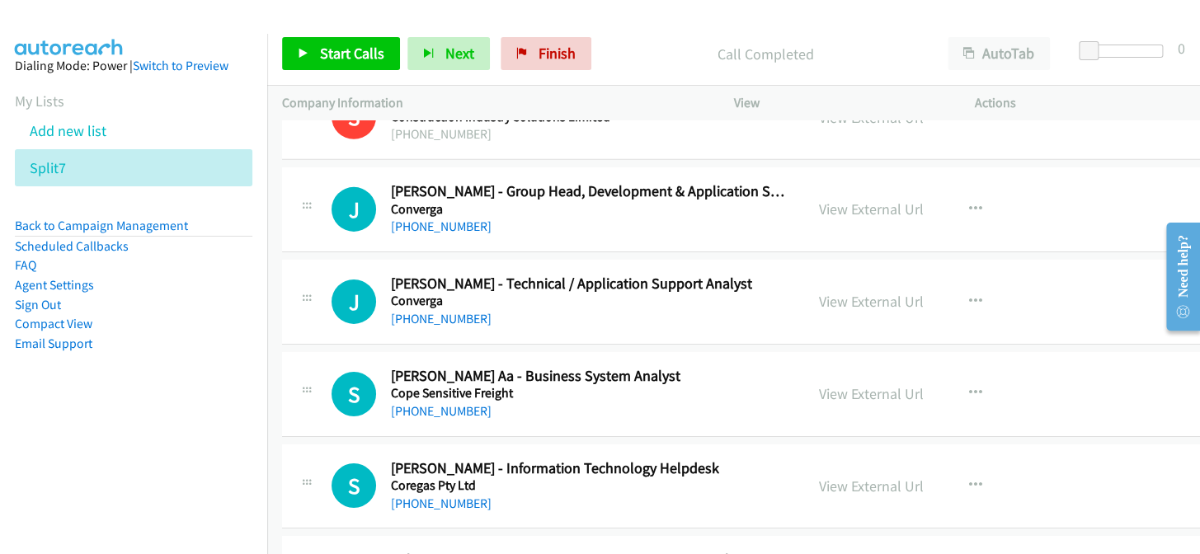
scroll to position [23339, 0]
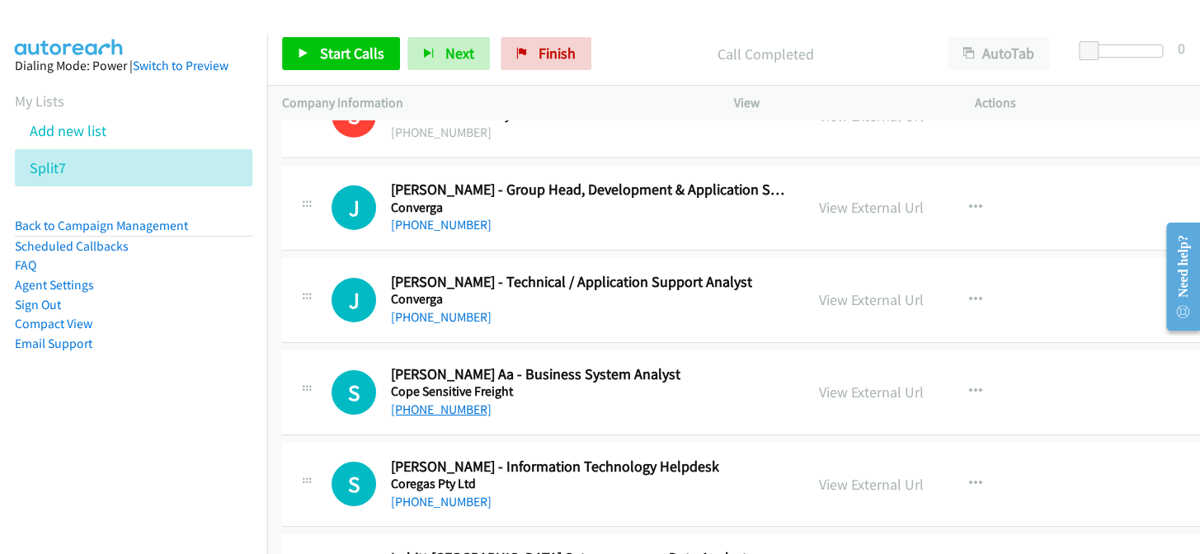
click at [445, 402] on link "[PHONE_NUMBER]" at bounding box center [441, 410] width 101 height 16
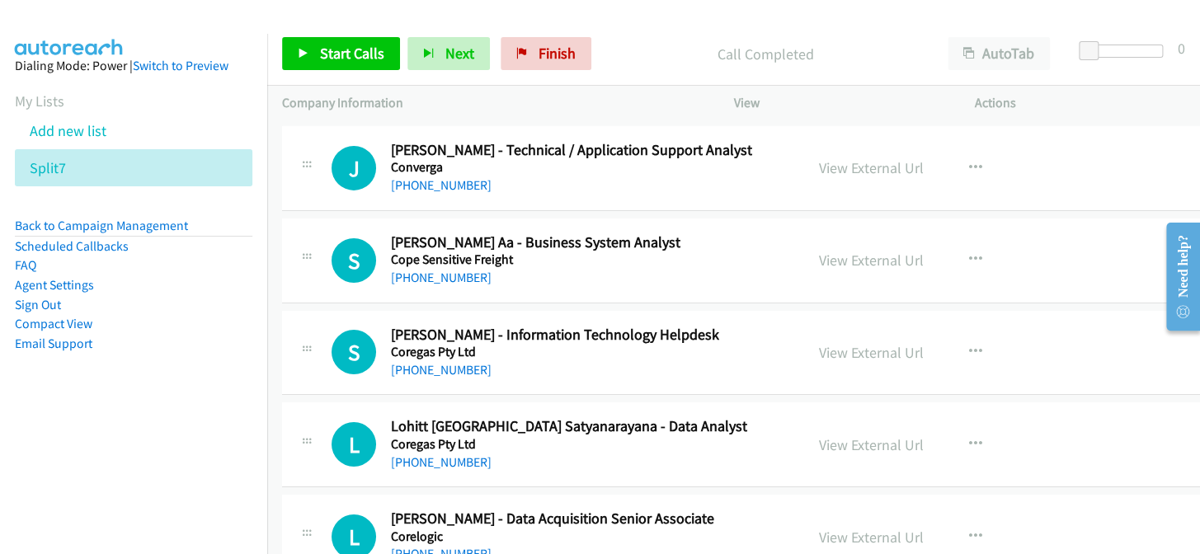
scroll to position [23489, 0]
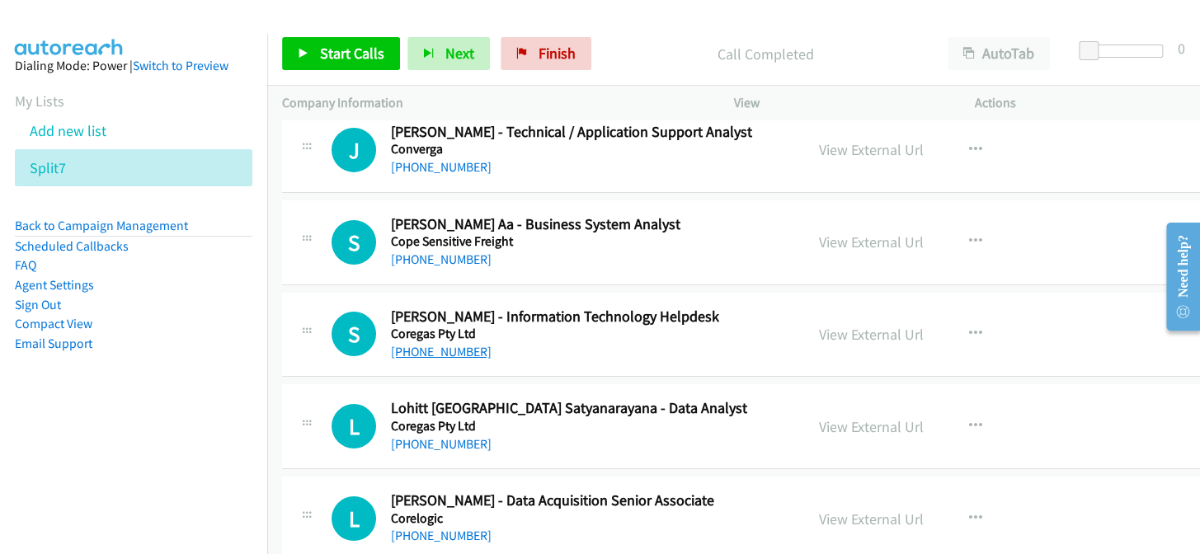
click at [445, 344] on link "[PHONE_NUMBER]" at bounding box center [441, 352] width 101 height 16
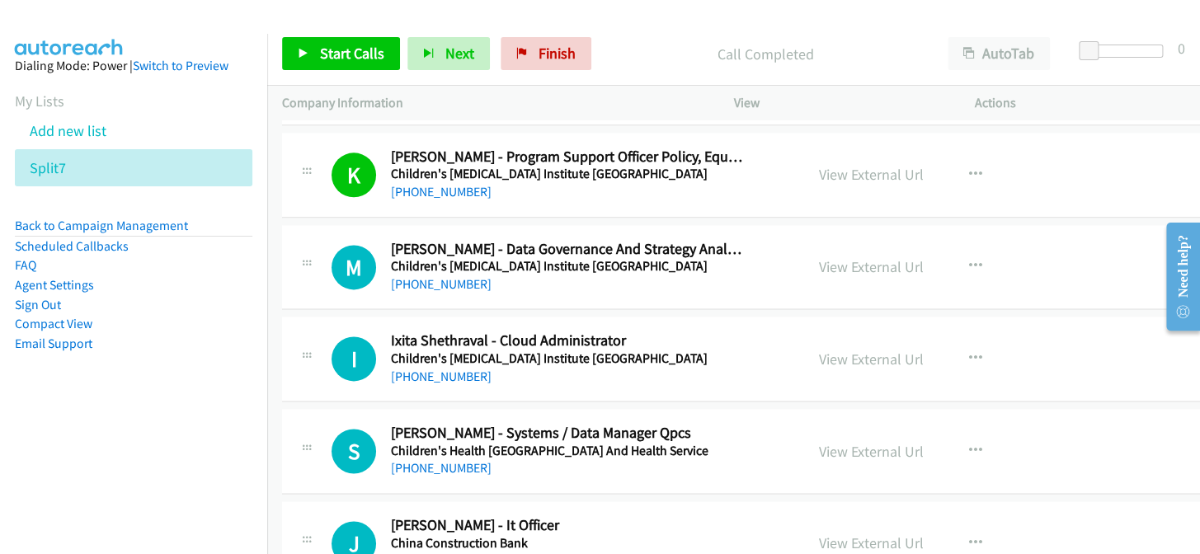
scroll to position [899, 0]
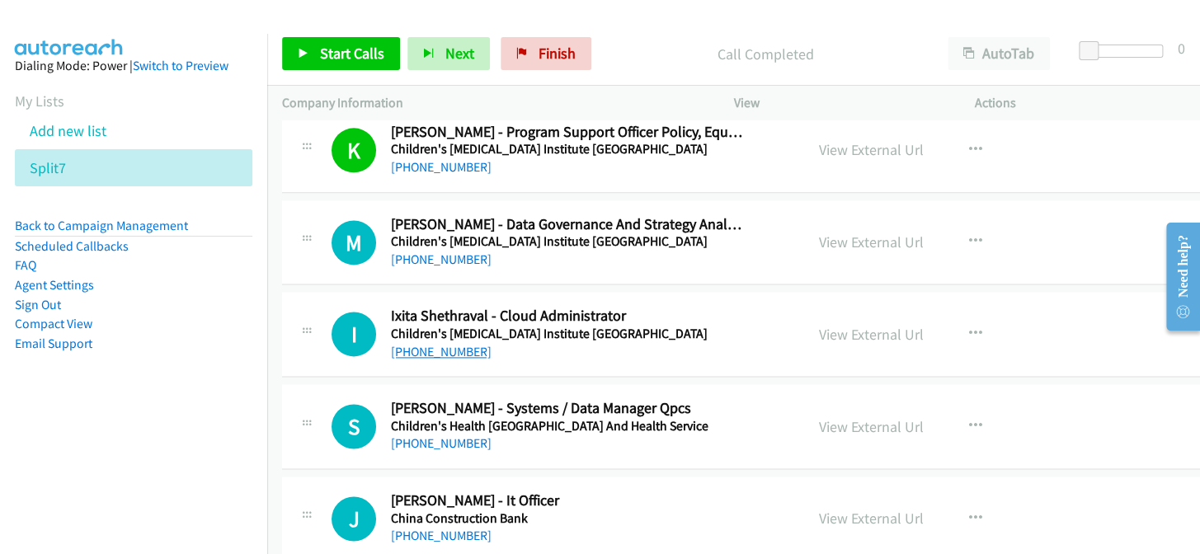
click at [452, 347] on link "[PHONE_NUMBER]" at bounding box center [441, 352] width 101 height 16
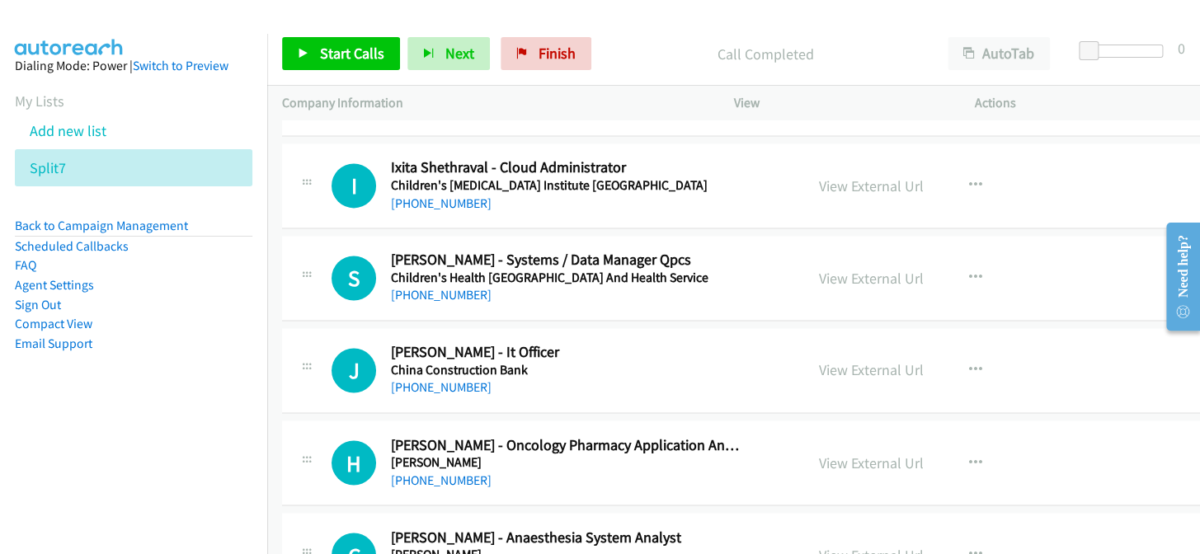
scroll to position [1049, 0]
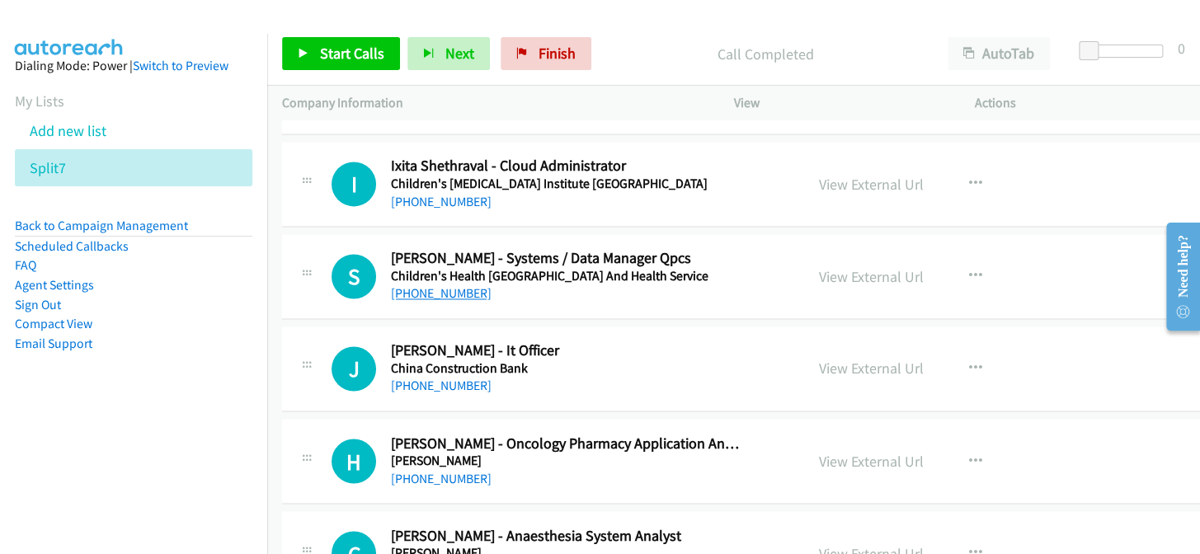
click at [419, 285] on link "[PHONE_NUMBER]" at bounding box center [441, 293] width 101 height 16
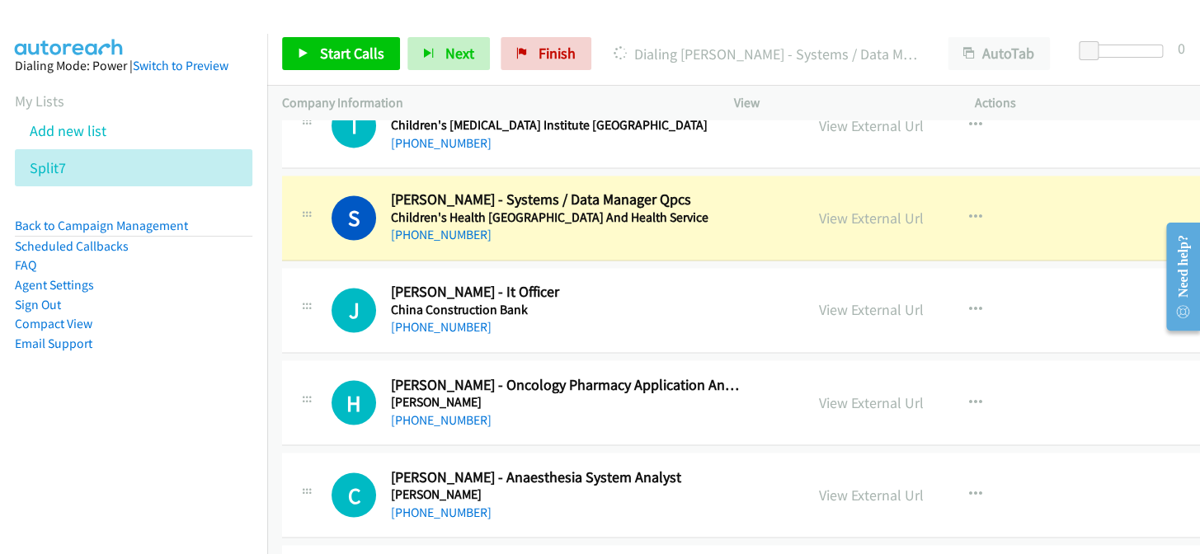
scroll to position [1124, 0]
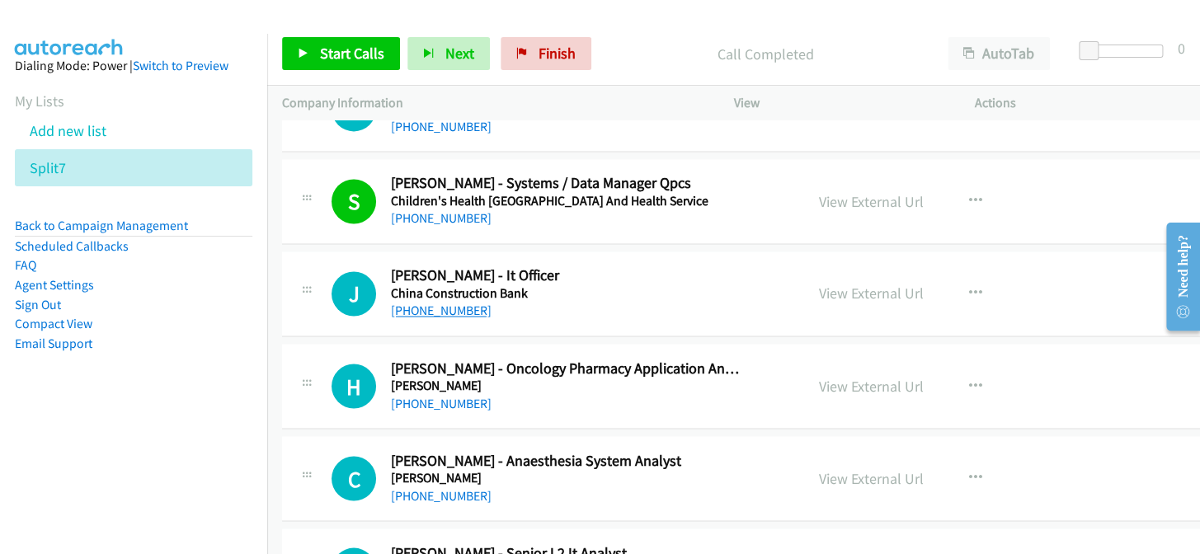
click at [438, 306] on link "[PHONE_NUMBER]" at bounding box center [441, 311] width 101 height 16
click at [863, 289] on link "View External Url" at bounding box center [871, 293] width 105 height 19
click at [969, 287] on icon "button" at bounding box center [975, 293] width 13 height 13
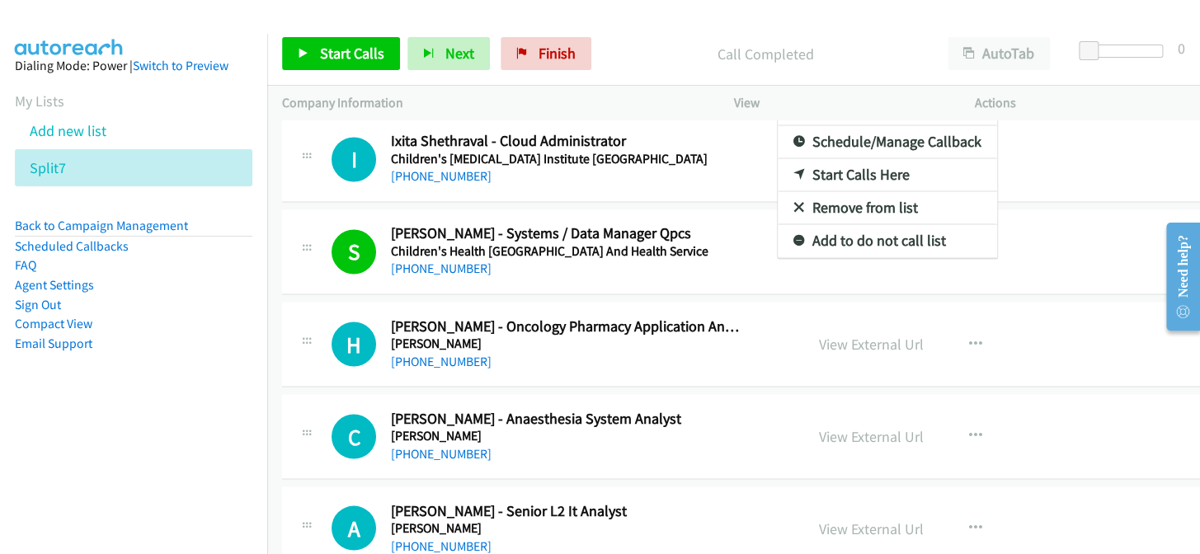
scroll to position [1133, 0]
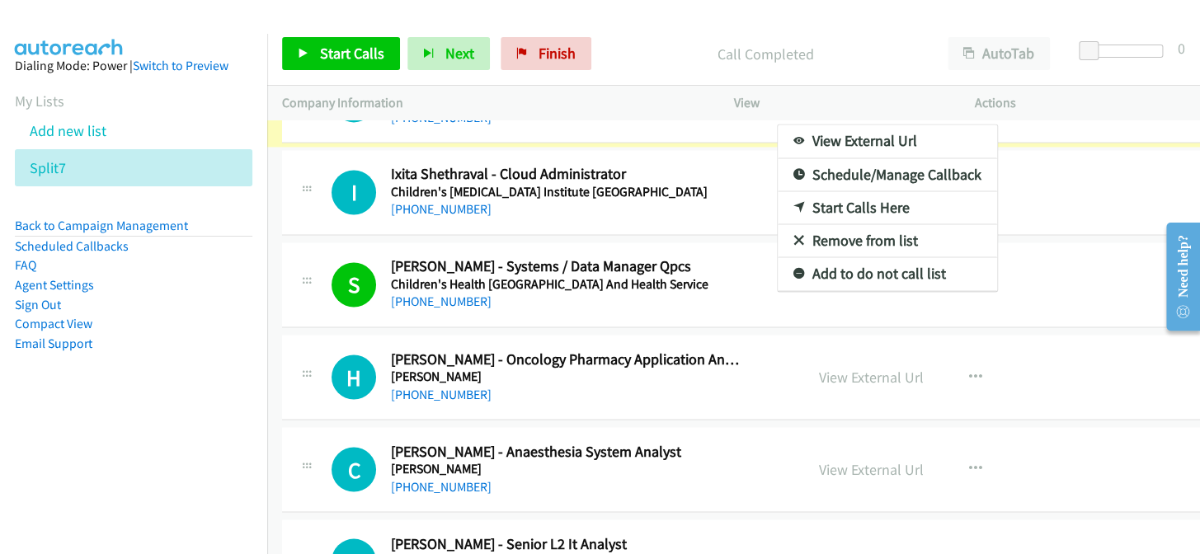
click at [528, 53] on div at bounding box center [600, 277] width 1200 height 554
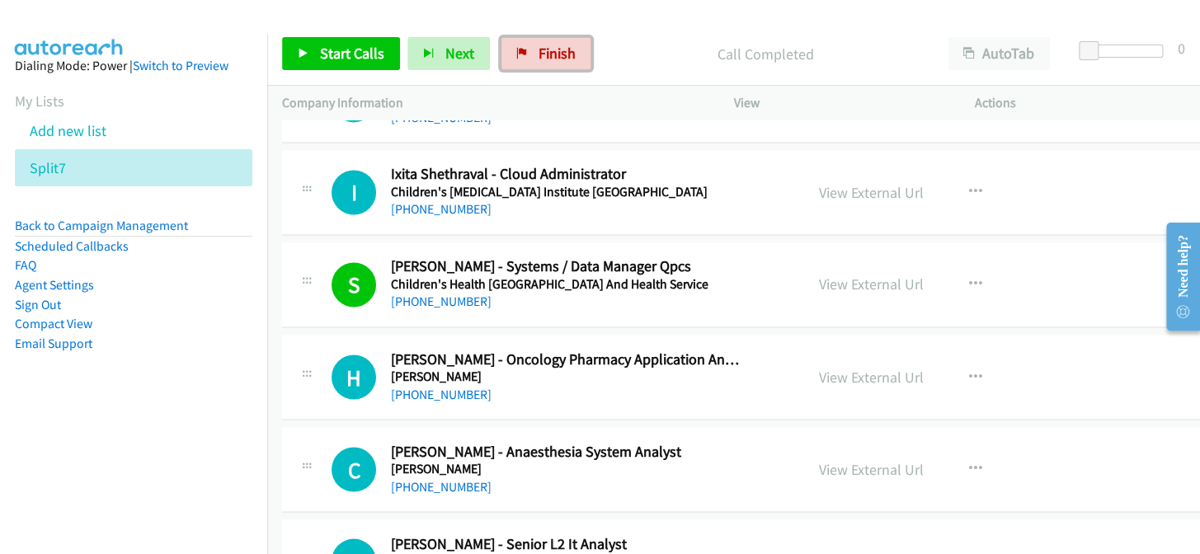
click at [538, 49] on span "Finish" at bounding box center [556, 53] width 37 height 19
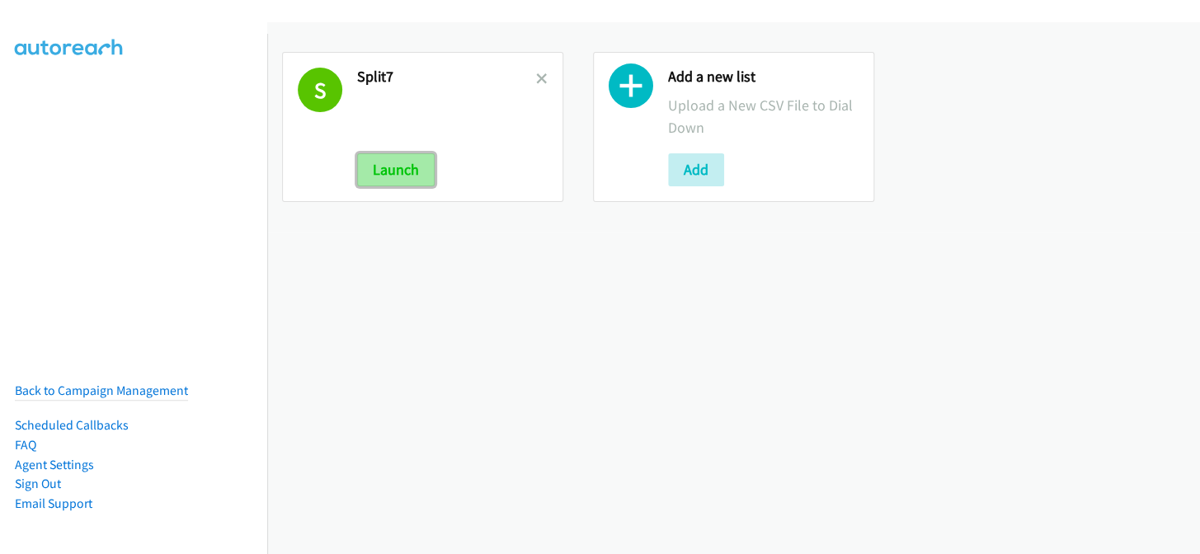
click at [392, 173] on button "Launch" at bounding box center [396, 169] width 78 height 33
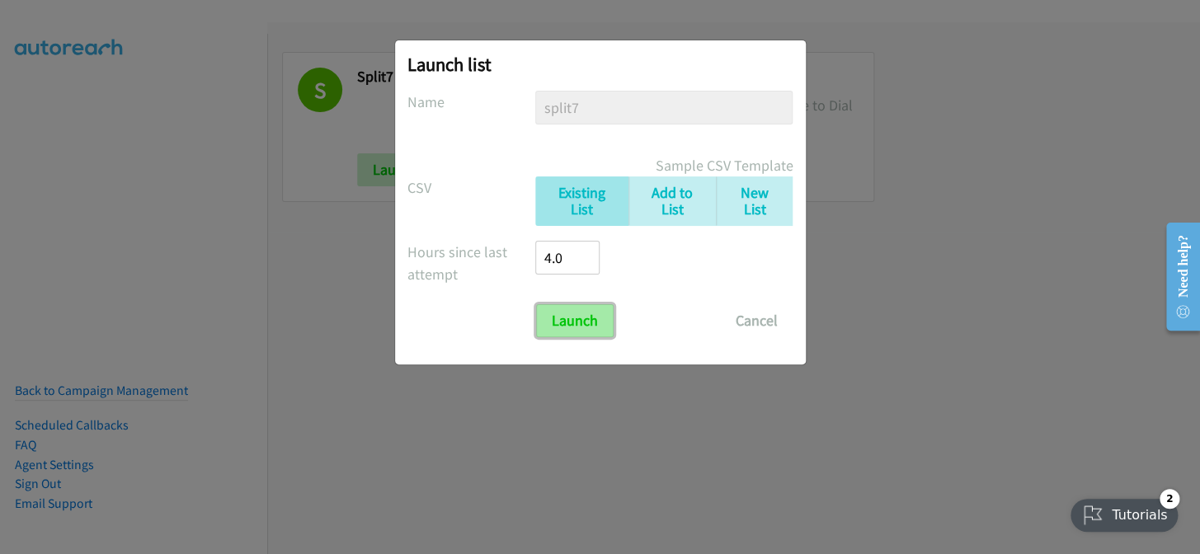
click at [567, 319] on input "Launch" at bounding box center [575, 320] width 78 height 33
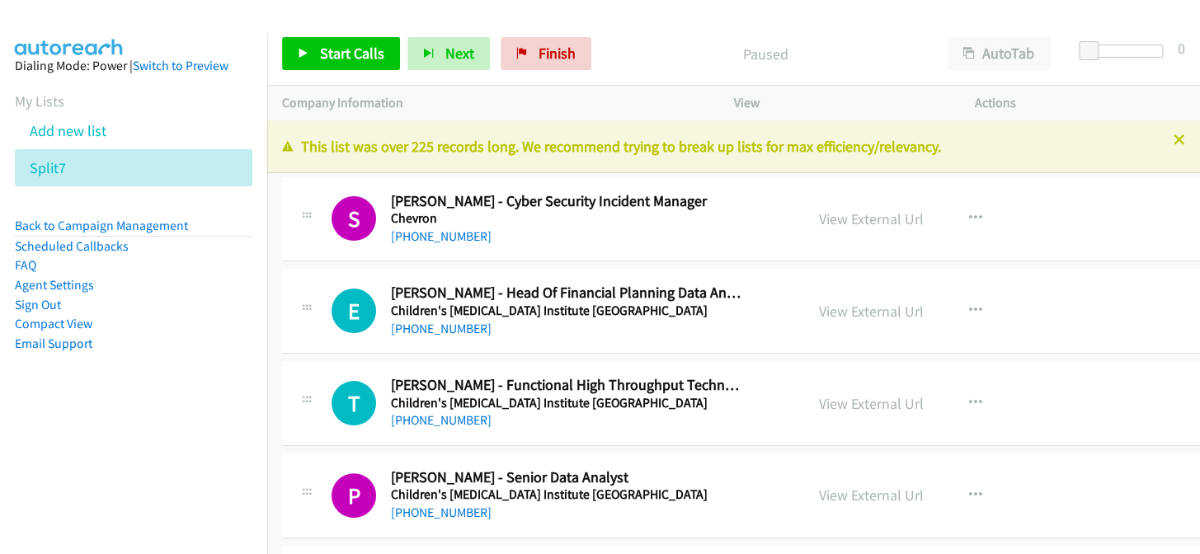
click at [1158, 135] on p "This list was over 225 records long. We recommend trying to break up lists for …" at bounding box center [733, 146] width 903 height 22
click at [1173, 139] on icon at bounding box center [1179, 141] width 12 height 12
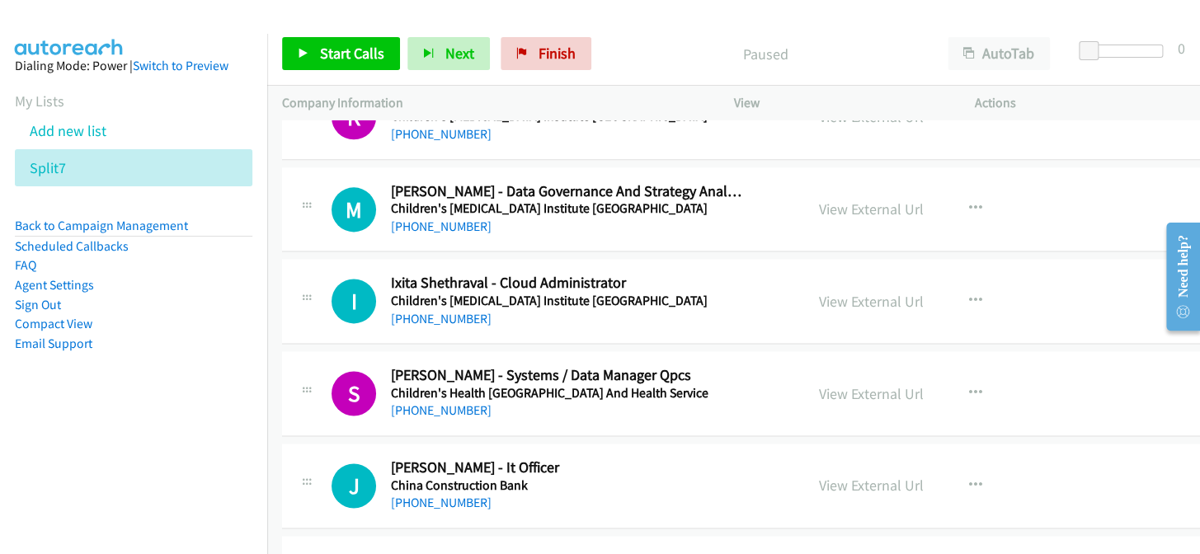
scroll to position [899, 0]
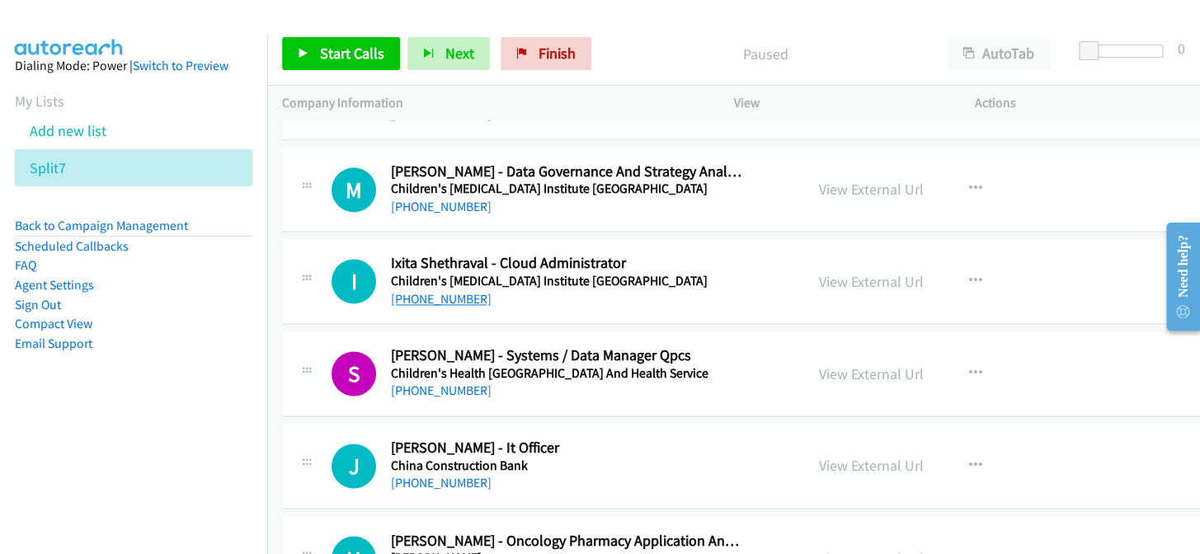
click at [447, 294] on link "[PHONE_NUMBER]" at bounding box center [441, 299] width 101 height 16
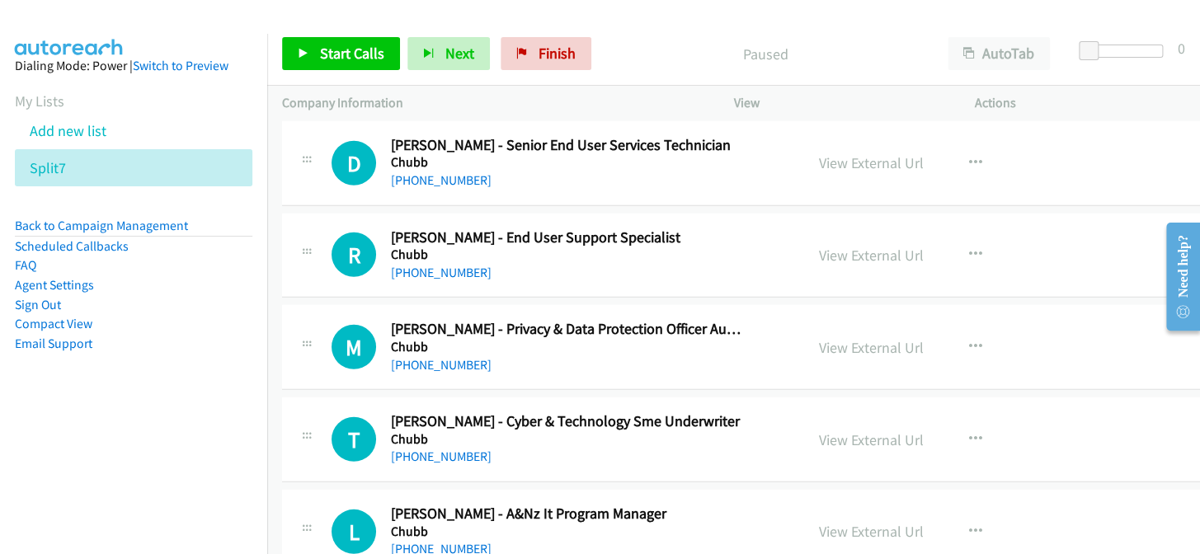
scroll to position [1874, 0]
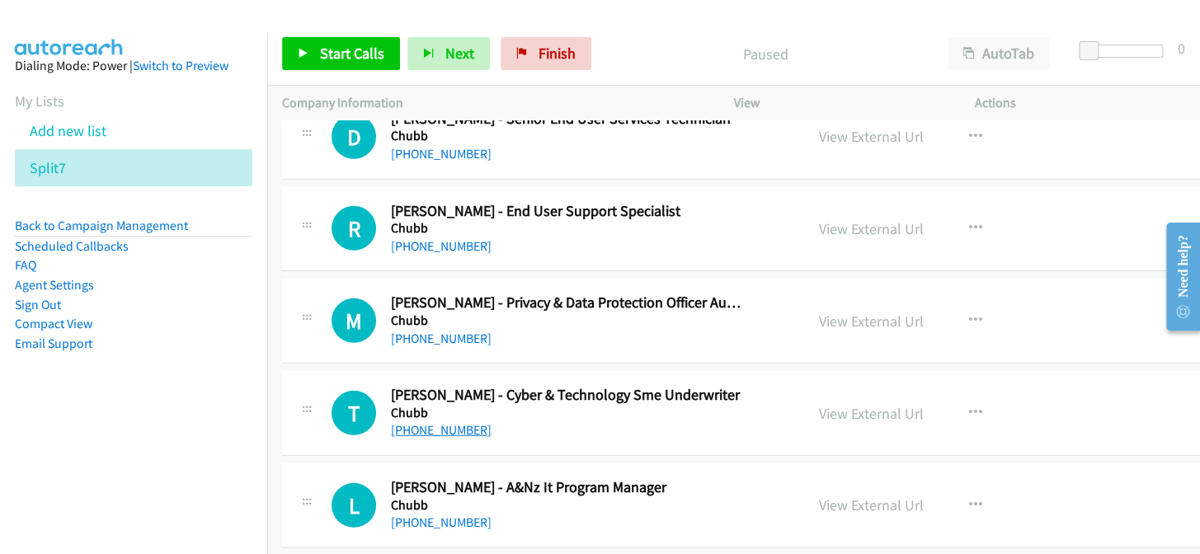
click at [430, 431] on link "[PHONE_NUMBER]" at bounding box center [441, 430] width 101 height 16
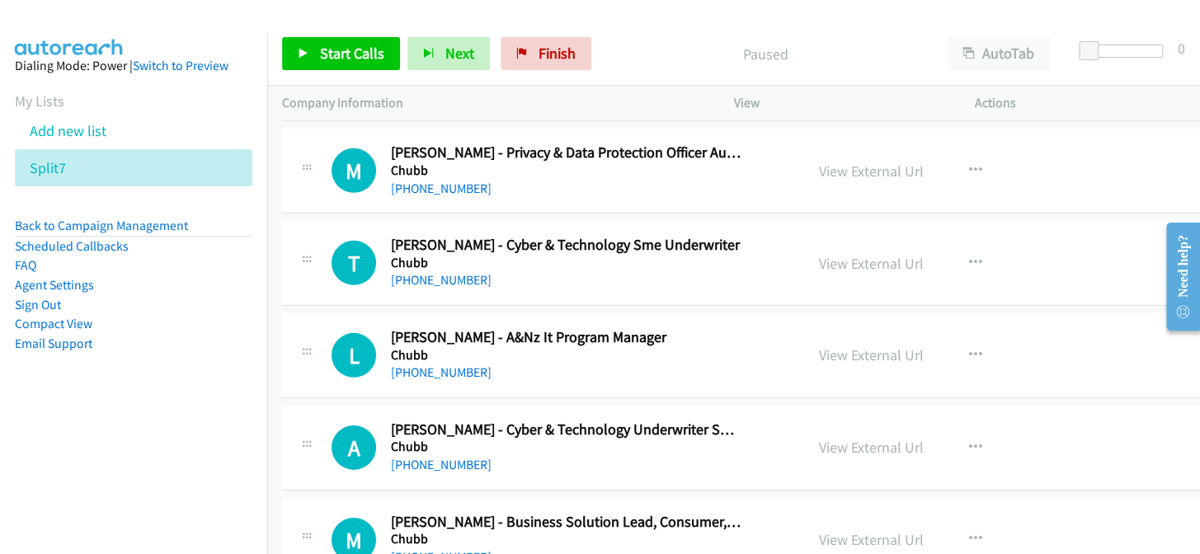
scroll to position [2099, 0]
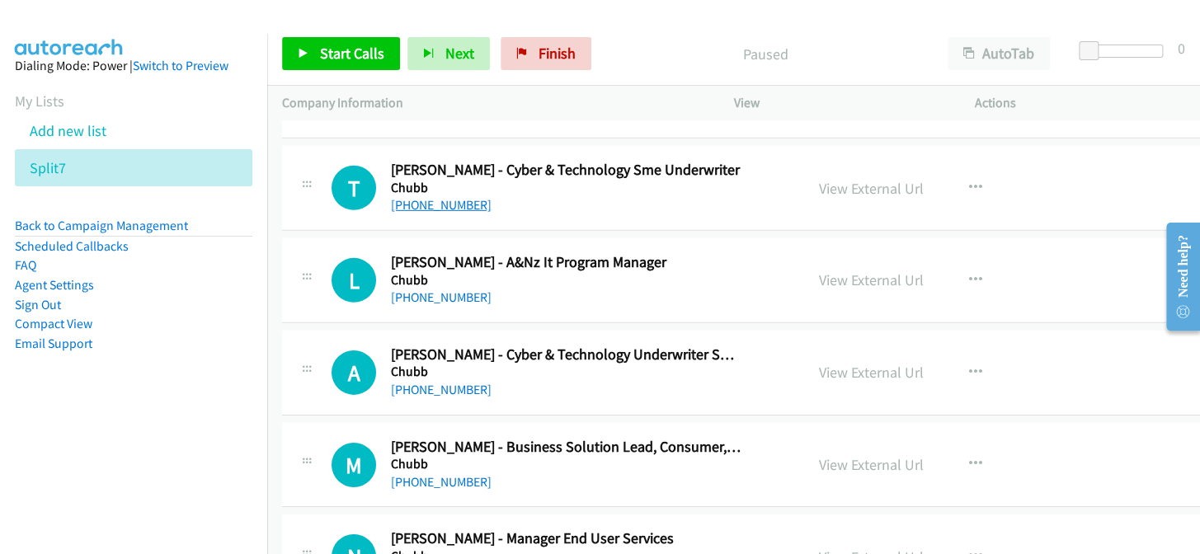
click at [422, 197] on link "[PHONE_NUMBER]" at bounding box center [441, 205] width 101 height 16
click at [426, 297] on link "[PHONE_NUMBER]" at bounding box center [441, 297] width 101 height 16
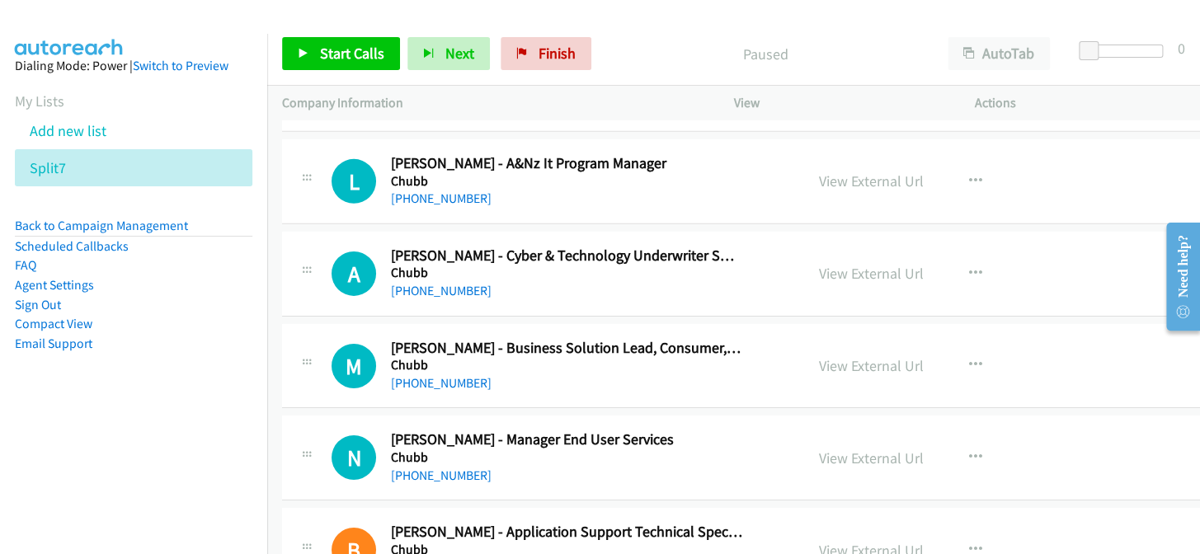
scroll to position [2174, 0]
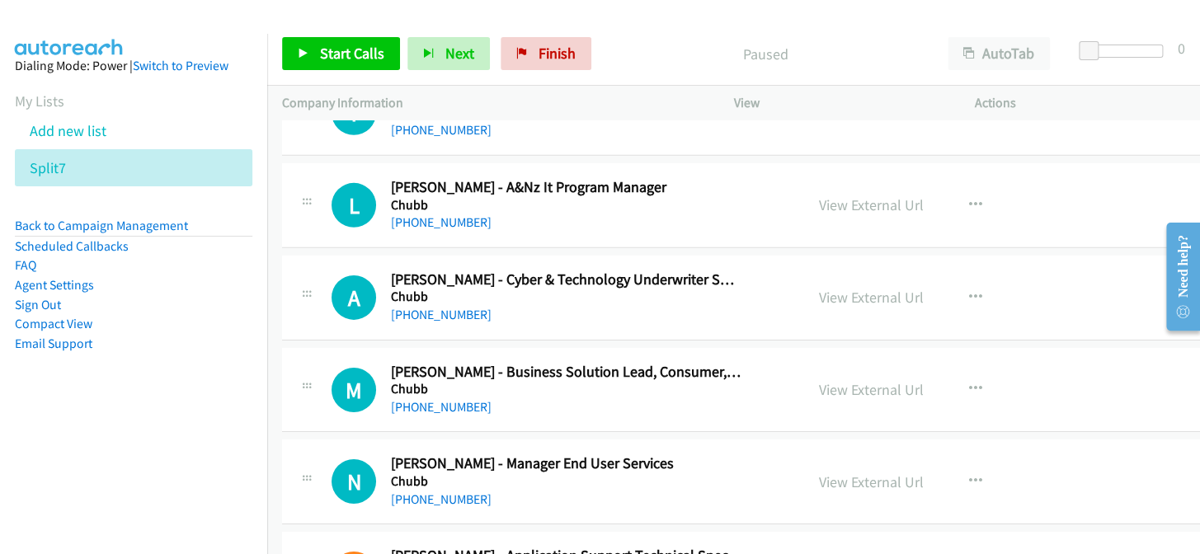
click at [462, 227] on div "[PHONE_NUMBER]" at bounding box center [567, 223] width 352 height 20
click at [458, 221] on link "[PHONE_NUMBER]" at bounding box center [441, 222] width 101 height 16
click at [455, 310] on link "[PHONE_NUMBER]" at bounding box center [441, 315] width 101 height 16
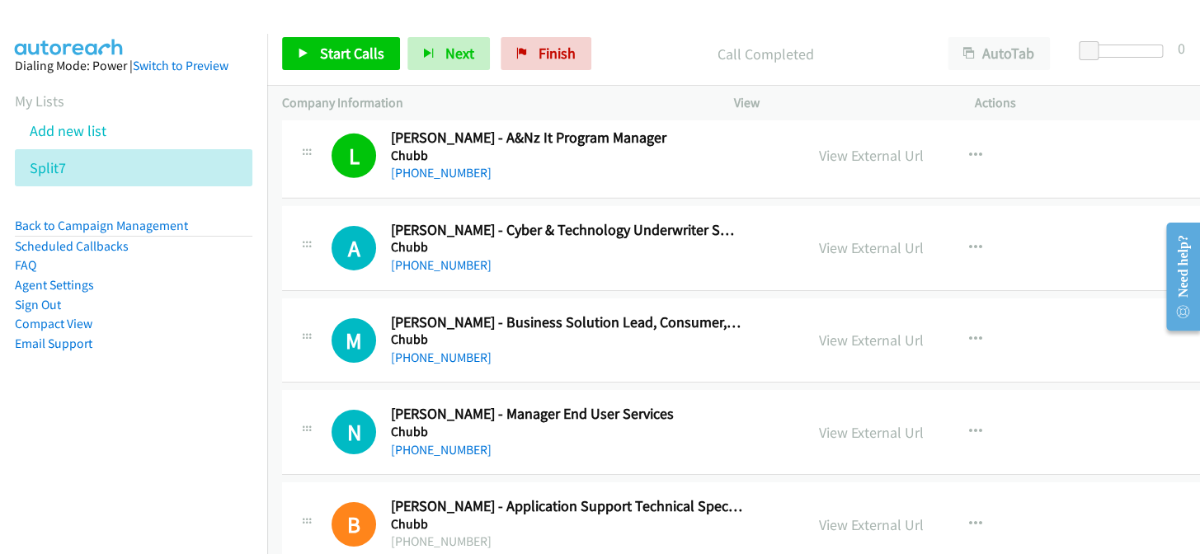
scroll to position [2249, 0]
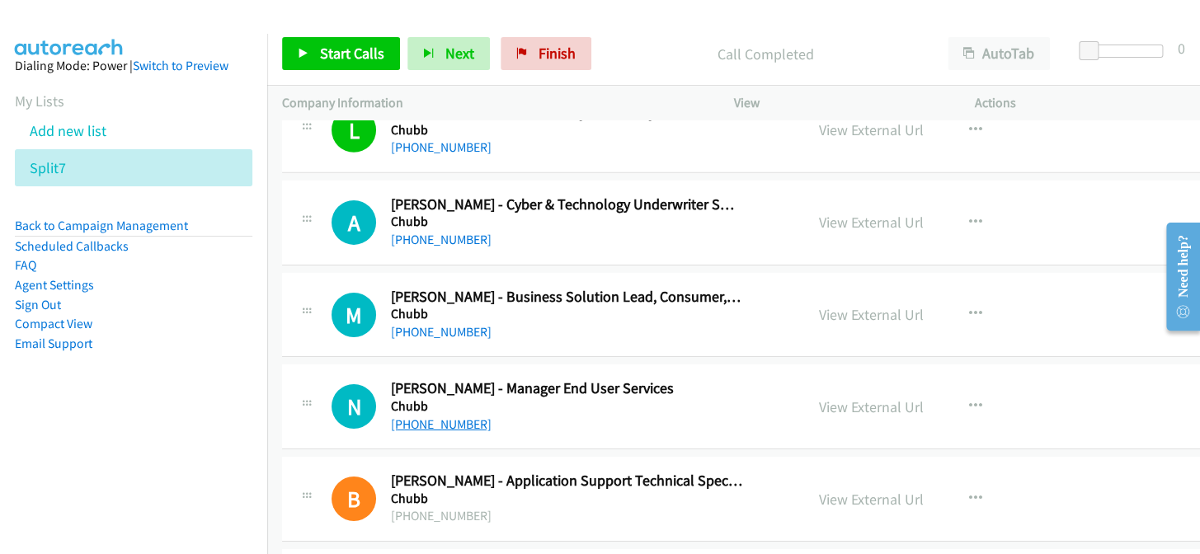
click at [441, 416] on link "[PHONE_NUMBER]" at bounding box center [441, 424] width 101 height 16
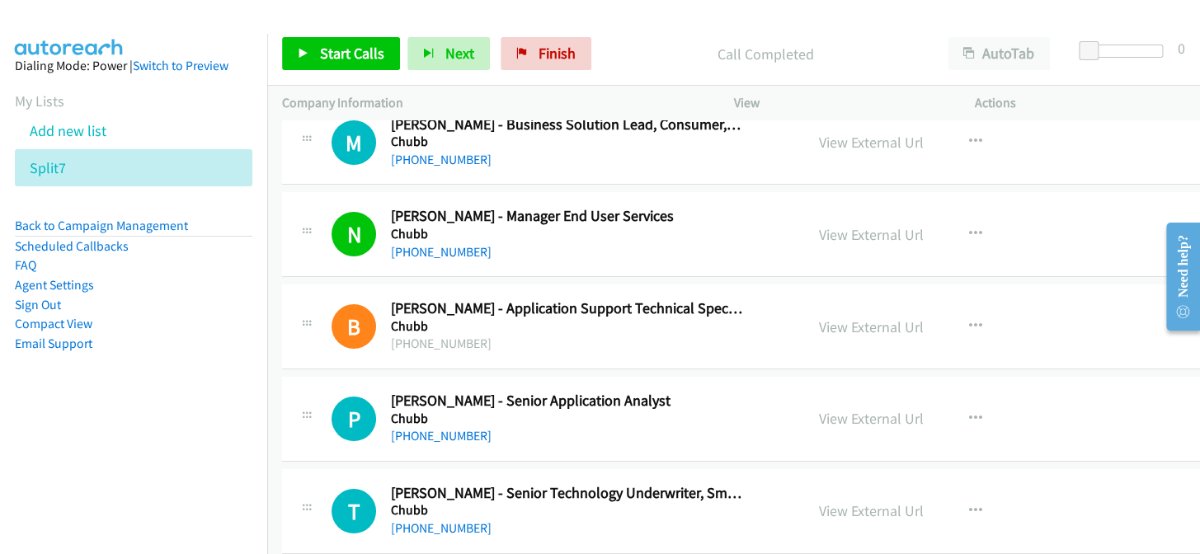
scroll to position [2474, 0]
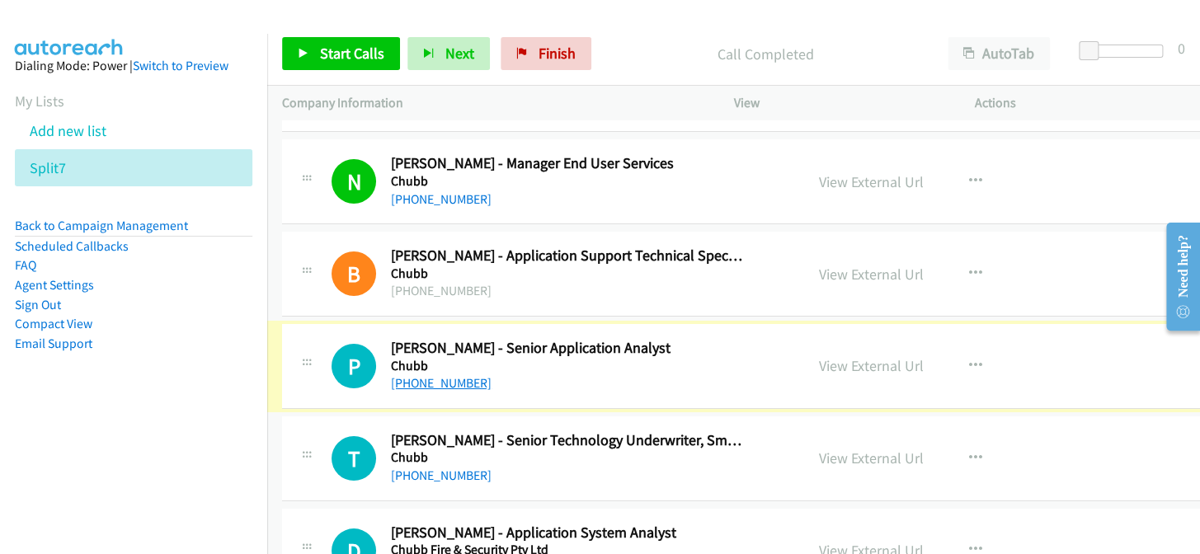
click at [435, 380] on link "[PHONE_NUMBER]" at bounding box center [441, 383] width 101 height 16
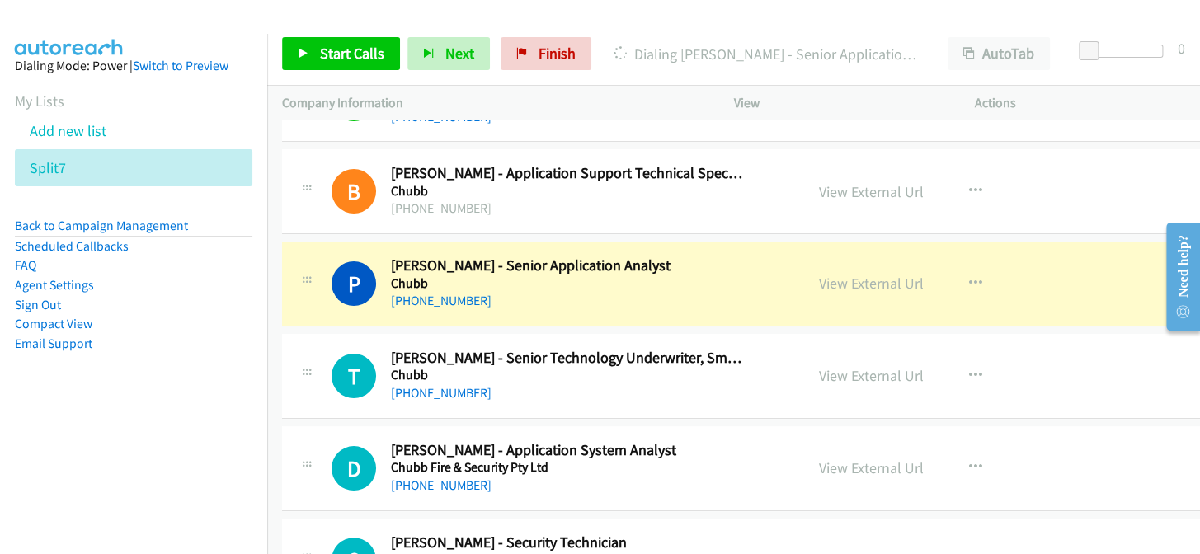
scroll to position [2623, 0]
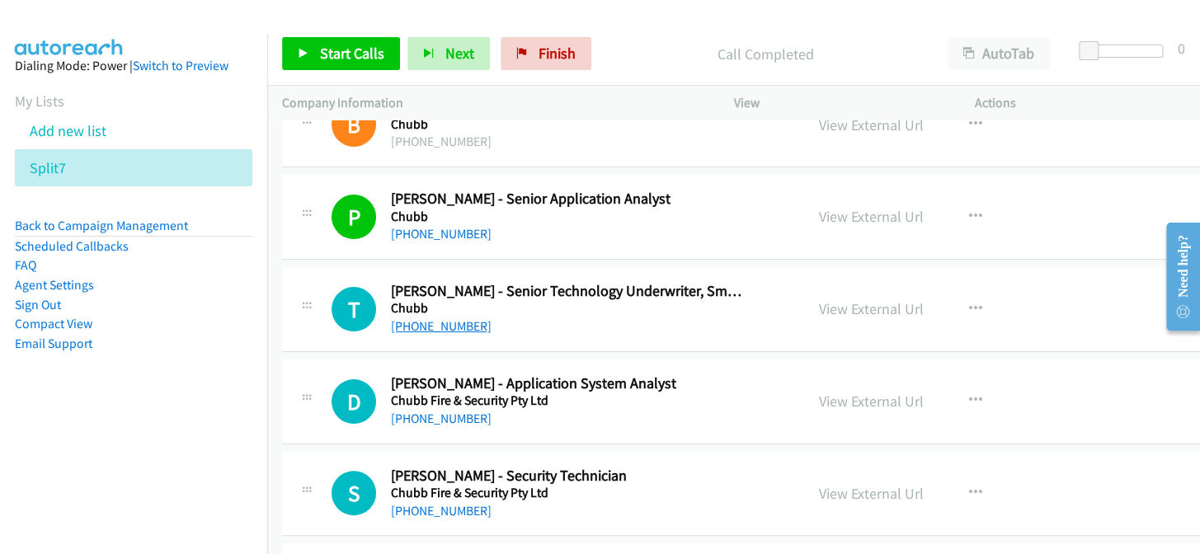
drag, startPoint x: 434, startPoint y: 329, endPoint x: 442, endPoint y: 321, distance: 11.7
click at [456, 319] on link "[PHONE_NUMBER]" at bounding box center [441, 326] width 101 height 16
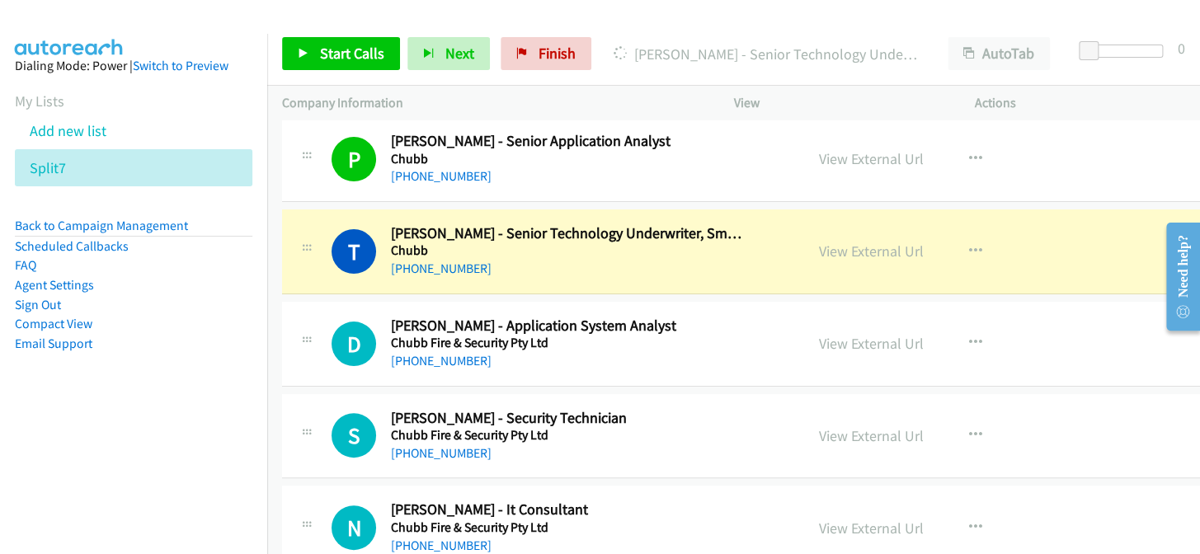
scroll to position [2698, 0]
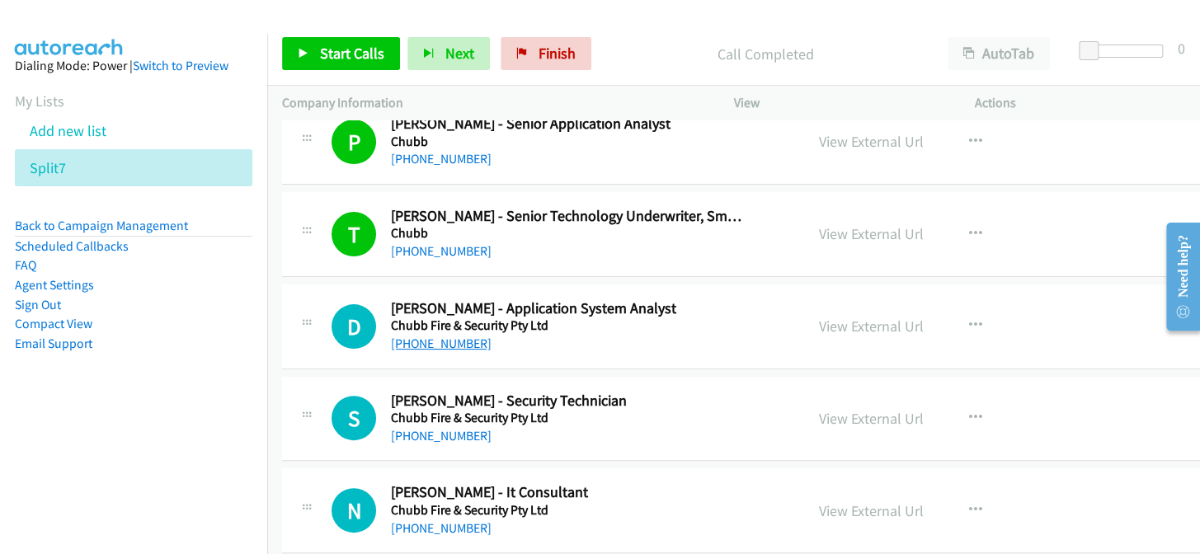
click at [454, 337] on link "[PHONE_NUMBER]" at bounding box center [441, 344] width 101 height 16
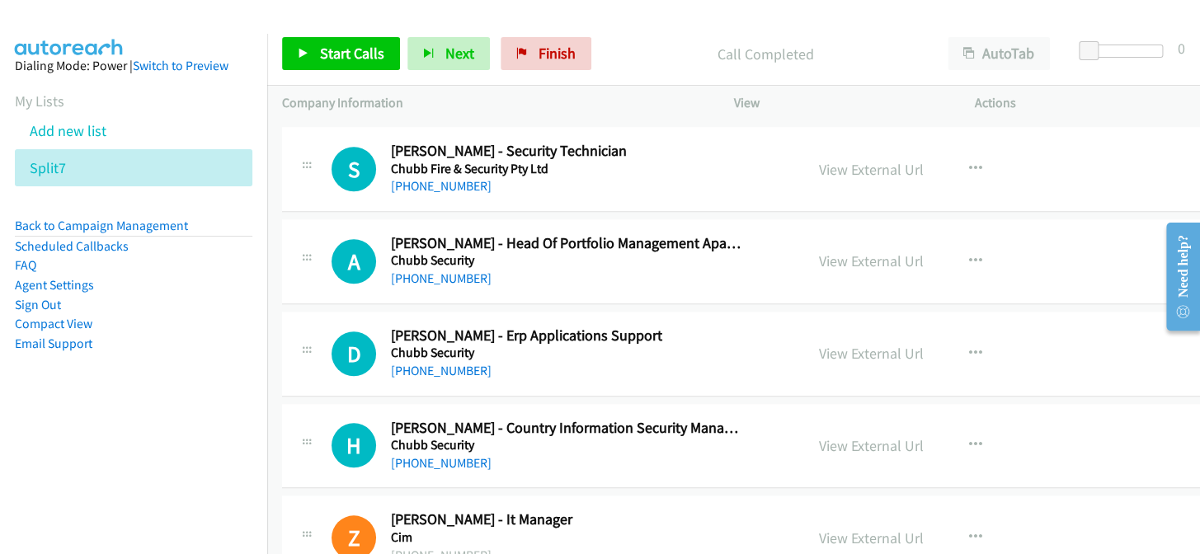
scroll to position [3148, 0]
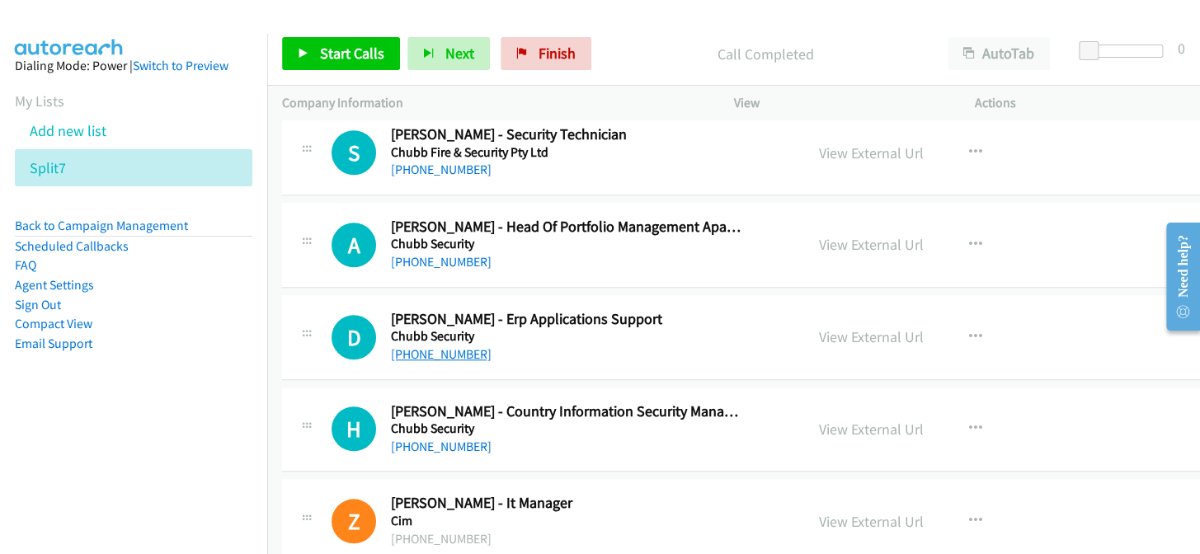
click at [442, 356] on link "[PHONE_NUMBER]" at bounding box center [441, 354] width 101 height 16
click at [444, 353] on link "[PHONE_NUMBER]" at bounding box center [441, 354] width 101 height 16
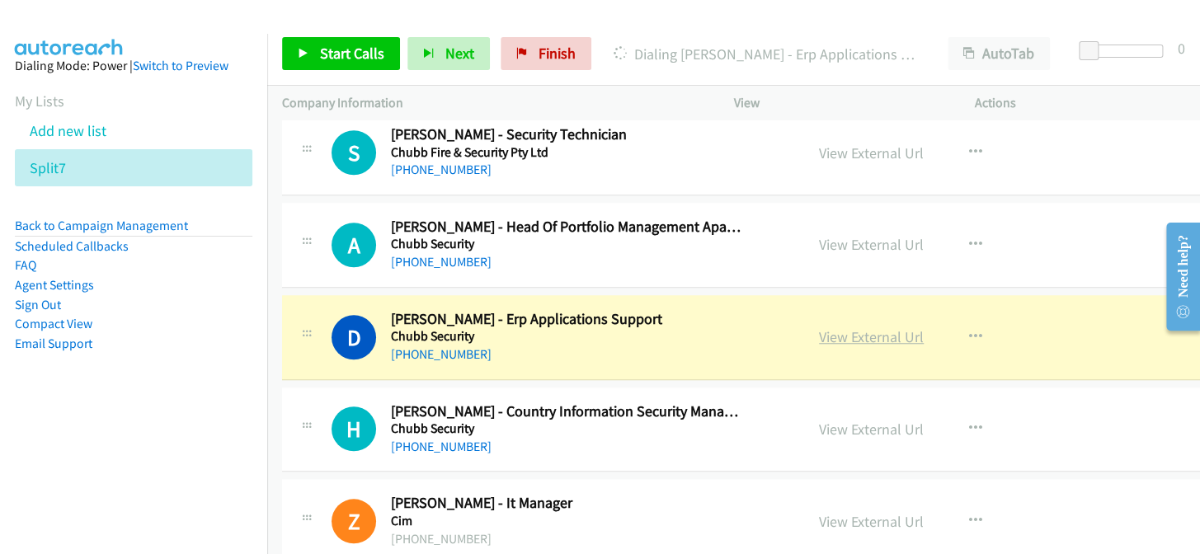
click at [856, 327] on link "View External Url" at bounding box center [871, 336] width 105 height 19
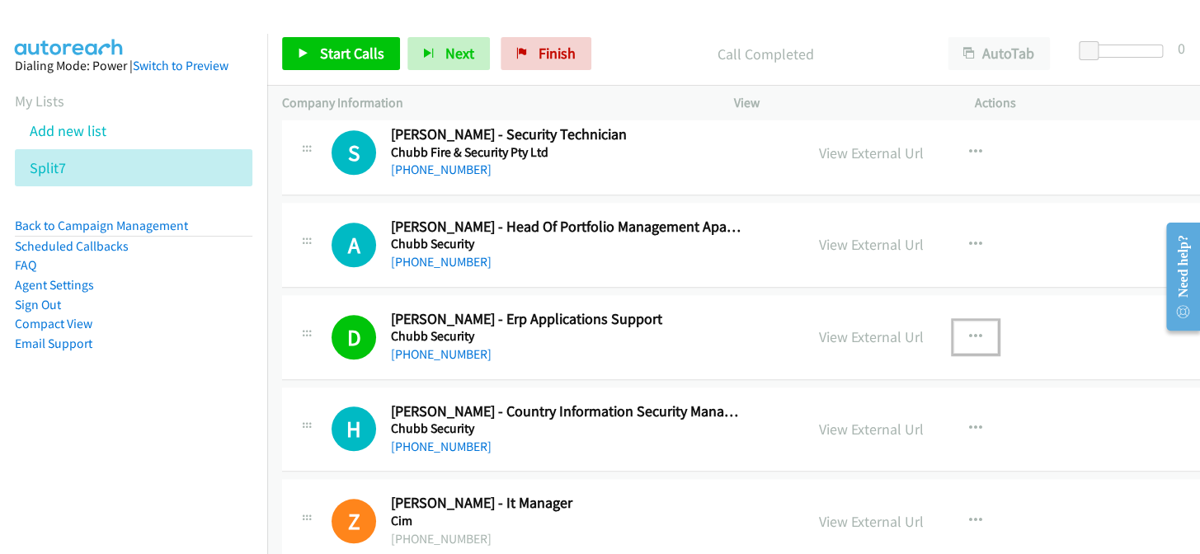
click at [969, 331] on icon "button" at bounding box center [975, 337] width 13 height 13
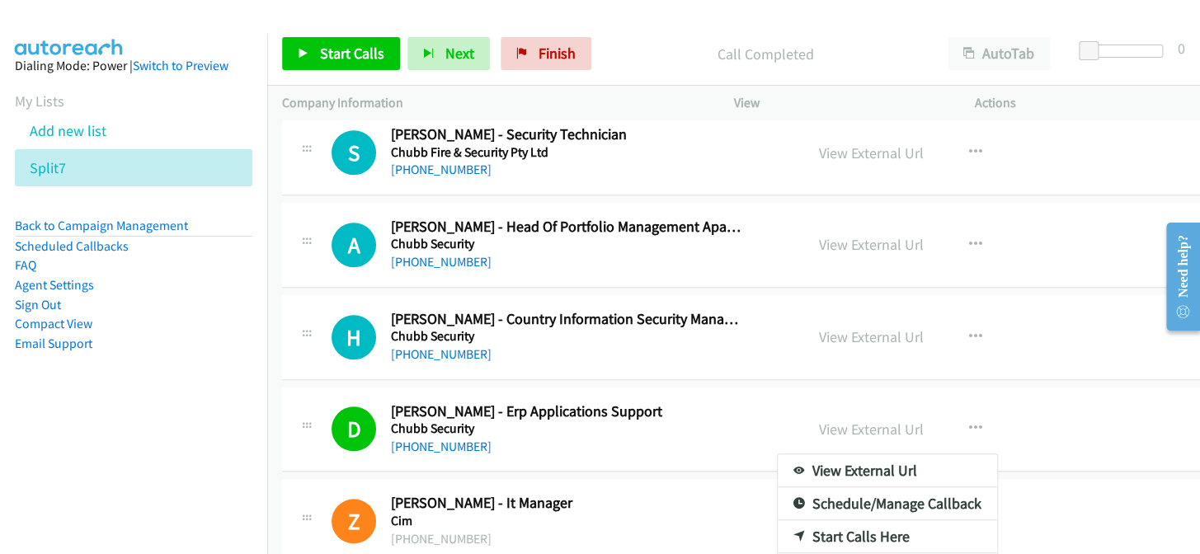
drag, startPoint x: 990, startPoint y: 388, endPoint x: 951, endPoint y: 430, distance: 57.8
click at [957, 429] on div at bounding box center [600, 277] width 1200 height 554
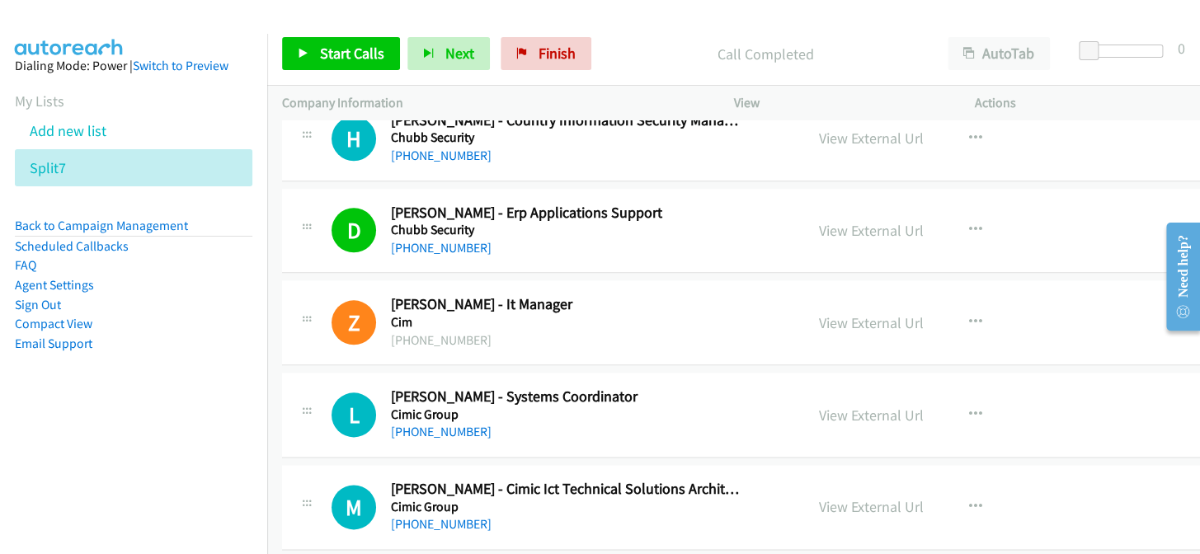
scroll to position [3373, 0]
